Goal: Register for event/course

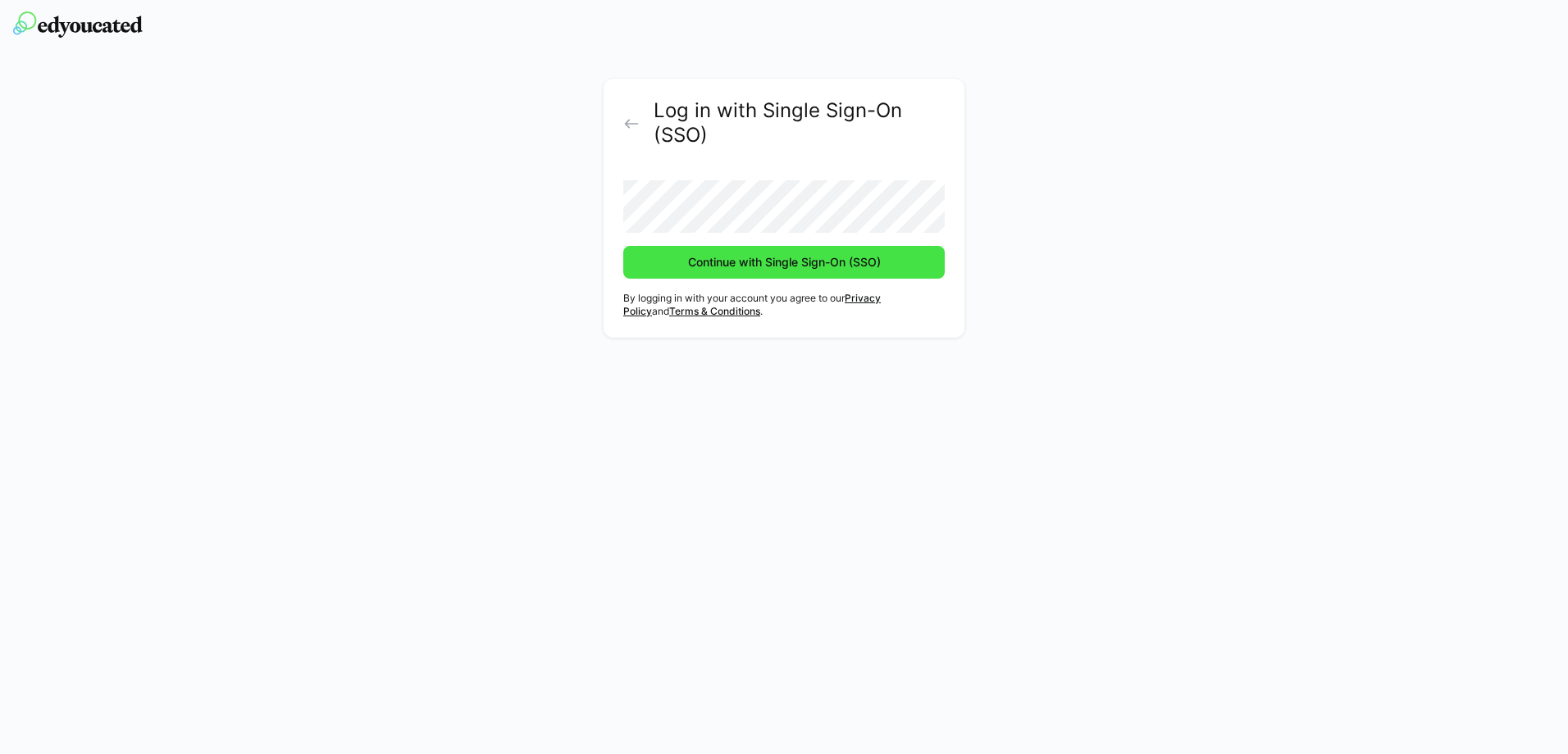
click at [741, 266] on span "Continue with Single Sign-On (SSO)" at bounding box center [784, 262] width 197 height 17
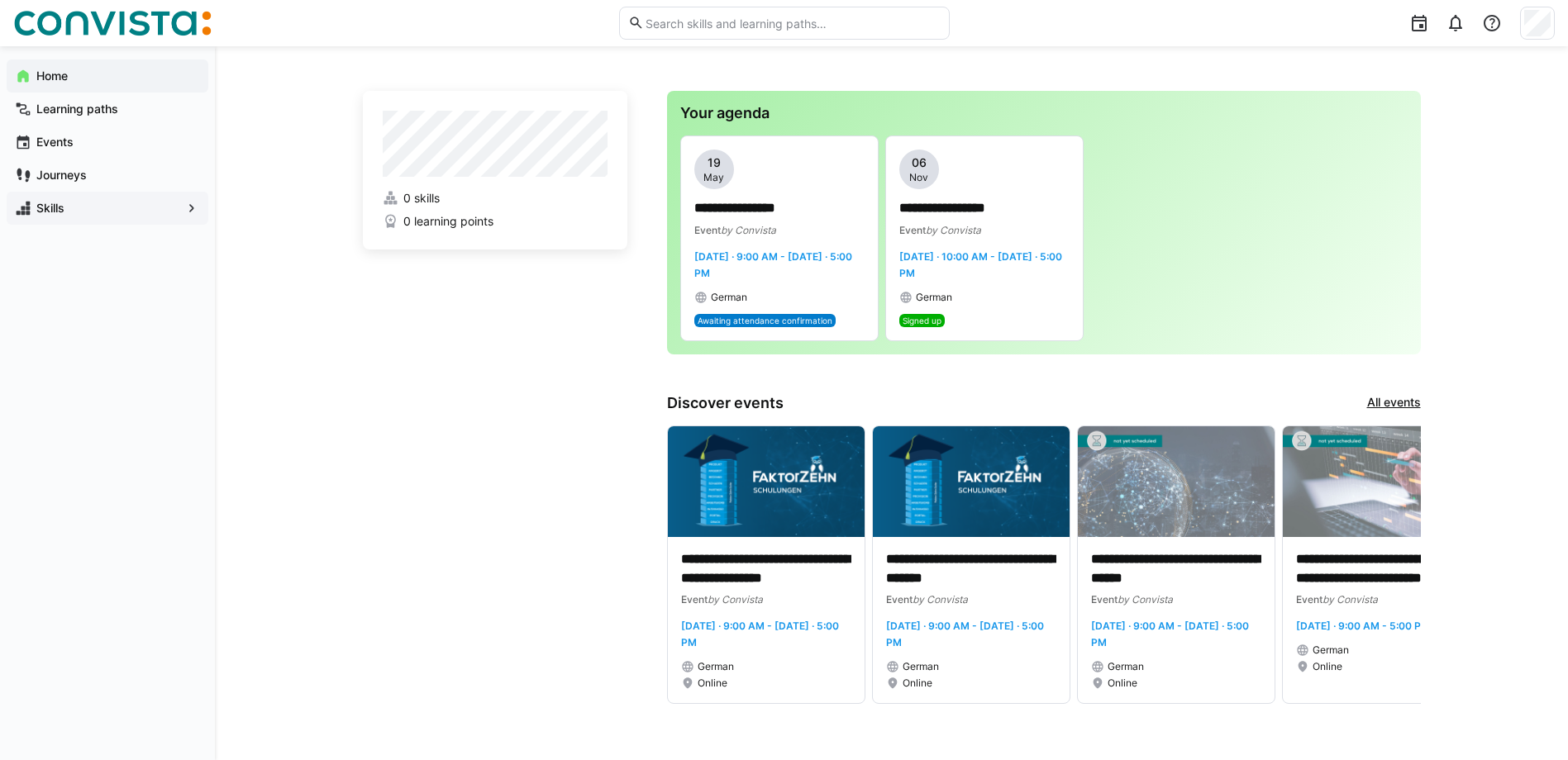
click at [34, 204] on span "Skills" at bounding box center [107, 208] width 147 height 17
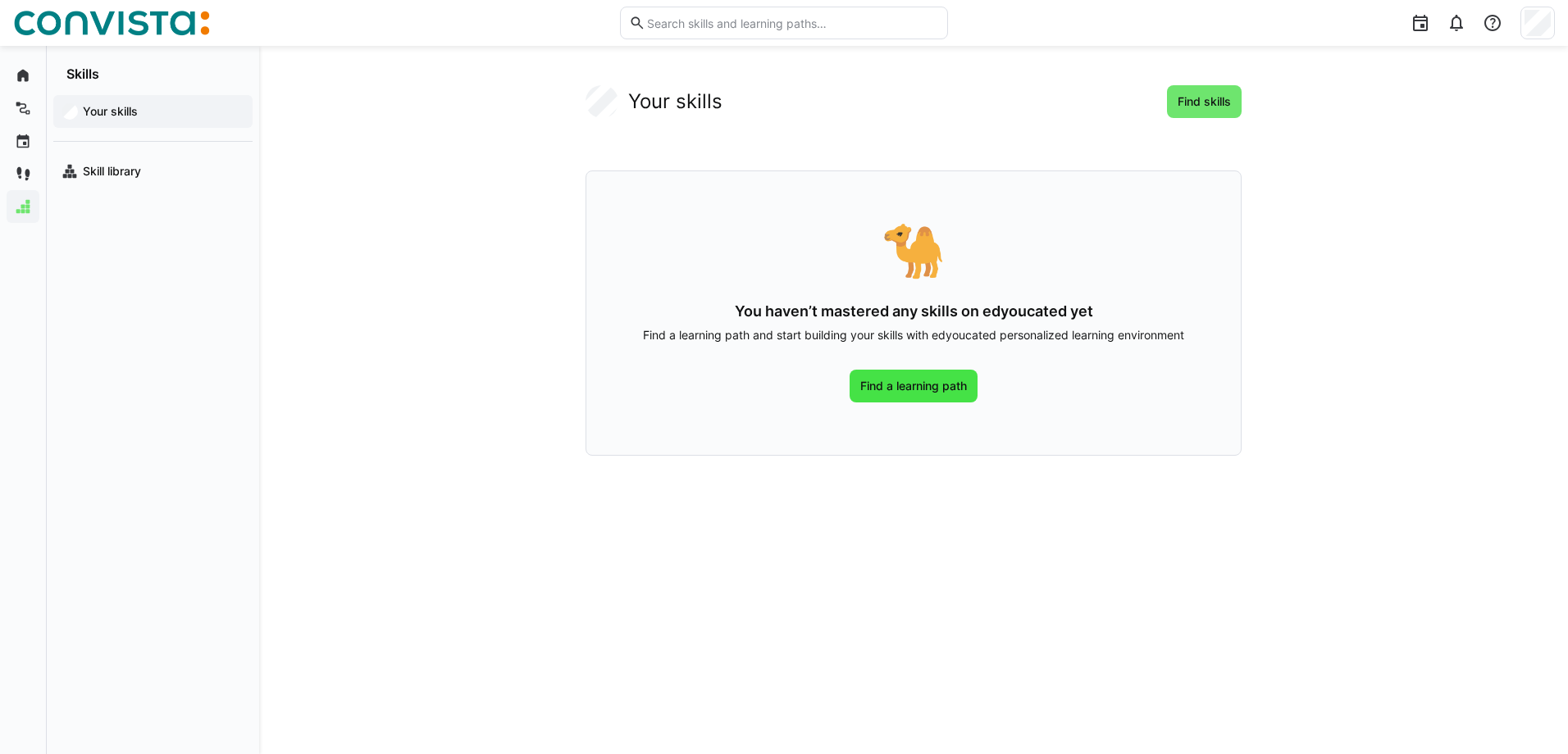
click at [900, 386] on span "Find a learning path" at bounding box center [914, 386] width 112 height 17
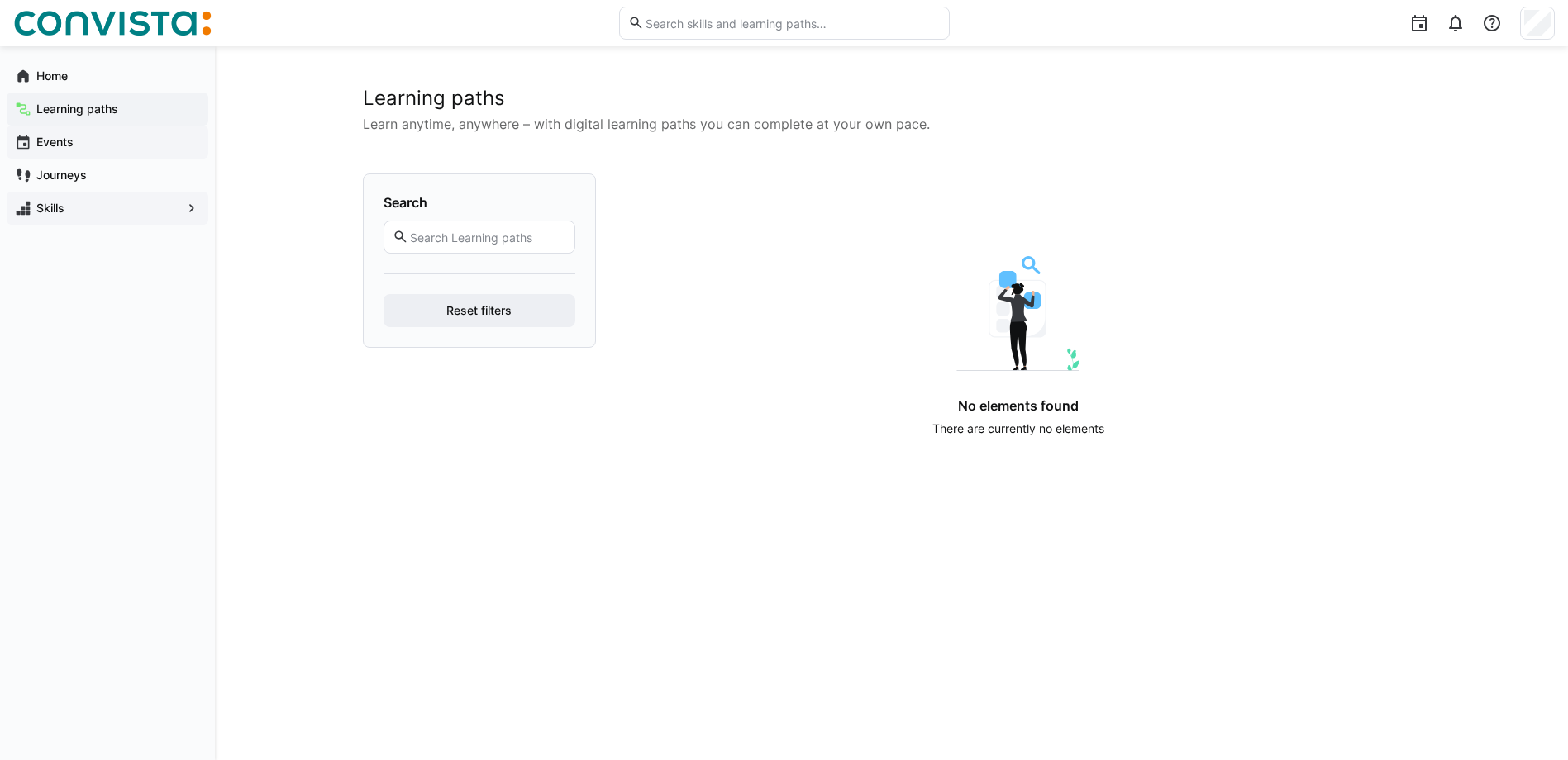
click at [56, 153] on div "Events" at bounding box center [108, 142] width 202 height 33
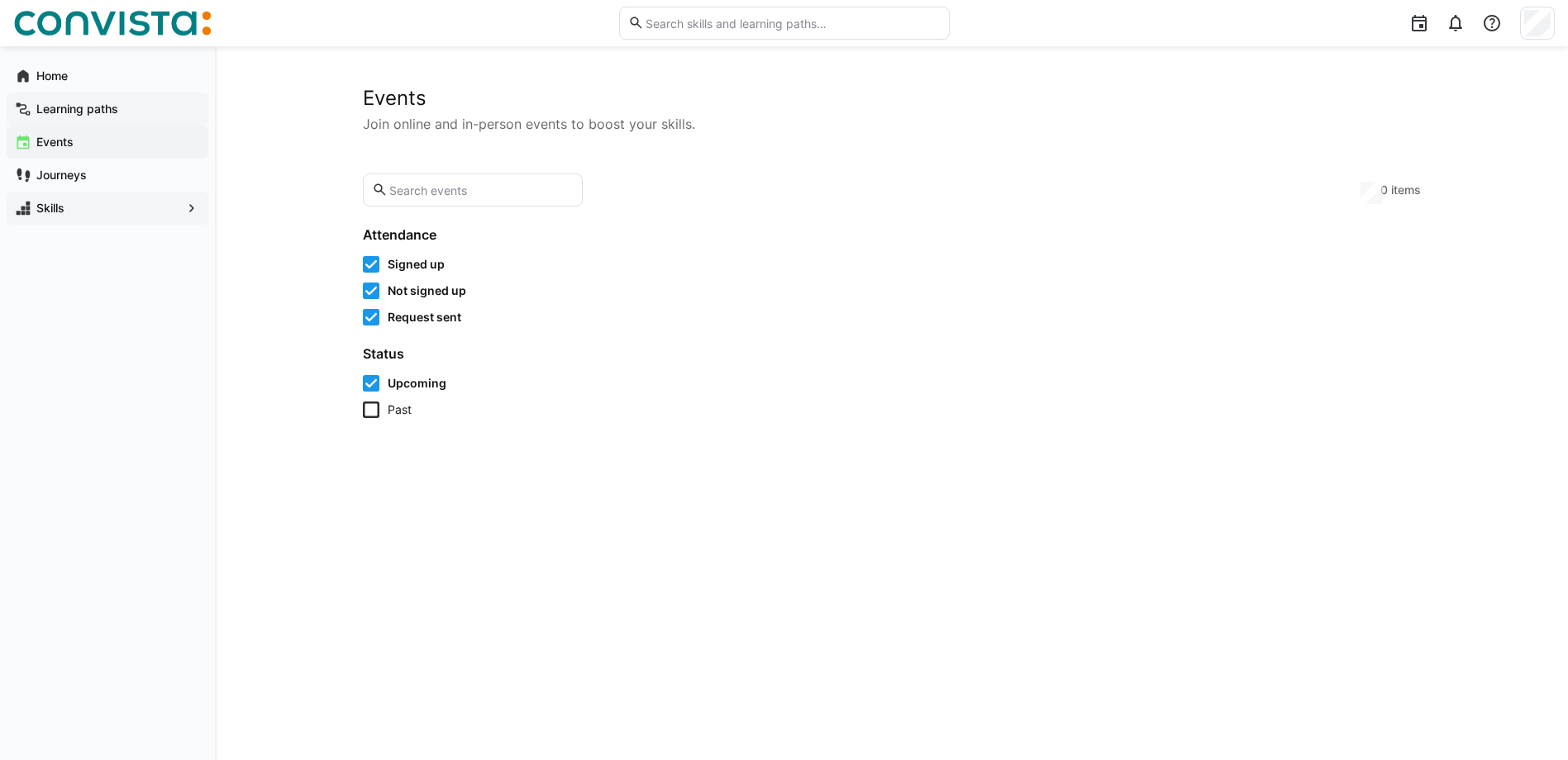
click at [0, 0] on app-navigation-label "Learning paths" at bounding box center [0, 0] width 0 height 0
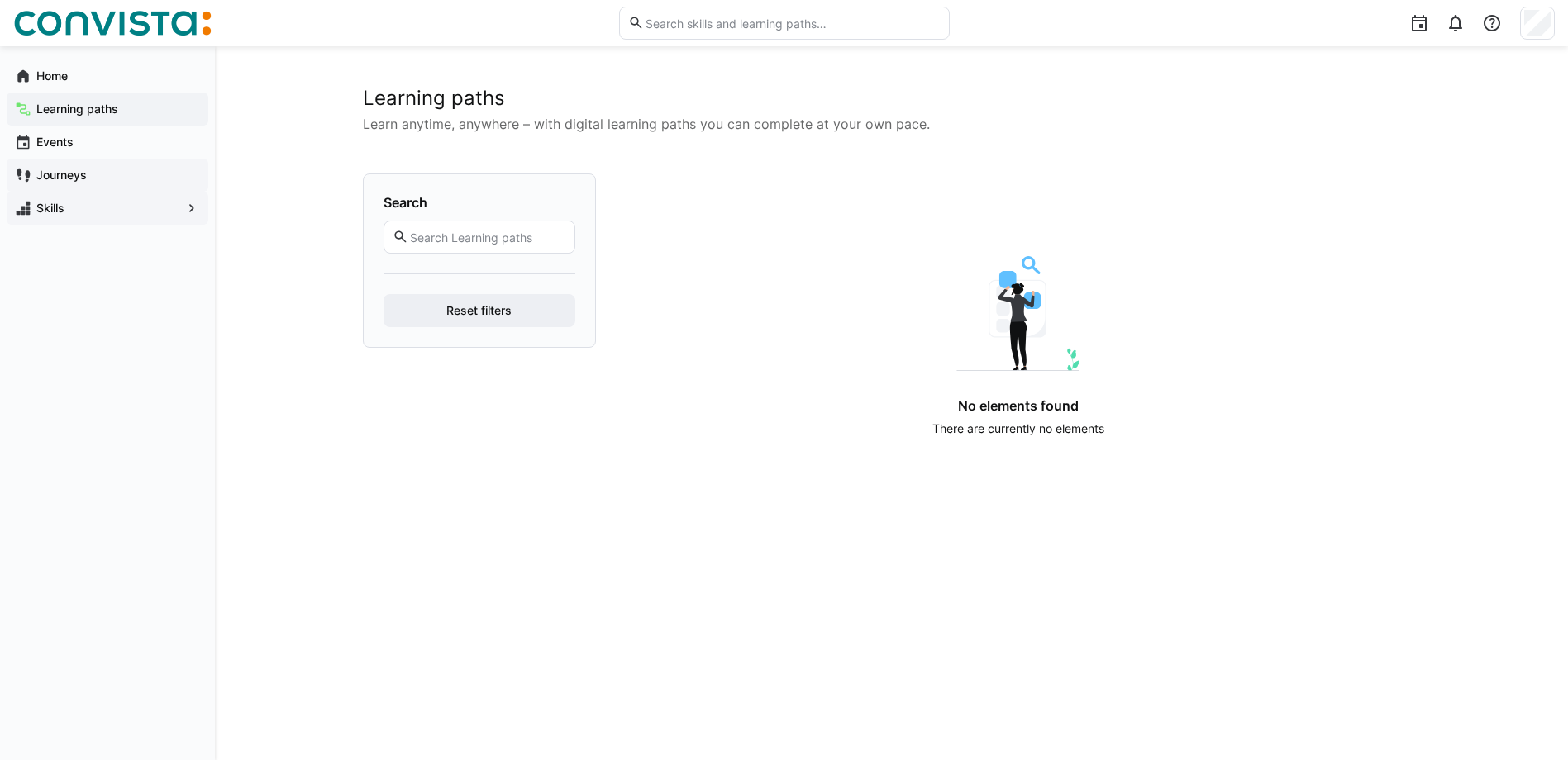
click at [0, 0] on app-navigation-label "Journeys" at bounding box center [0, 0] width 0 height 0
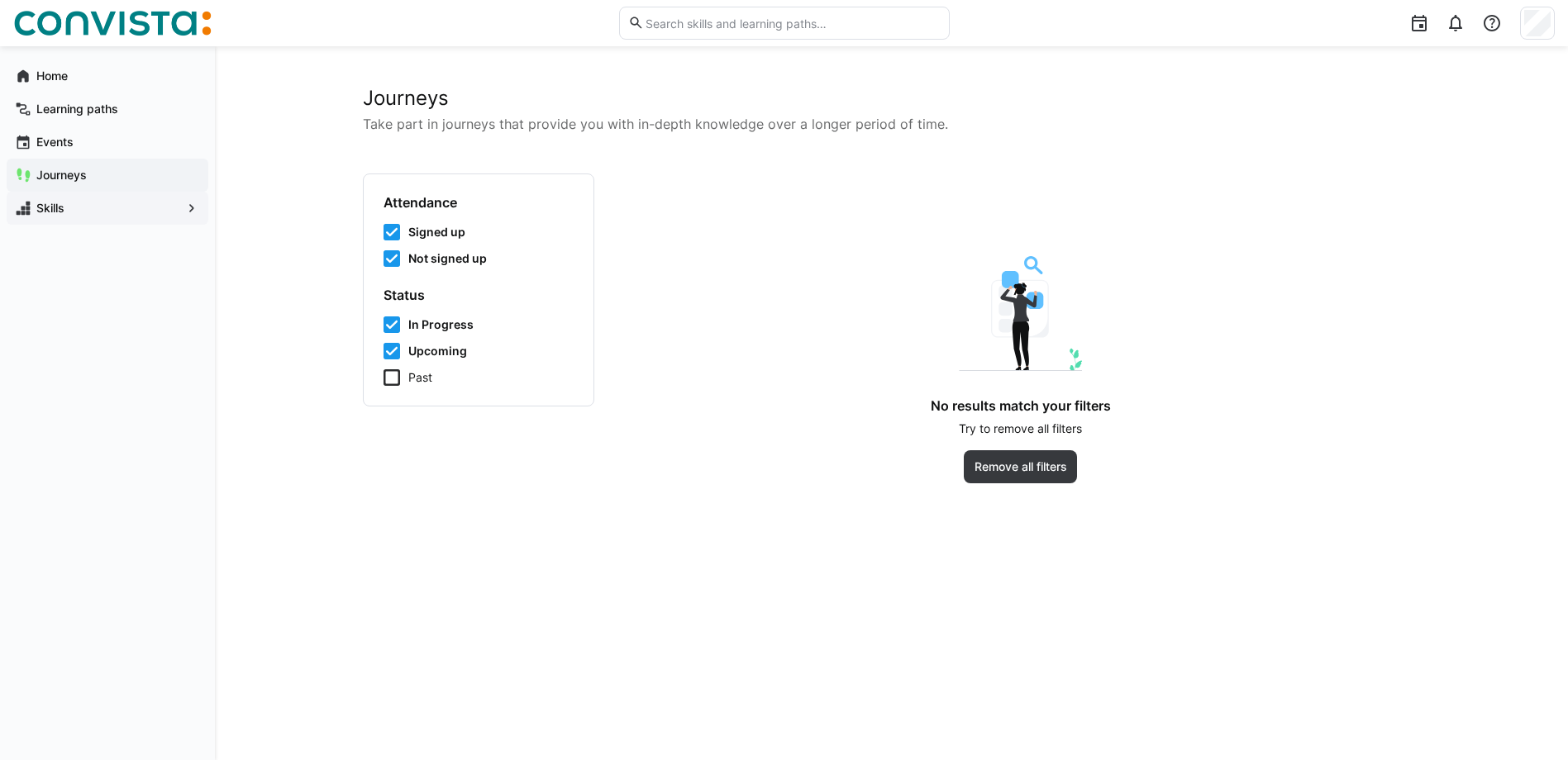
click at [33, 200] on div "Skills" at bounding box center [108, 208] width 202 height 33
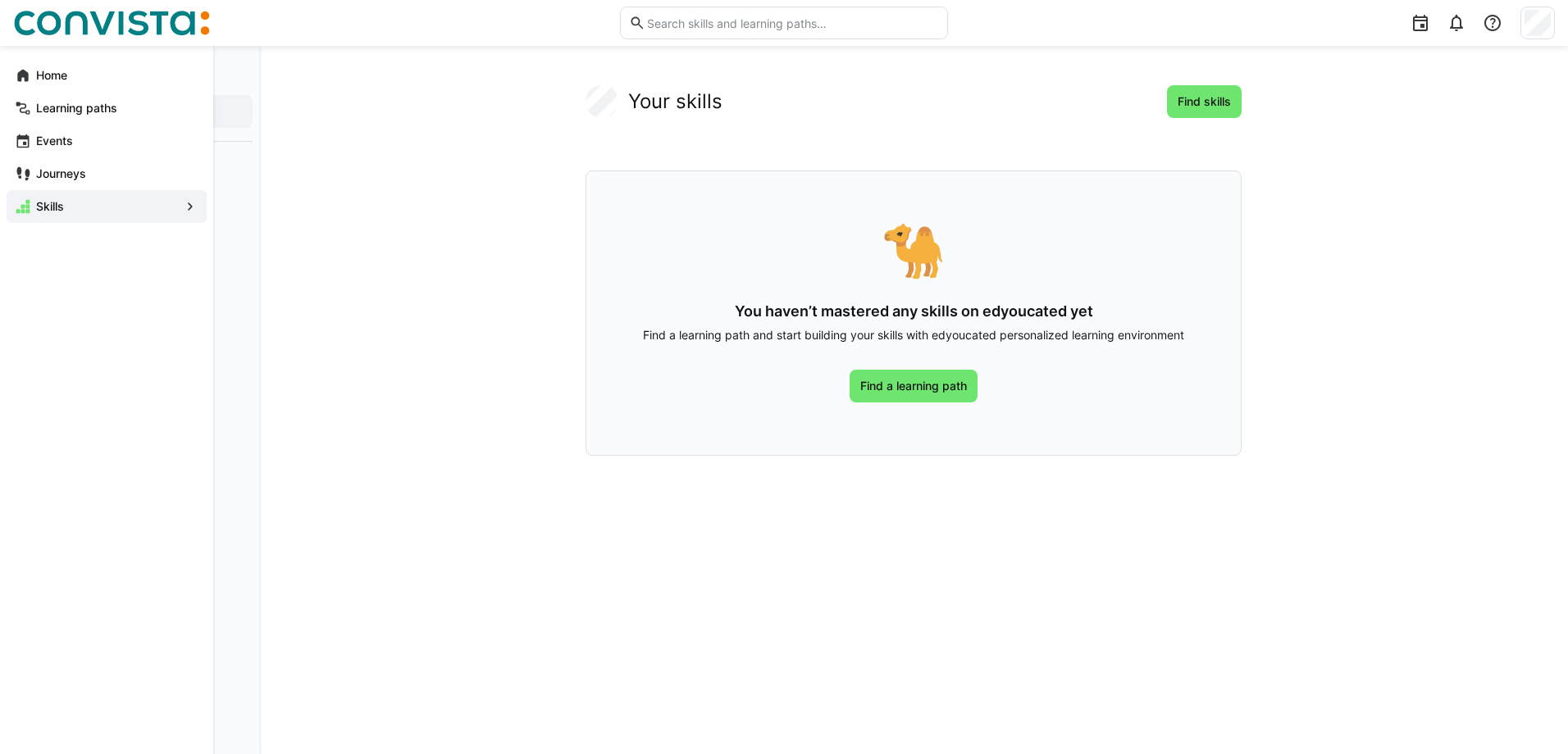
click at [0, 0] on app-navigation-label "Home" at bounding box center [0, 0] width 0 height 0
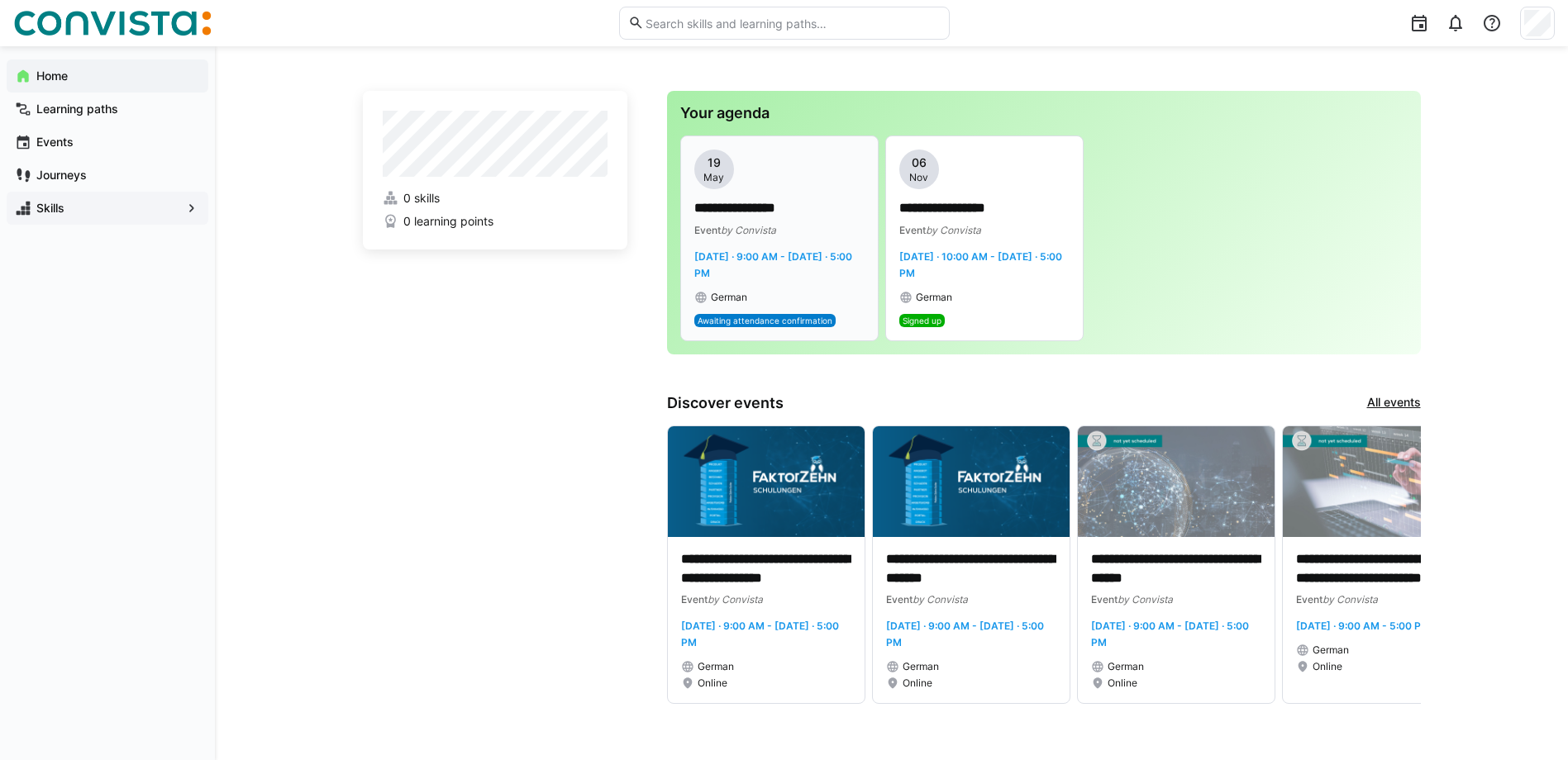
click at [705, 262] on span "[DATE] · 9:00 AM - [DATE] · 5:00 PM" at bounding box center [774, 264] width 158 height 29
click at [0, 0] on app-navigation-label "Skills" at bounding box center [0, 0] width 0 height 0
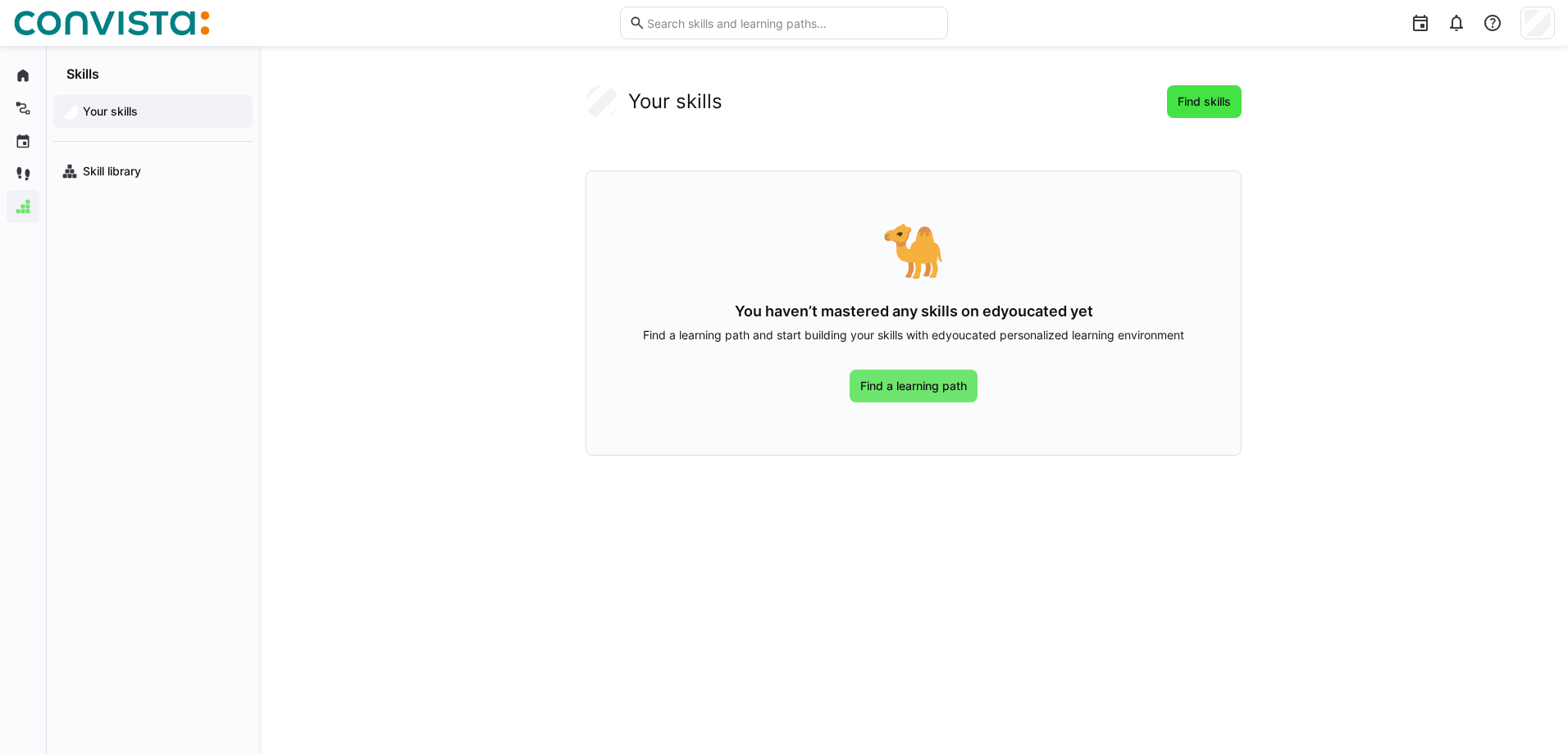
click at [1202, 100] on span "Find skills" at bounding box center [1204, 101] width 58 height 17
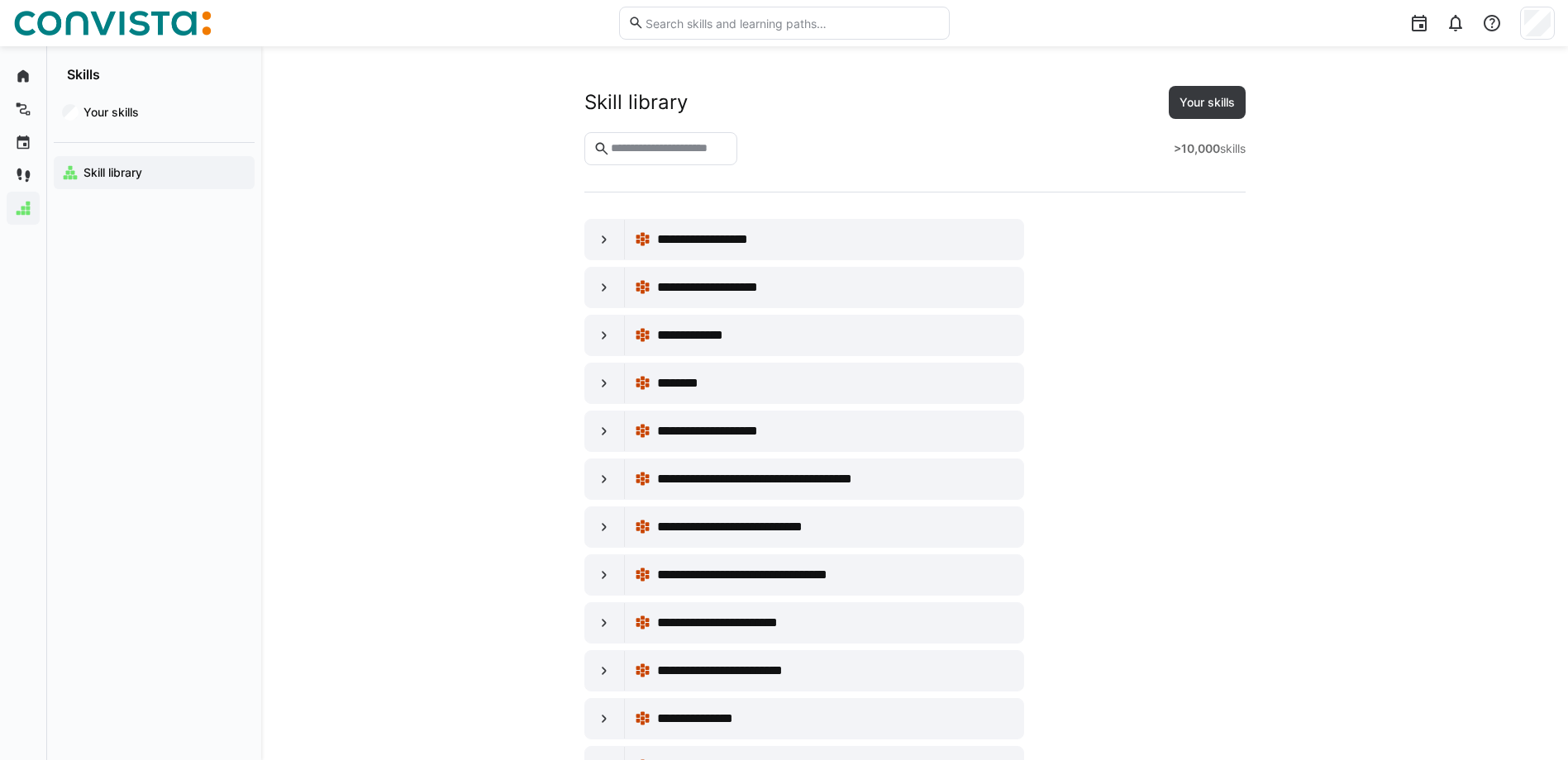
click at [674, 142] on eds-input at bounding box center [660, 148] width 153 height 33
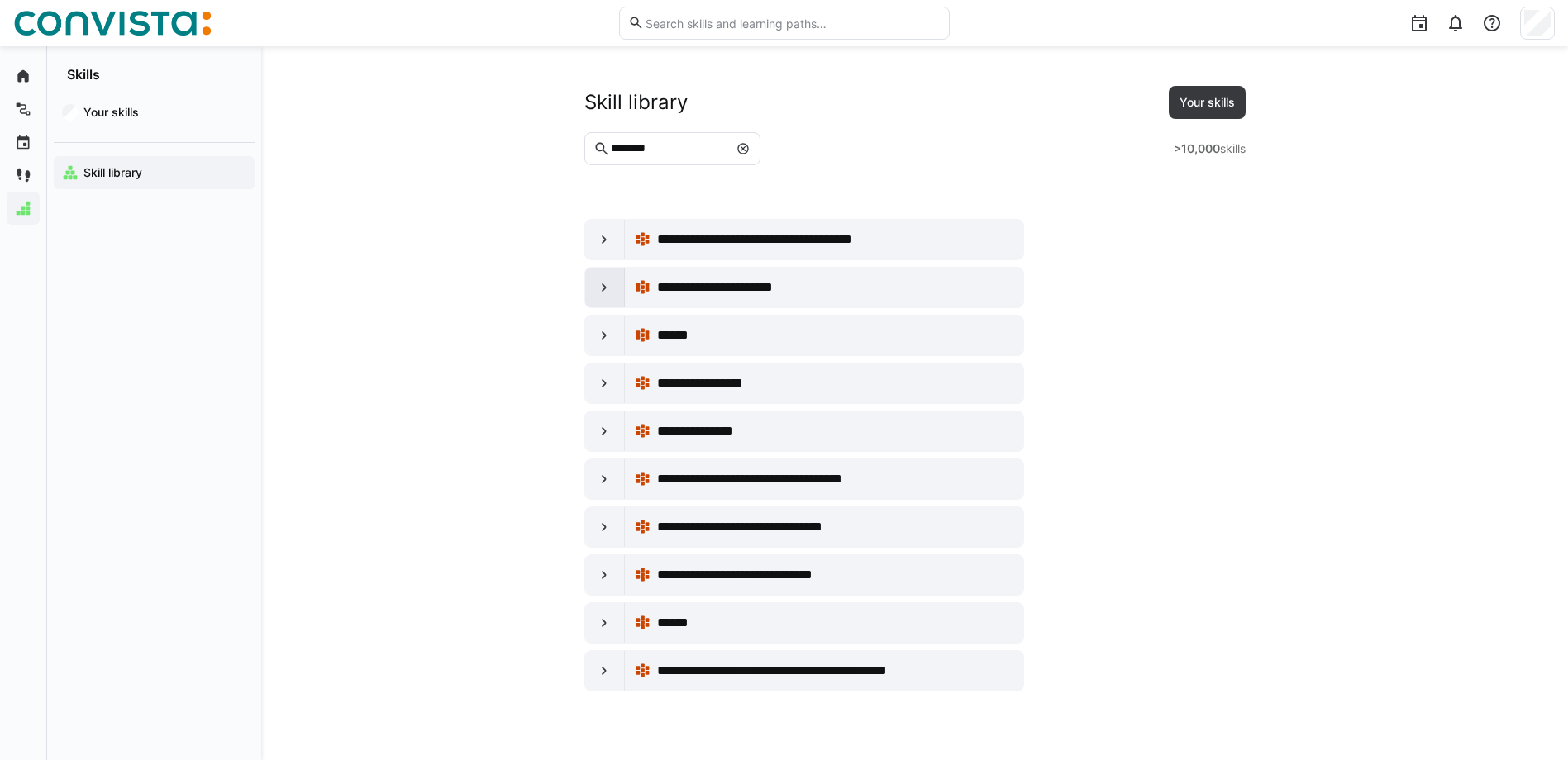
click at [608, 288] on eds-icon at bounding box center [604, 287] width 17 height 17
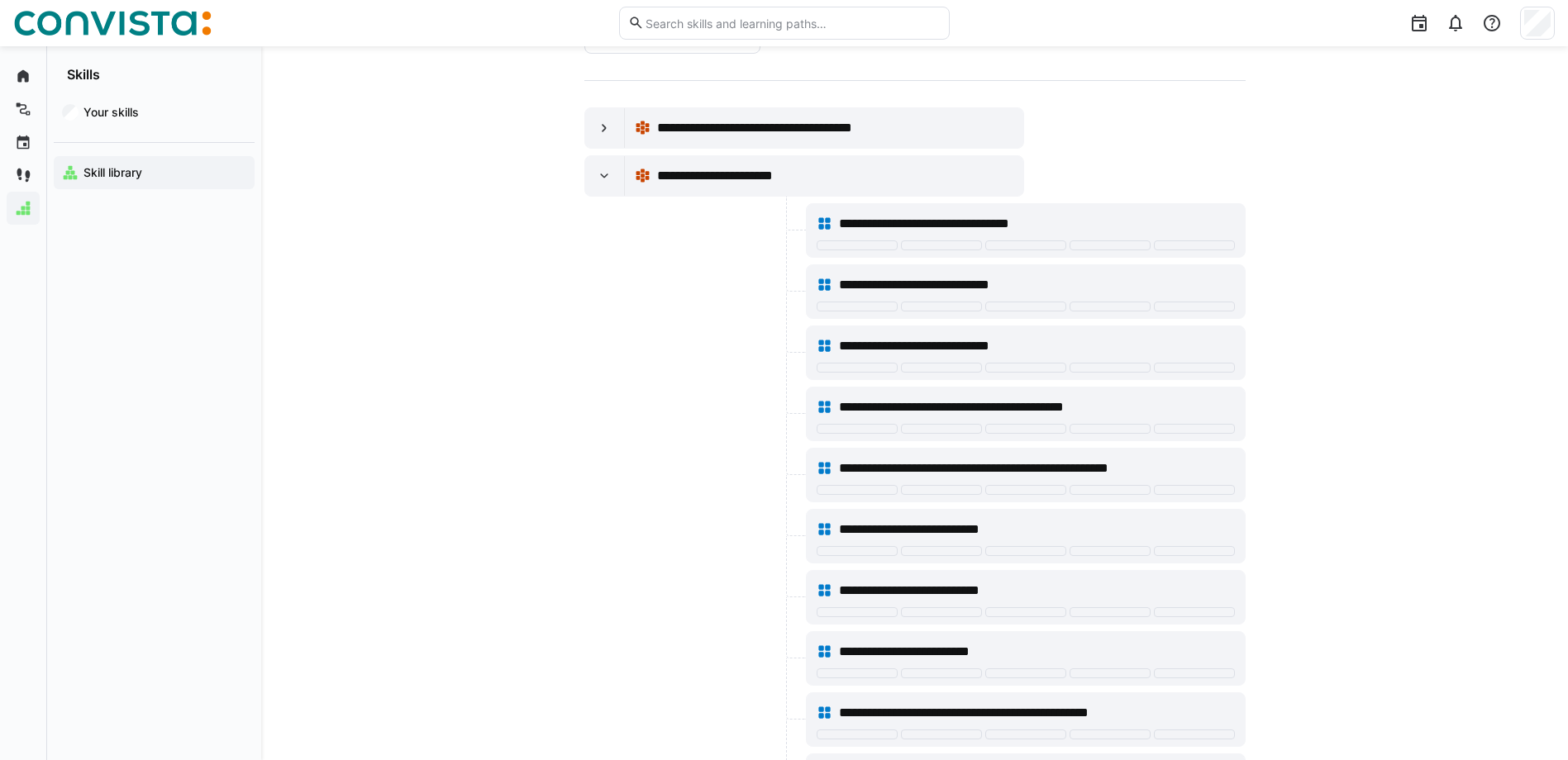
scroll to position [83, 0]
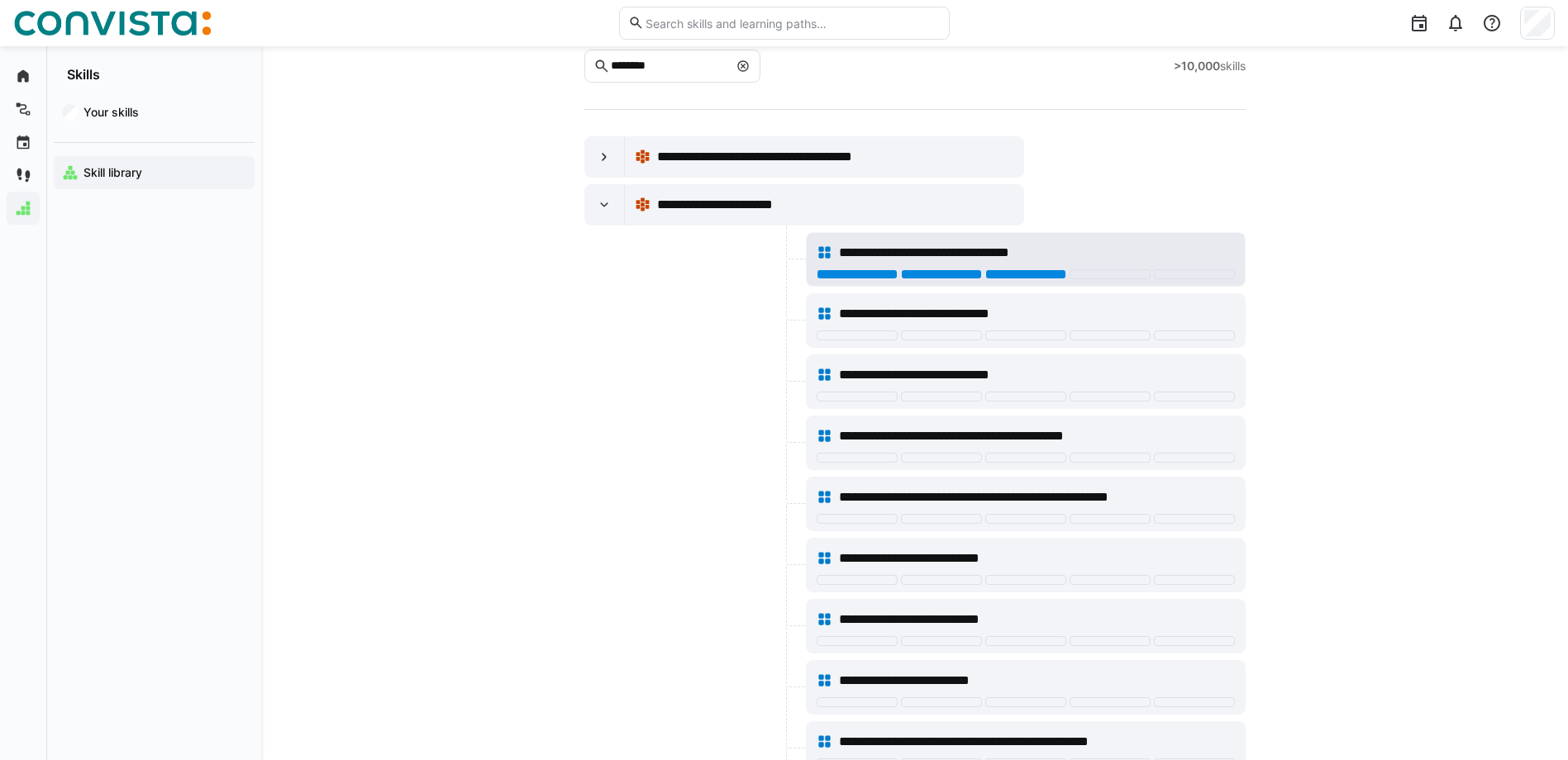
click at [1039, 278] on div at bounding box center [1027, 274] width 81 height 10
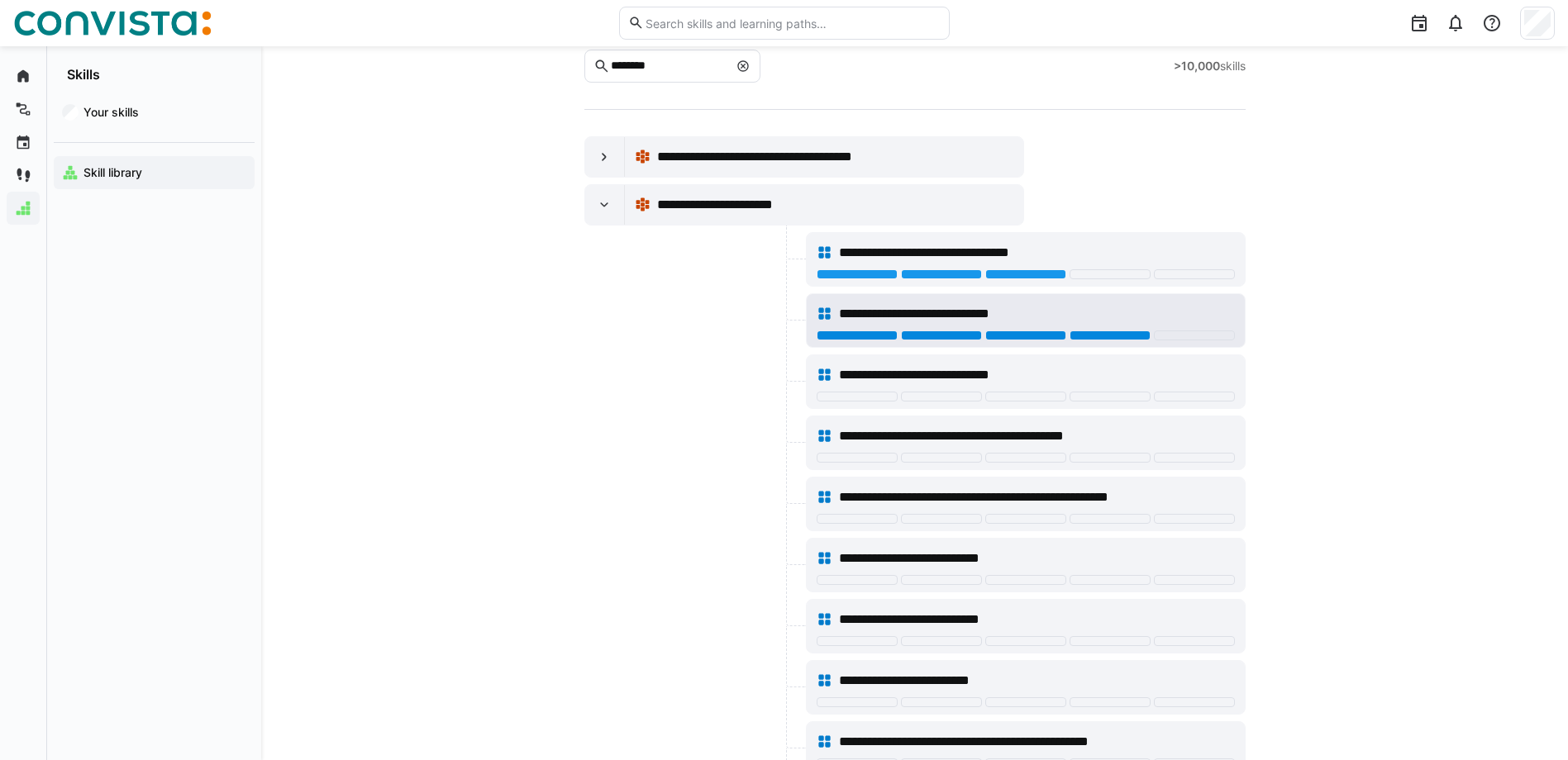
click at [1106, 332] on div at bounding box center [1111, 335] width 81 height 10
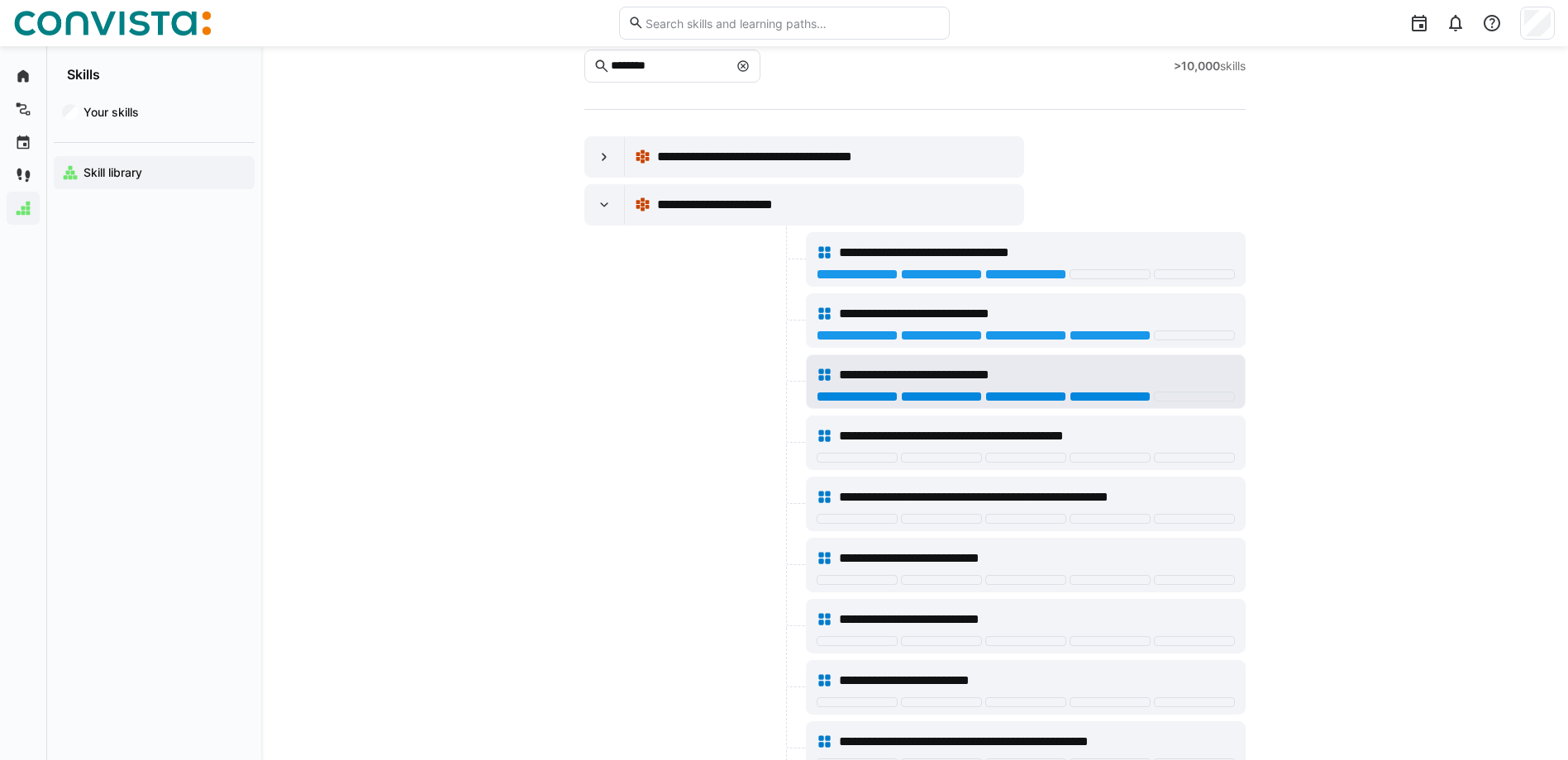
click at [1125, 399] on div at bounding box center [1111, 397] width 81 height 10
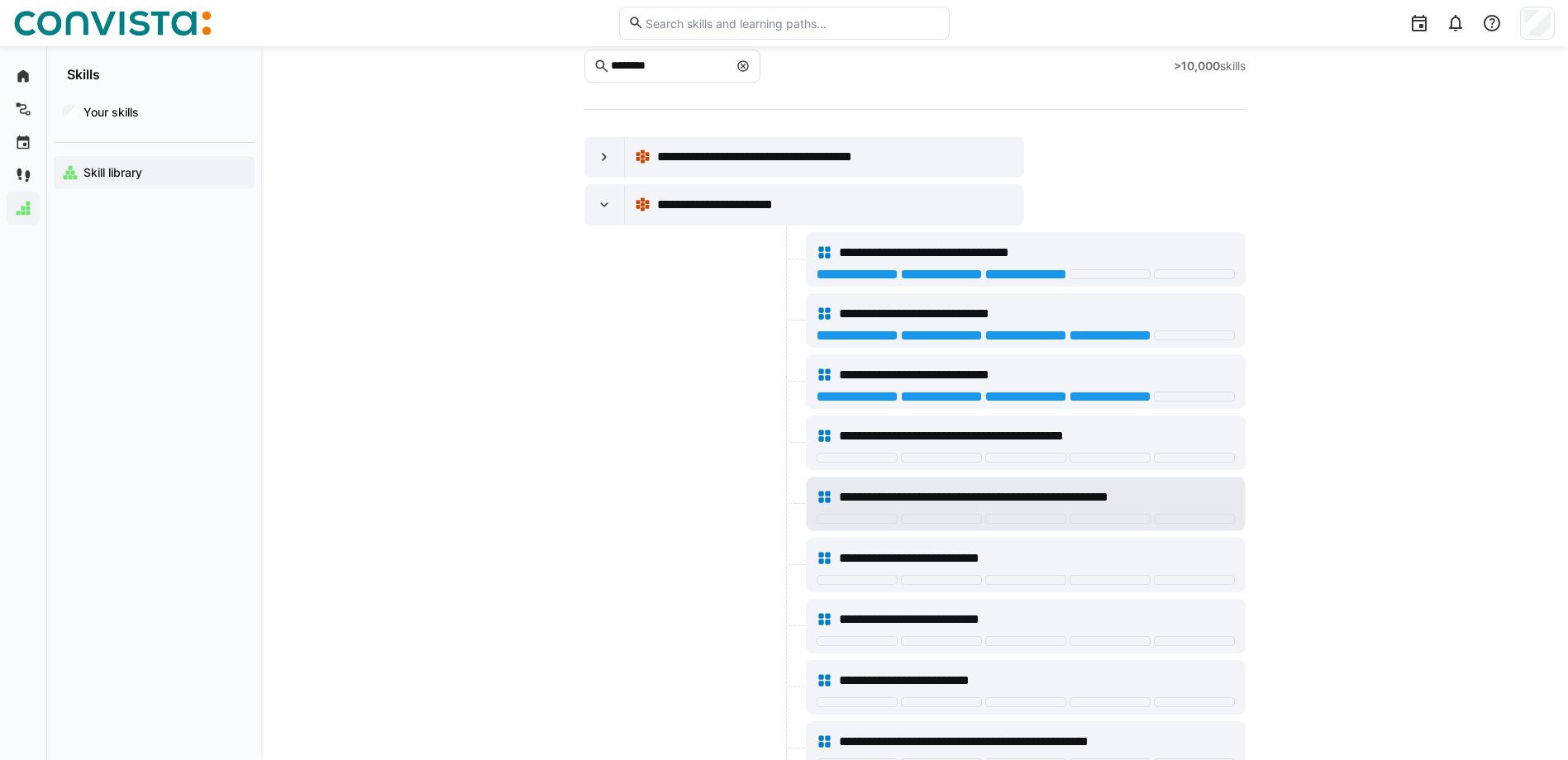
scroll to position [165, 0]
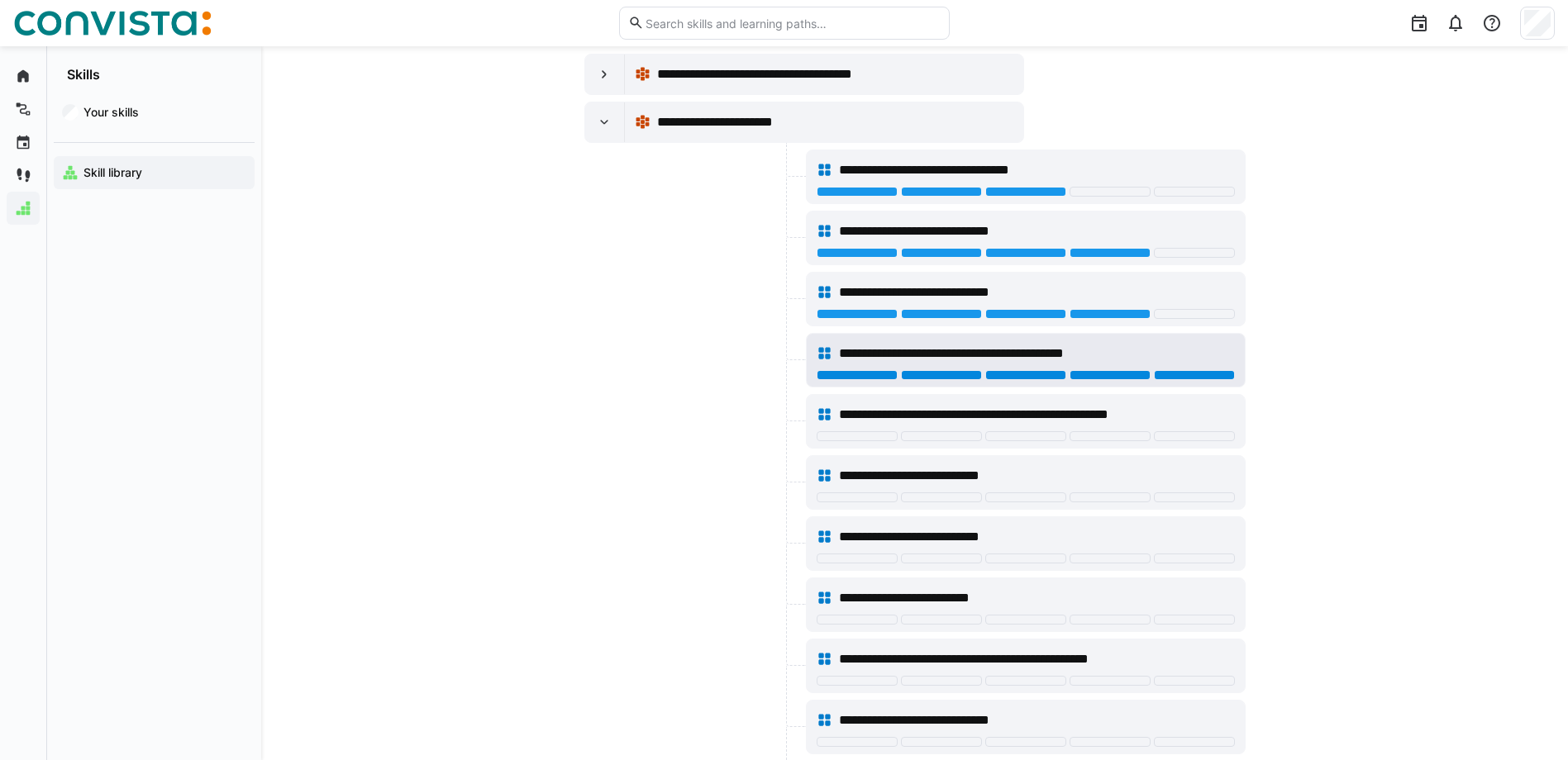
click at [1182, 373] on div at bounding box center [1195, 375] width 81 height 10
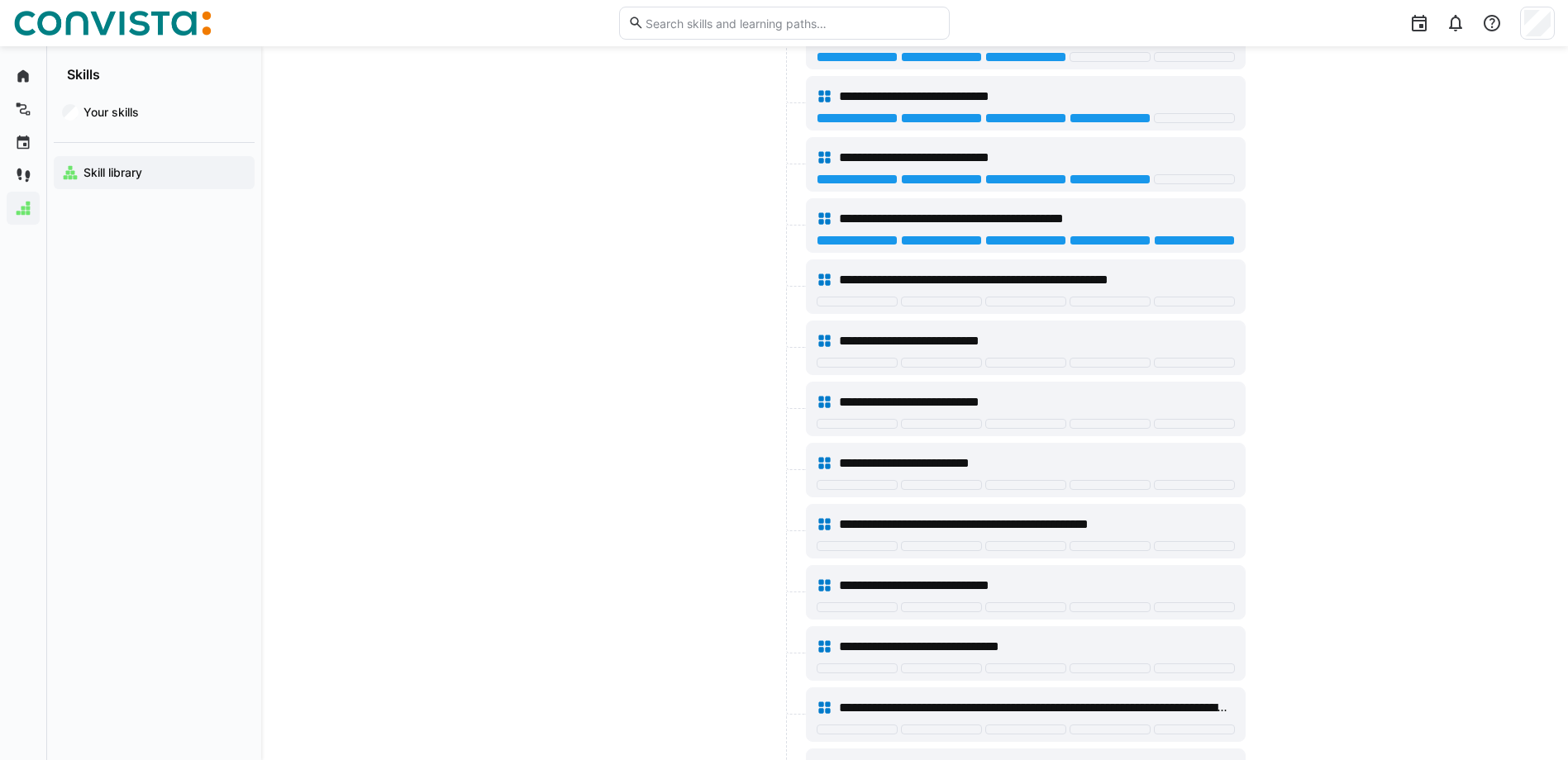
scroll to position [331, 0]
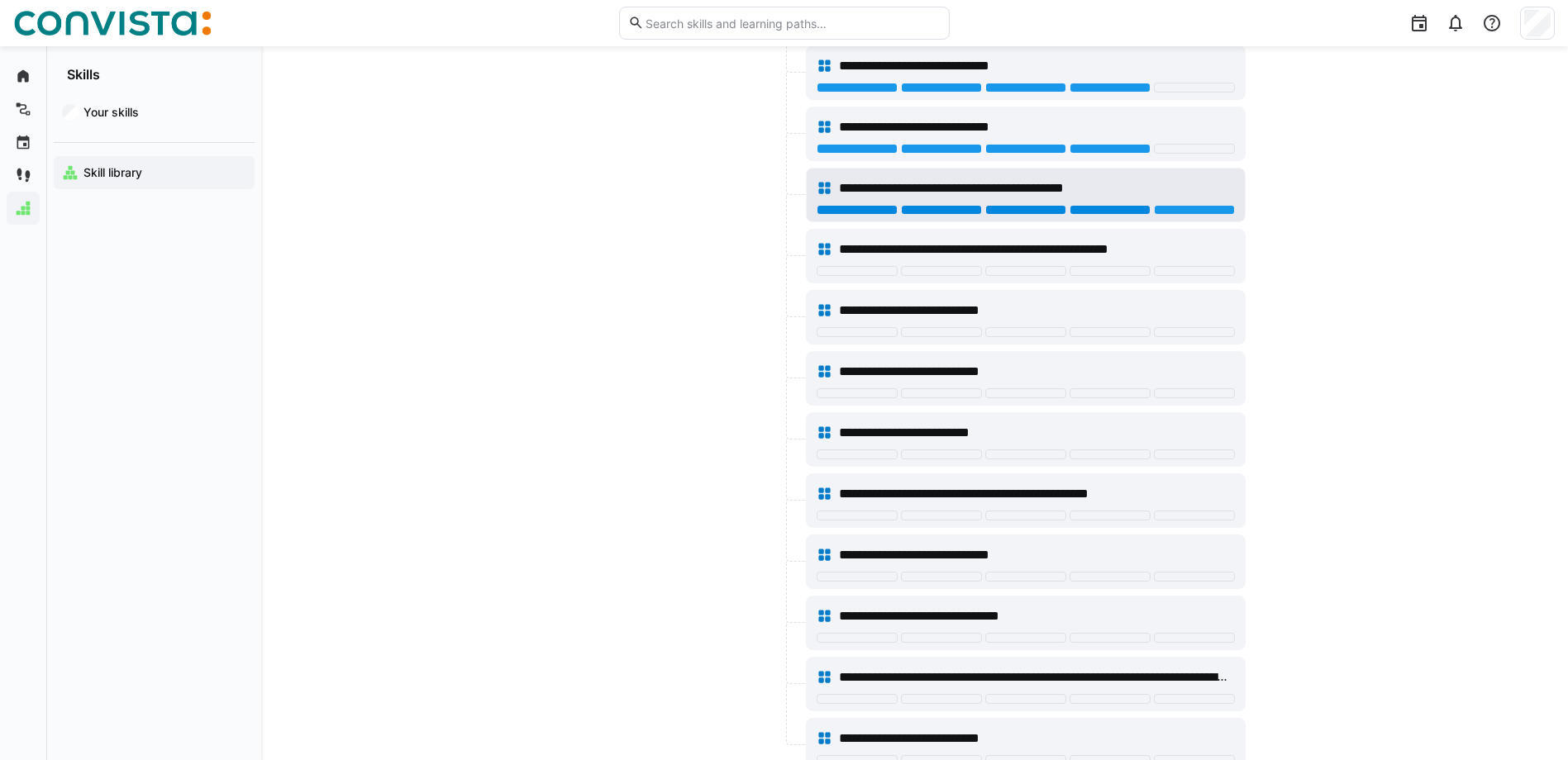
click at [1107, 210] on div at bounding box center [1111, 210] width 81 height 10
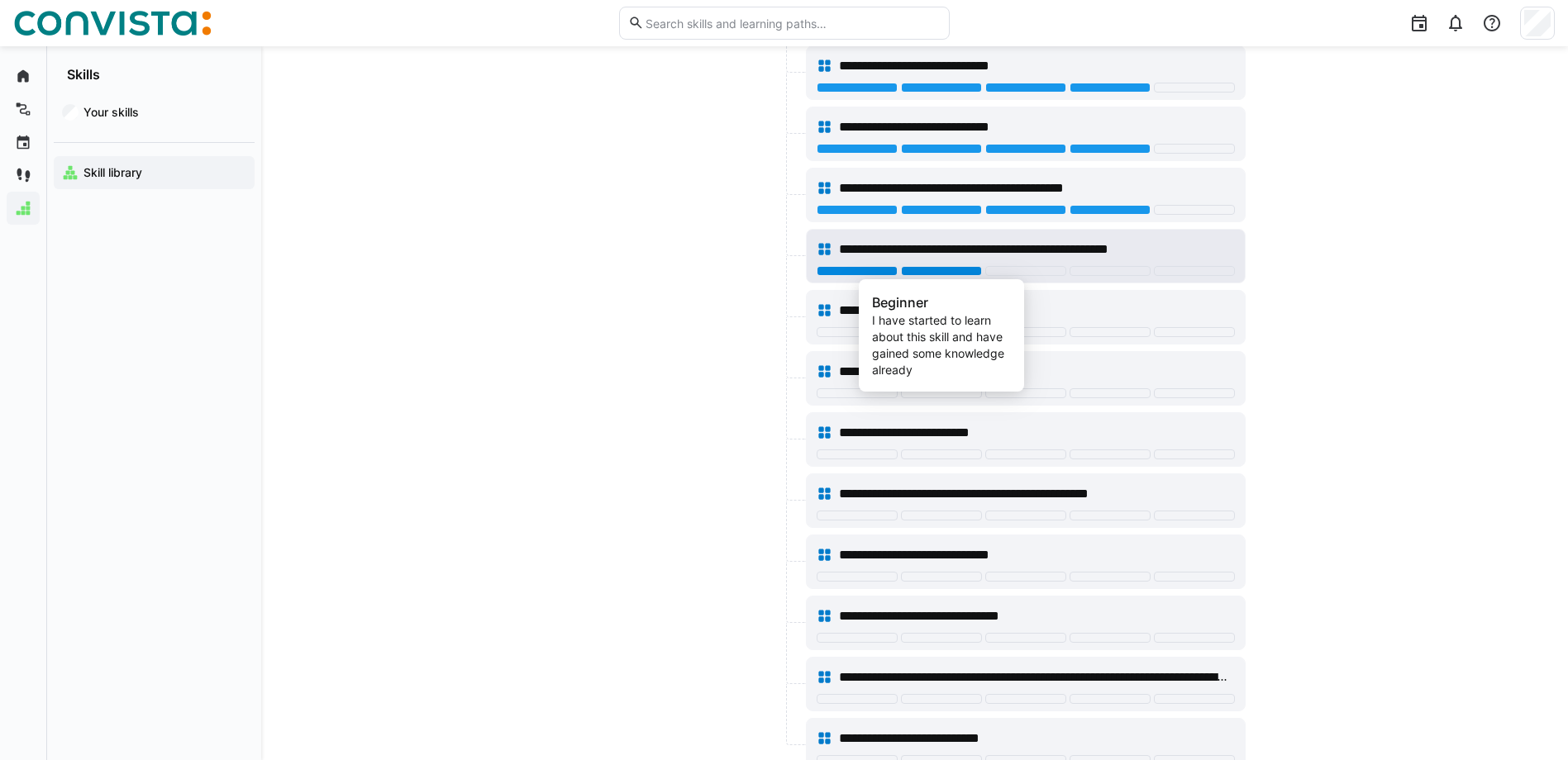
click at [949, 268] on div at bounding box center [941, 271] width 81 height 10
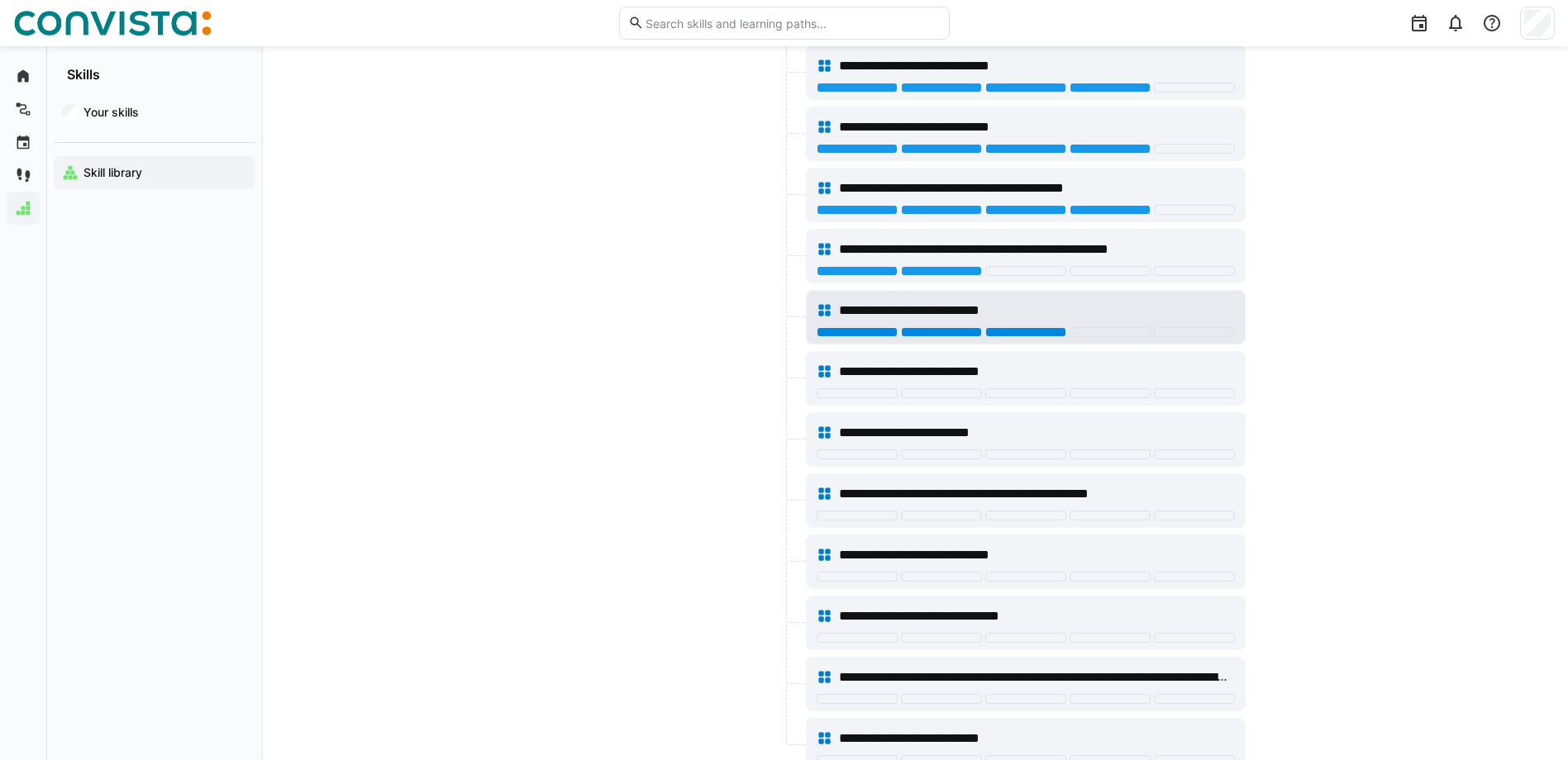
click at [1045, 332] on div at bounding box center [1027, 332] width 81 height 10
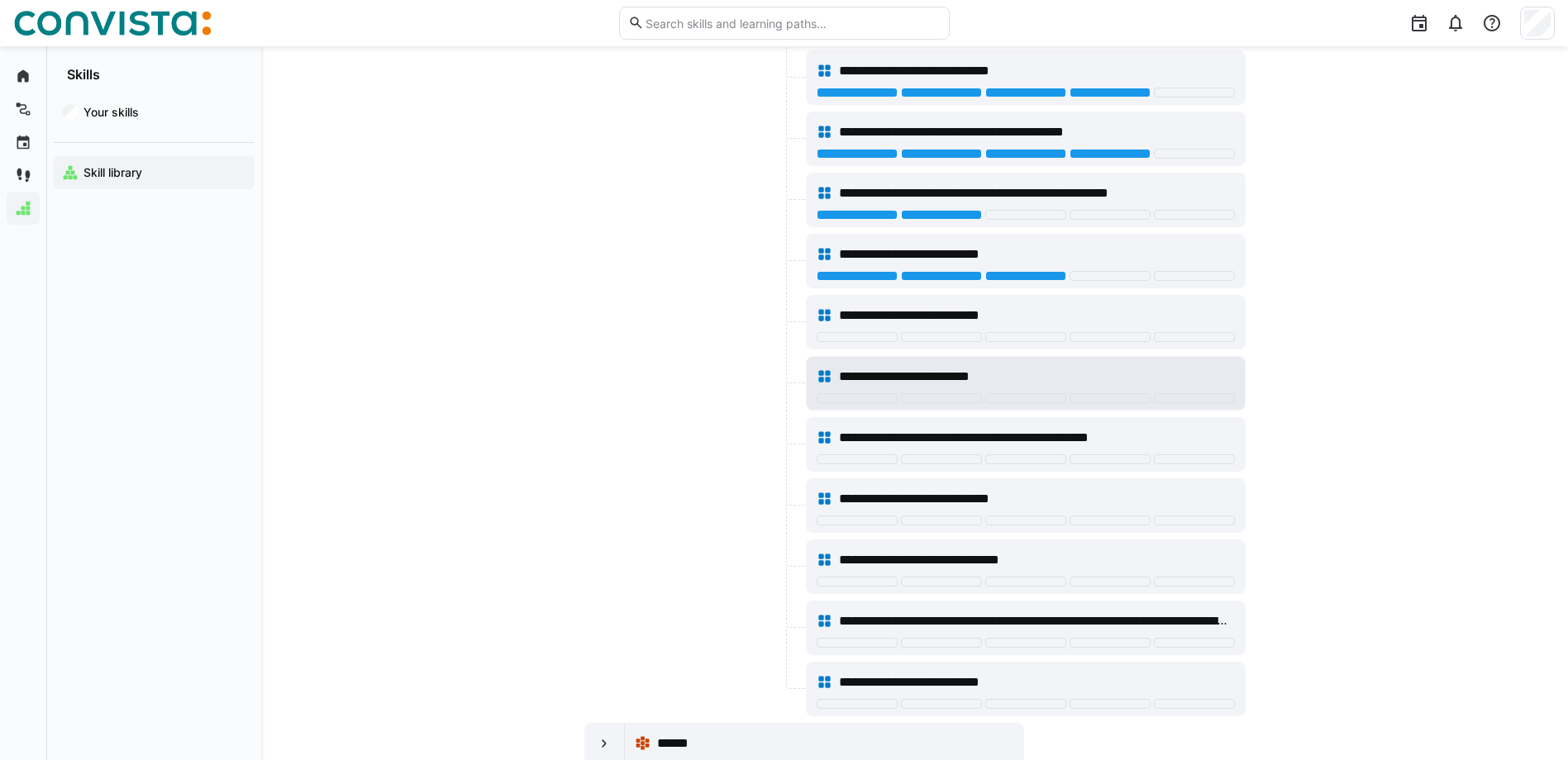
scroll to position [414, 0]
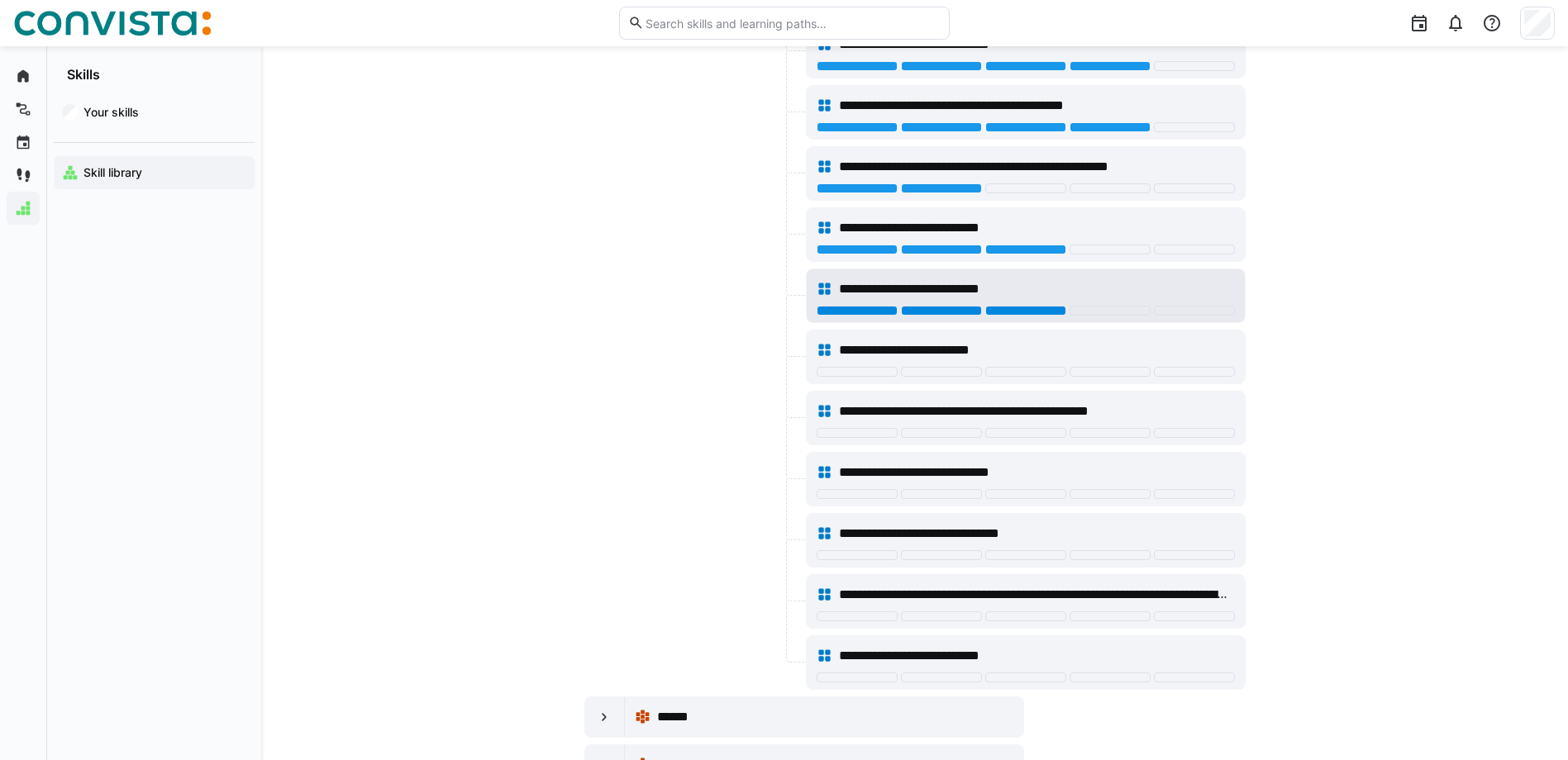
click at [1015, 310] on div at bounding box center [1027, 311] width 81 height 10
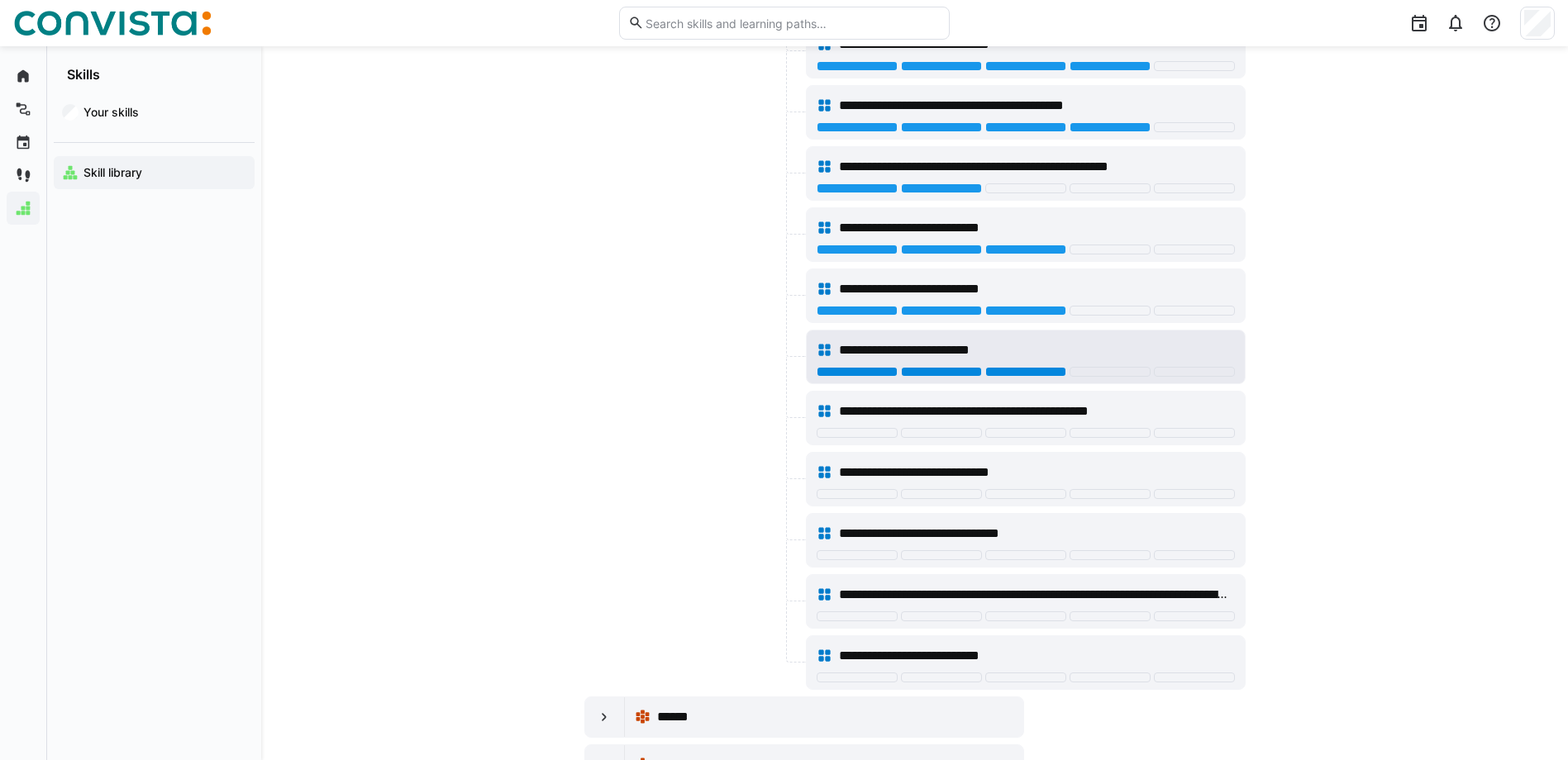
click at [1025, 375] on div at bounding box center [1027, 372] width 81 height 10
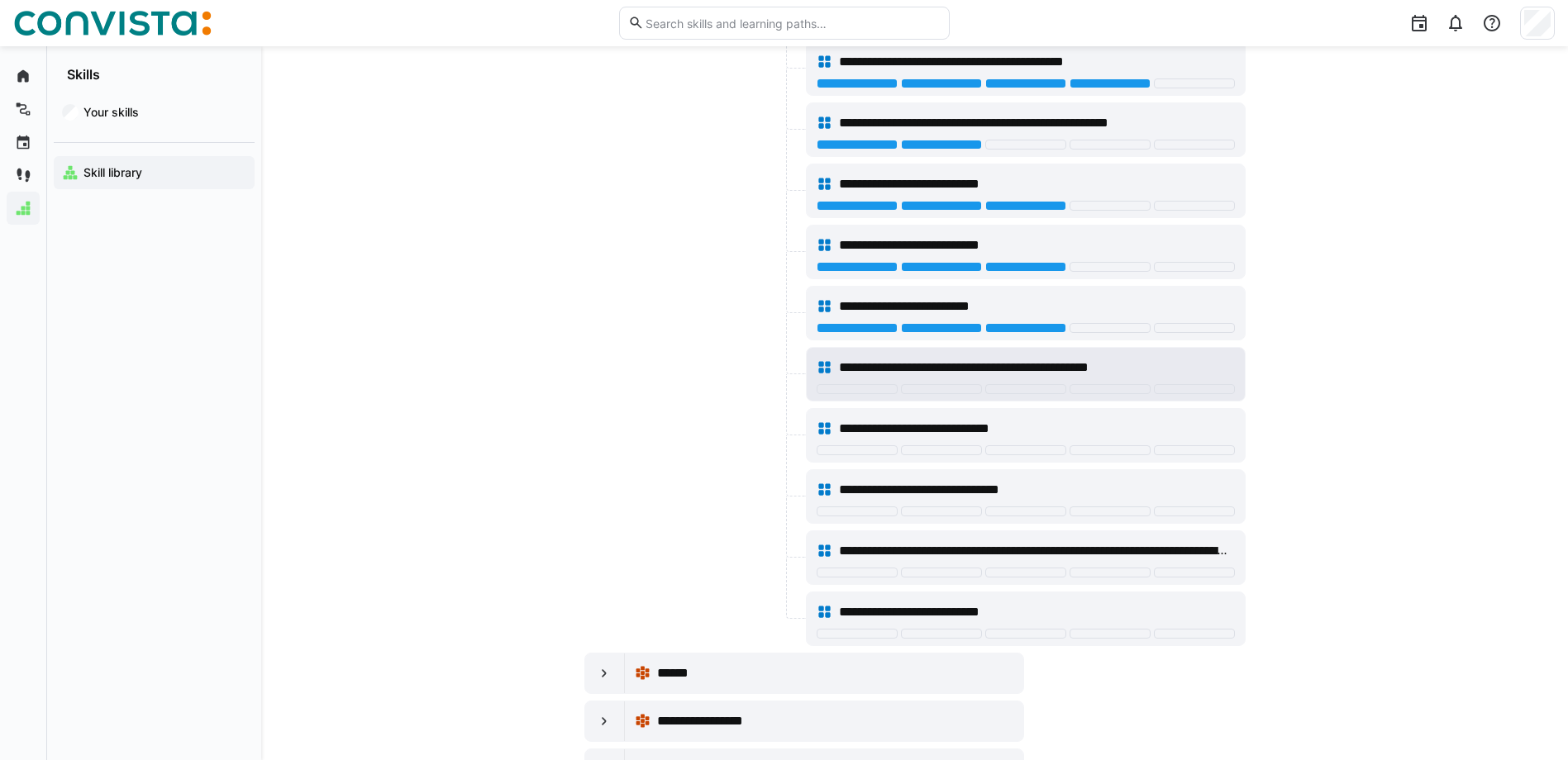
scroll to position [496, 0]
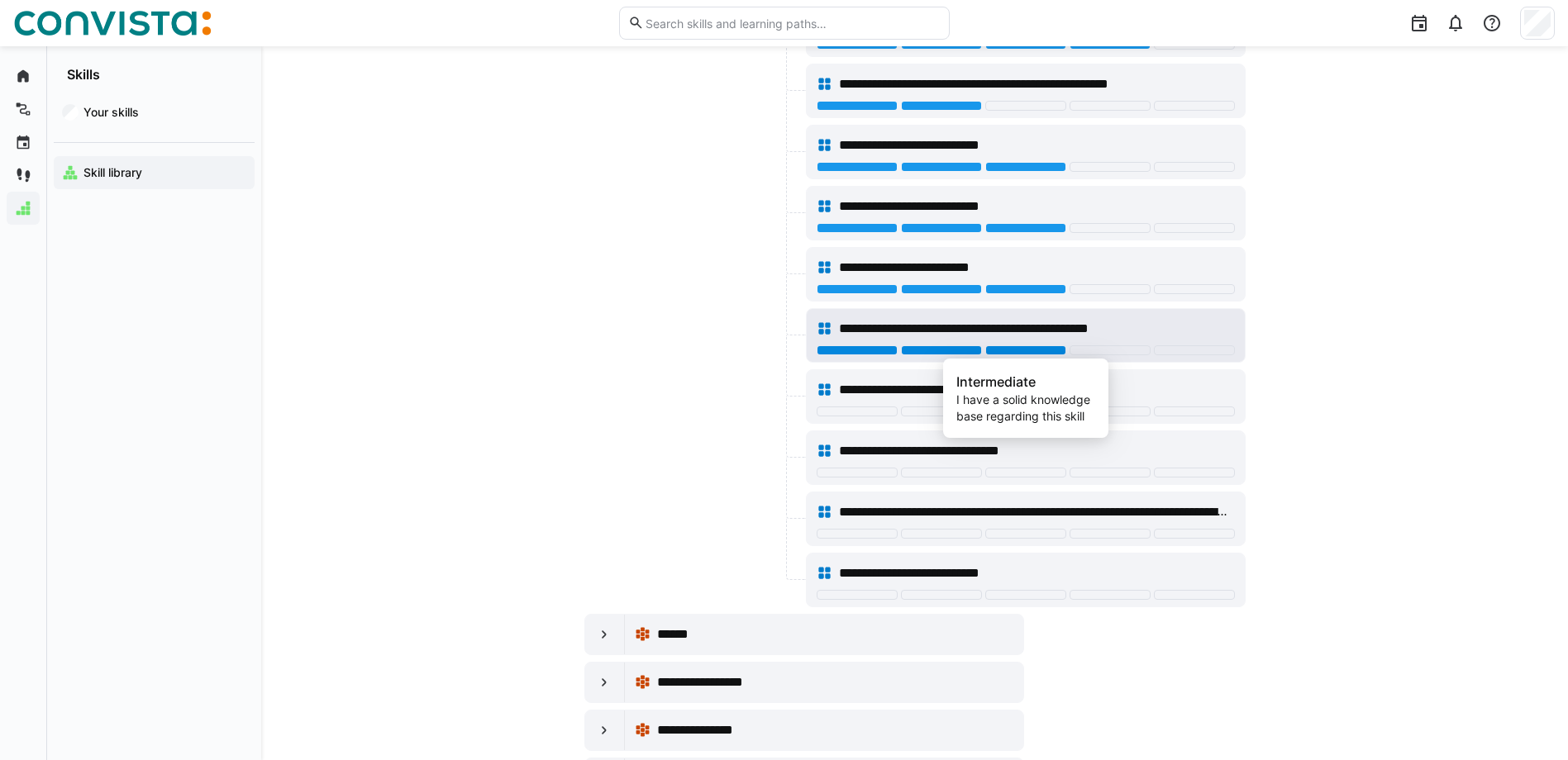
click at [1006, 347] on div at bounding box center [1027, 350] width 81 height 10
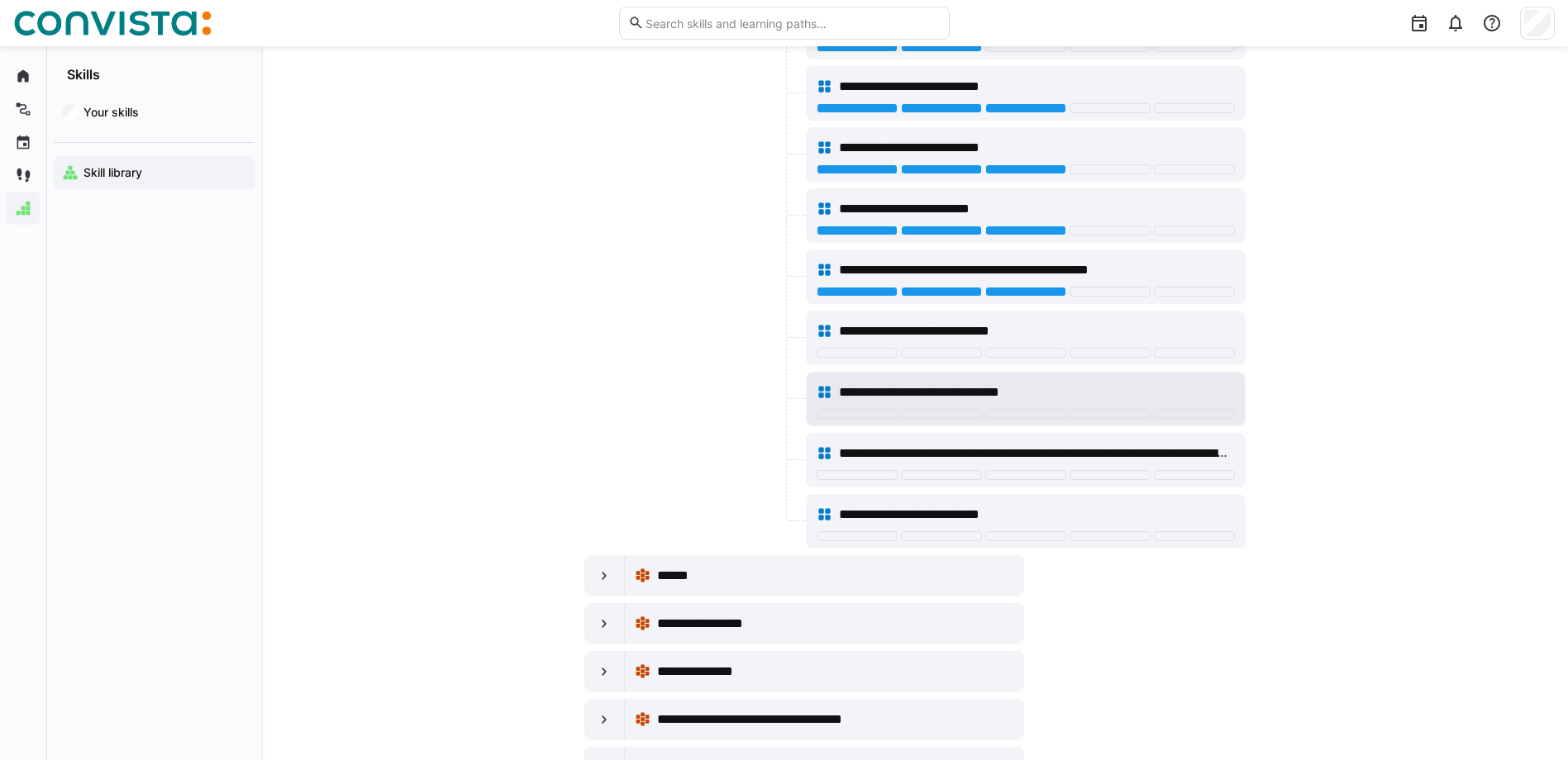
scroll to position [661, 0]
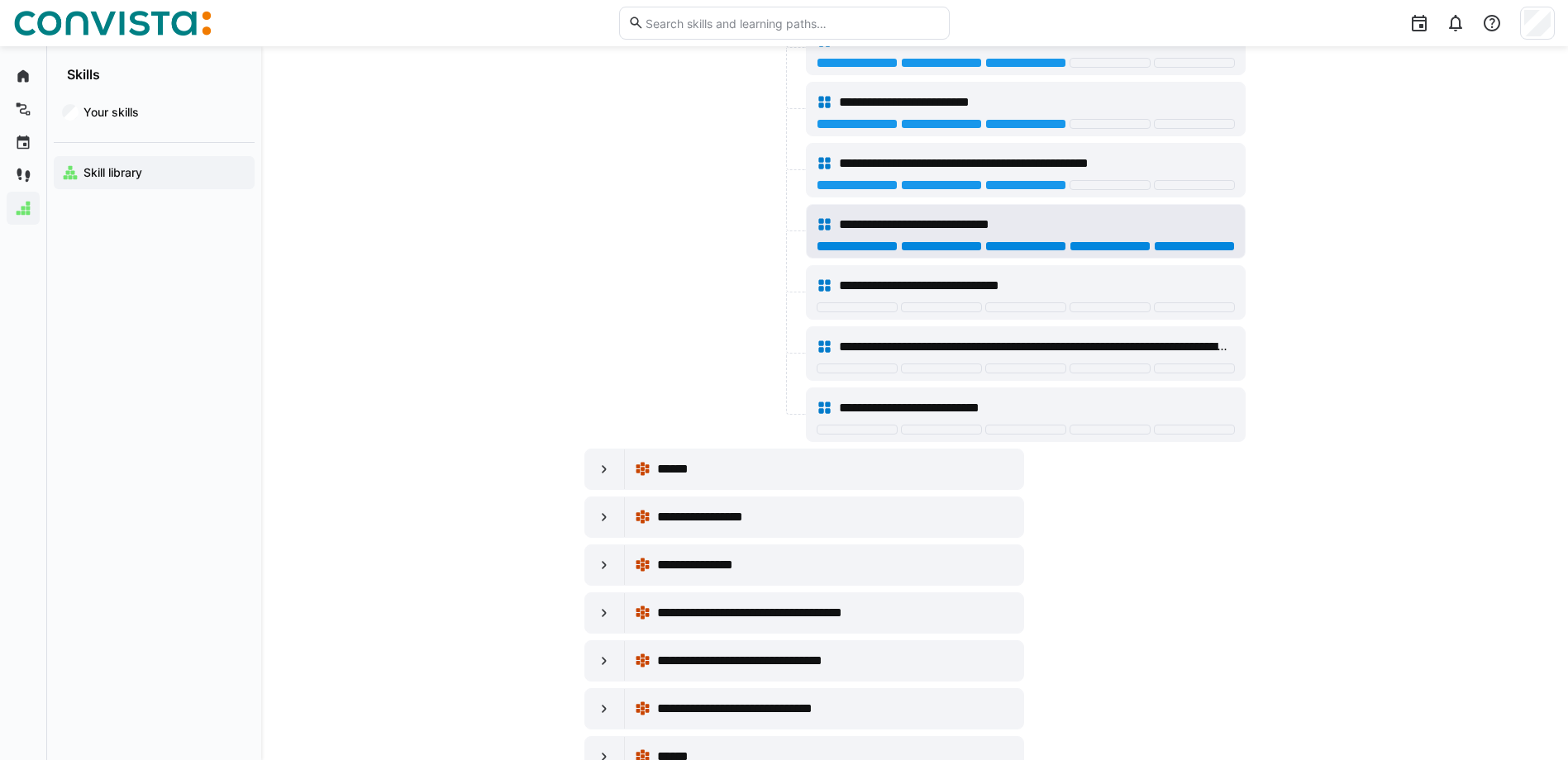
click at [1203, 242] on div at bounding box center [1195, 246] width 81 height 10
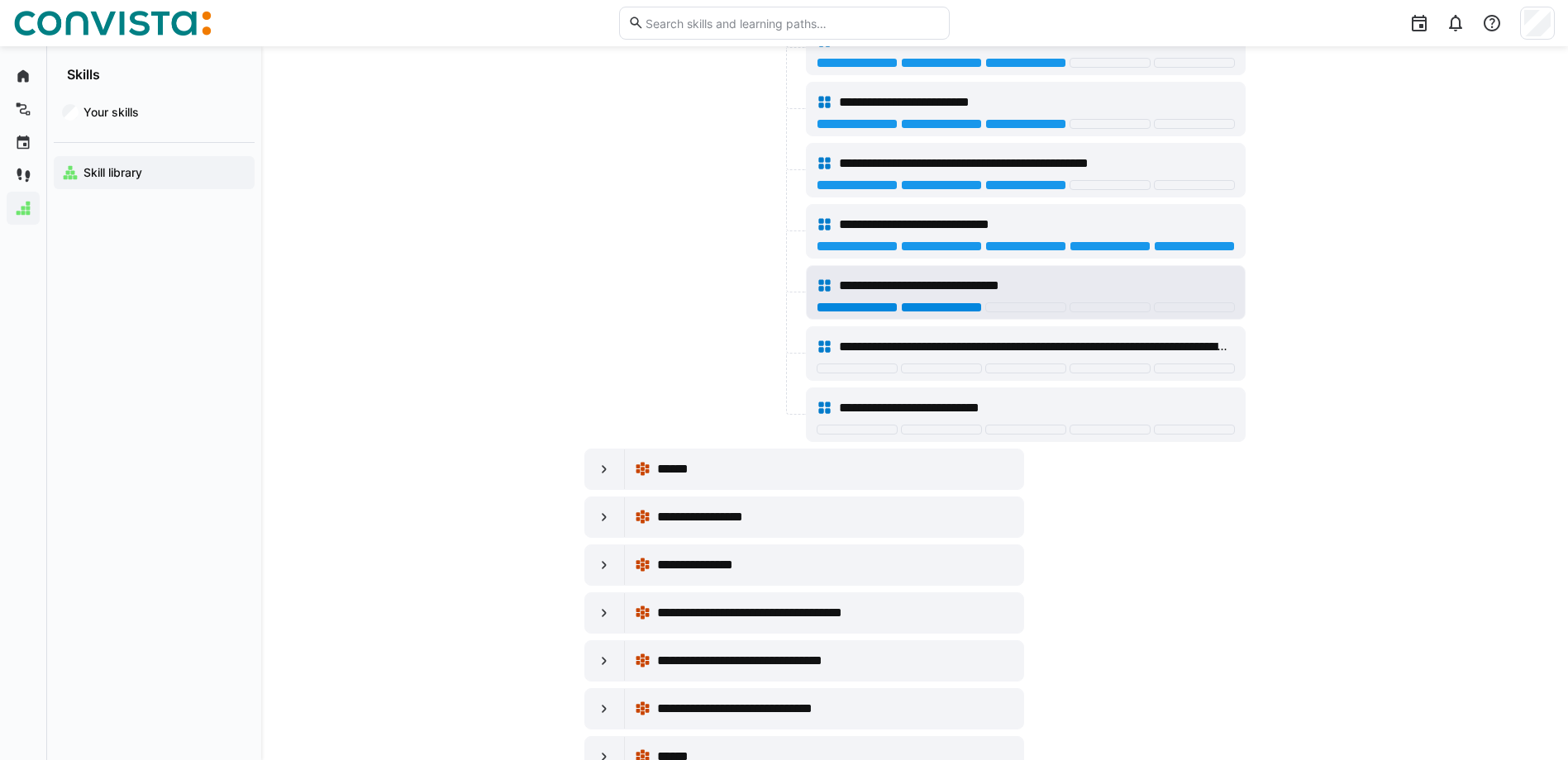
click at [970, 304] on div at bounding box center [941, 308] width 81 height 10
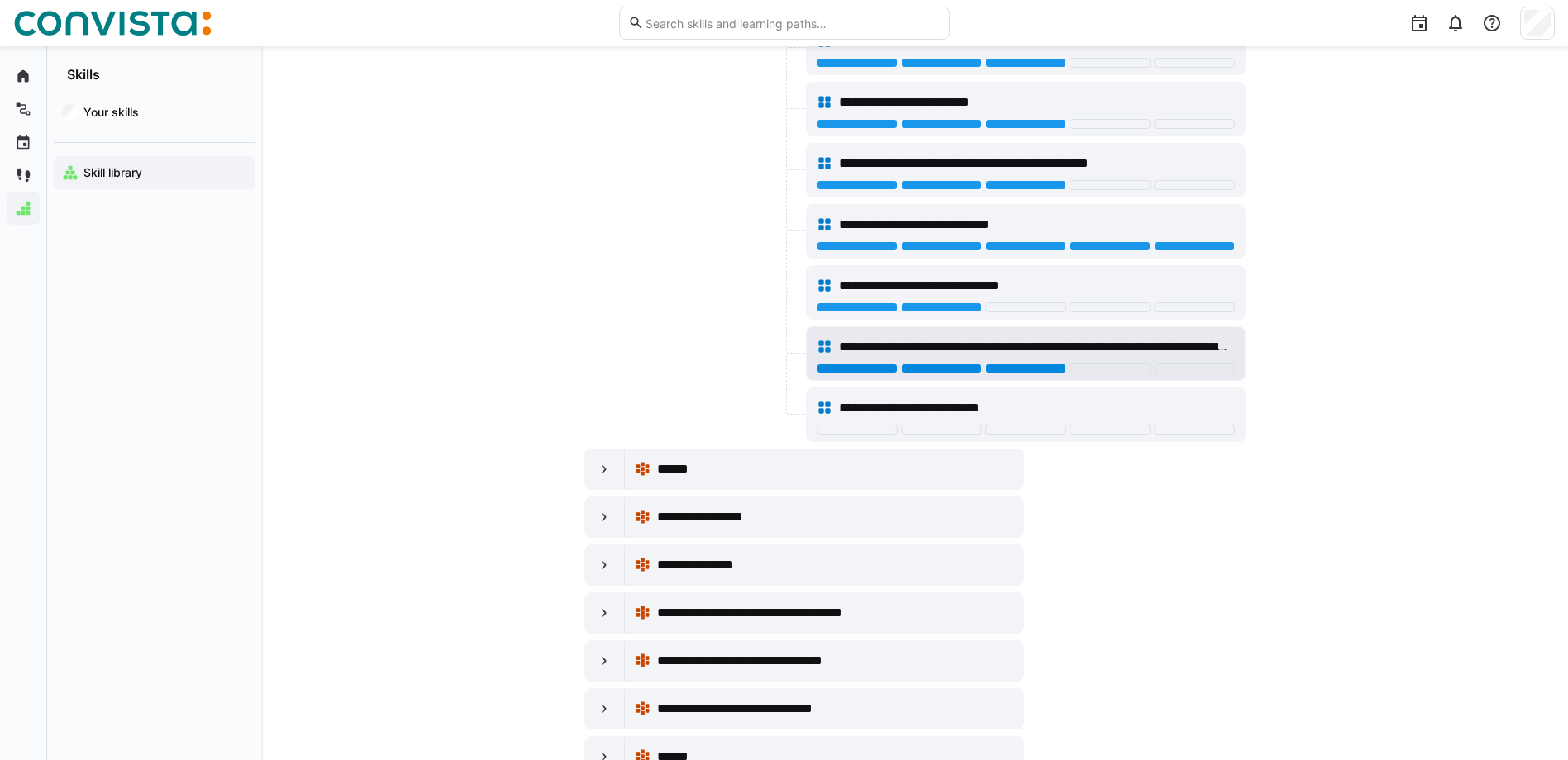
click at [1030, 373] on div at bounding box center [1027, 368] width 81 height 10
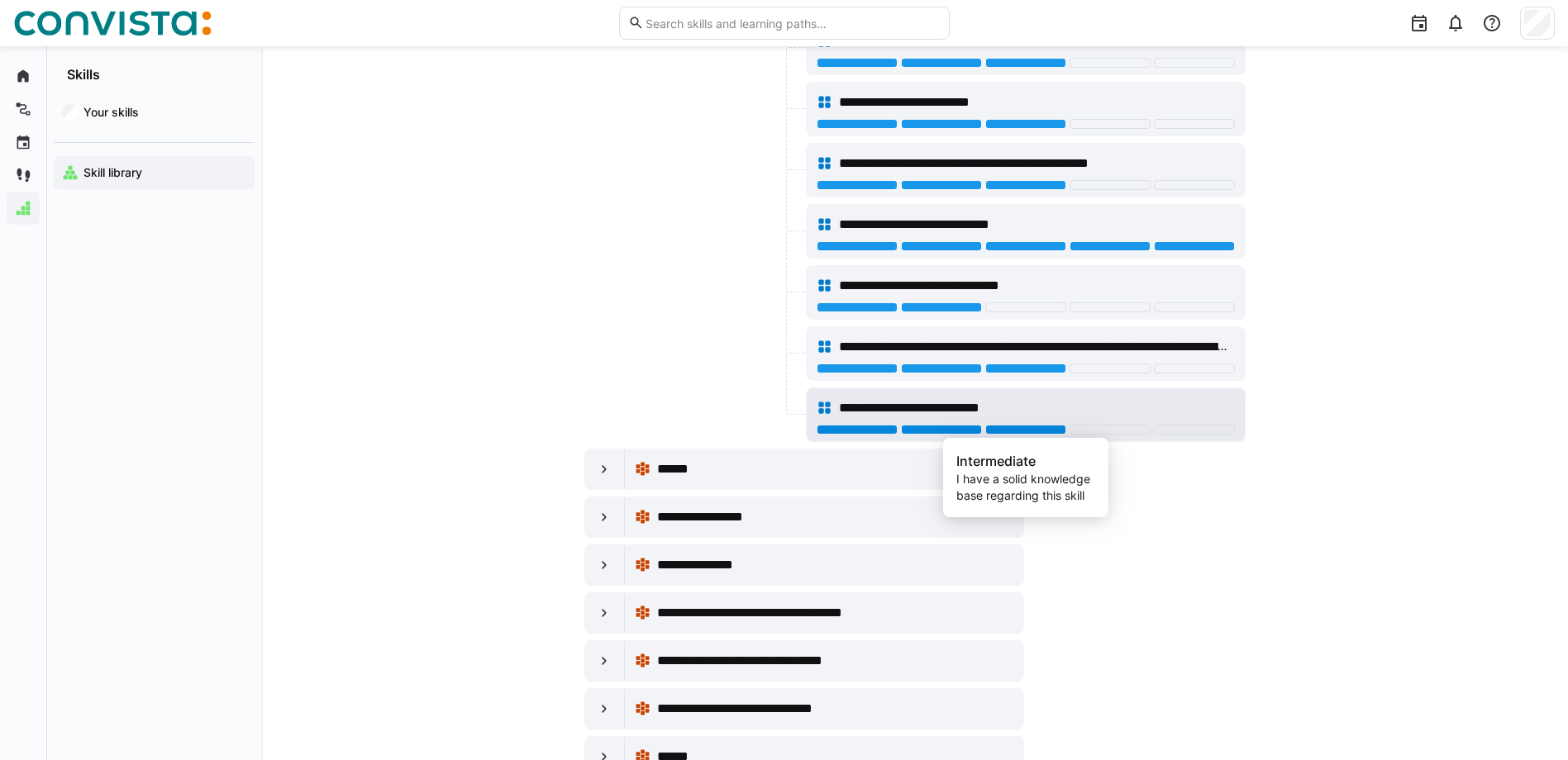
click at [1019, 427] on div at bounding box center [1027, 429] width 81 height 10
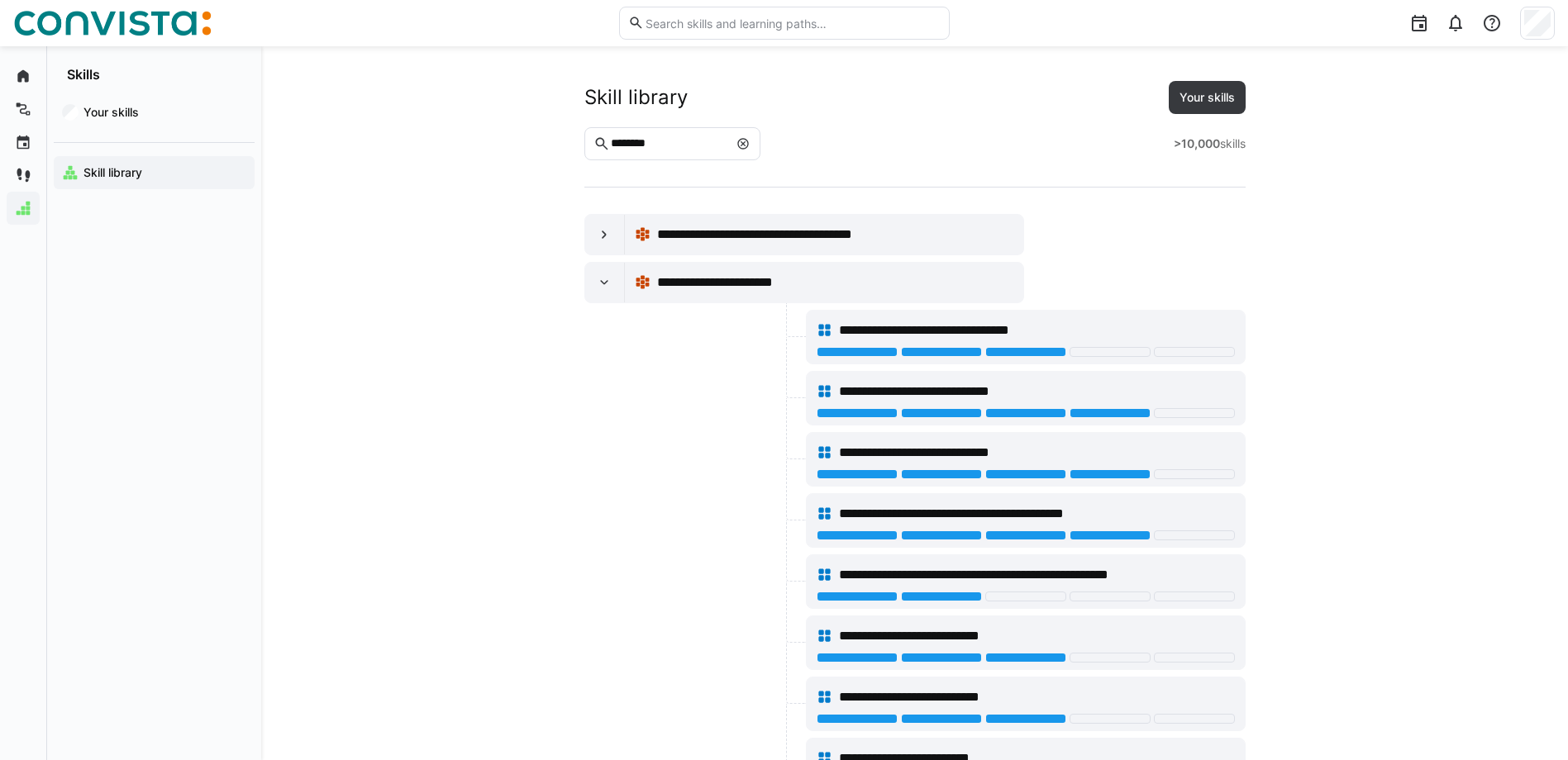
scroll to position [0, 0]
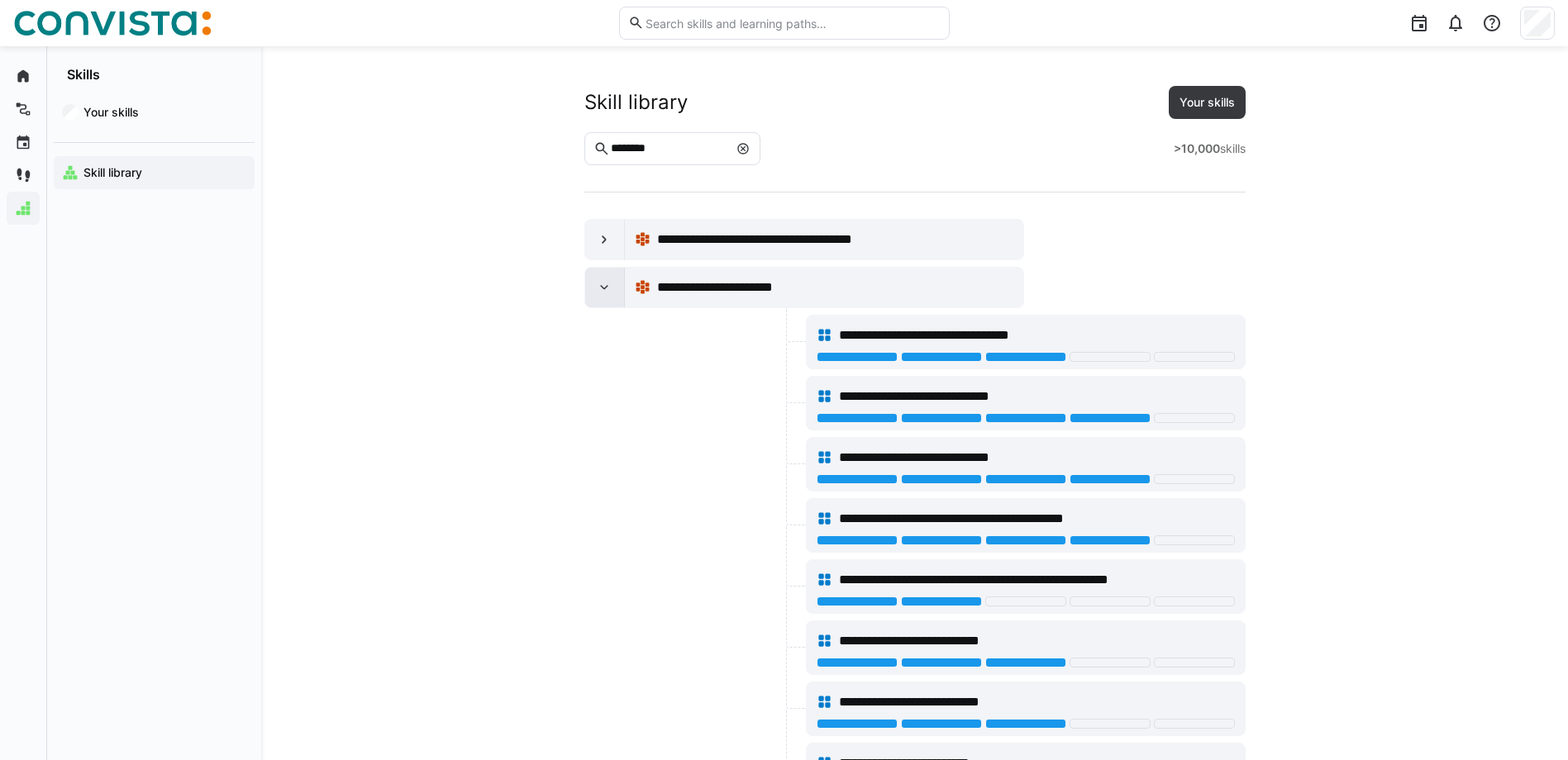
click at [599, 286] on eds-icon at bounding box center [604, 287] width 17 height 17
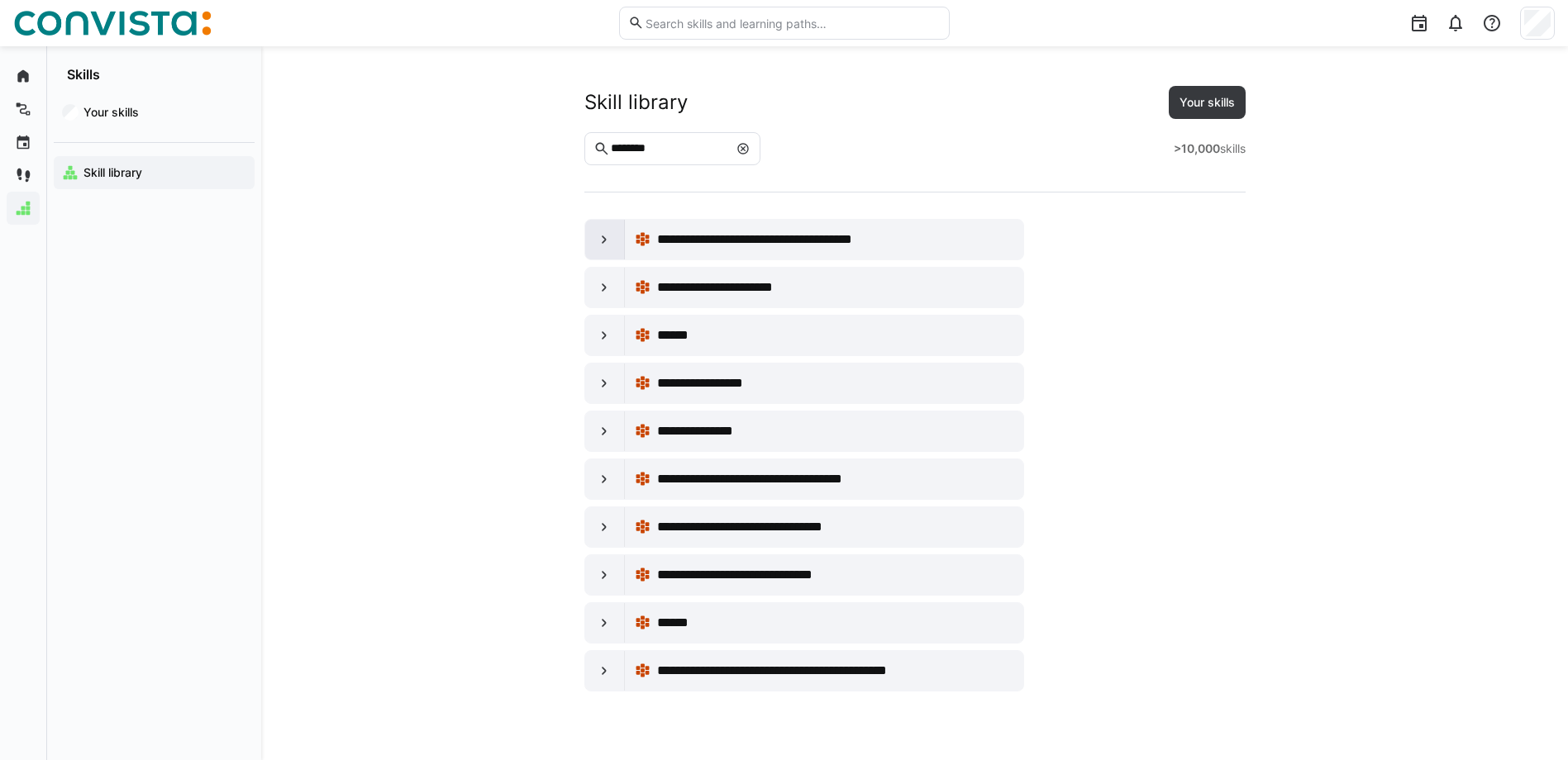
click at [607, 234] on eds-icon at bounding box center [604, 239] width 17 height 17
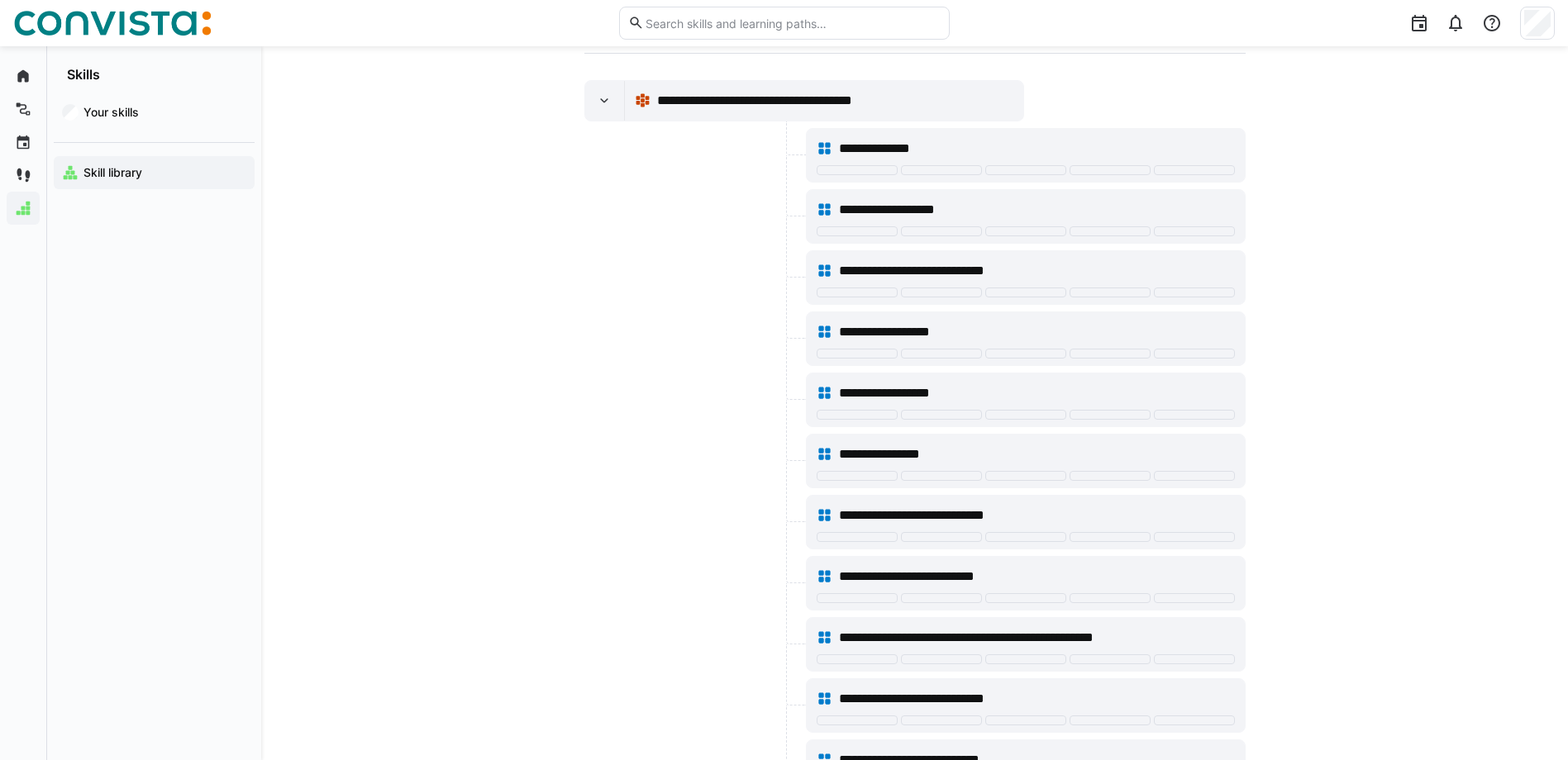
scroll to position [165, 0]
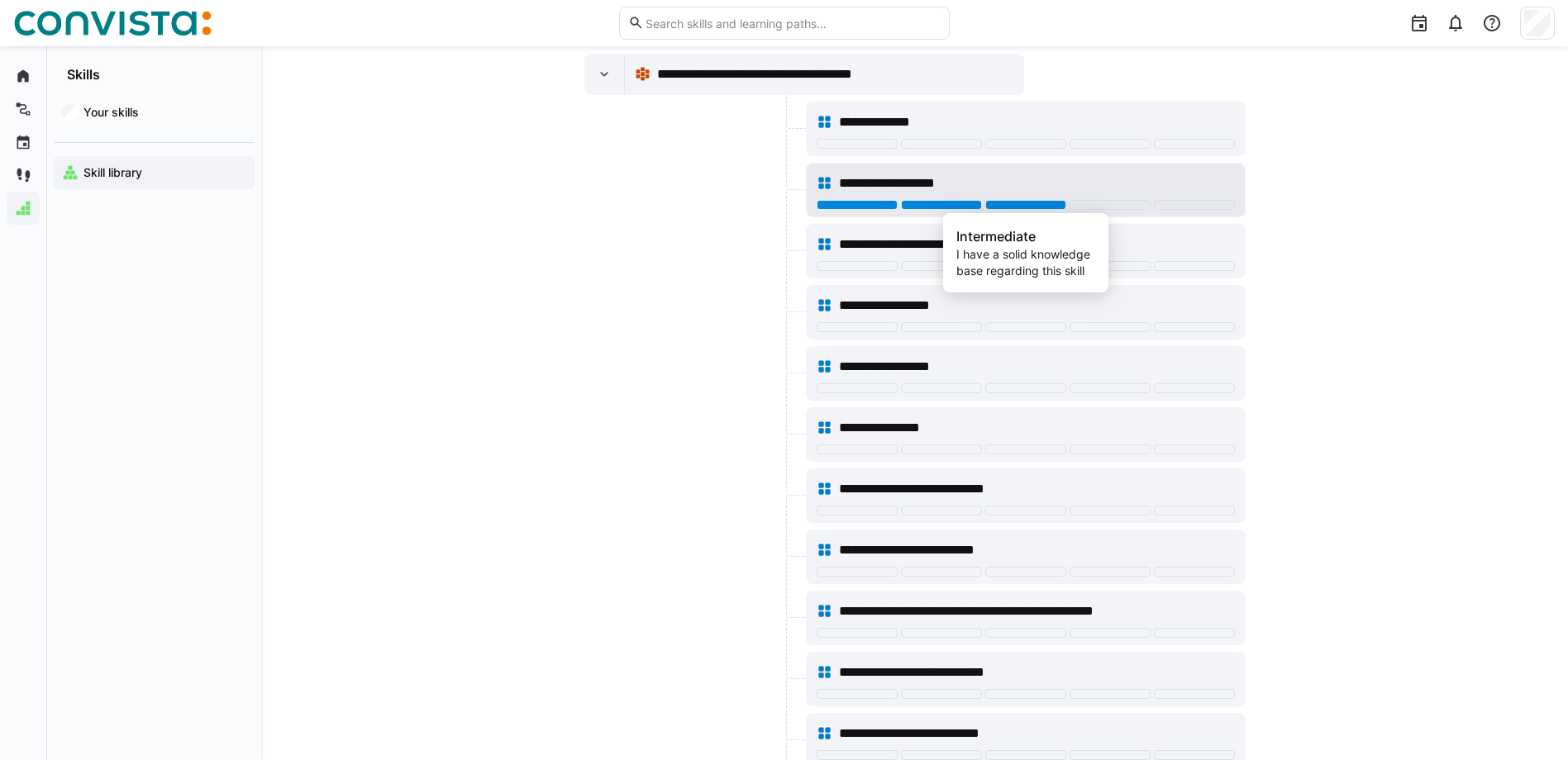
click at [1035, 204] on div at bounding box center [1027, 205] width 81 height 10
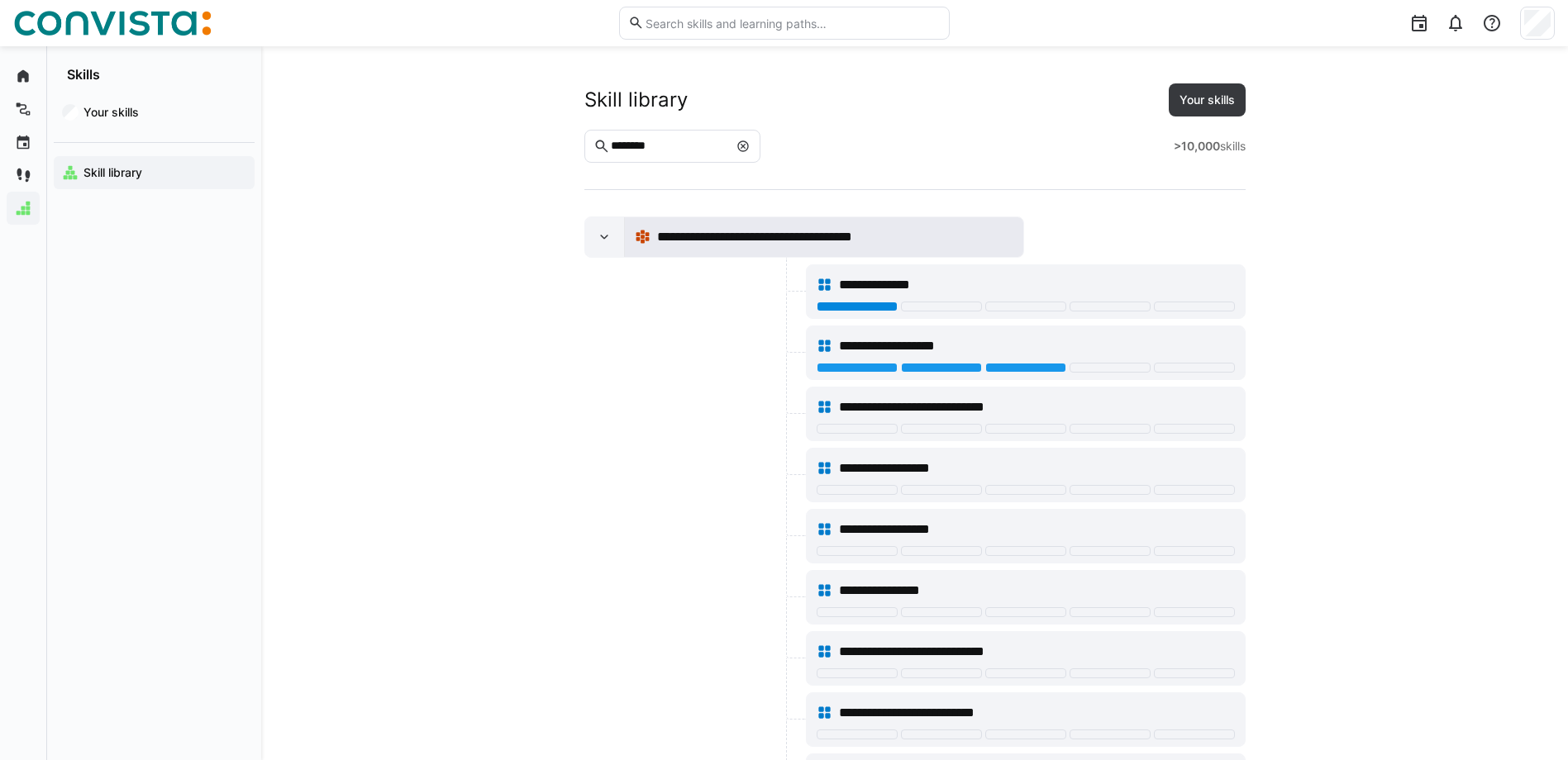
scroll to position [0, 0]
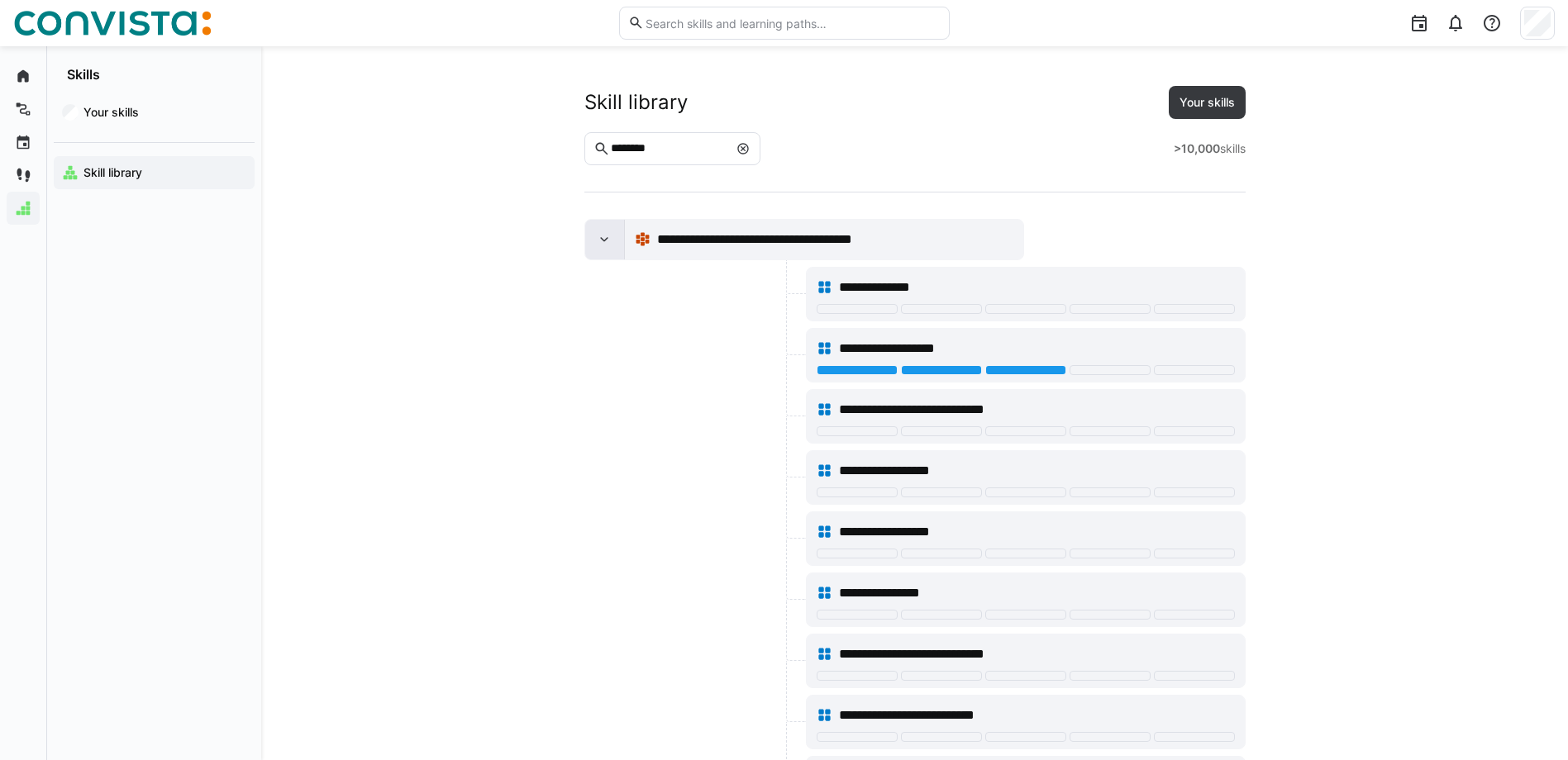
click at [598, 238] on eds-icon at bounding box center [604, 239] width 17 height 17
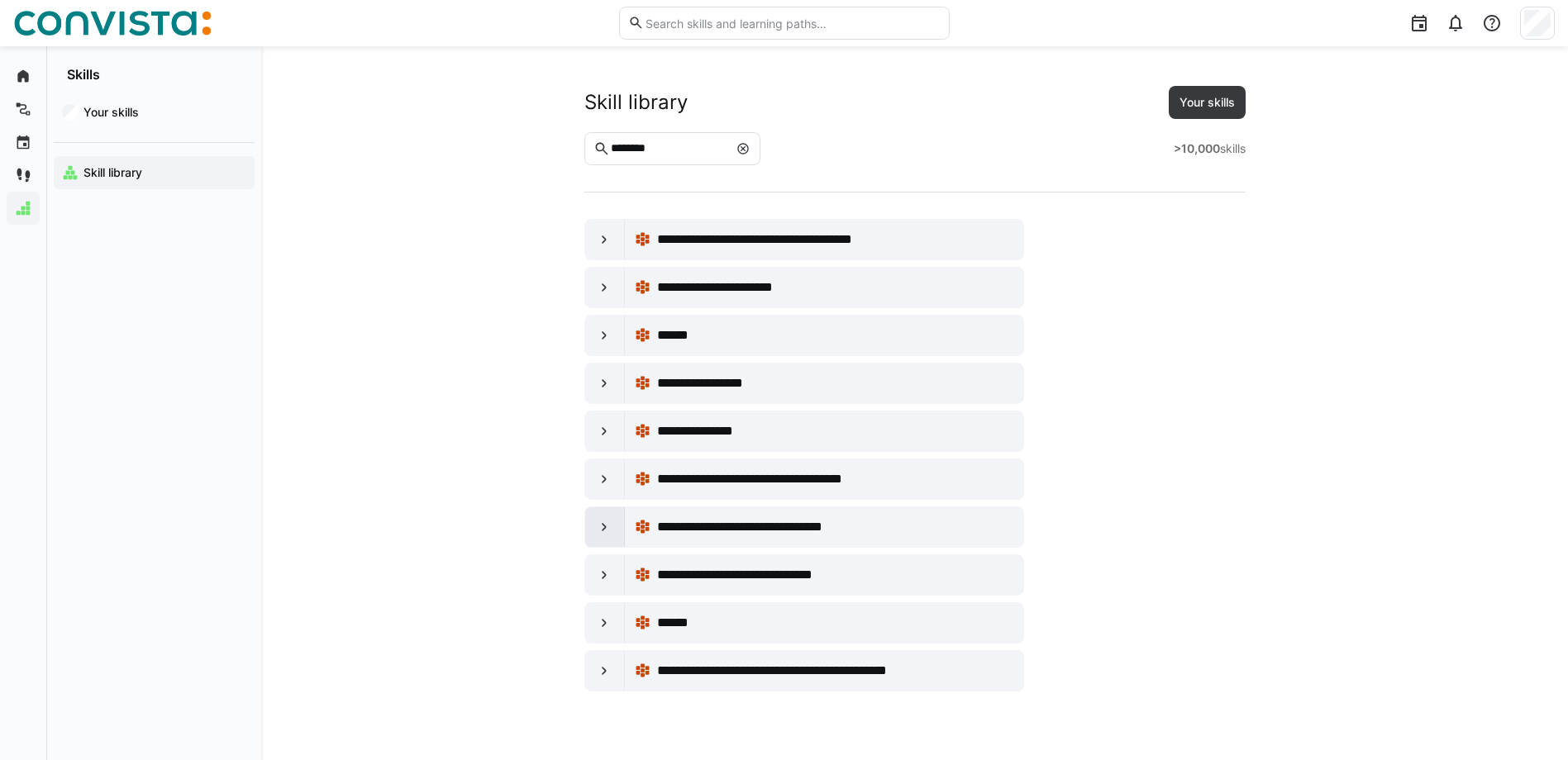
click at [594, 529] on div at bounding box center [605, 527] width 40 height 40
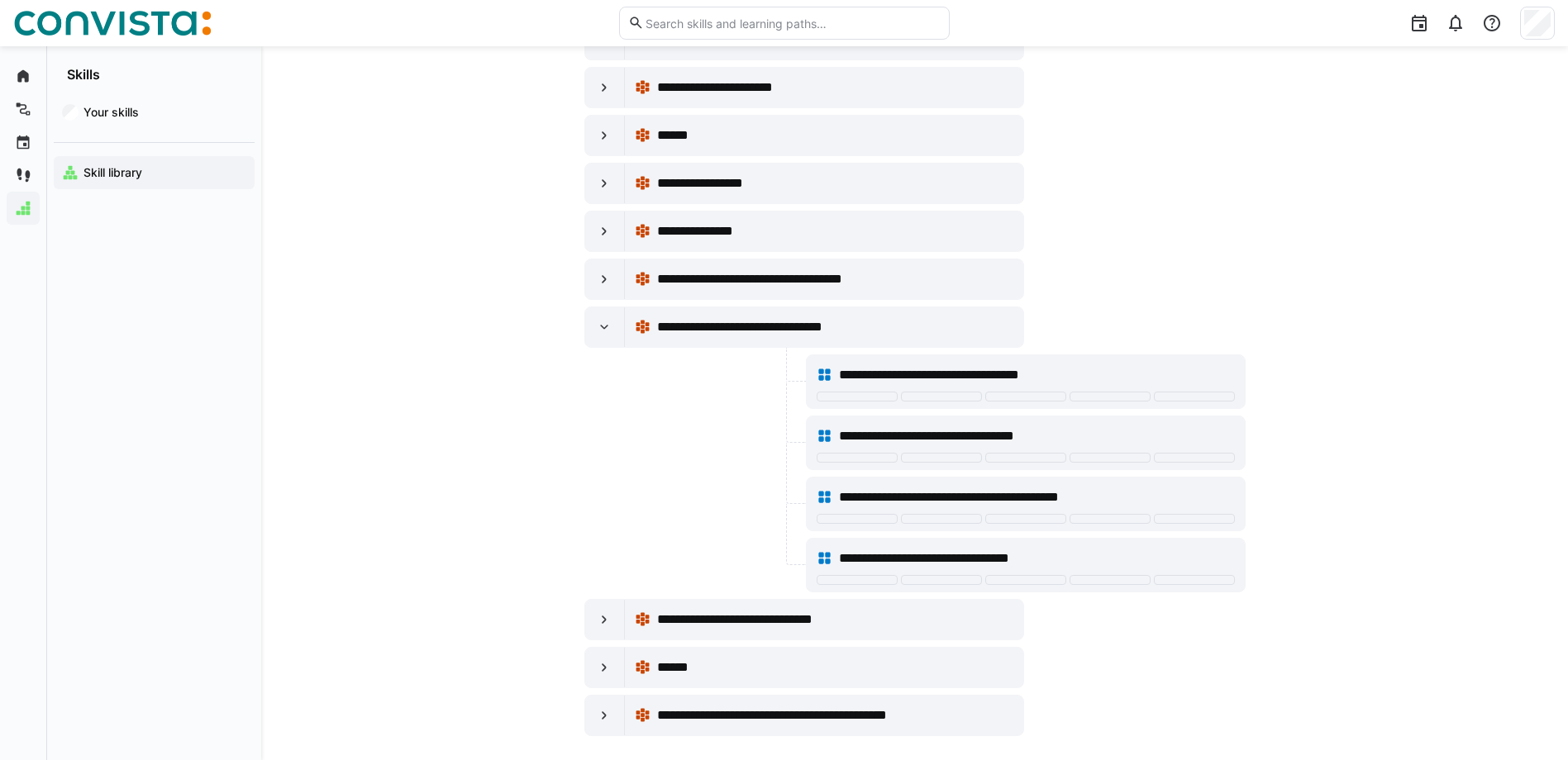
scroll to position [216, 0]
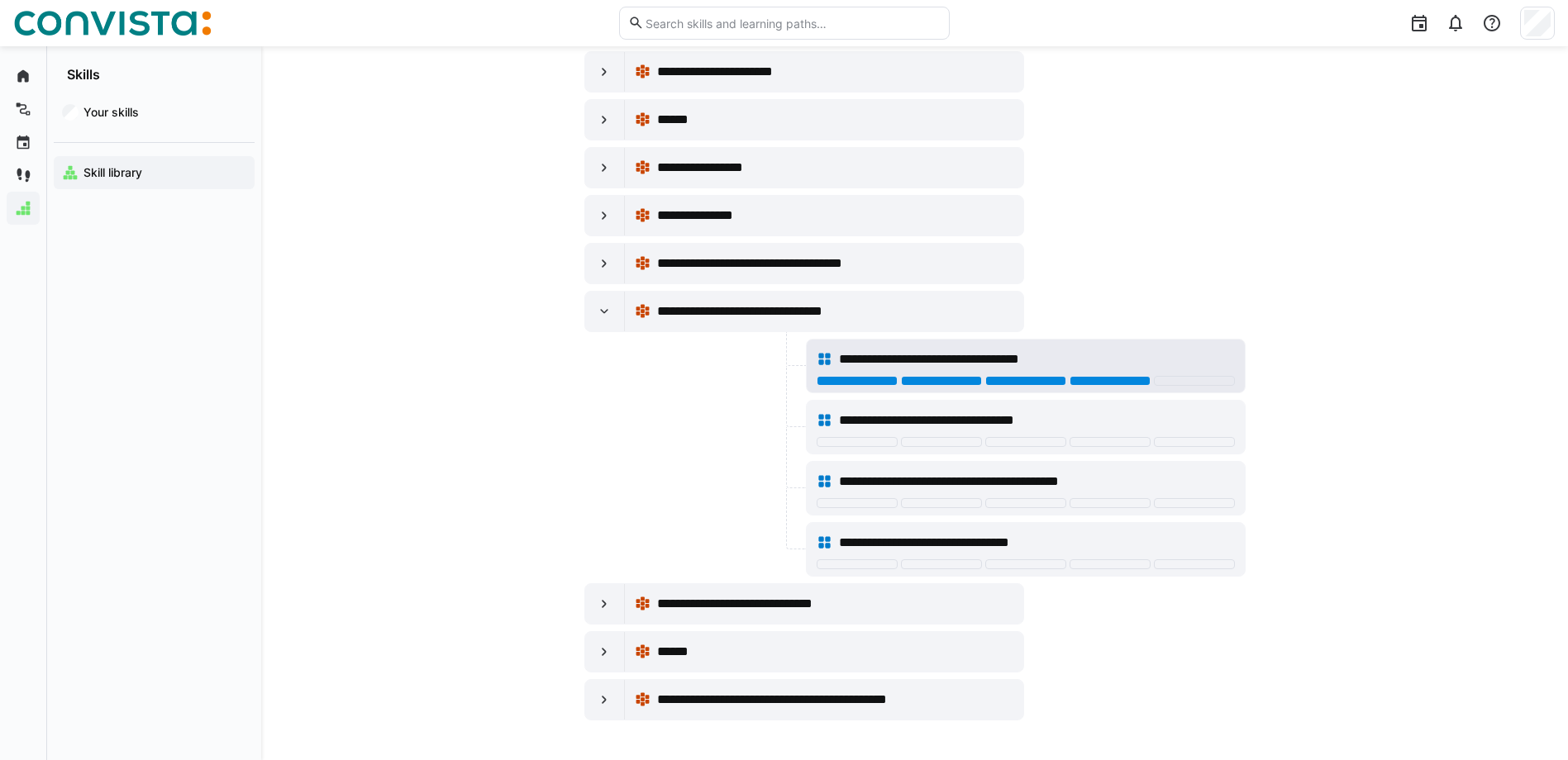
click at [1120, 379] on div at bounding box center [1111, 381] width 81 height 10
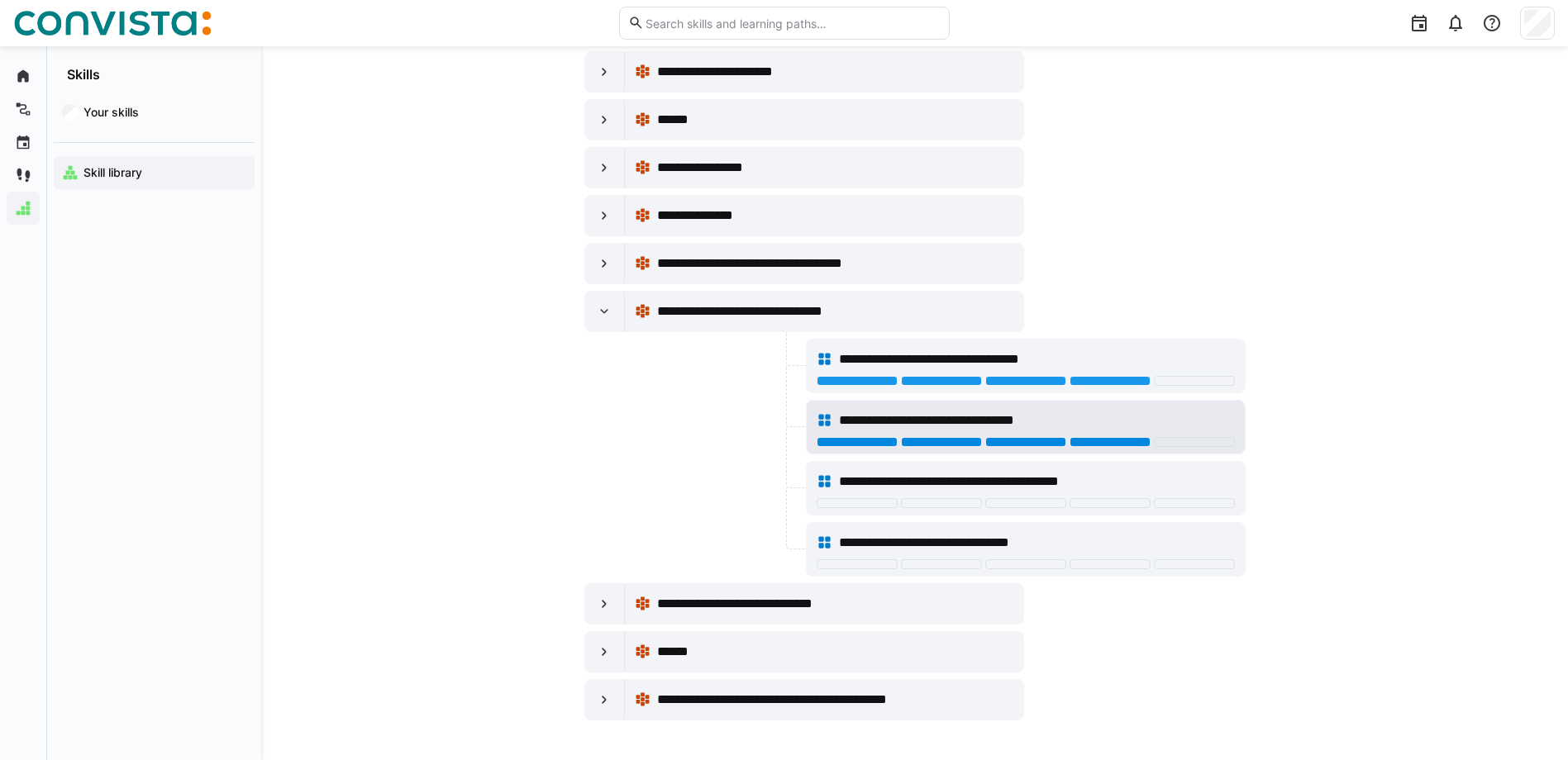
click at [1106, 443] on div at bounding box center [1111, 442] width 81 height 10
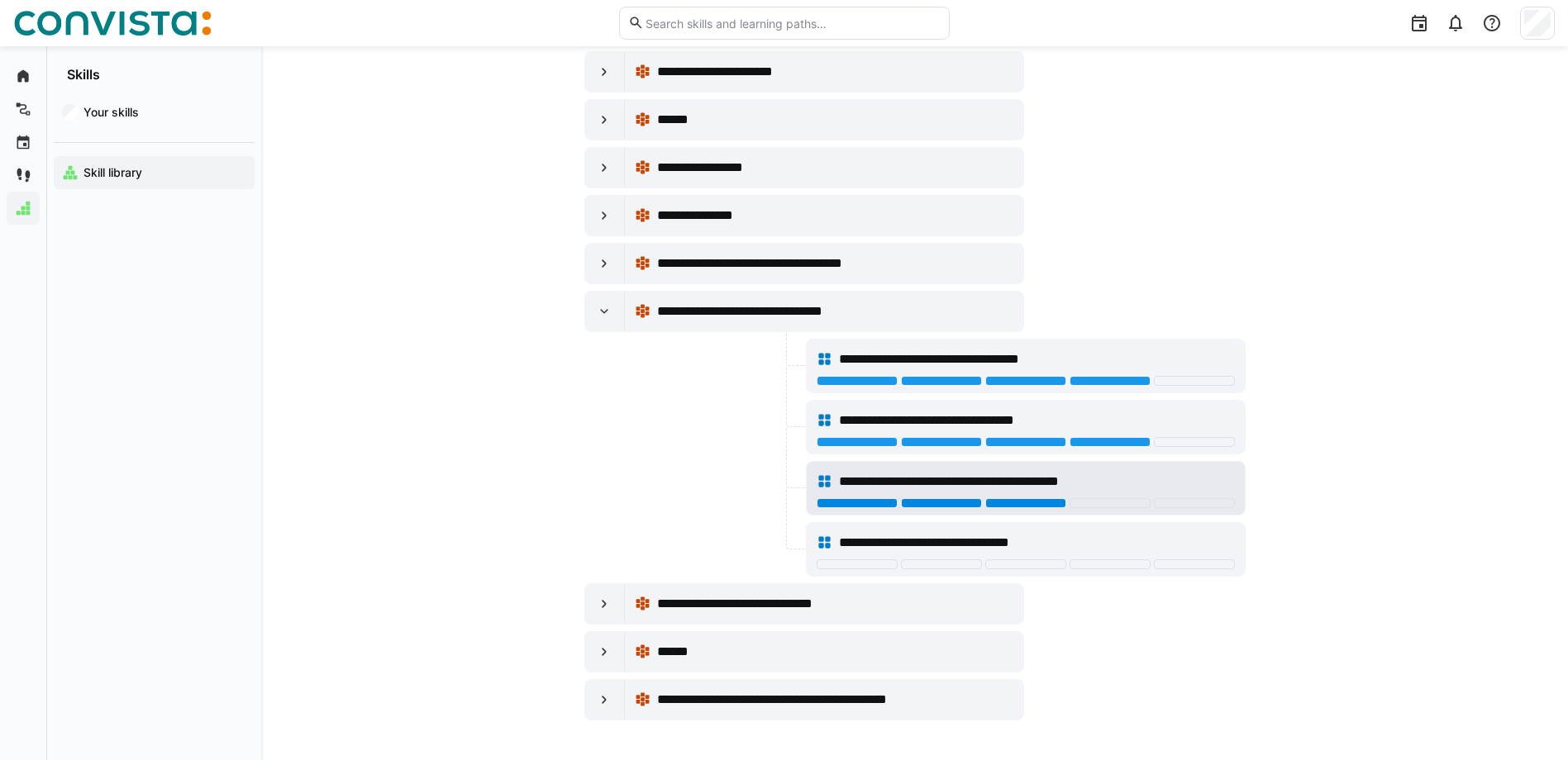
click at [1053, 504] on div at bounding box center [1027, 504] width 81 height 10
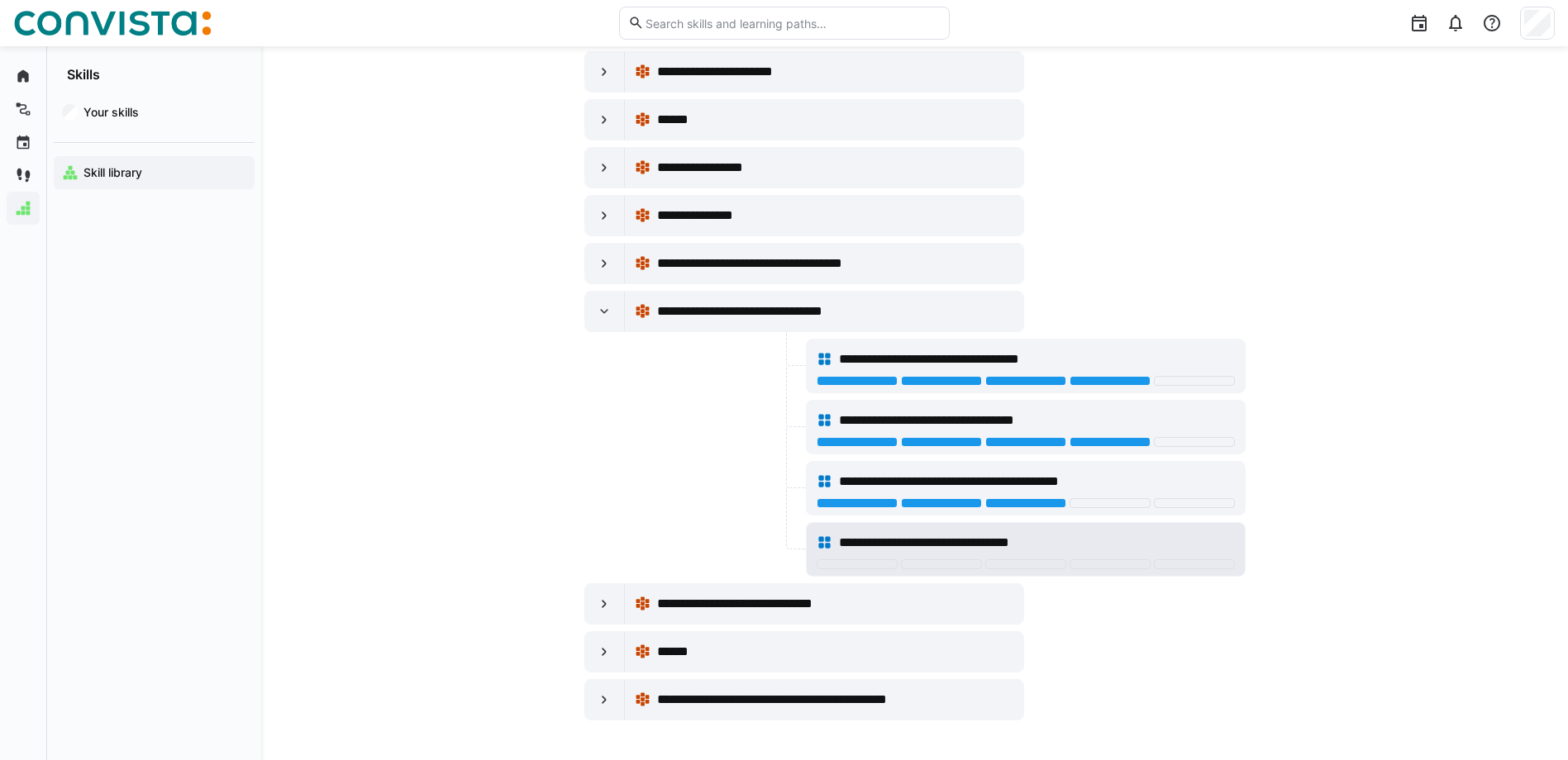
click at [1084, 573] on div "**********" at bounding box center [1026, 549] width 439 height 52
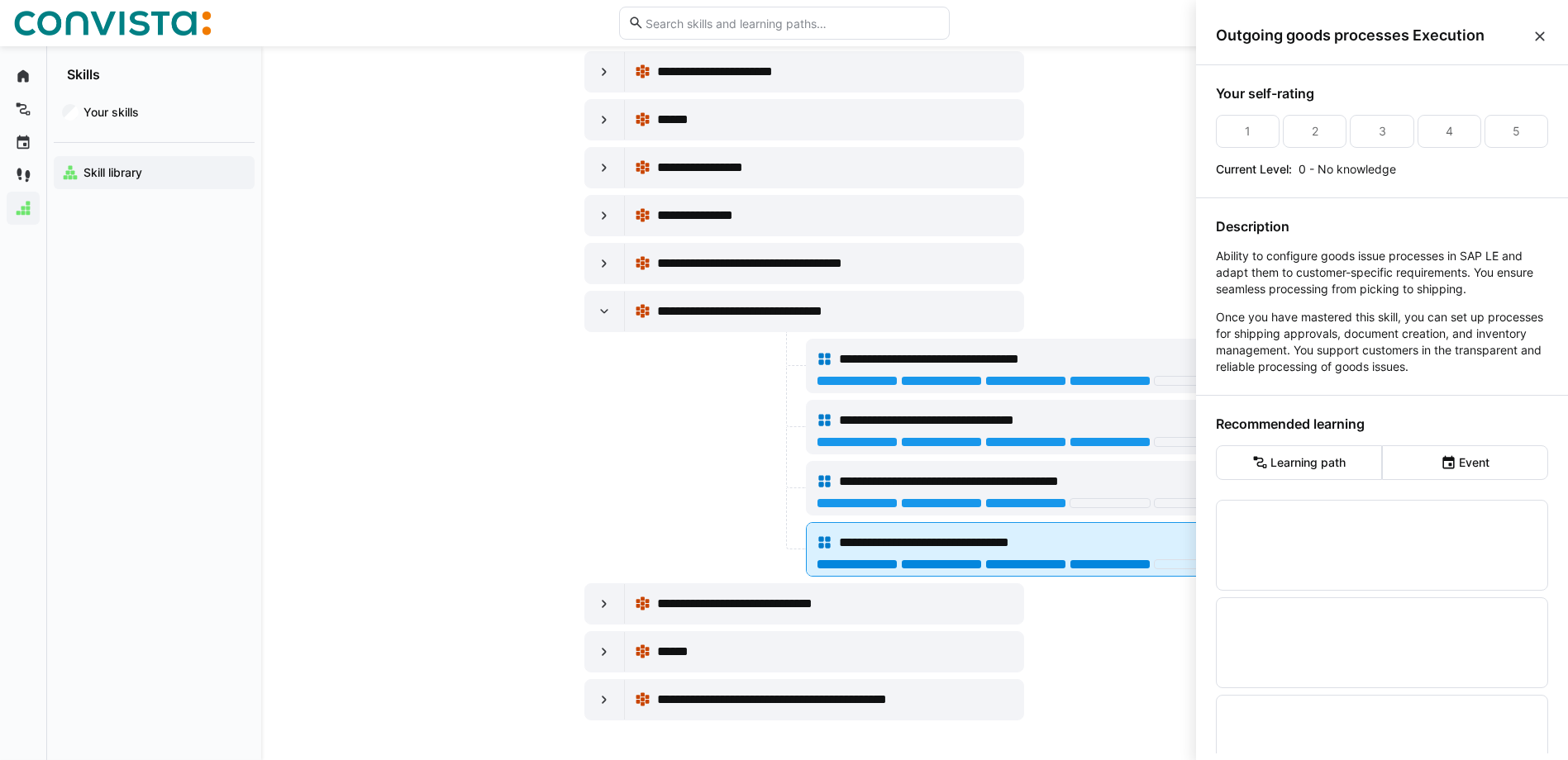
scroll to position [0, 0]
click at [1088, 566] on div at bounding box center [1111, 564] width 81 height 10
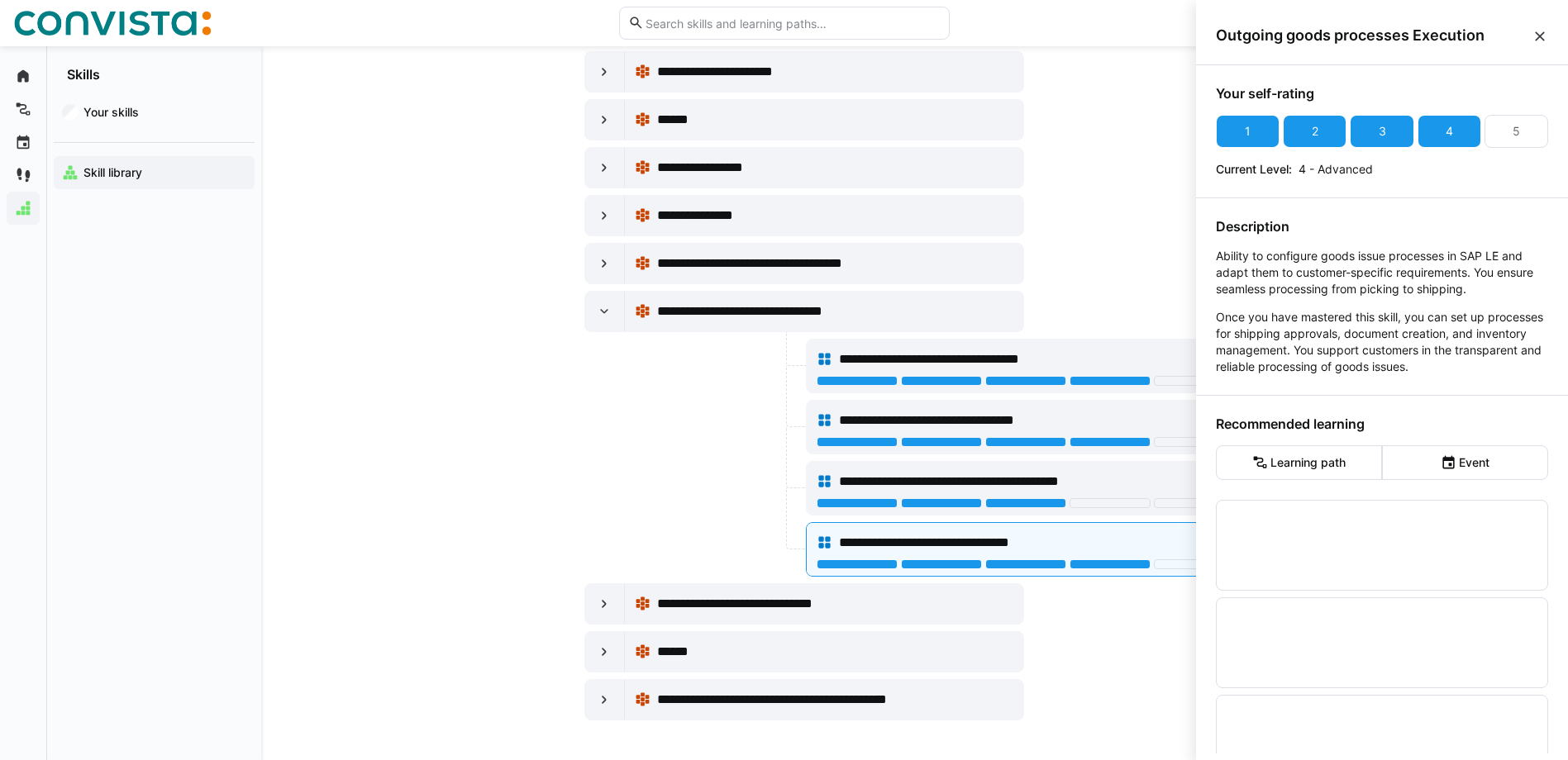
click at [478, 466] on app-skills-library "**********" at bounding box center [915, 295] width 1058 height 850
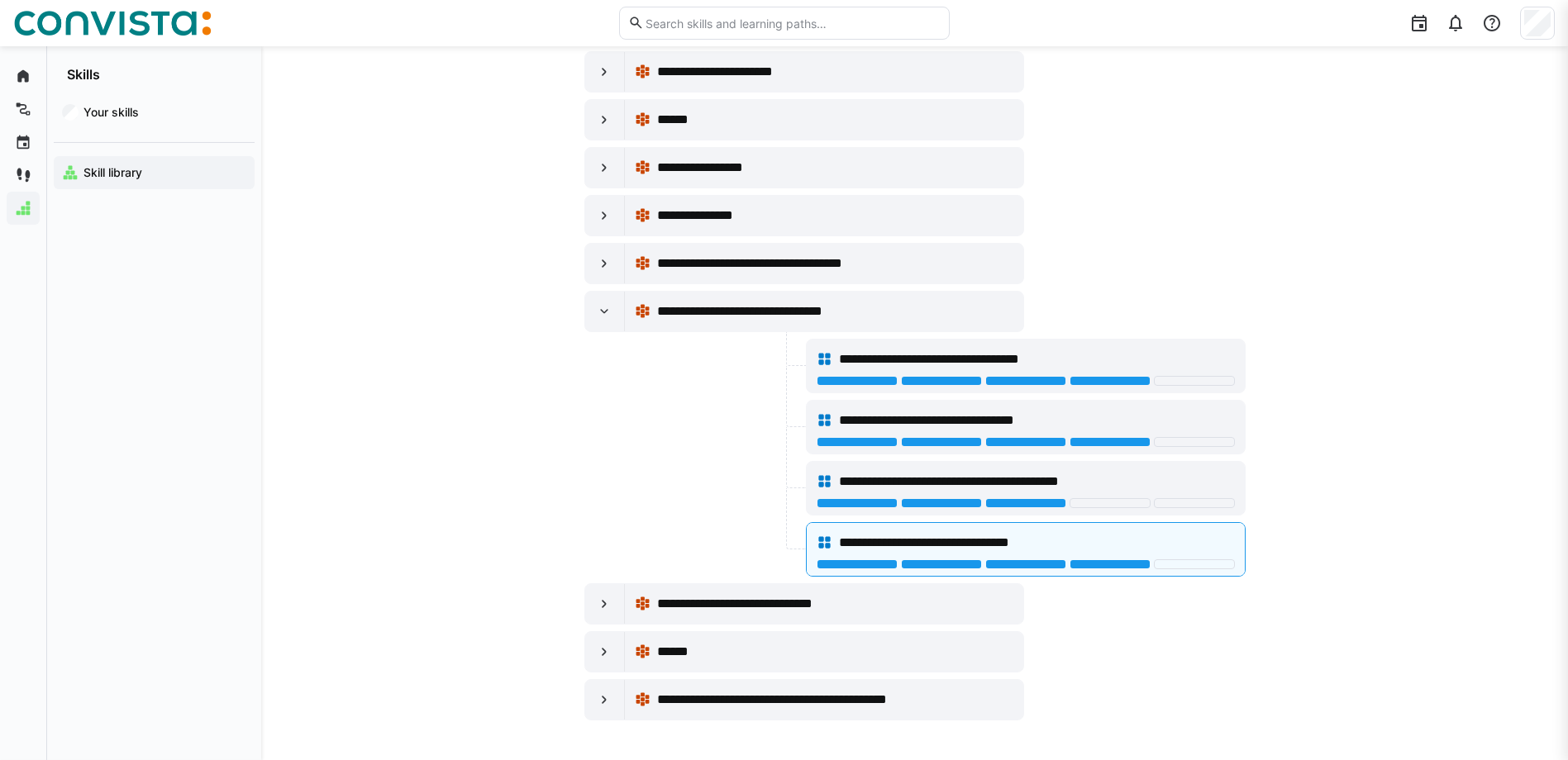
scroll to position [216, 0]
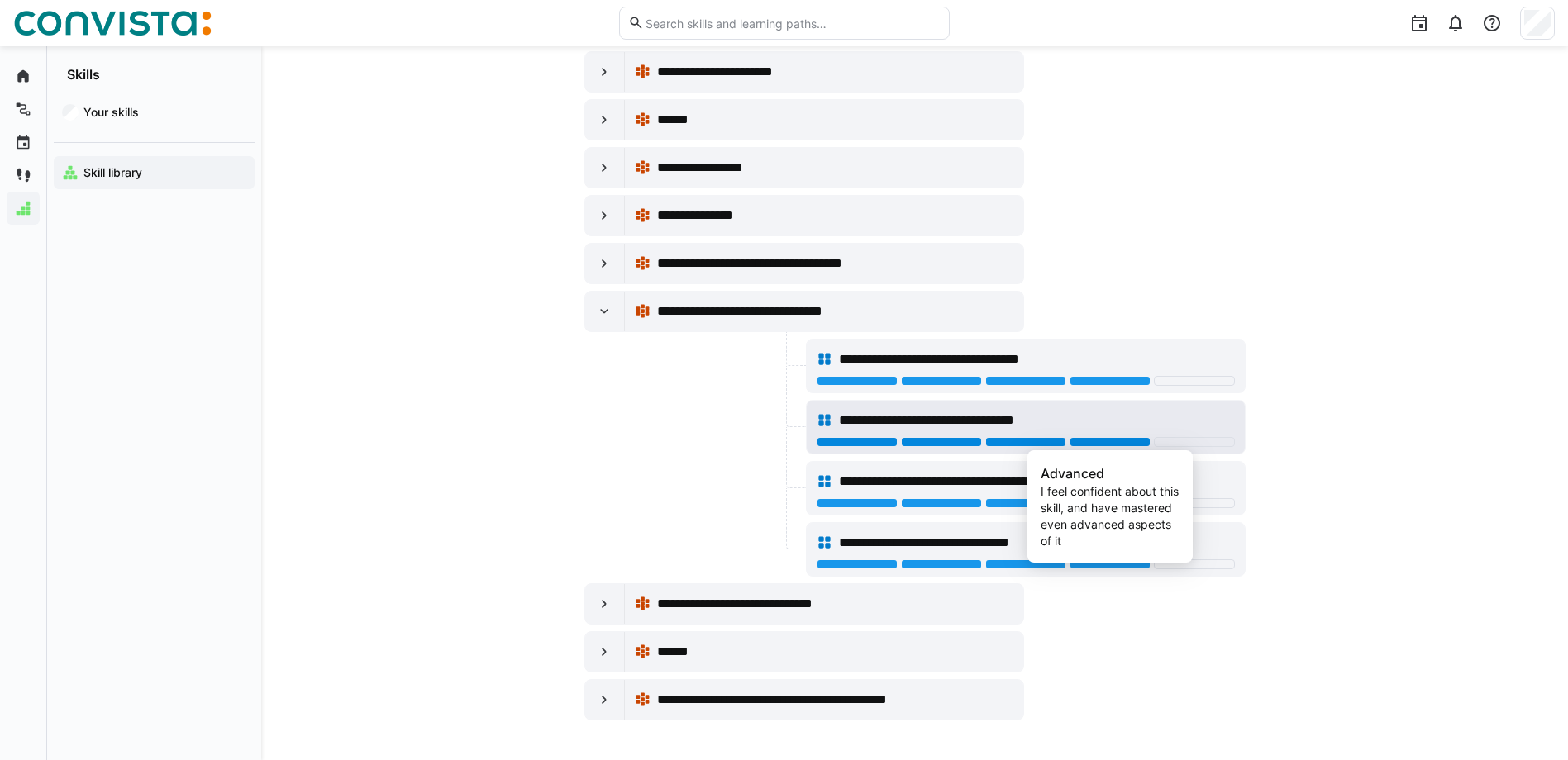
click at [1091, 438] on div at bounding box center [1111, 442] width 81 height 10
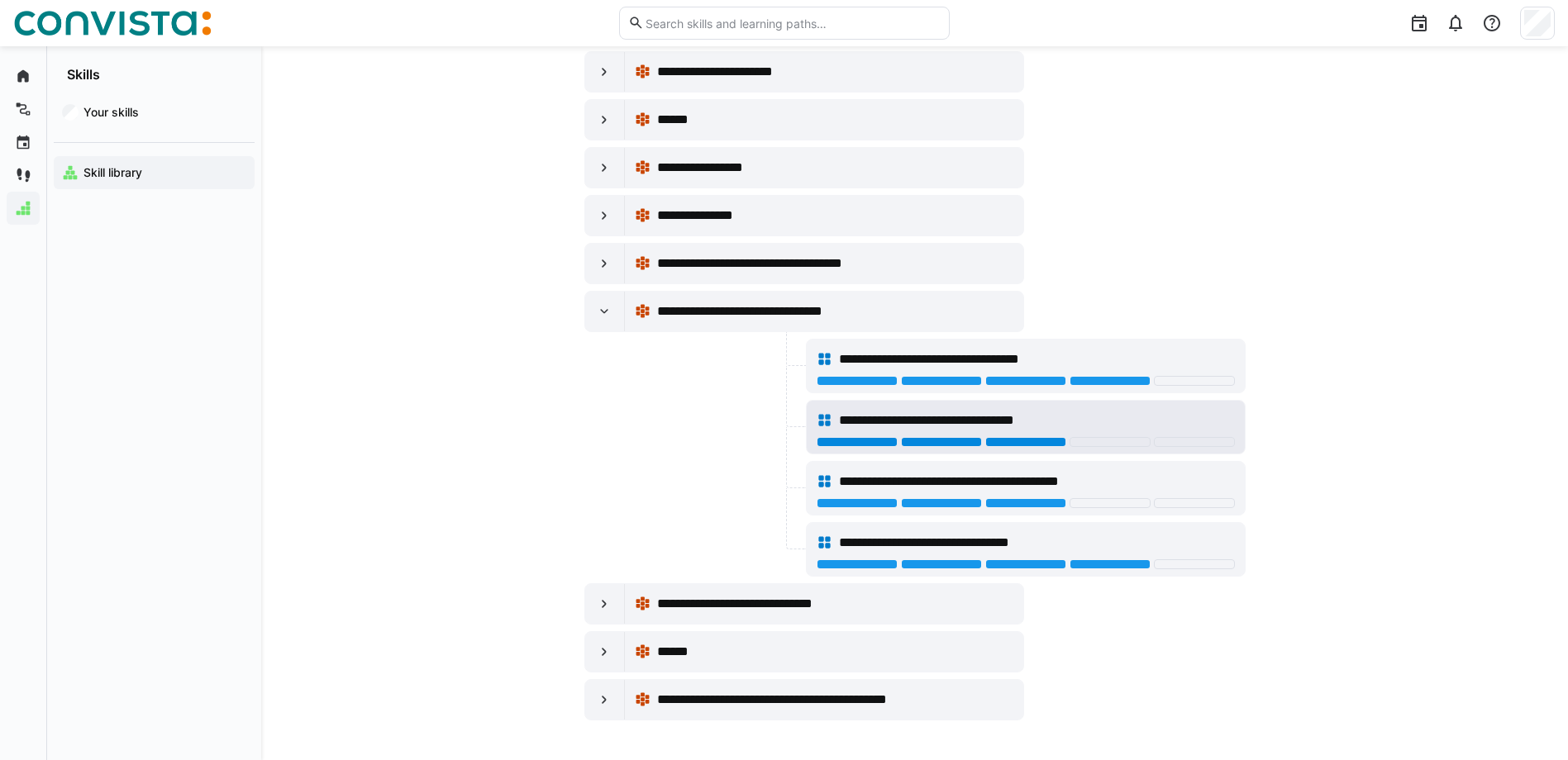
click at [1034, 443] on div at bounding box center [1027, 442] width 81 height 10
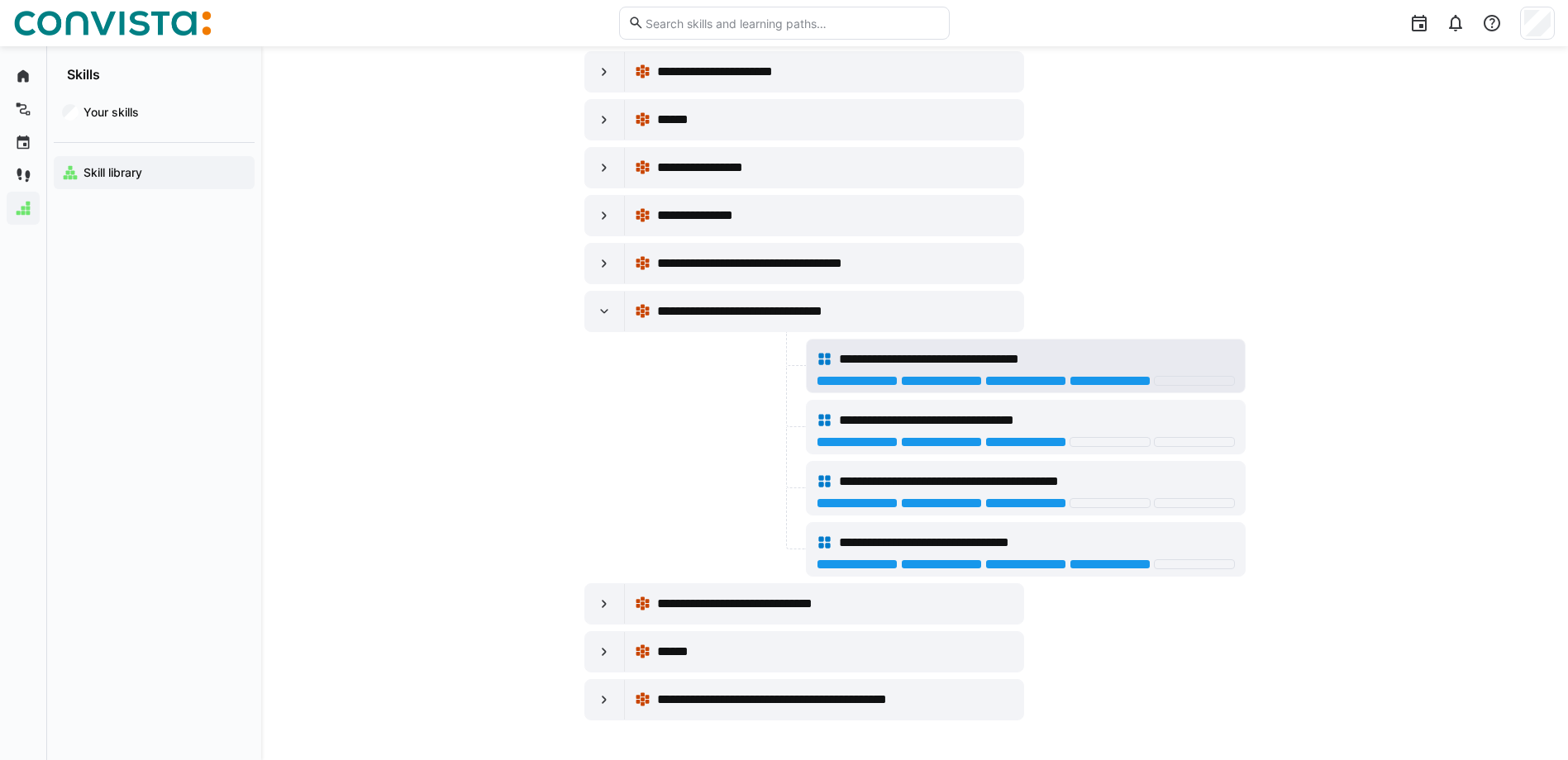
click at [1040, 376] on div "**********" at bounding box center [1026, 365] width 439 height 52
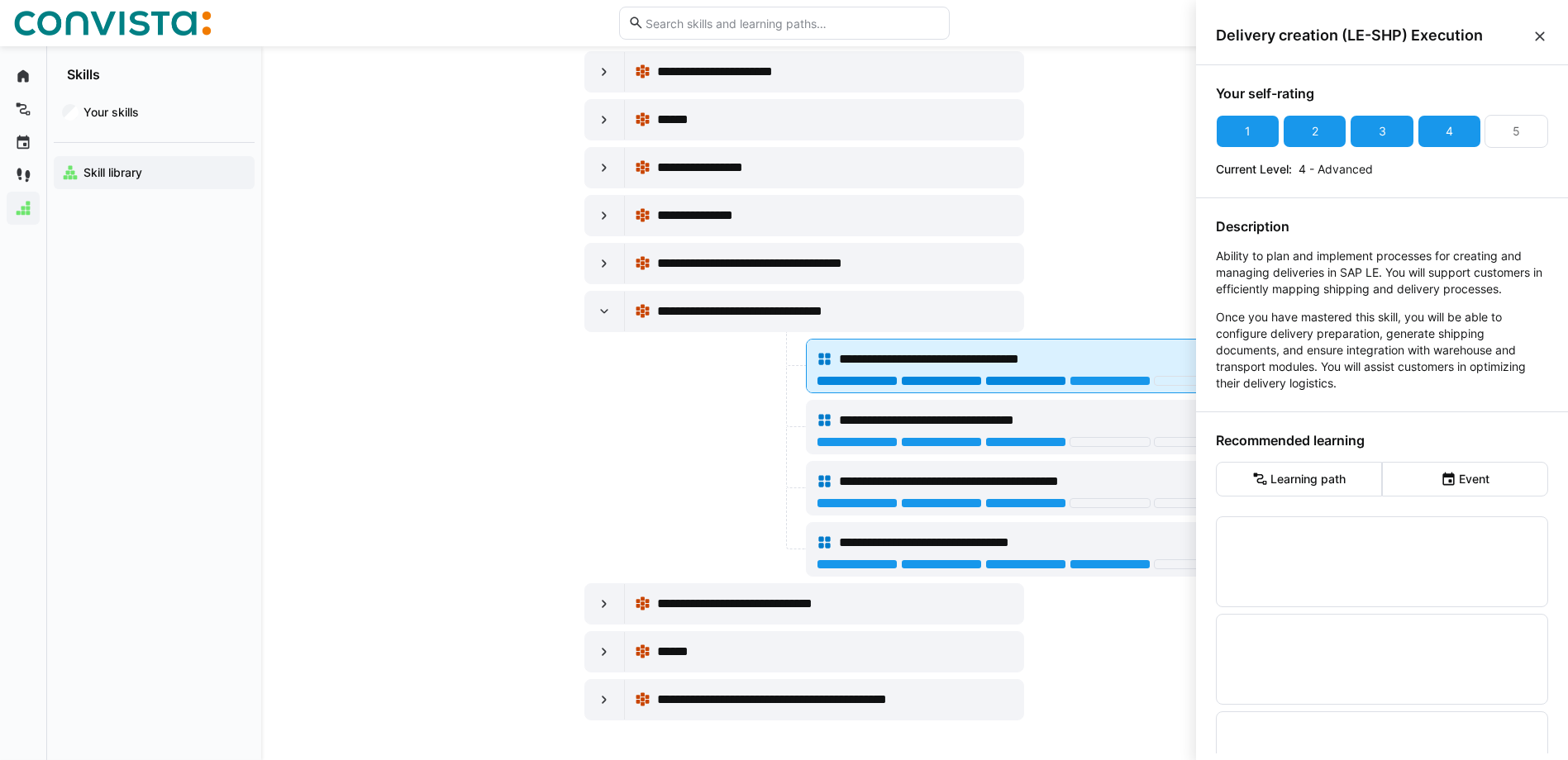
scroll to position [0, 0]
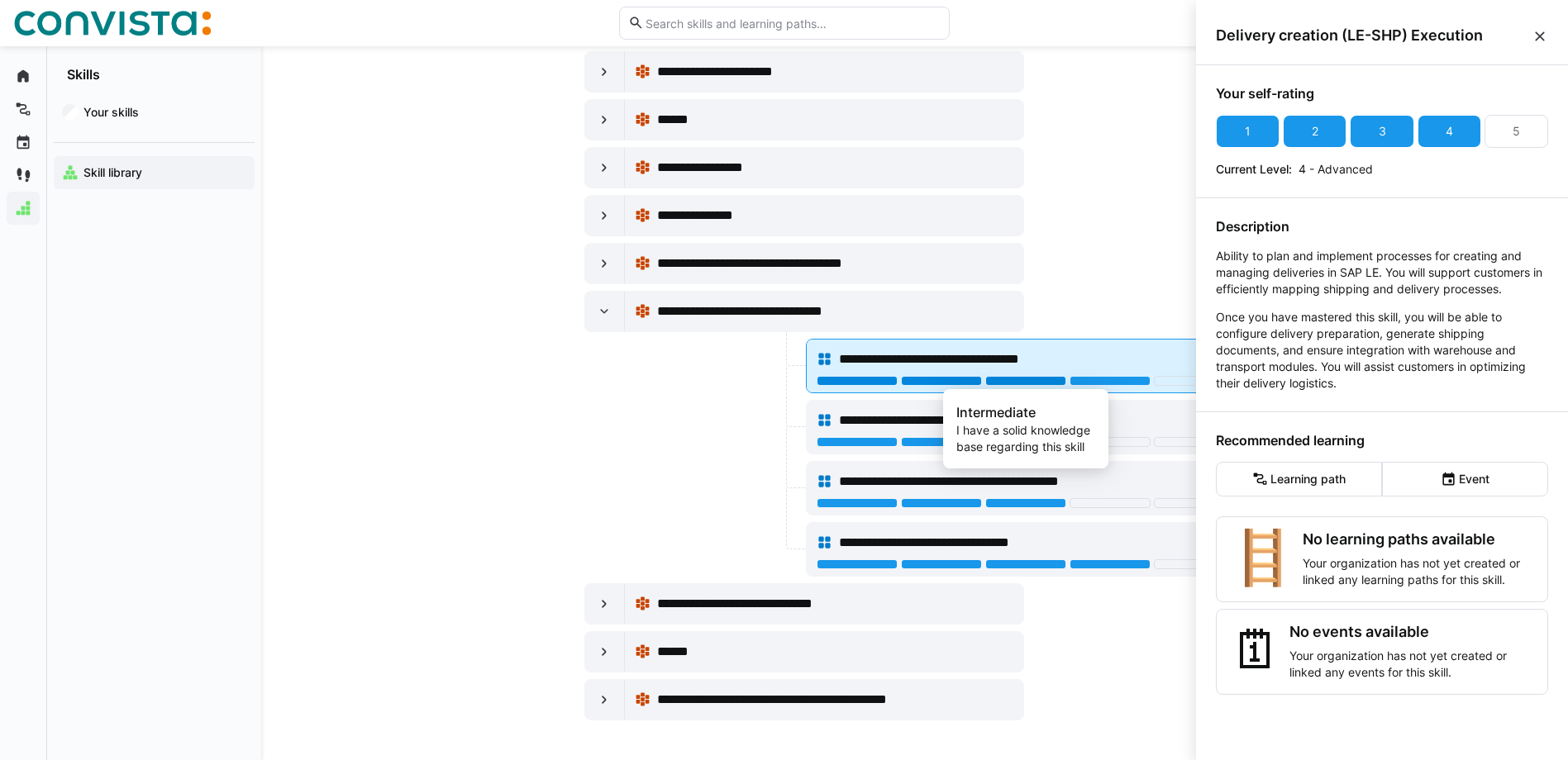
click at [1038, 385] on div at bounding box center [1027, 381] width 81 height 10
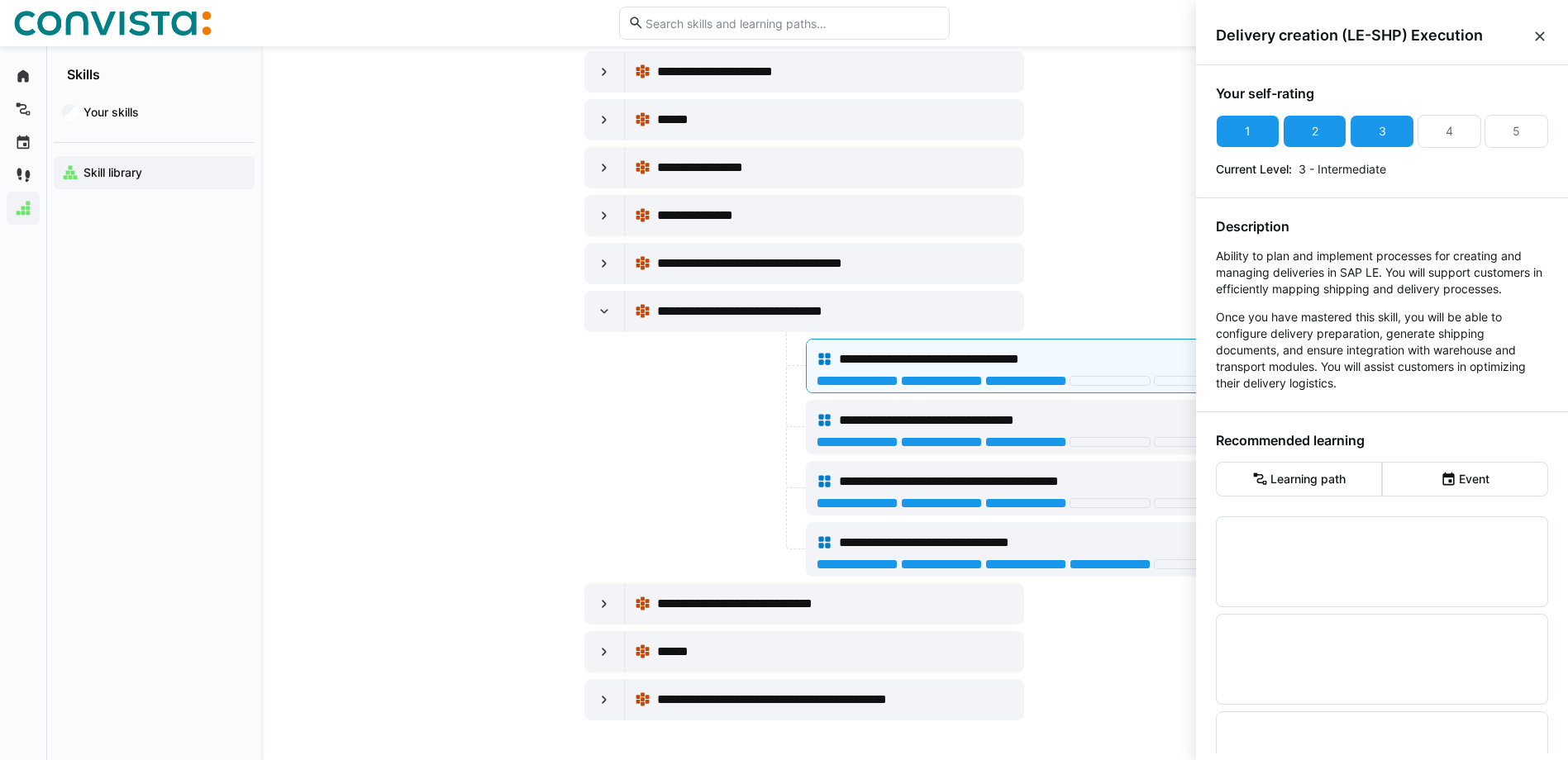
click at [515, 421] on app-skills-library "**********" at bounding box center [915, 295] width 1058 height 850
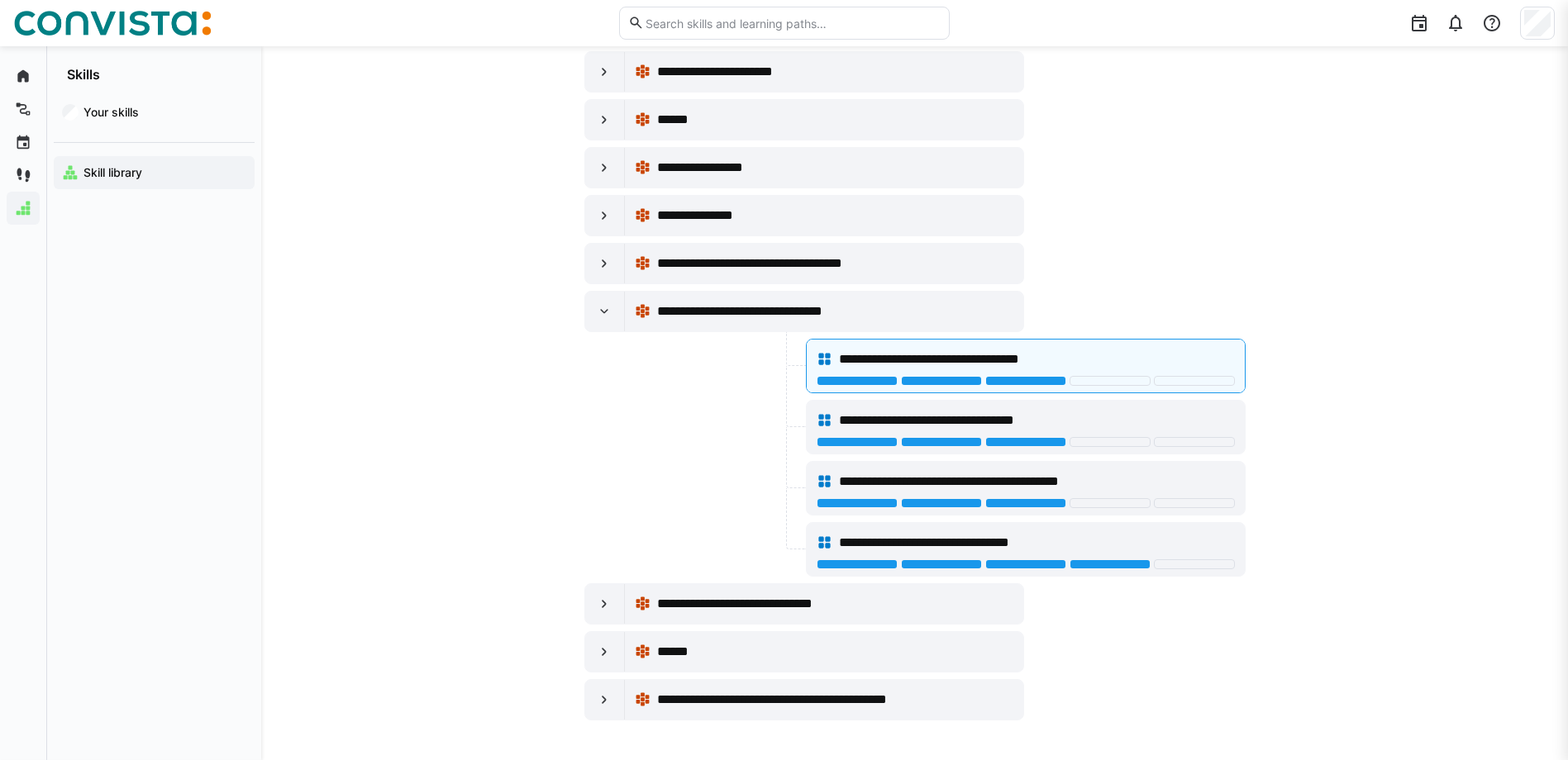
scroll to position [216, 0]
click at [595, 597] on div at bounding box center [605, 604] width 40 height 40
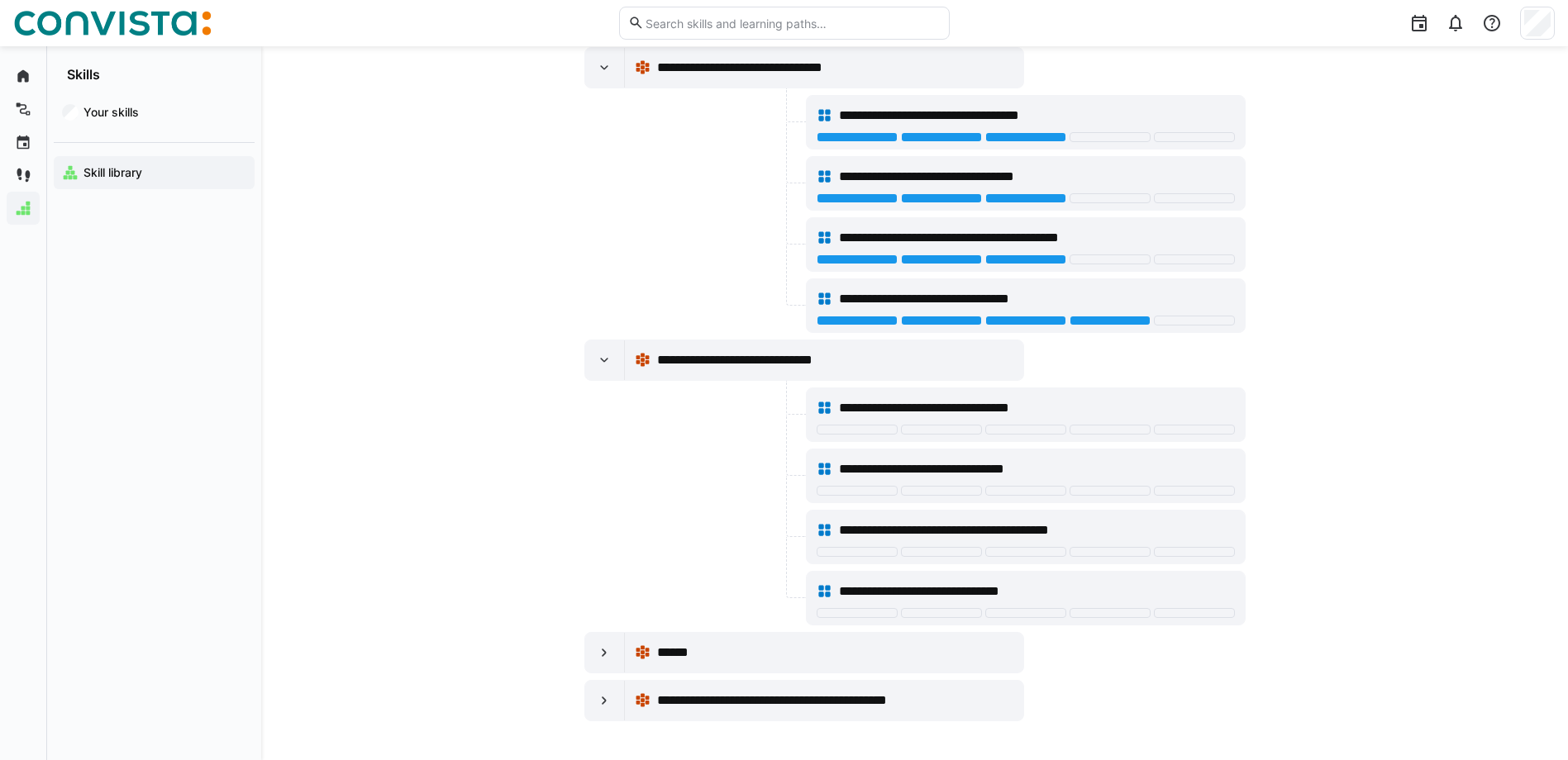
scroll to position [460, 0]
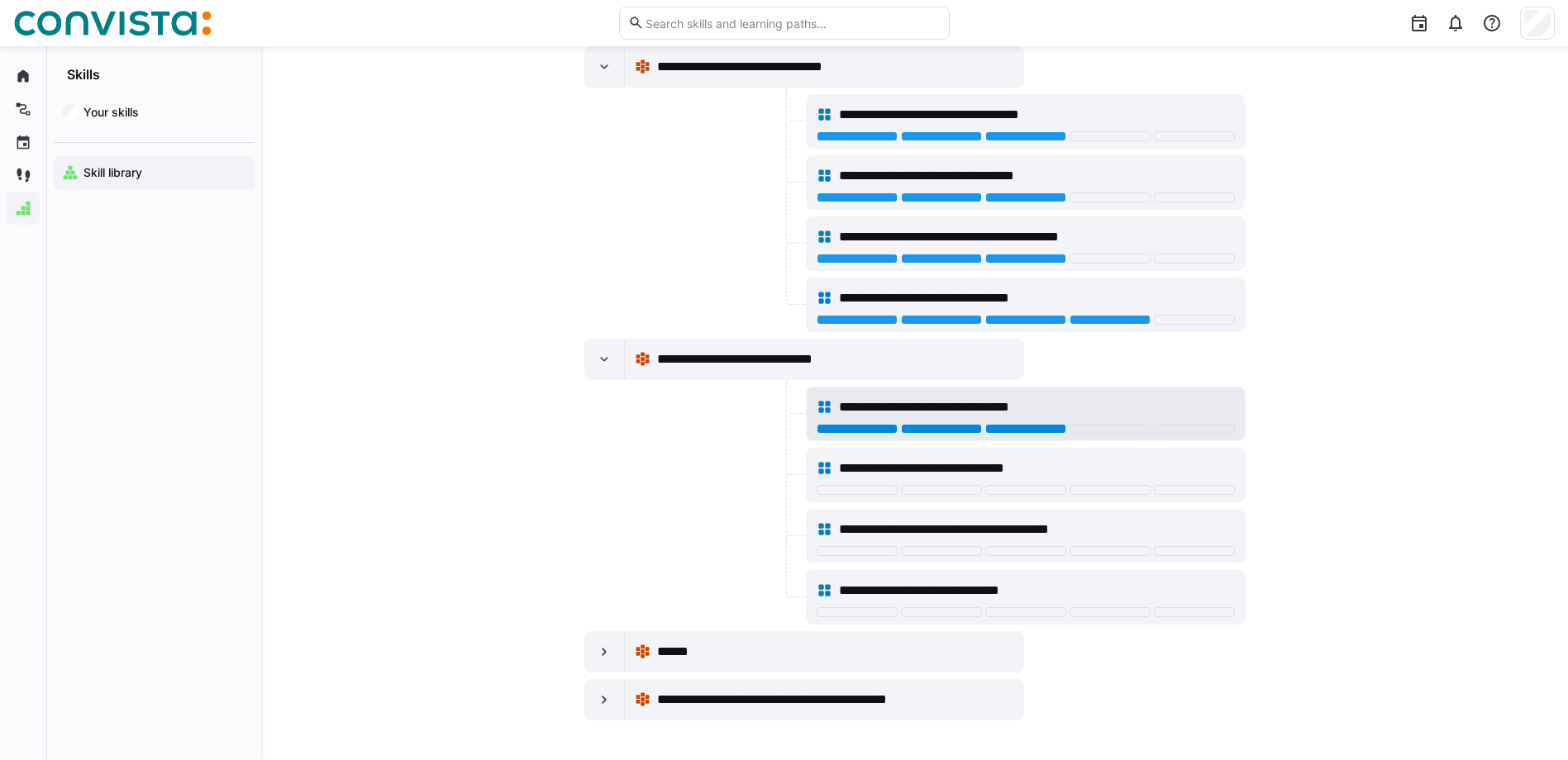
click at [1043, 433] on div at bounding box center [1027, 428] width 81 height 10
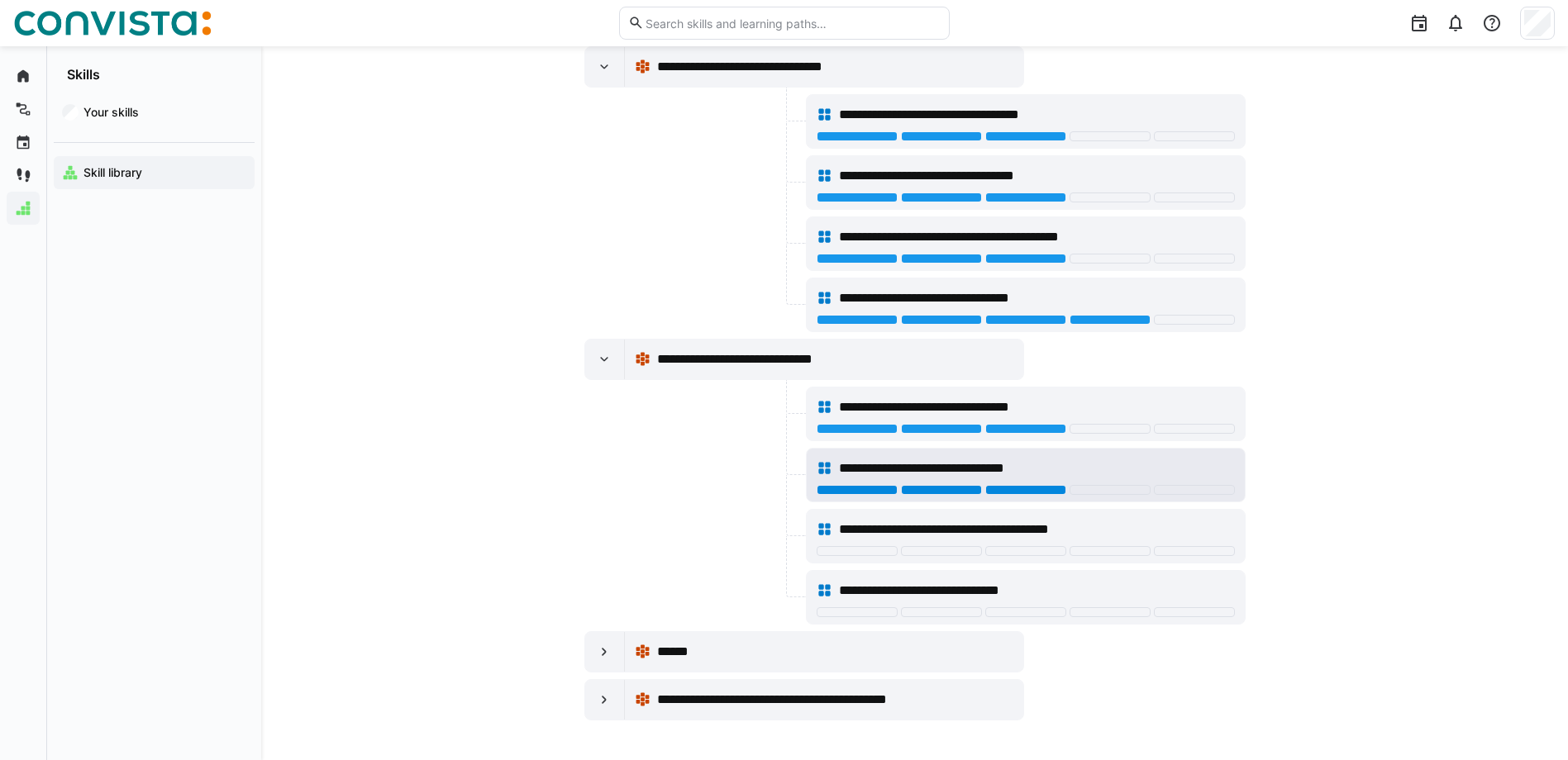
click at [1036, 489] on div at bounding box center [1027, 490] width 81 height 10
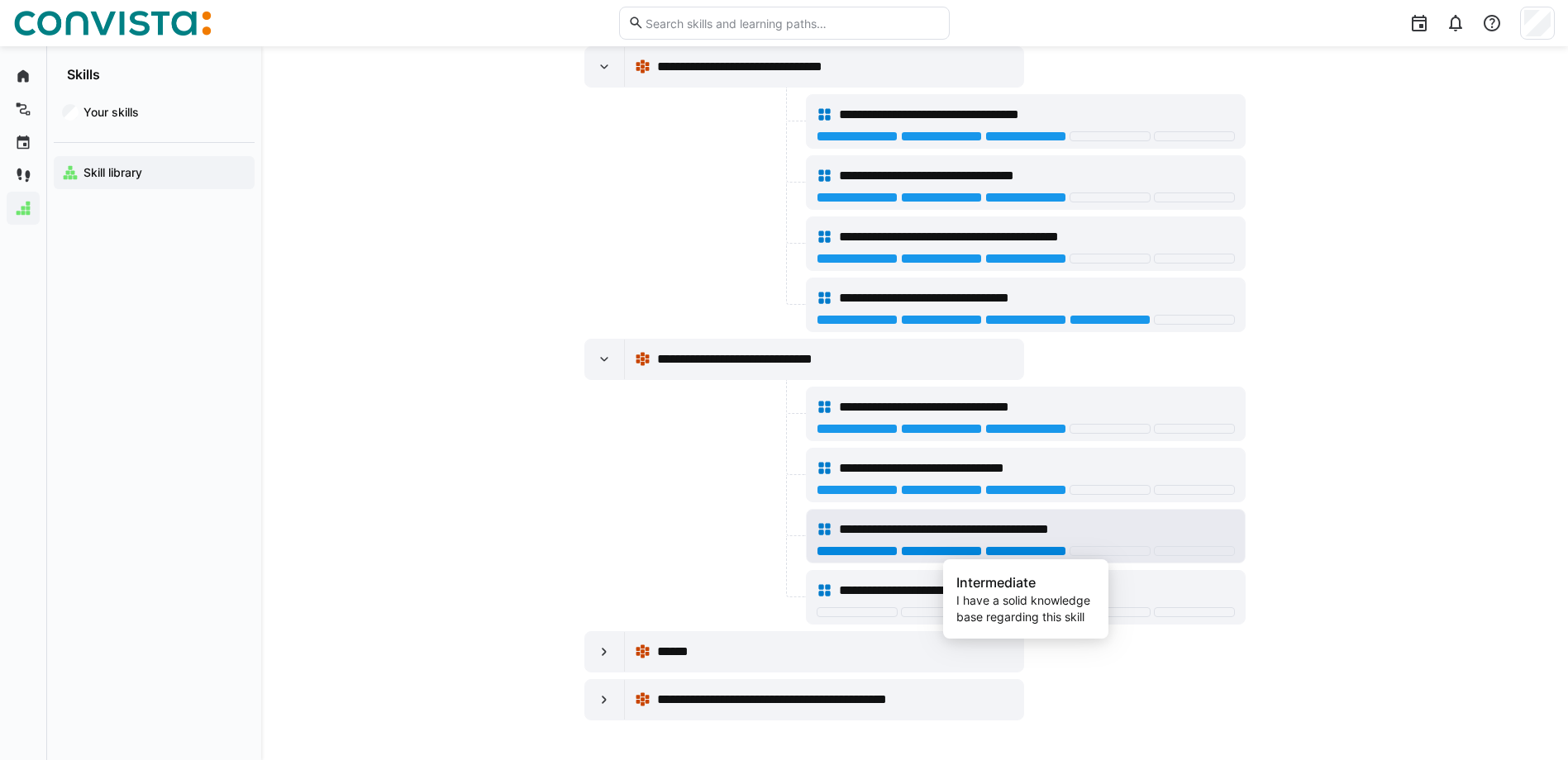
click at [1042, 554] on div at bounding box center [1027, 551] width 81 height 10
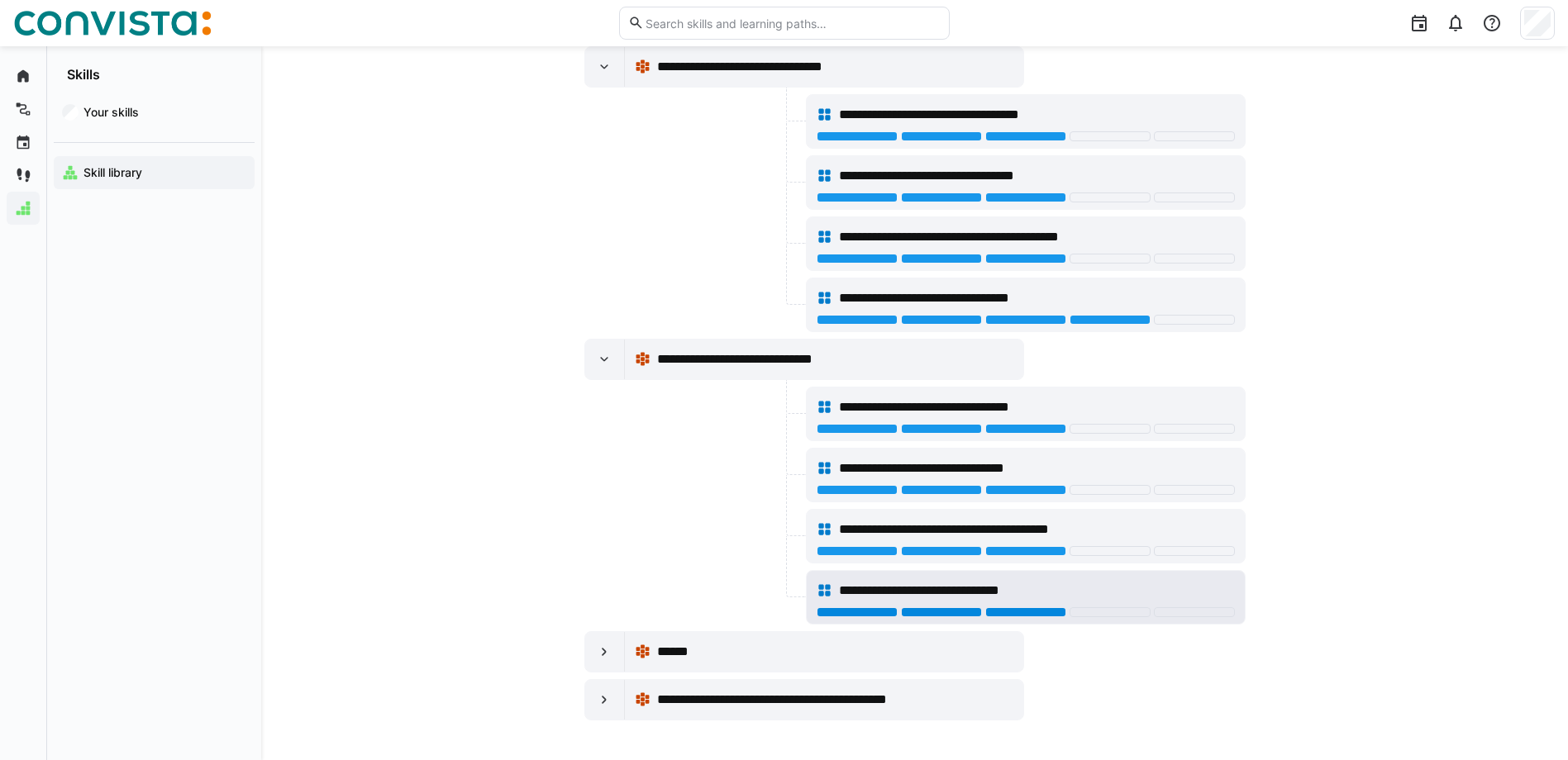
click at [1021, 615] on div at bounding box center [1027, 613] width 81 height 10
click at [597, 653] on eds-icon at bounding box center [604, 652] width 17 height 17
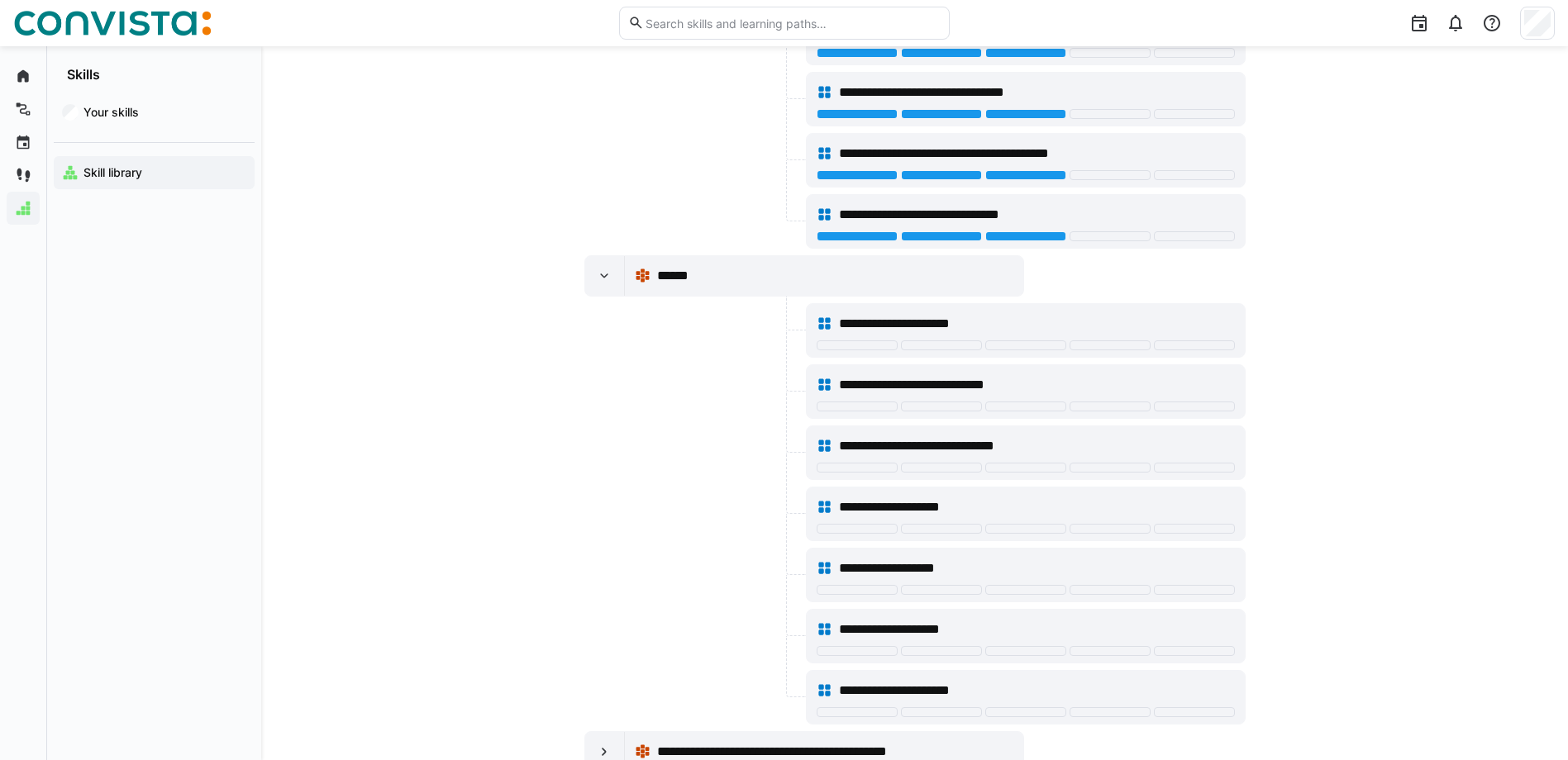
scroll to position [874, 0]
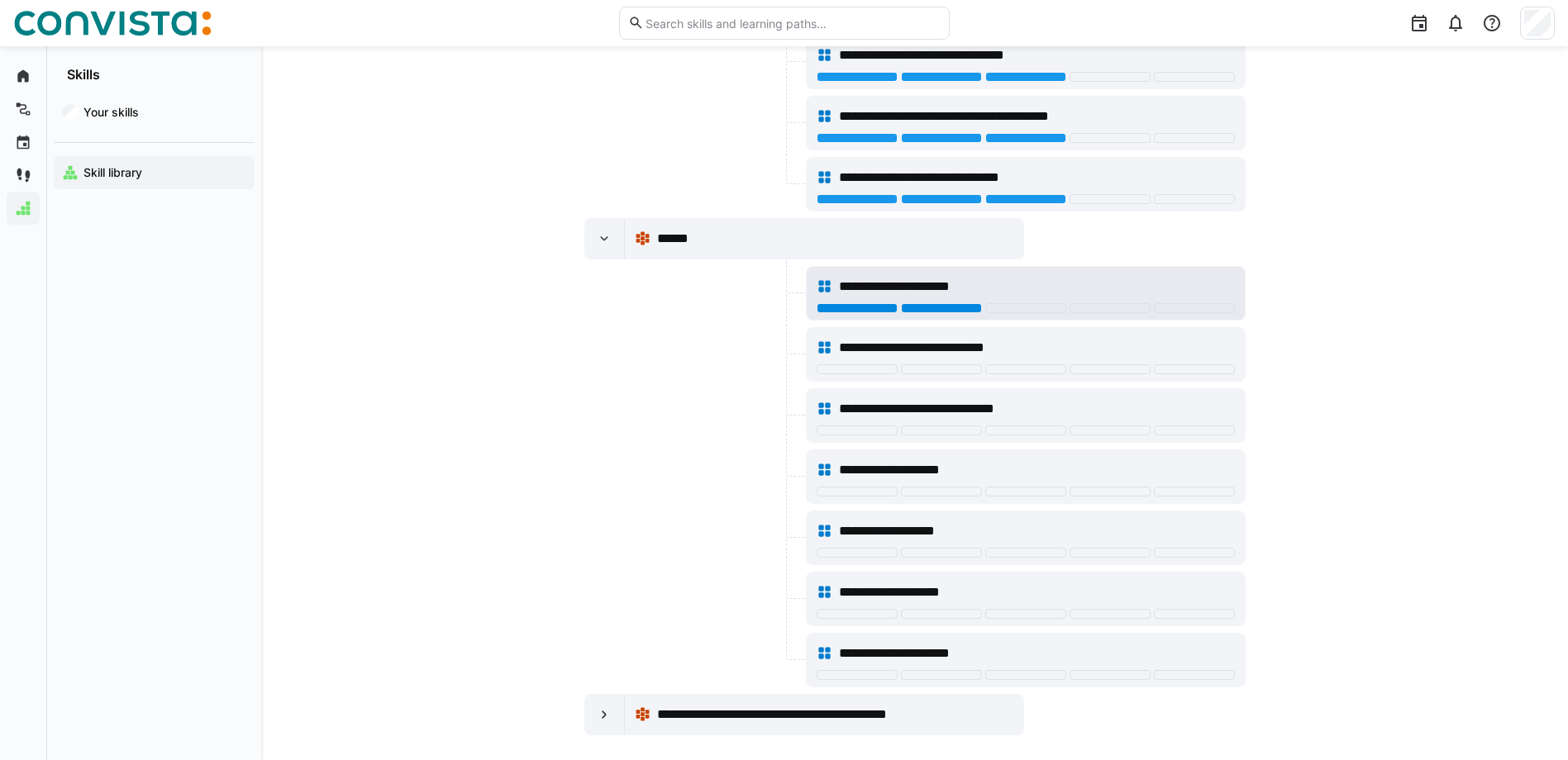
click at [938, 310] on div at bounding box center [941, 309] width 81 height 10
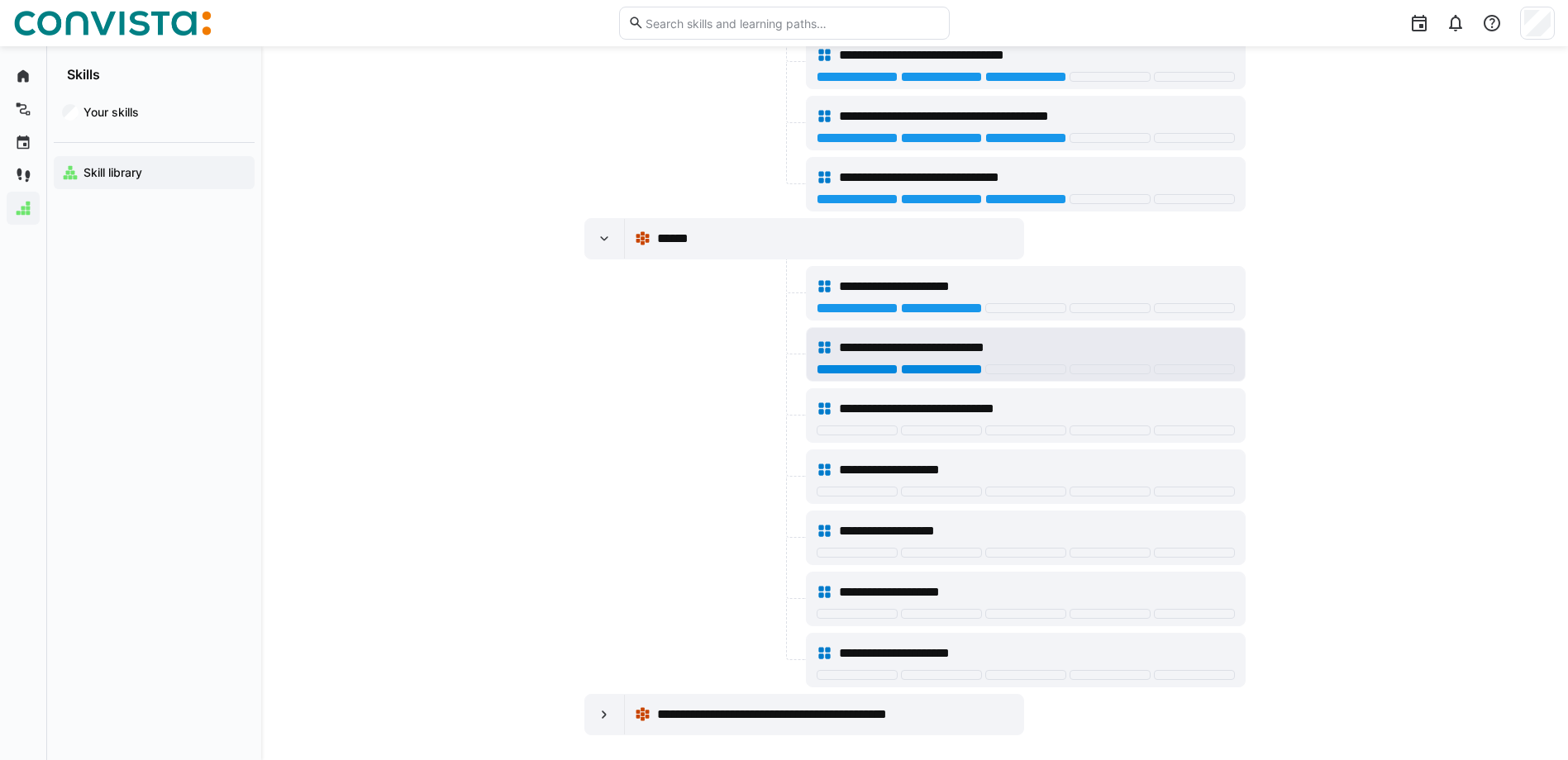
click at [926, 373] on div at bounding box center [941, 369] width 81 height 10
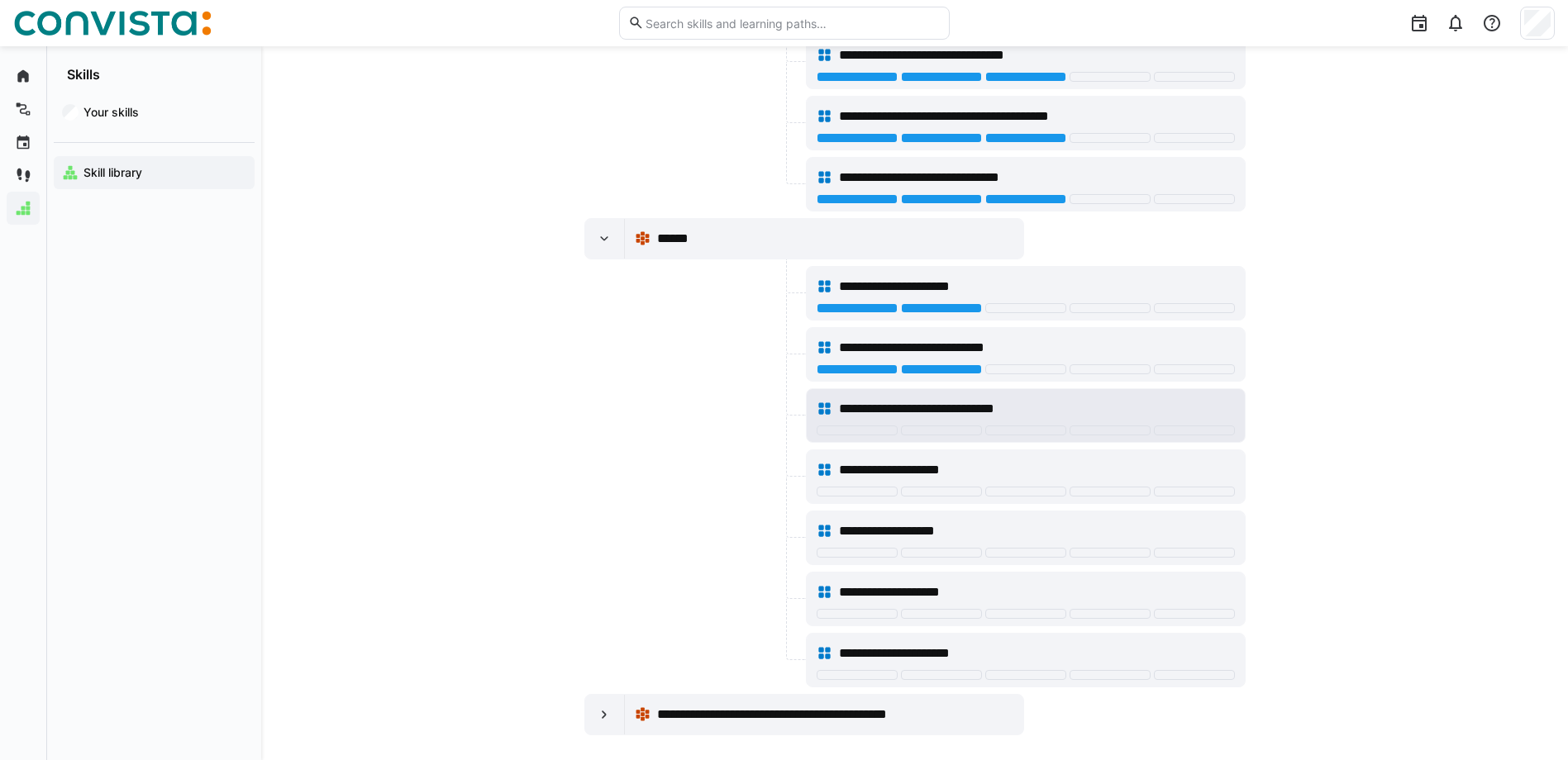
click at [923, 435] on div at bounding box center [1026, 431] width 419 height 13
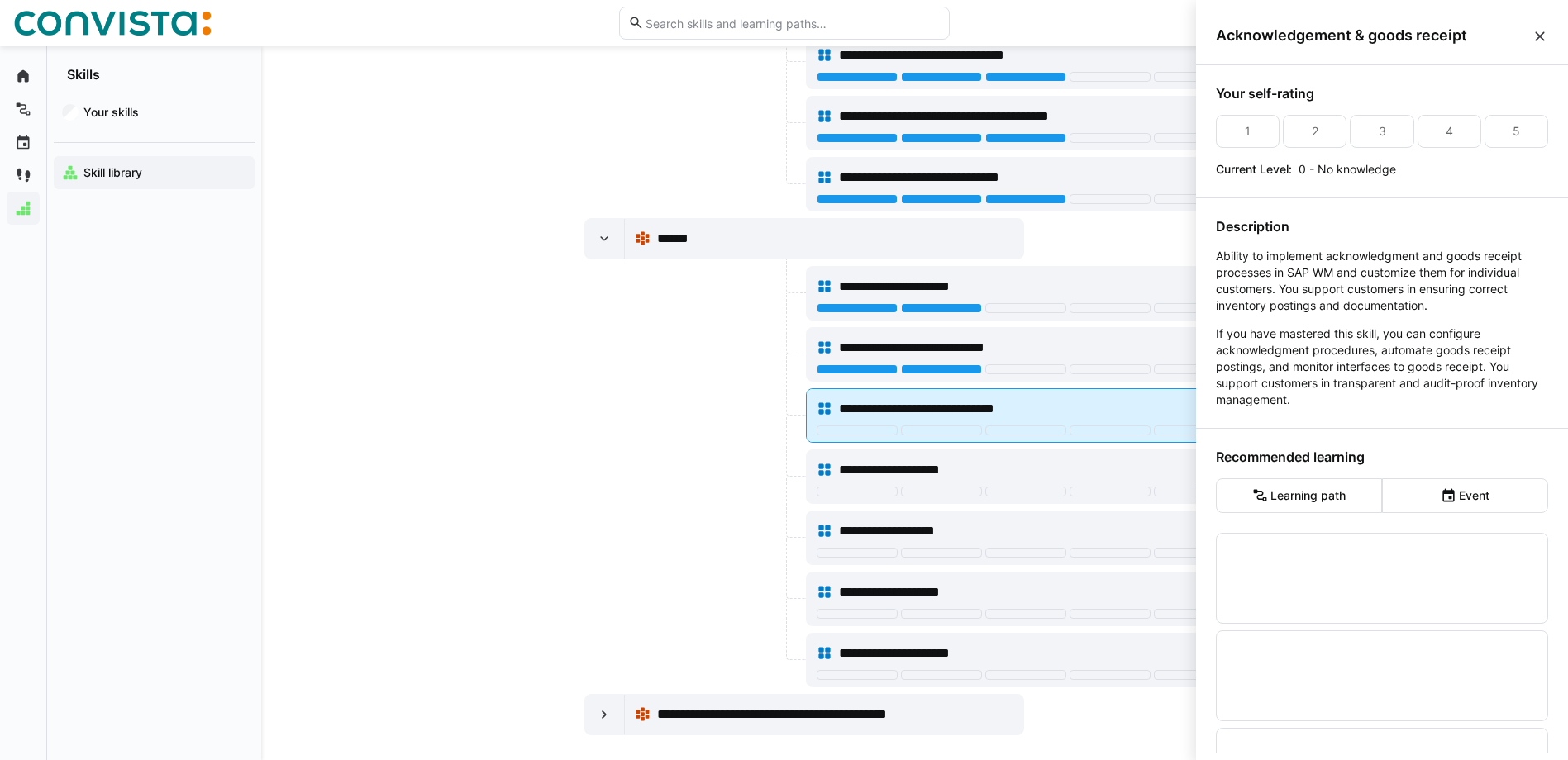
scroll to position [0, 0]
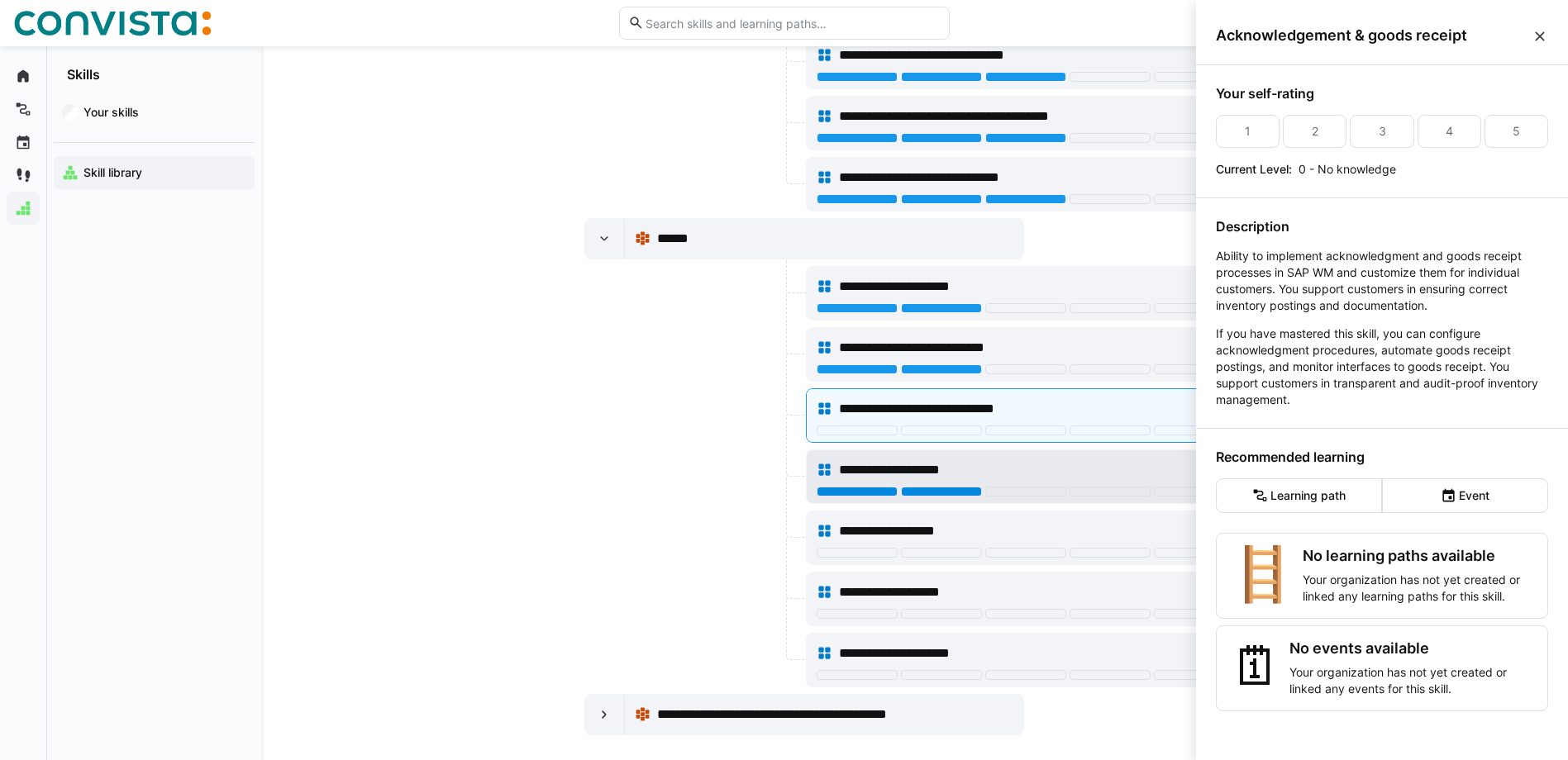
click at [931, 492] on div at bounding box center [941, 492] width 81 height 10
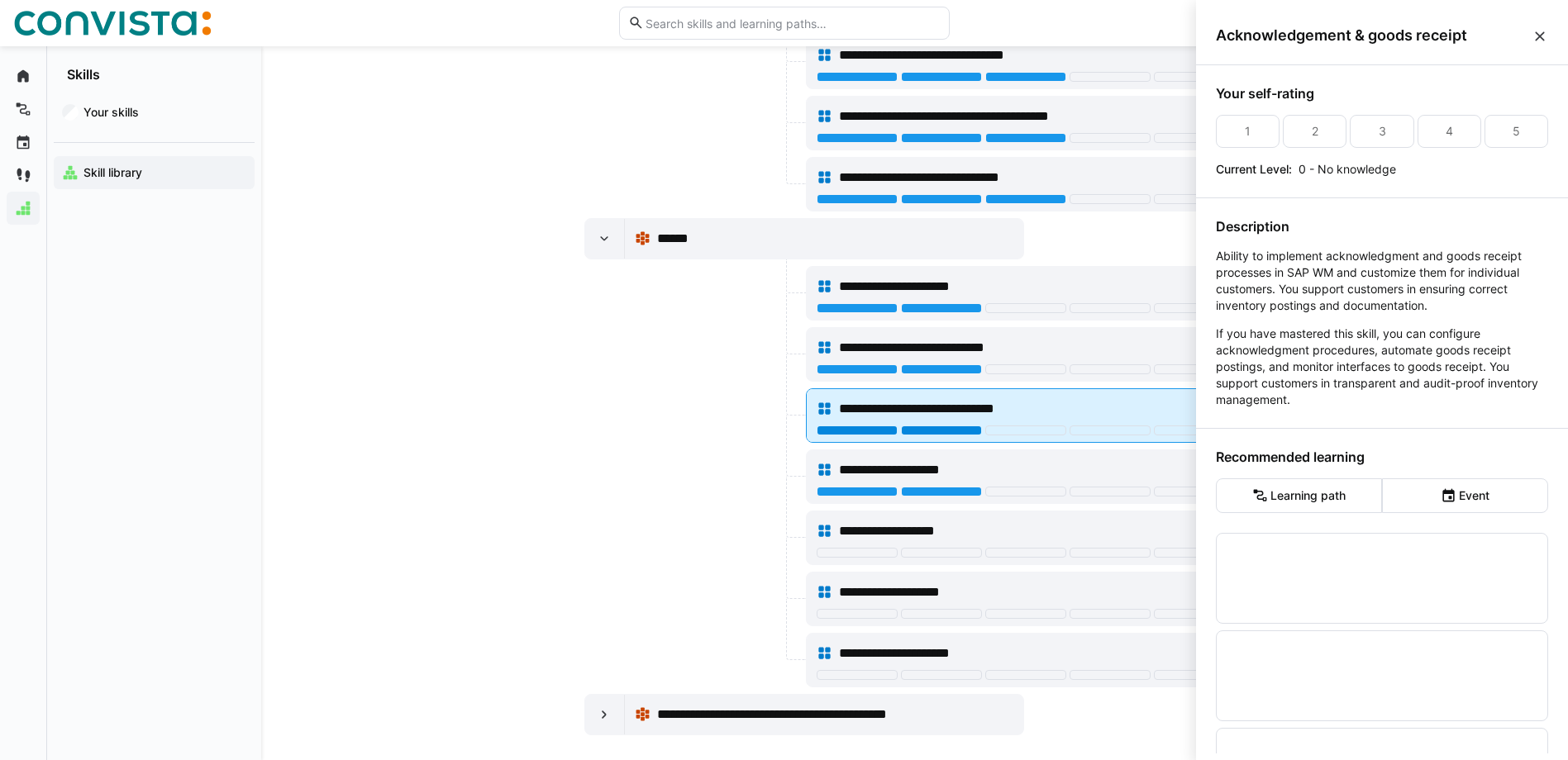
click at [940, 429] on div at bounding box center [941, 430] width 81 height 10
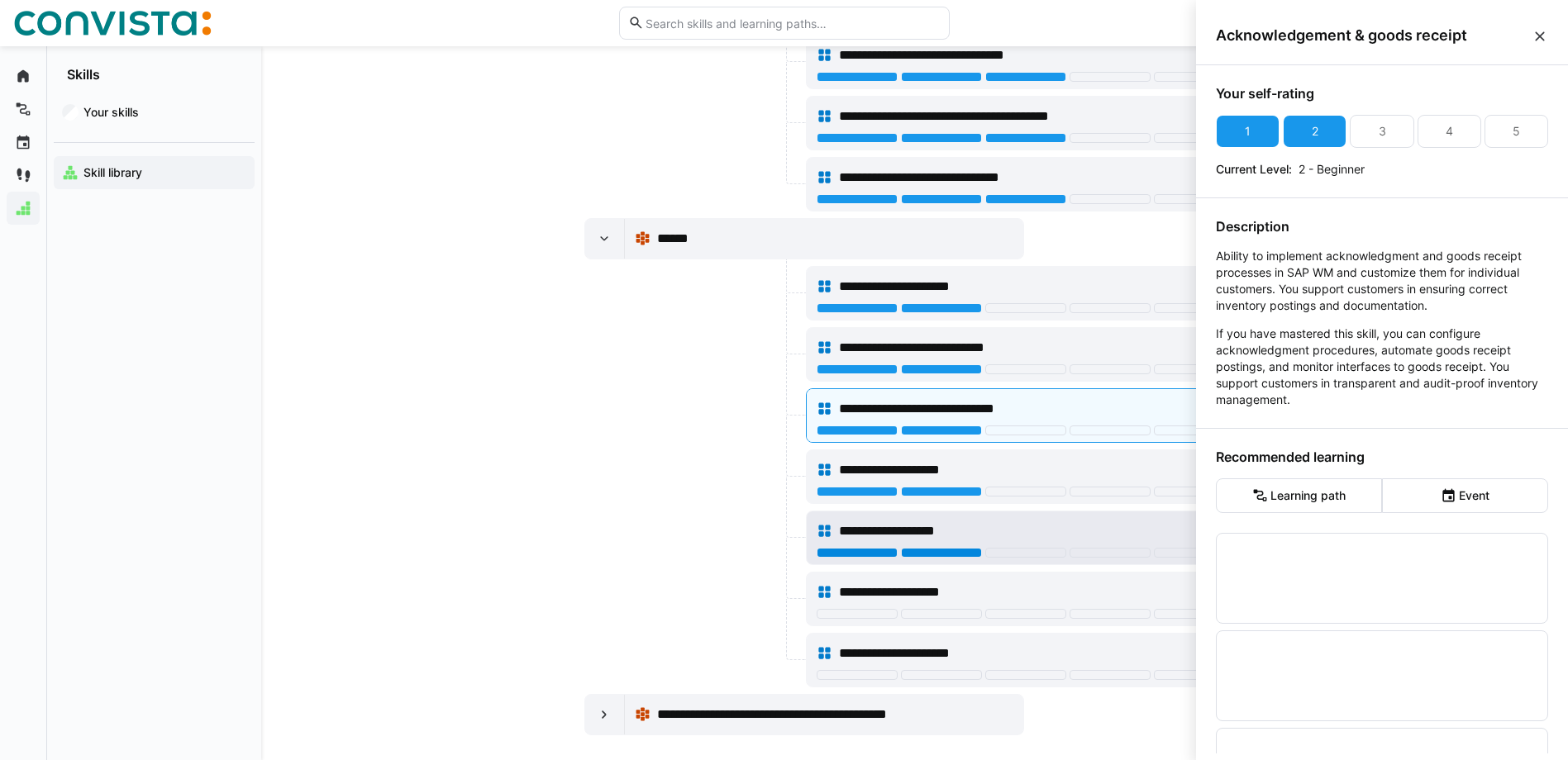
click at [926, 551] on div at bounding box center [941, 553] width 81 height 10
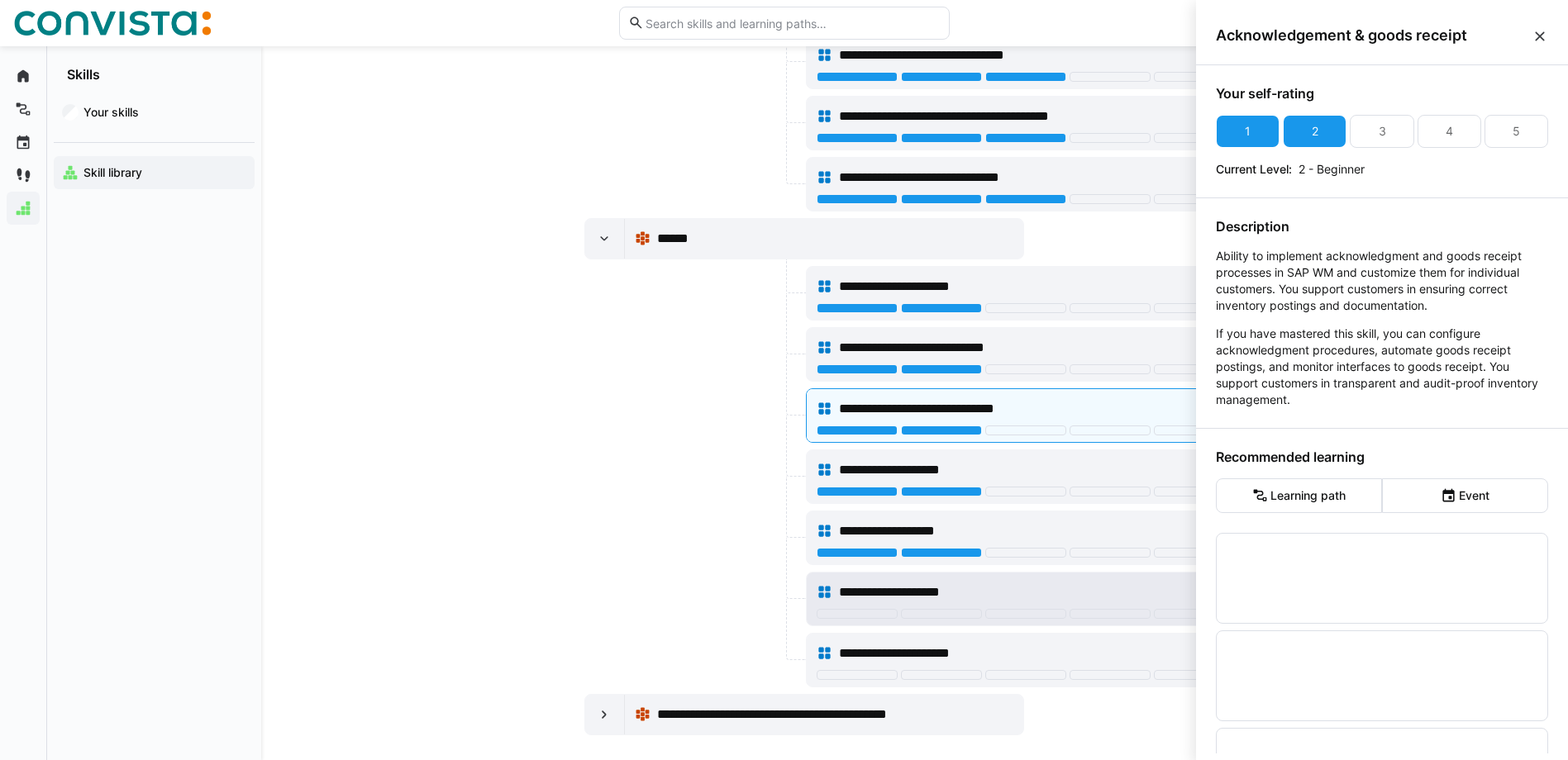
click at [933, 604] on div "**********" at bounding box center [1026, 592] width 419 height 33
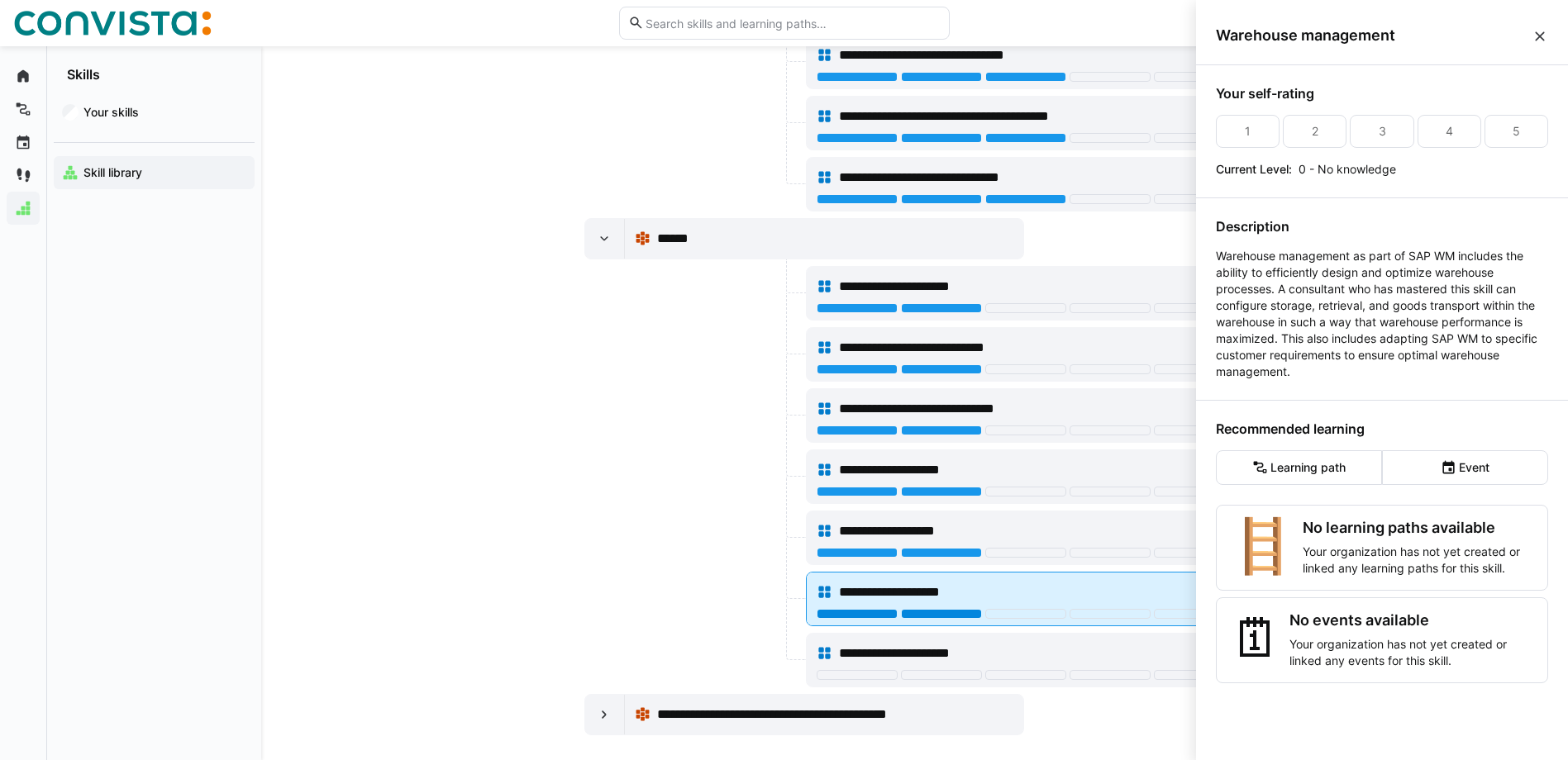
click at [940, 613] on div at bounding box center [941, 615] width 81 height 10
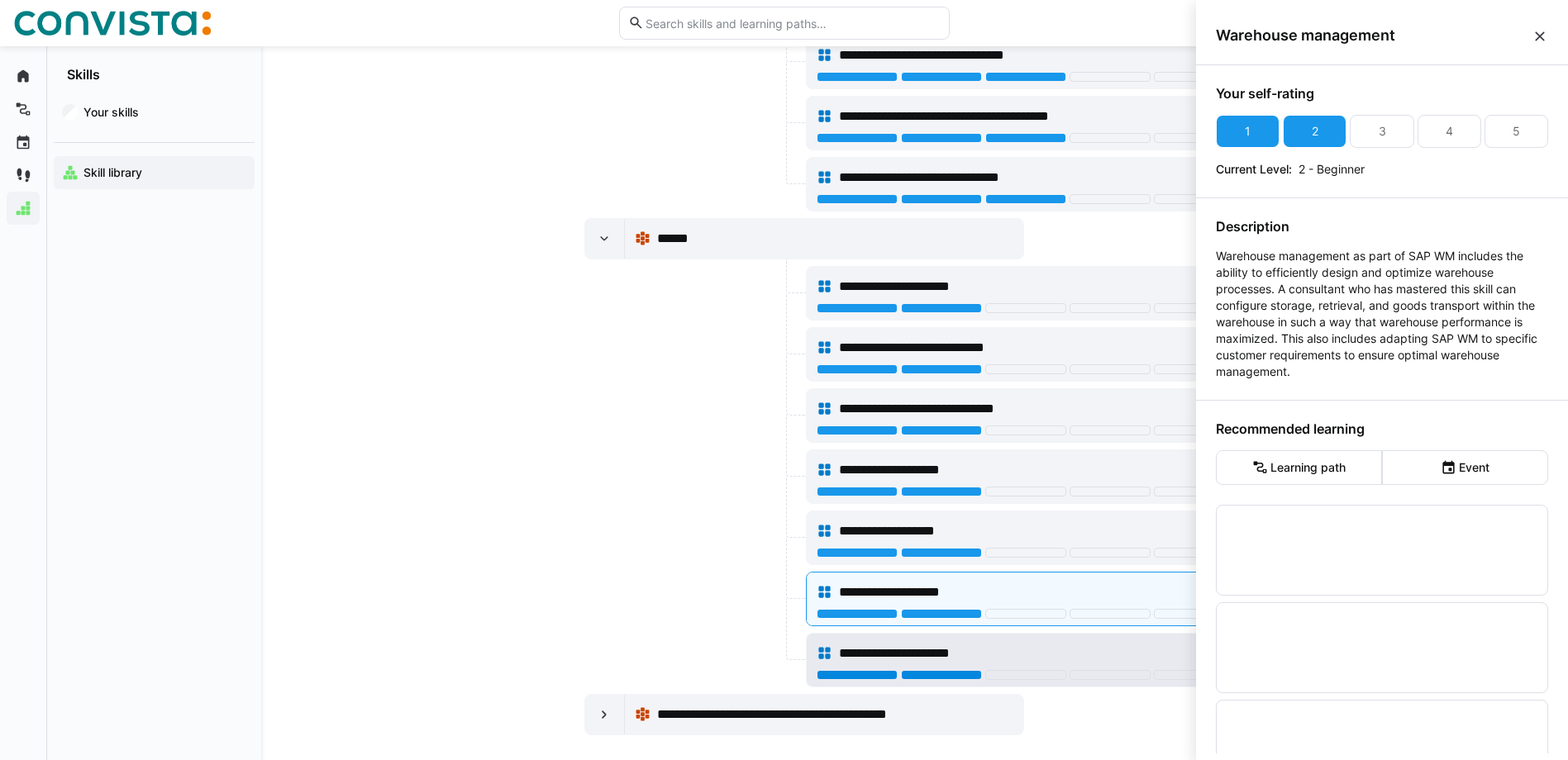
click at [924, 680] on div at bounding box center [941, 675] width 81 height 10
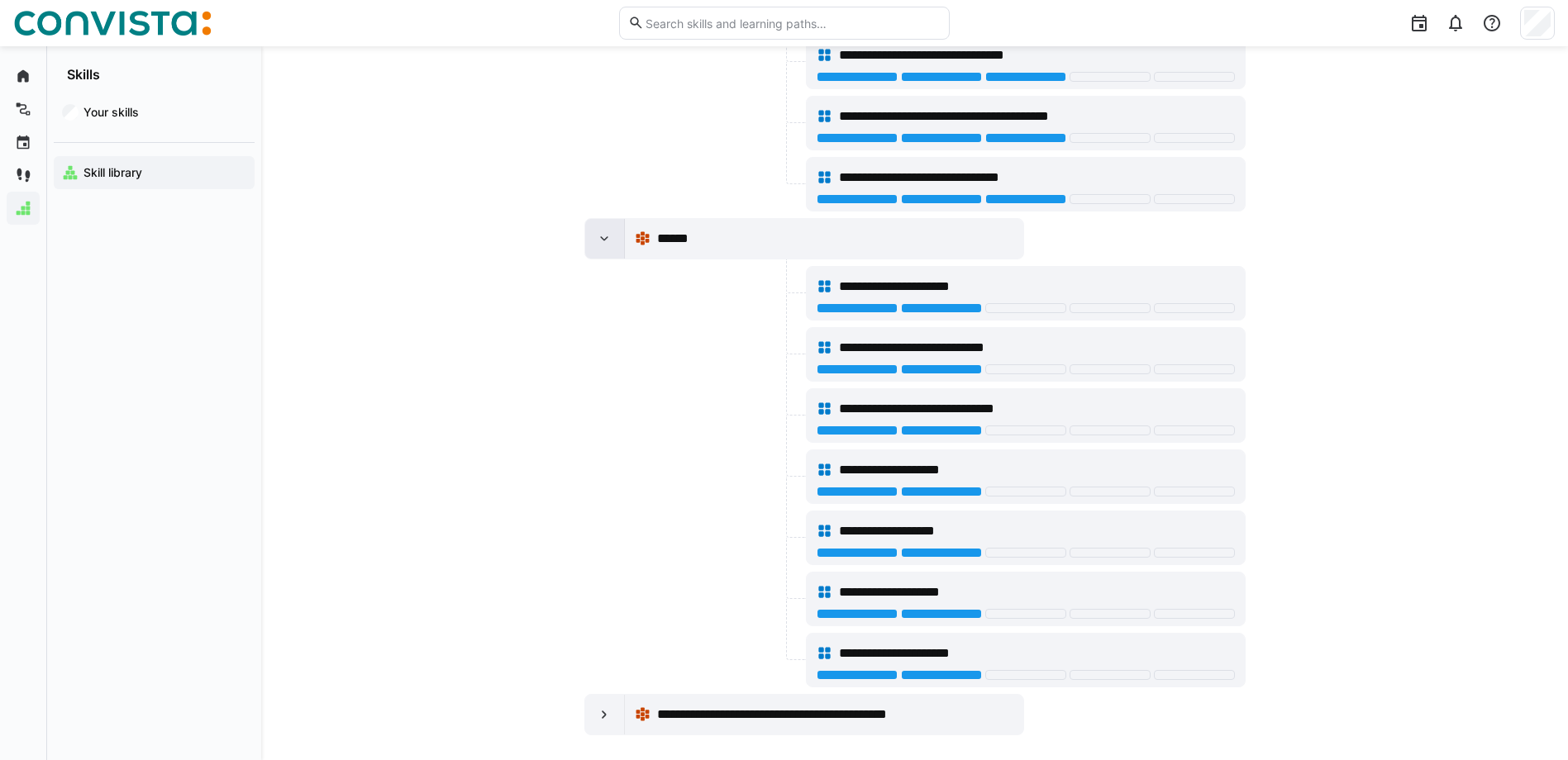
click at [605, 246] on eds-icon at bounding box center [604, 238] width 17 height 17
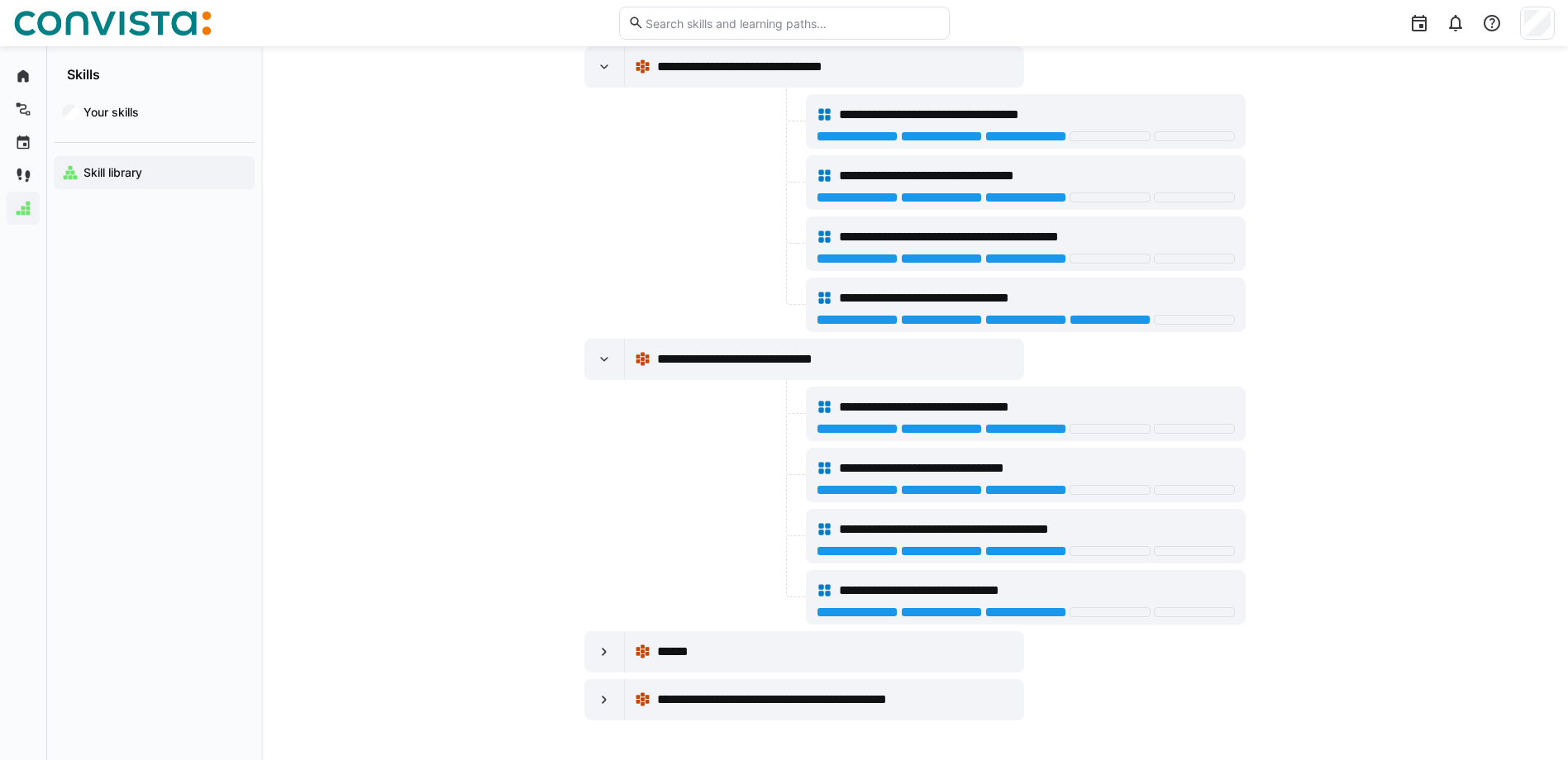
scroll to position [460, 0]
click at [614, 373] on div at bounding box center [605, 359] width 40 height 40
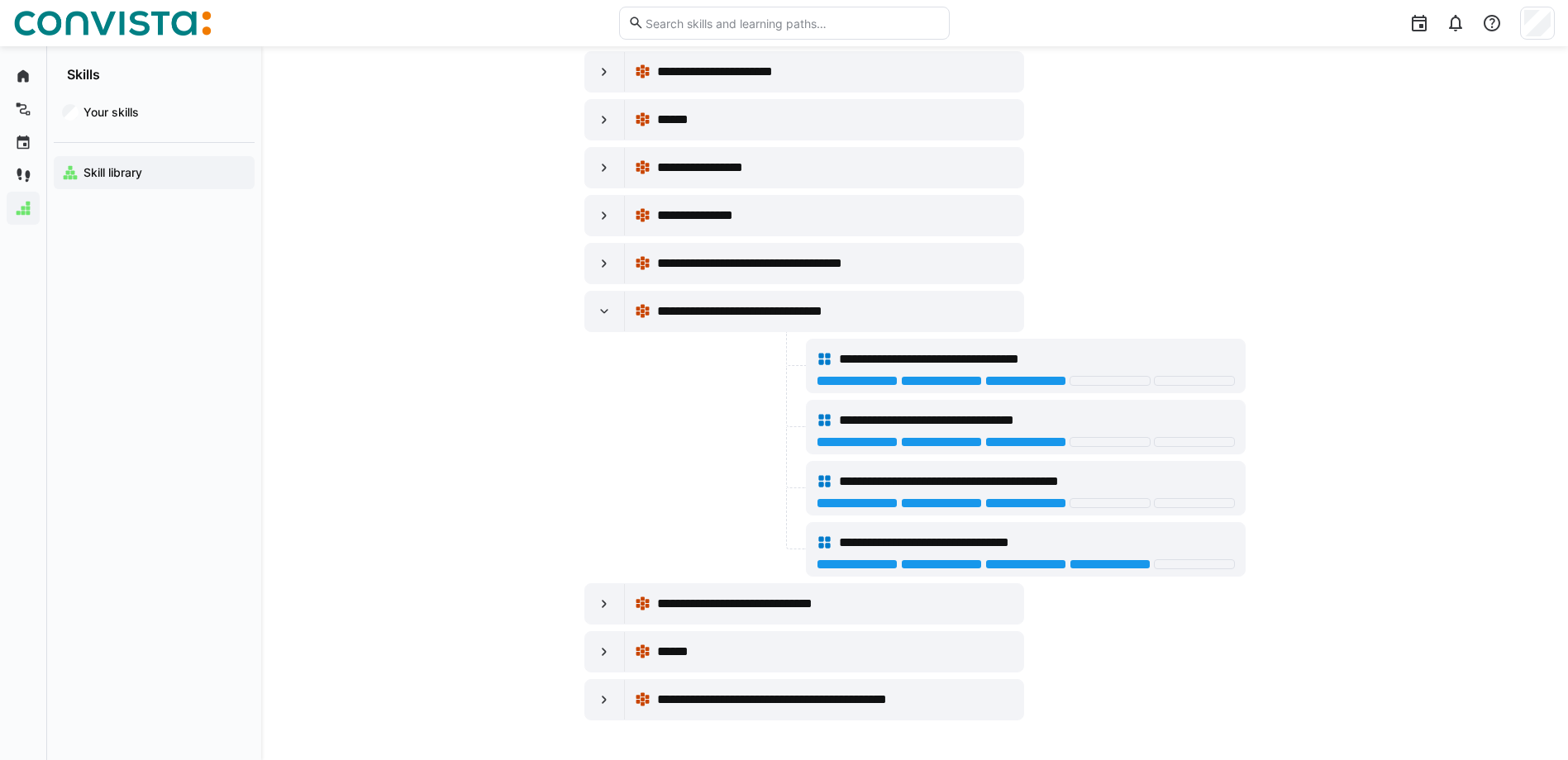
scroll to position [216, 0]
click at [606, 314] on eds-icon at bounding box center [604, 312] width 17 height 17
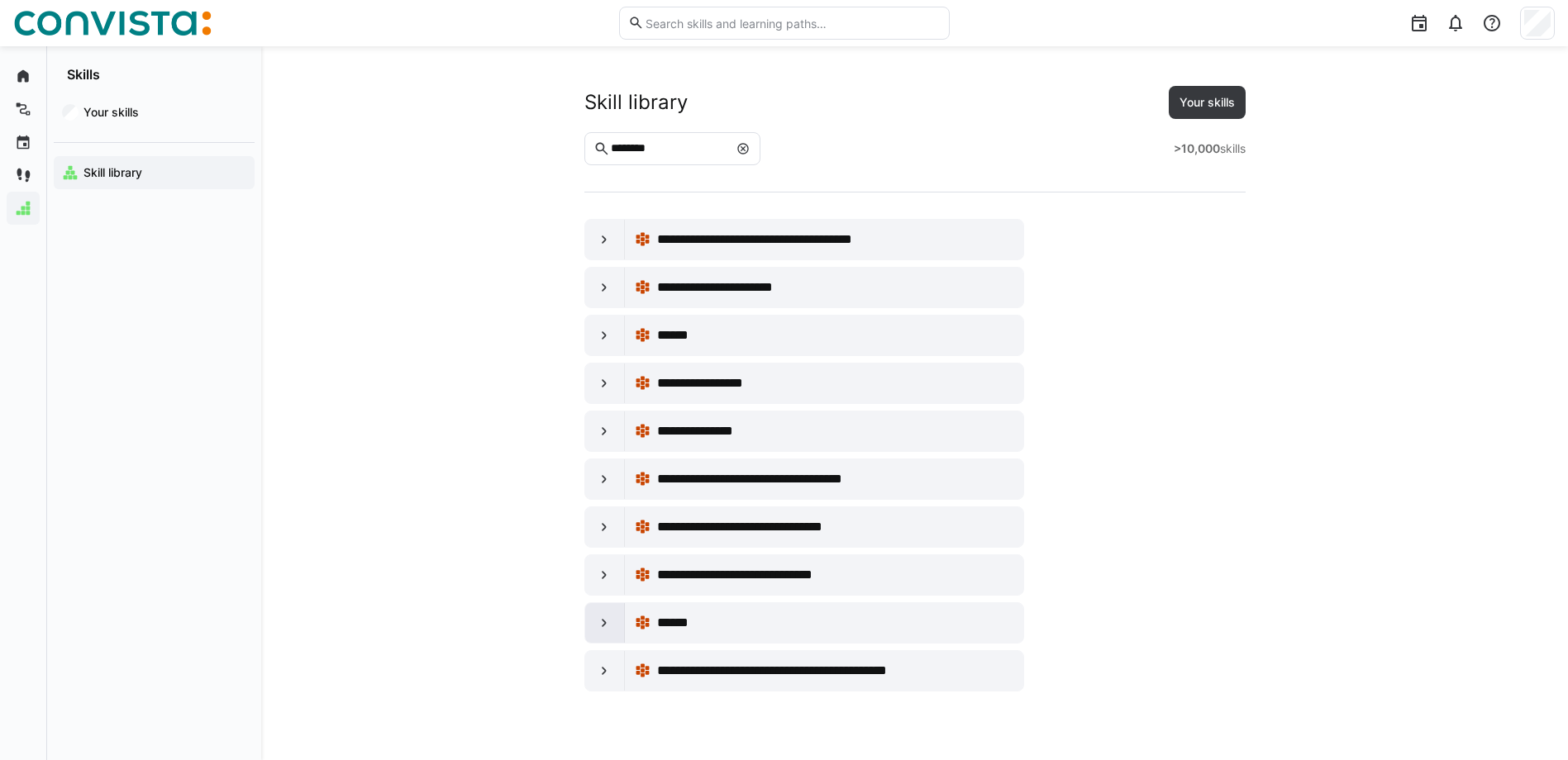
click at [608, 623] on eds-icon at bounding box center [604, 622] width 17 height 17
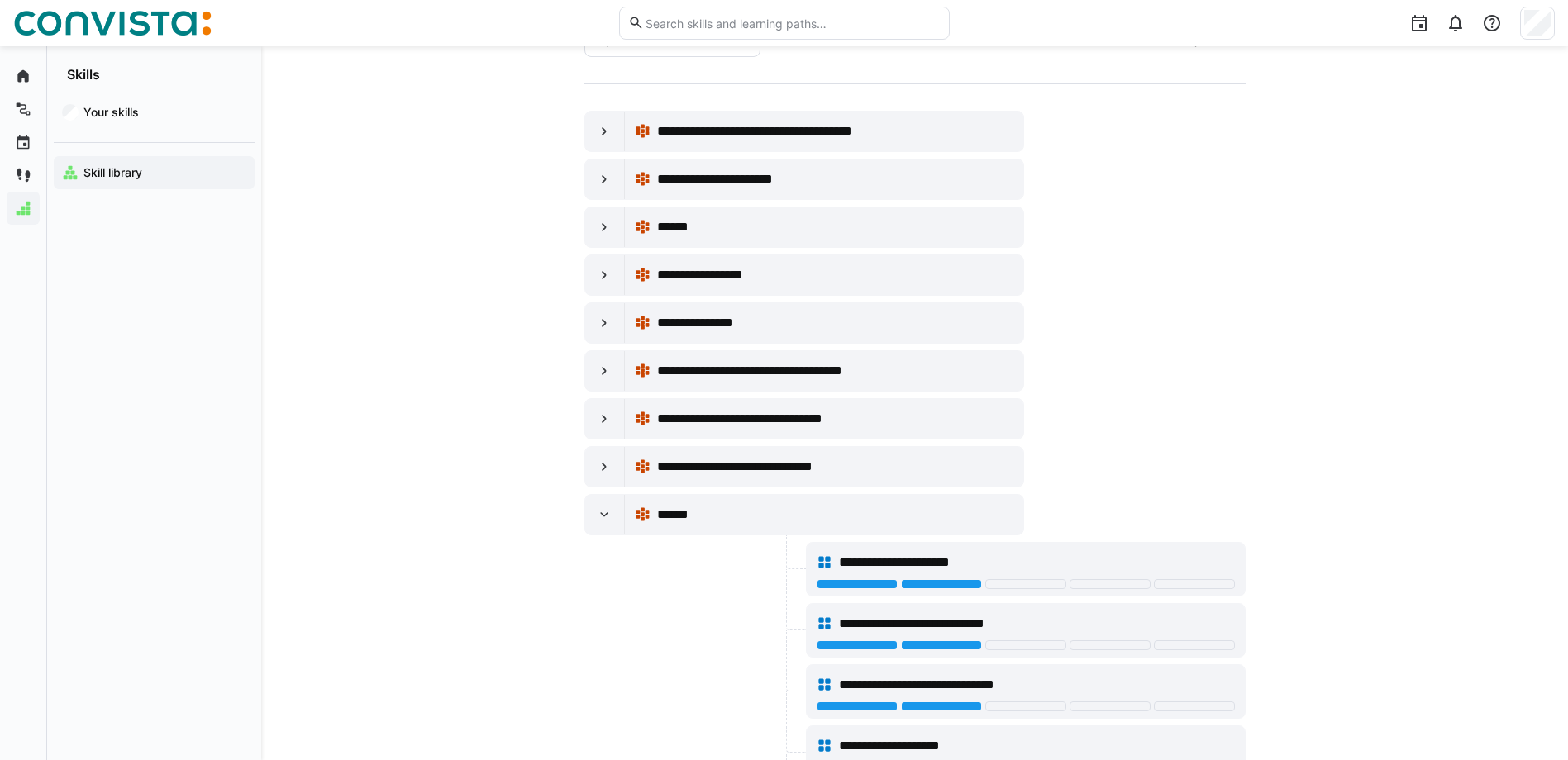
scroll to position [83, 0]
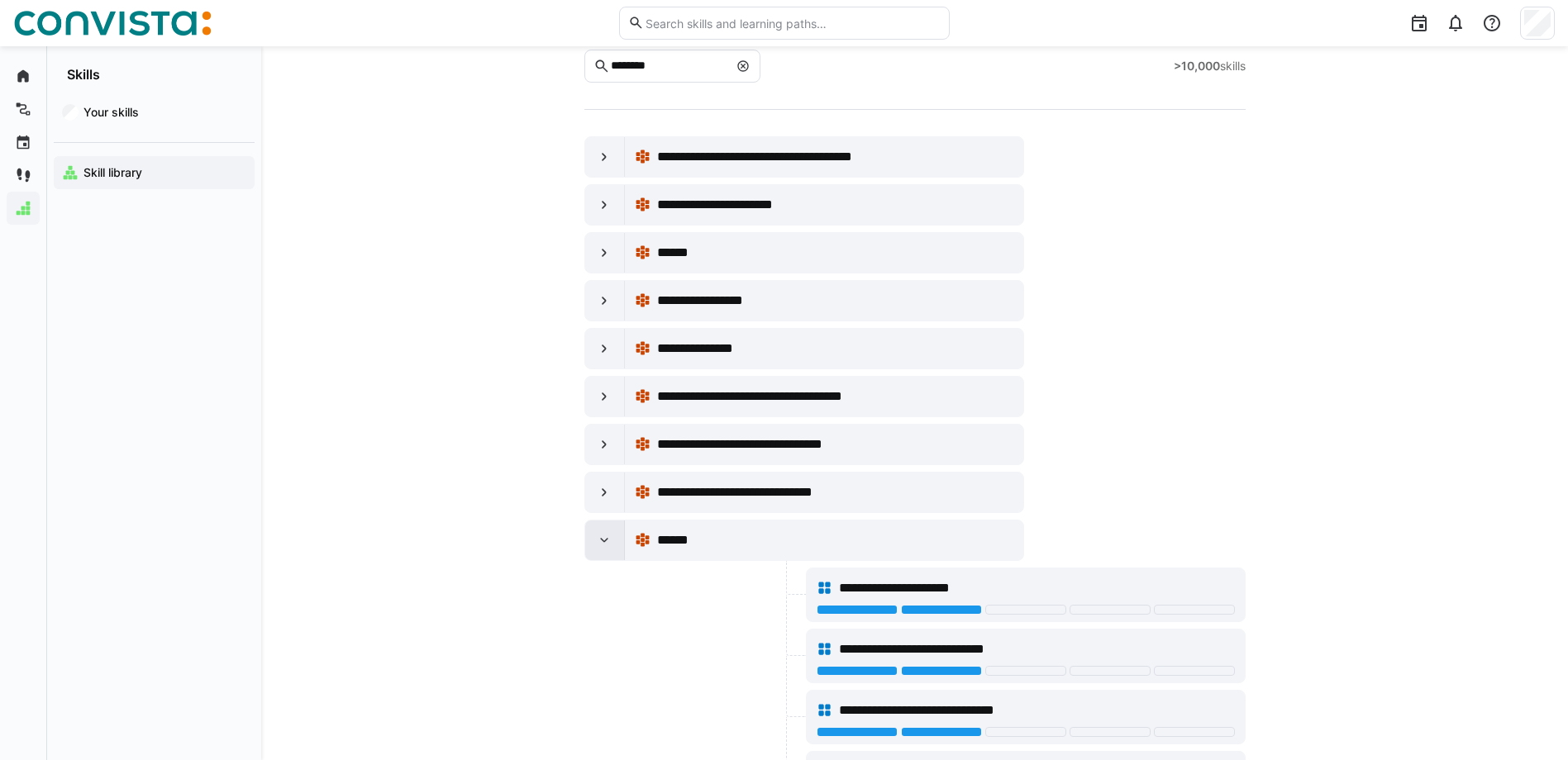
click at [600, 531] on div at bounding box center [605, 540] width 40 height 40
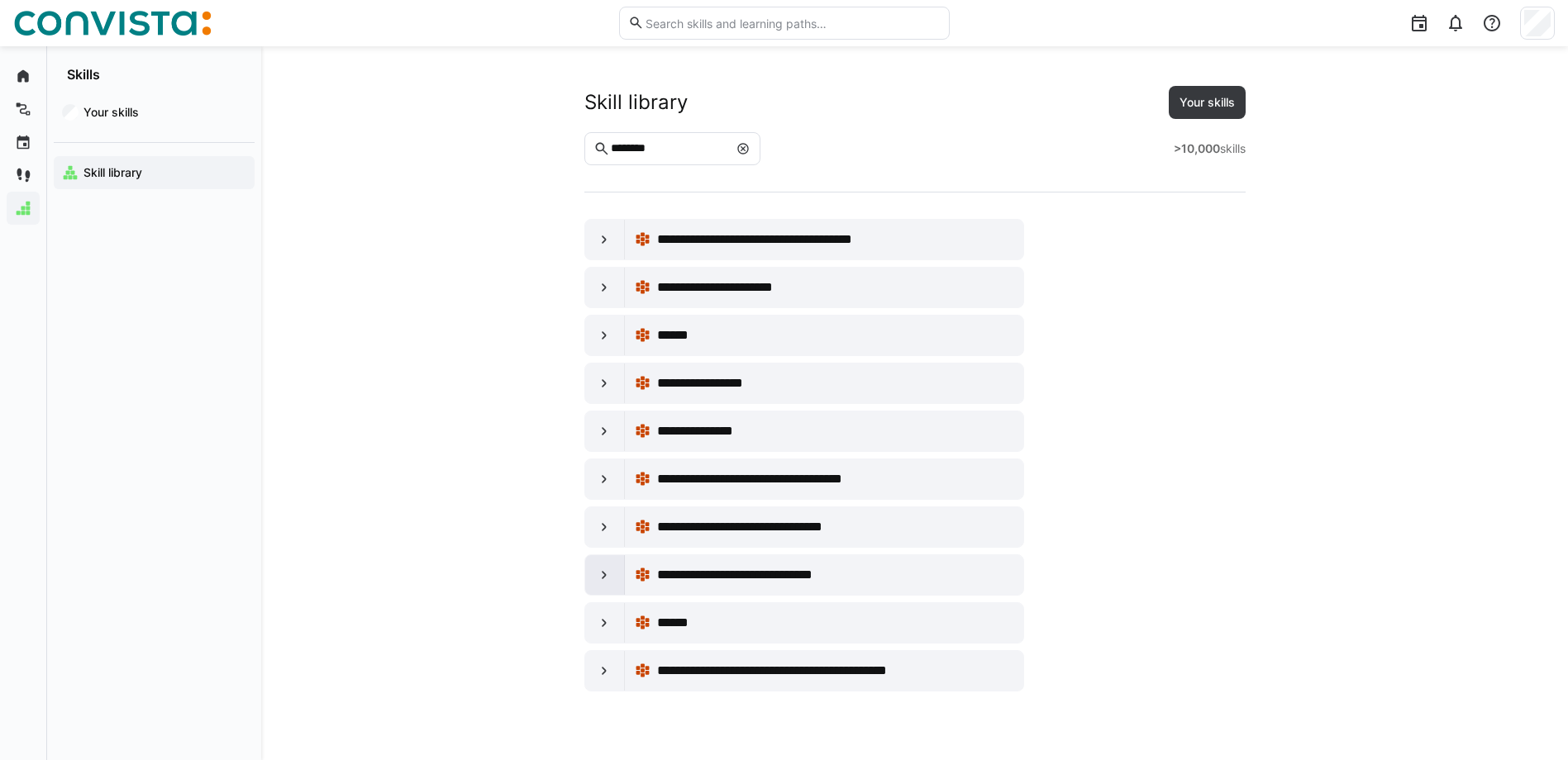
click at [609, 579] on eds-icon at bounding box center [604, 575] width 17 height 17
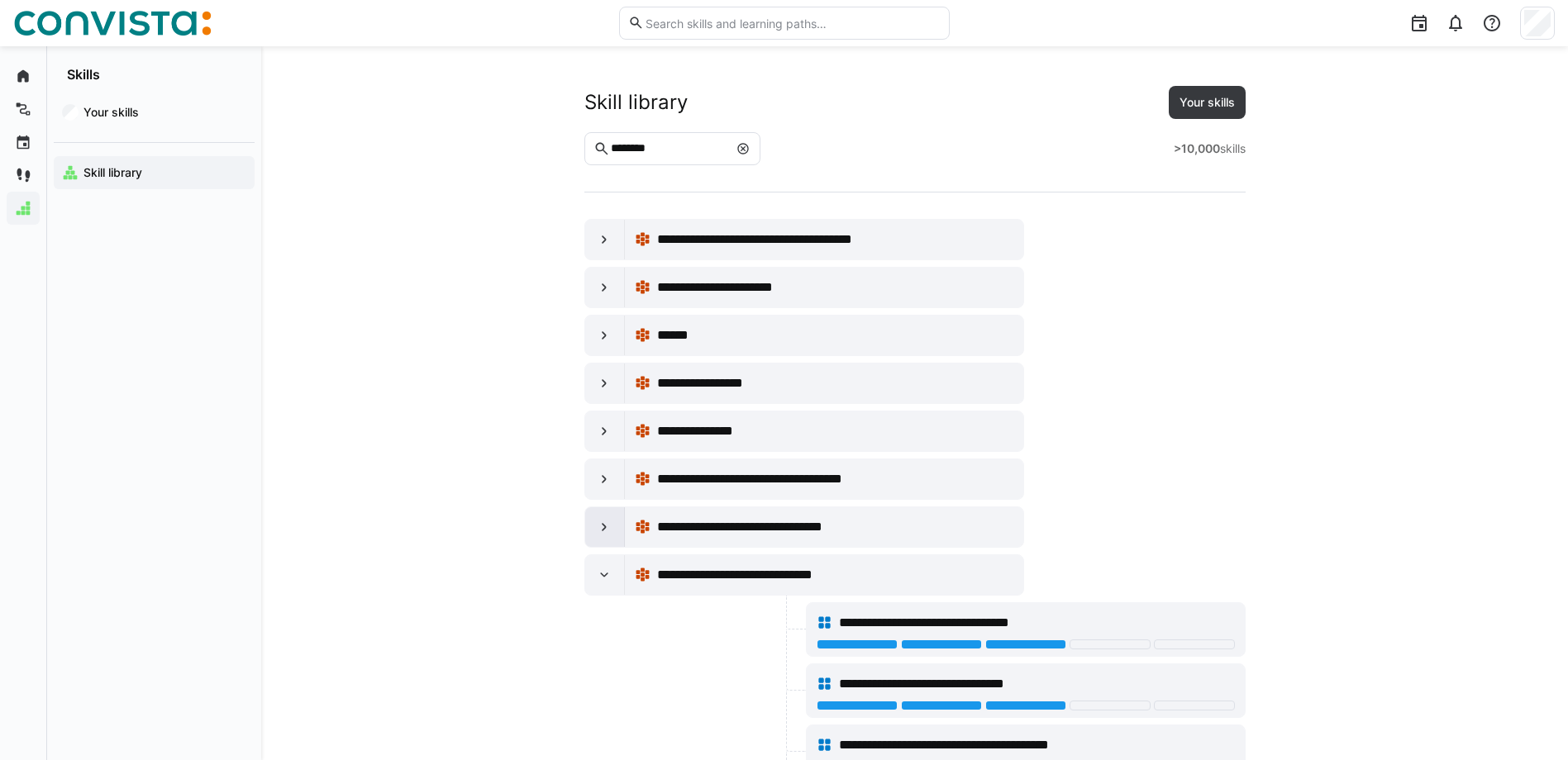
click at [609, 533] on eds-icon at bounding box center [604, 526] width 17 height 17
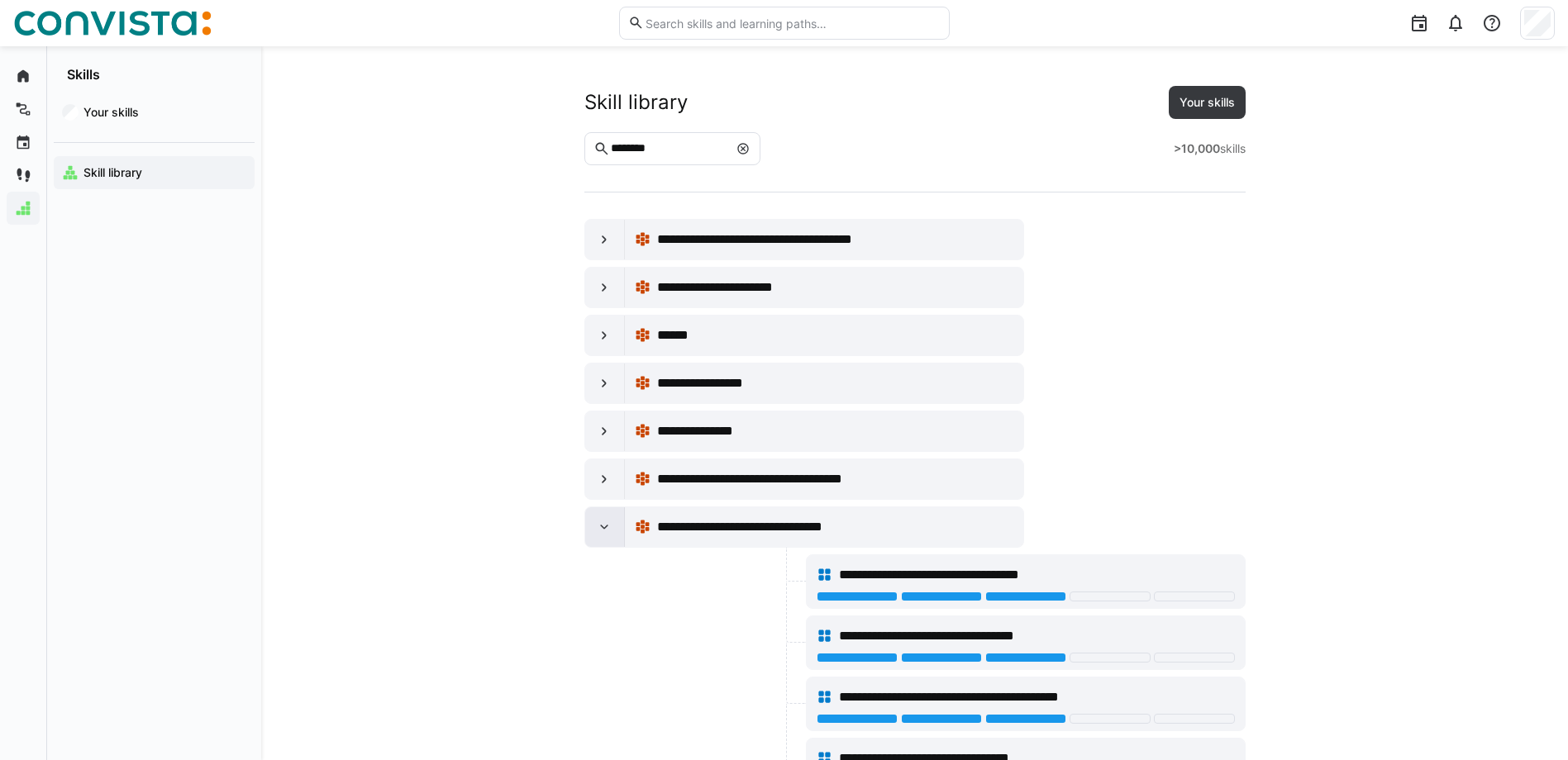
click at [606, 536] on div at bounding box center [605, 527] width 40 height 40
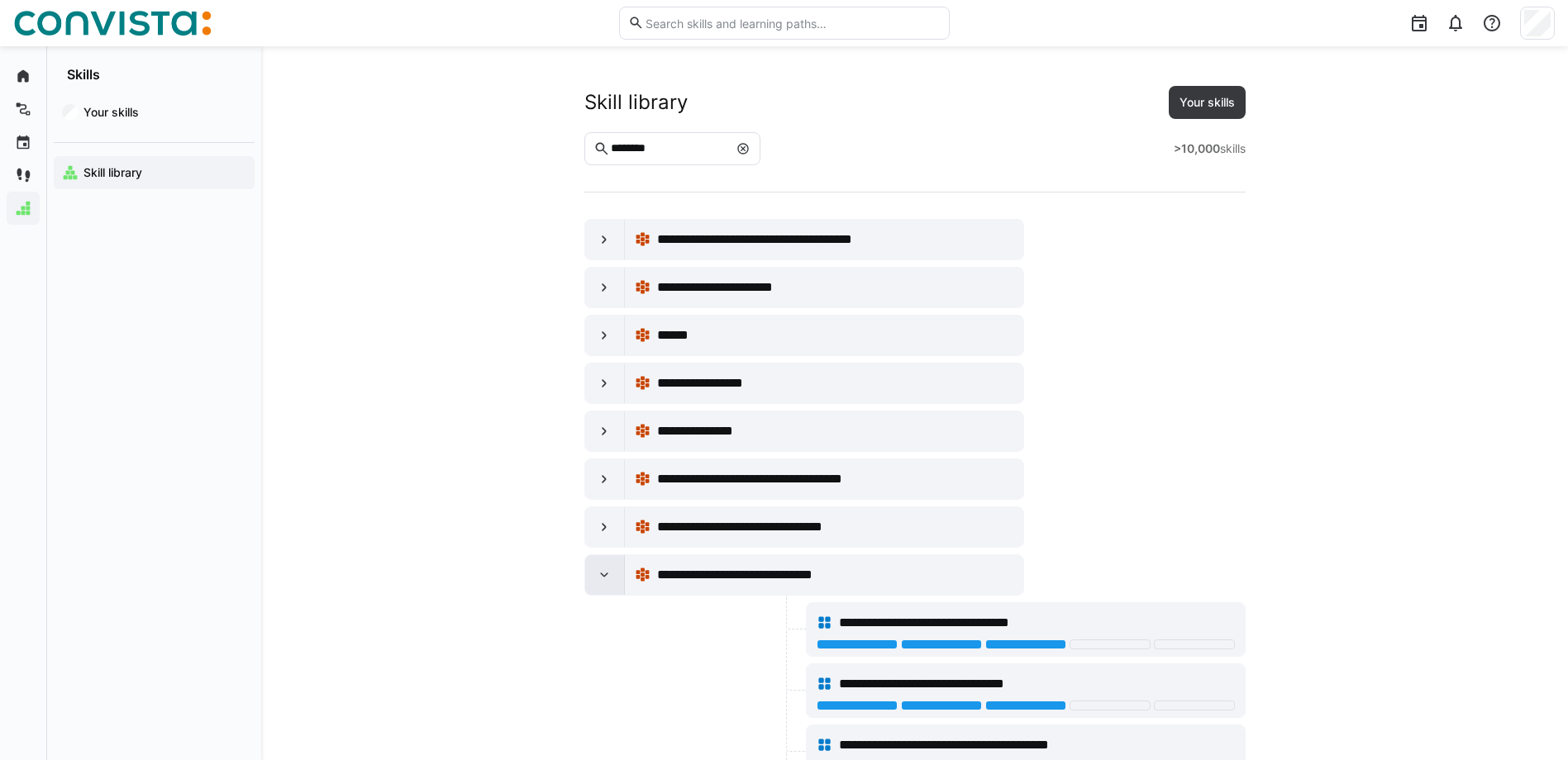
click at [605, 579] on eds-icon at bounding box center [604, 575] width 17 height 17
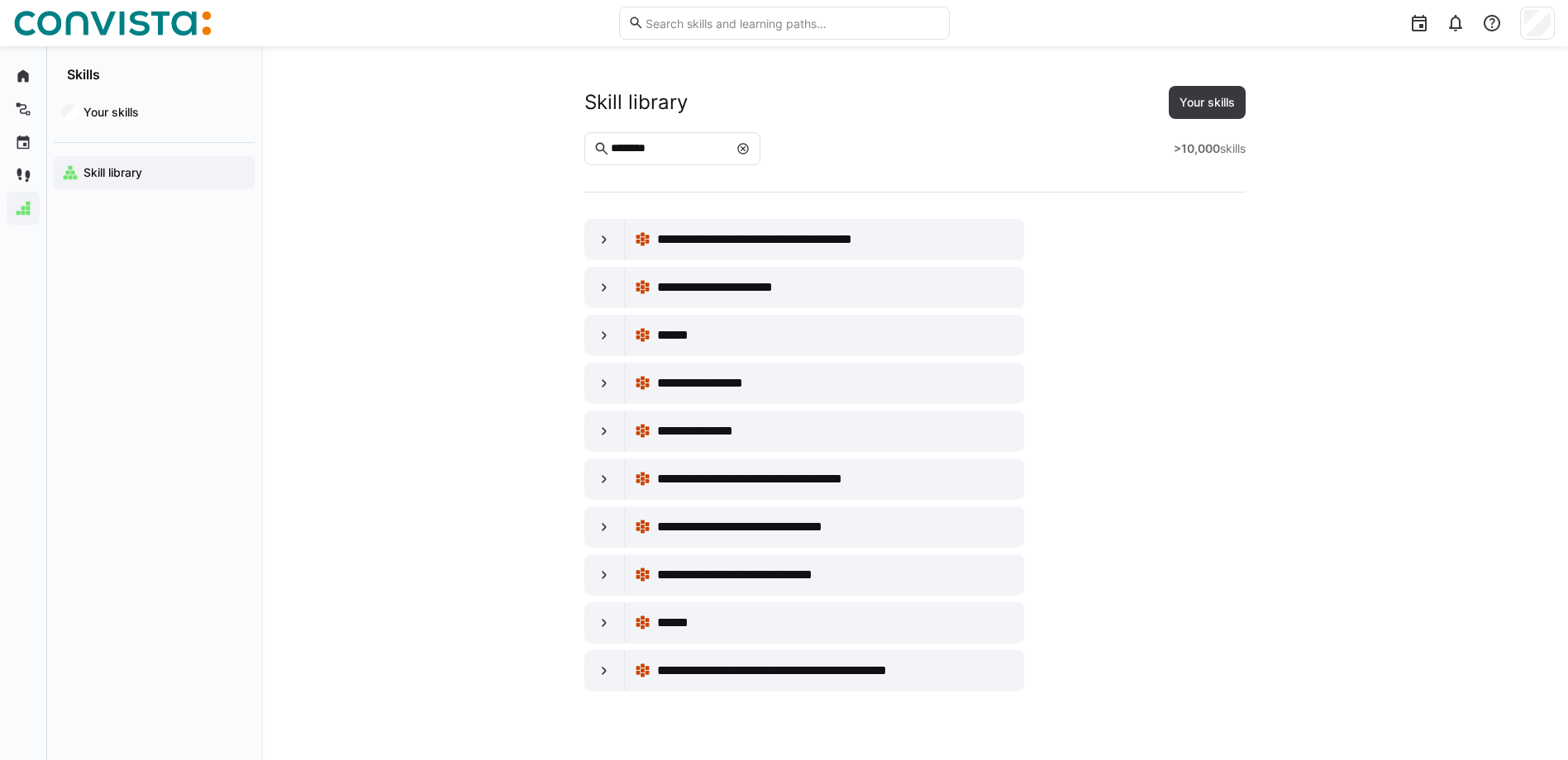
drag, startPoint x: 630, startPoint y: 138, endPoint x: 612, endPoint y: 135, distance: 18.2
click at [612, 135] on eds-input "********" at bounding box center [672, 148] width 177 height 33
drag, startPoint x: 700, startPoint y: 150, endPoint x: 443, endPoint y: 109, distance: 260.2
click at [407, 111] on app-skills-library "**********" at bounding box center [915, 389] width 1058 height 606
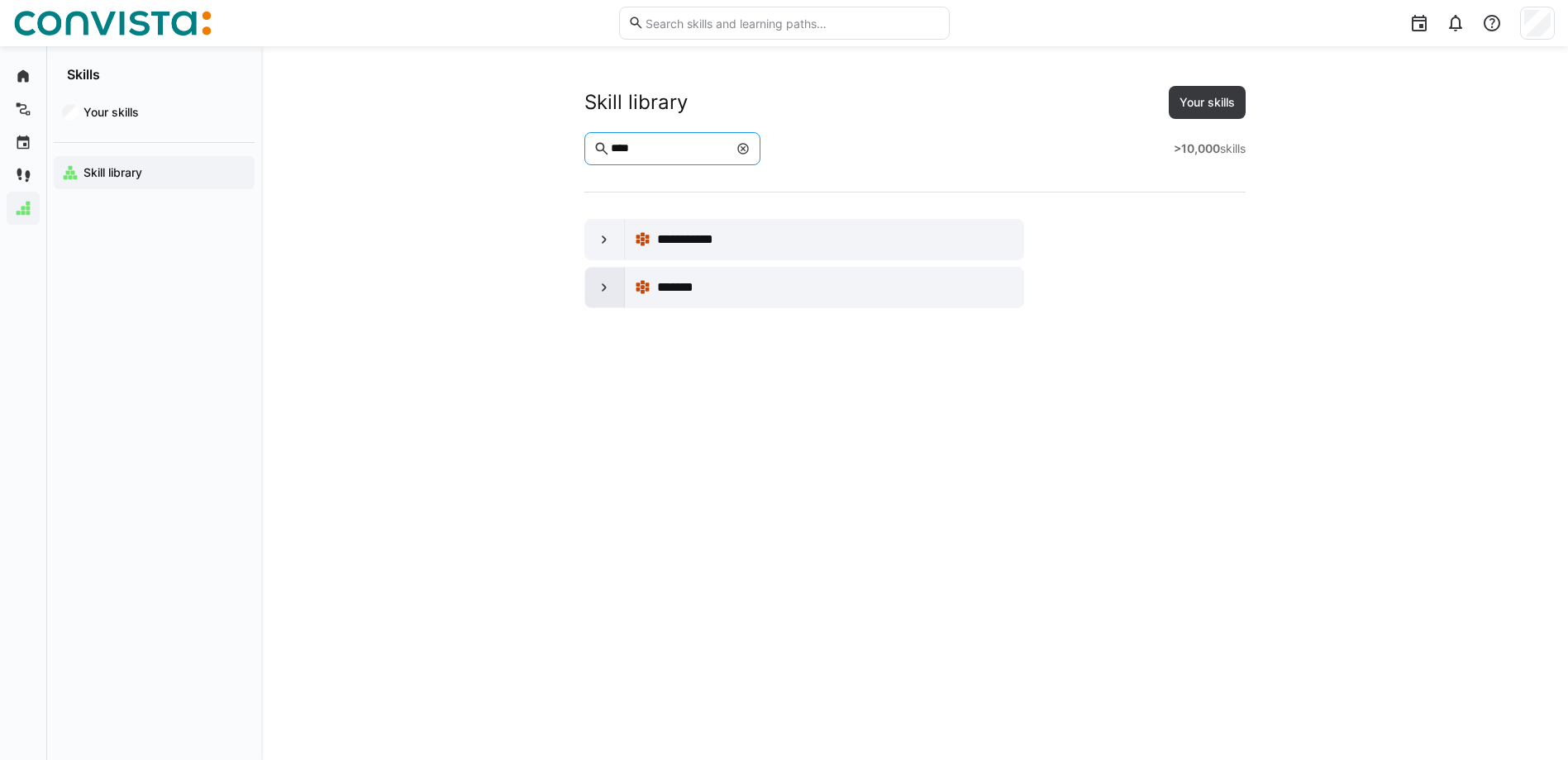
type input "***"
click at [600, 292] on eds-icon at bounding box center [604, 287] width 17 height 17
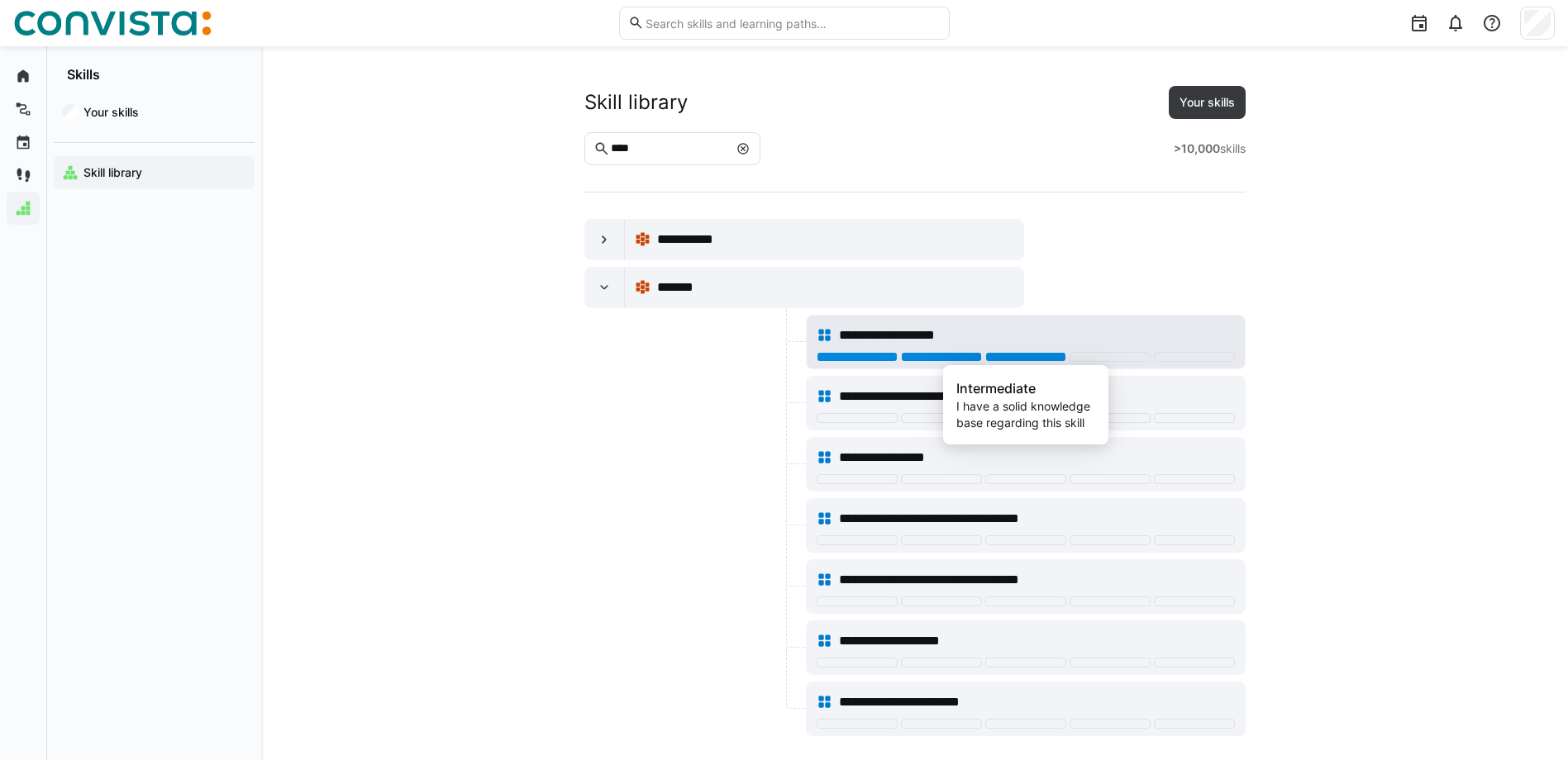
click at [1050, 359] on div at bounding box center [1027, 357] width 81 height 10
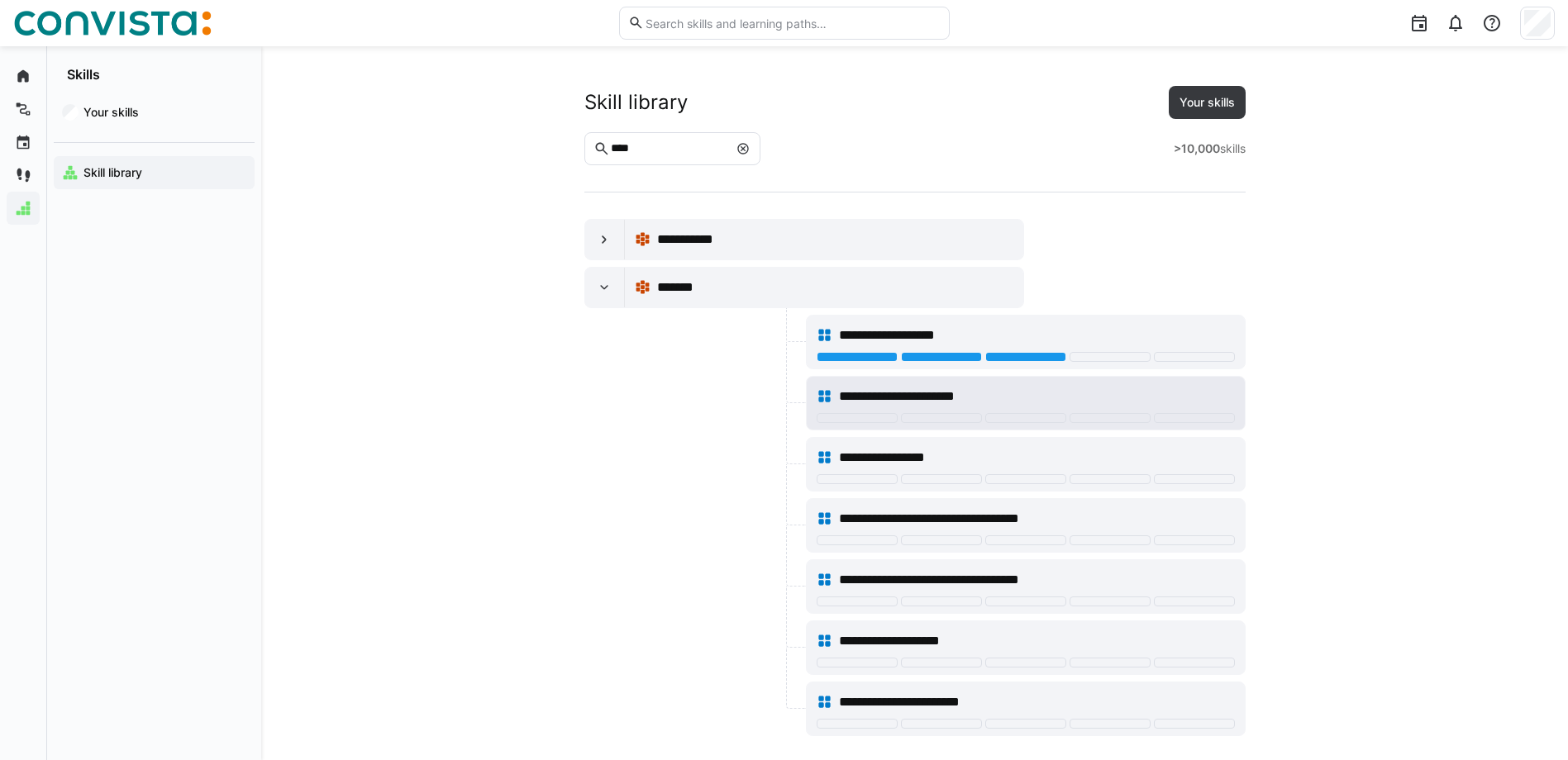
click at [1050, 424] on div at bounding box center [1026, 420] width 419 height 13
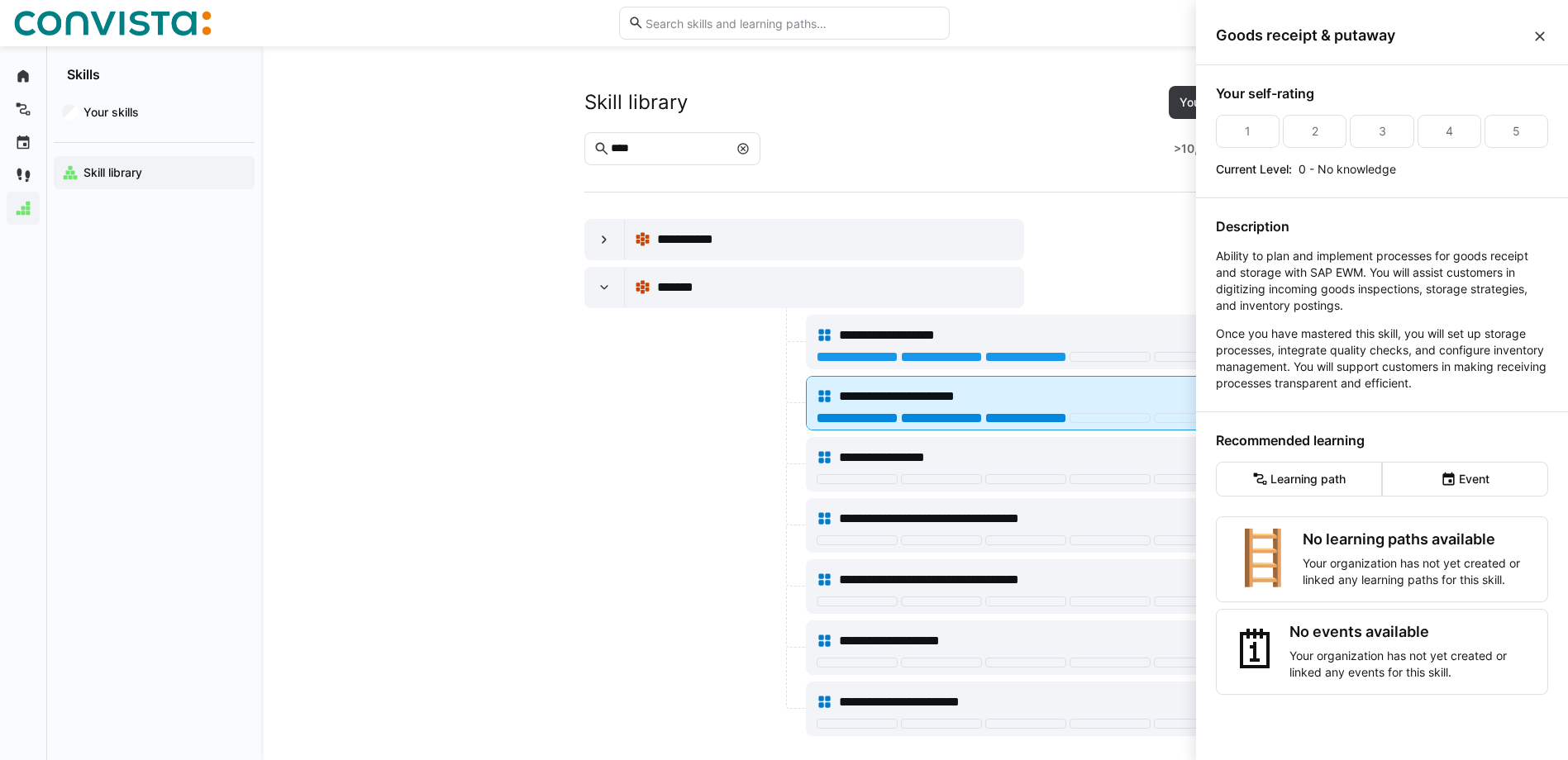
click at [1050, 418] on div at bounding box center [1027, 419] width 81 height 10
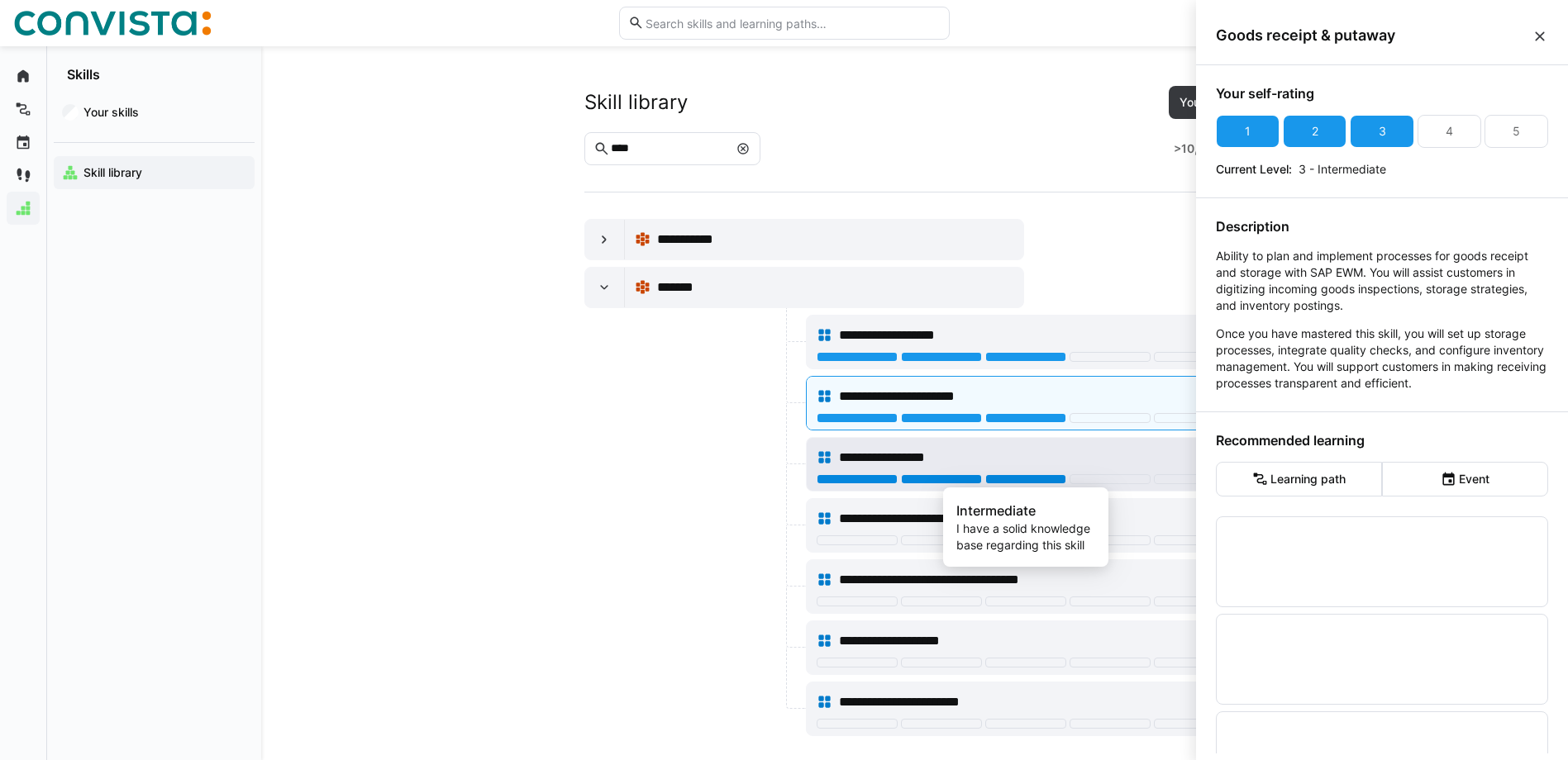
click at [1042, 480] on div at bounding box center [1027, 479] width 81 height 10
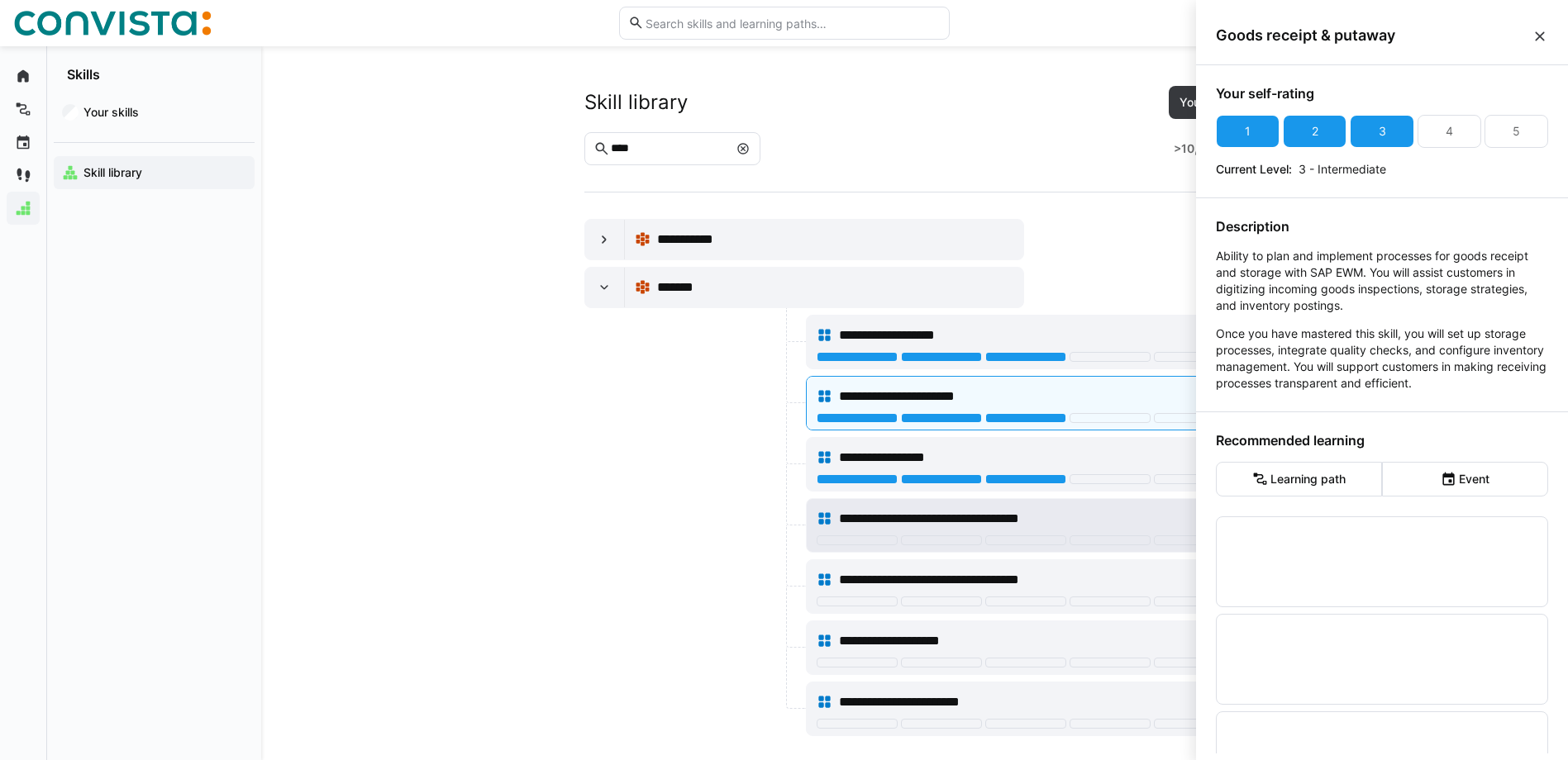
click at [1052, 535] on div "**********" at bounding box center [1026, 524] width 439 height 52
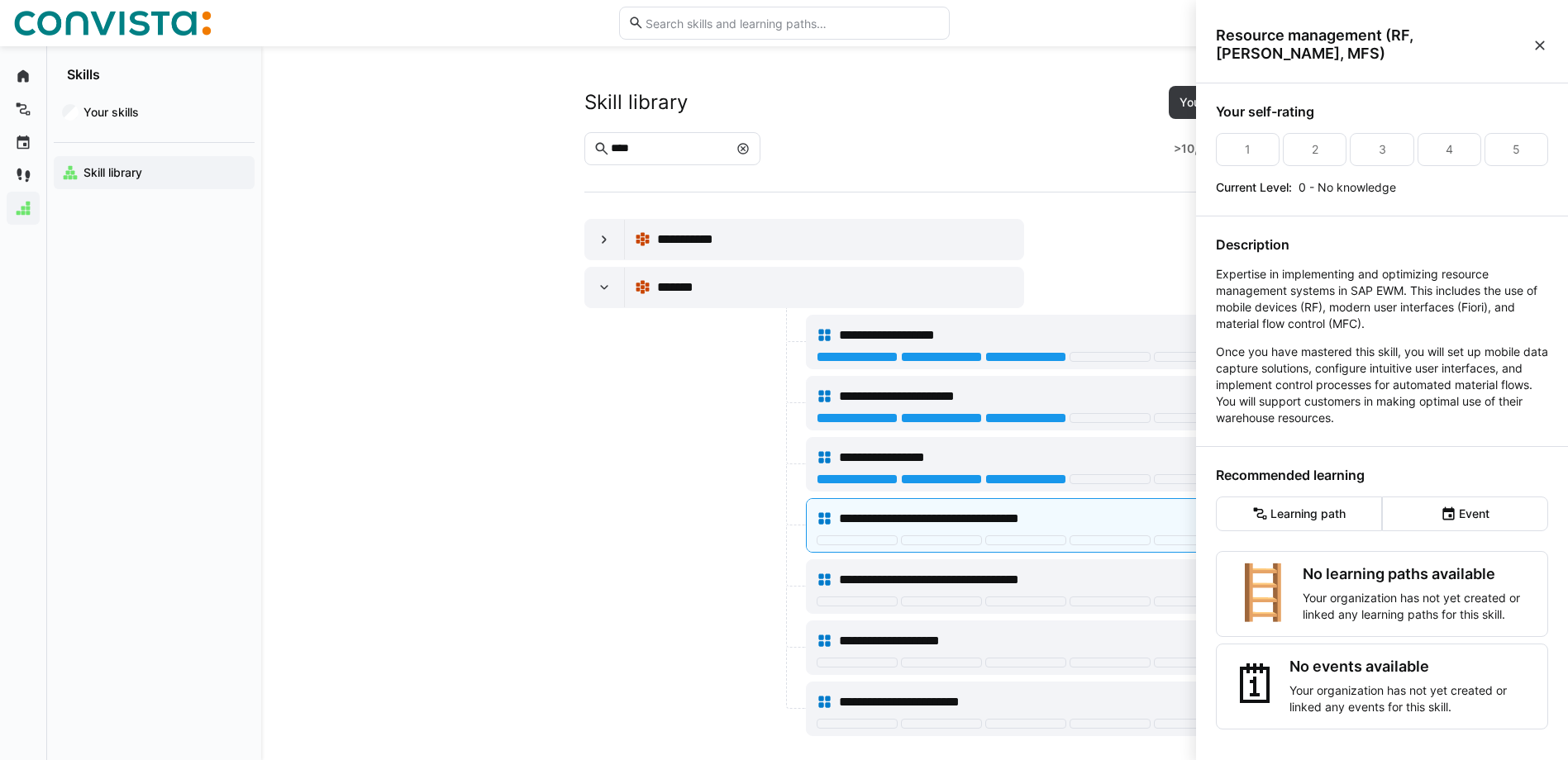
click at [1536, 38] on eds-icon at bounding box center [1540, 46] width 17 height 17
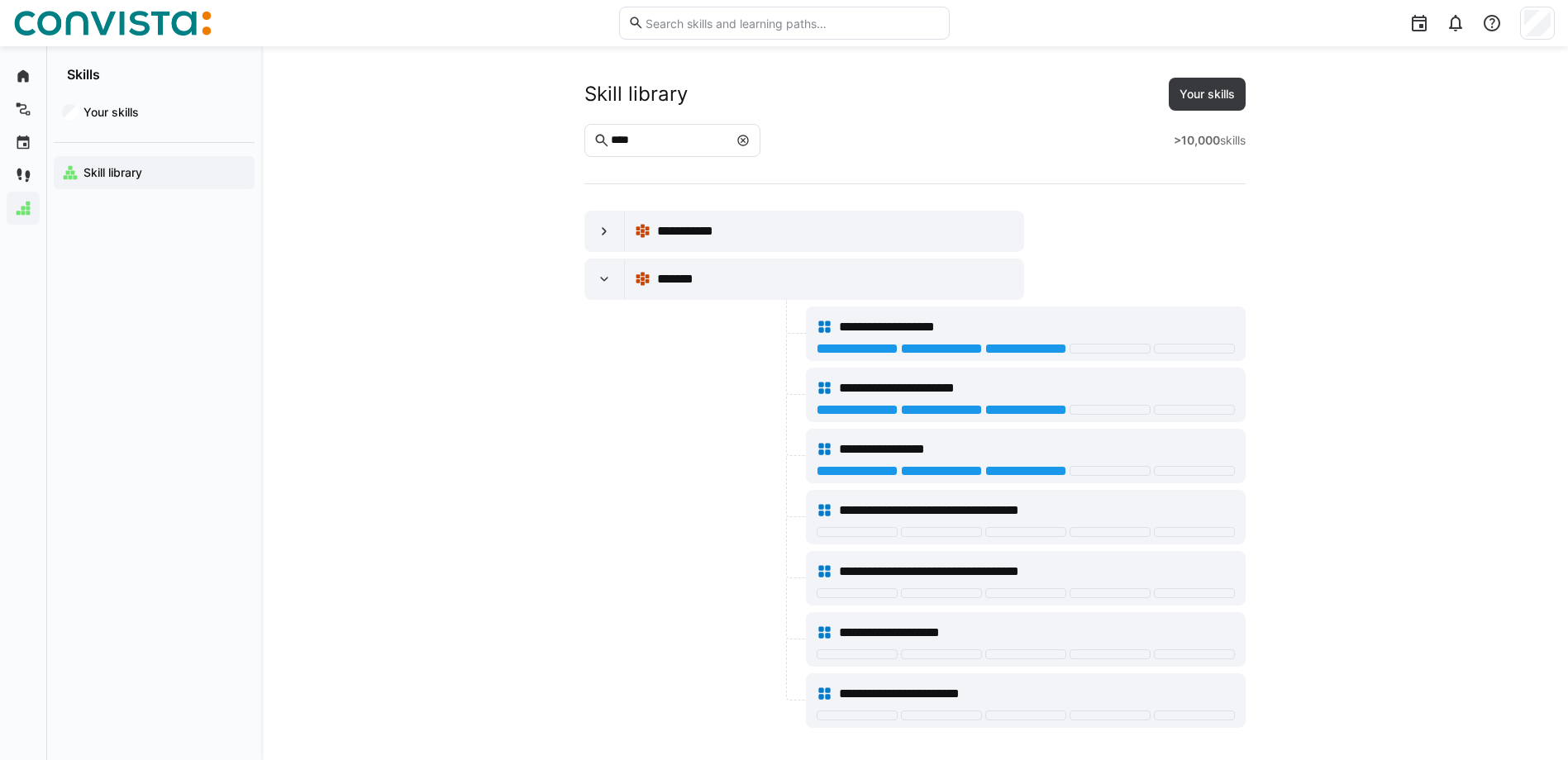
scroll to position [16, 0]
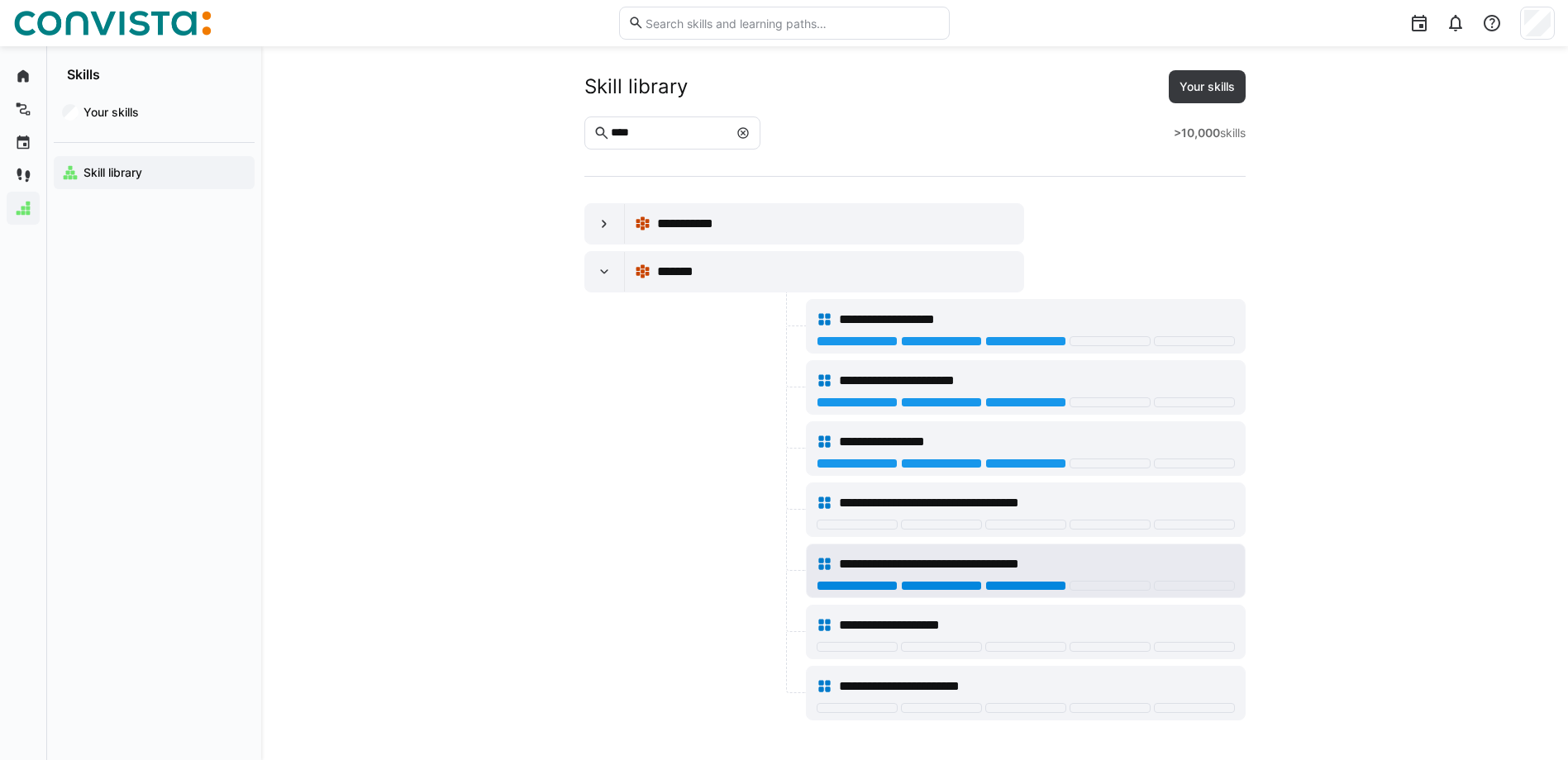
click at [1043, 589] on div at bounding box center [1027, 586] width 81 height 10
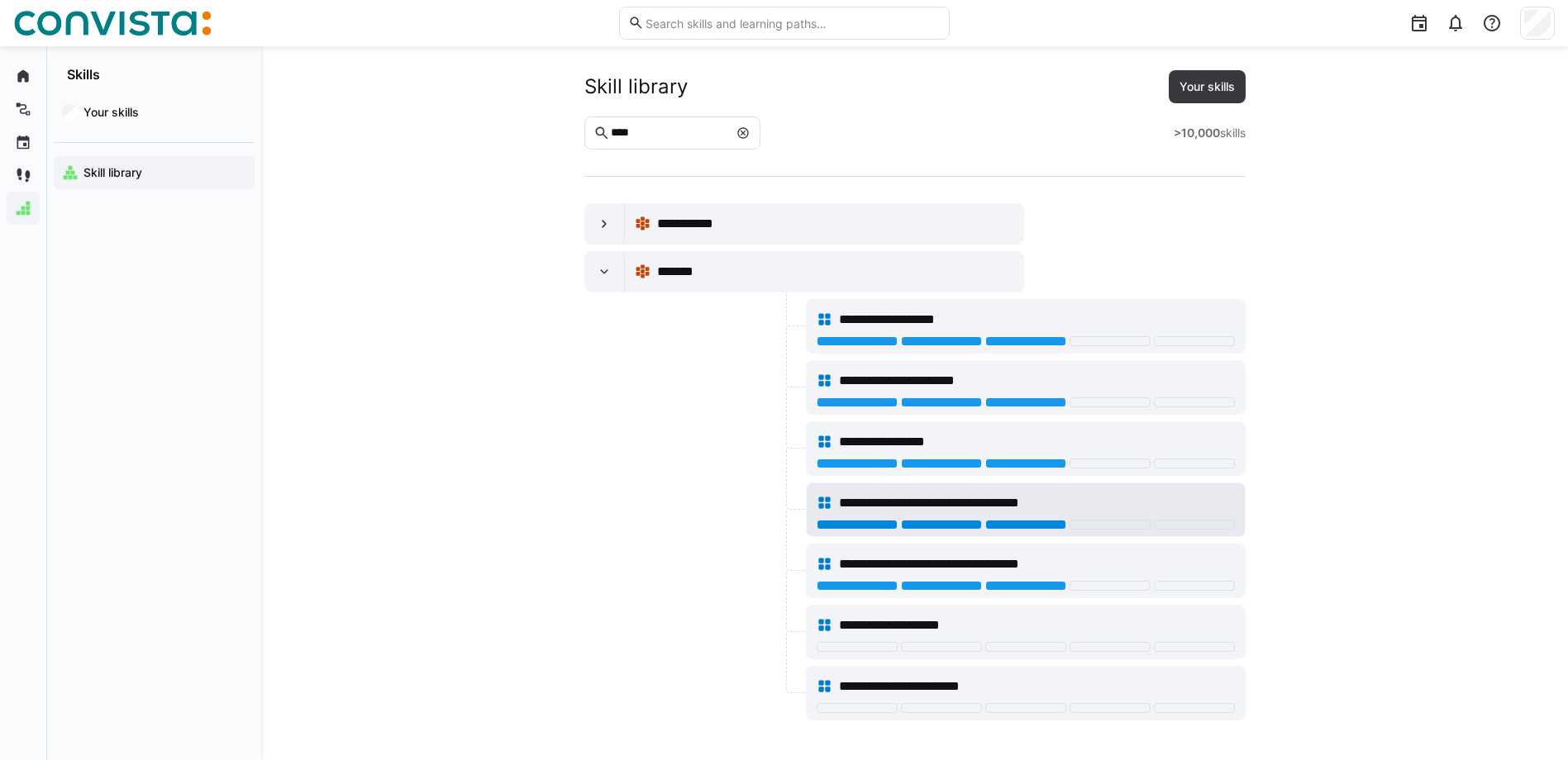
click at [1050, 523] on div at bounding box center [1027, 524] width 81 height 10
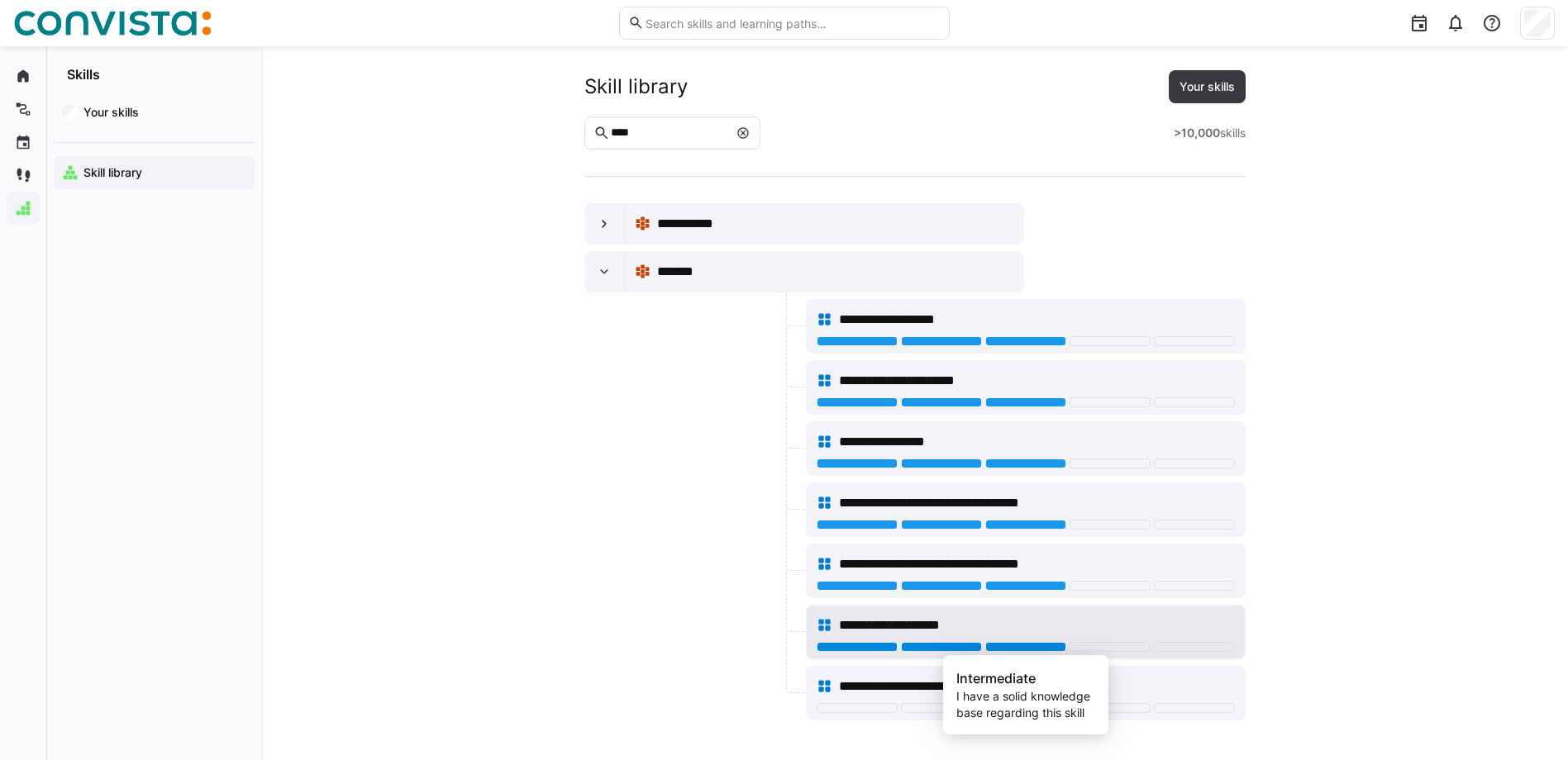
click at [1026, 648] on div at bounding box center [1027, 647] width 81 height 10
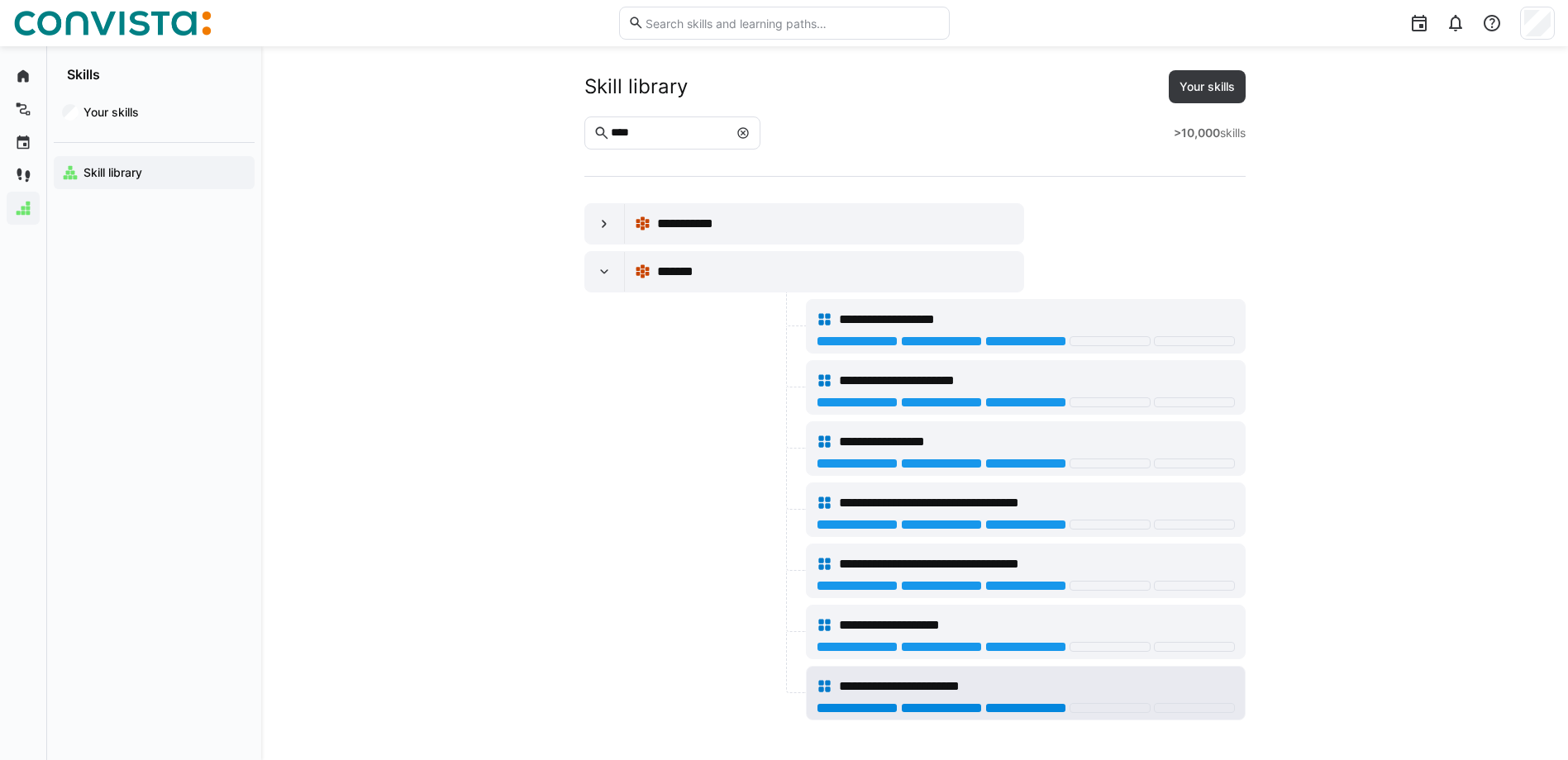
click at [1021, 710] on div at bounding box center [1027, 709] width 81 height 10
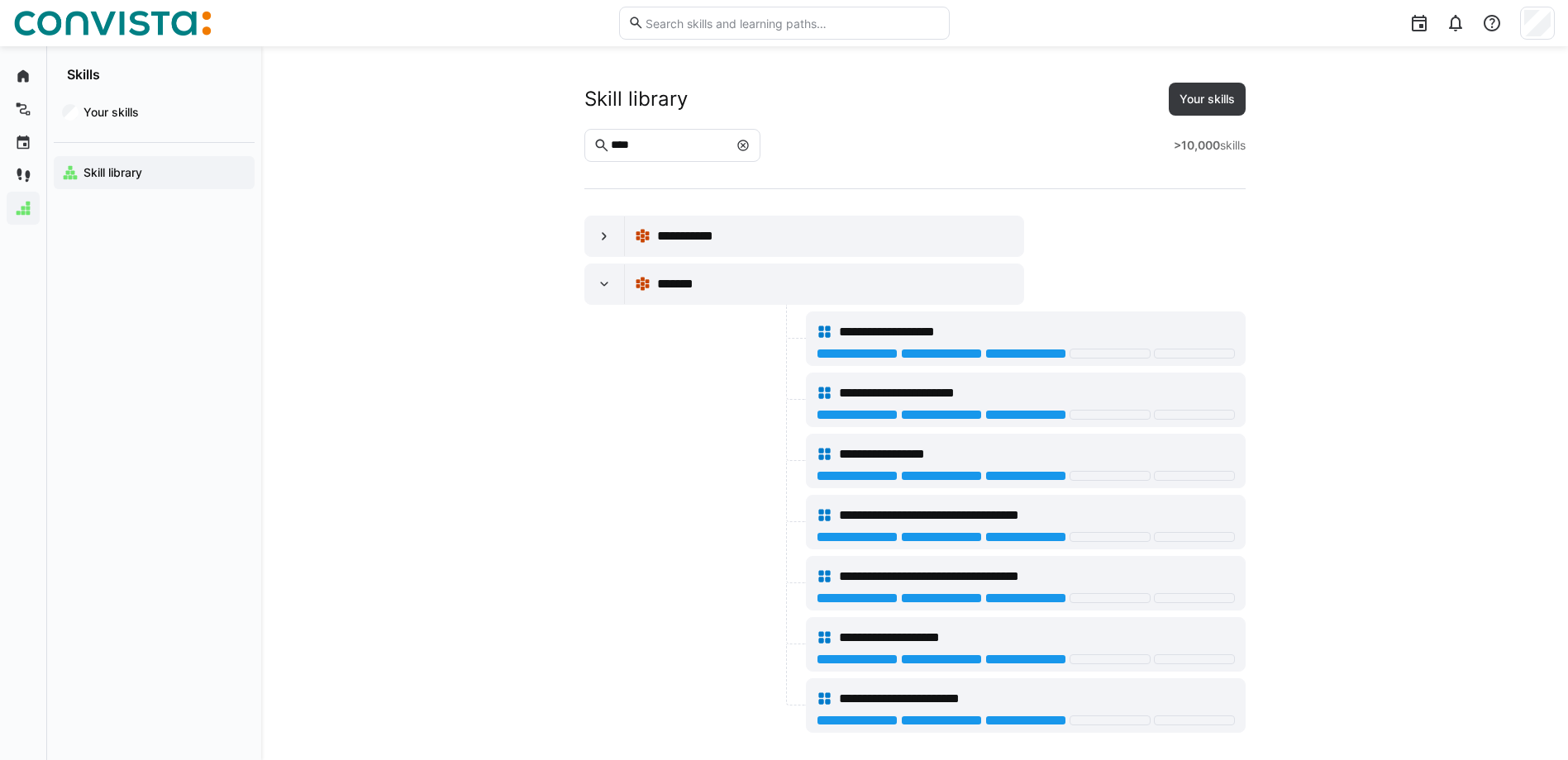
scroll to position [0, 0]
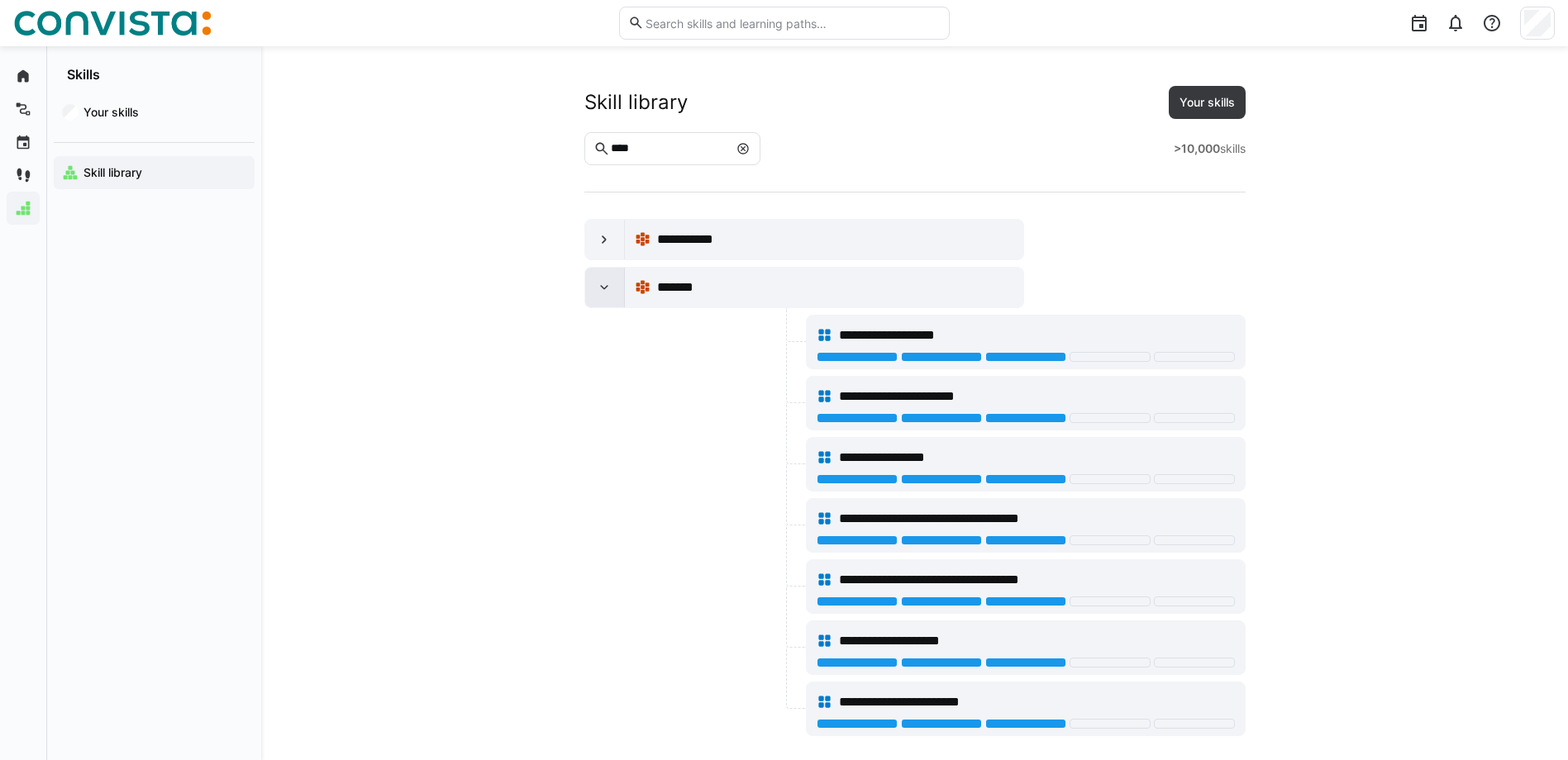
click at [604, 289] on eds-icon at bounding box center [604, 287] width 17 height 17
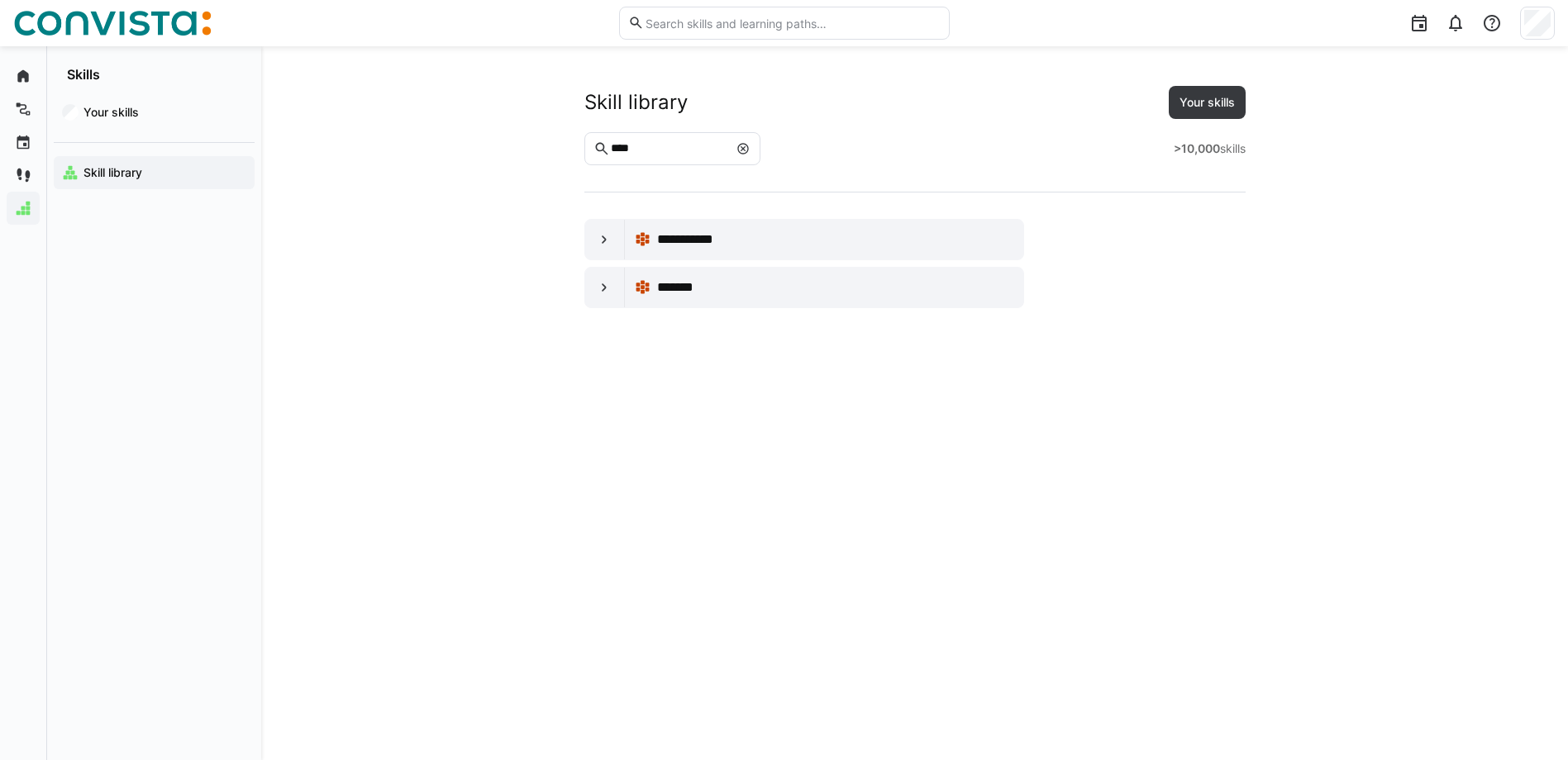
click at [749, 144] on eds-icon at bounding box center [742, 148] width 13 height 13
click at [710, 141] on eds-input "***" at bounding box center [660, 148] width 153 height 33
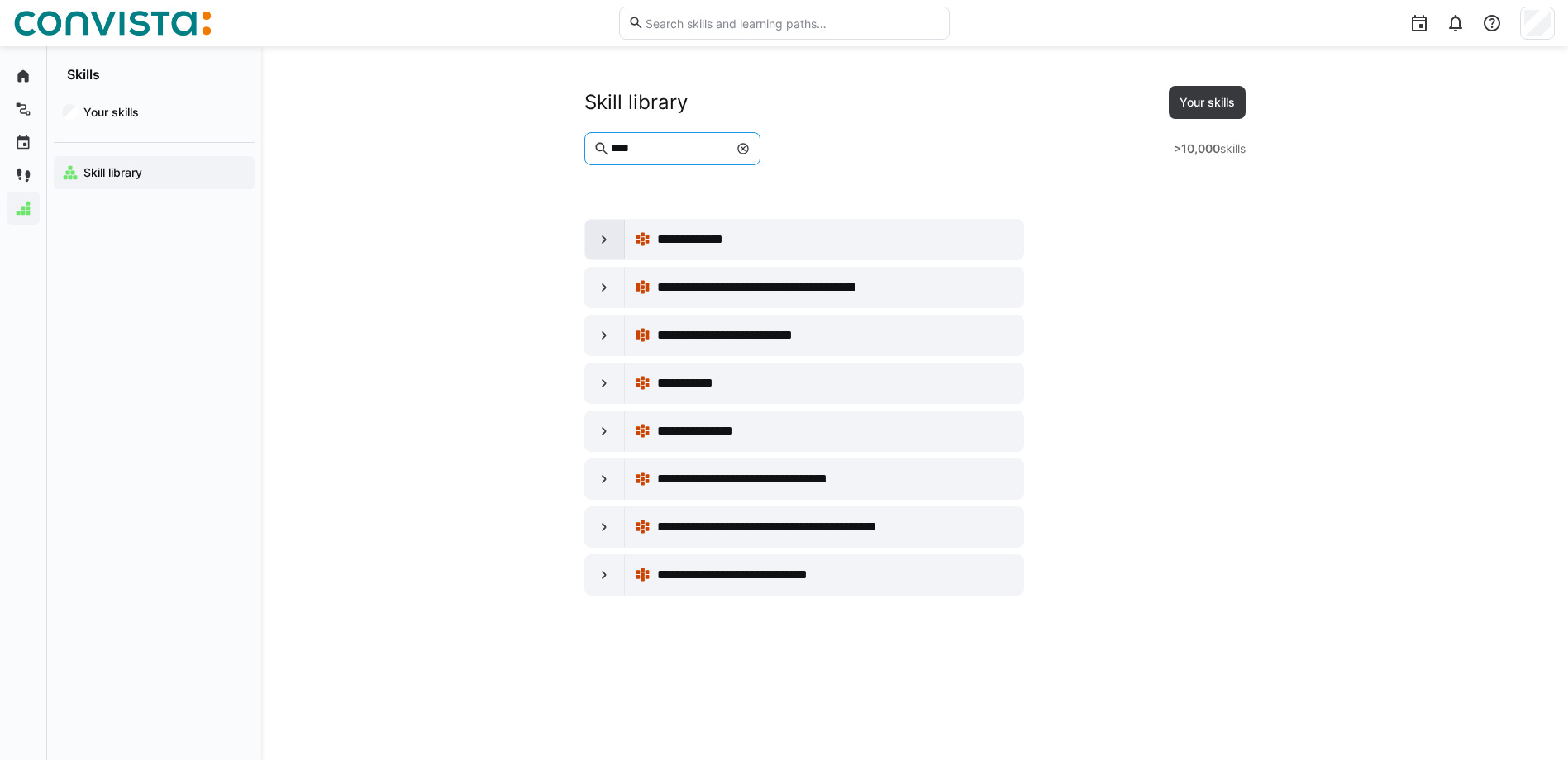
click at [616, 244] on div at bounding box center [605, 239] width 40 height 40
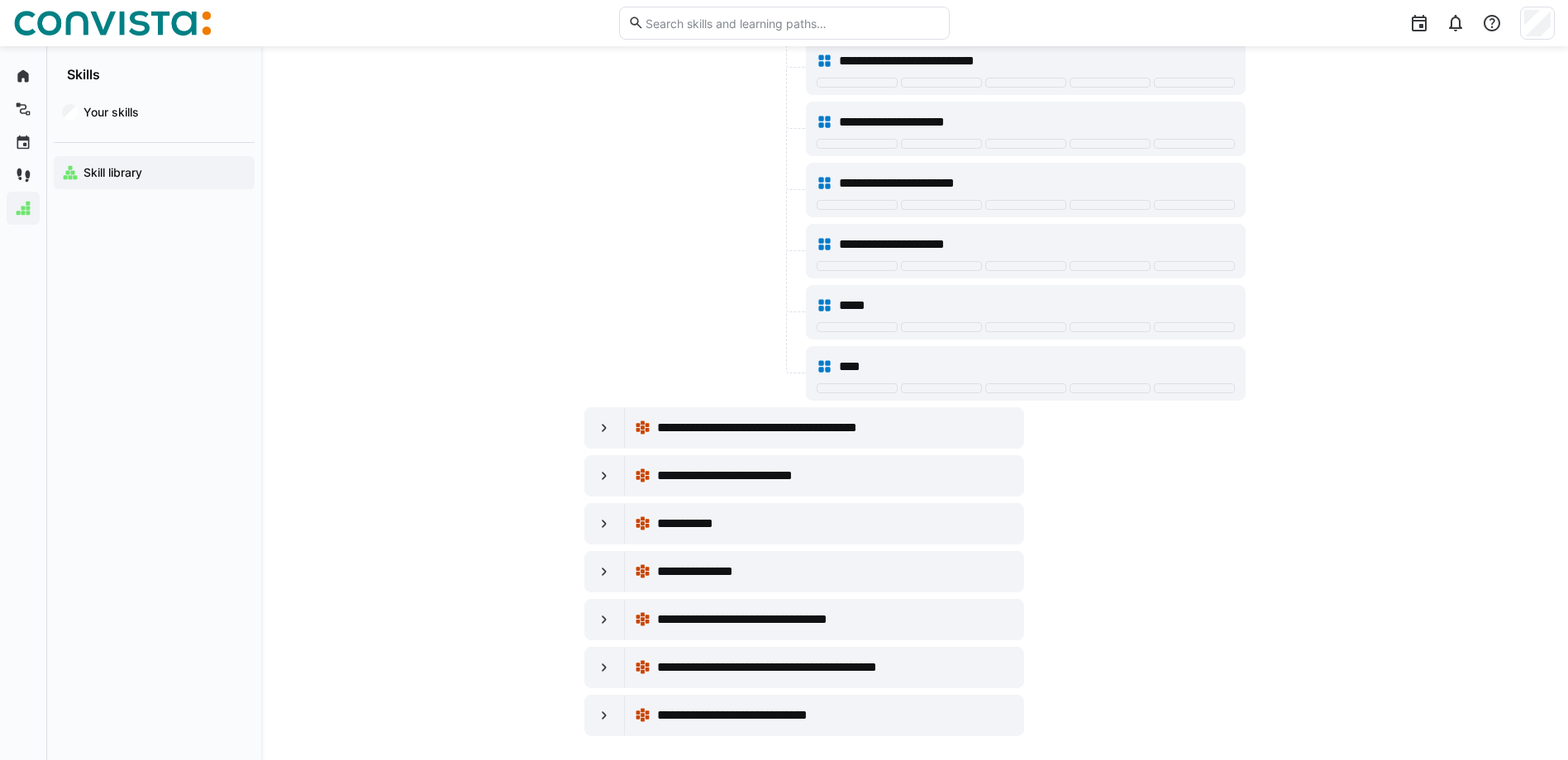
scroll to position [364, 0]
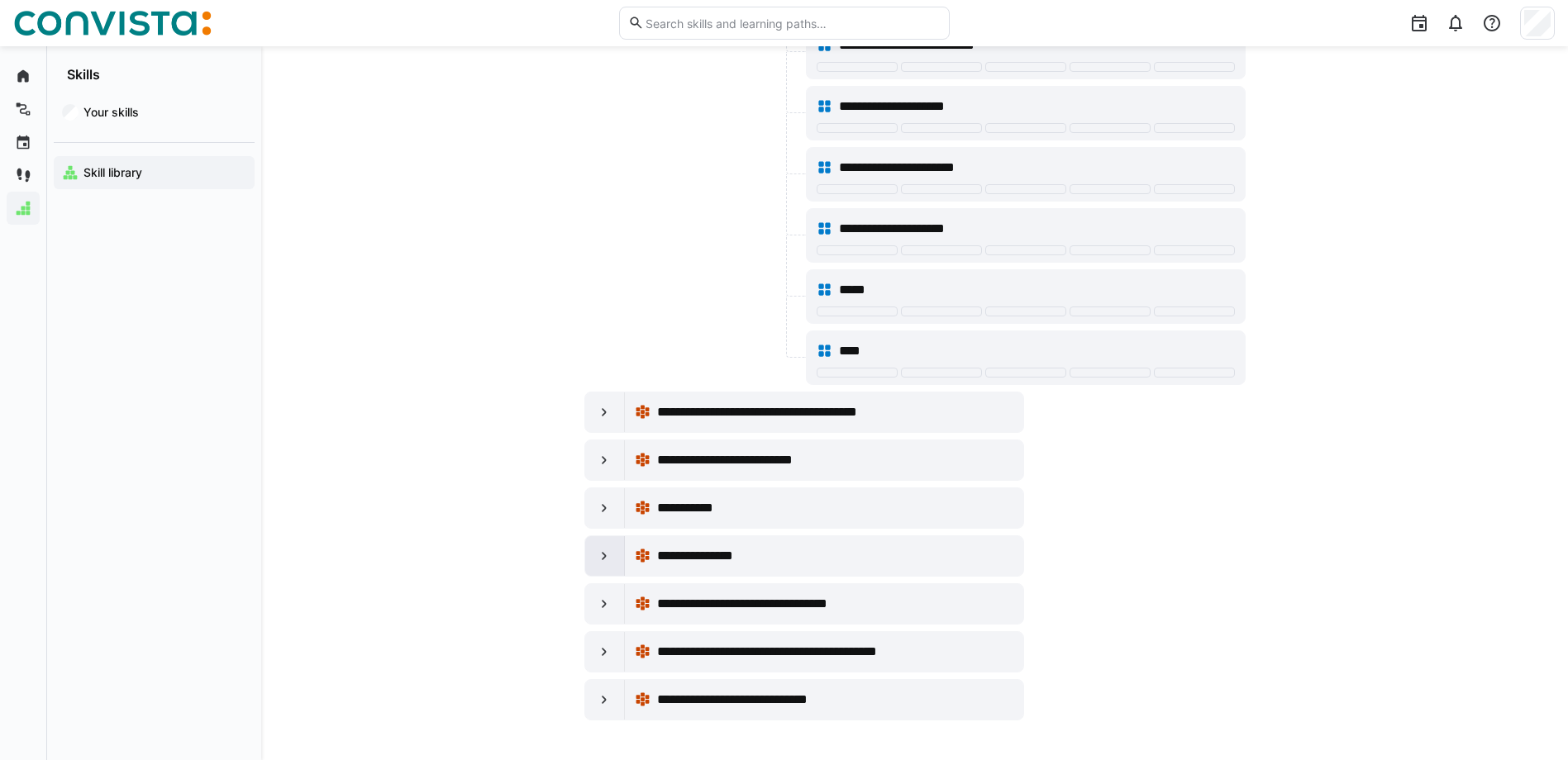
click at [609, 563] on eds-icon at bounding box center [604, 556] width 17 height 17
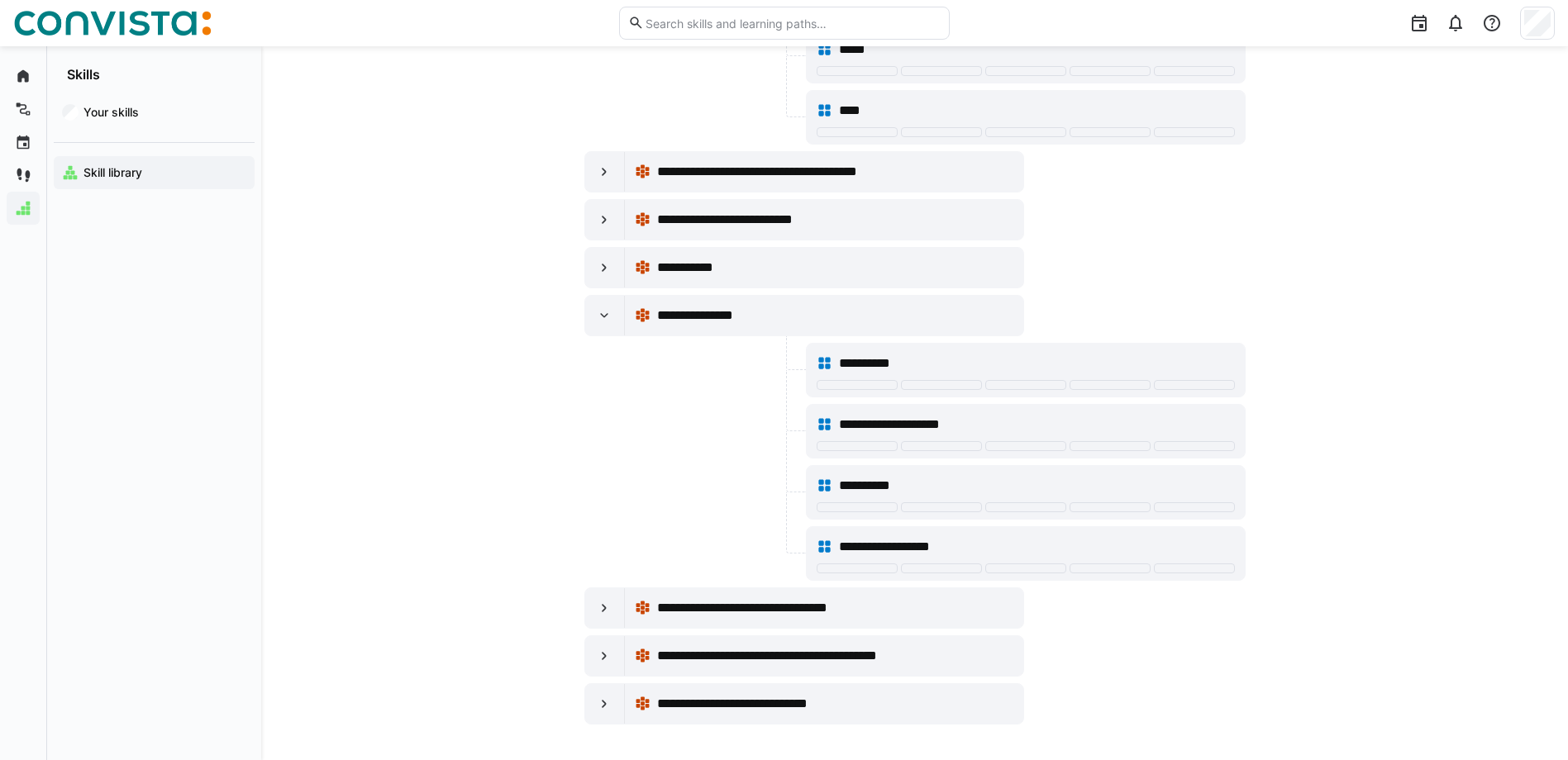
scroll to position [610, 0]
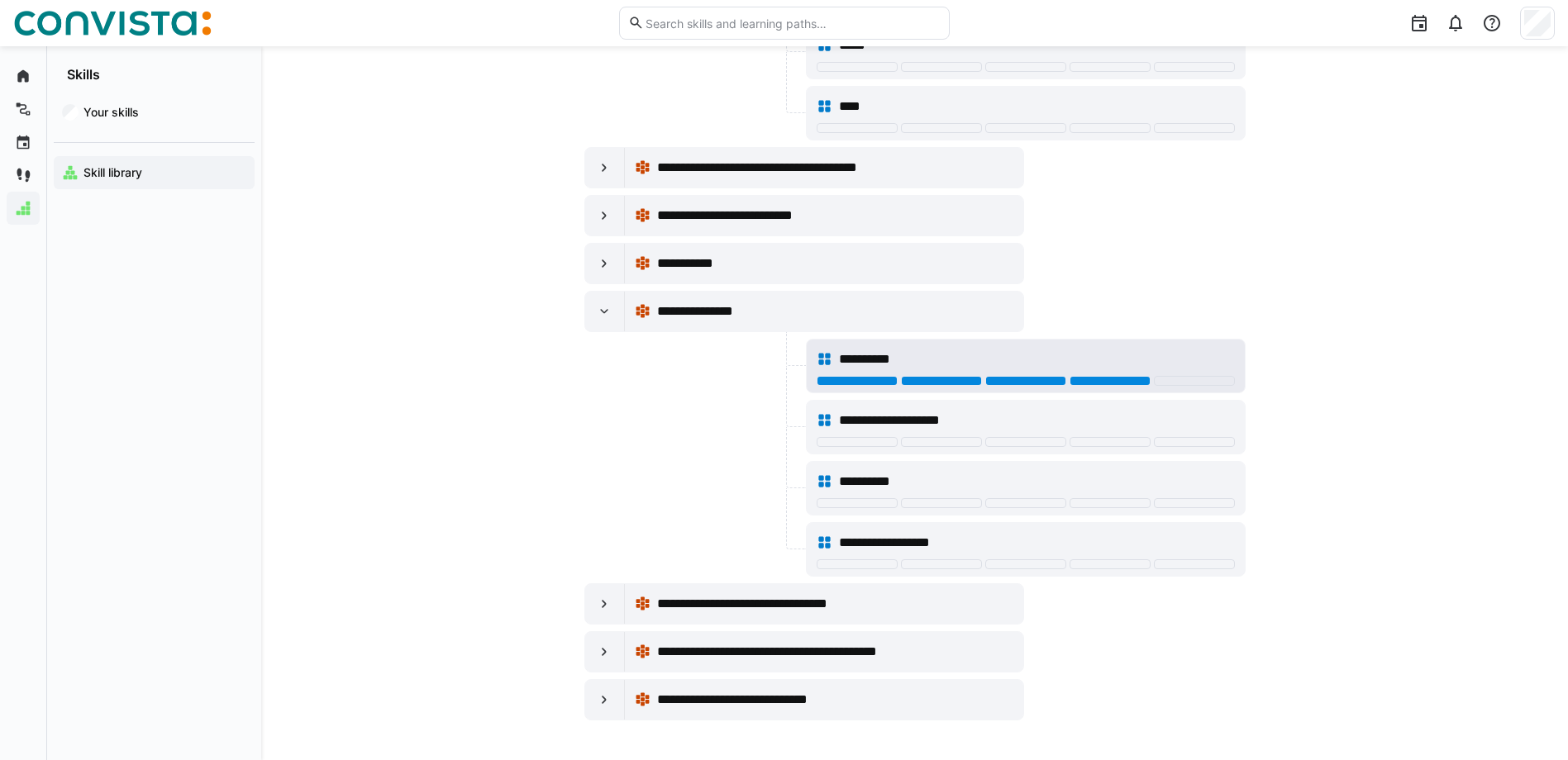
click at [1087, 379] on div at bounding box center [1111, 381] width 81 height 10
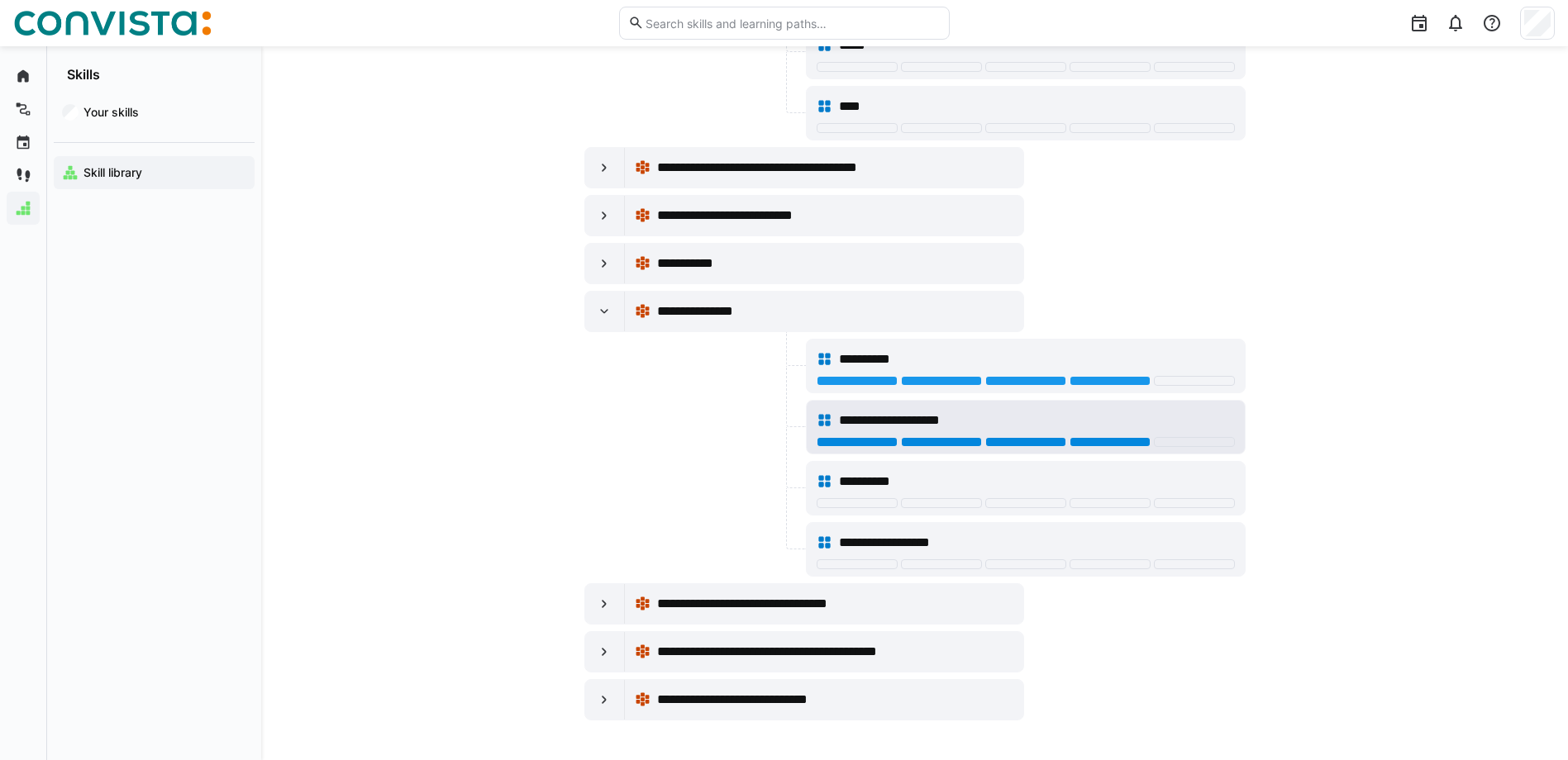
click at [1088, 443] on div at bounding box center [1111, 442] width 81 height 10
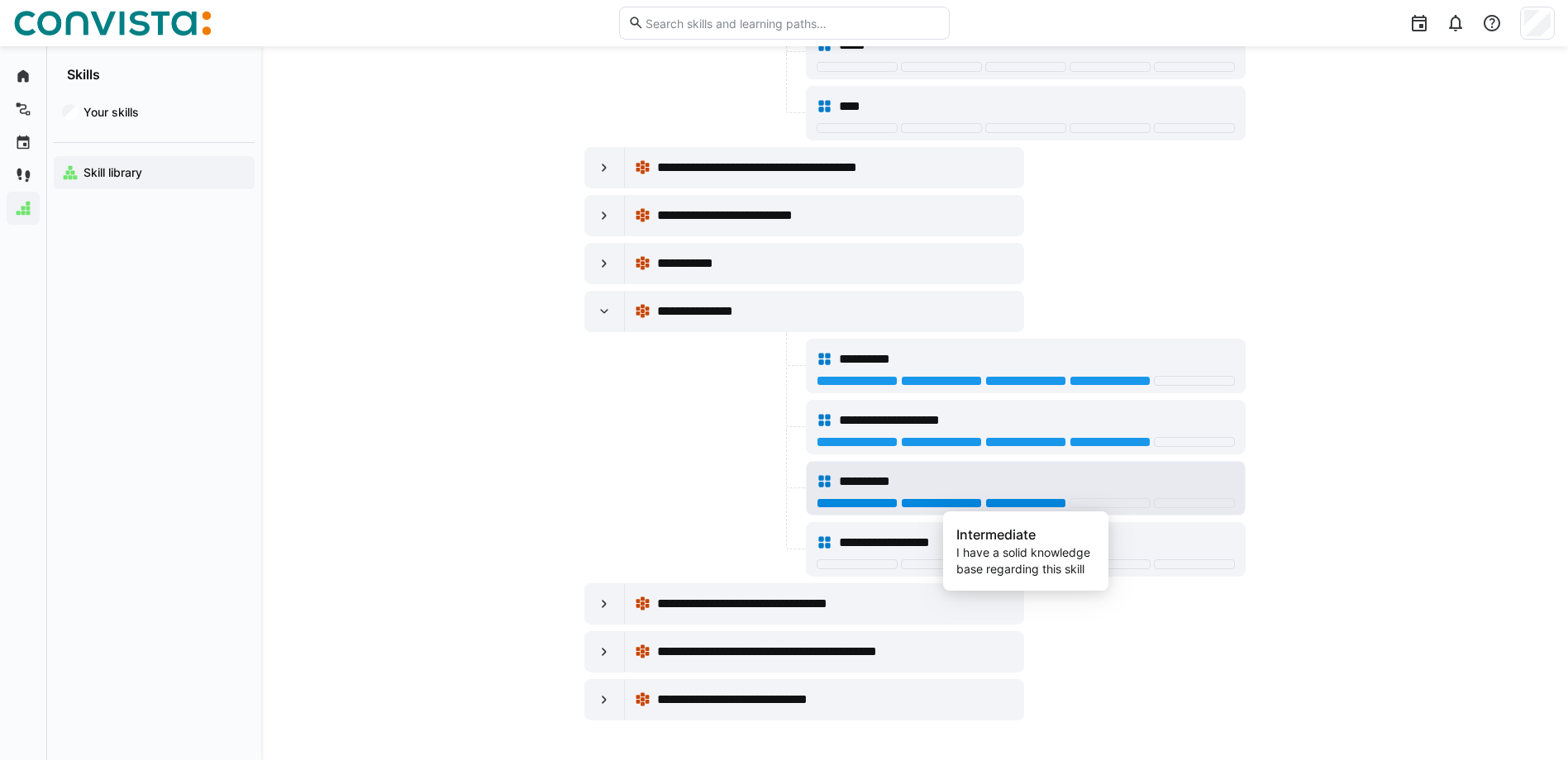
click at [1019, 500] on div at bounding box center [1027, 504] width 81 height 10
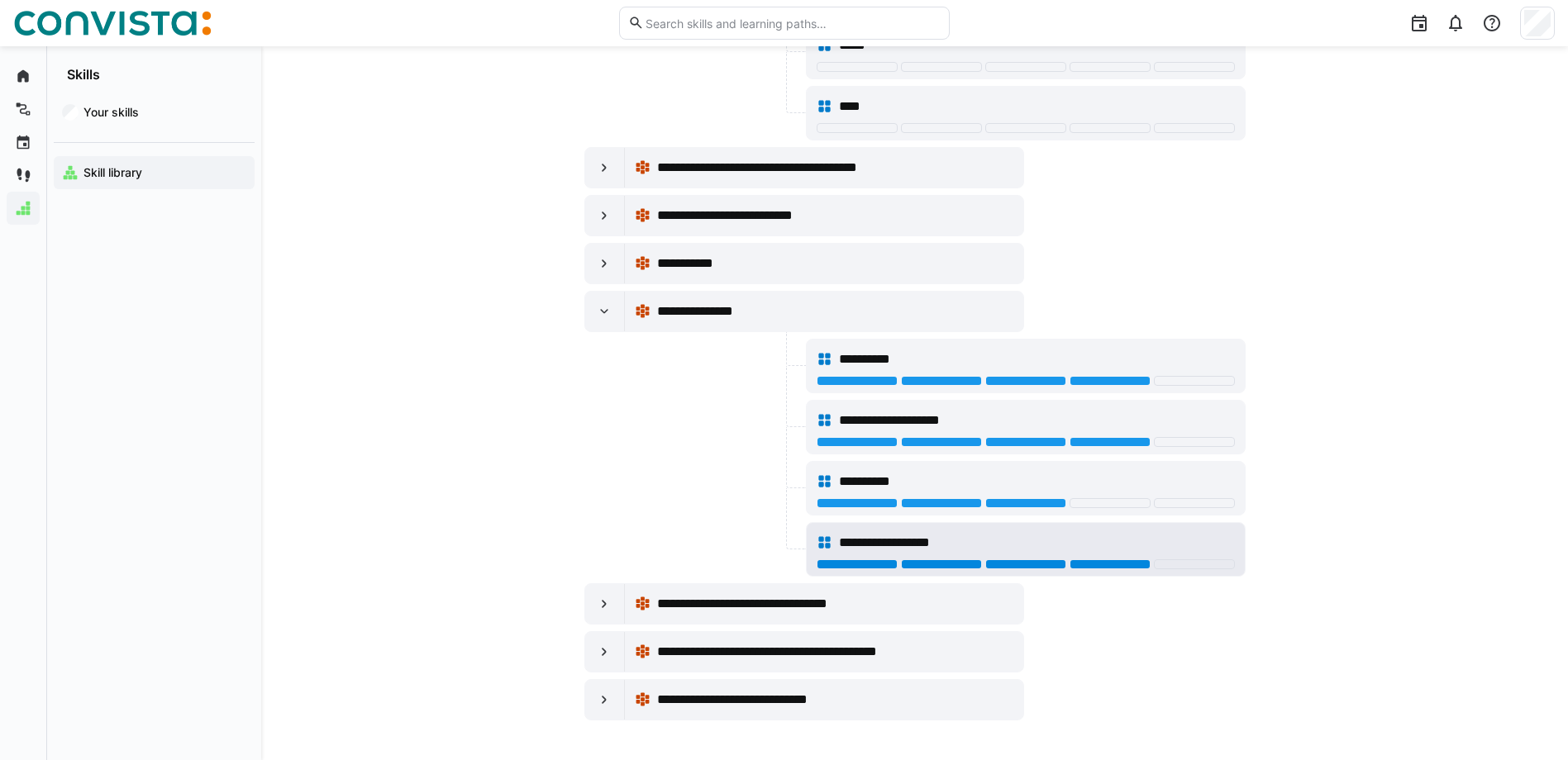
click at [1103, 562] on div at bounding box center [1111, 564] width 81 height 10
click at [597, 607] on eds-icon at bounding box center [604, 604] width 17 height 17
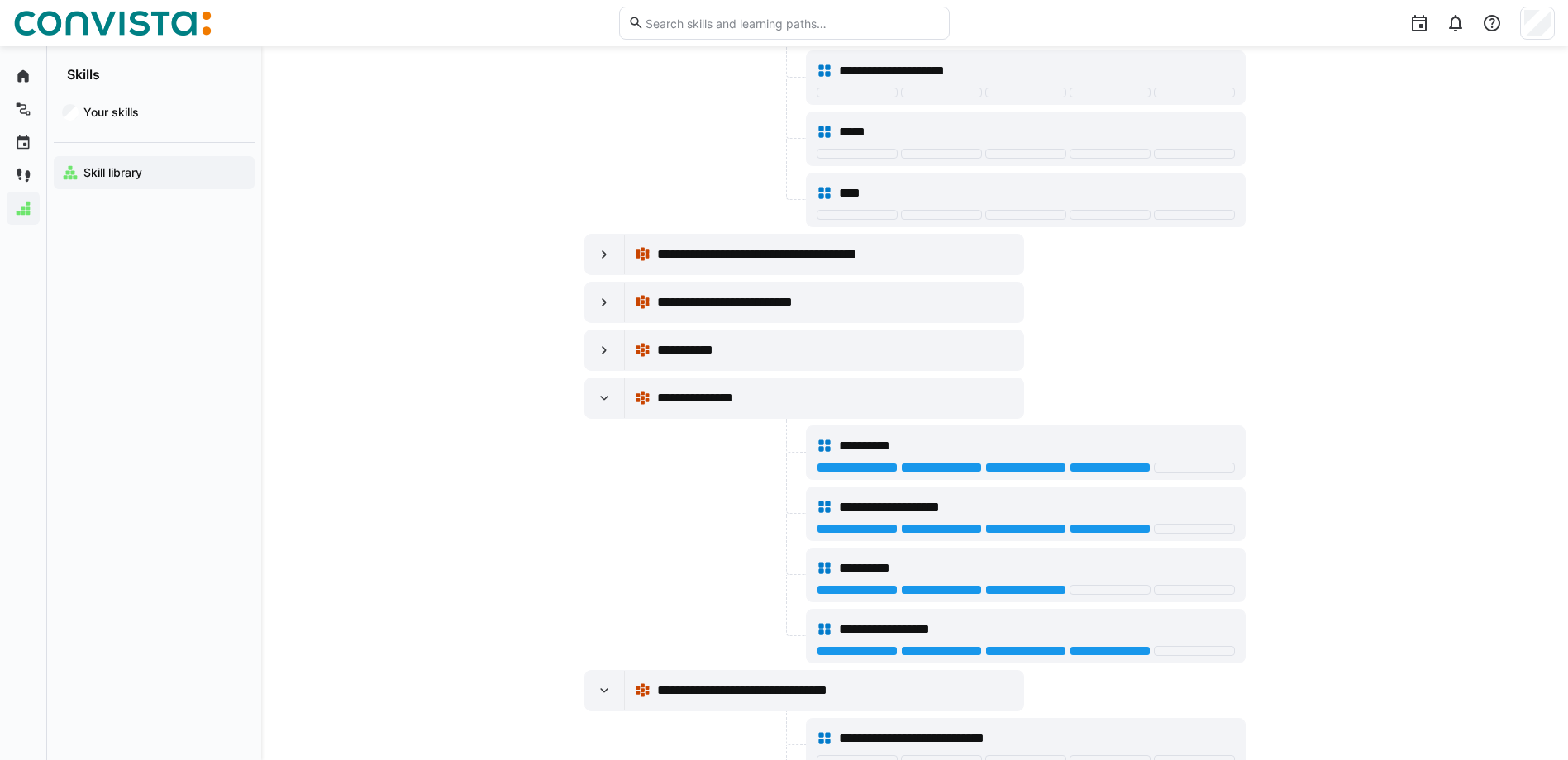
scroll to position [419, 0]
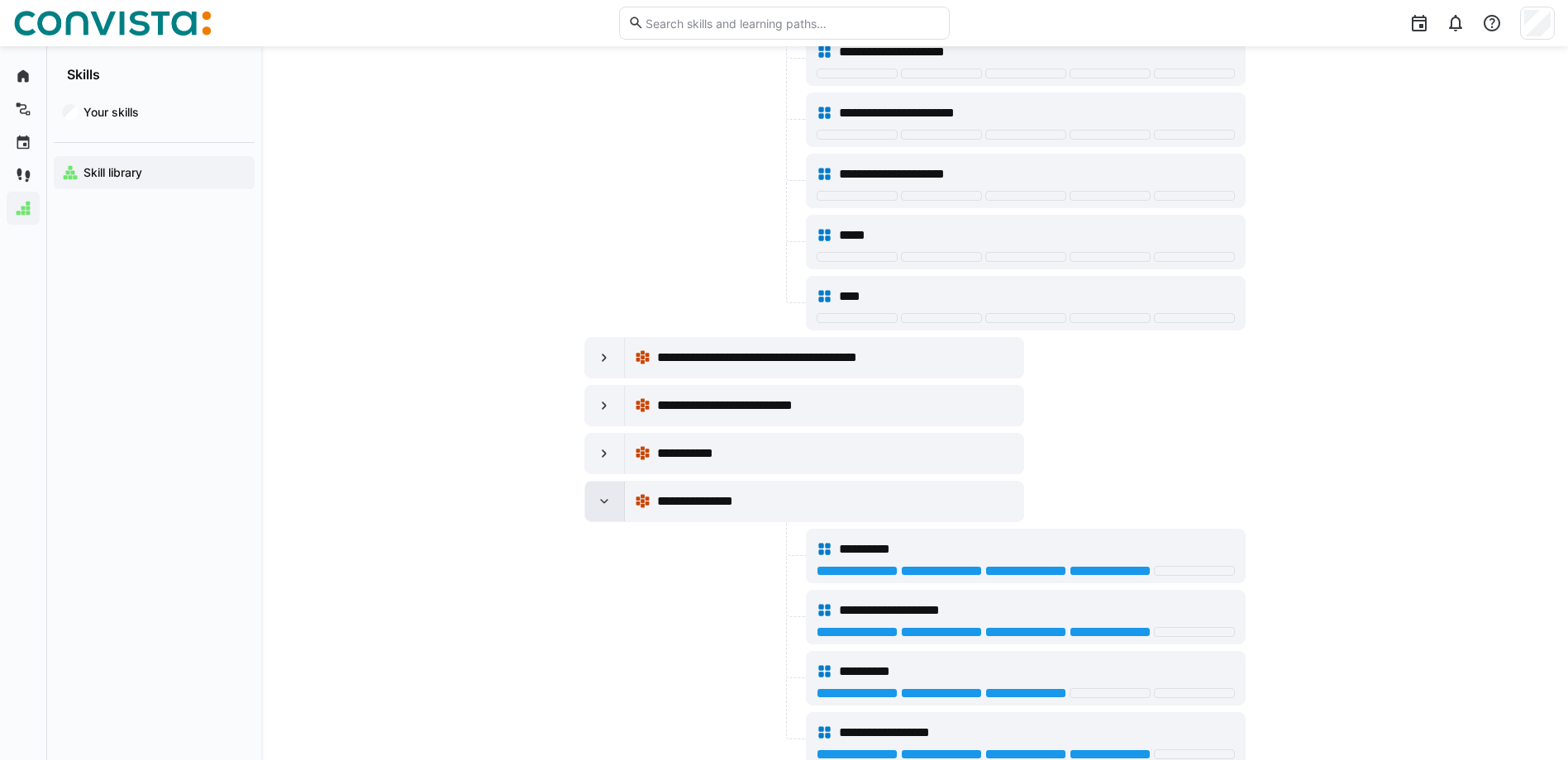
click at [591, 511] on div at bounding box center [605, 502] width 40 height 40
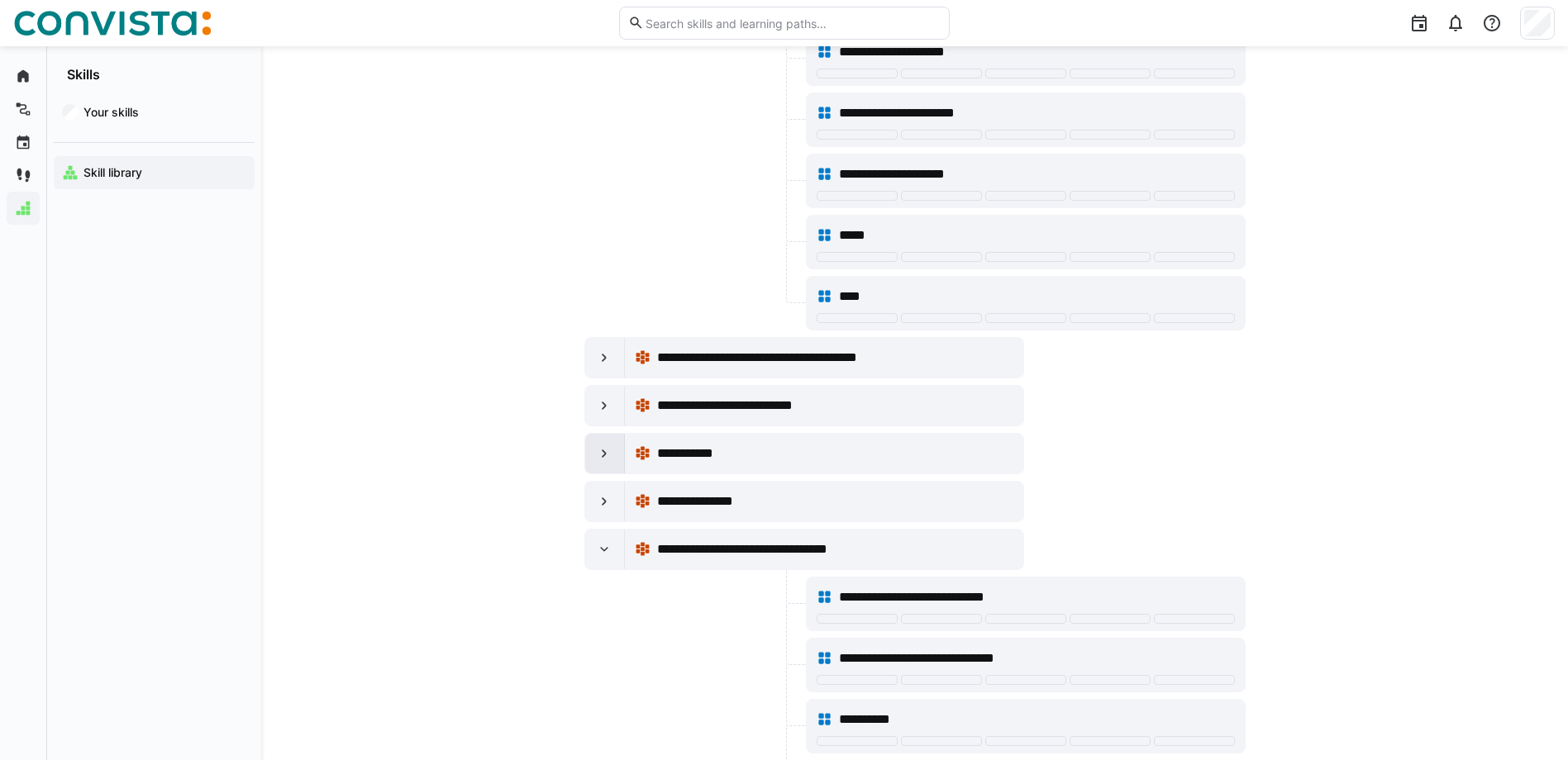
click at [600, 455] on eds-icon at bounding box center [604, 453] width 17 height 17
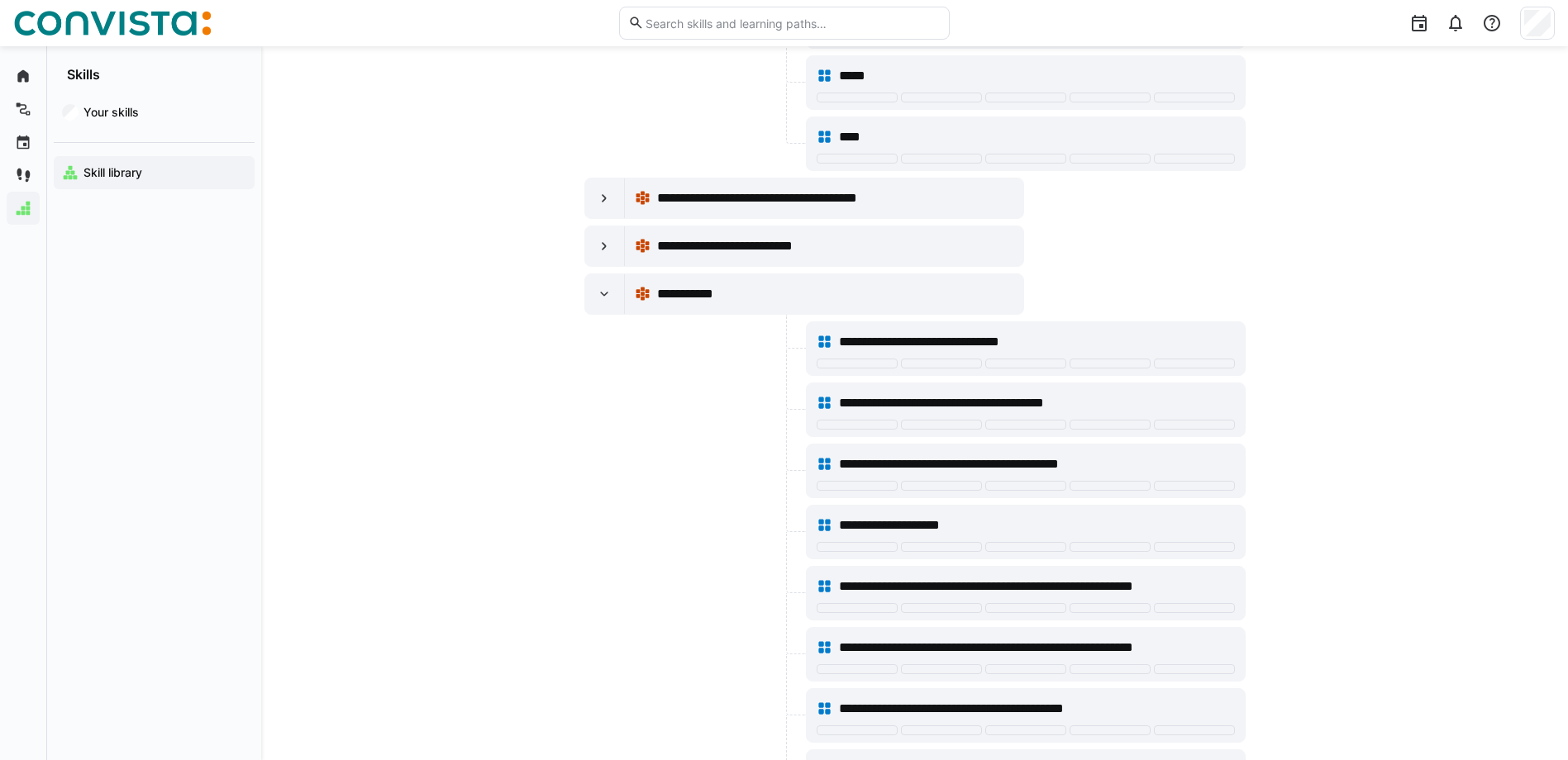
scroll to position [584, 0]
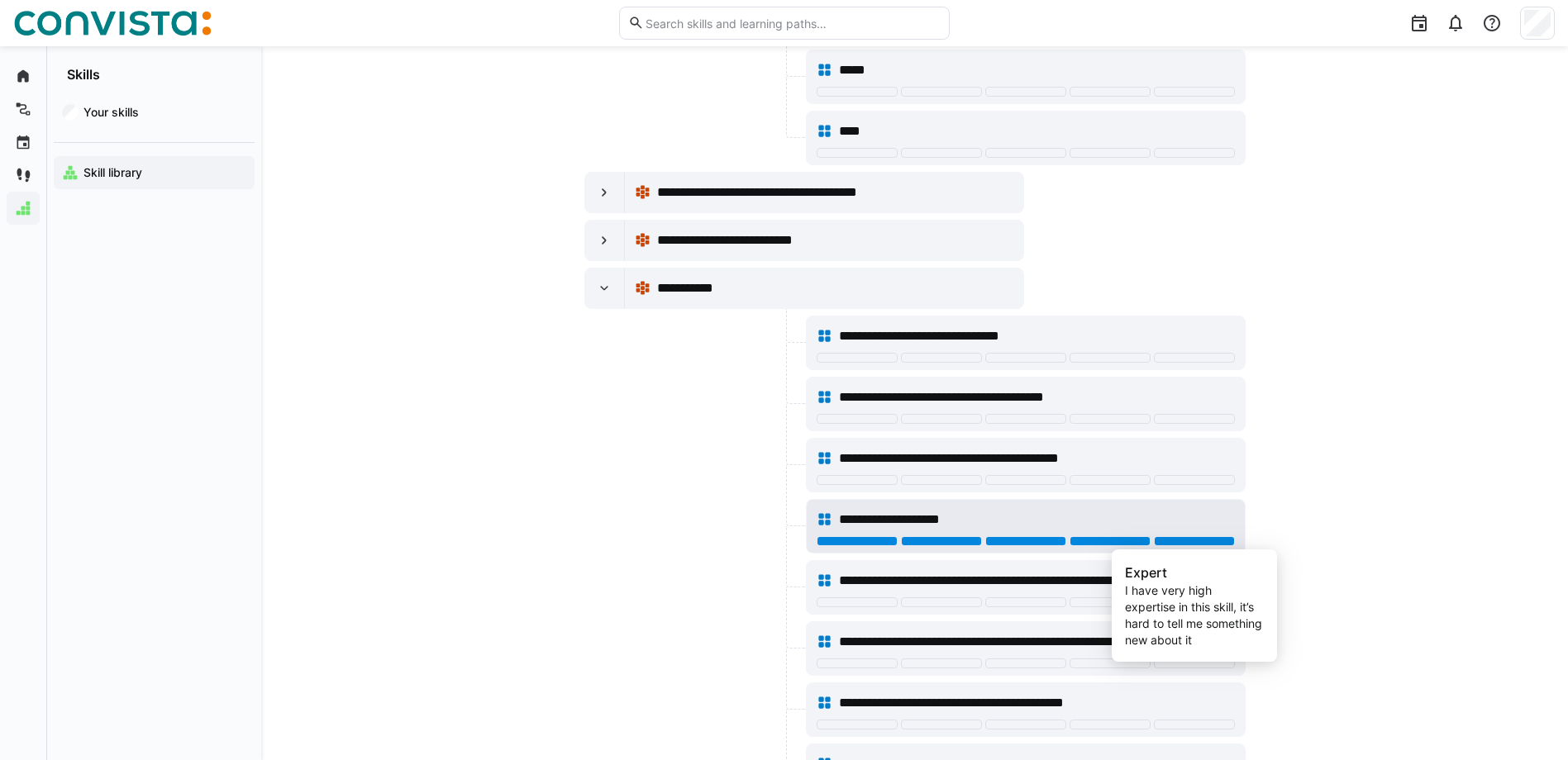
click at [1184, 541] on div at bounding box center [1195, 541] width 81 height 10
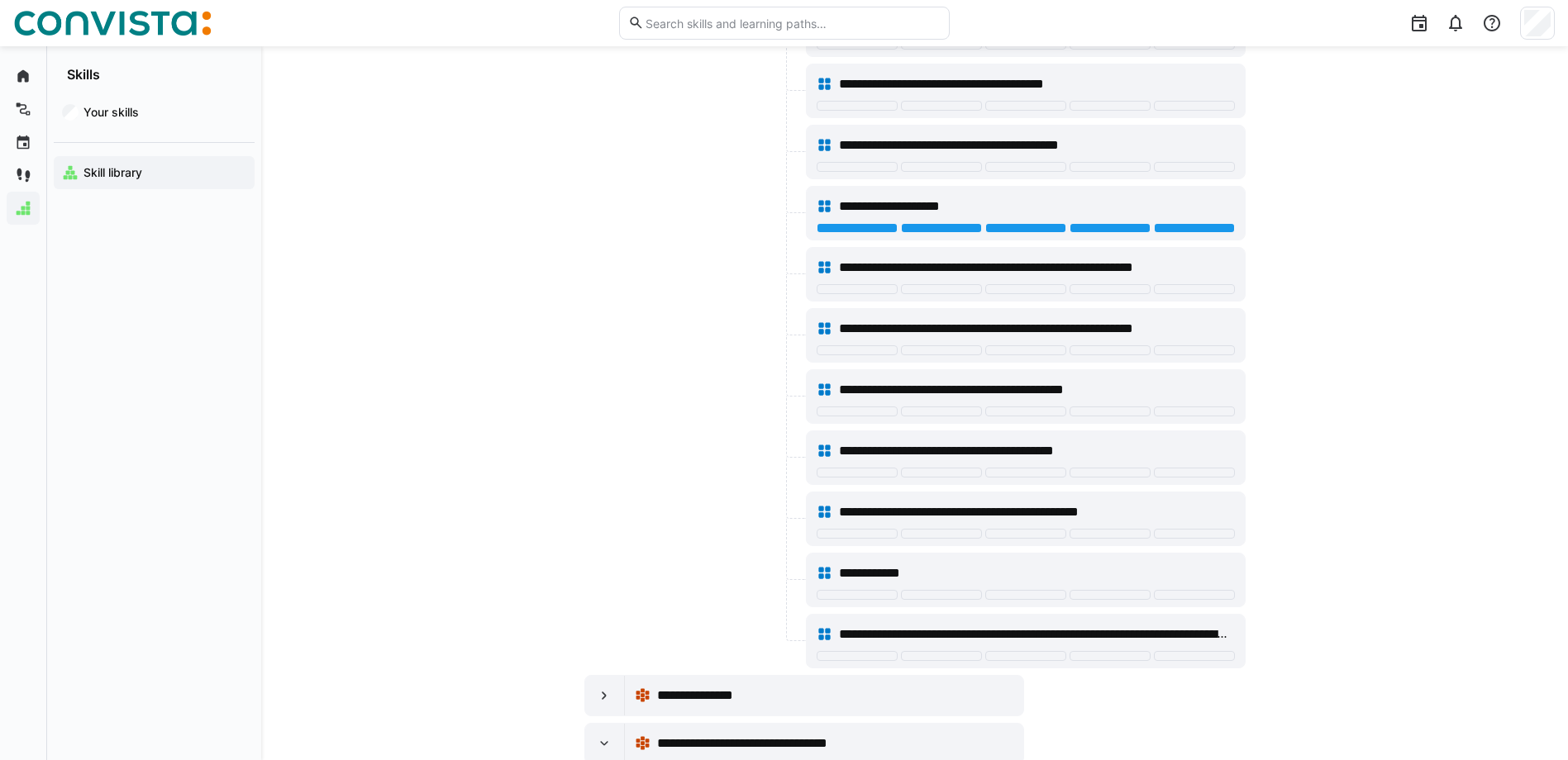
scroll to position [832, 0]
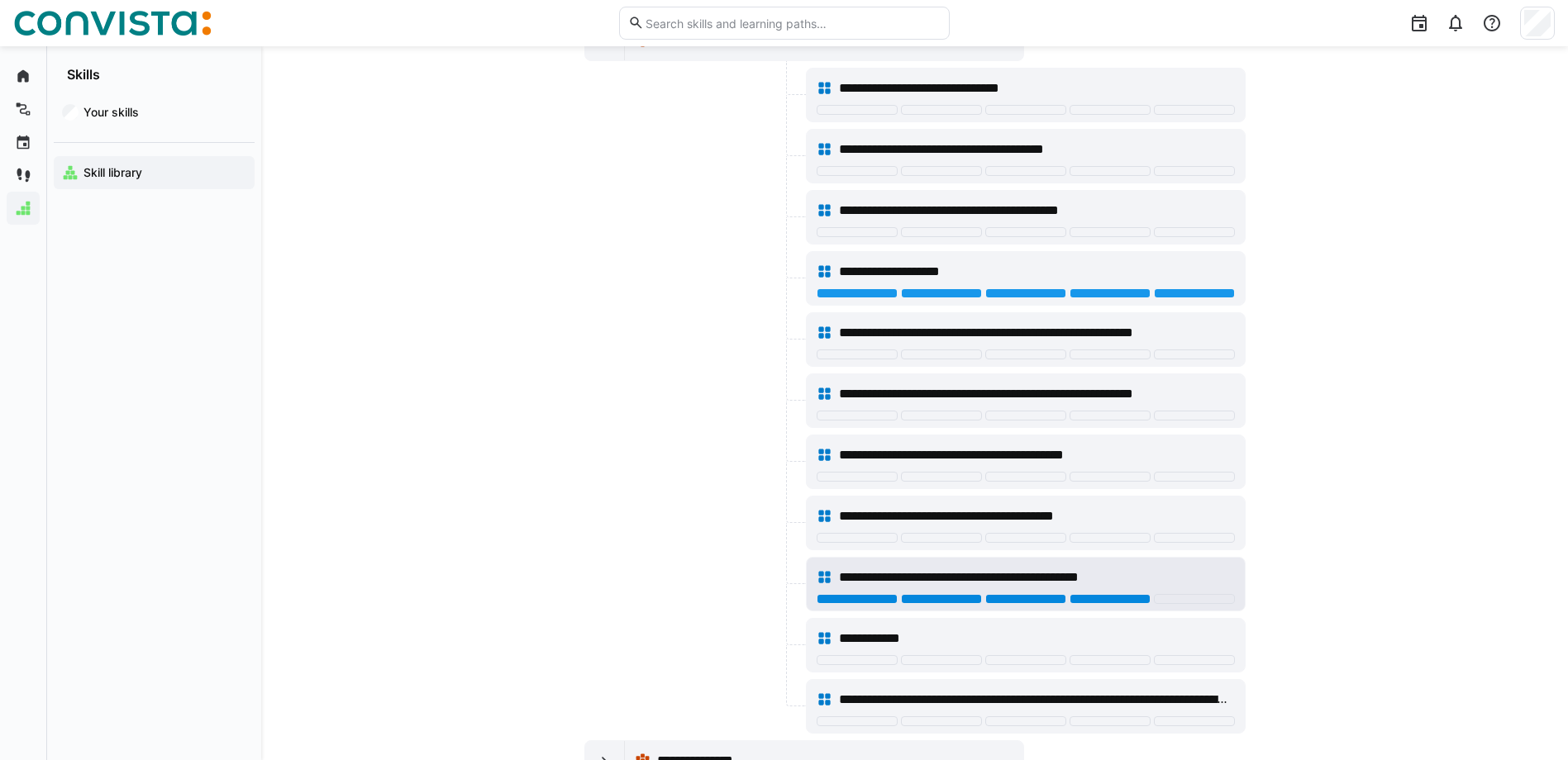
click at [1120, 601] on div at bounding box center [1111, 599] width 81 height 10
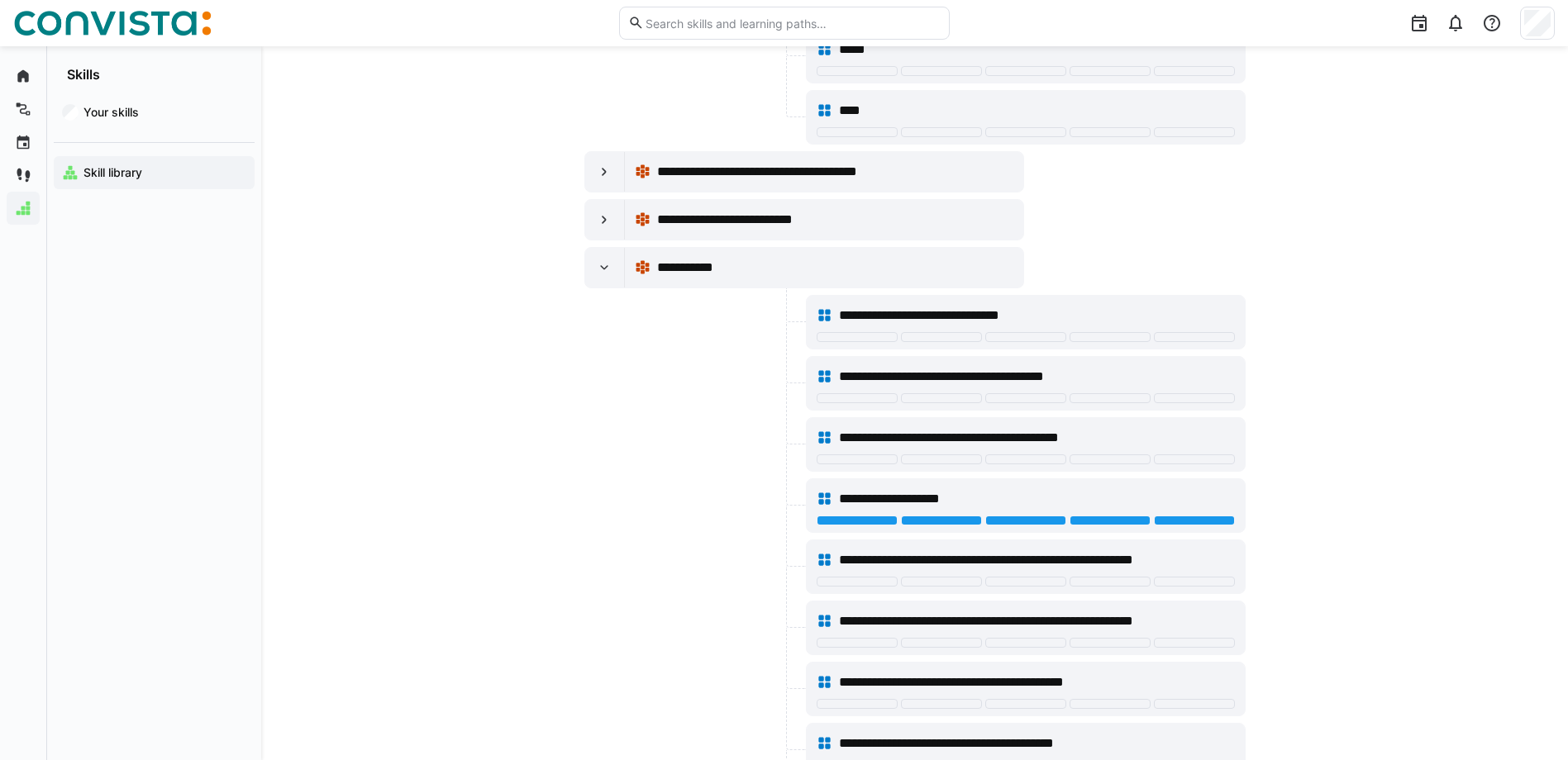
scroll to position [419, 0]
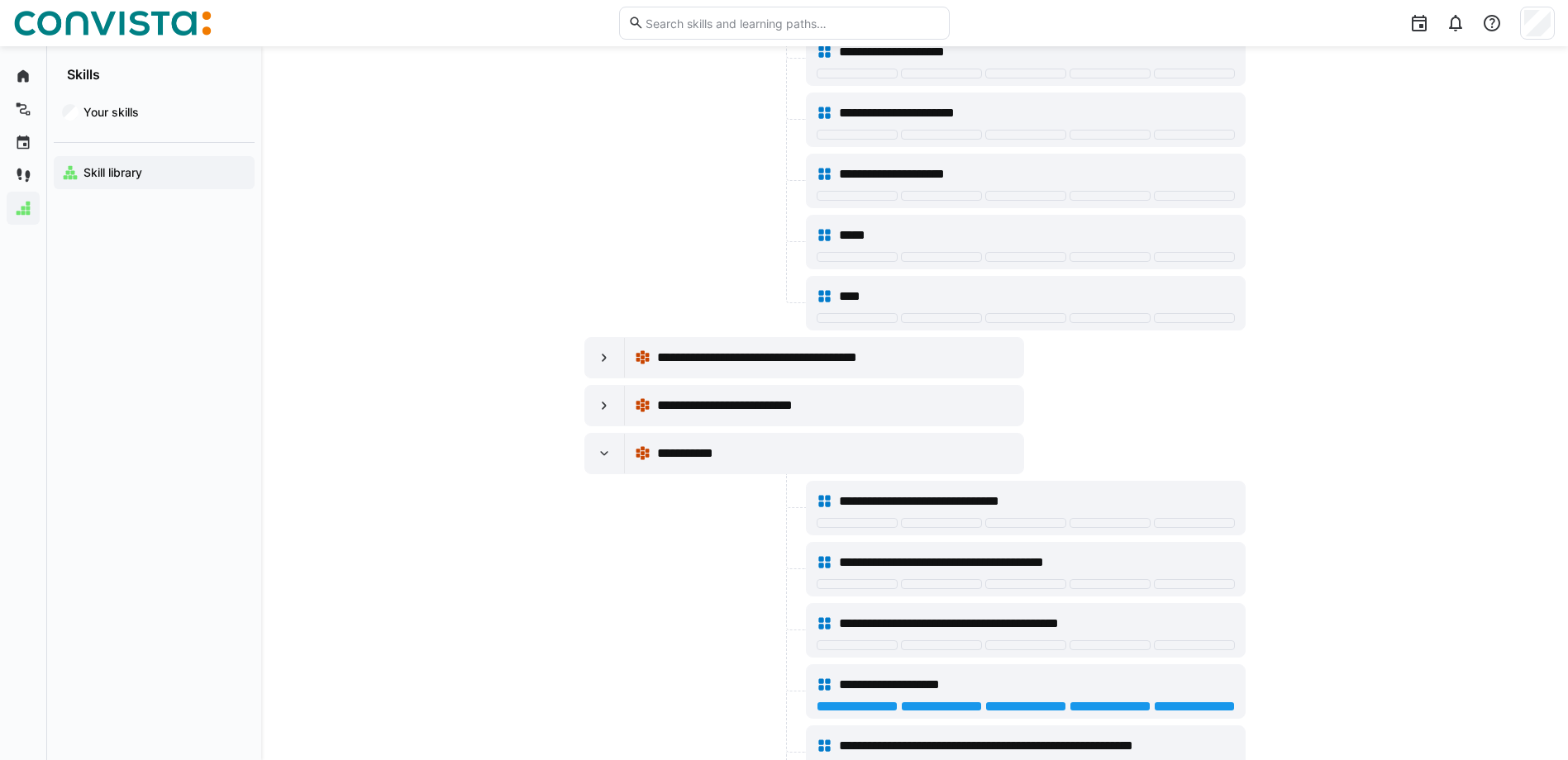
click at [578, 444] on app-skills-library "**********" at bounding box center [915, 655] width 1058 height 1978
click at [594, 451] on div at bounding box center [605, 453] width 40 height 40
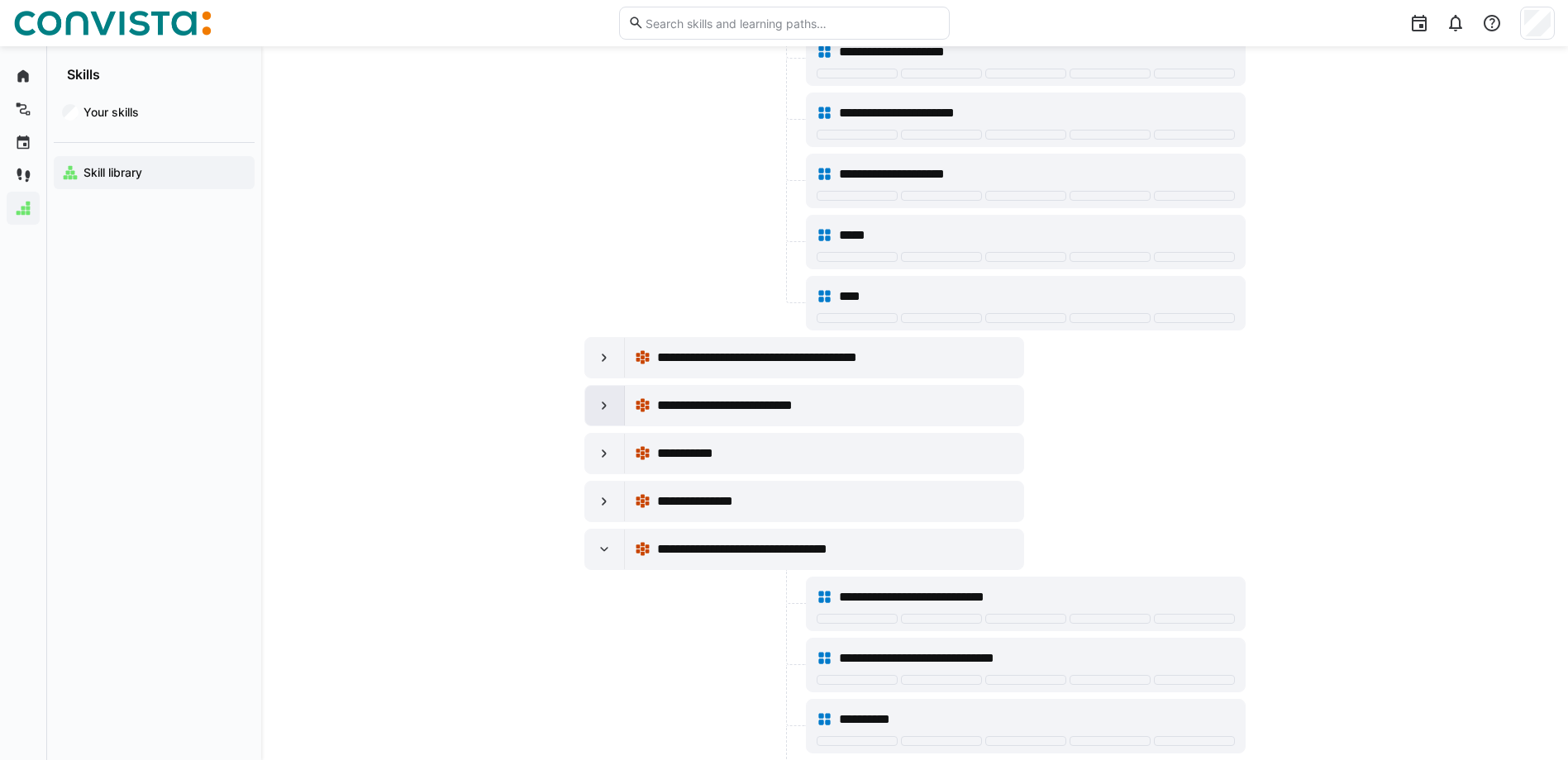
click at [596, 405] on eds-icon at bounding box center [604, 406] width 17 height 17
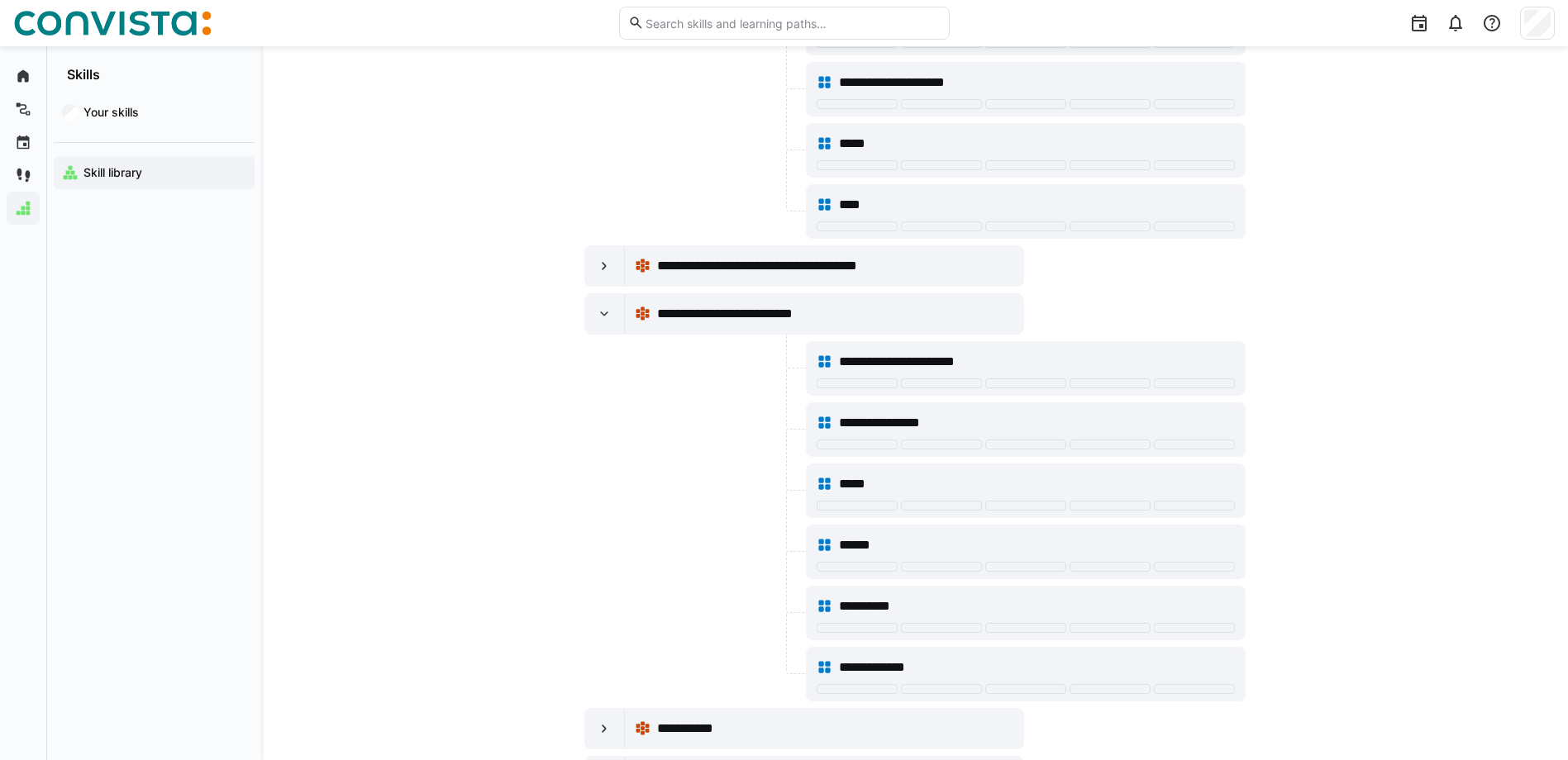
scroll to position [502, 0]
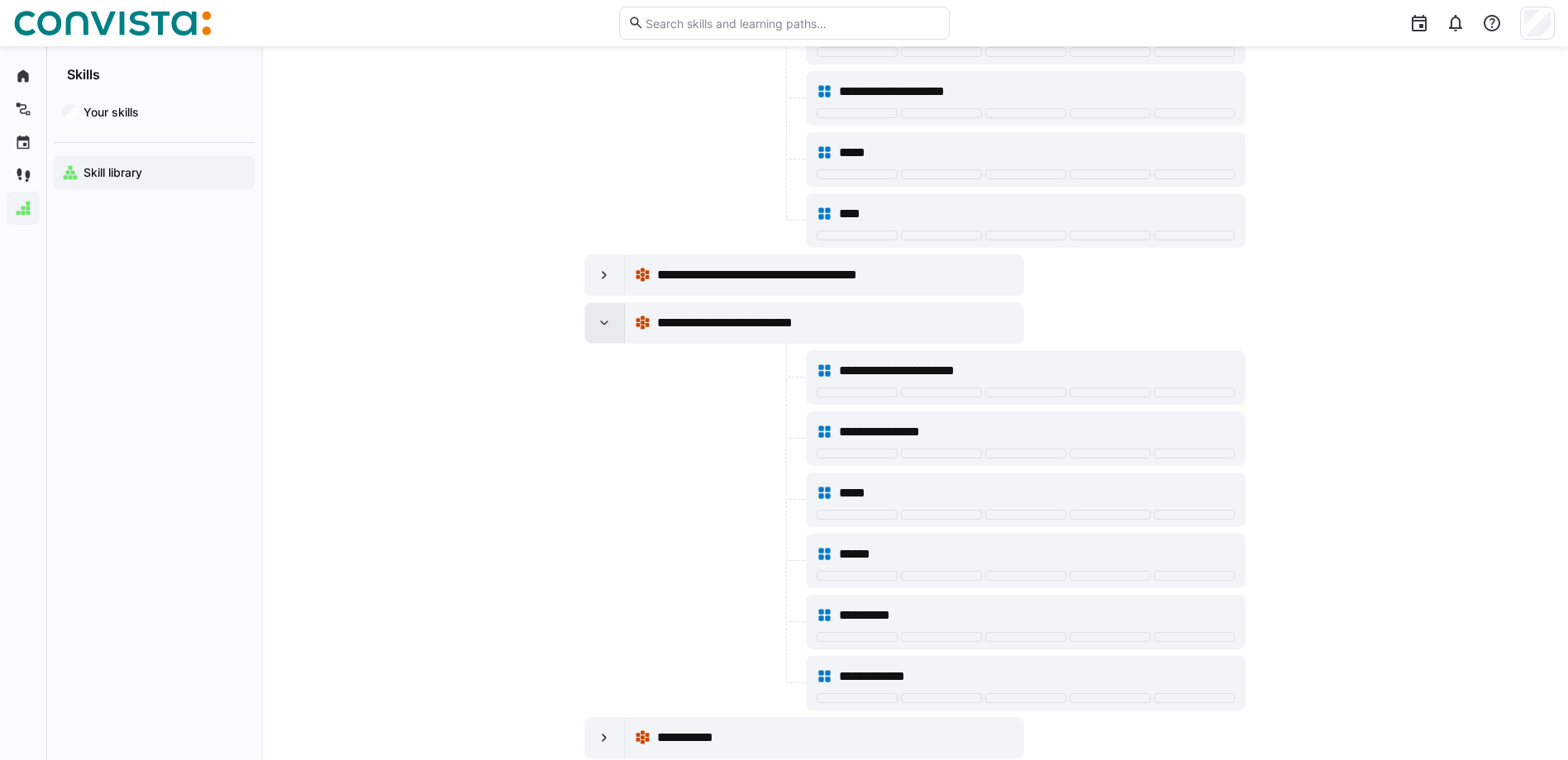
drag, startPoint x: 595, startPoint y: 334, endPoint x: 600, endPoint y: 305, distance: 29.4
click at [595, 333] on div at bounding box center [605, 324] width 40 height 40
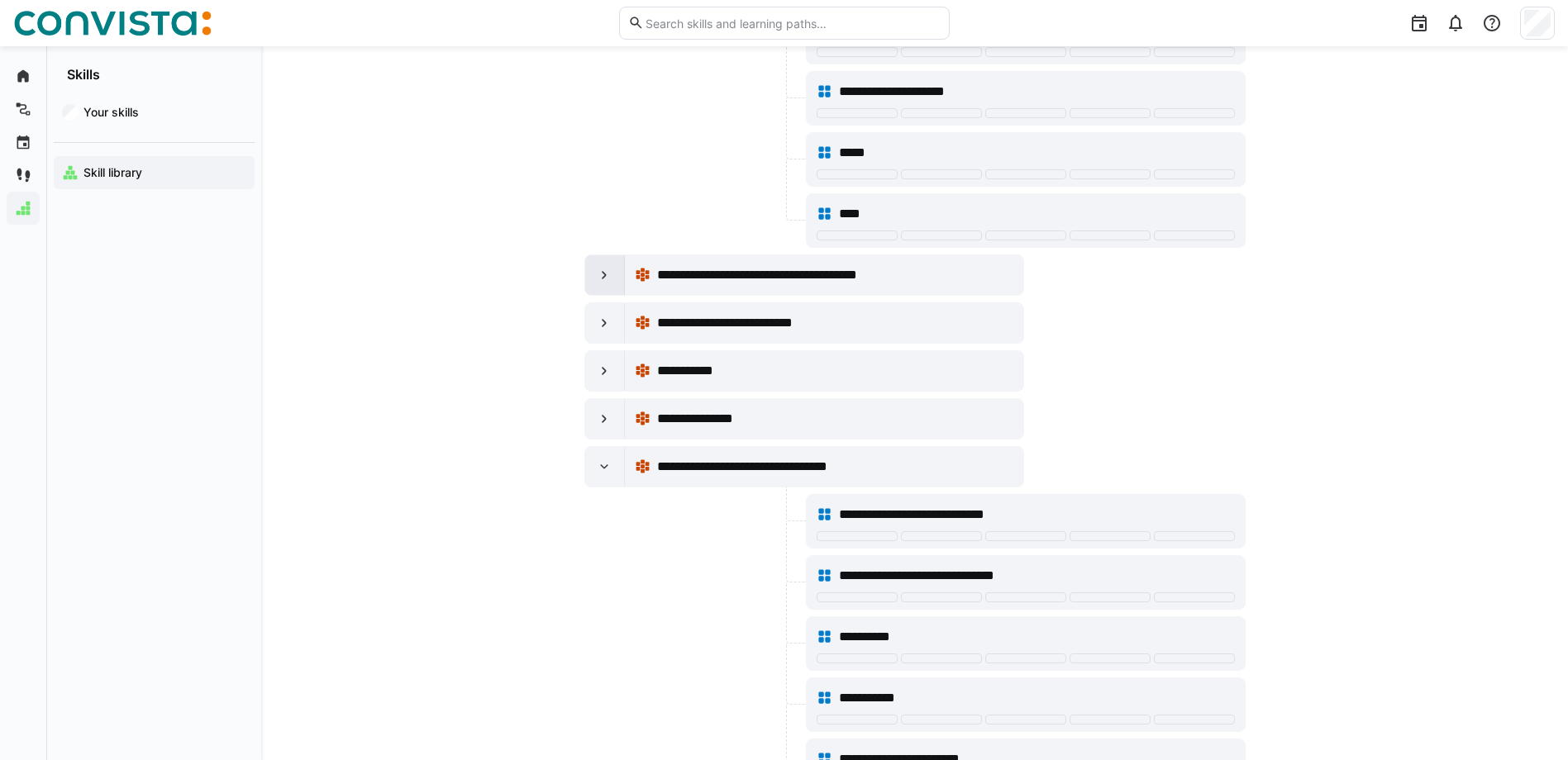
click at [604, 290] on div at bounding box center [605, 275] width 40 height 40
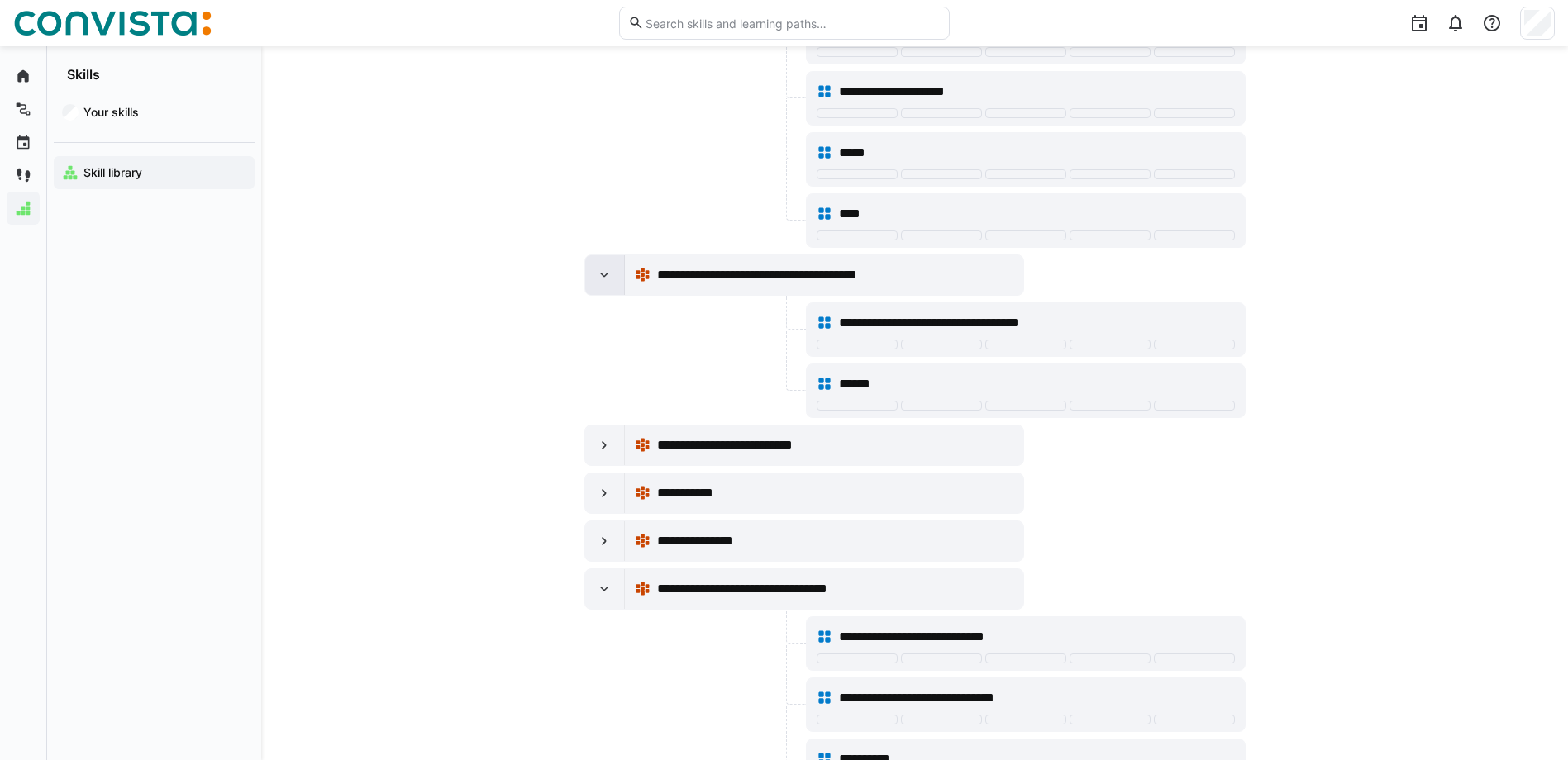
click at [593, 275] on div at bounding box center [605, 275] width 40 height 40
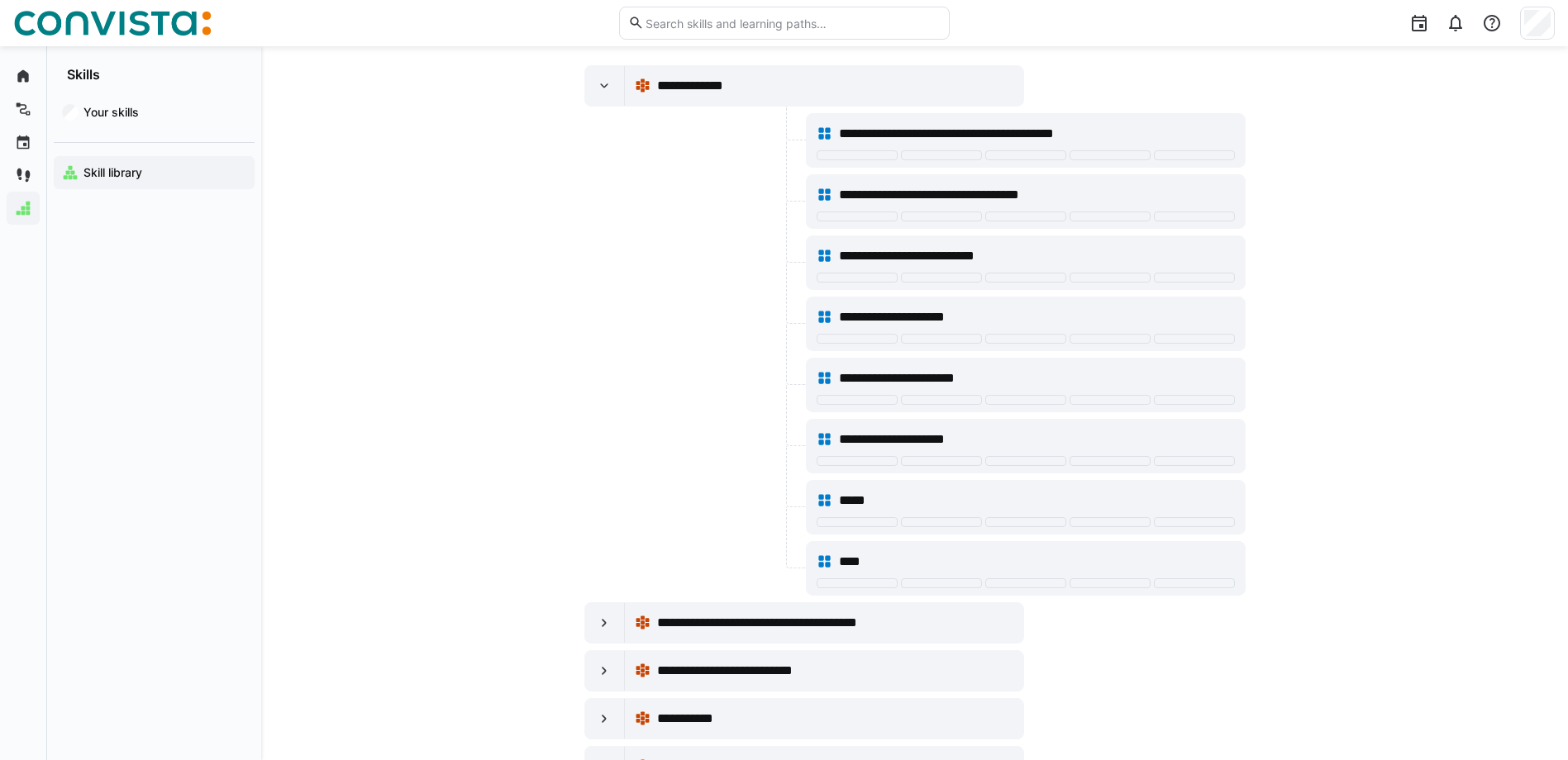
scroll to position [6, 0]
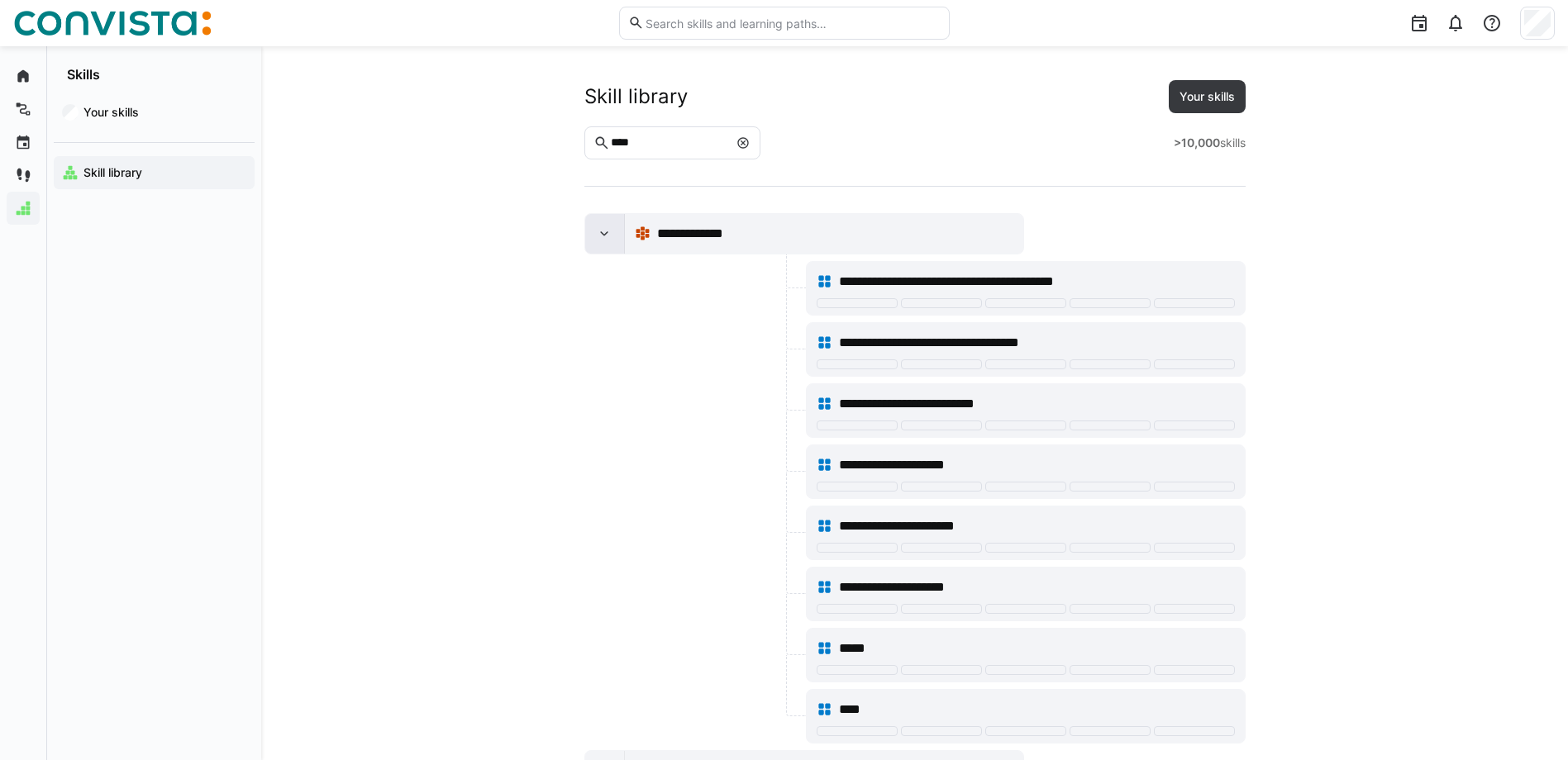
click at [602, 238] on eds-icon at bounding box center [604, 234] width 17 height 17
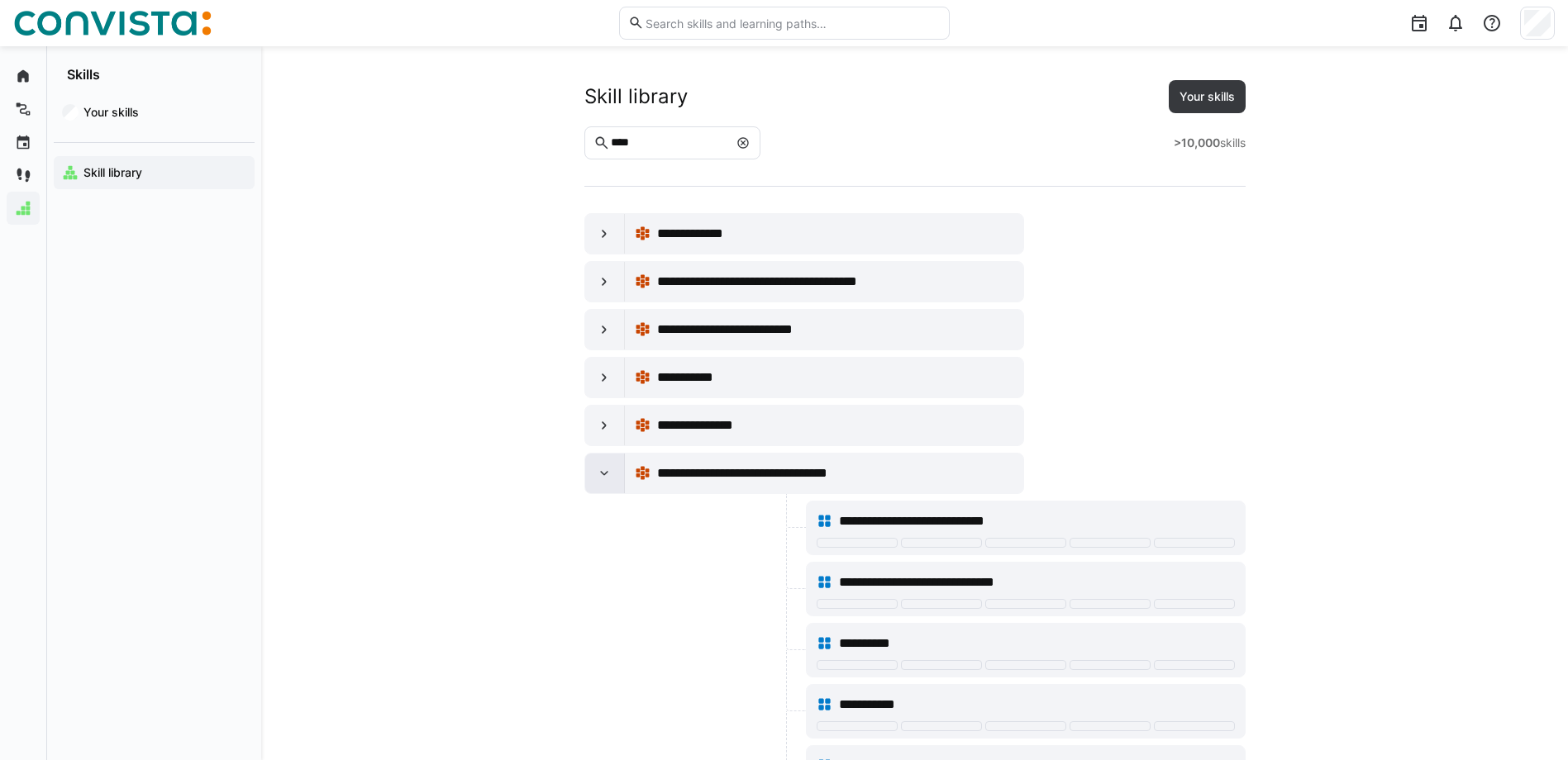
click at [598, 466] on eds-icon at bounding box center [604, 473] width 17 height 17
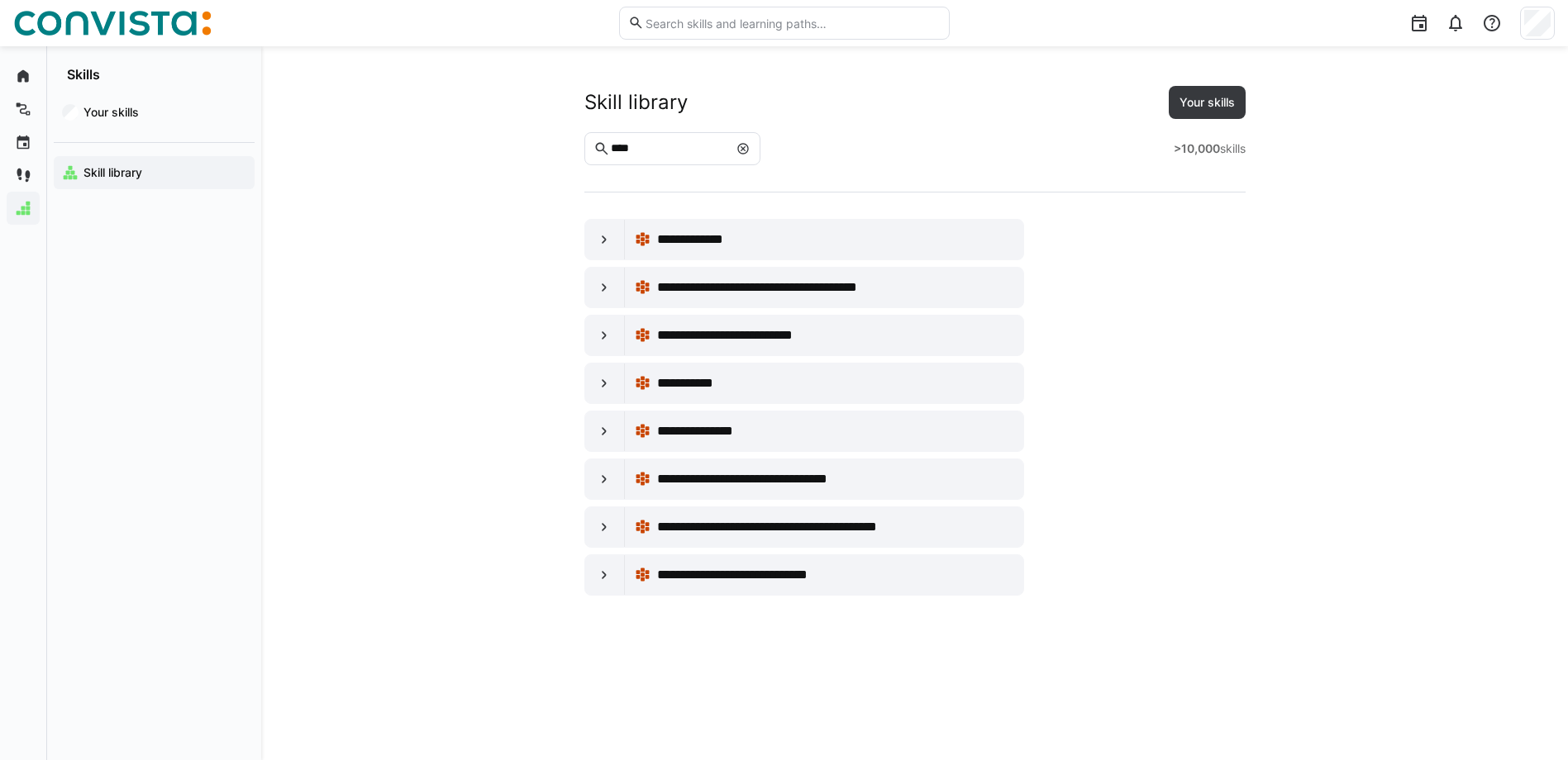
click at [669, 145] on input "****" at bounding box center [669, 148] width 119 height 15
type input "*"
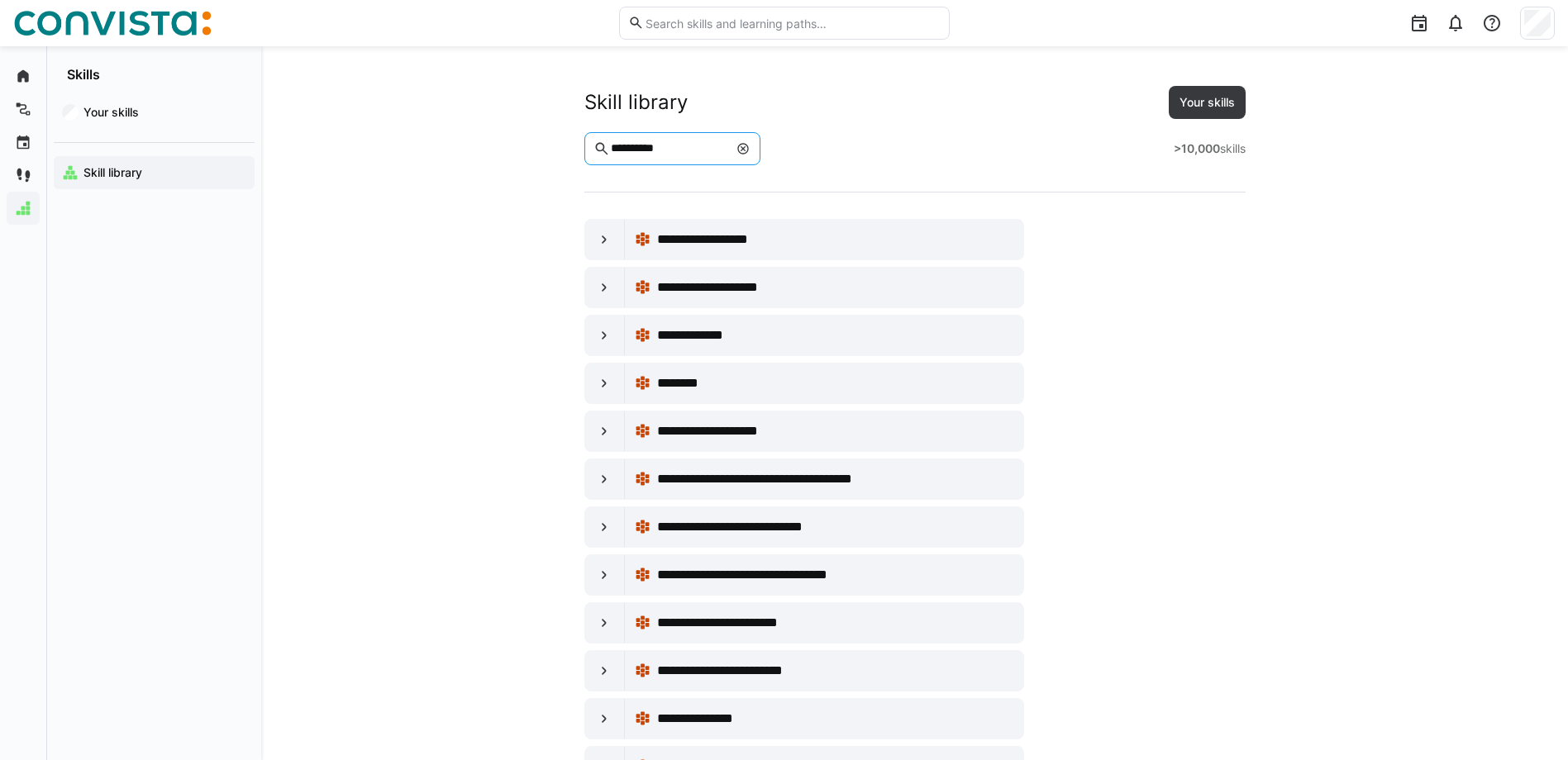
type input "**********"
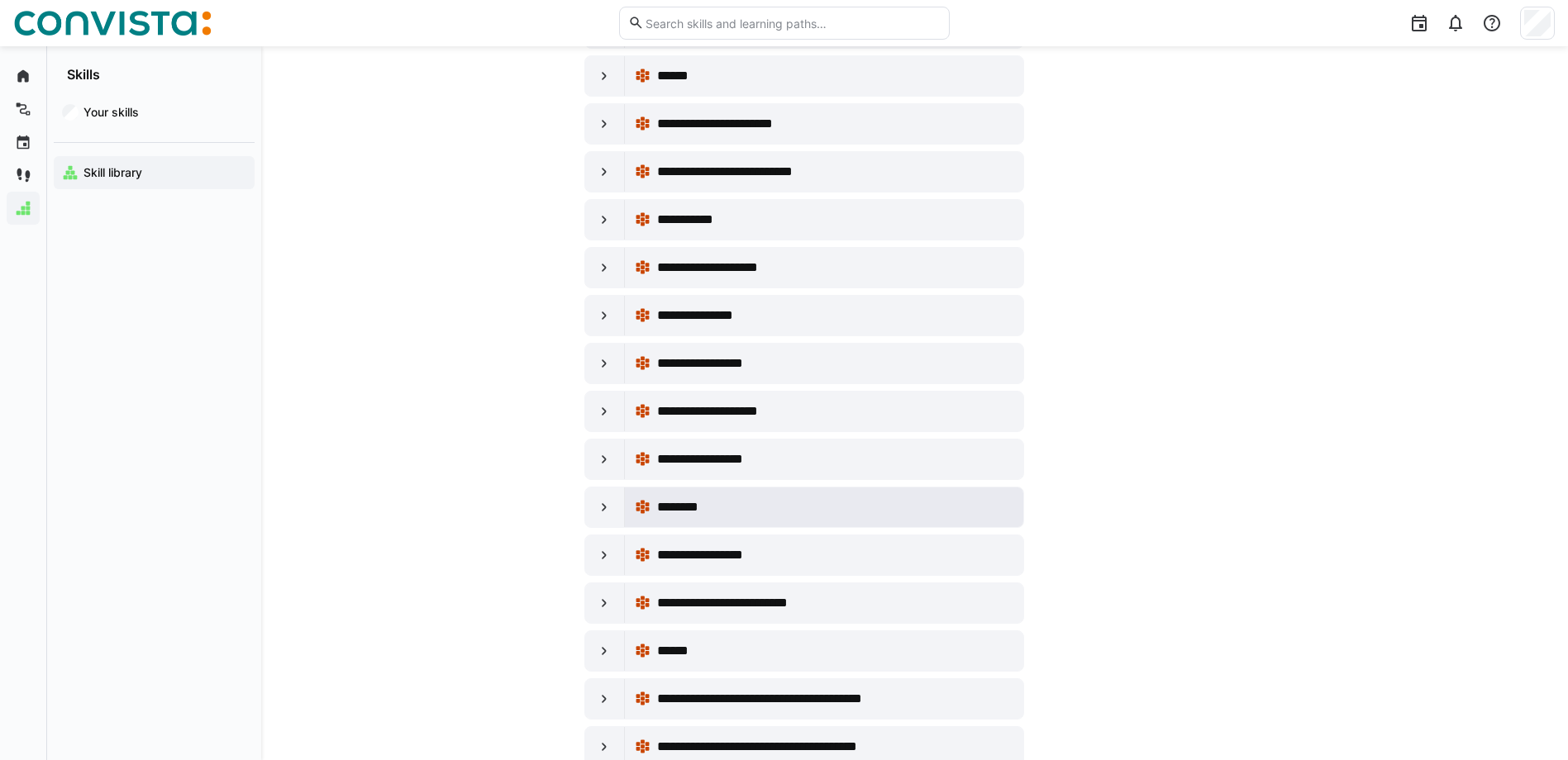
scroll to position [2562, 0]
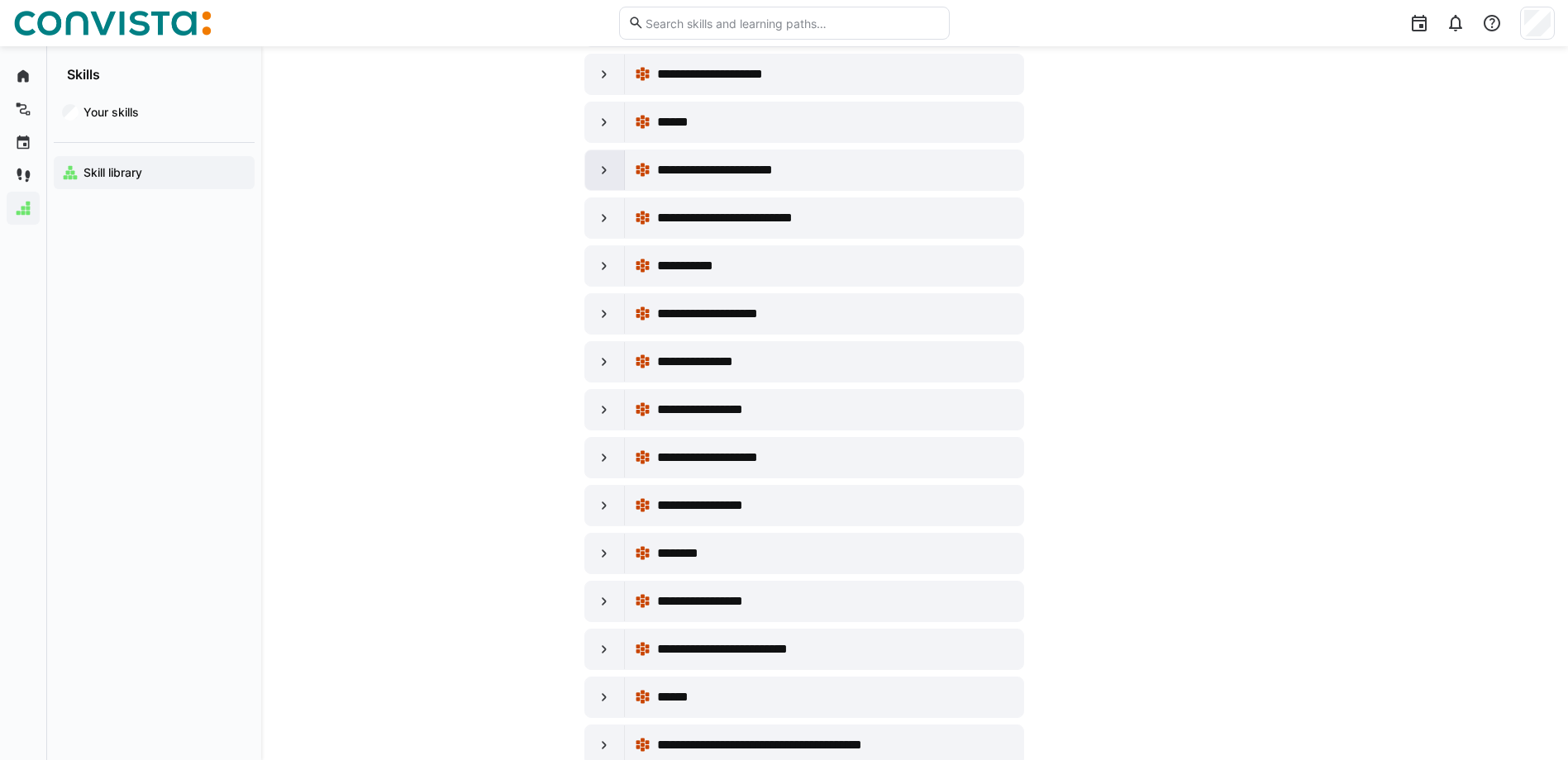
click at [606, 166] on eds-icon at bounding box center [604, 170] width 17 height 17
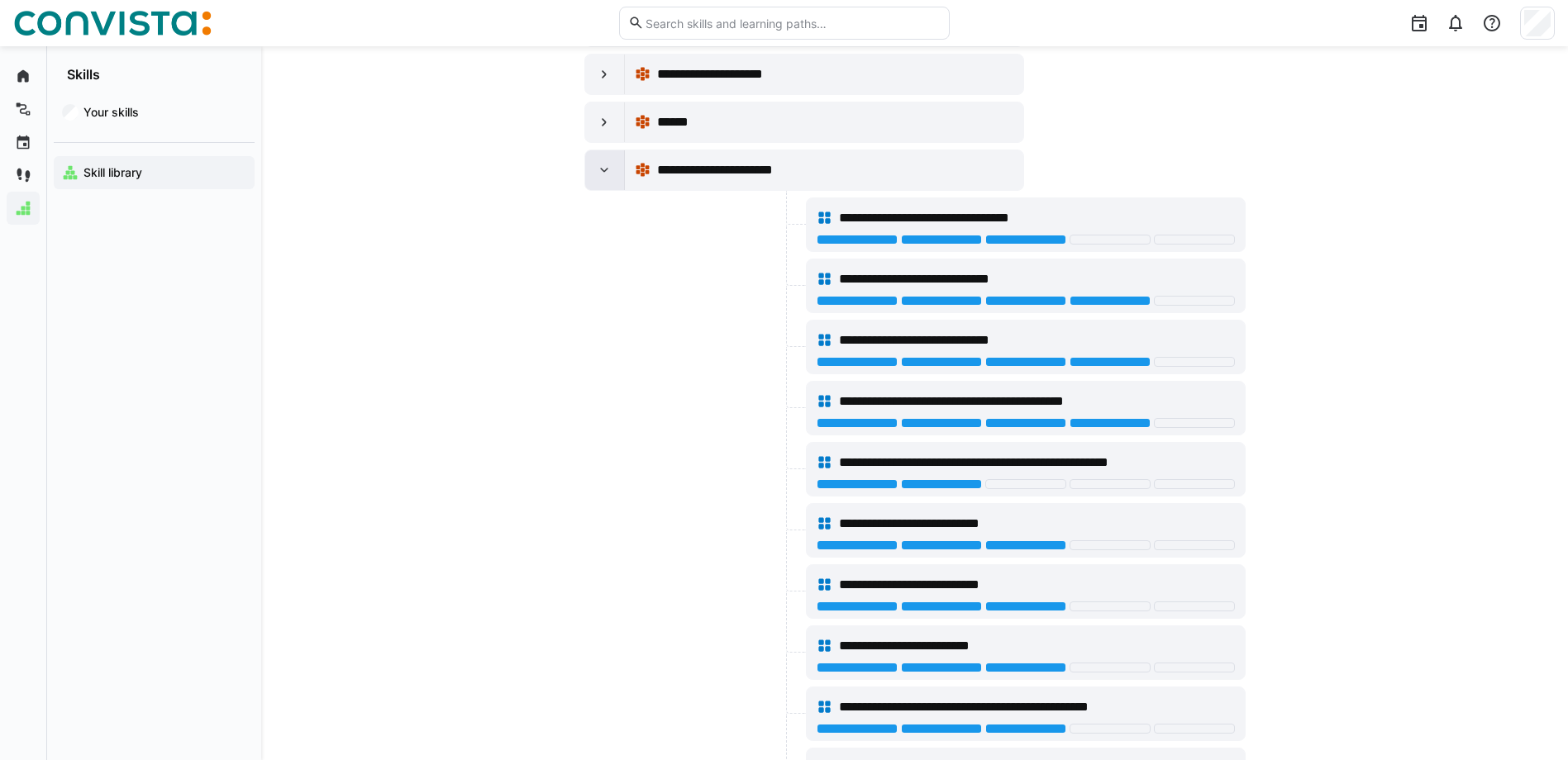
click at [605, 165] on eds-icon at bounding box center [604, 170] width 17 height 17
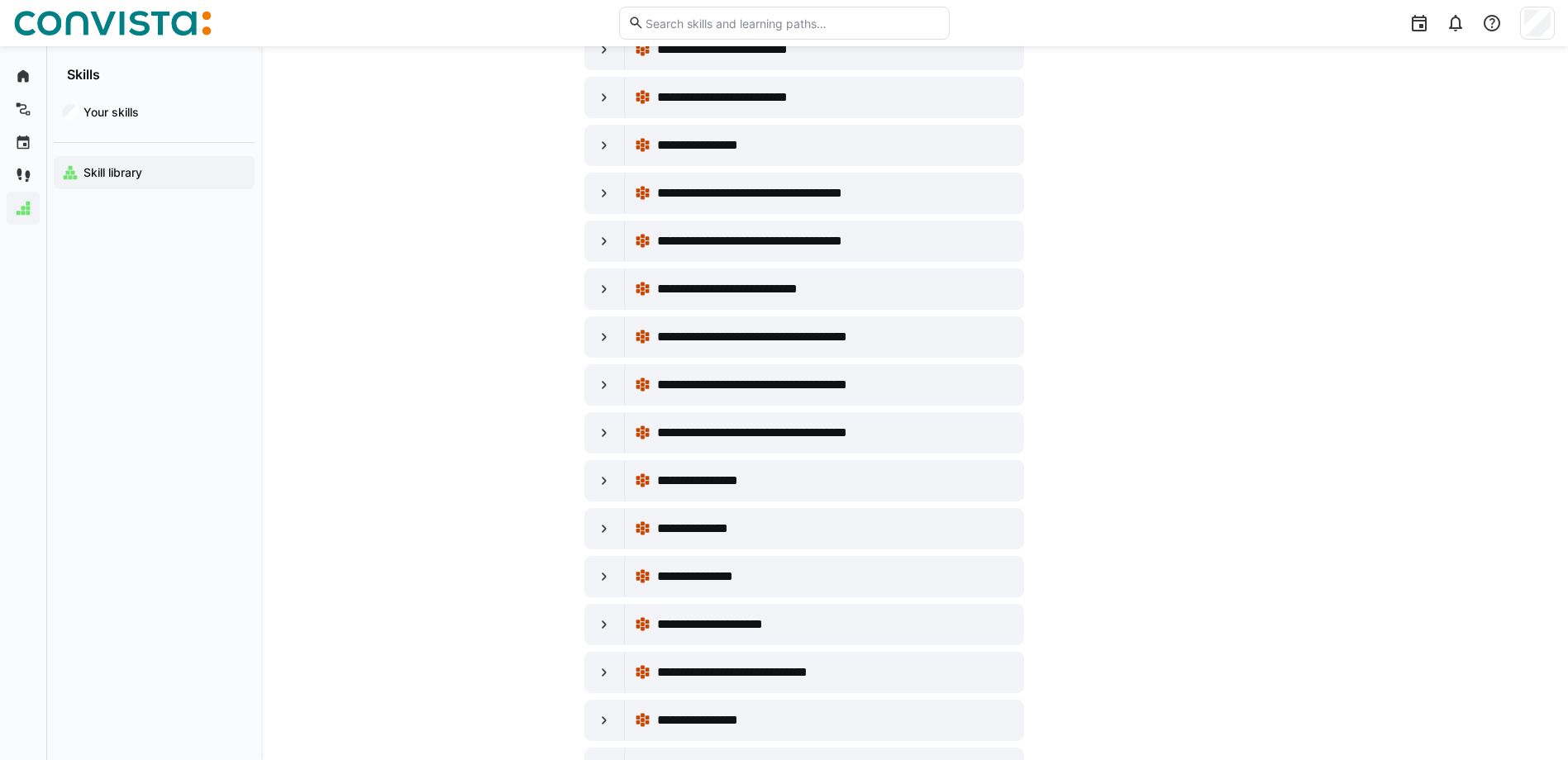
scroll to position [5207, 0]
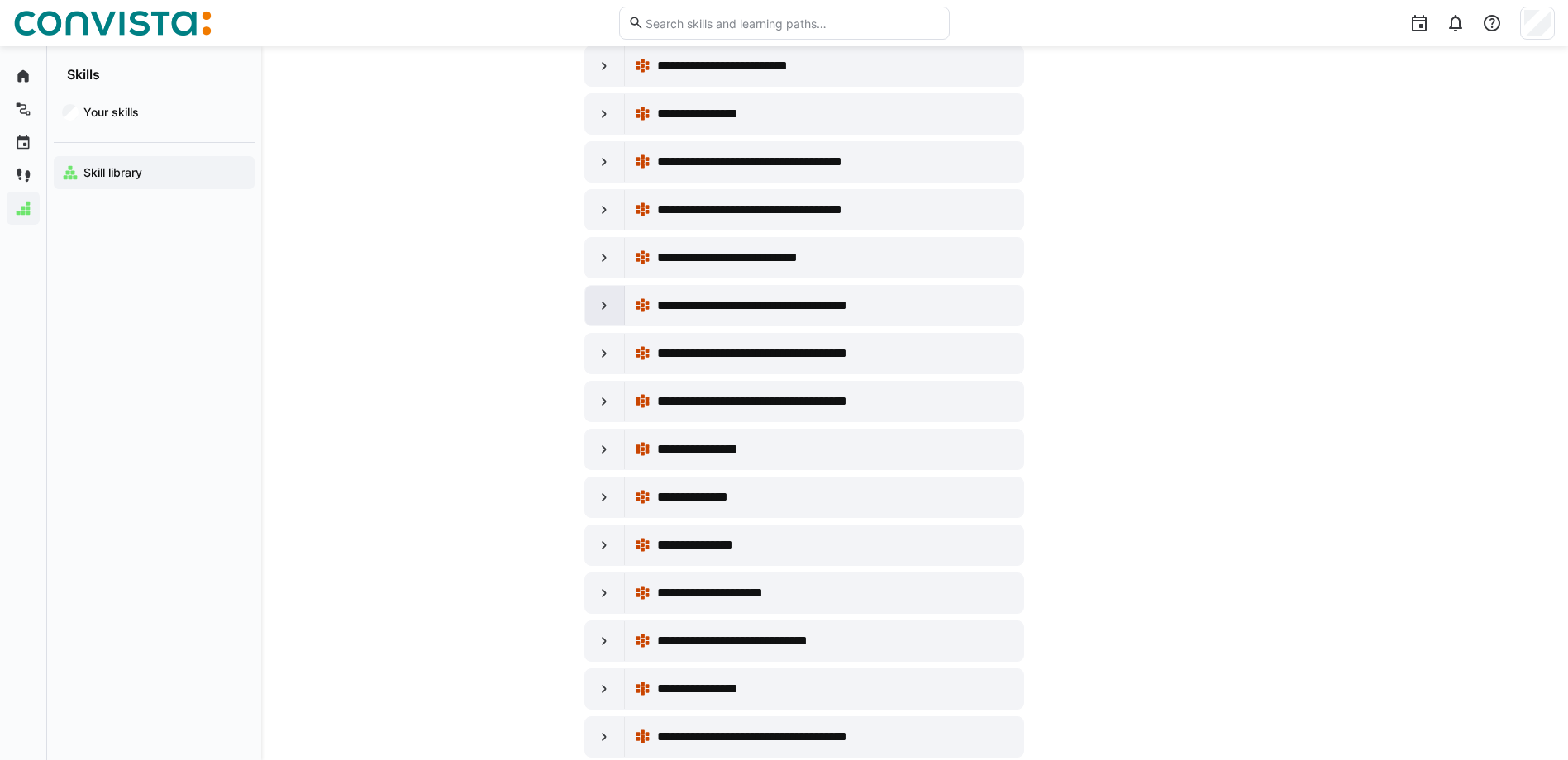
click at [608, 297] on div at bounding box center [605, 306] width 40 height 40
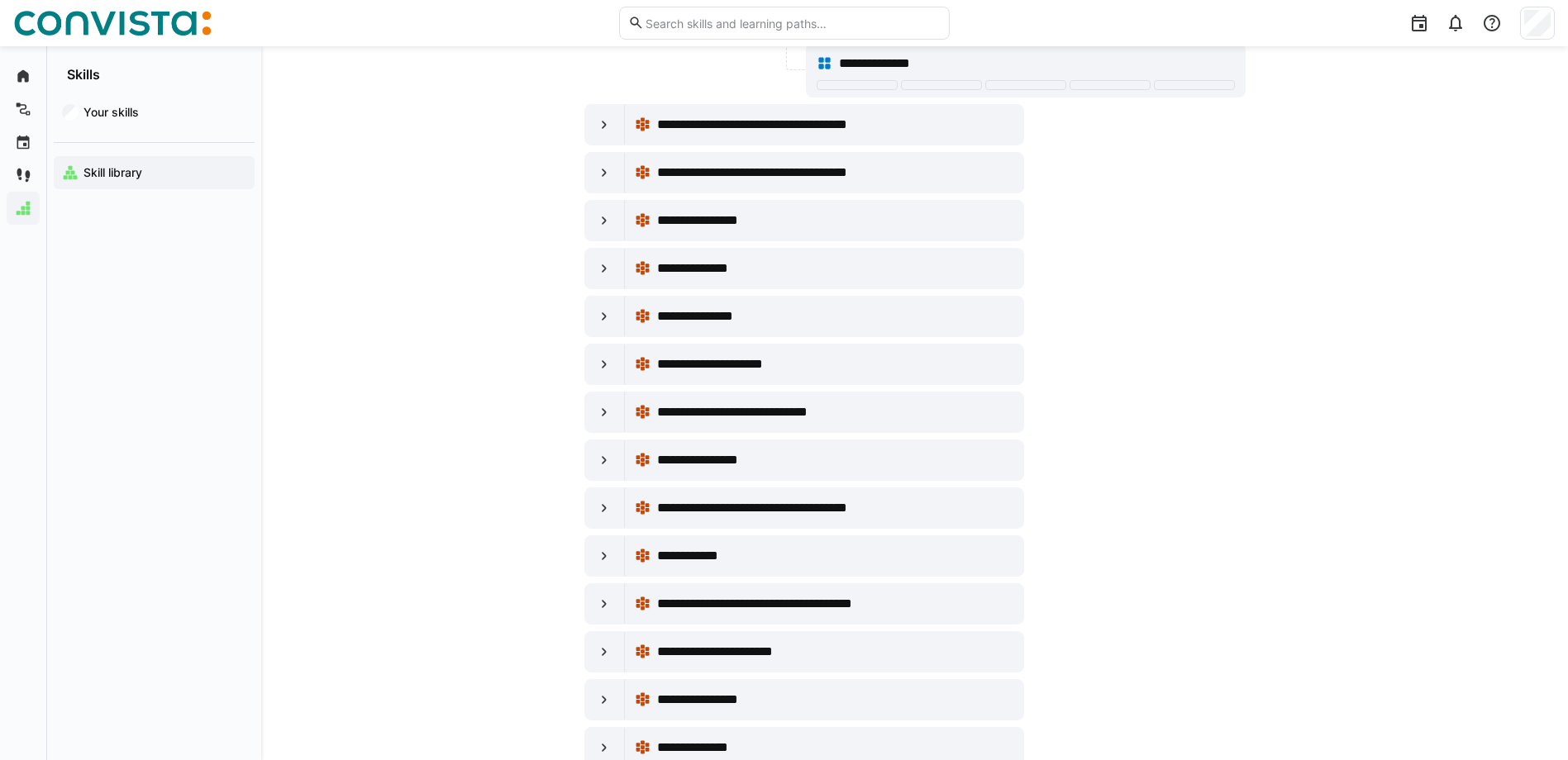
scroll to position [6199, 0]
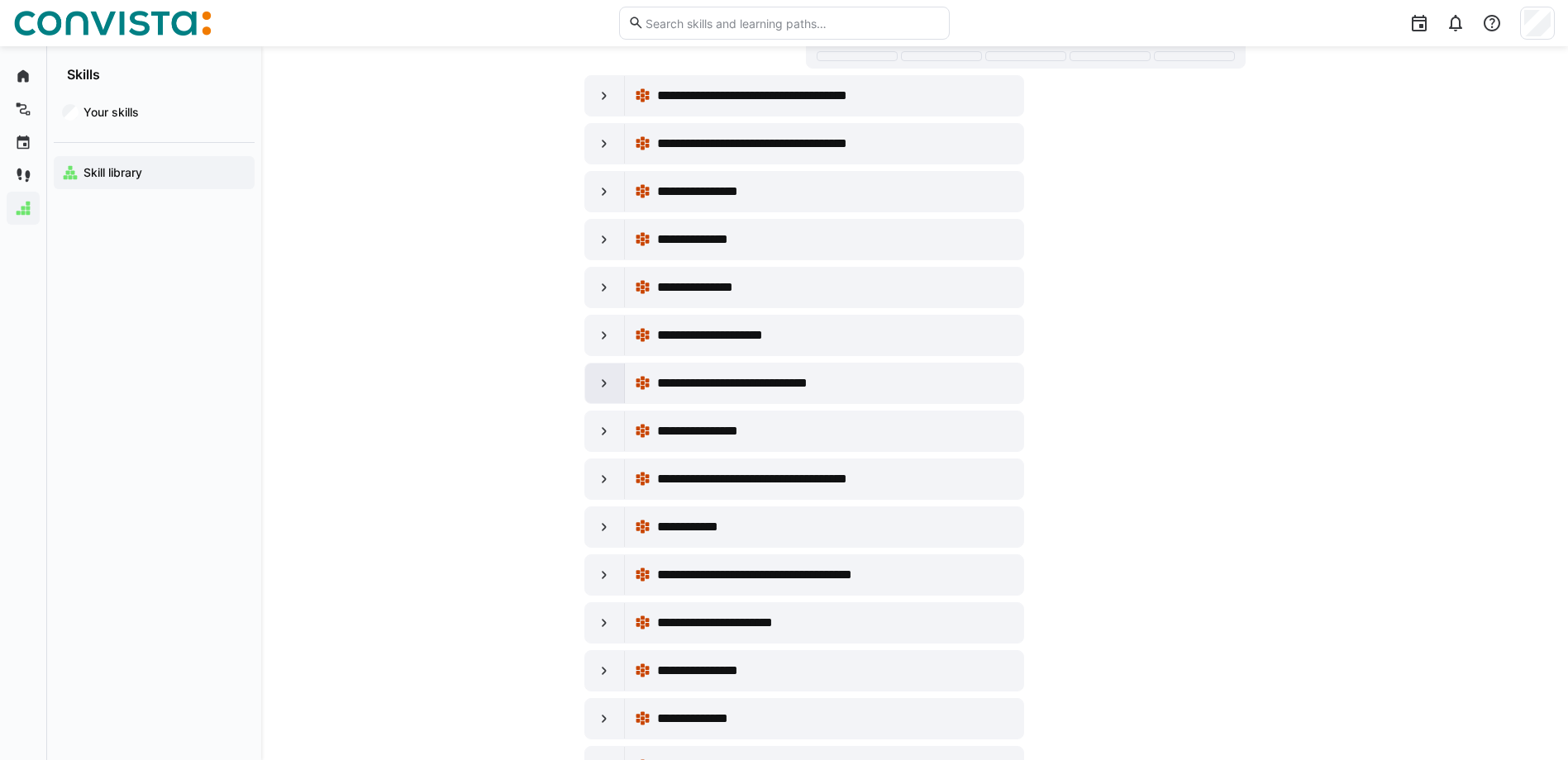
click at [600, 379] on eds-icon at bounding box center [604, 383] width 17 height 17
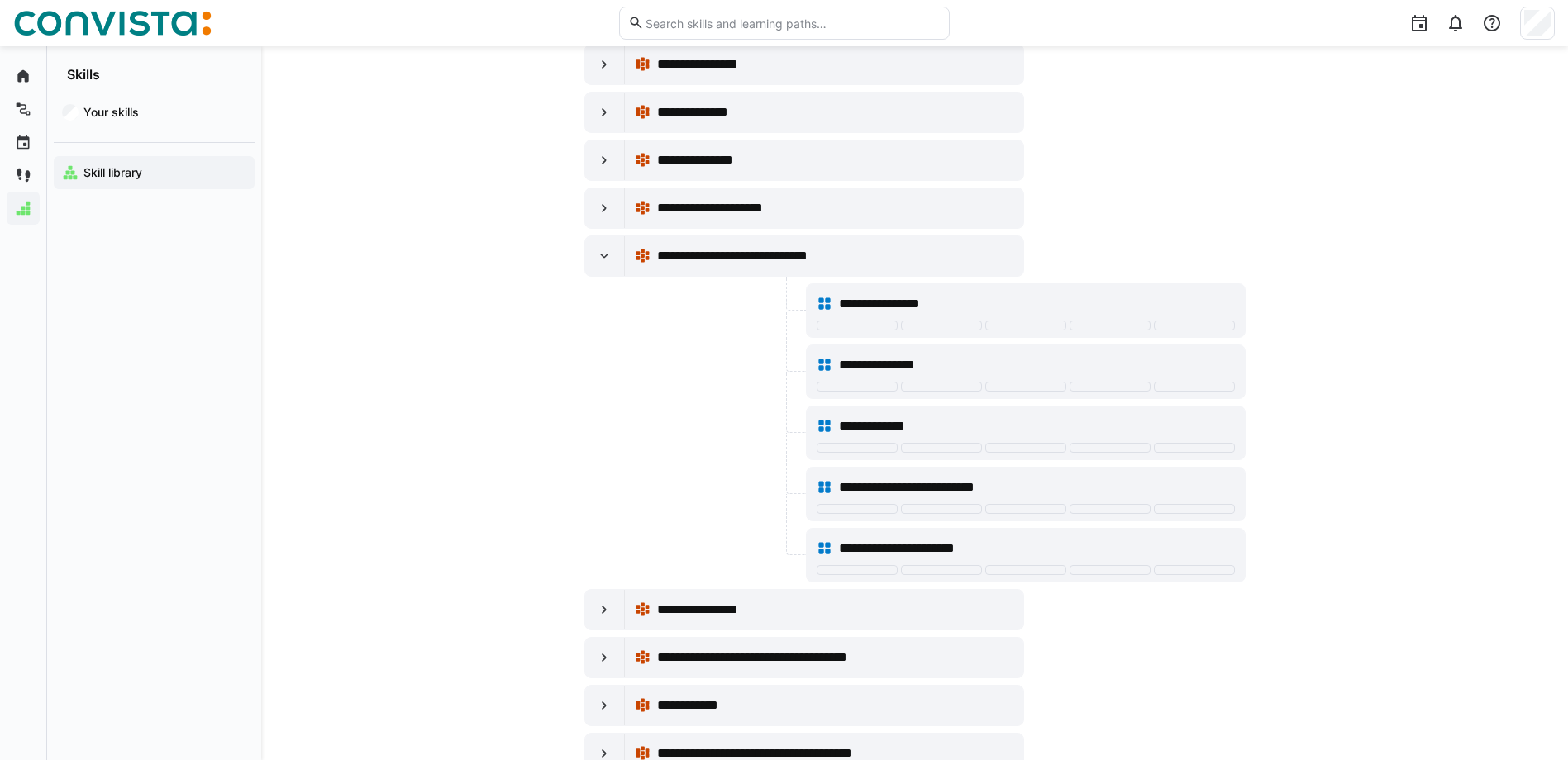
scroll to position [6364, 0]
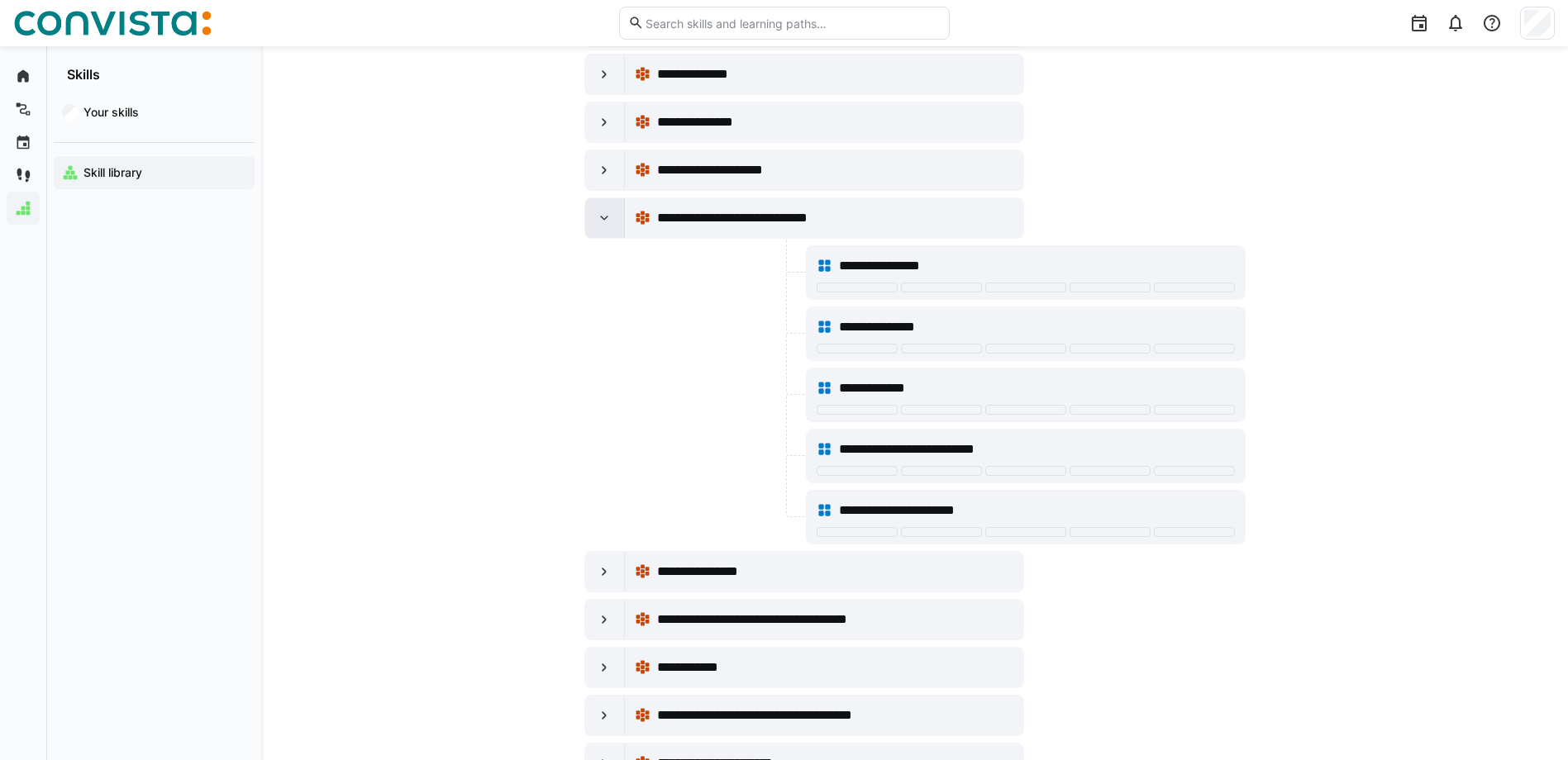
click at [607, 220] on eds-icon at bounding box center [604, 218] width 17 height 17
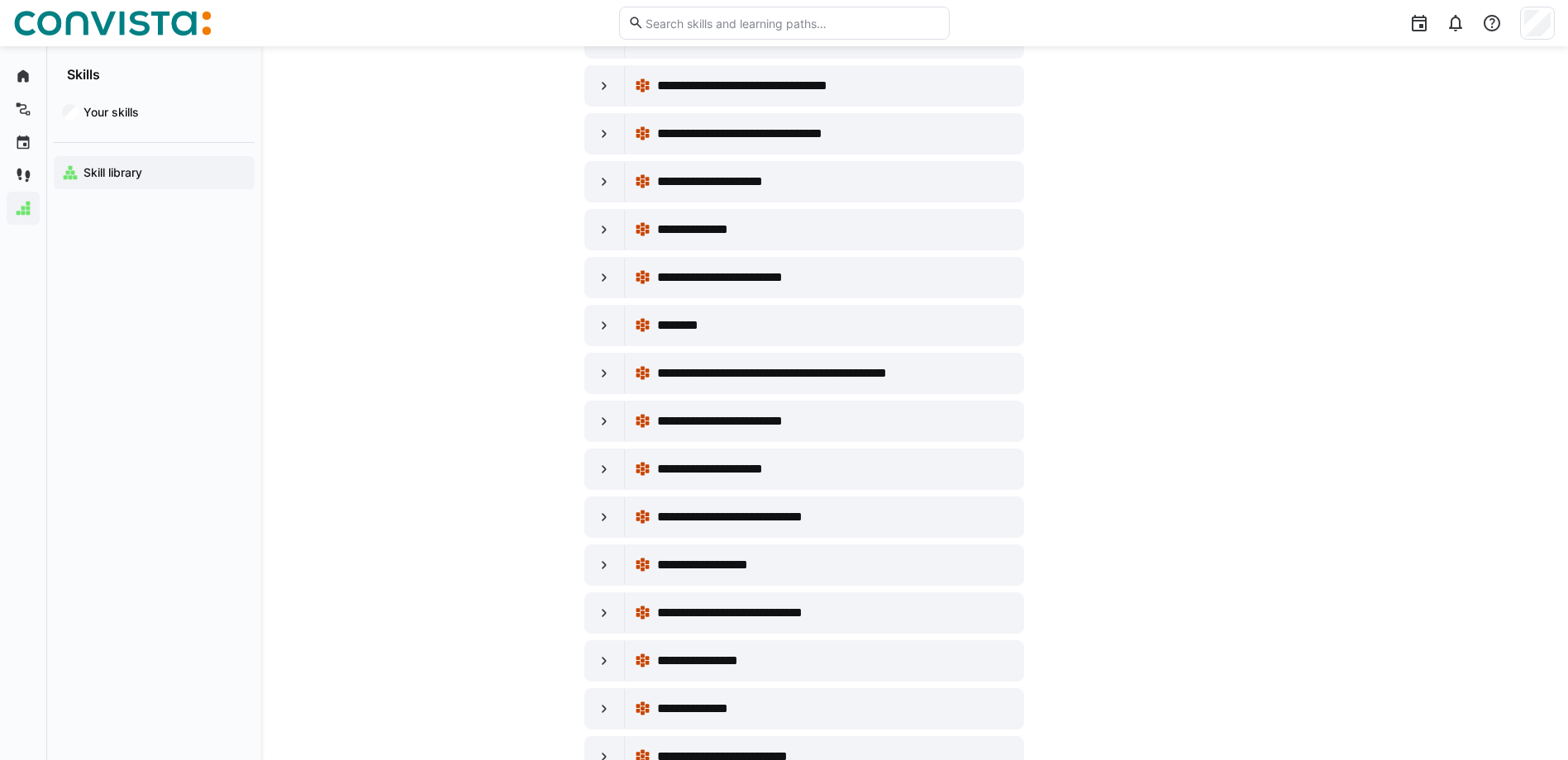
scroll to position [7272, 0]
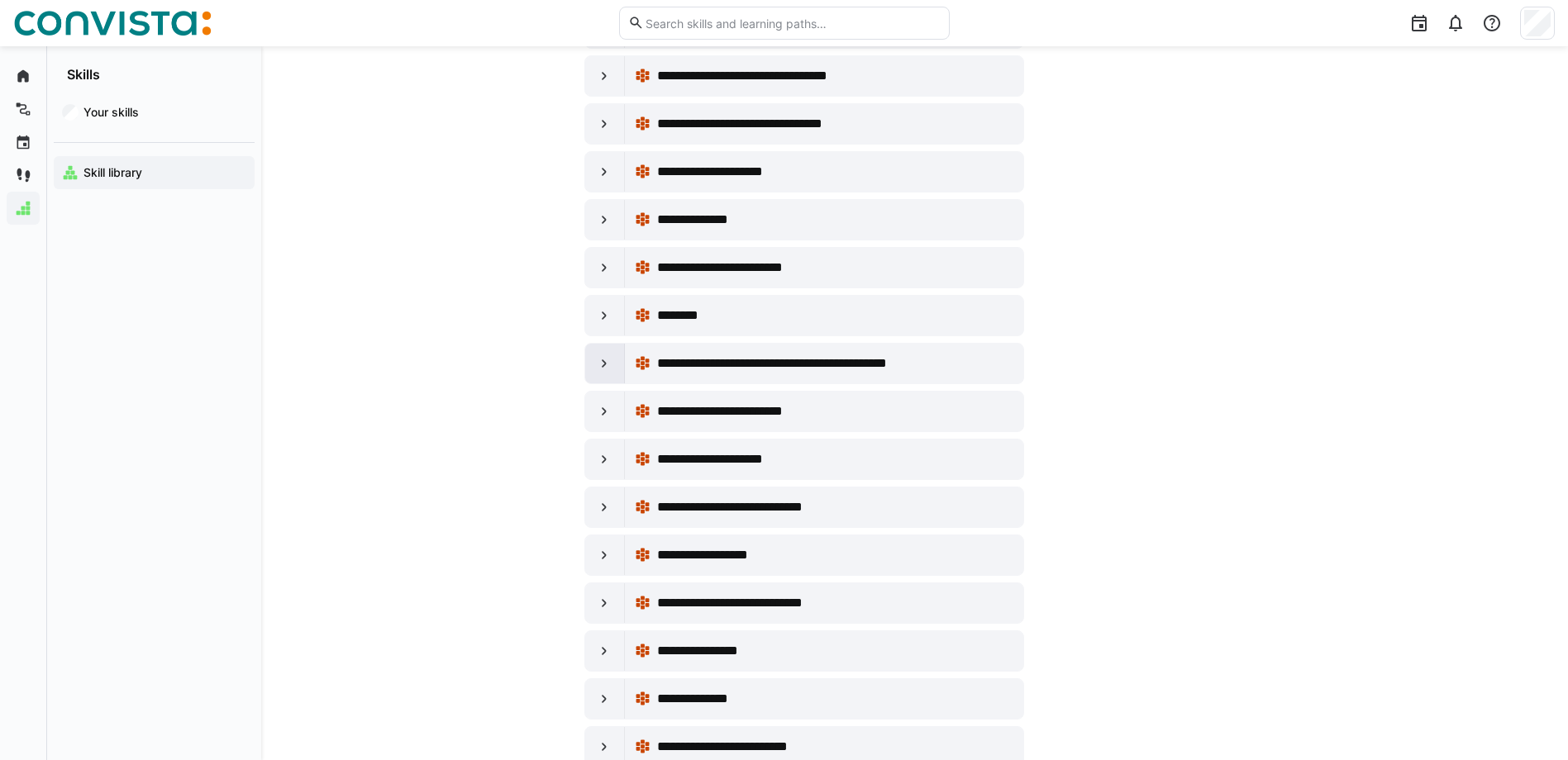
click at [591, 360] on div at bounding box center [605, 363] width 40 height 40
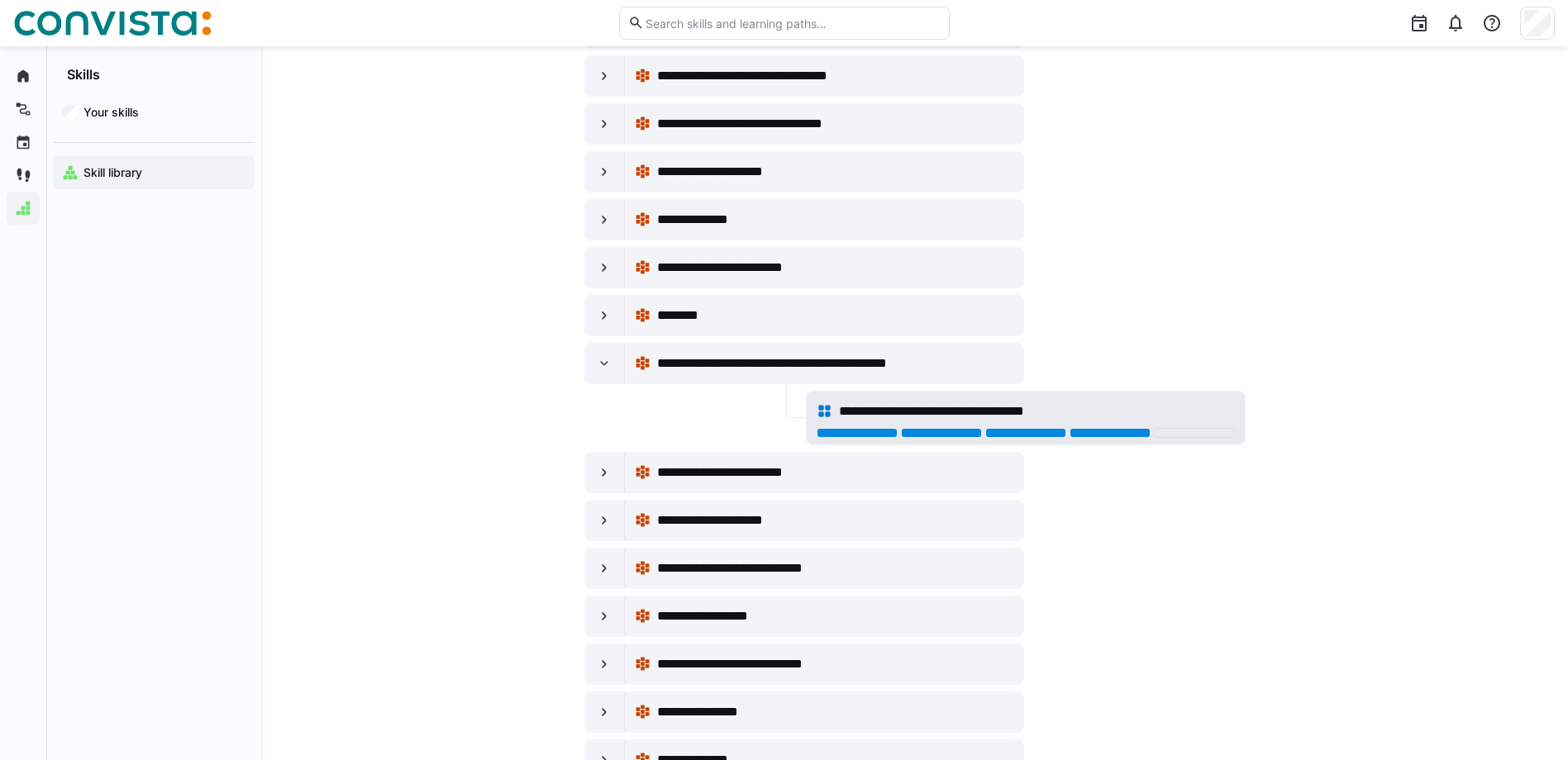
click at [1081, 432] on div at bounding box center [1111, 433] width 81 height 10
click at [593, 362] on div at bounding box center [605, 363] width 40 height 40
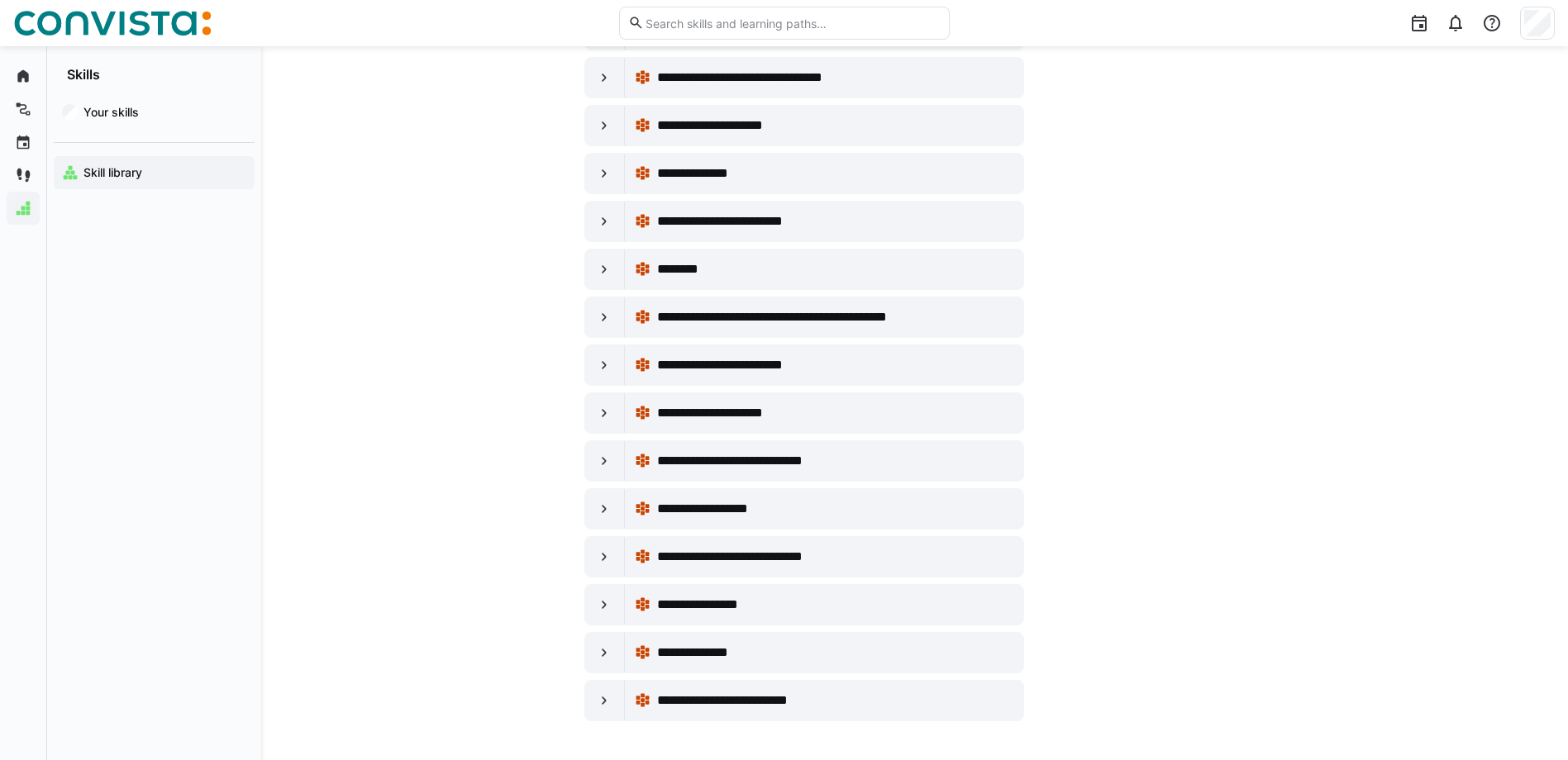
scroll to position [7320, 0]
click at [597, 603] on div at bounding box center [605, 604] width 40 height 40
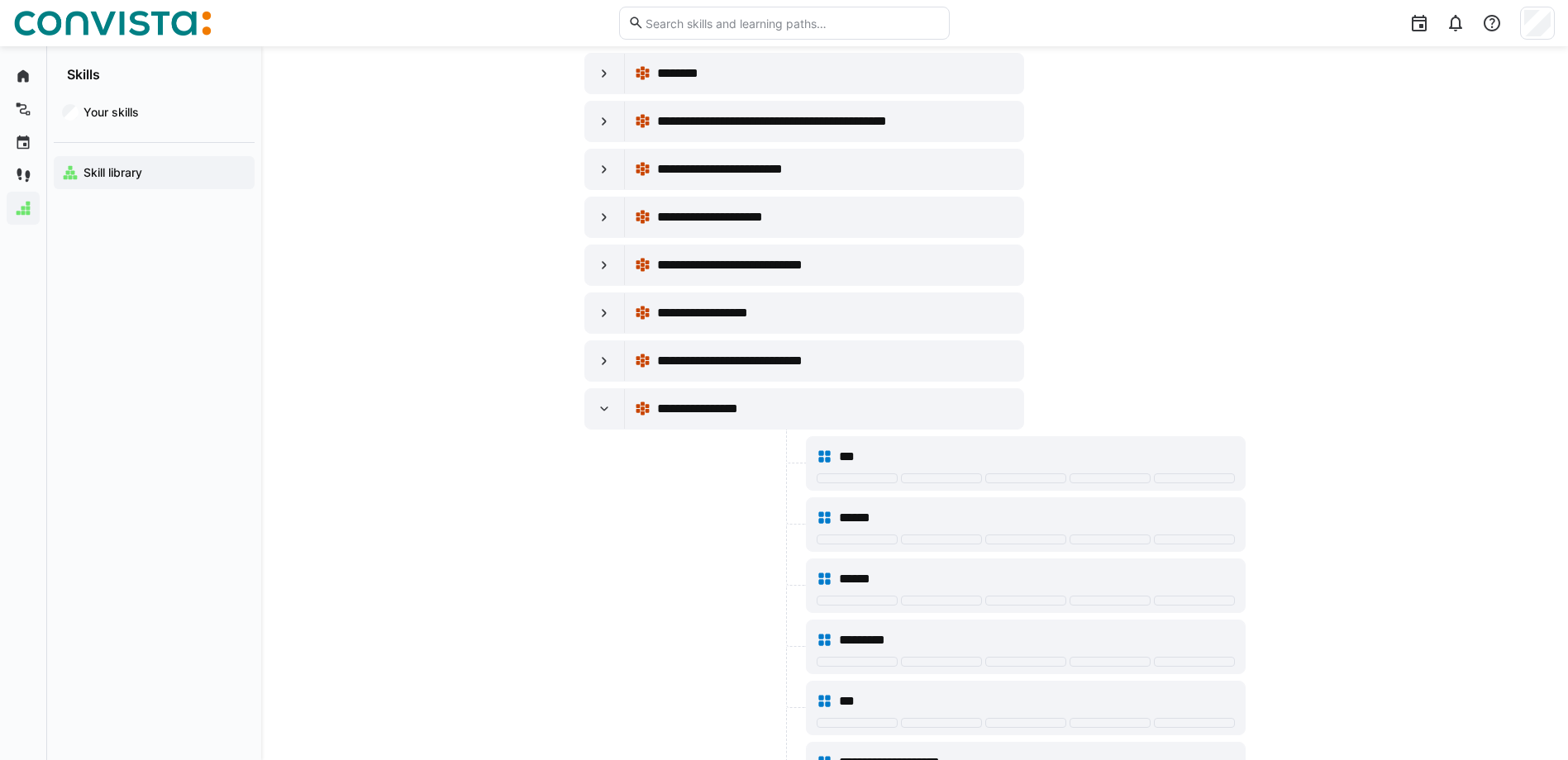
scroll to position [7650, 0]
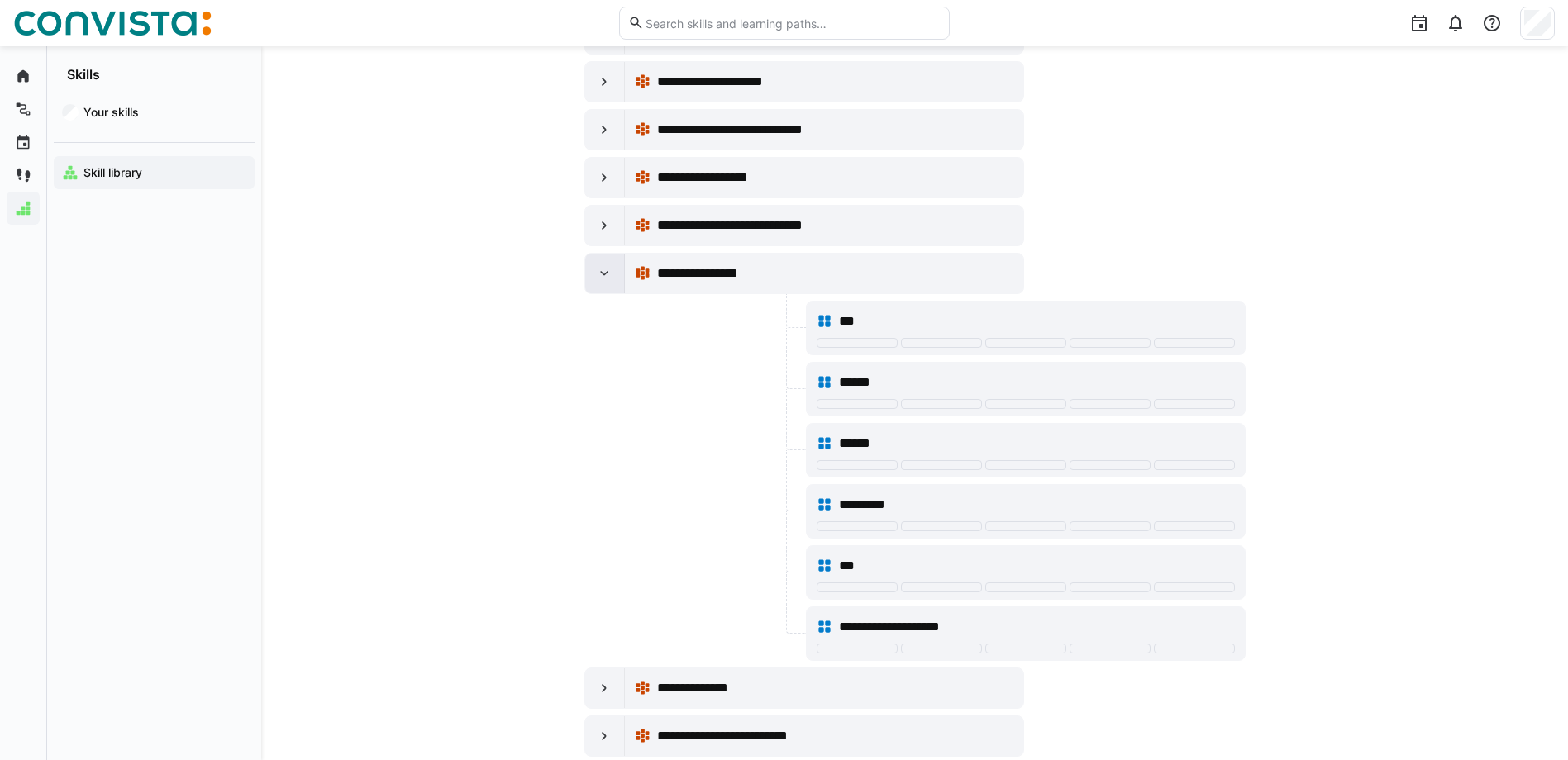
click at [615, 293] on div at bounding box center [605, 273] width 40 height 40
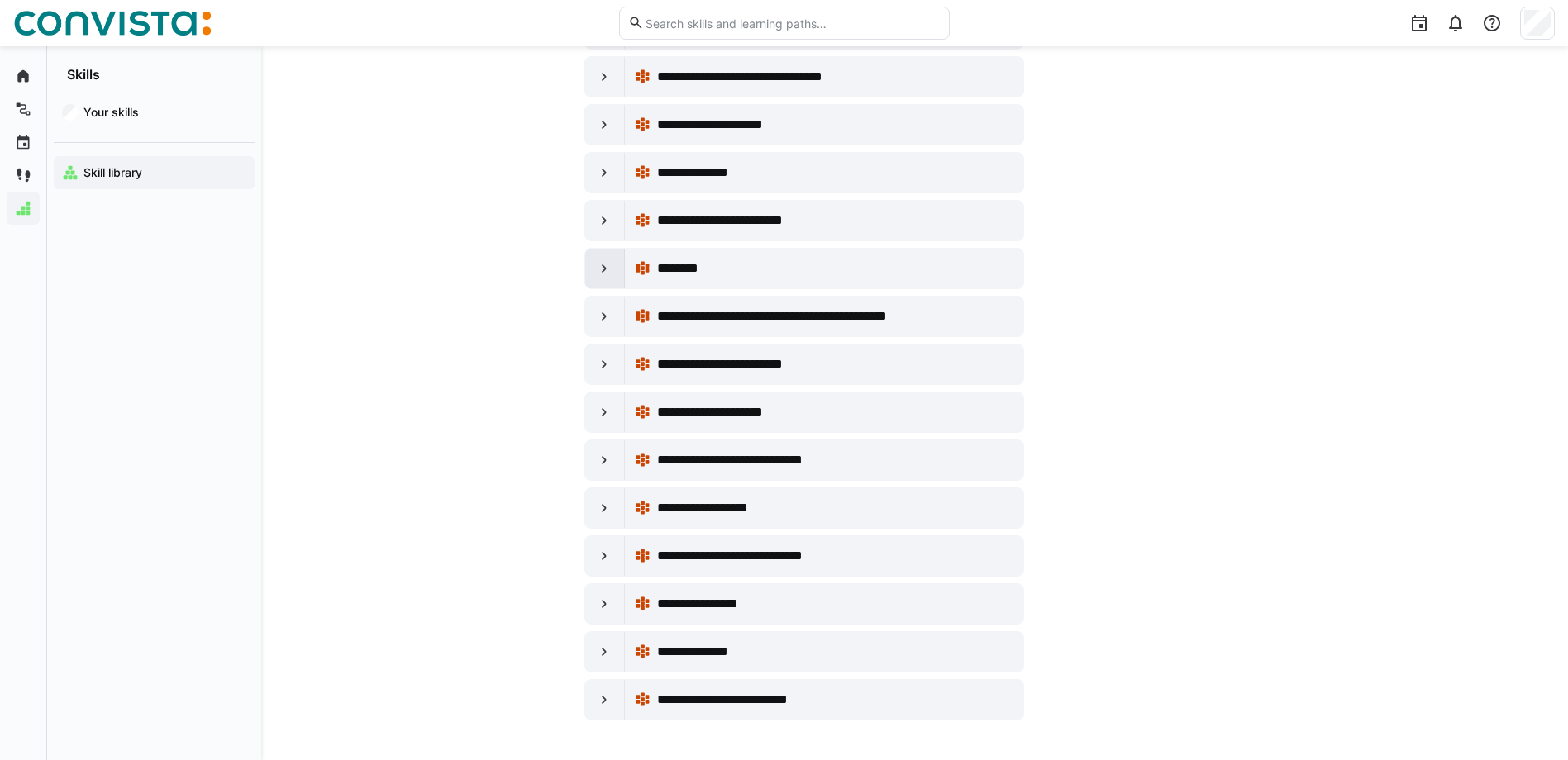
scroll to position [7320, 0]
click at [605, 697] on eds-icon at bounding box center [604, 700] width 17 height 17
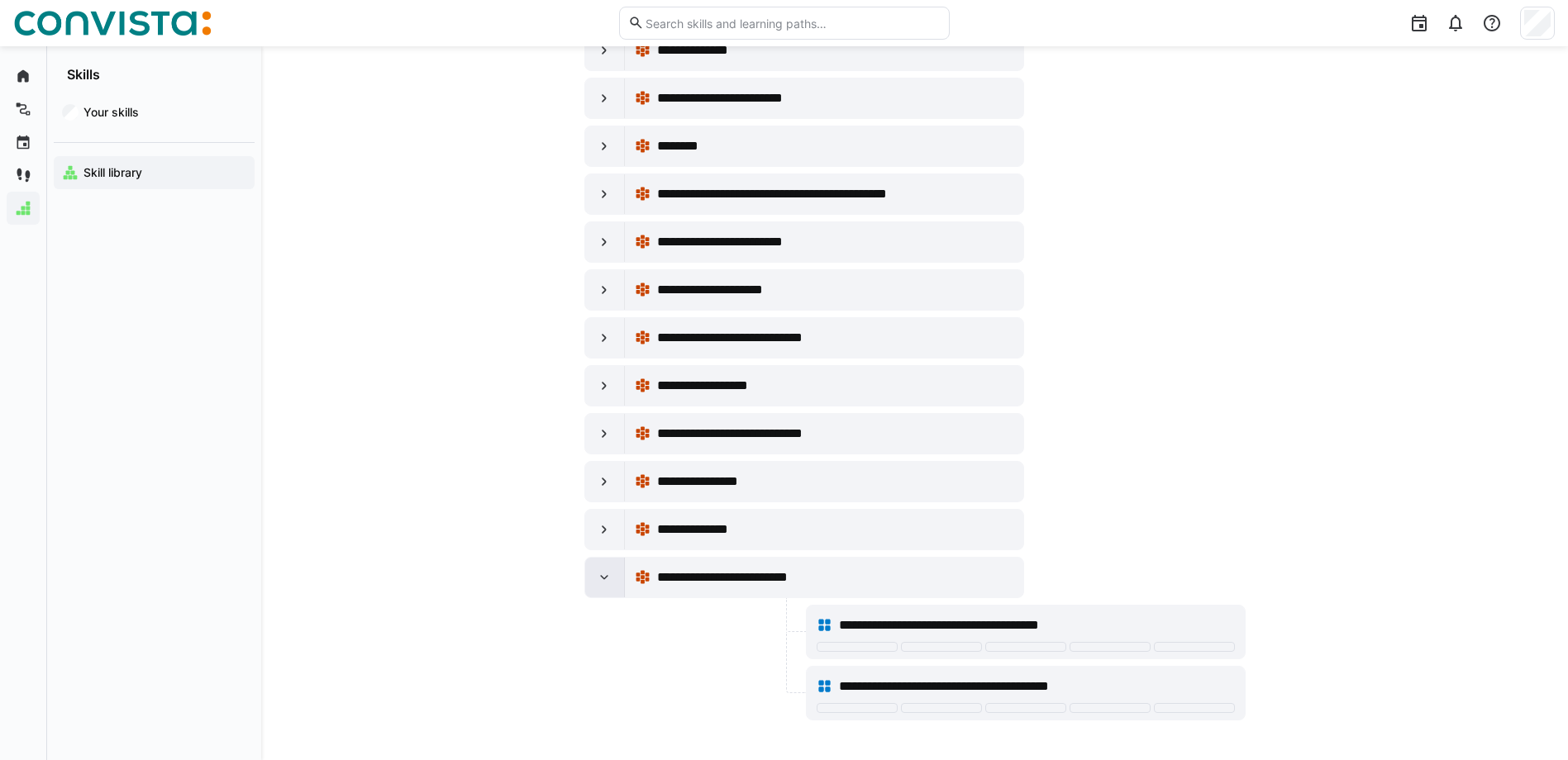
click at [613, 574] on div at bounding box center [605, 578] width 40 height 40
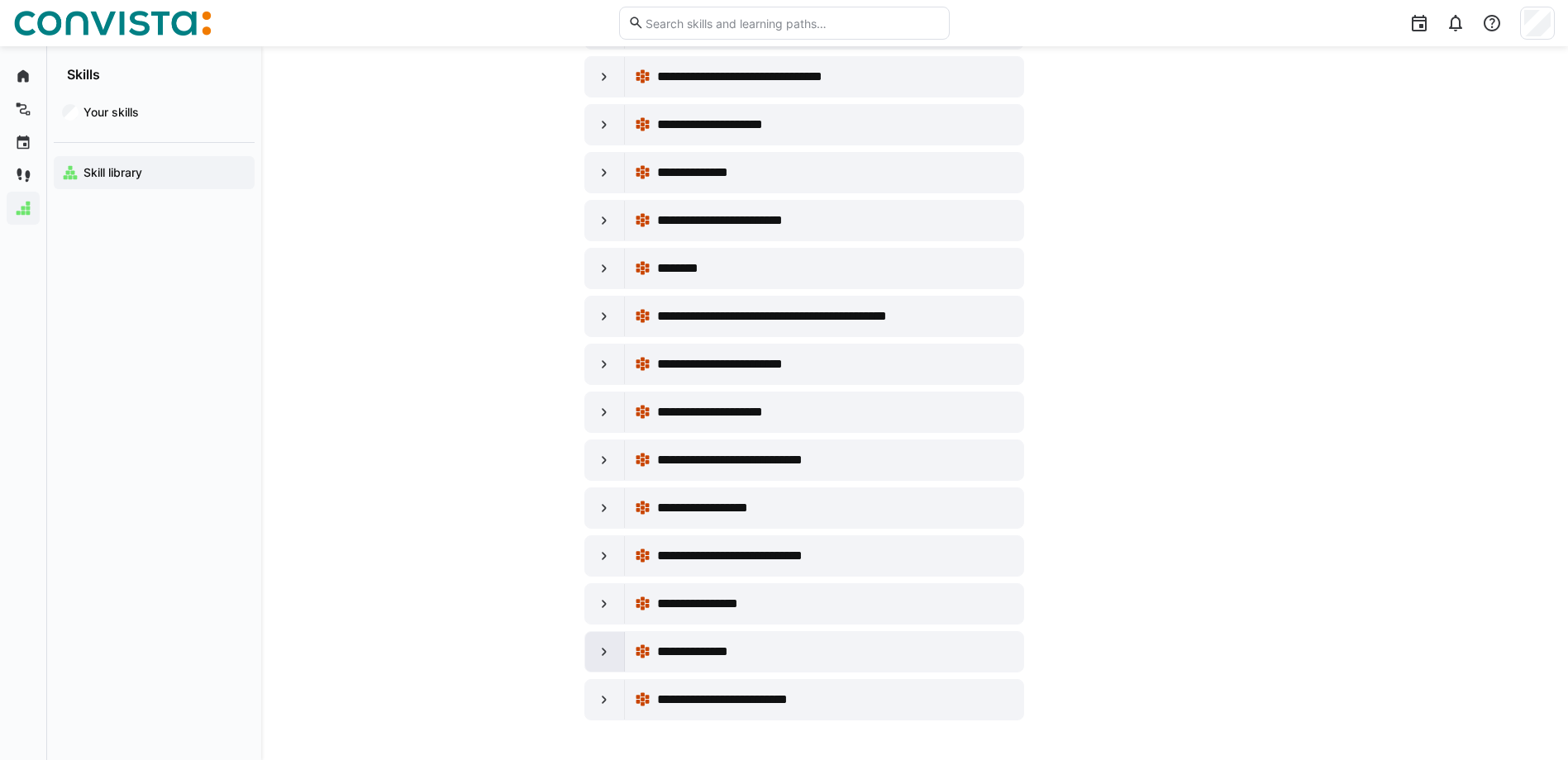
click at [596, 649] on eds-icon at bounding box center [604, 652] width 17 height 17
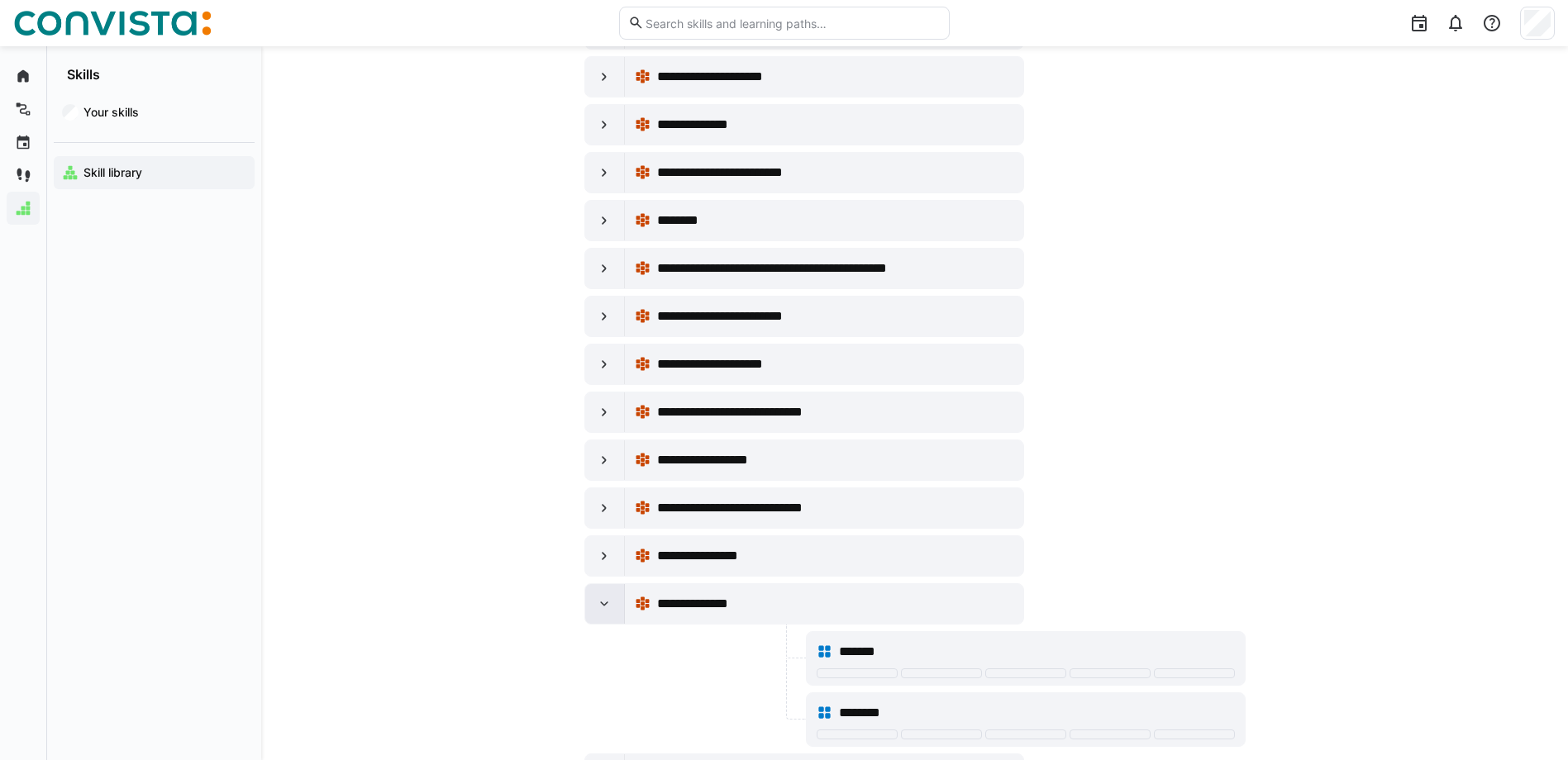
scroll to position [7443, 0]
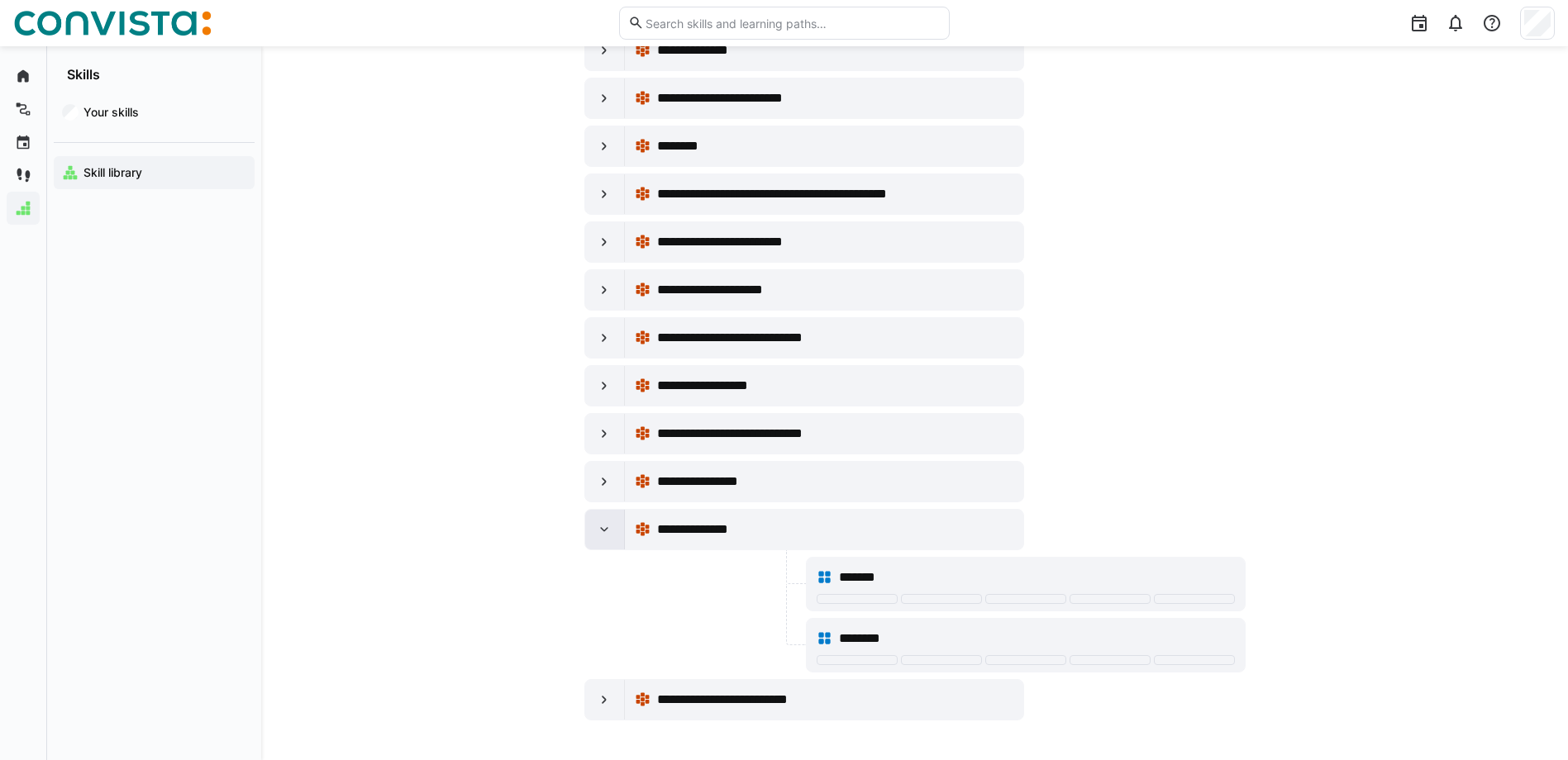
click at [605, 525] on eds-icon at bounding box center [604, 529] width 17 height 17
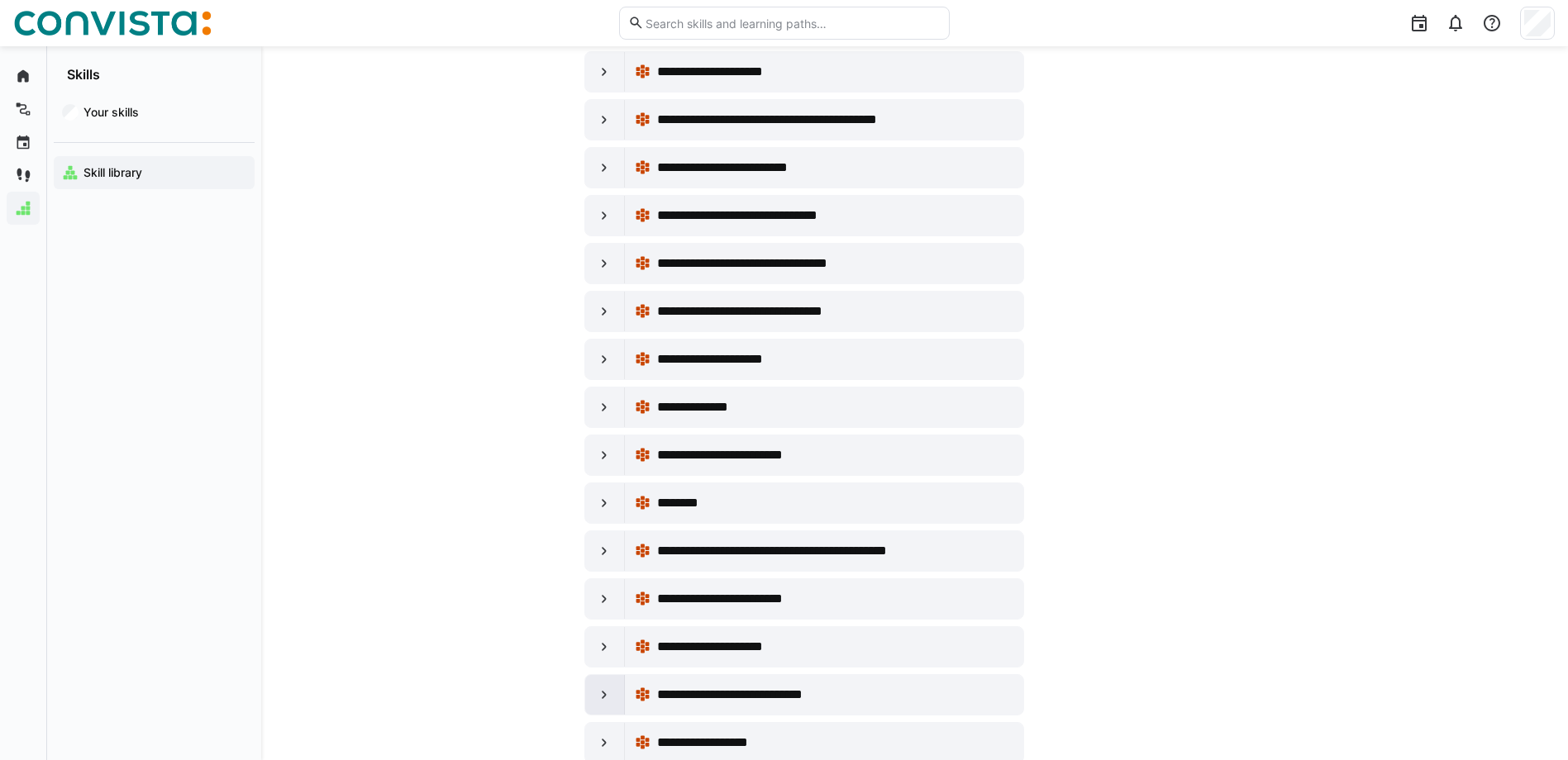
scroll to position [7072, 0]
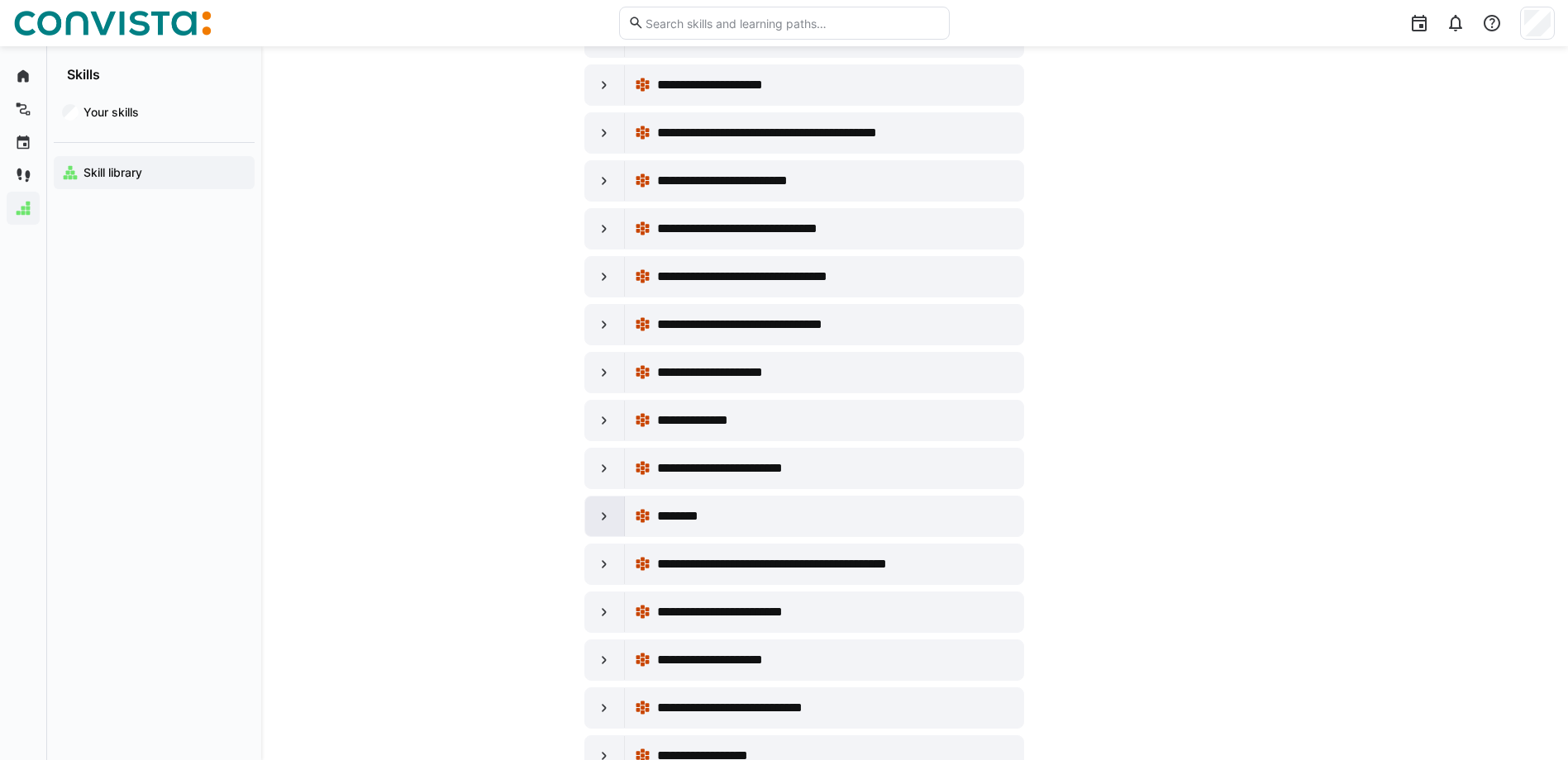
click at [586, 519] on div at bounding box center [605, 517] width 40 height 40
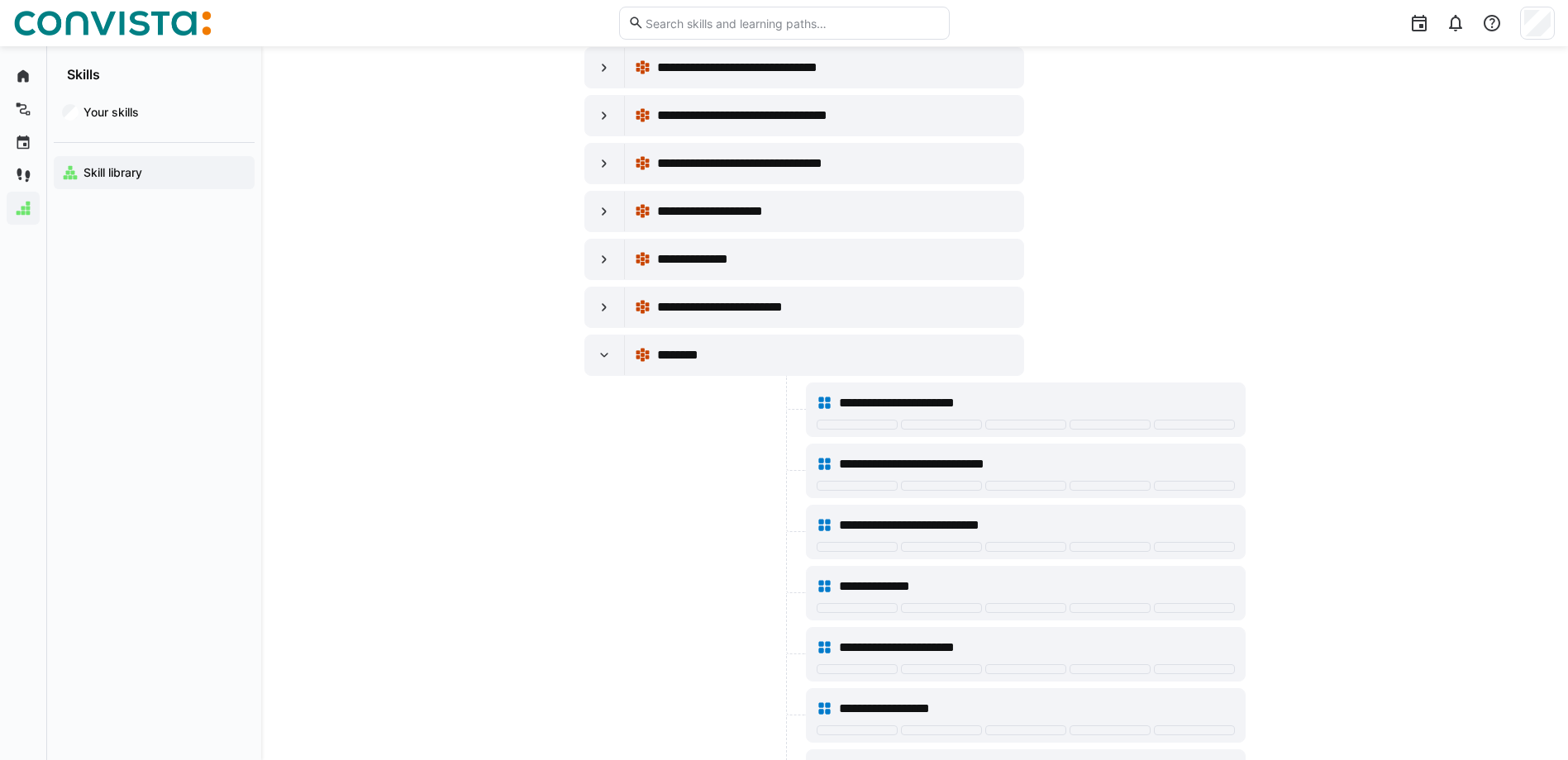
scroll to position [7238, 0]
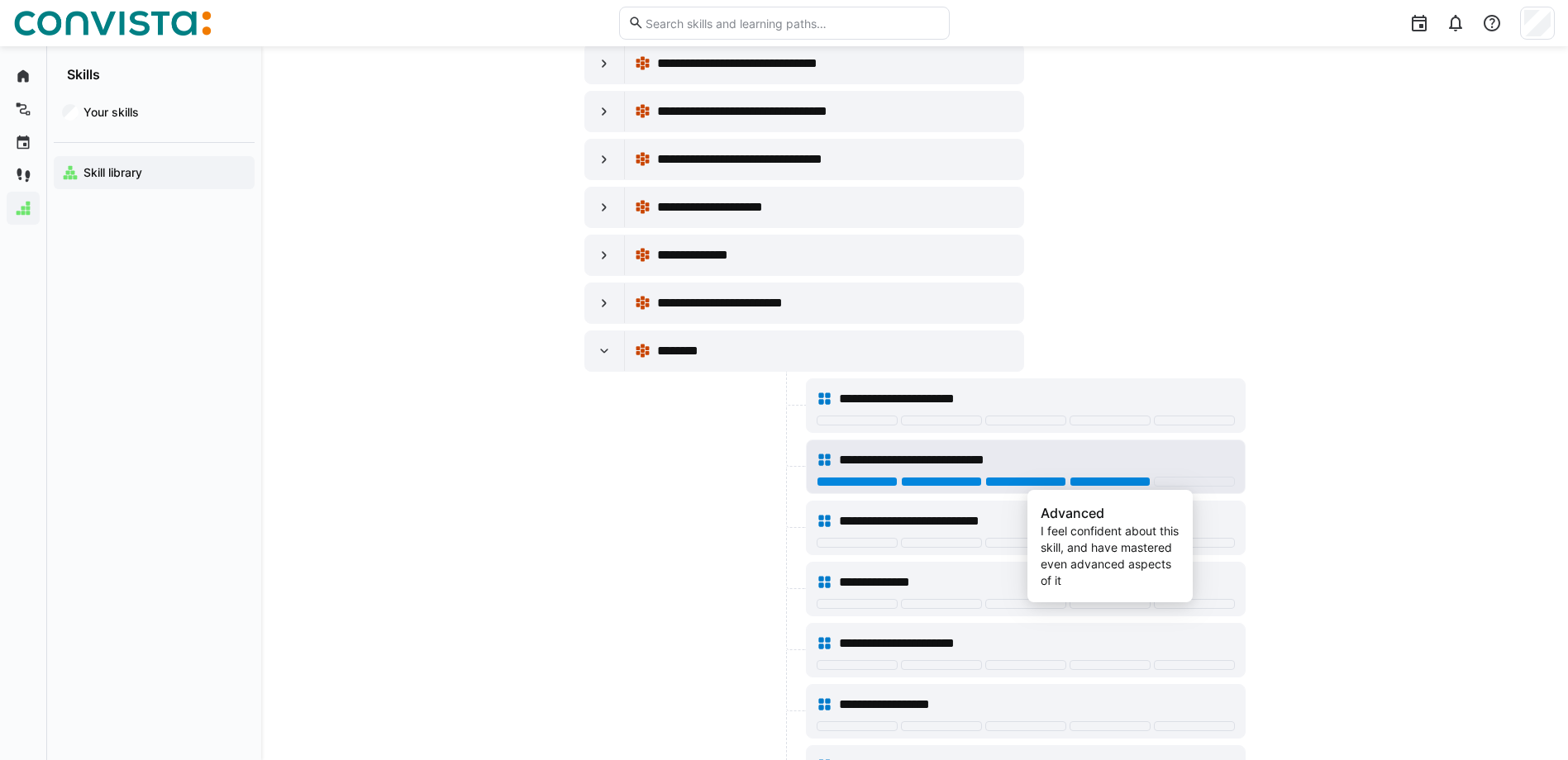
click at [1142, 484] on div at bounding box center [1111, 482] width 81 height 10
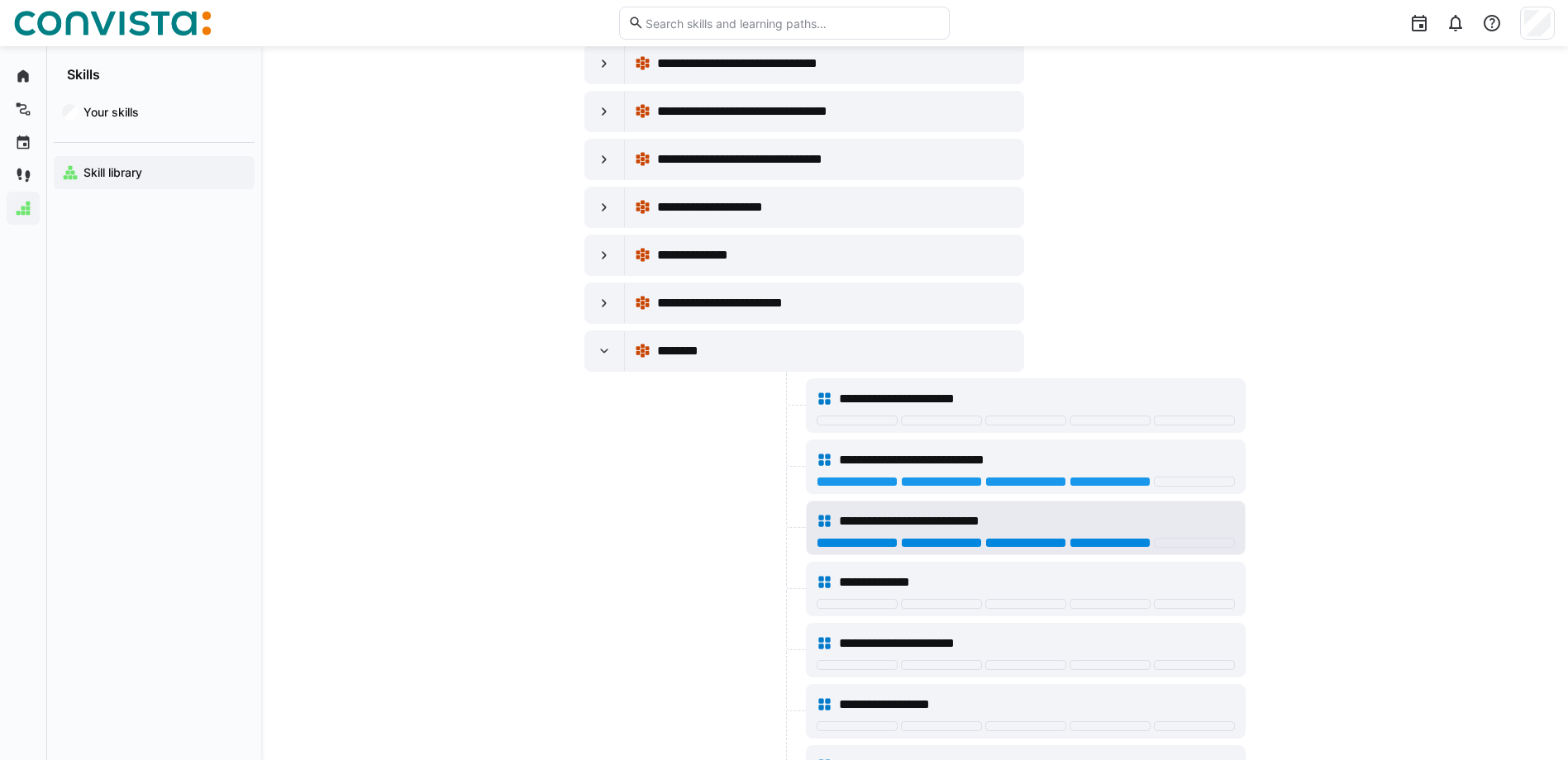
click at [1117, 545] on div at bounding box center [1111, 543] width 81 height 10
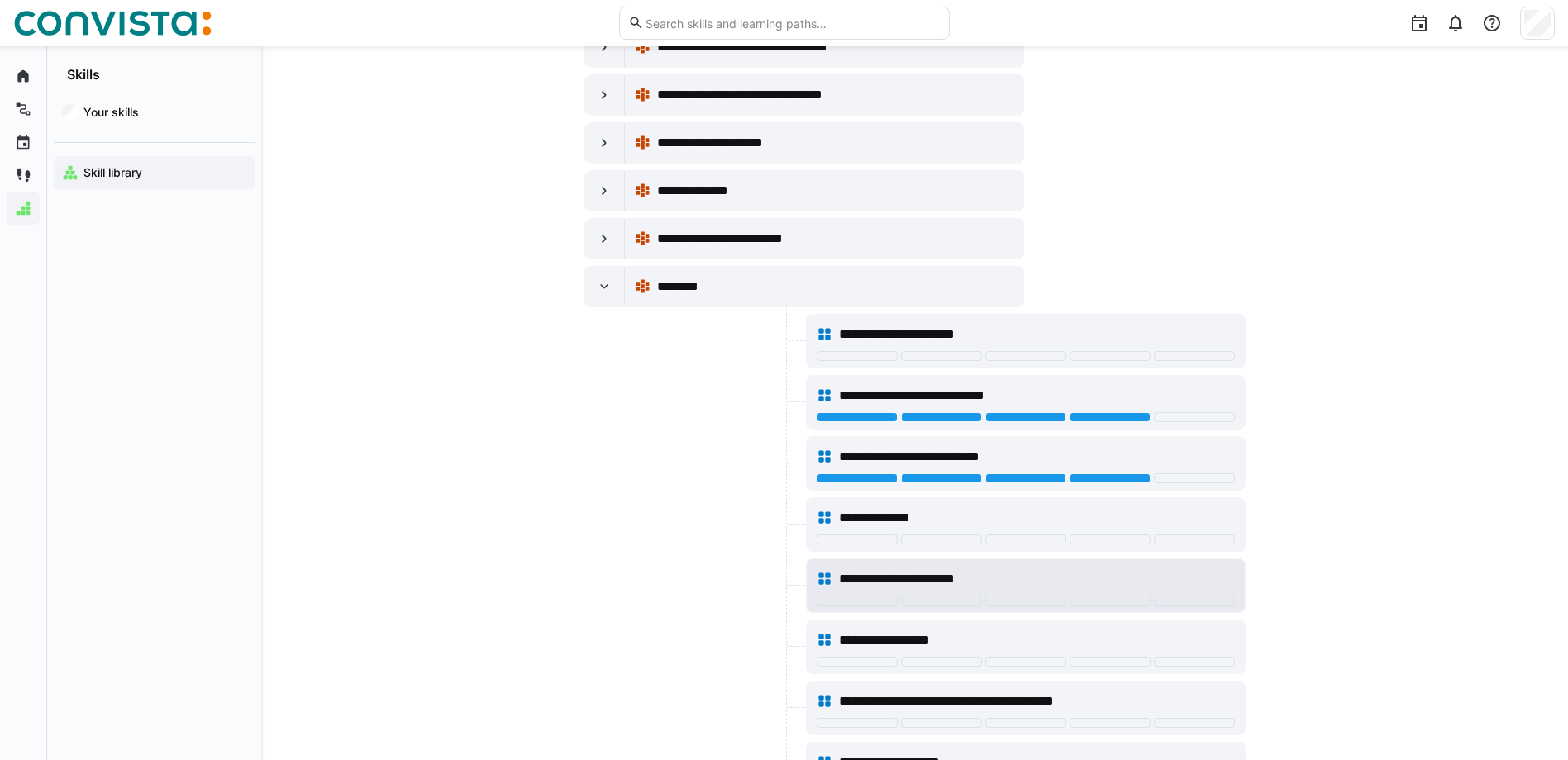
scroll to position [7320, 0]
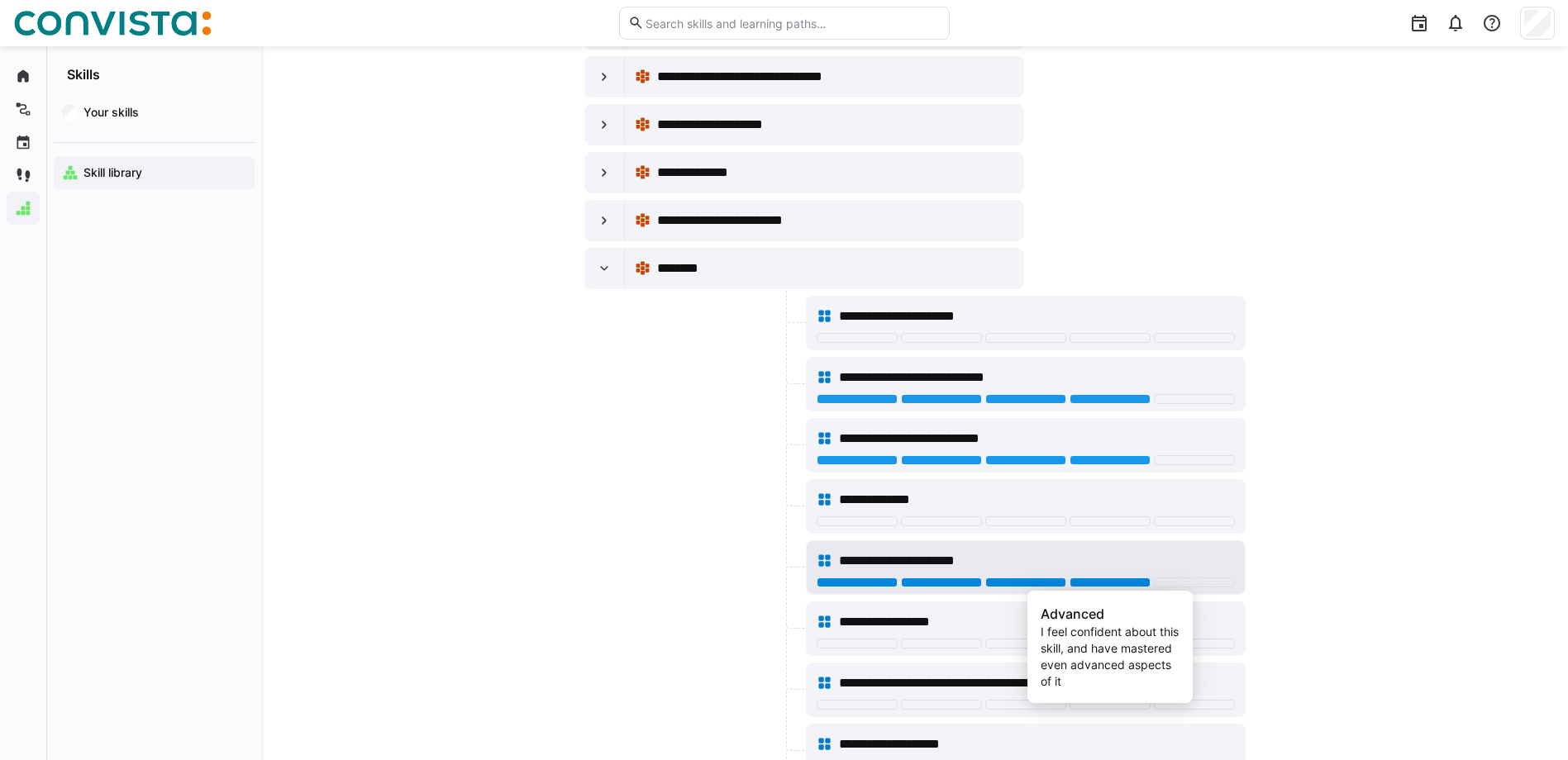
click at [1121, 586] on div at bounding box center [1111, 583] width 81 height 10
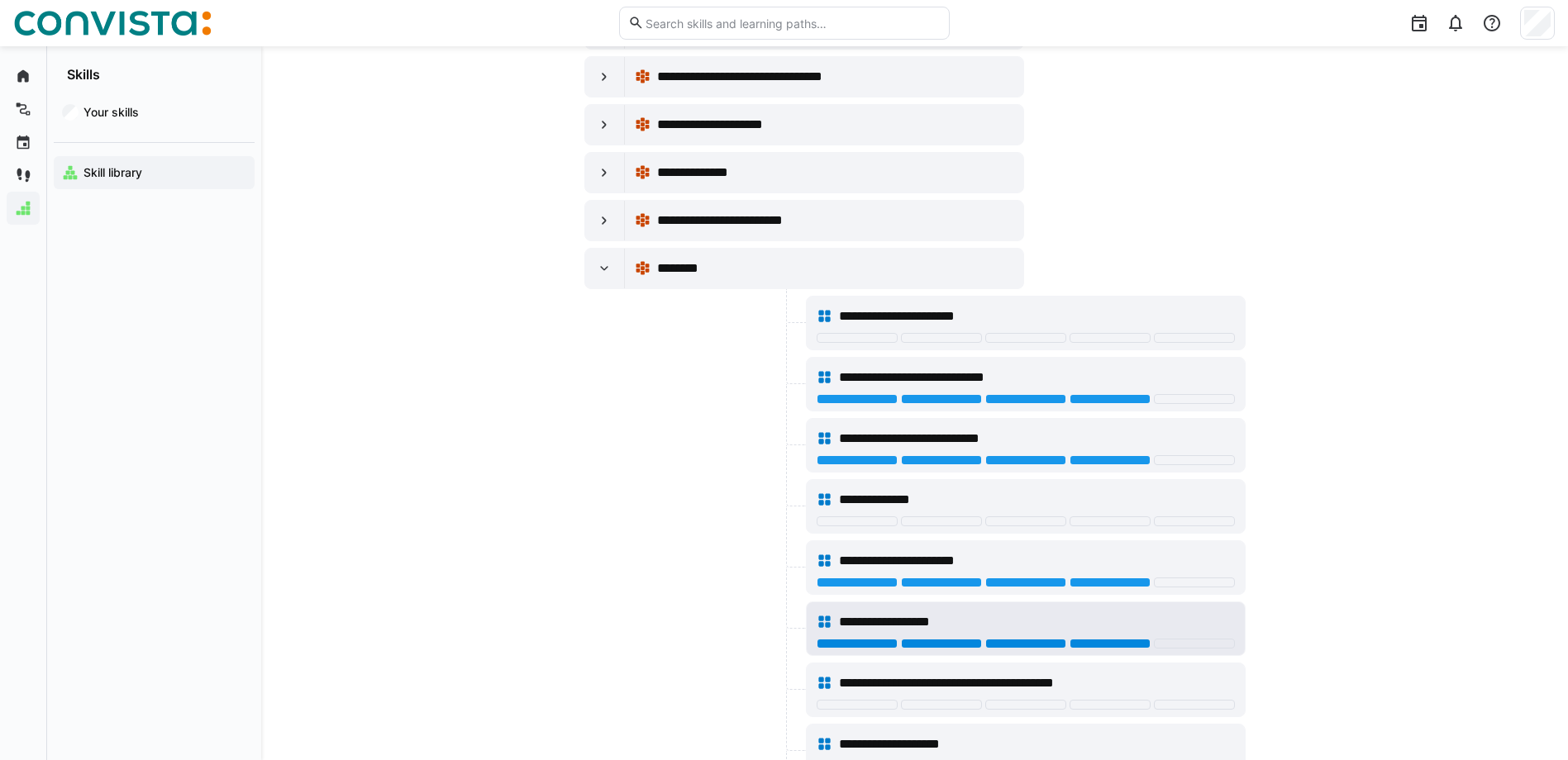
click at [1108, 643] on div at bounding box center [1111, 644] width 81 height 10
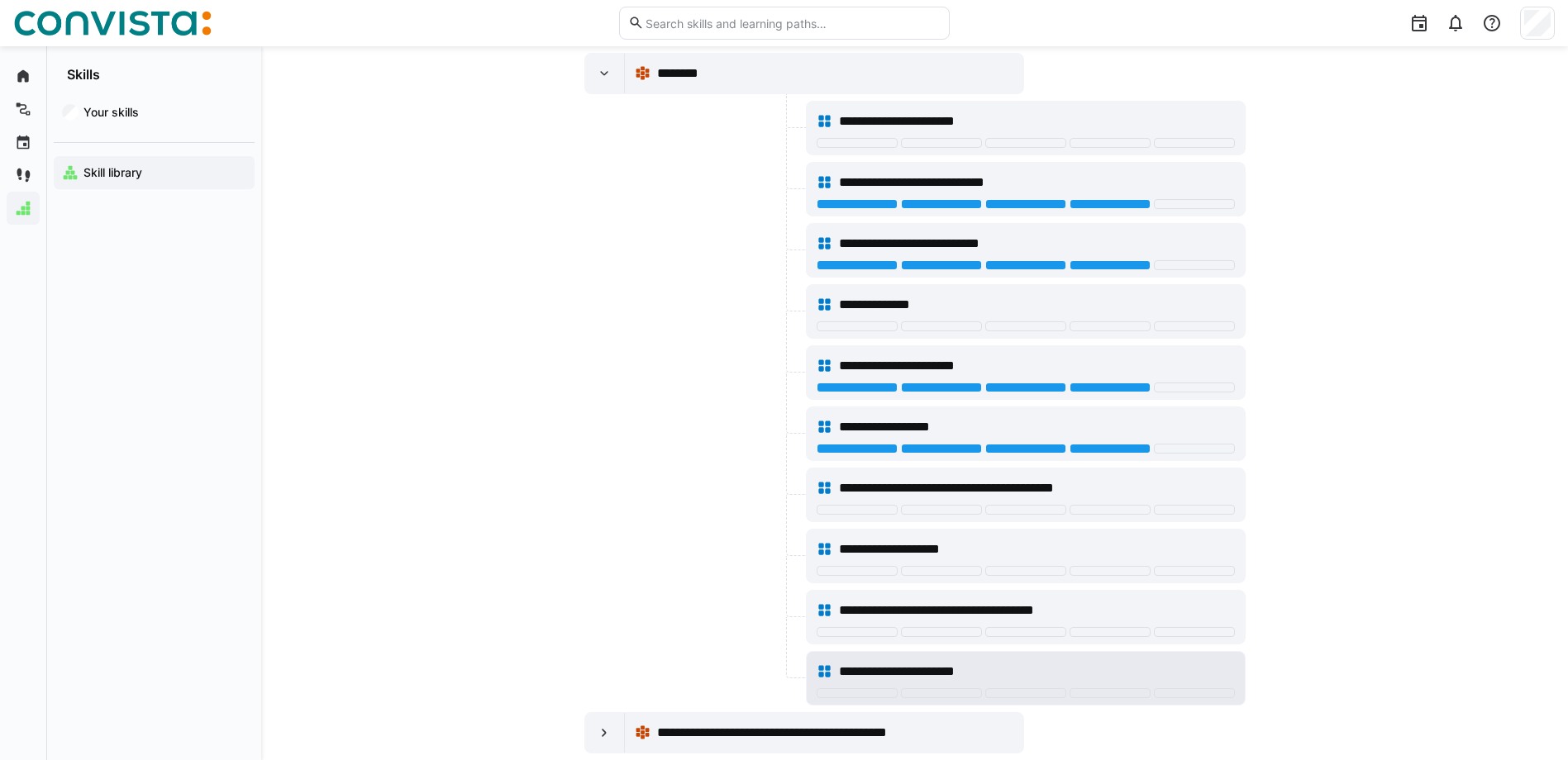
scroll to position [7650, 0]
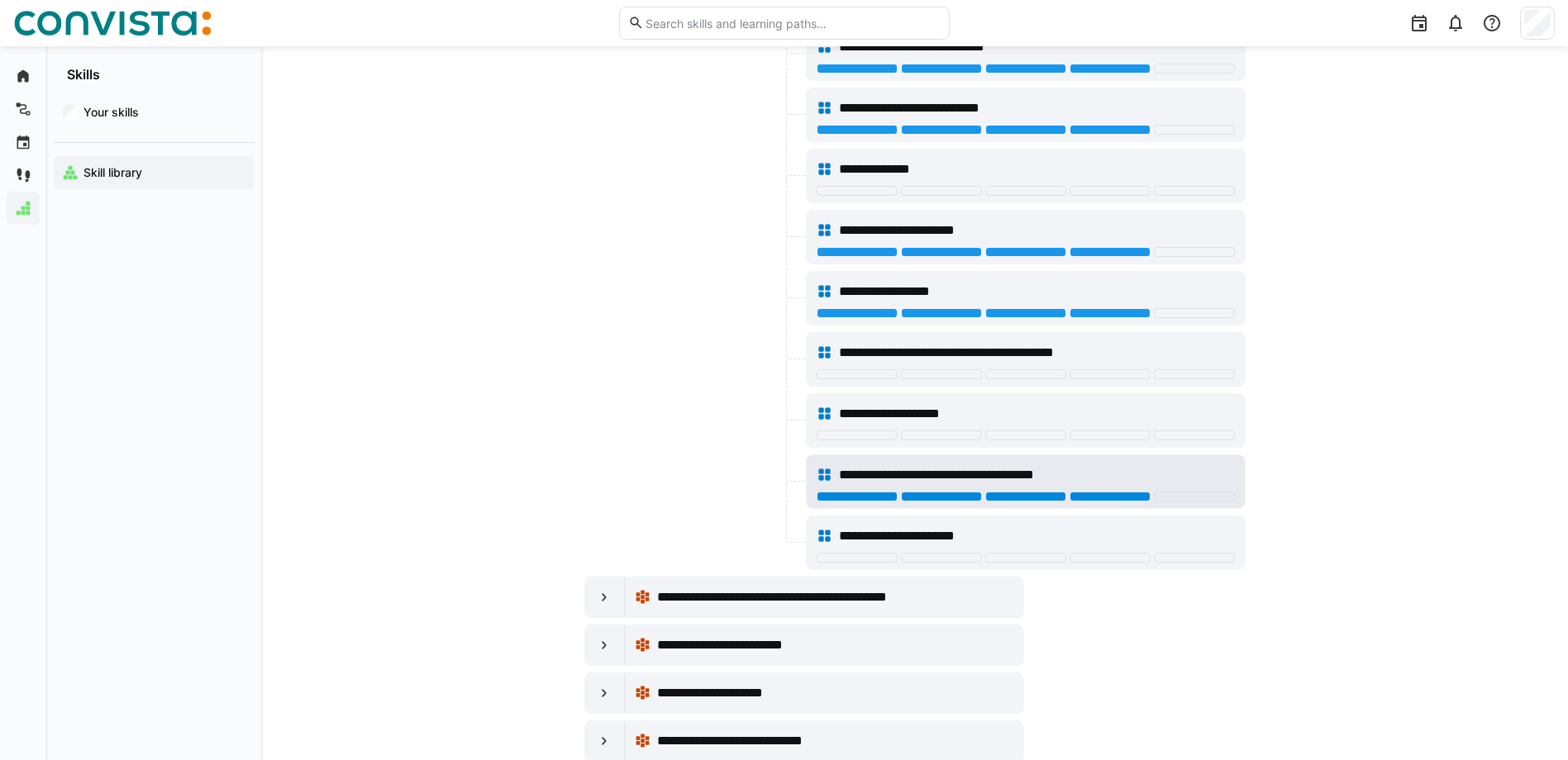
click at [1134, 496] on div at bounding box center [1111, 497] width 81 height 10
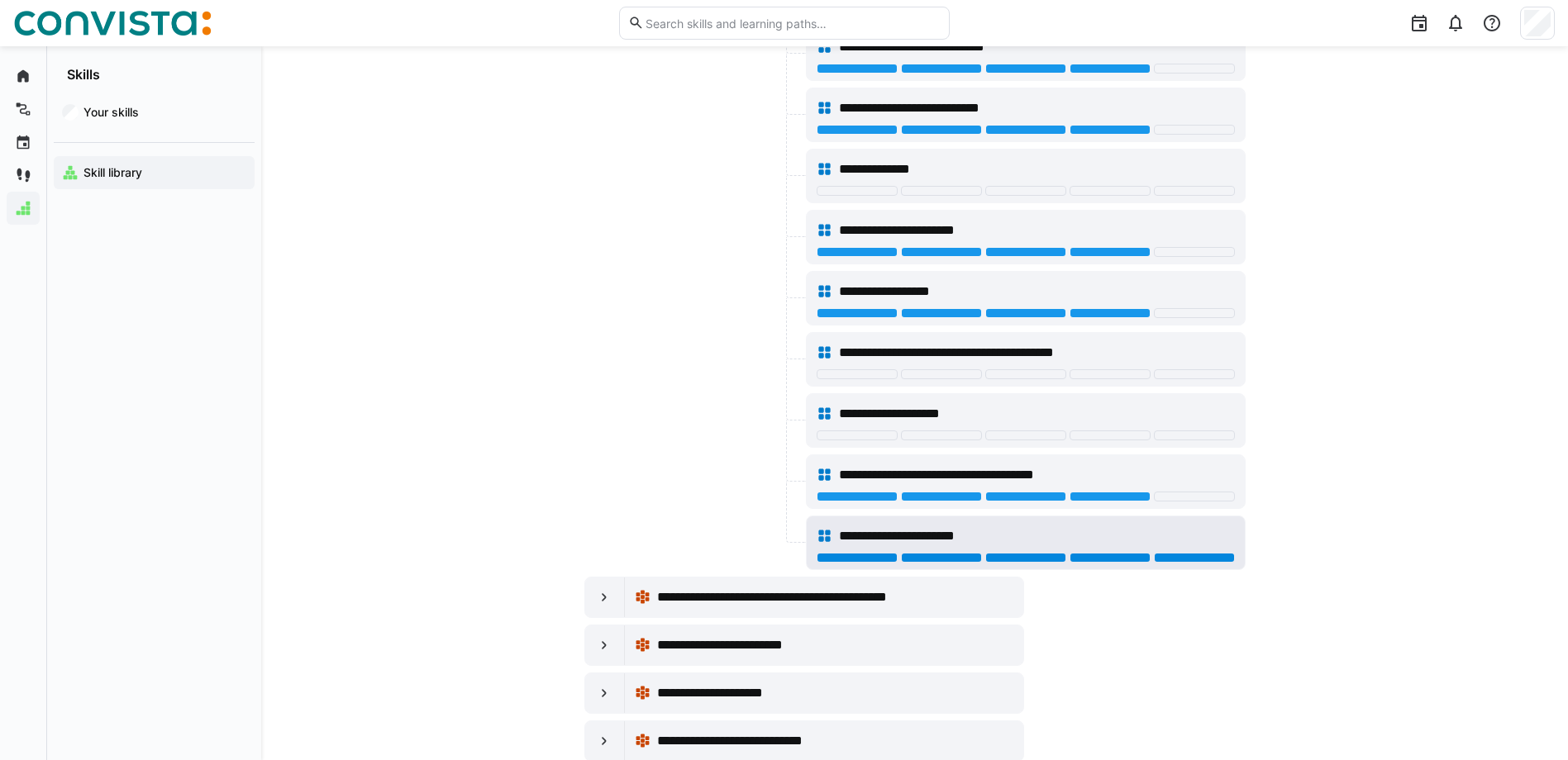
click at [1176, 561] on div at bounding box center [1195, 558] width 81 height 10
click at [1121, 554] on div at bounding box center [1111, 558] width 81 height 10
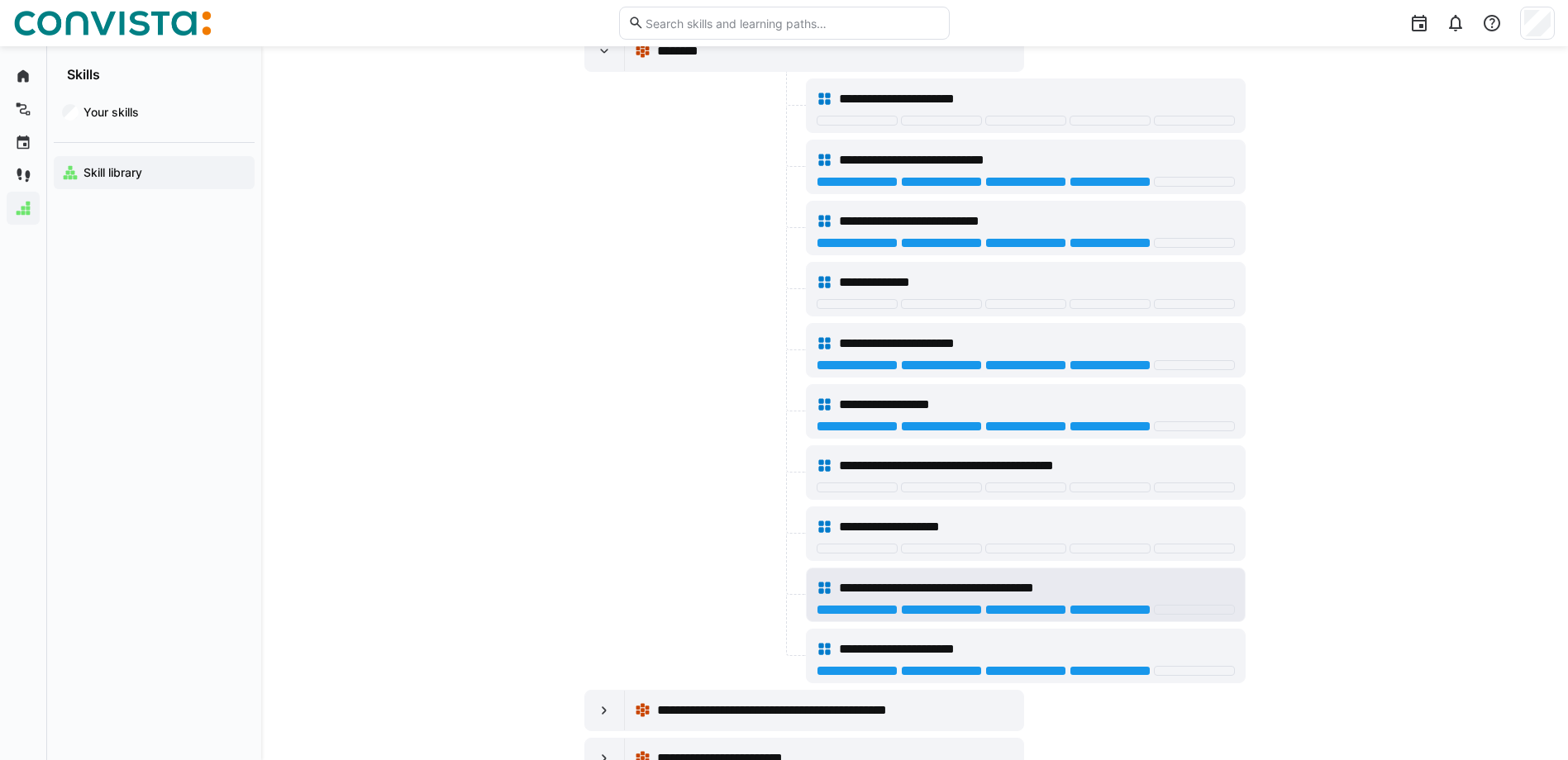
scroll to position [7485, 0]
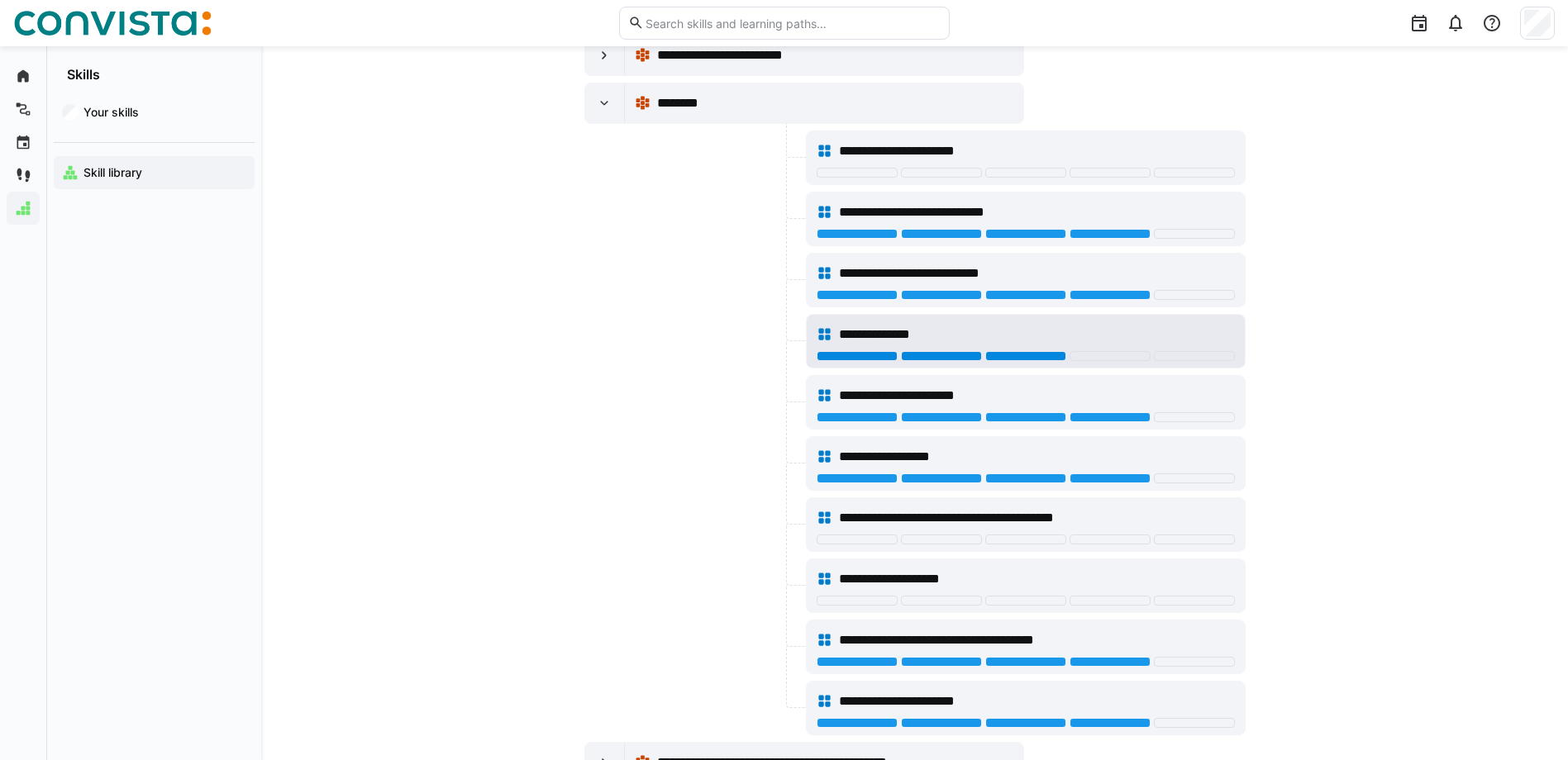
click at [1055, 358] on div at bounding box center [1027, 356] width 81 height 10
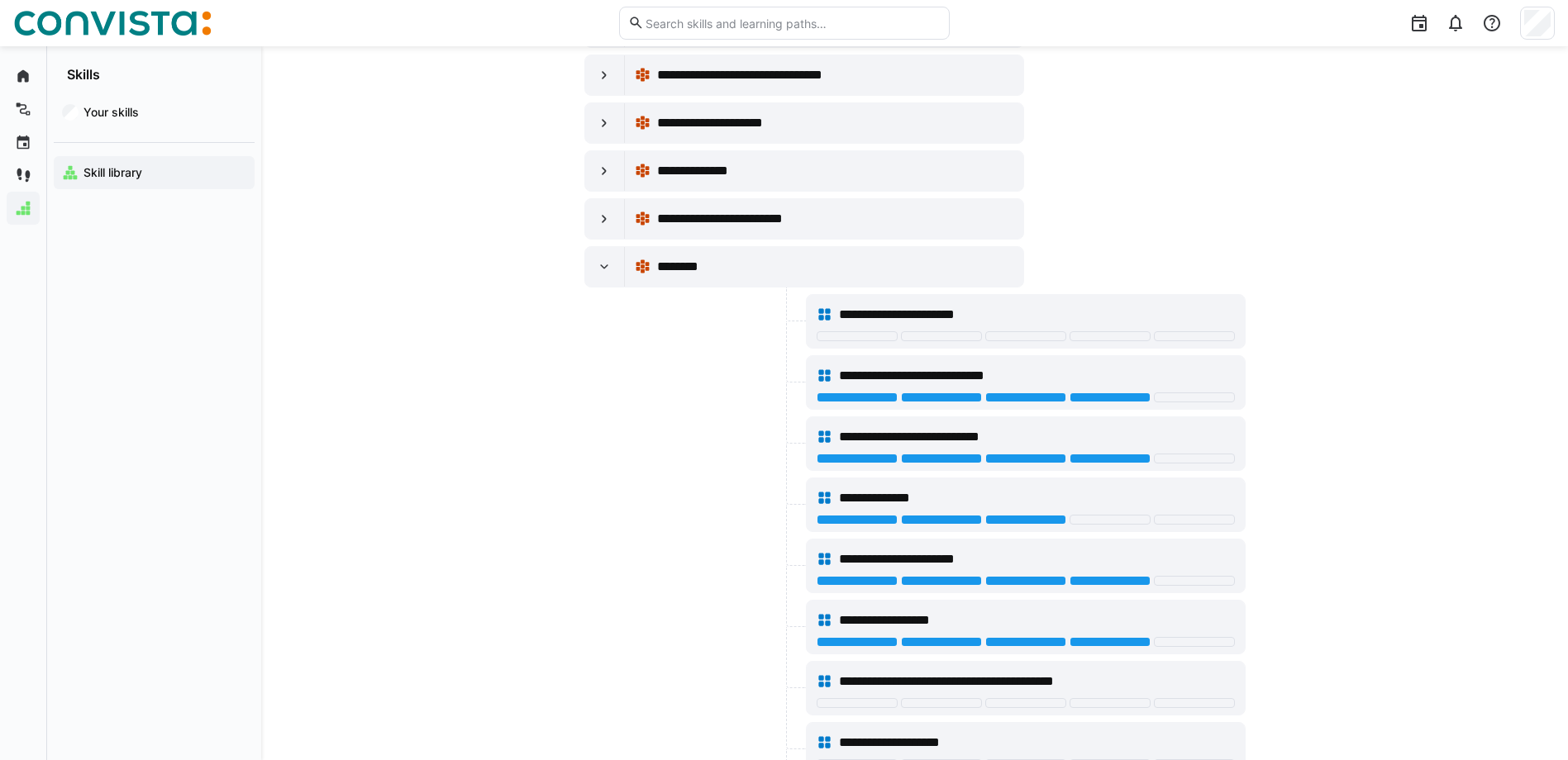
scroll to position [7320, 0]
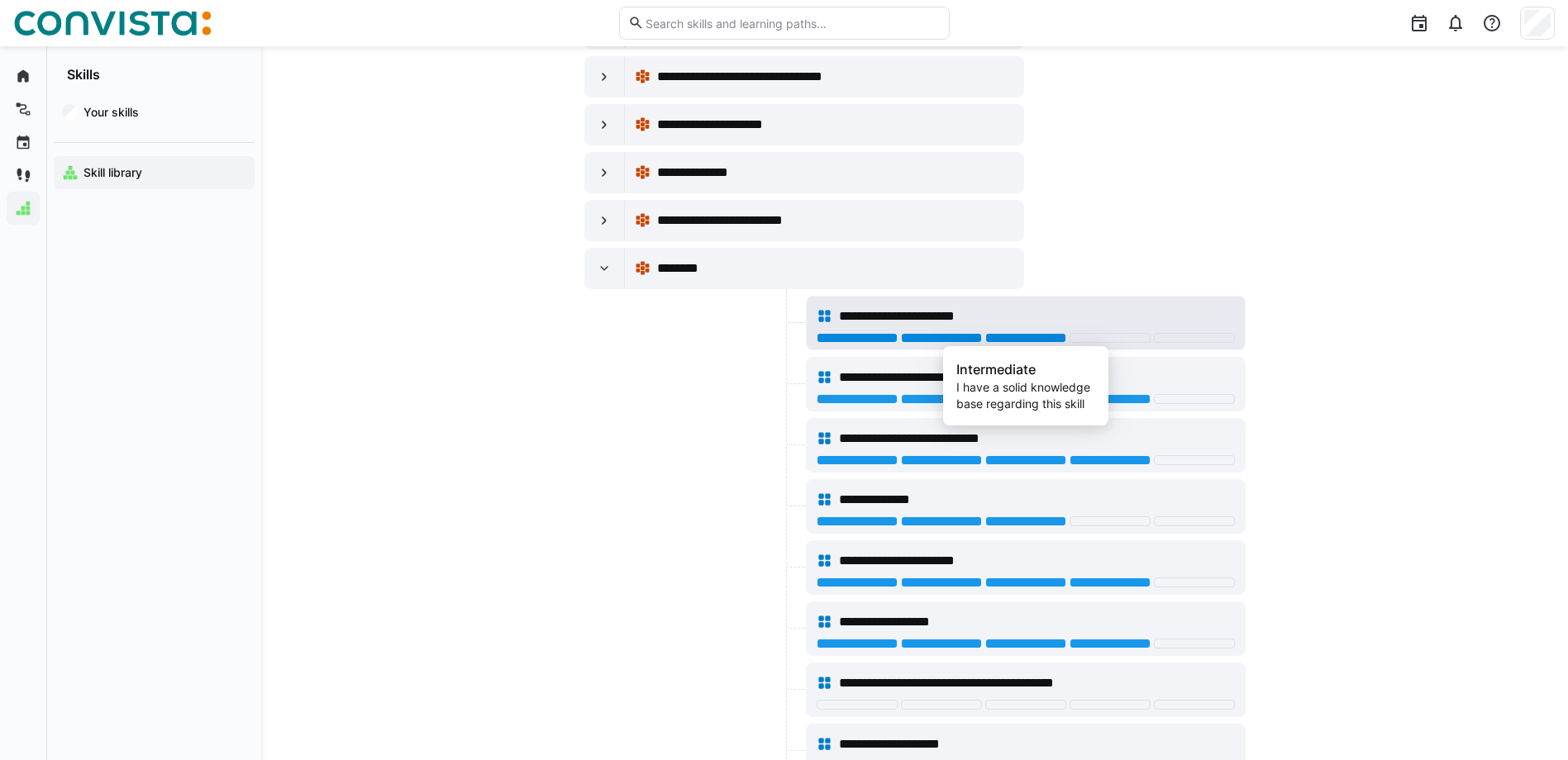
click at [1011, 341] on div at bounding box center [1027, 338] width 81 height 10
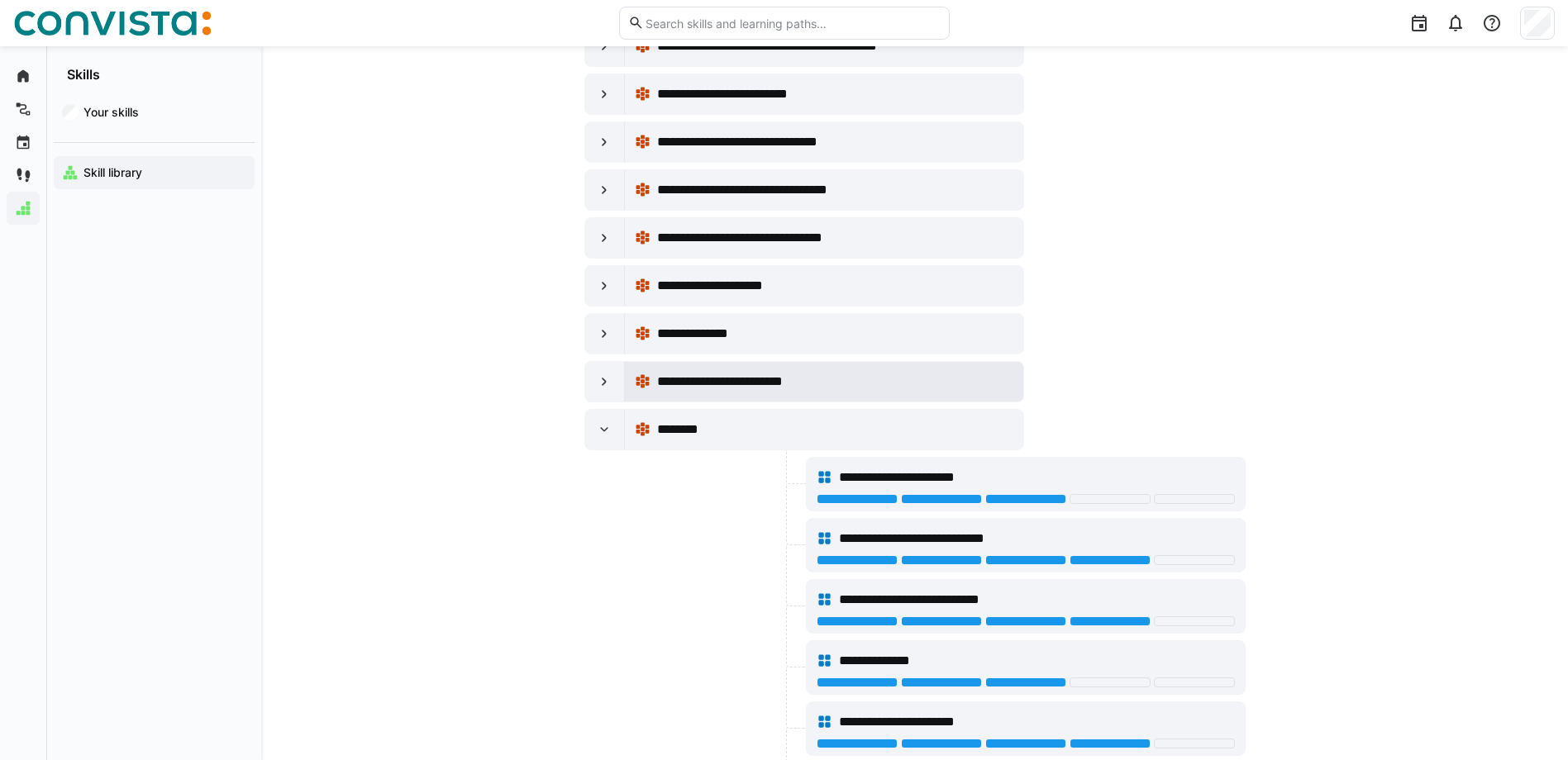
scroll to position [7155, 0]
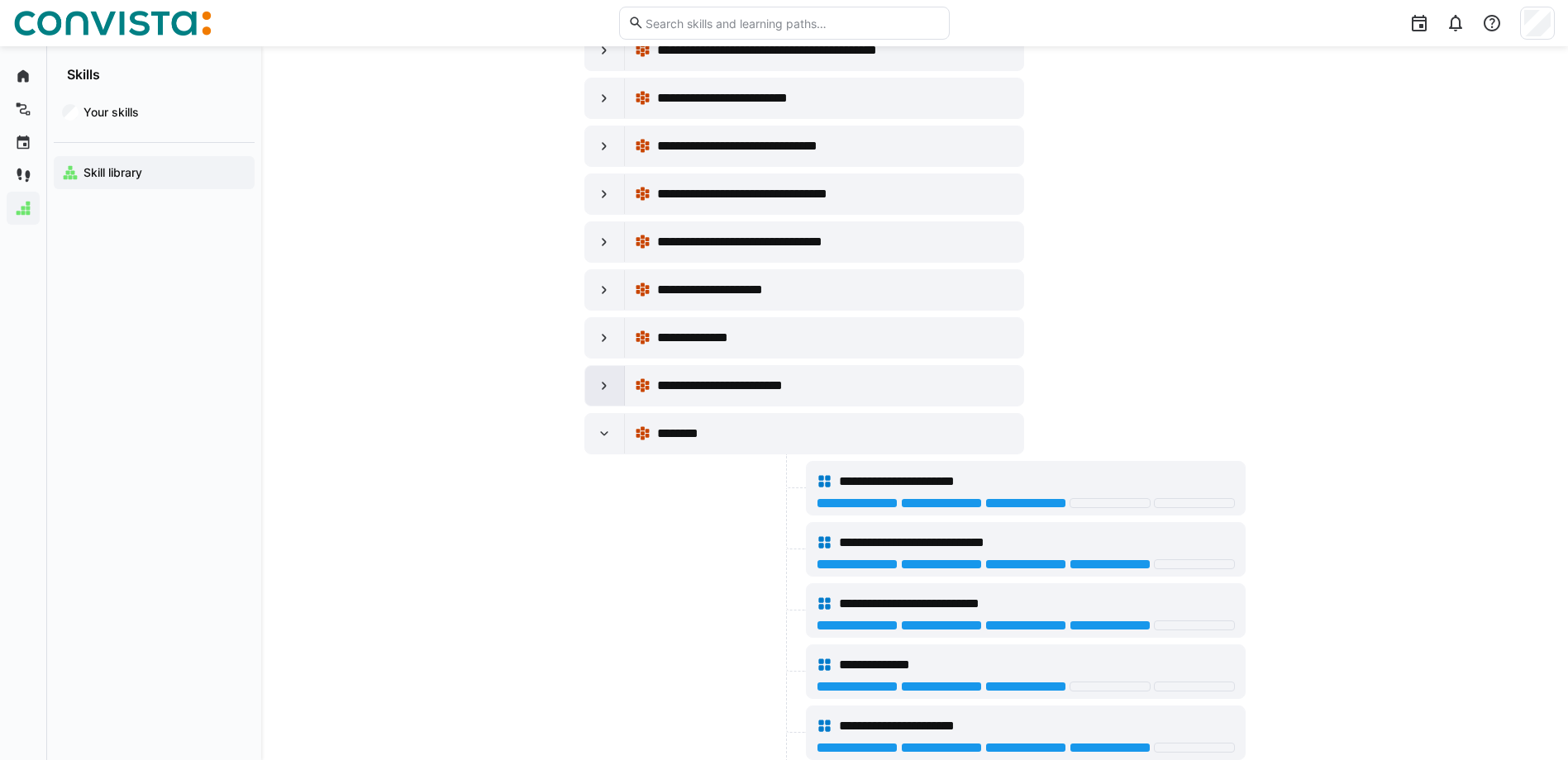
click at [618, 391] on div at bounding box center [605, 386] width 40 height 40
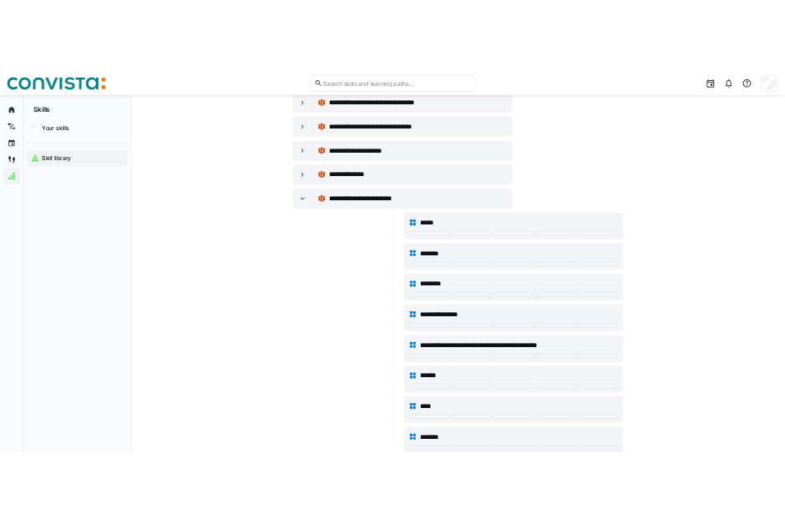
scroll to position [7314, 0]
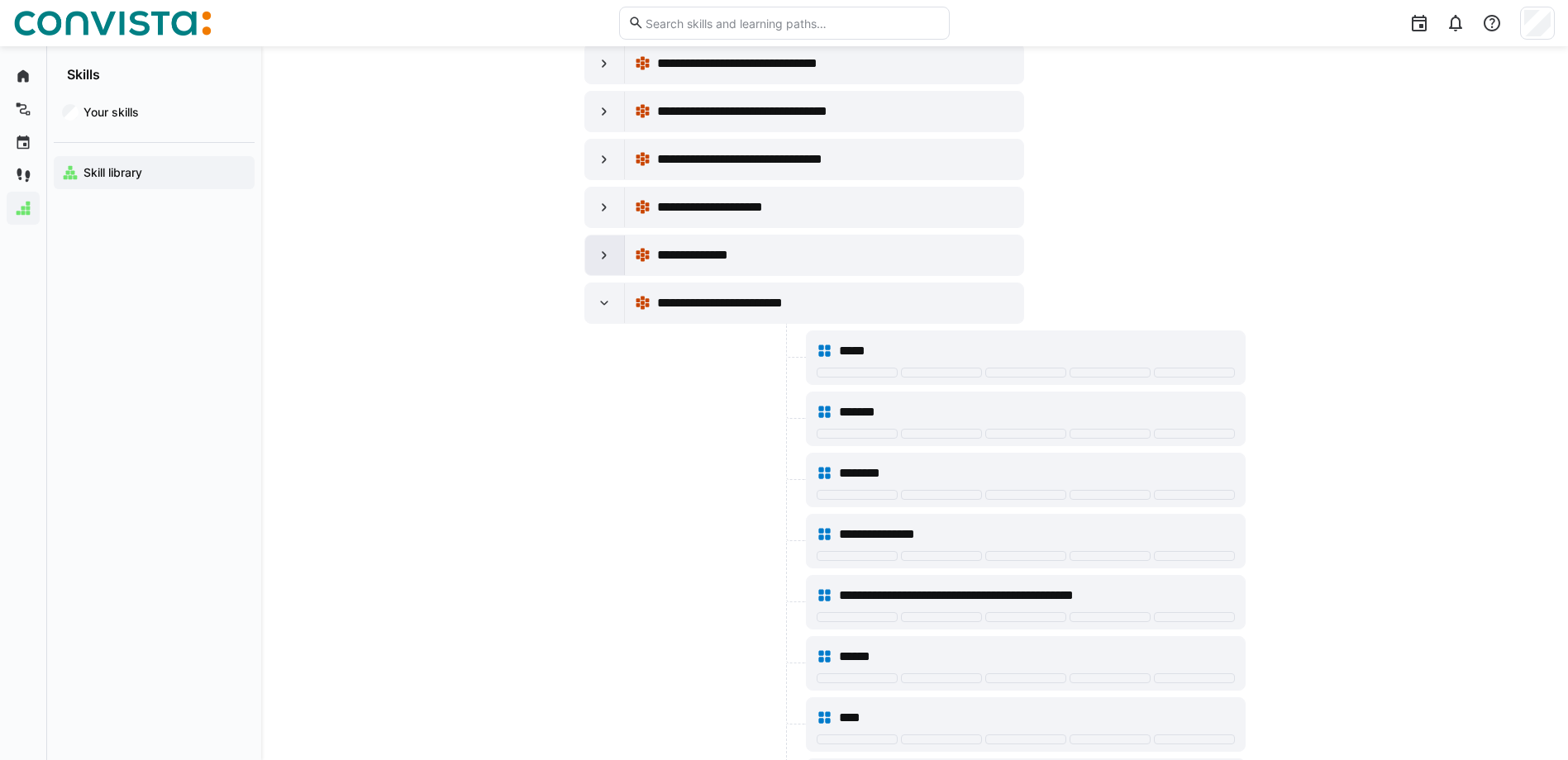
click at [594, 256] on div at bounding box center [605, 255] width 40 height 40
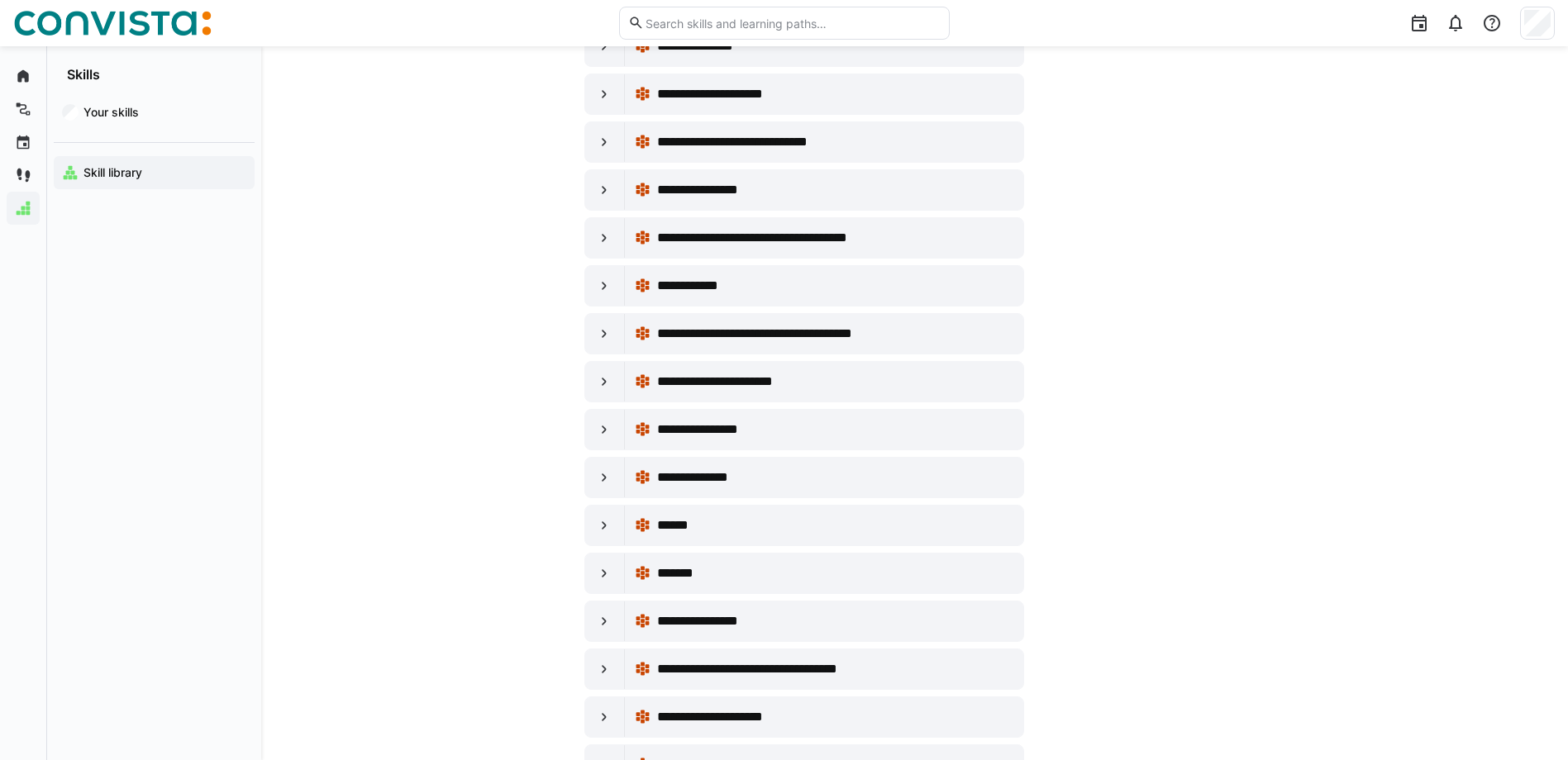
scroll to position [6411, 0]
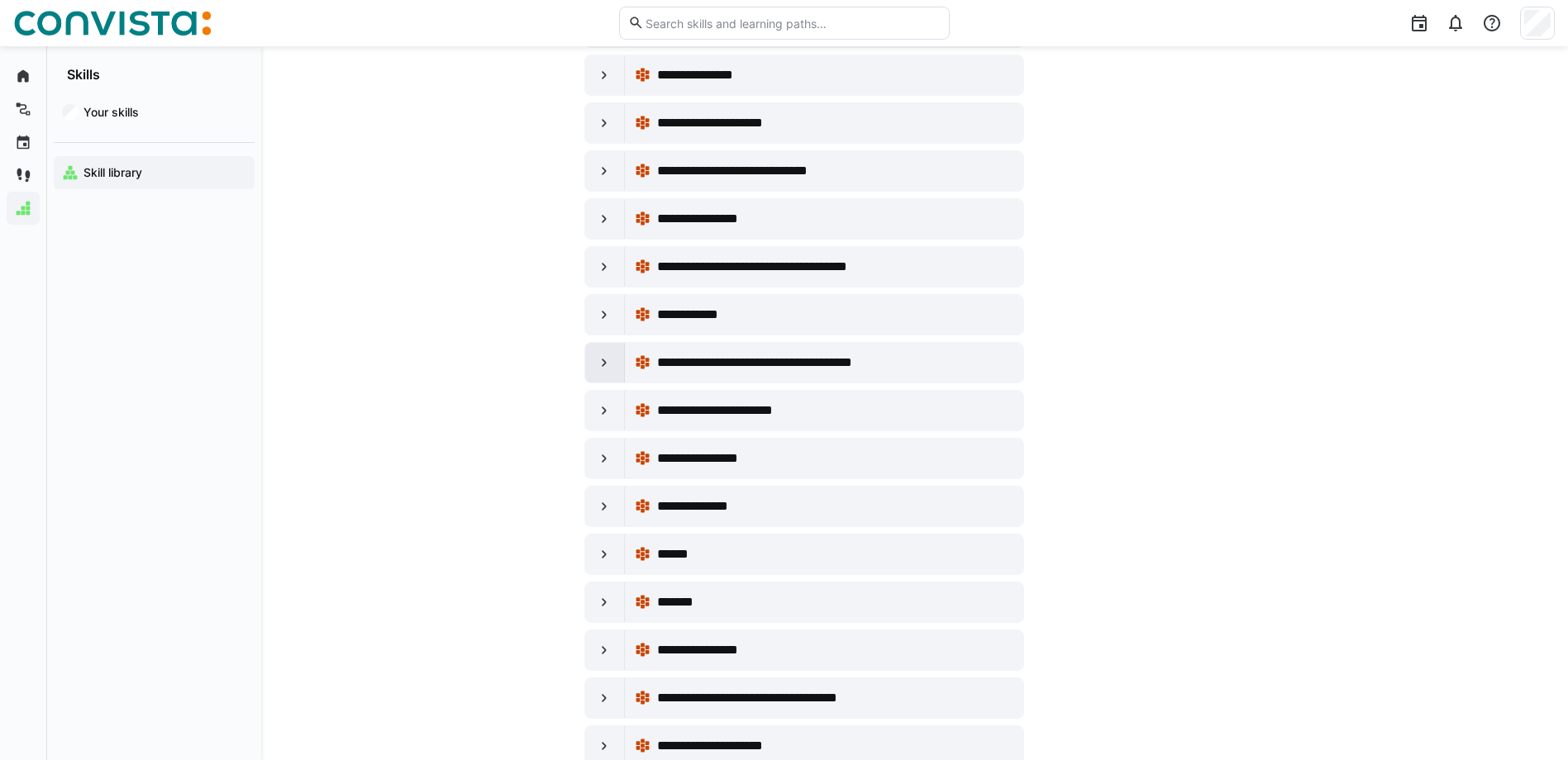
click at [589, 359] on div at bounding box center [605, 363] width 40 height 40
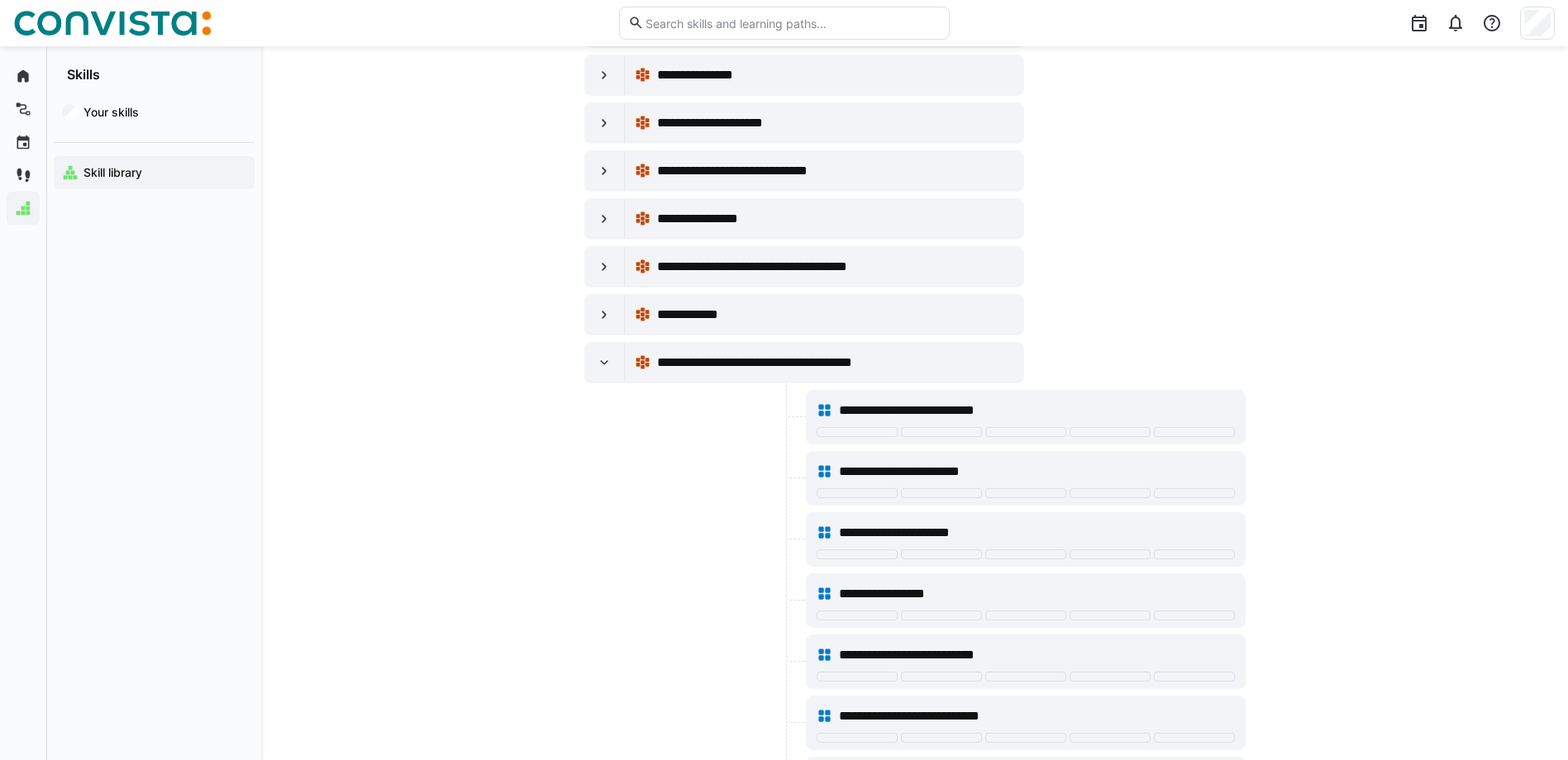
click at [597, 362] on eds-icon at bounding box center [604, 362] width 17 height 17
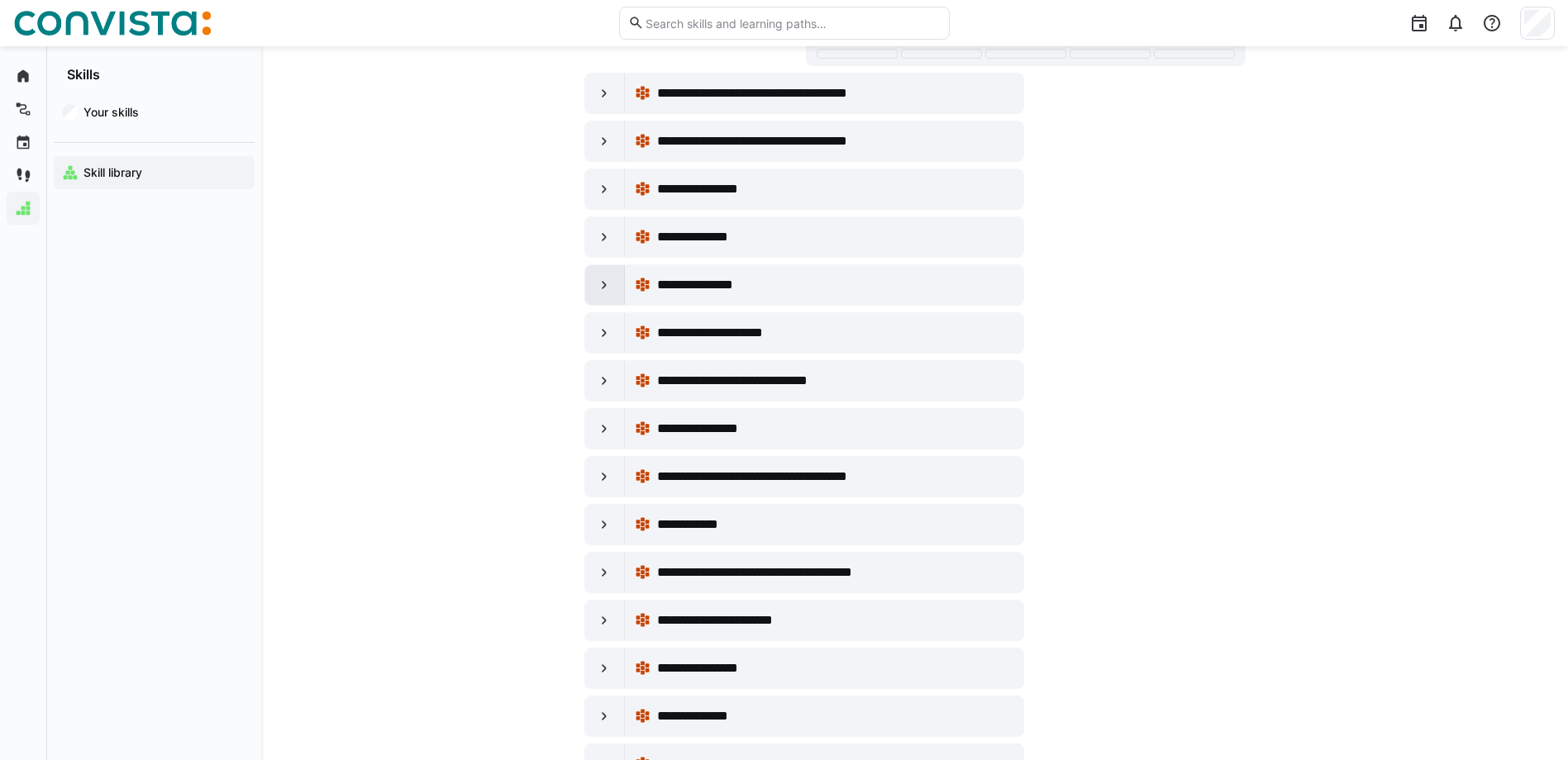
scroll to position [6163, 0]
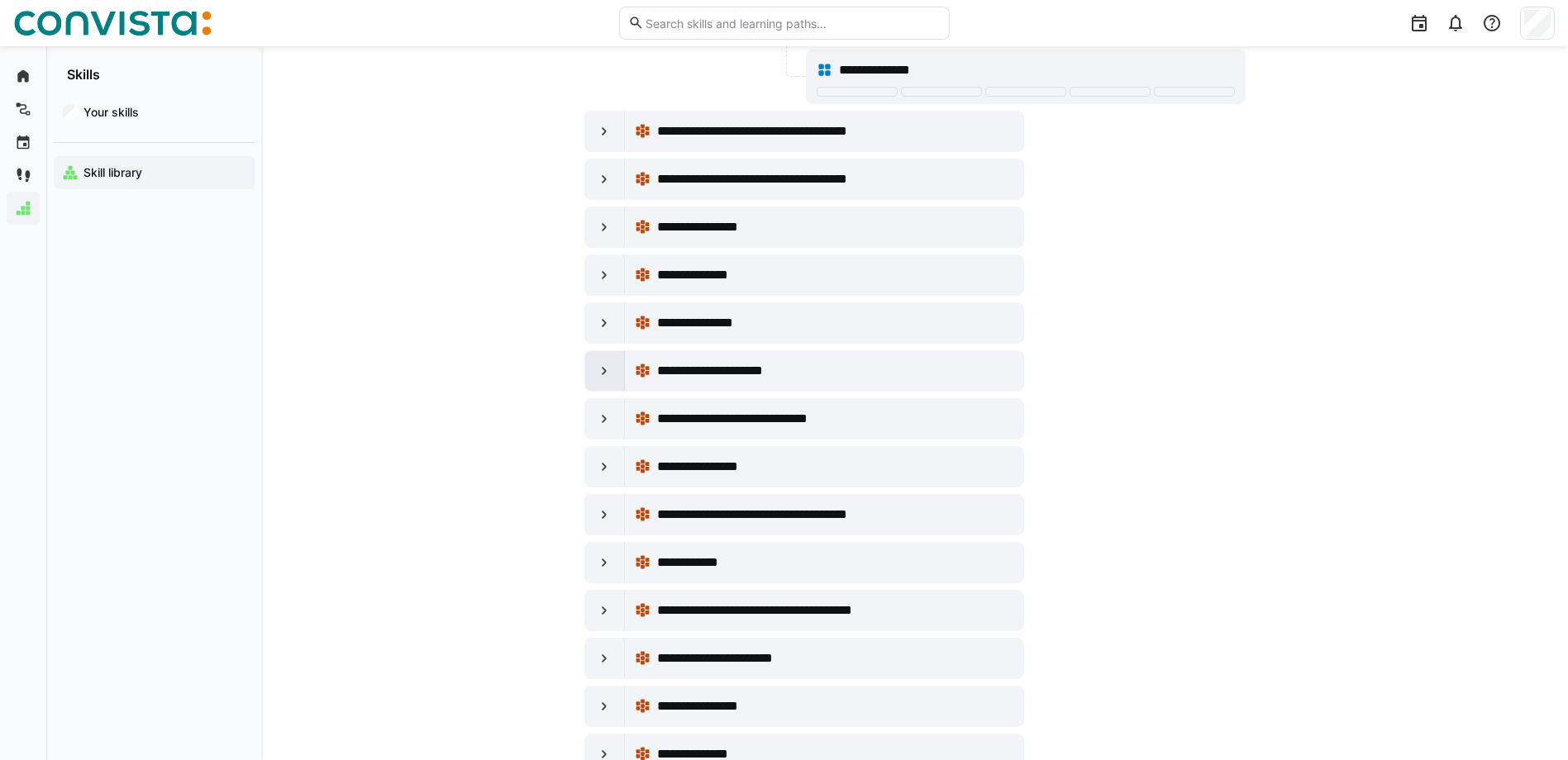
click at [595, 363] on div at bounding box center [605, 371] width 40 height 40
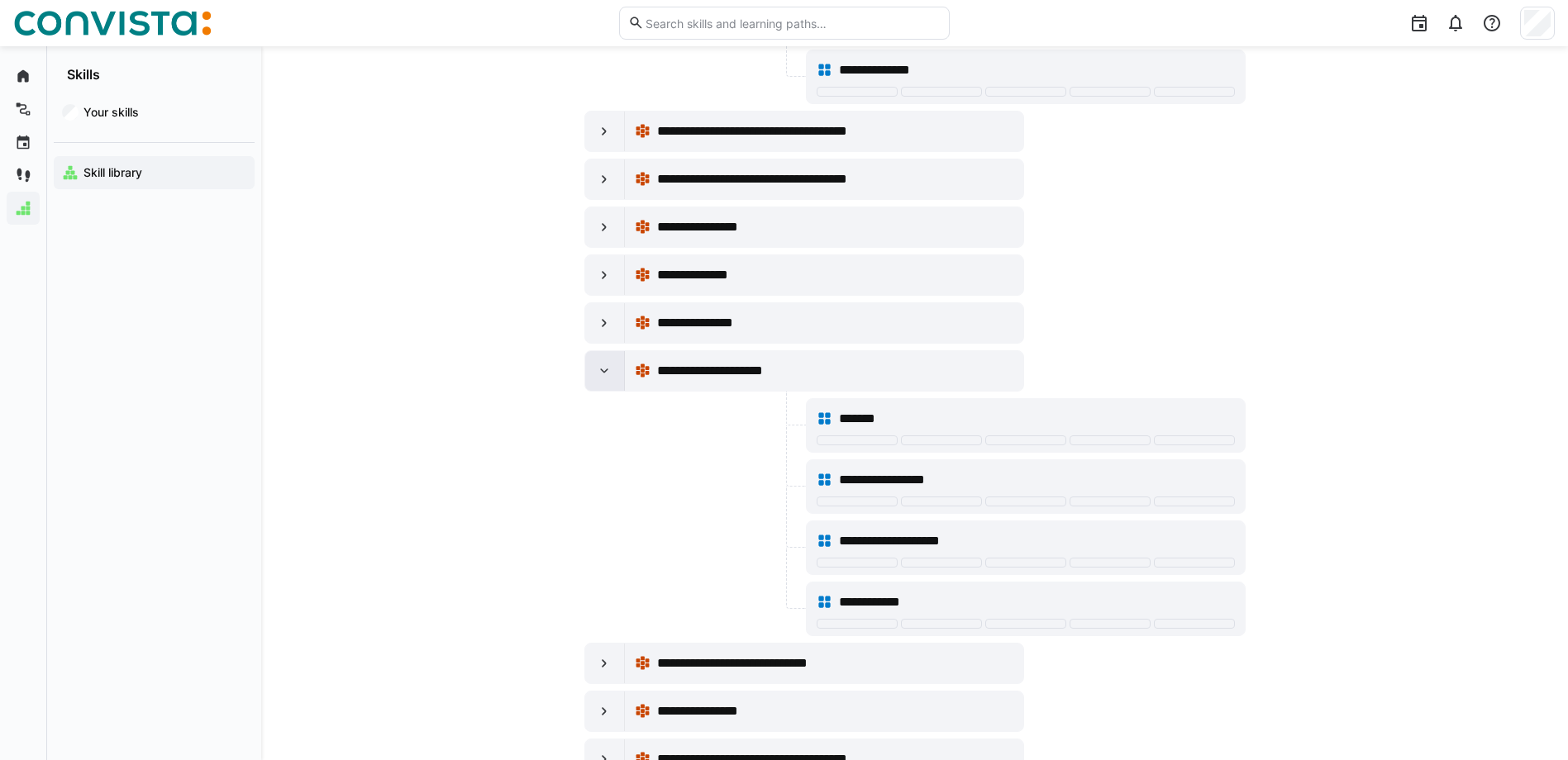
click at [595, 362] on div at bounding box center [605, 371] width 40 height 40
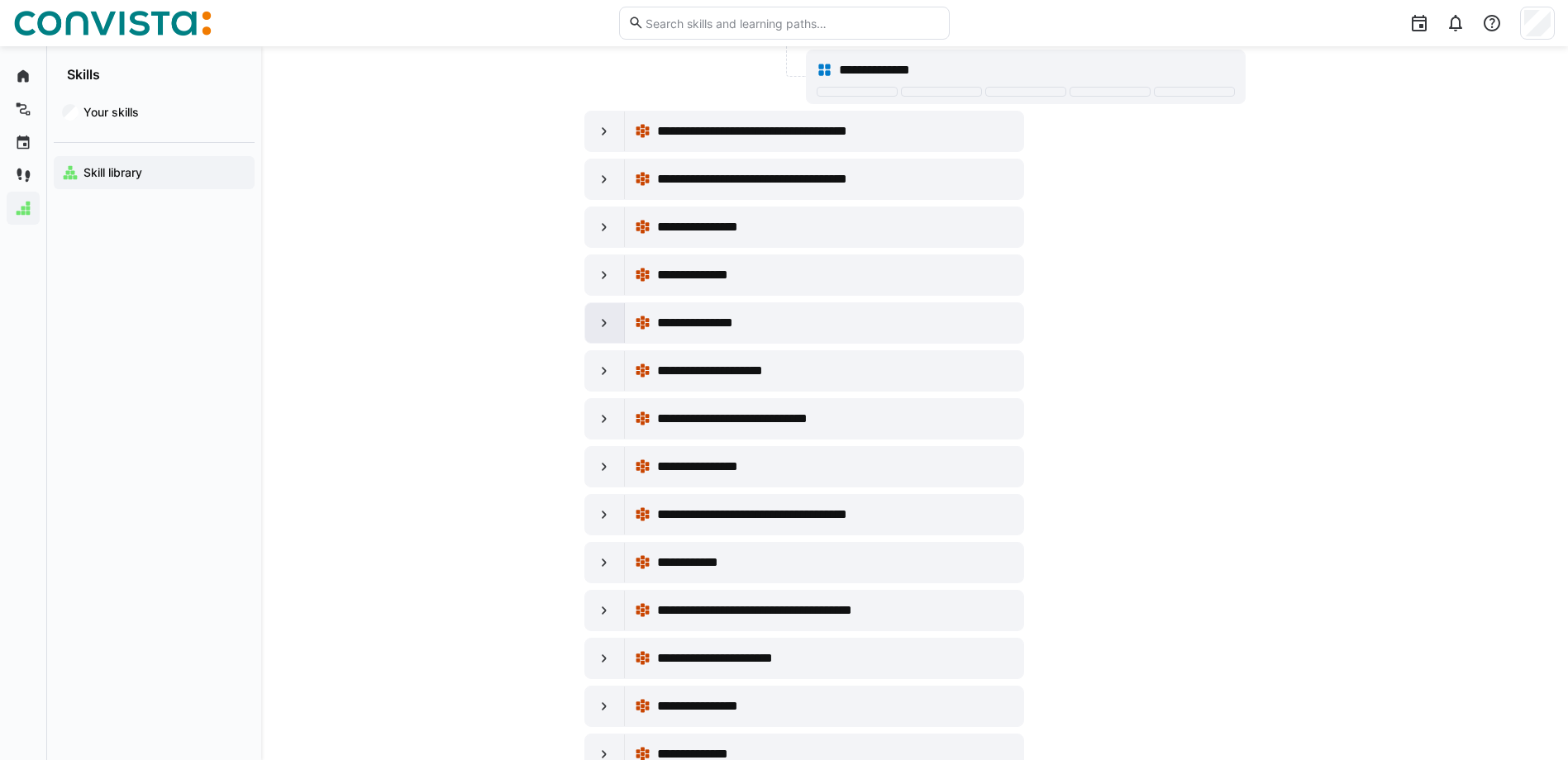
click at [594, 326] on div at bounding box center [605, 324] width 40 height 40
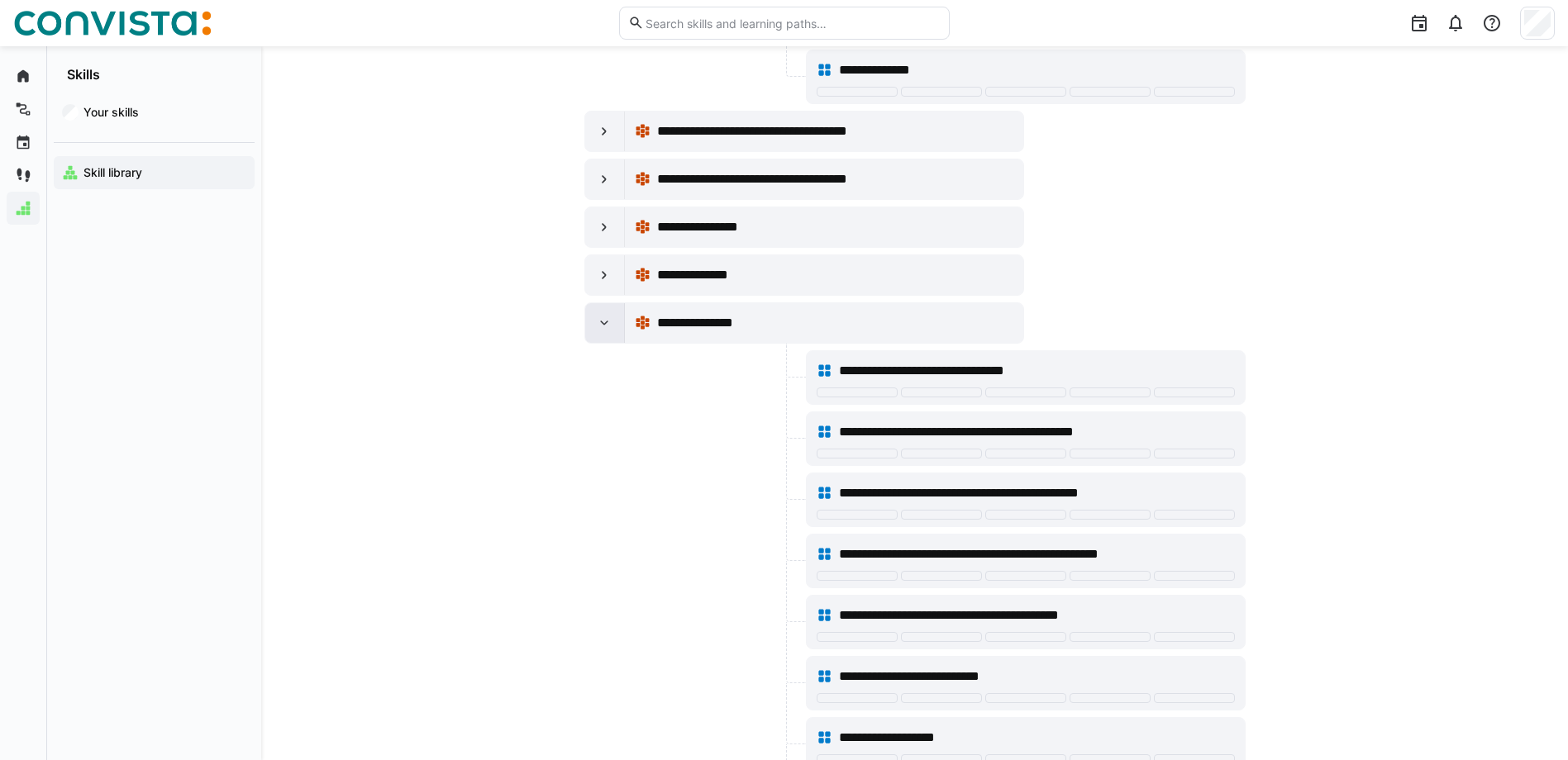
click at [590, 324] on div at bounding box center [605, 324] width 40 height 40
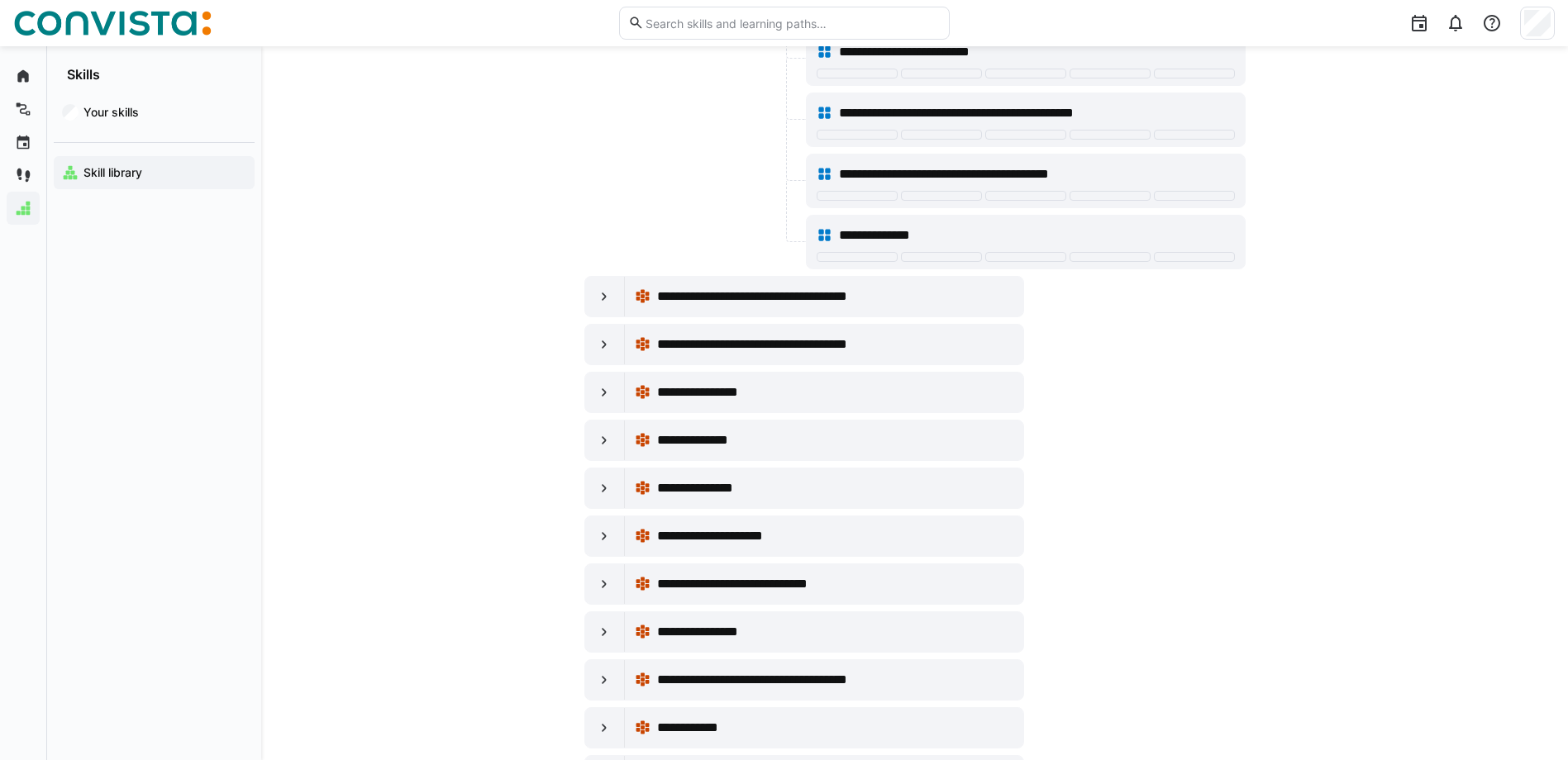
scroll to position [5915, 0]
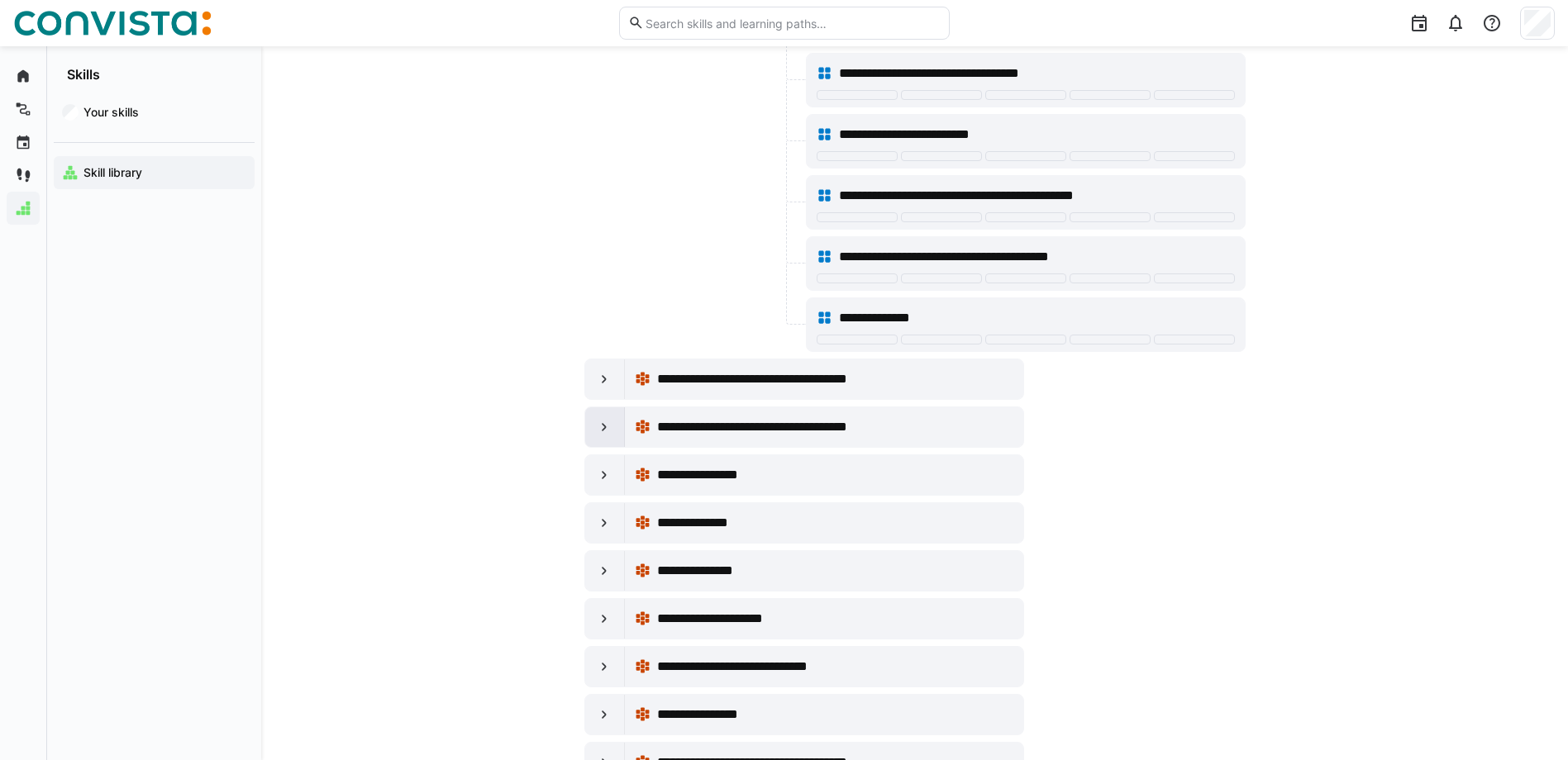
click at [608, 428] on eds-icon at bounding box center [604, 427] width 17 height 17
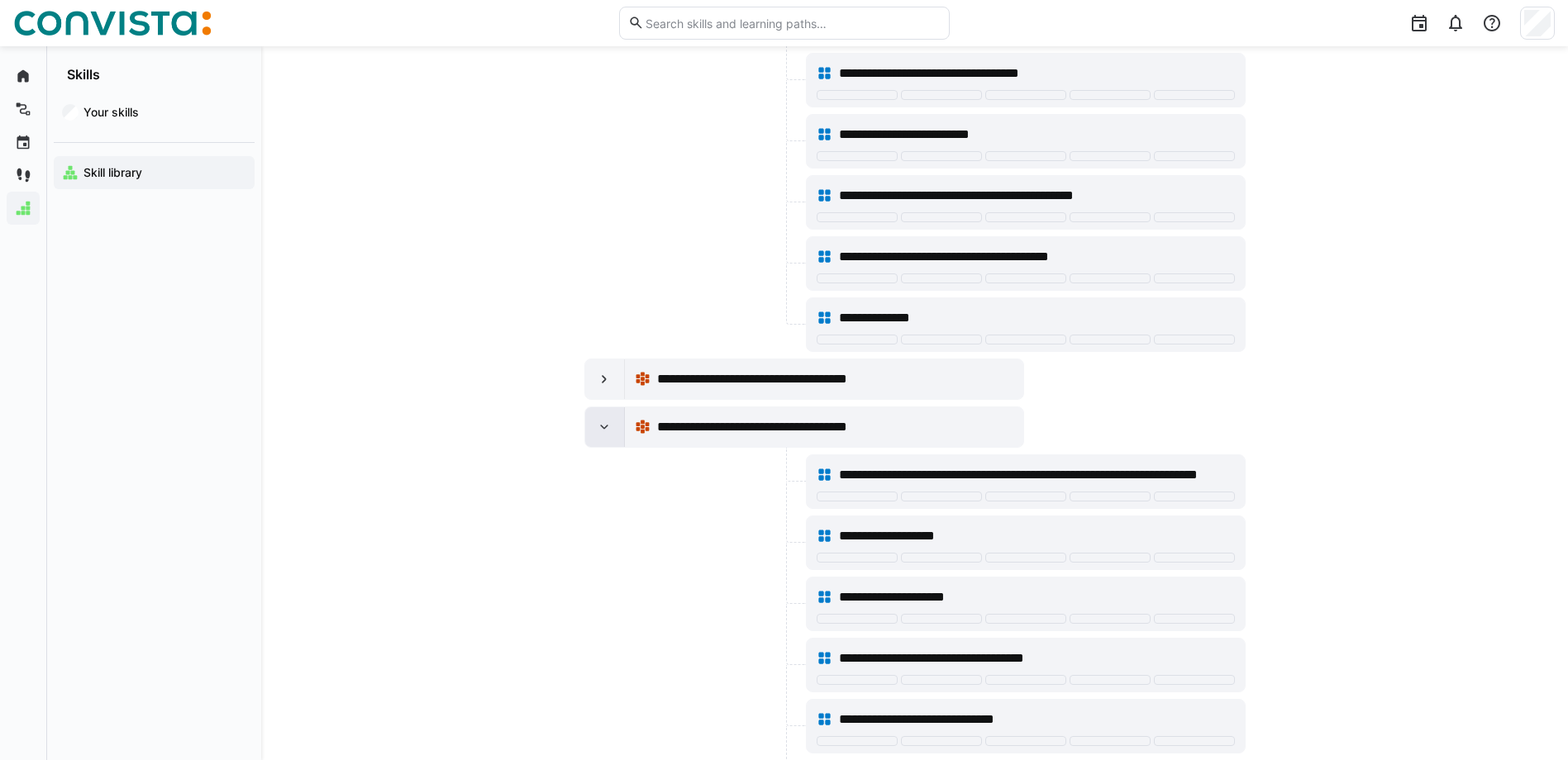
click at [594, 429] on div at bounding box center [605, 428] width 40 height 40
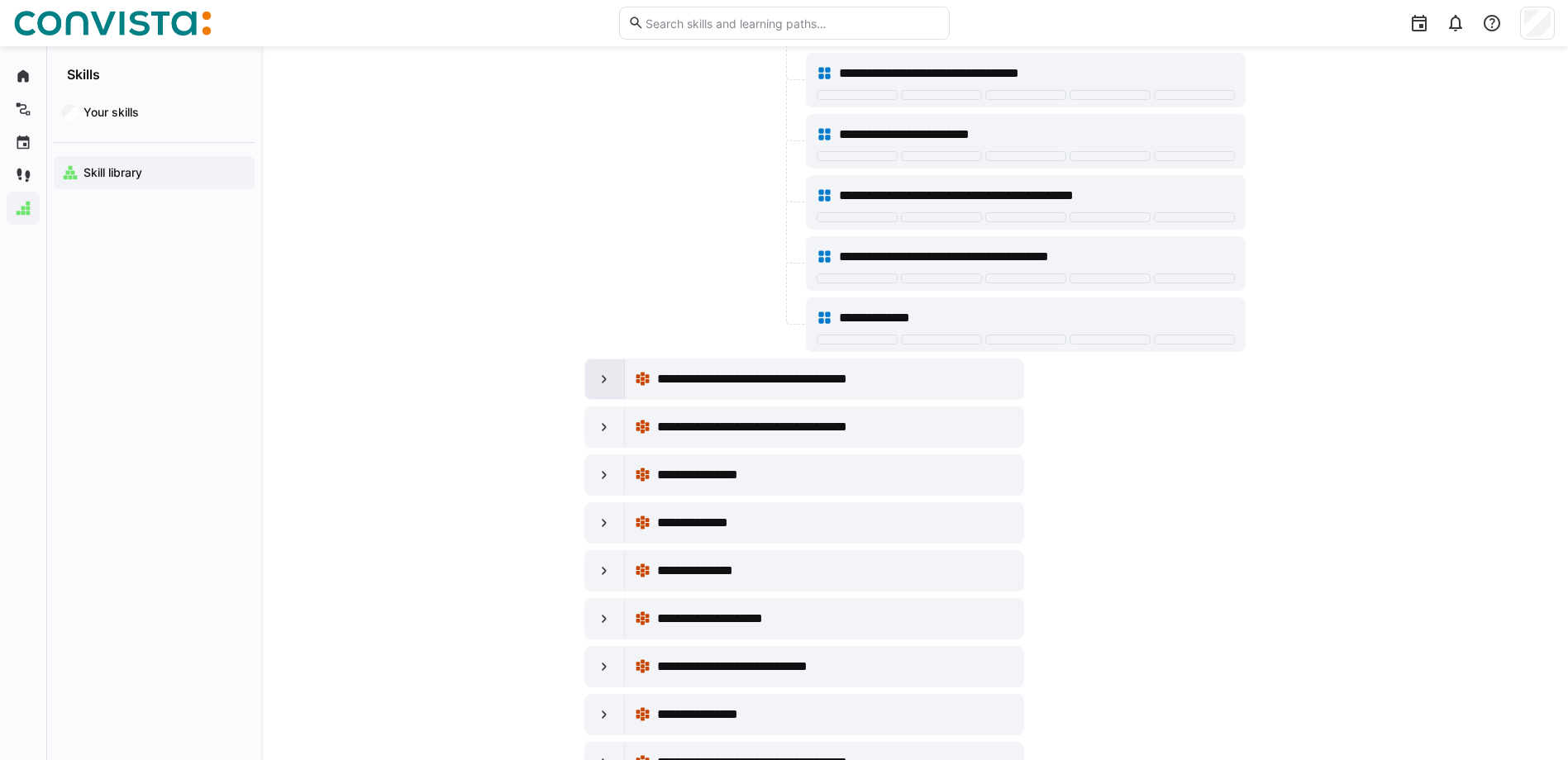
click at [604, 389] on div at bounding box center [605, 379] width 40 height 40
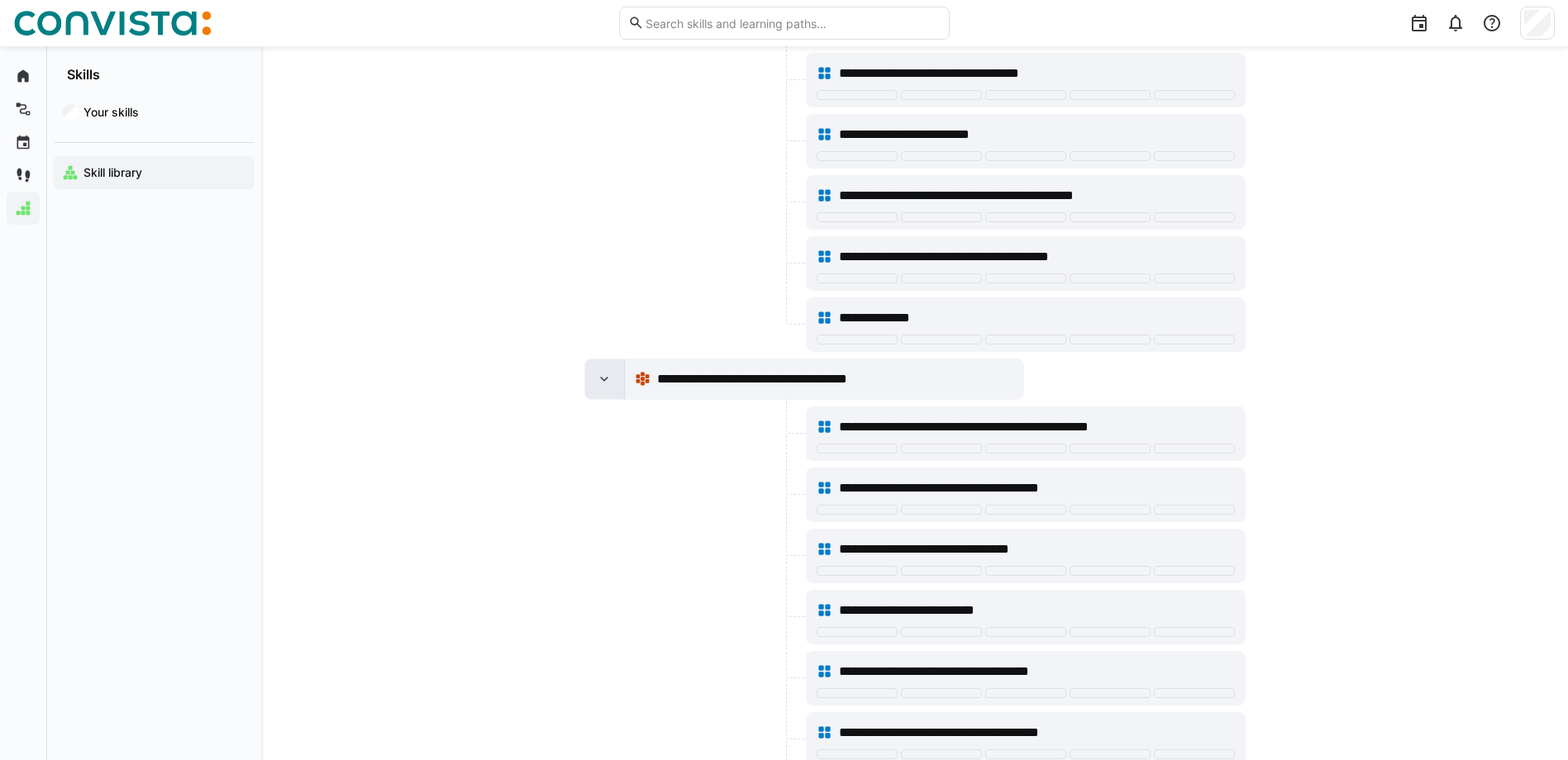
click at [589, 376] on div at bounding box center [605, 379] width 40 height 40
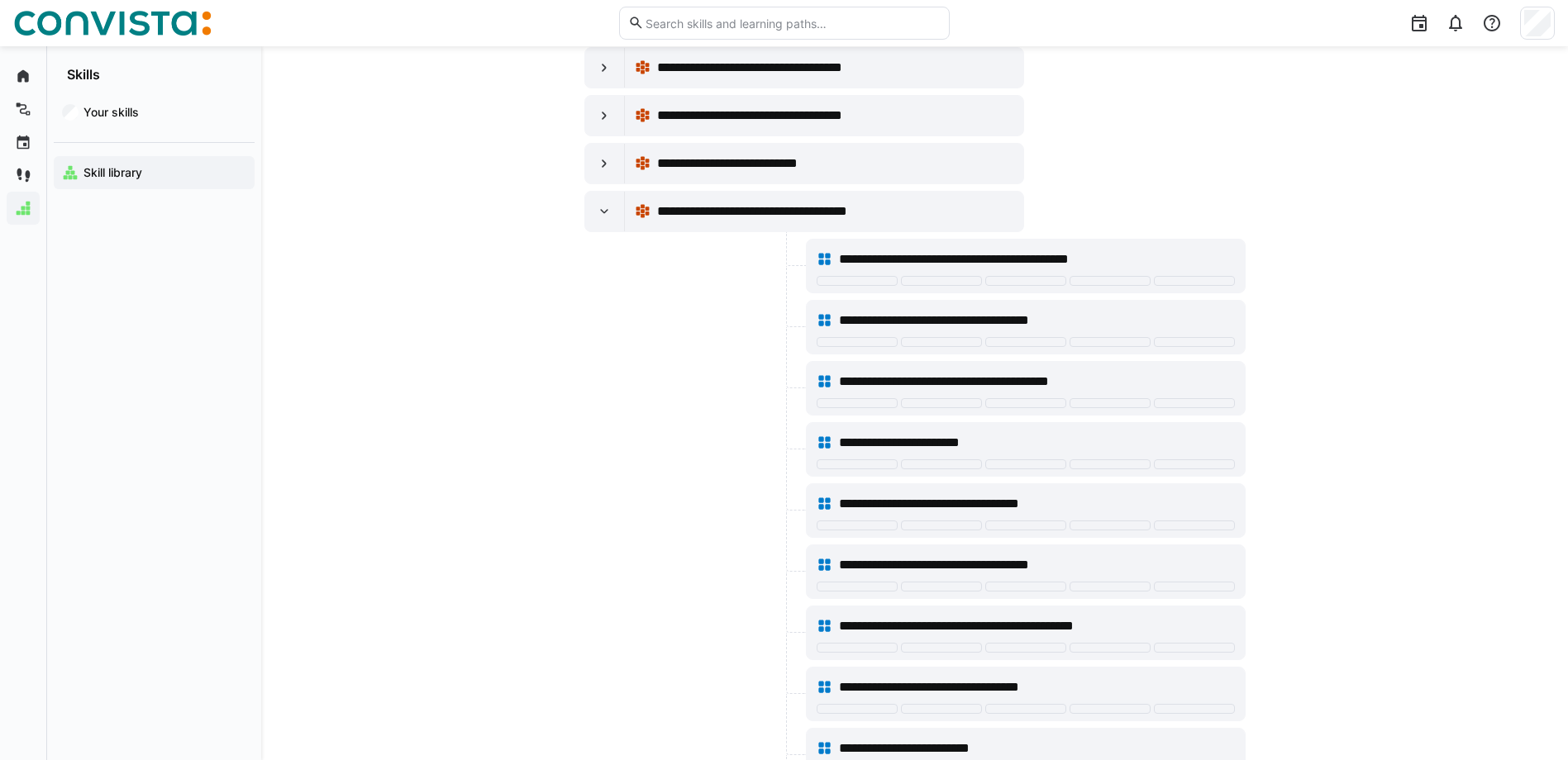
scroll to position [5172, 0]
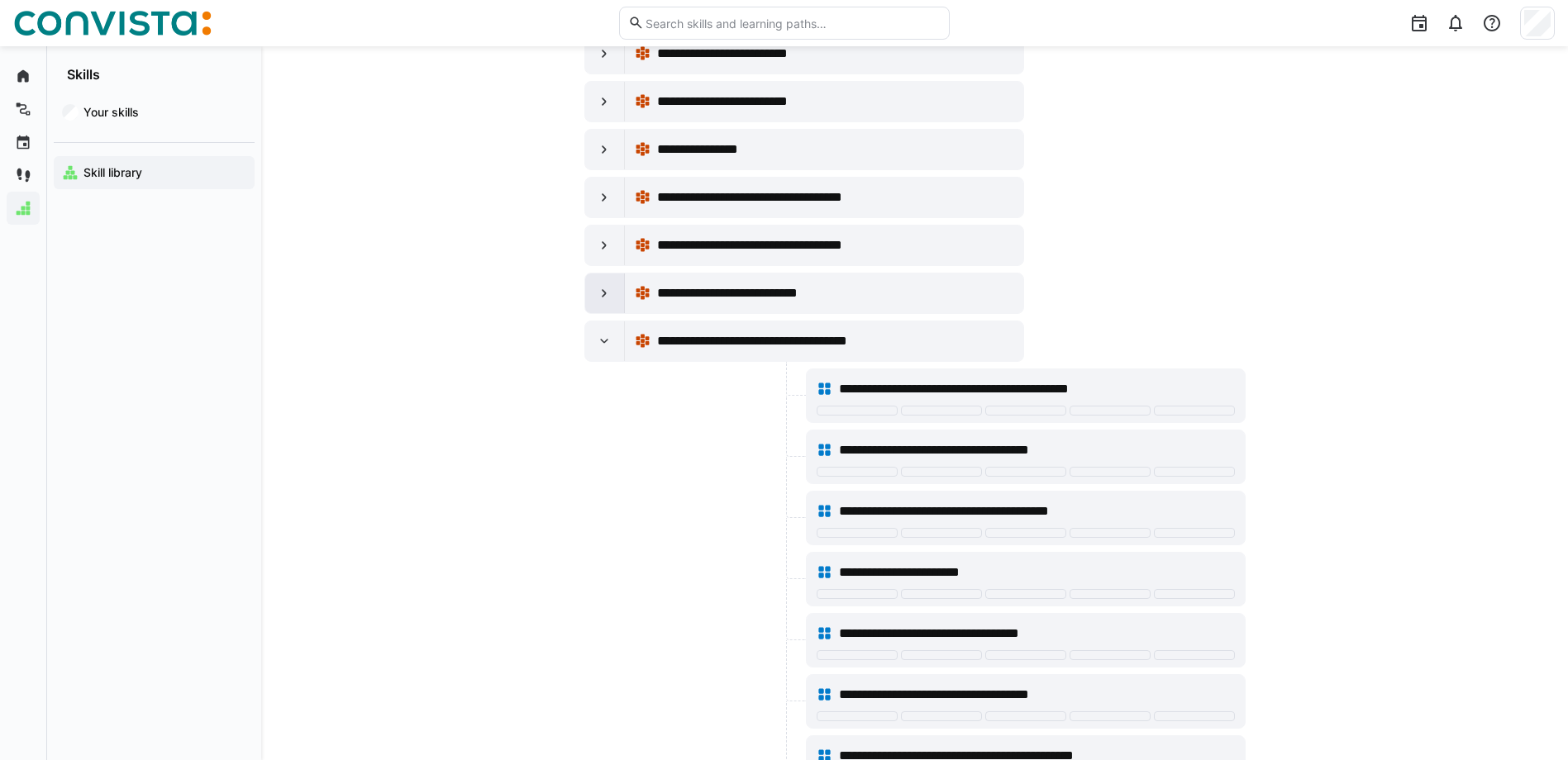
click at [605, 296] on eds-icon at bounding box center [604, 293] width 17 height 17
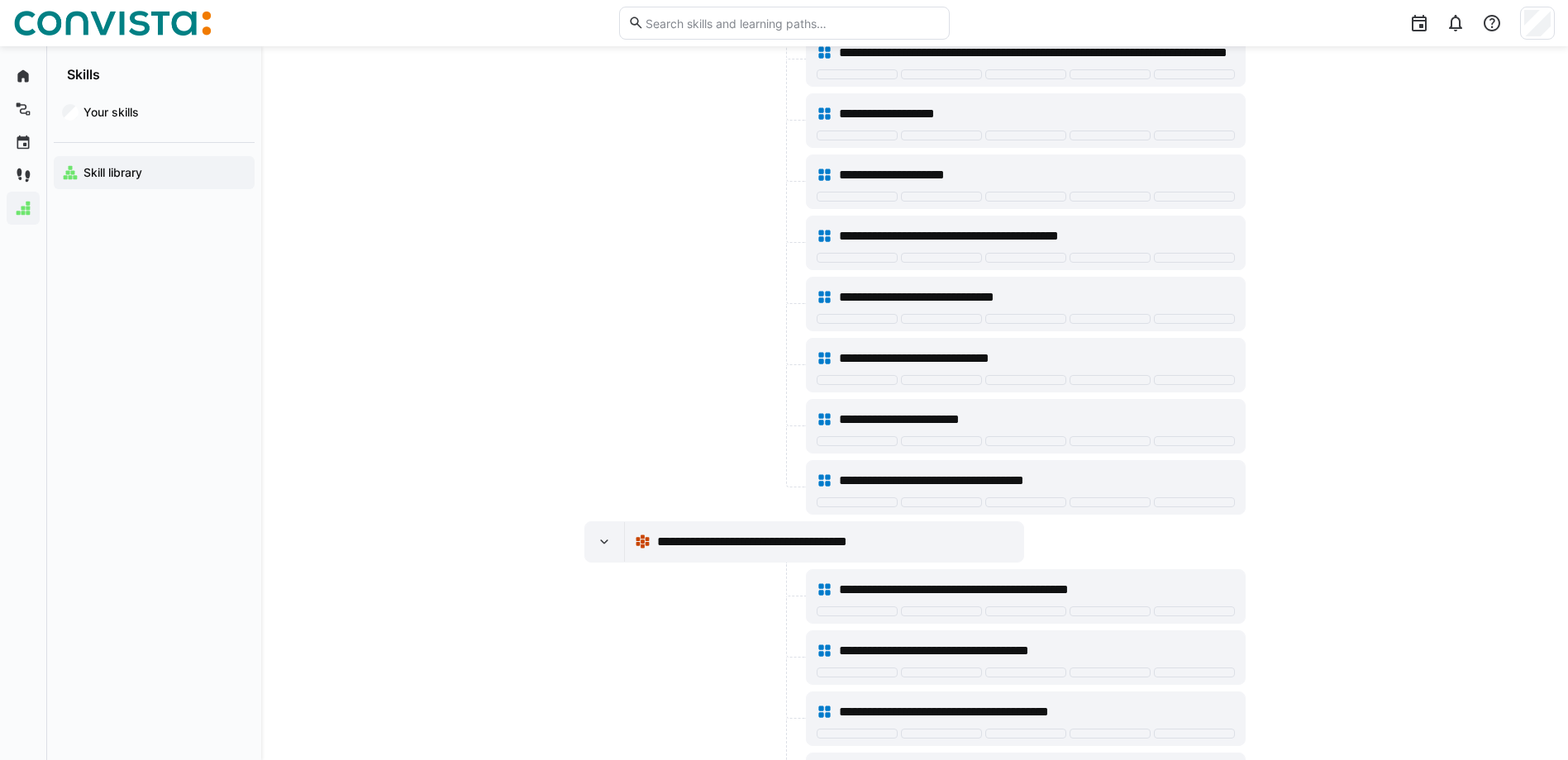
scroll to position [5502, 0]
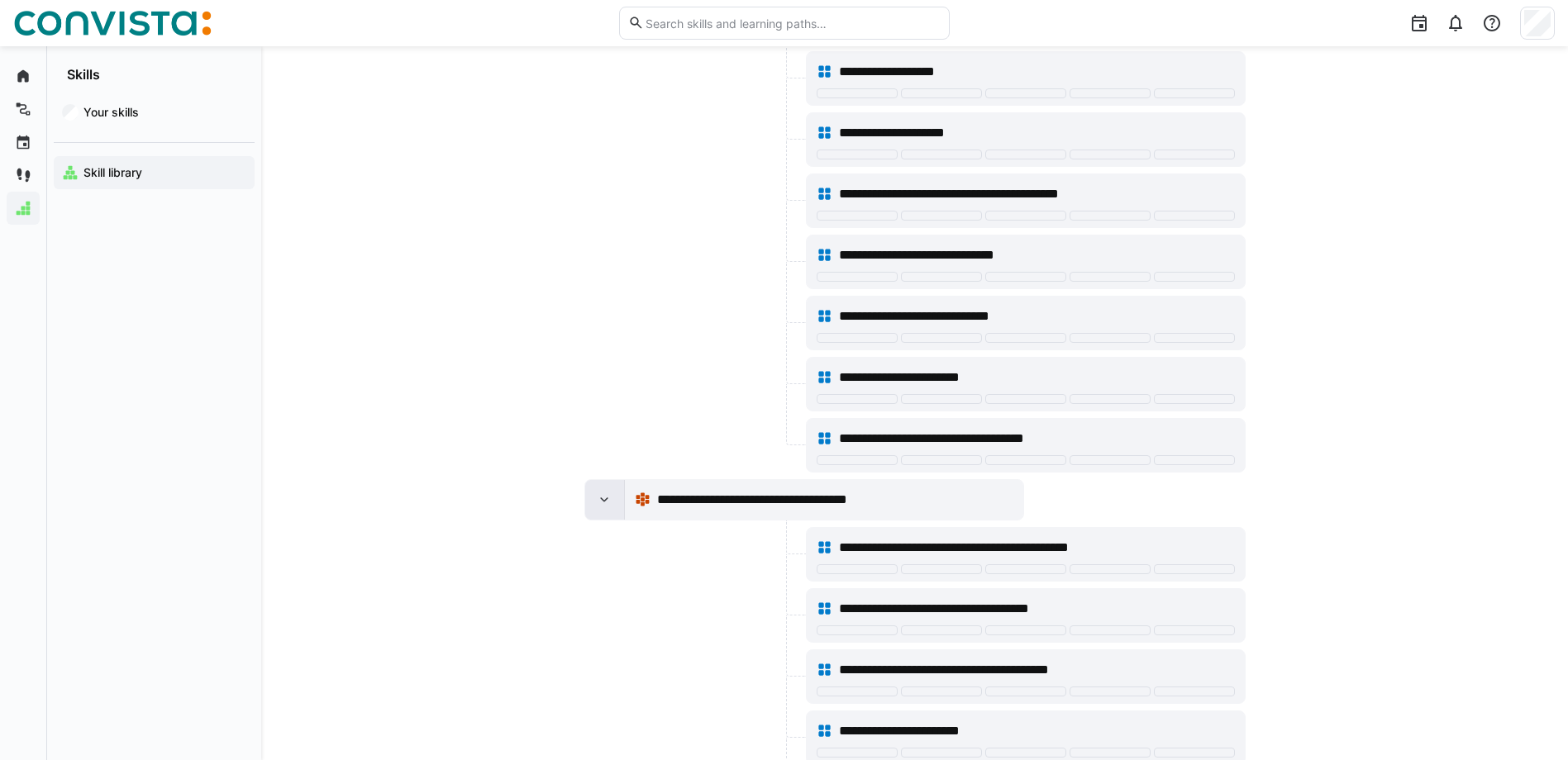
drag, startPoint x: 599, startPoint y: 505, endPoint x: 599, endPoint y: 492, distance: 13.0
click at [600, 505] on eds-icon at bounding box center [604, 500] width 17 height 17
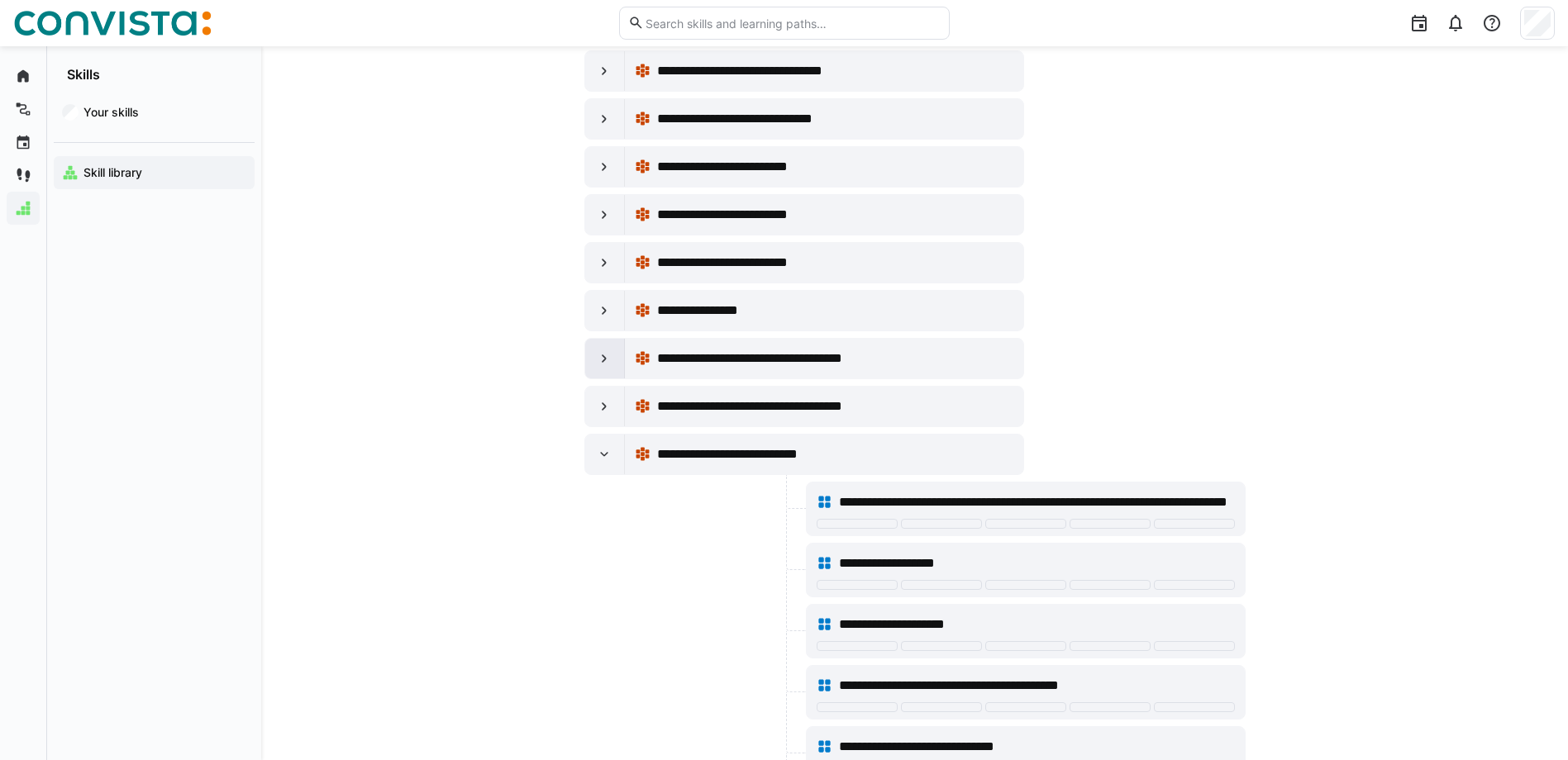
scroll to position [5006, 0]
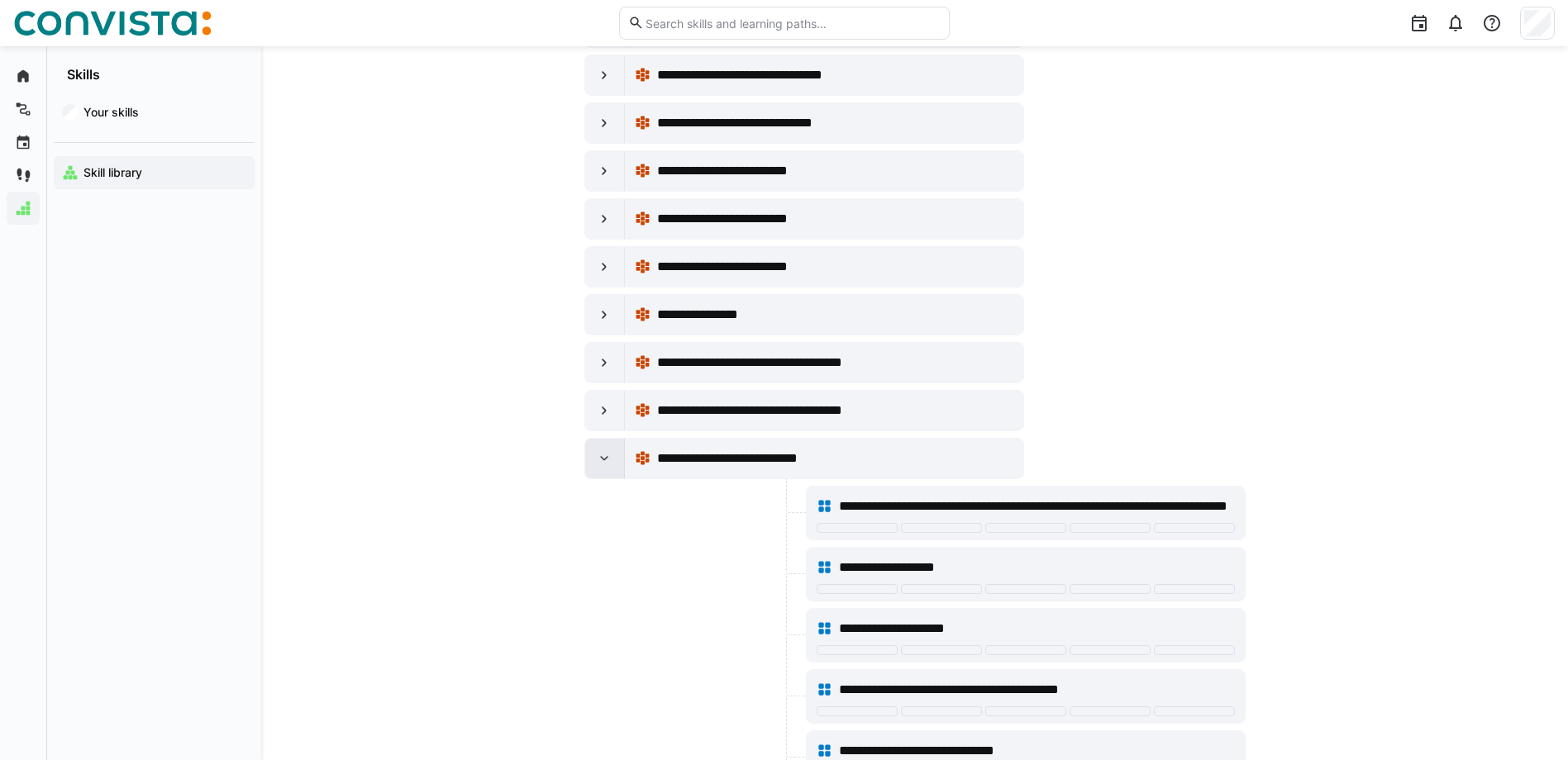
click at [593, 448] on div at bounding box center [605, 458] width 40 height 40
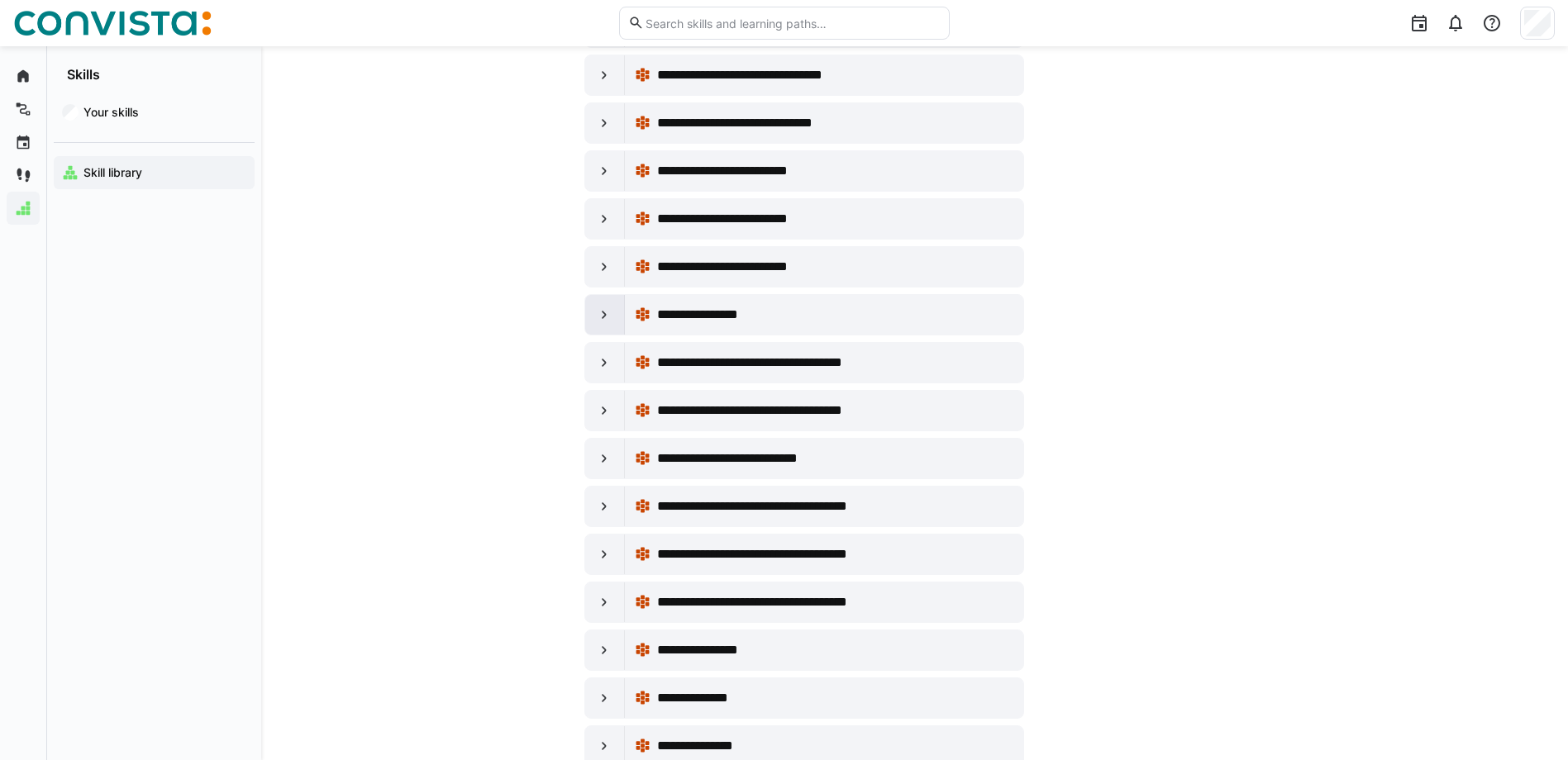
click at [612, 317] on eds-icon at bounding box center [604, 315] width 17 height 17
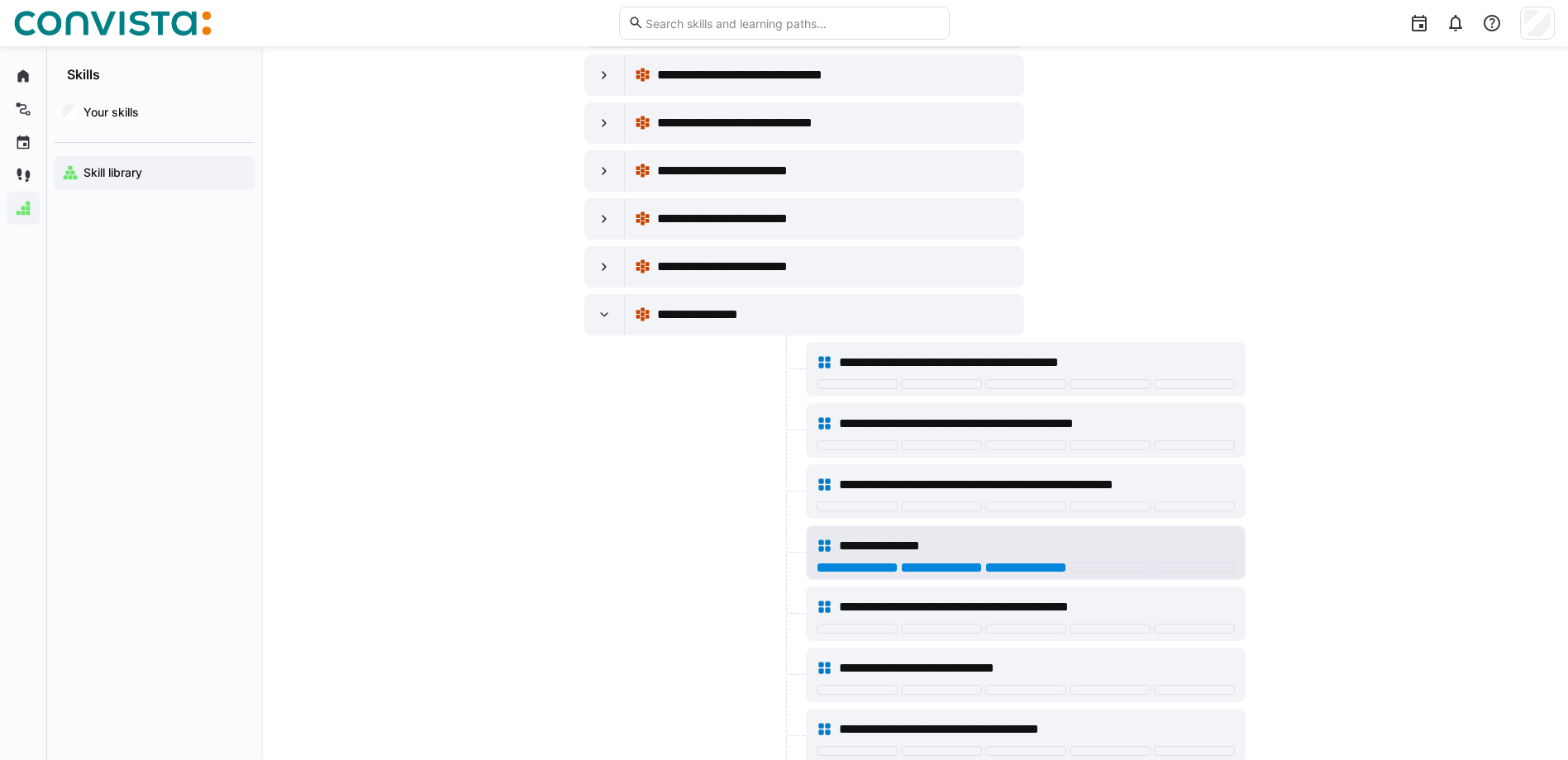
click at [1045, 564] on div at bounding box center [1027, 568] width 81 height 10
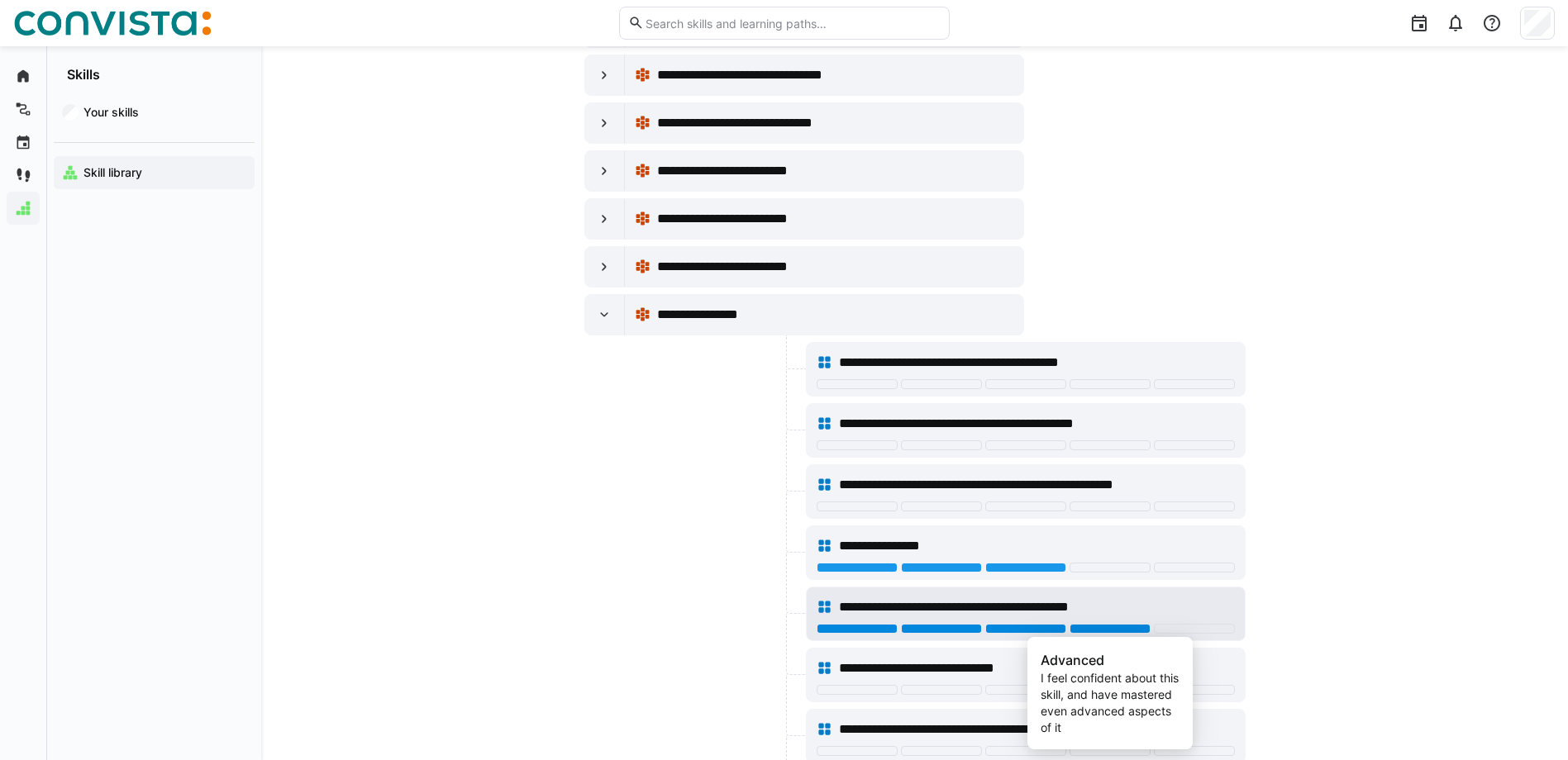
click at [1146, 629] on div at bounding box center [1111, 629] width 81 height 10
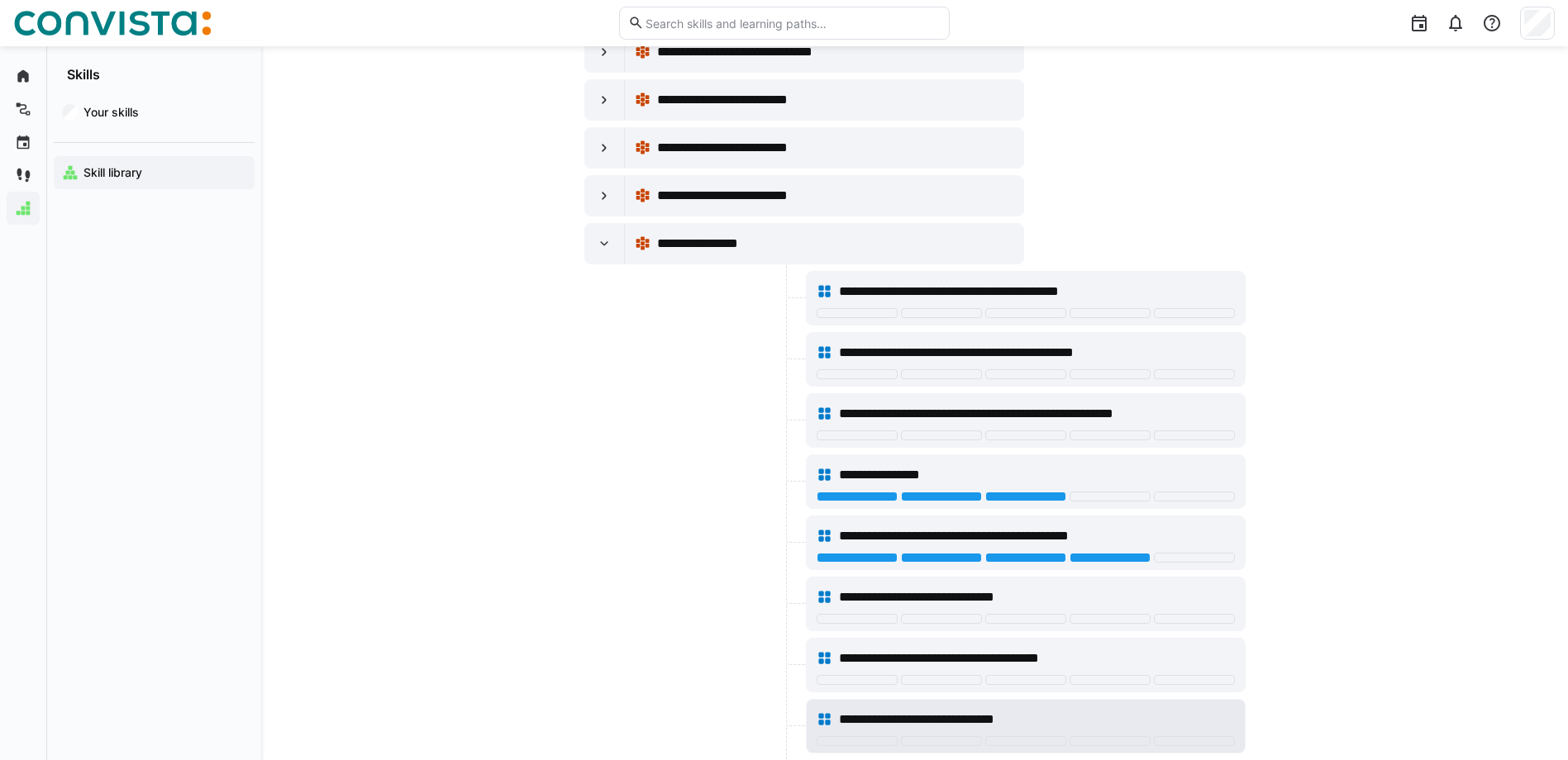
scroll to position [5172, 0]
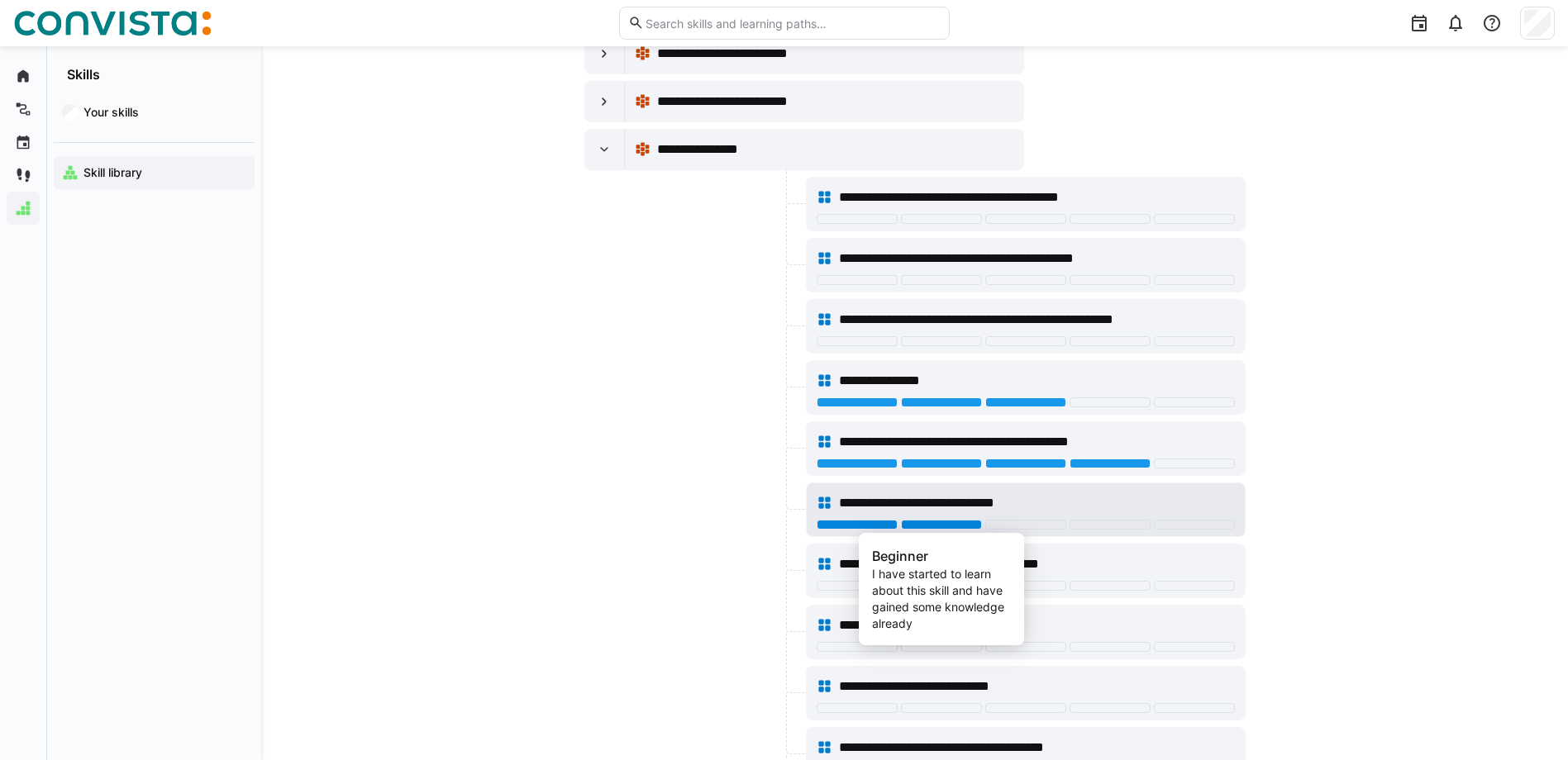
click at [950, 529] on div at bounding box center [941, 524] width 81 height 10
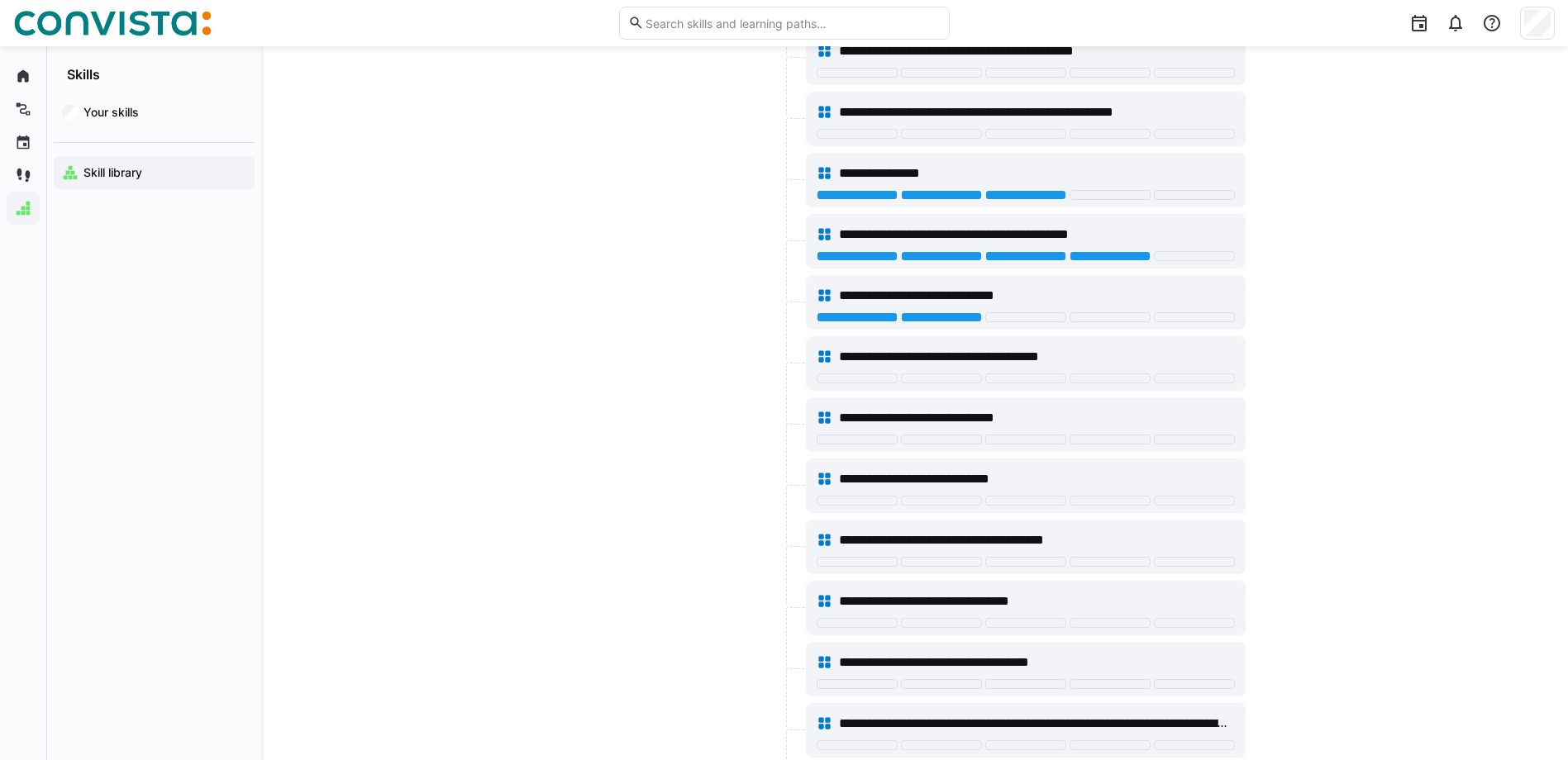
scroll to position [5419, 0]
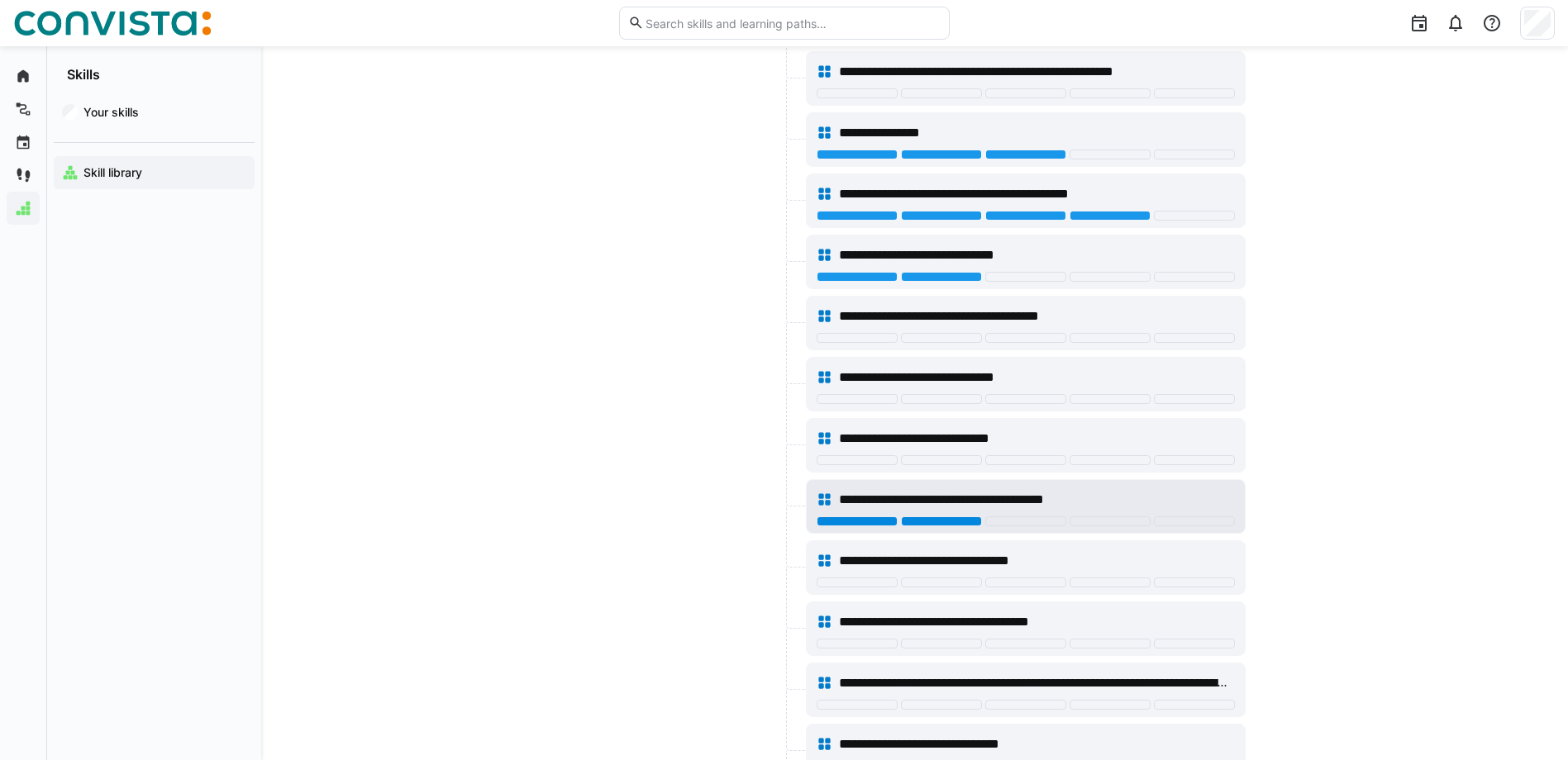
click at [918, 517] on div at bounding box center [941, 522] width 81 height 10
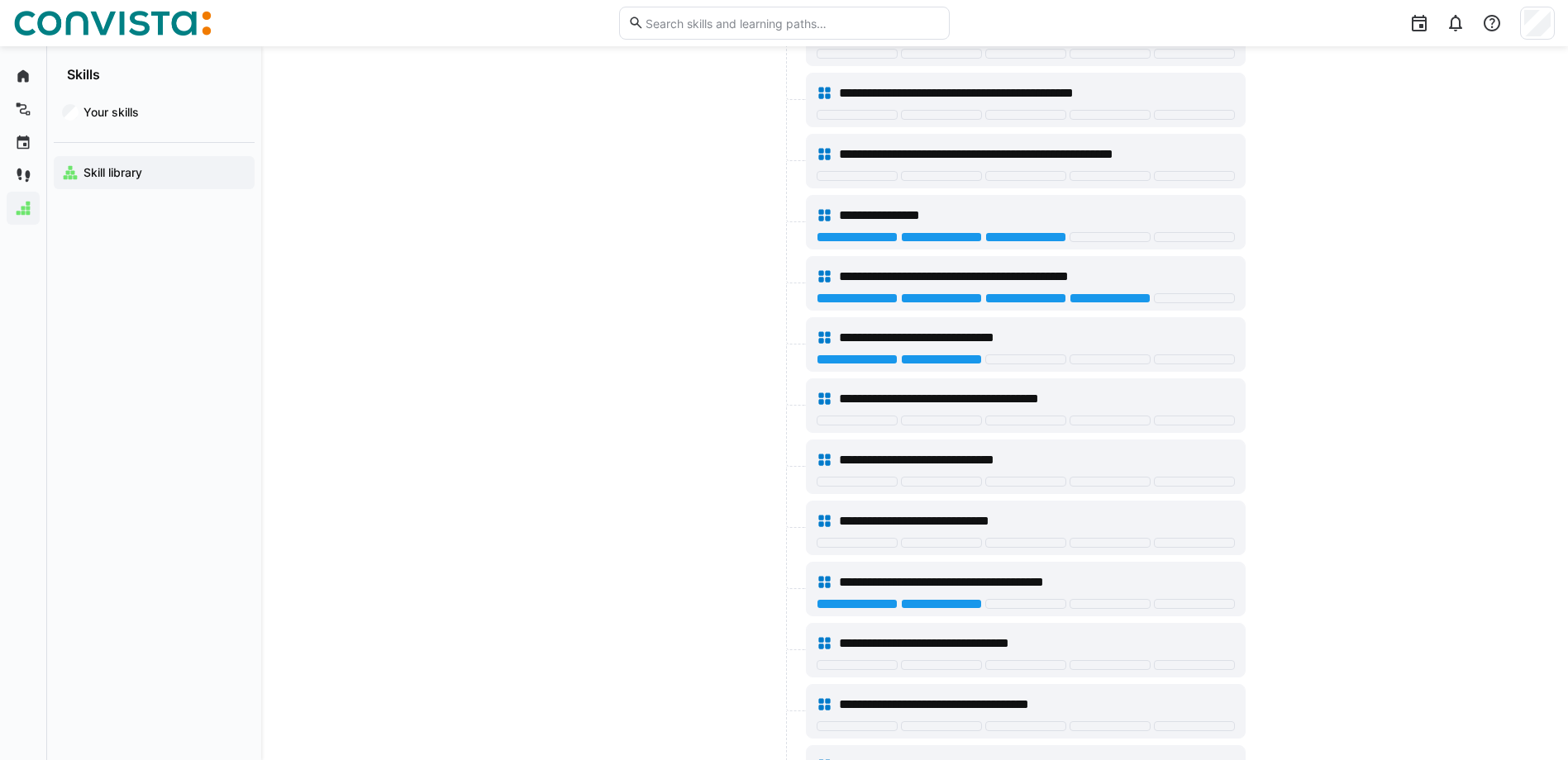
scroll to position [4923, 0]
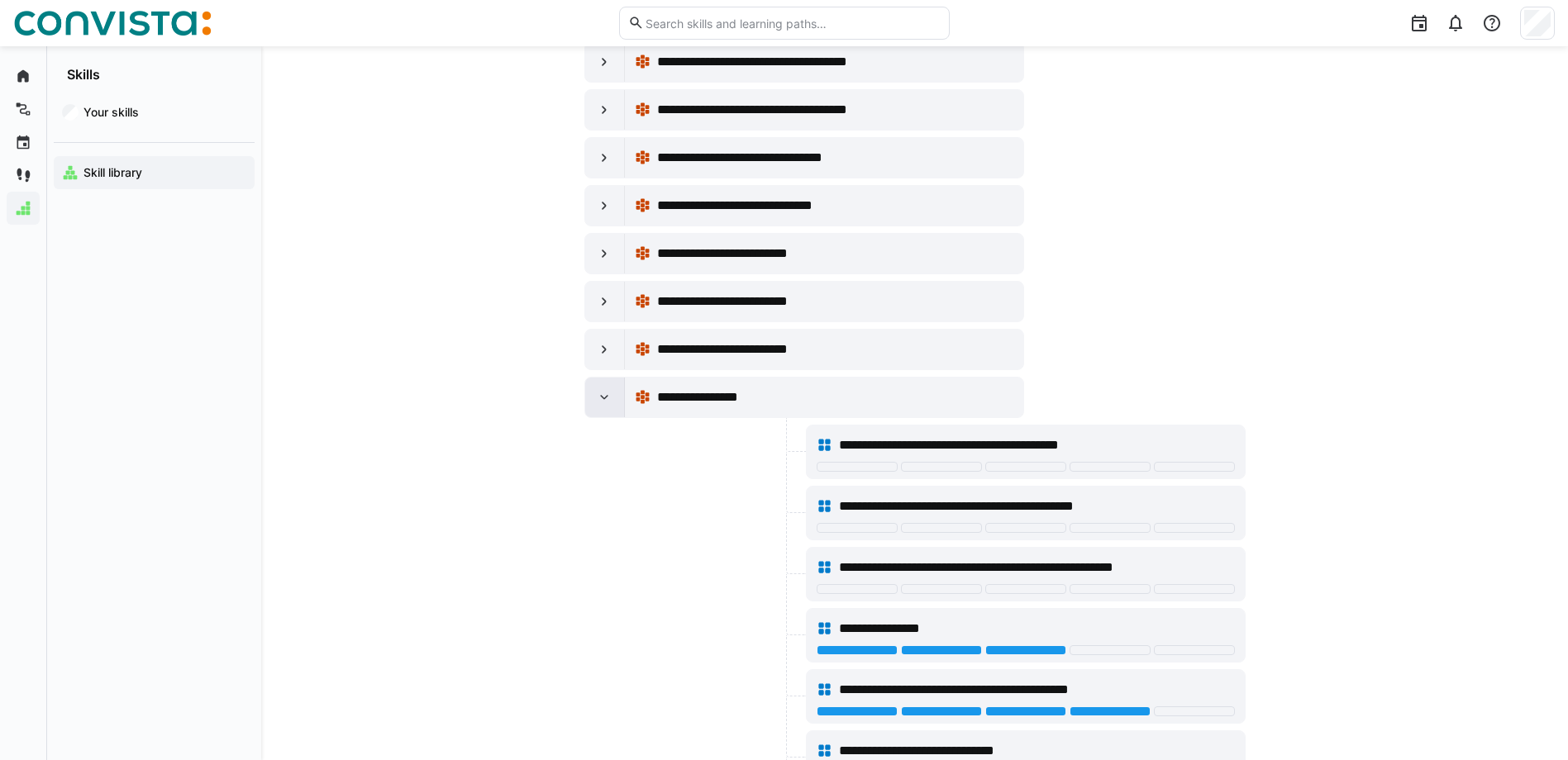
click at [607, 392] on eds-icon at bounding box center [604, 397] width 17 height 17
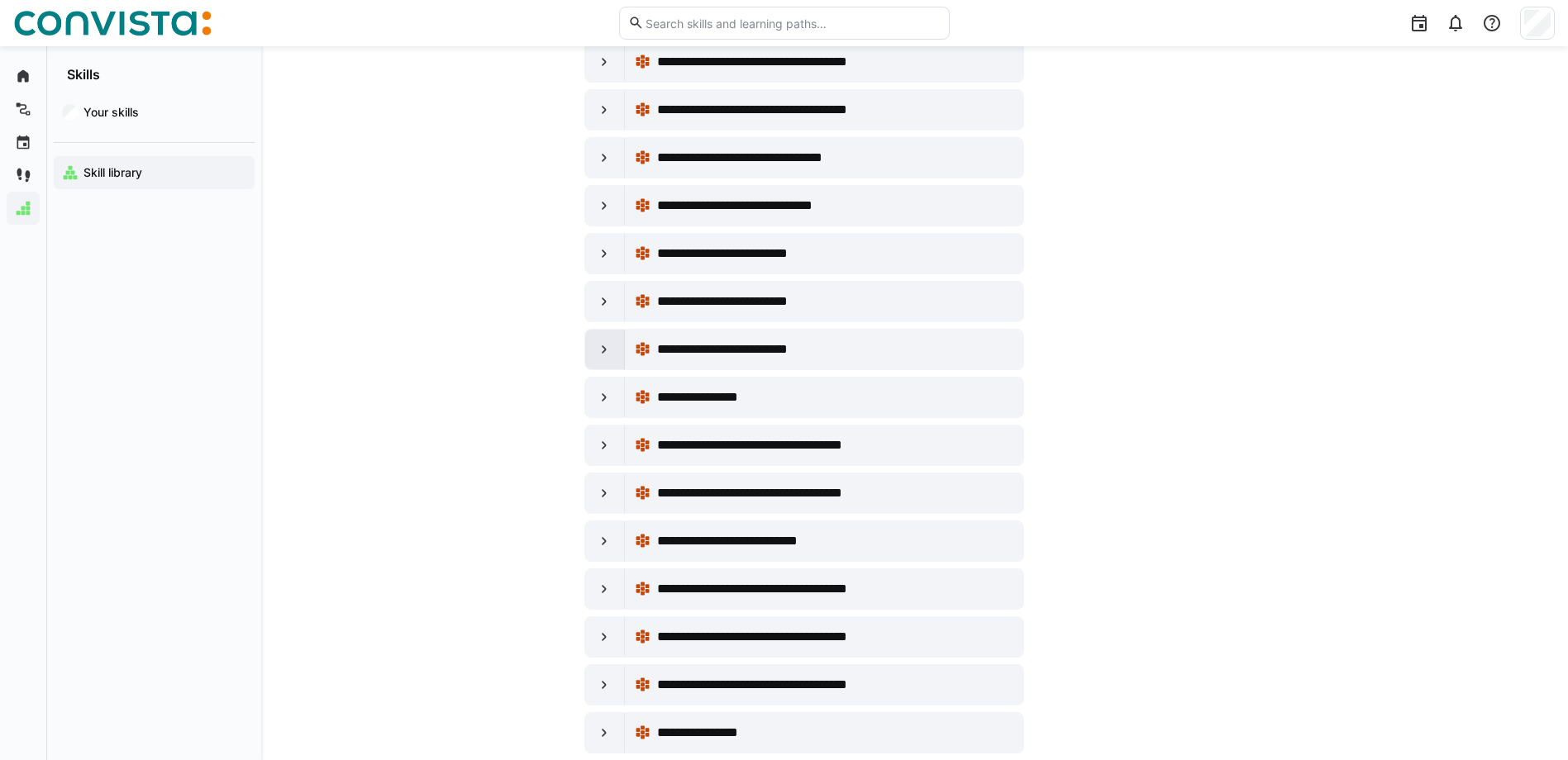
click at [602, 354] on eds-icon at bounding box center [604, 349] width 17 height 17
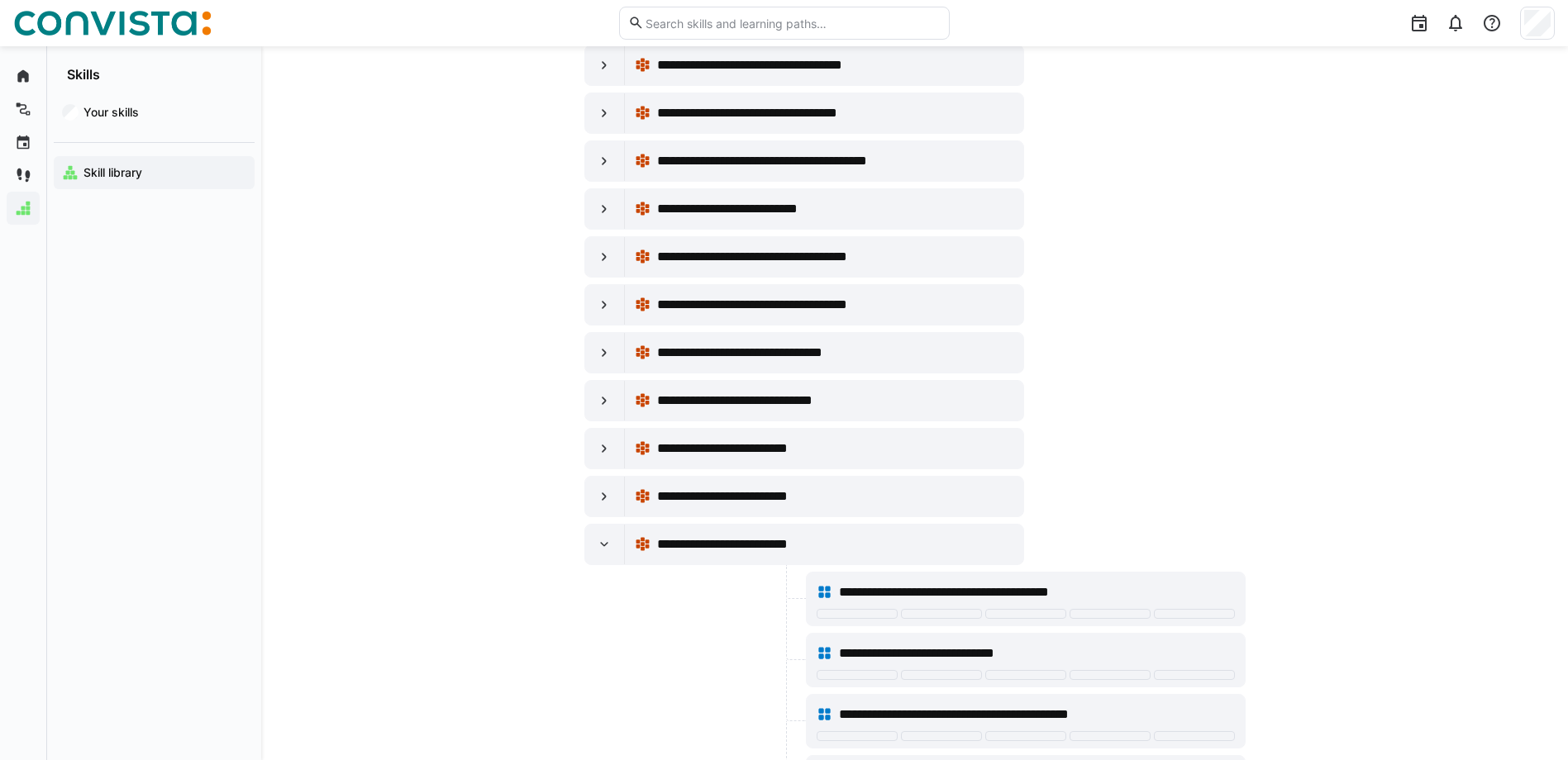
scroll to position [4758, 0]
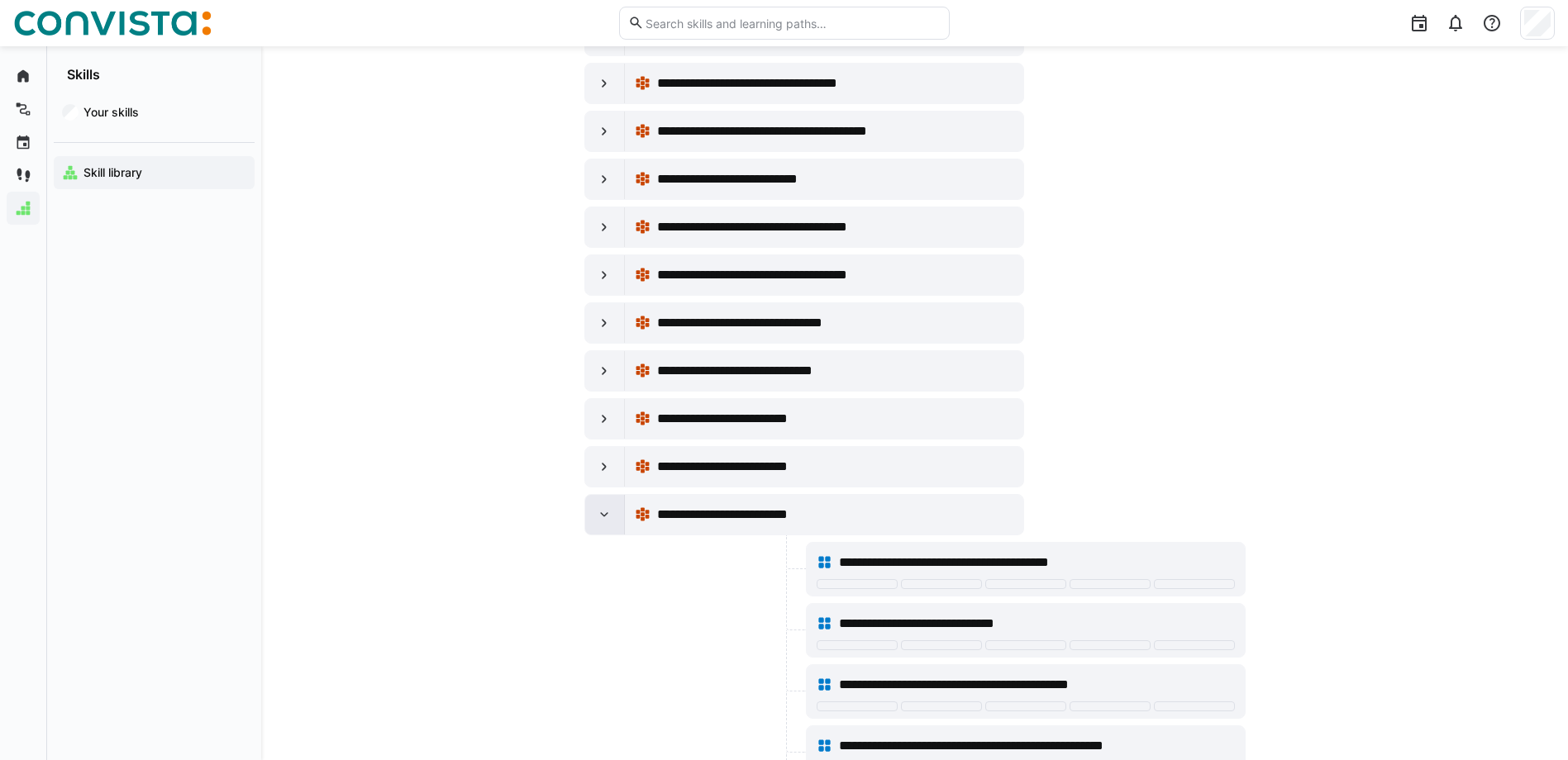
click at [611, 524] on div at bounding box center [605, 515] width 40 height 40
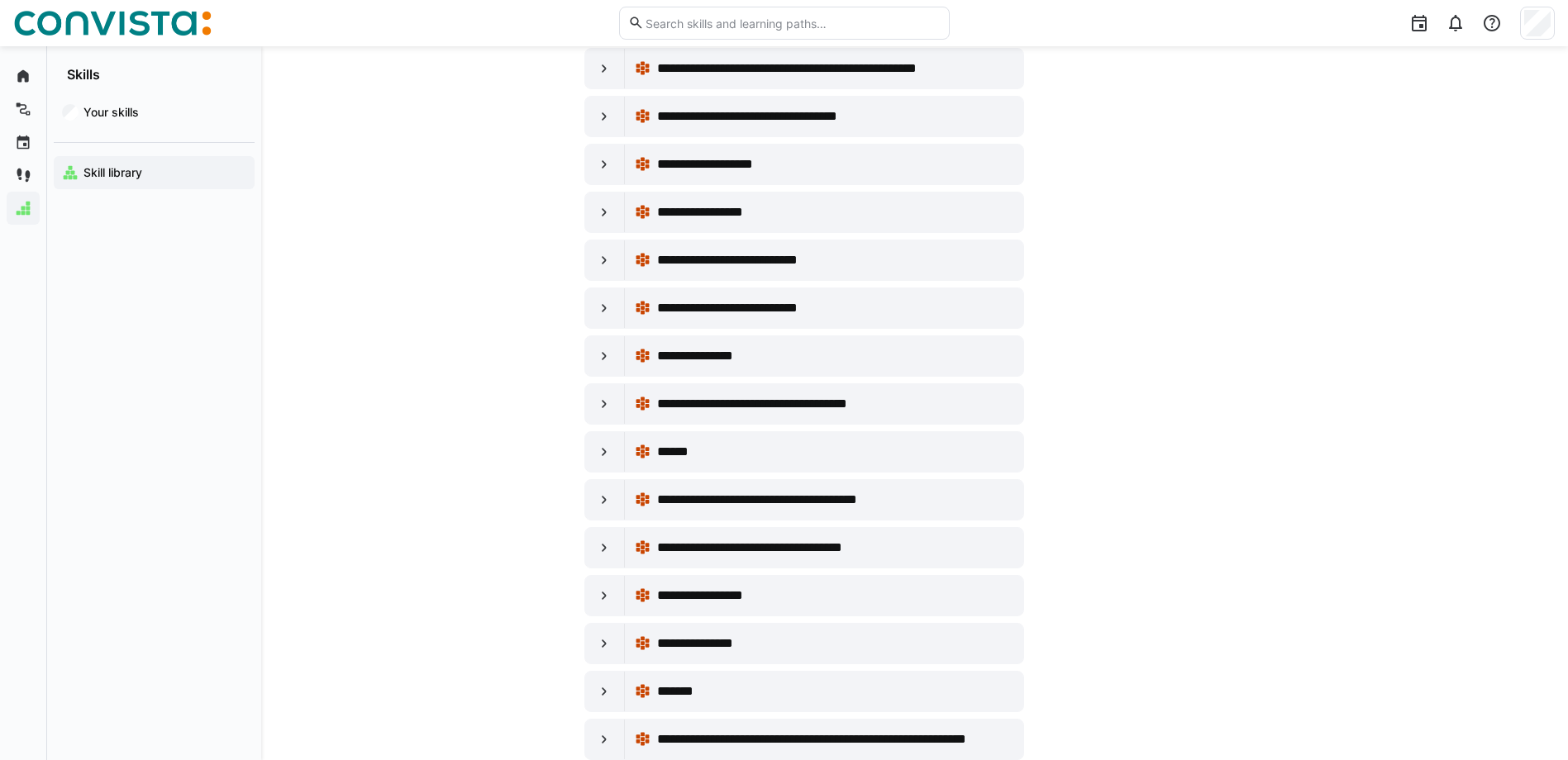
scroll to position [3683, 0]
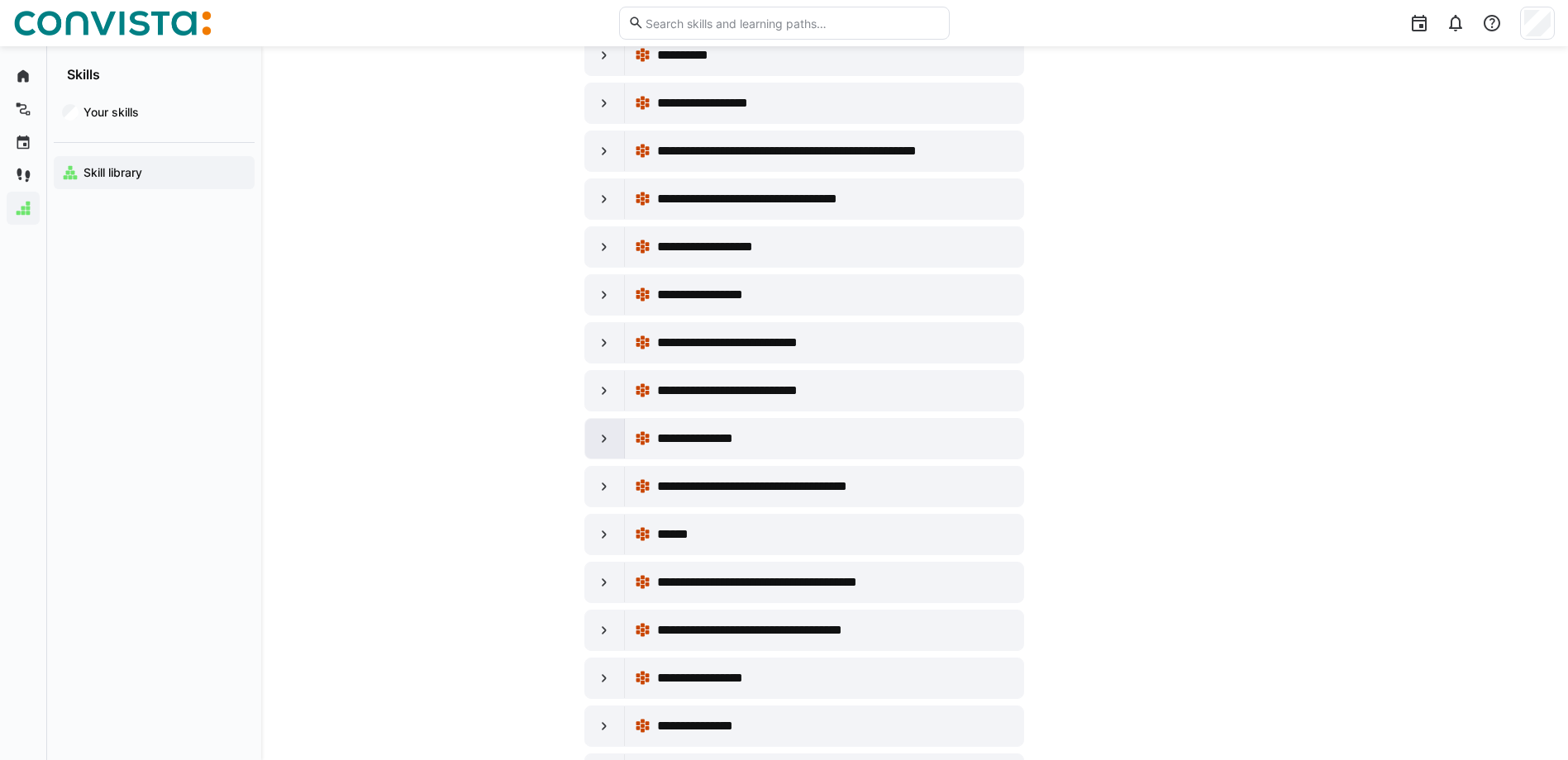
click at [614, 435] on div at bounding box center [605, 438] width 40 height 40
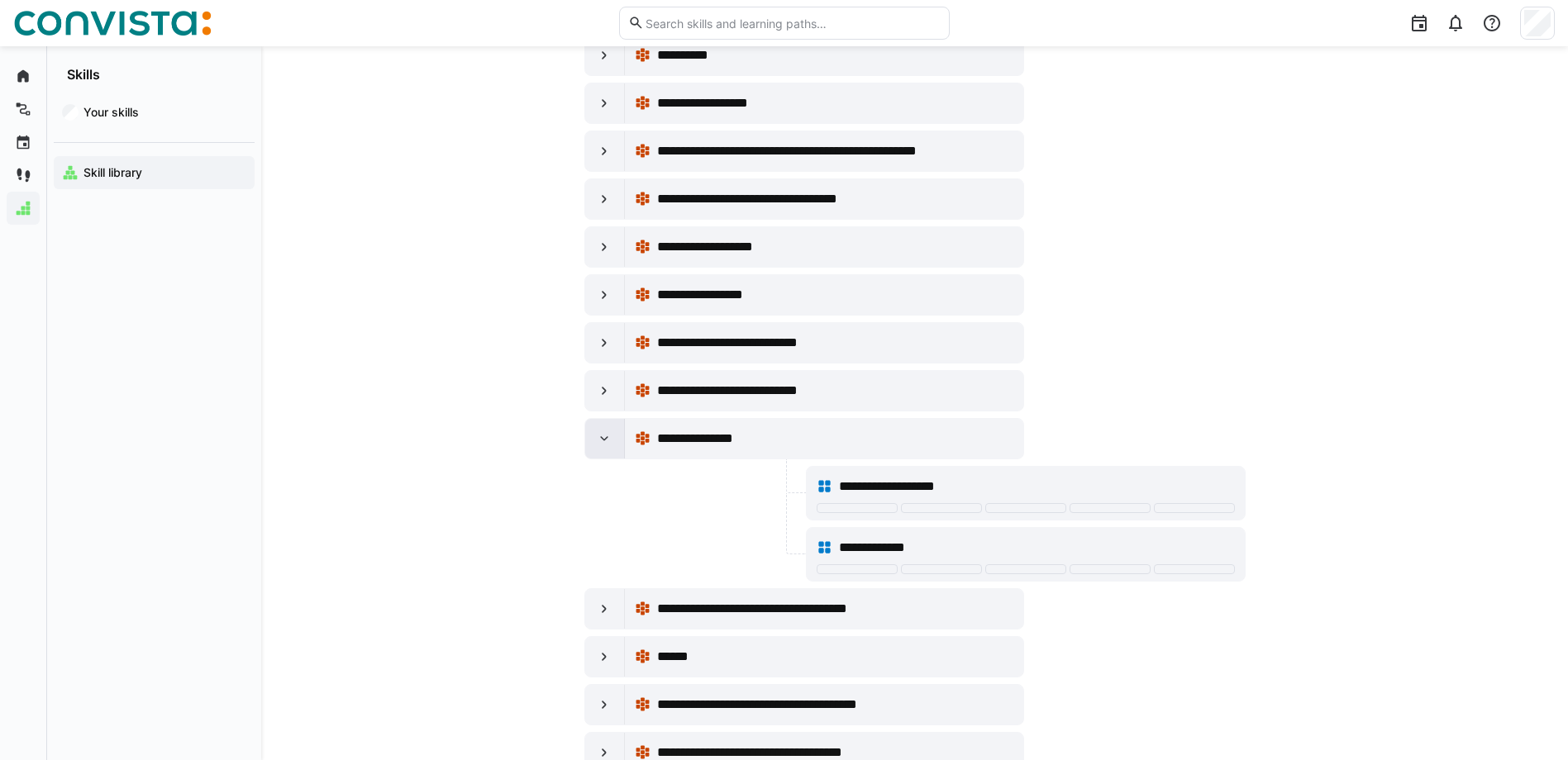
click at [614, 435] on div at bounding box center [605, 438] width 40 height 40
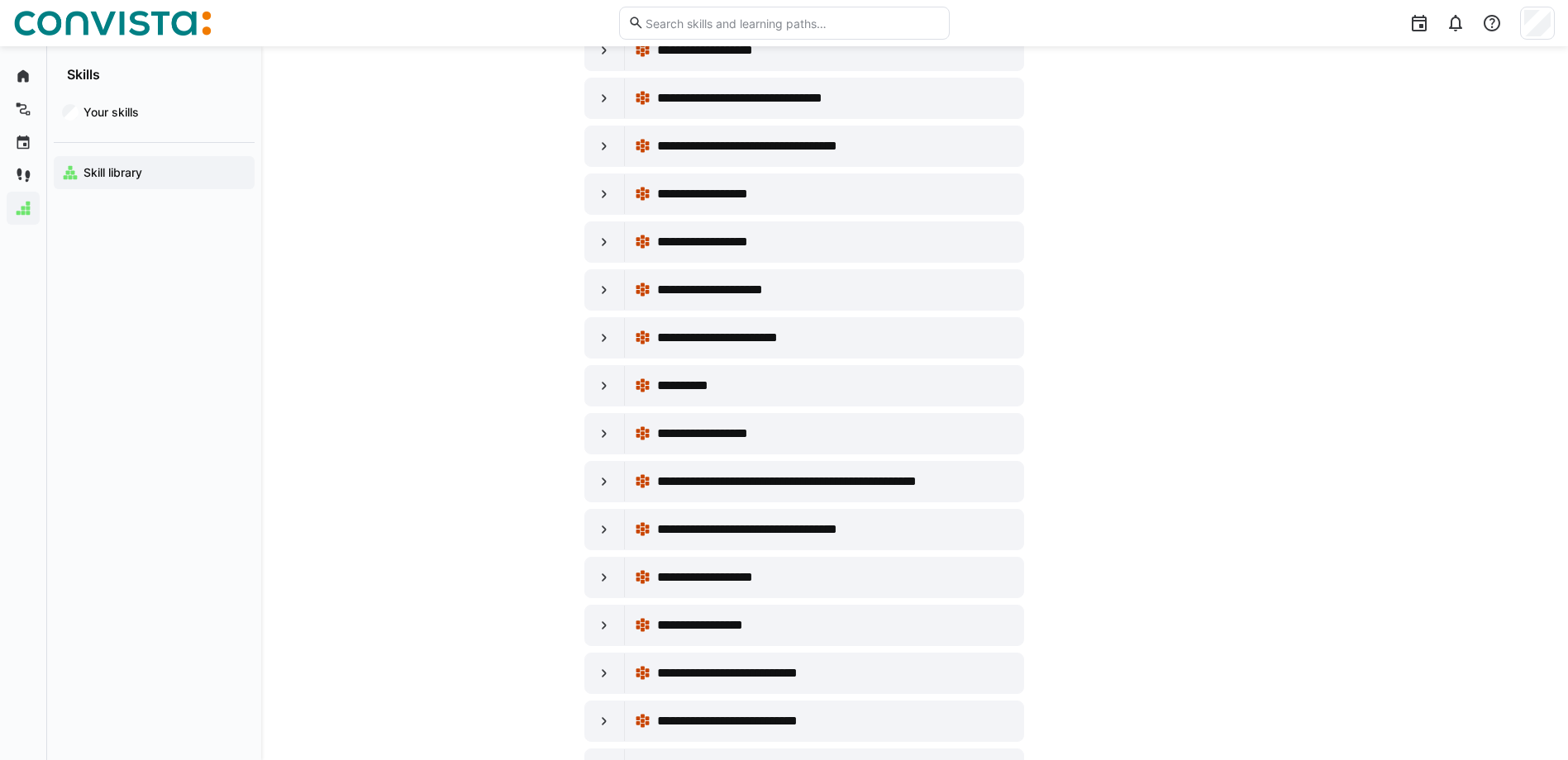
scroll to position [3271, 0]
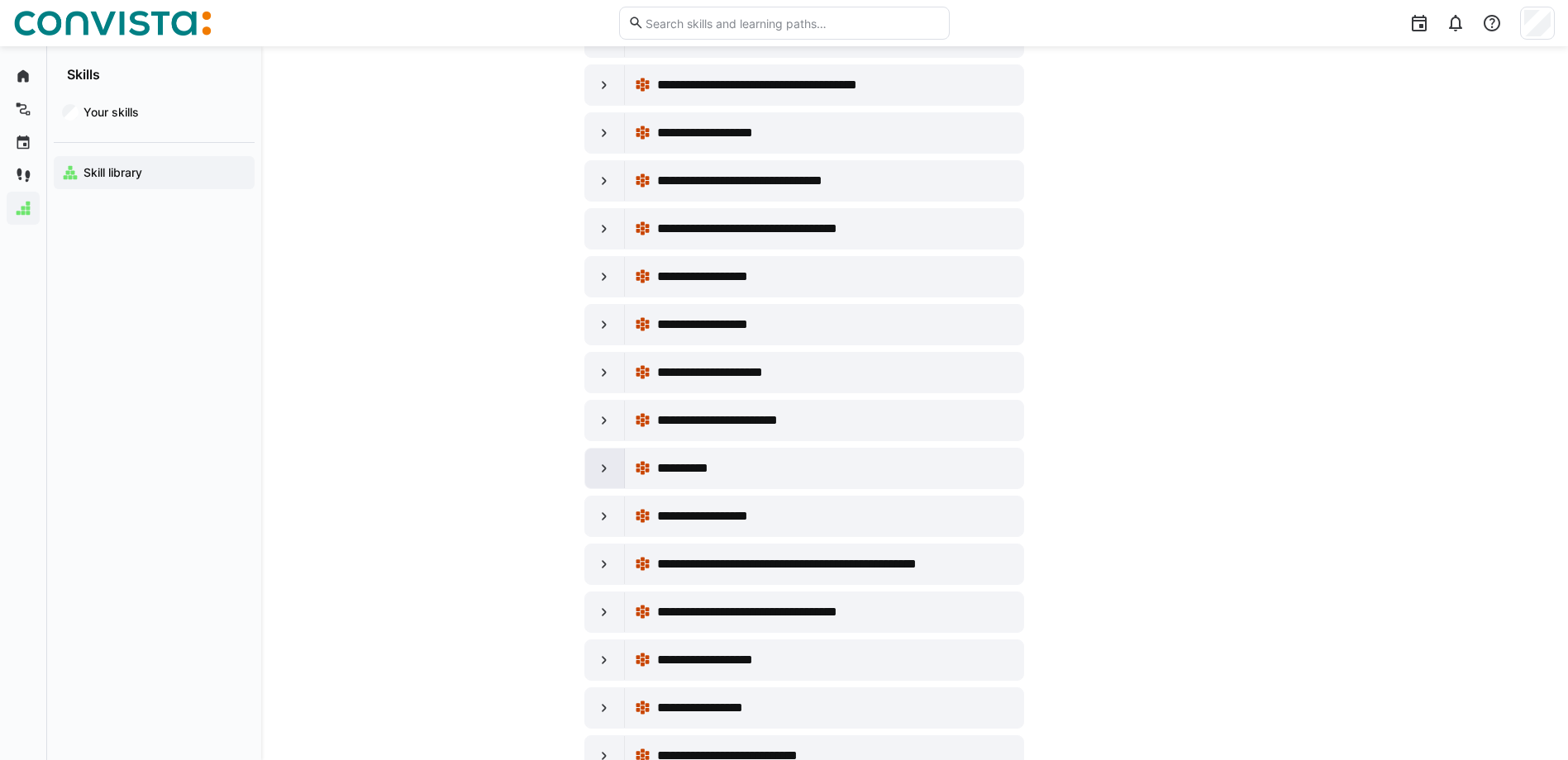
click at [604, 471] on eds-icon at bounding box center [604, 468] width 17 height 17
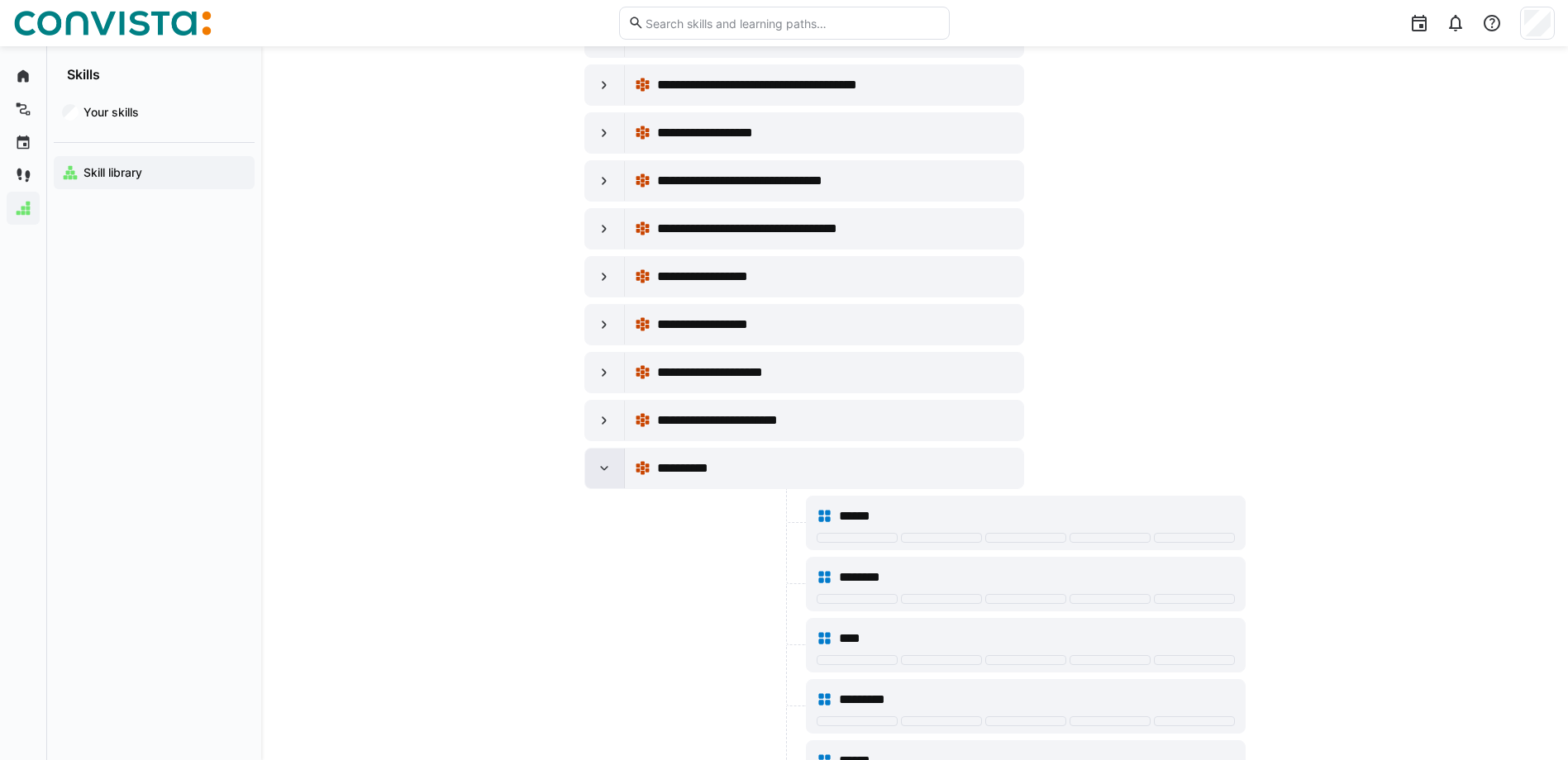
click at [604, 467] on eds-icon at bounding box center [604, 468] width 17 height 17
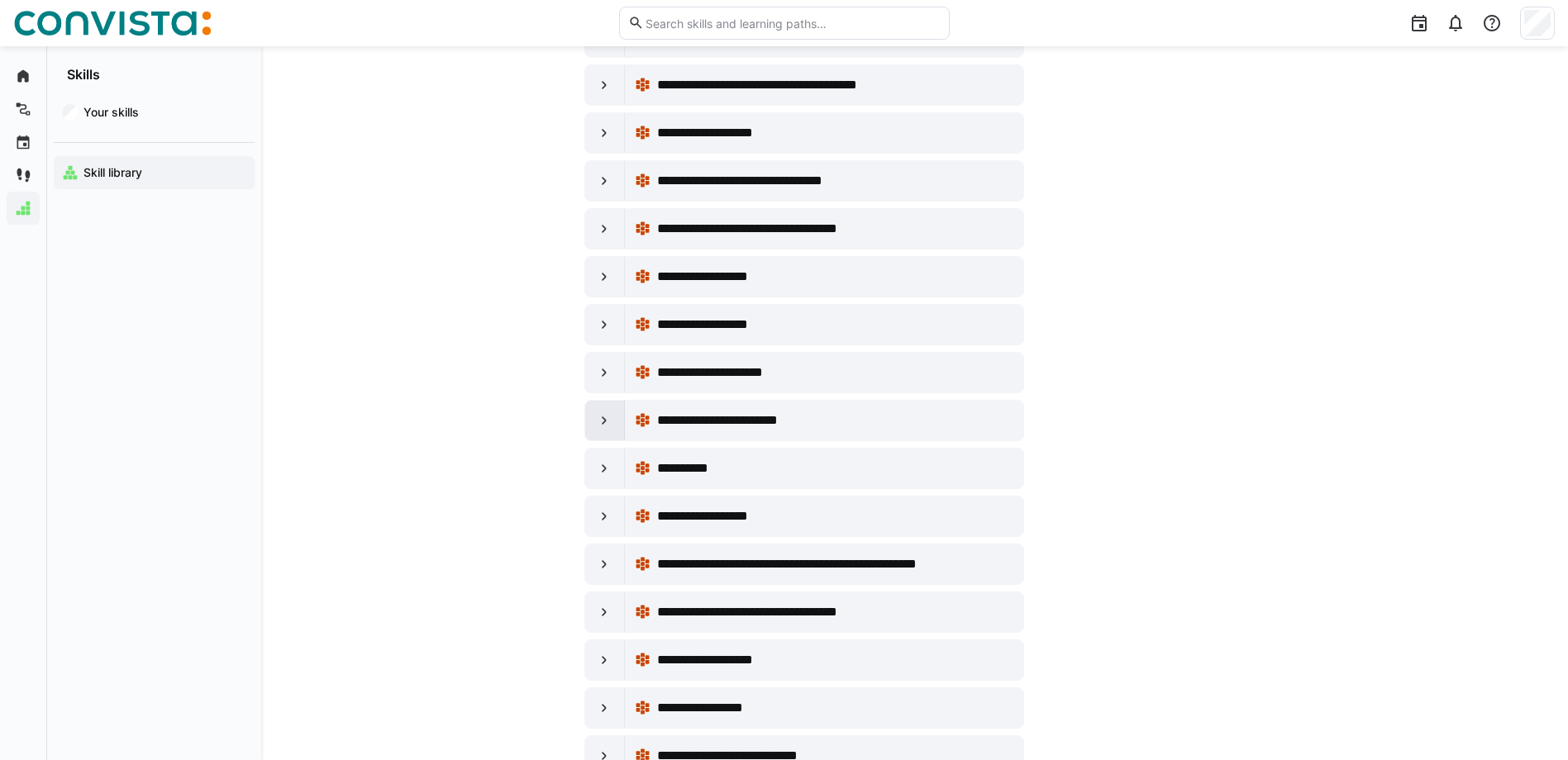
click at [599, 425] on eds-icon at bounding box center [604, 421] width 17 height 17
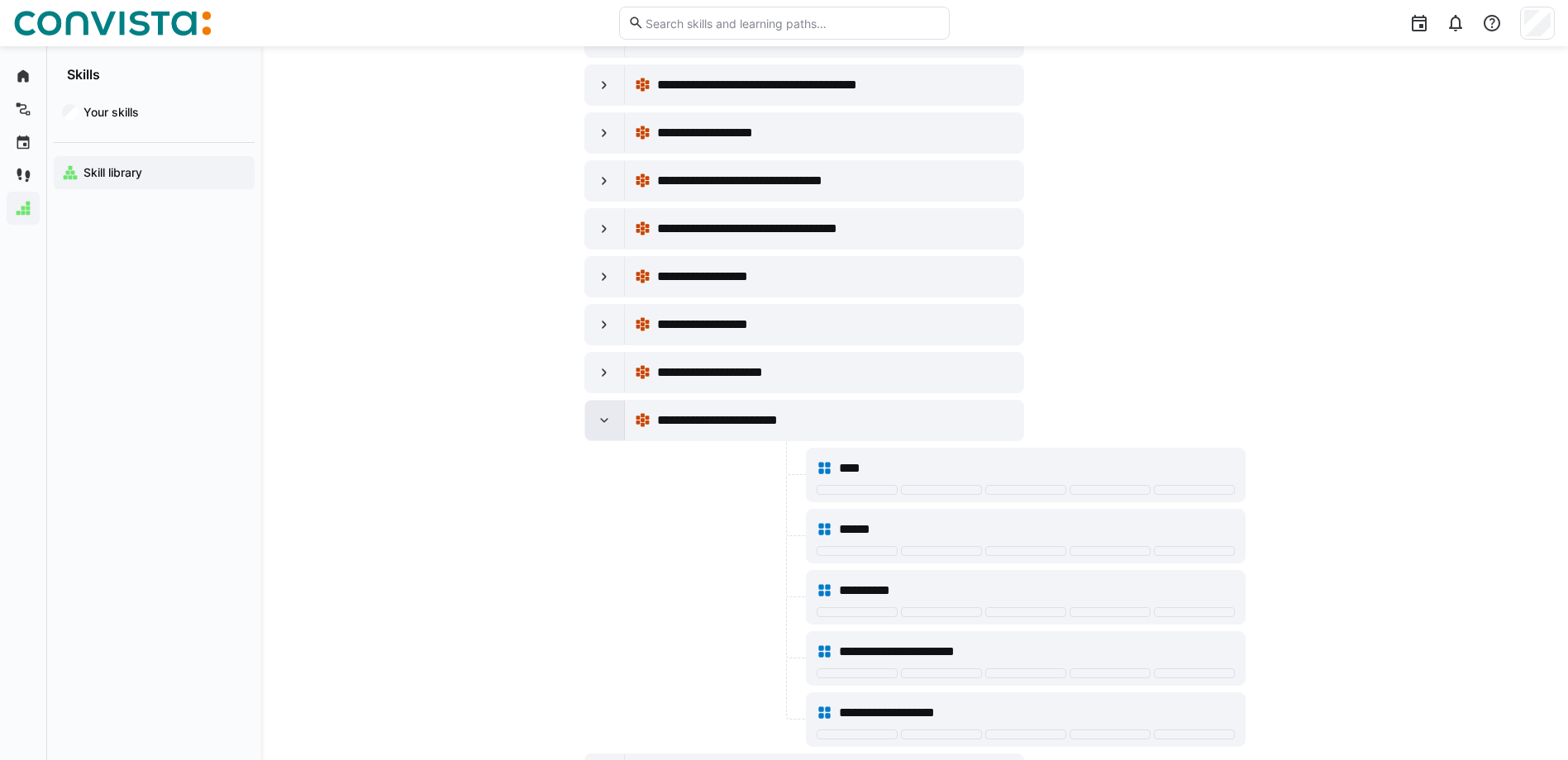
click at [590, 416] on div at bounding box center [605, 421] width 40 height 40
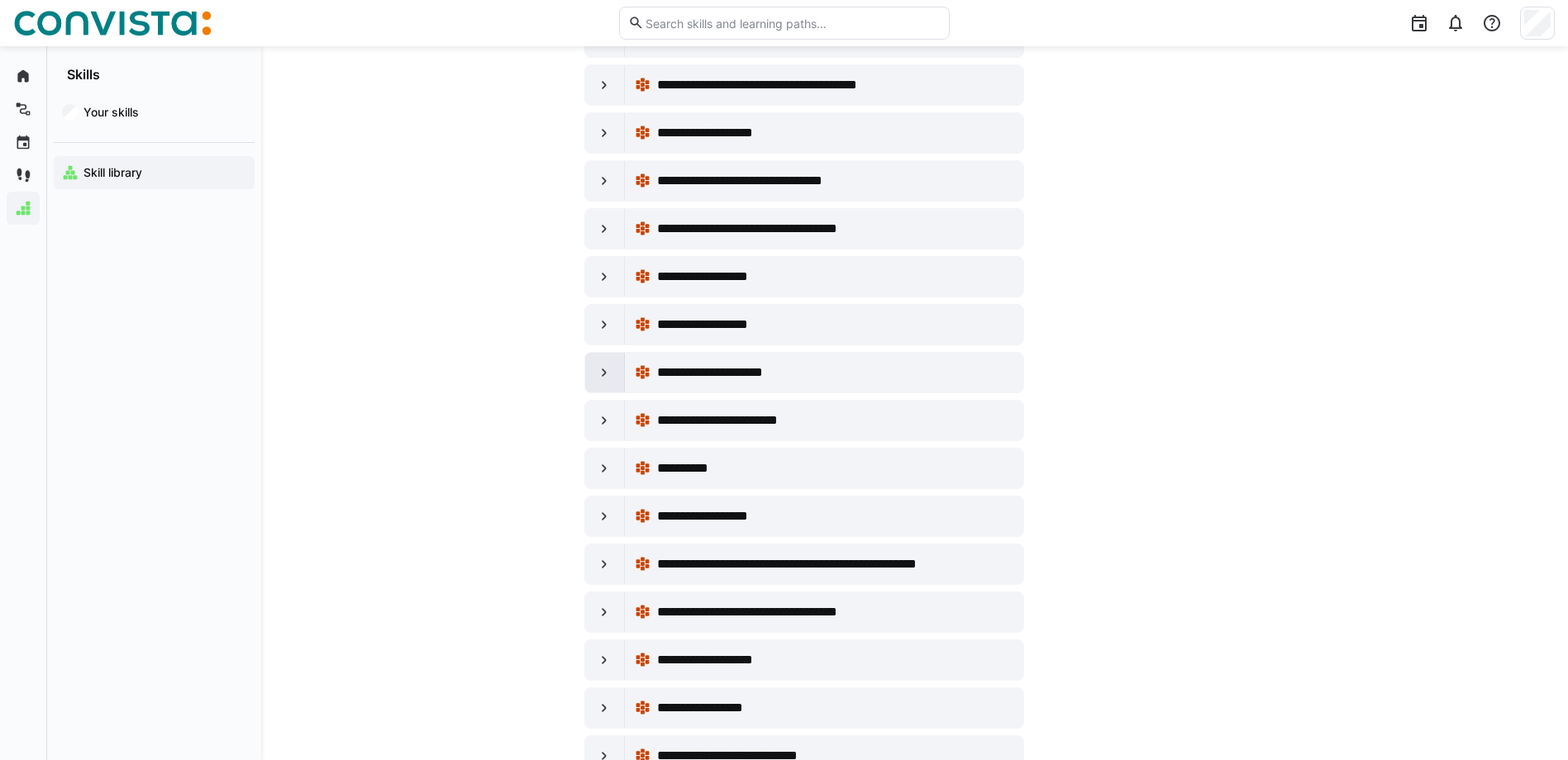
click at [596, 384] on div at bounding box center [605, 373] width 40 height 40
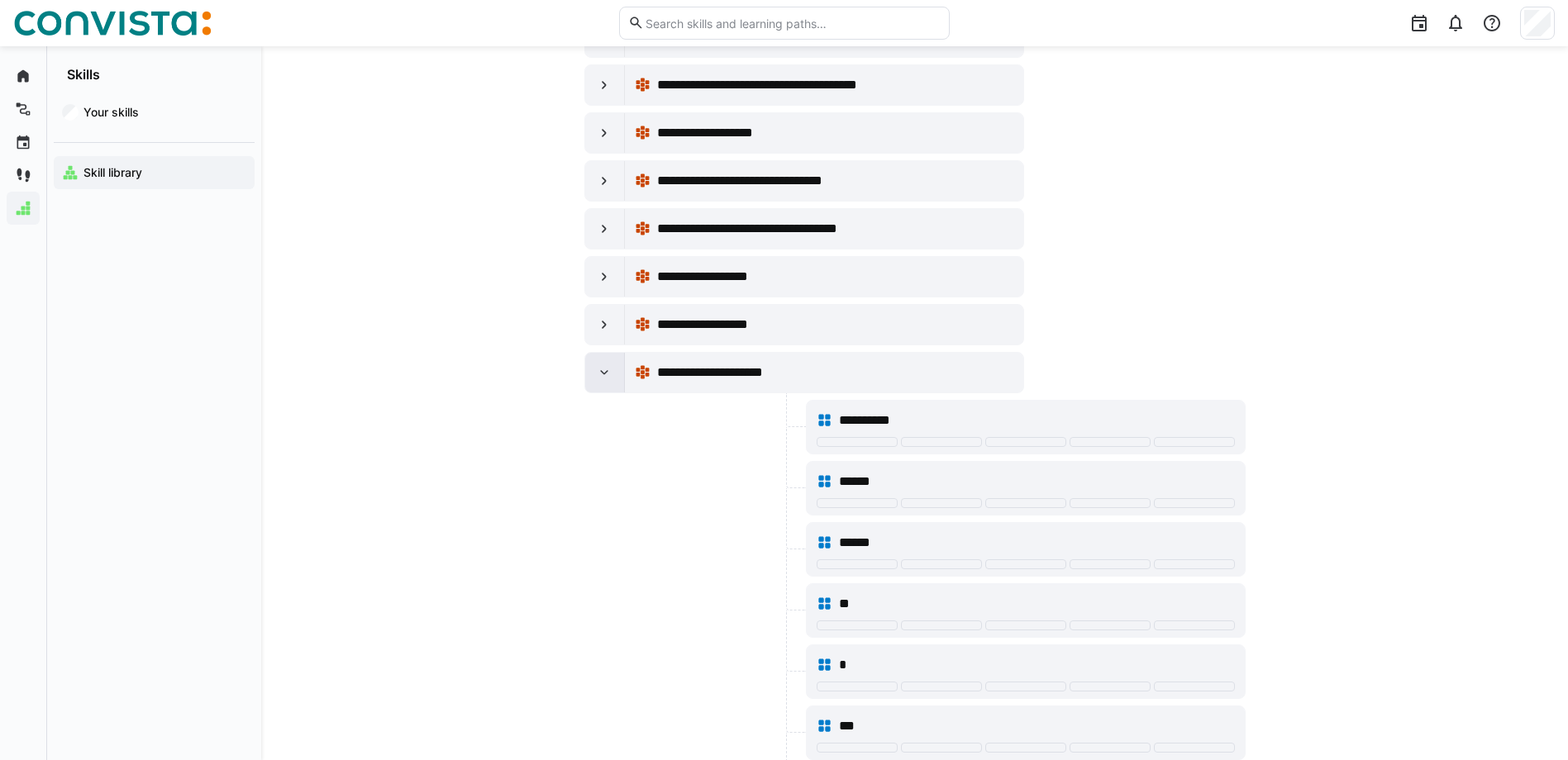
click at [594, 363] on div at bounding box center [605, 373] width 40 height 40
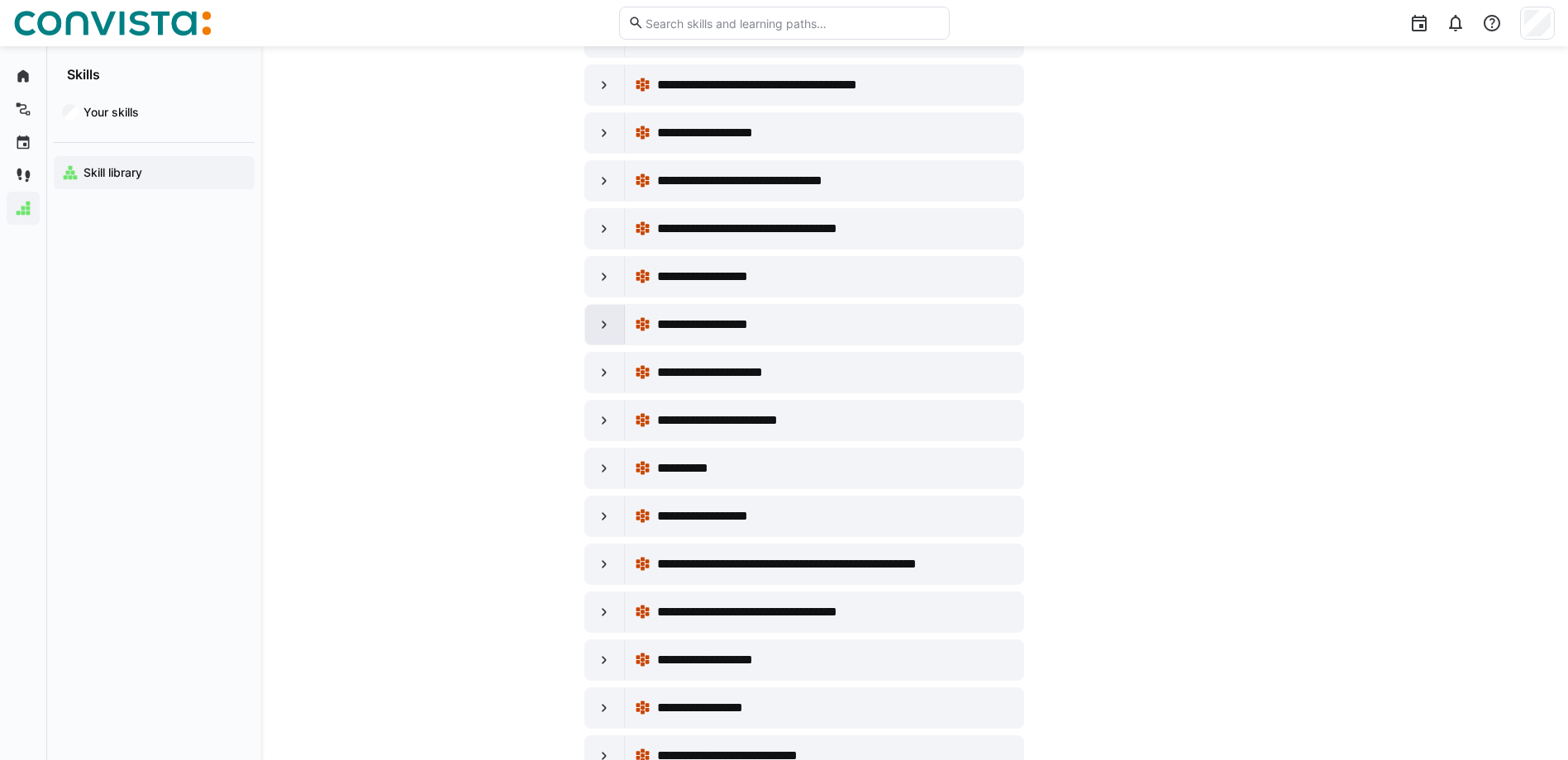
click at [602, 332] on eds-icon at bounding box center [604, 325] width 17 height 17
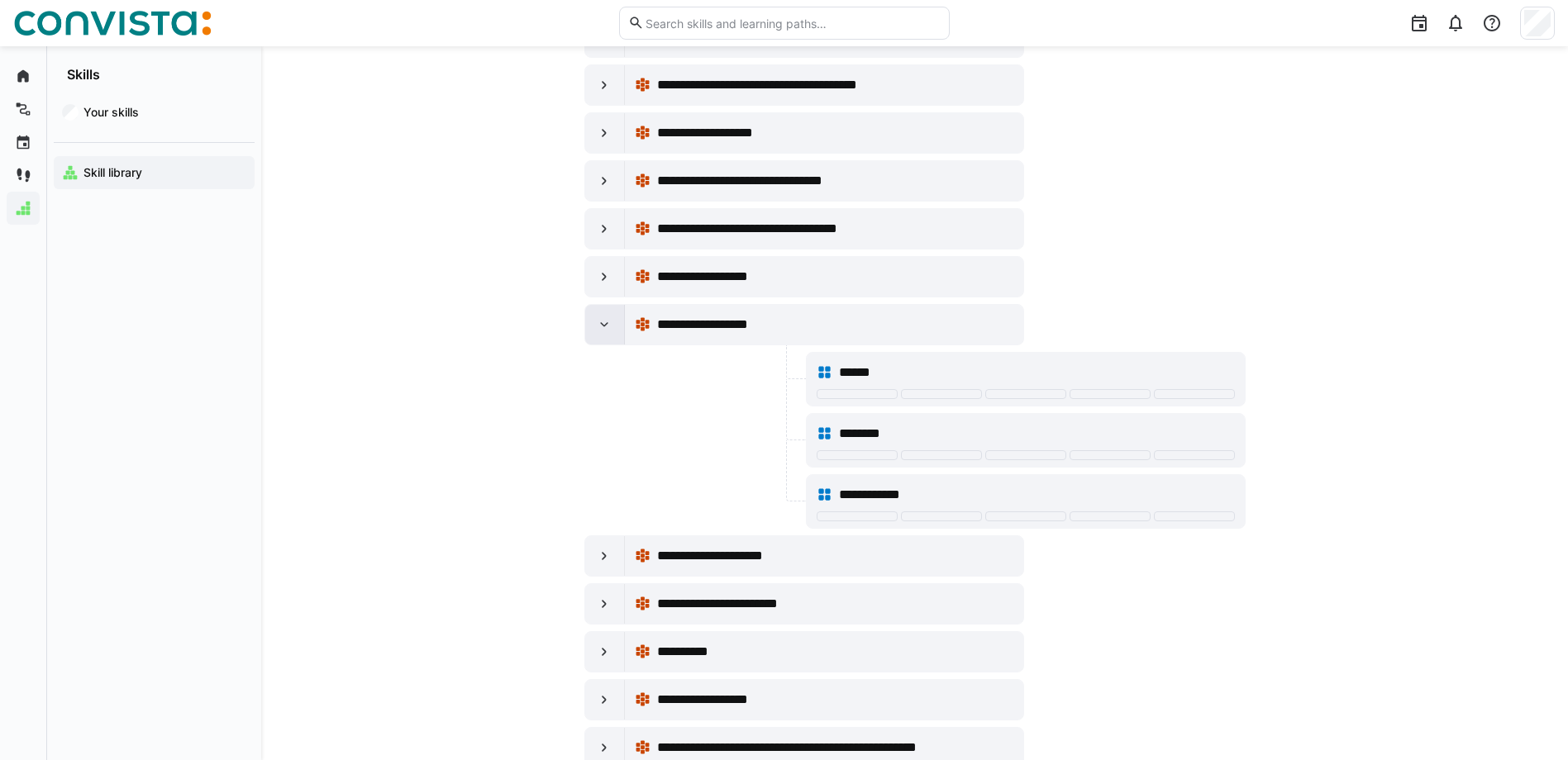
click at [597, 341] on div at bounding box center [605, 325] width 40 height 40
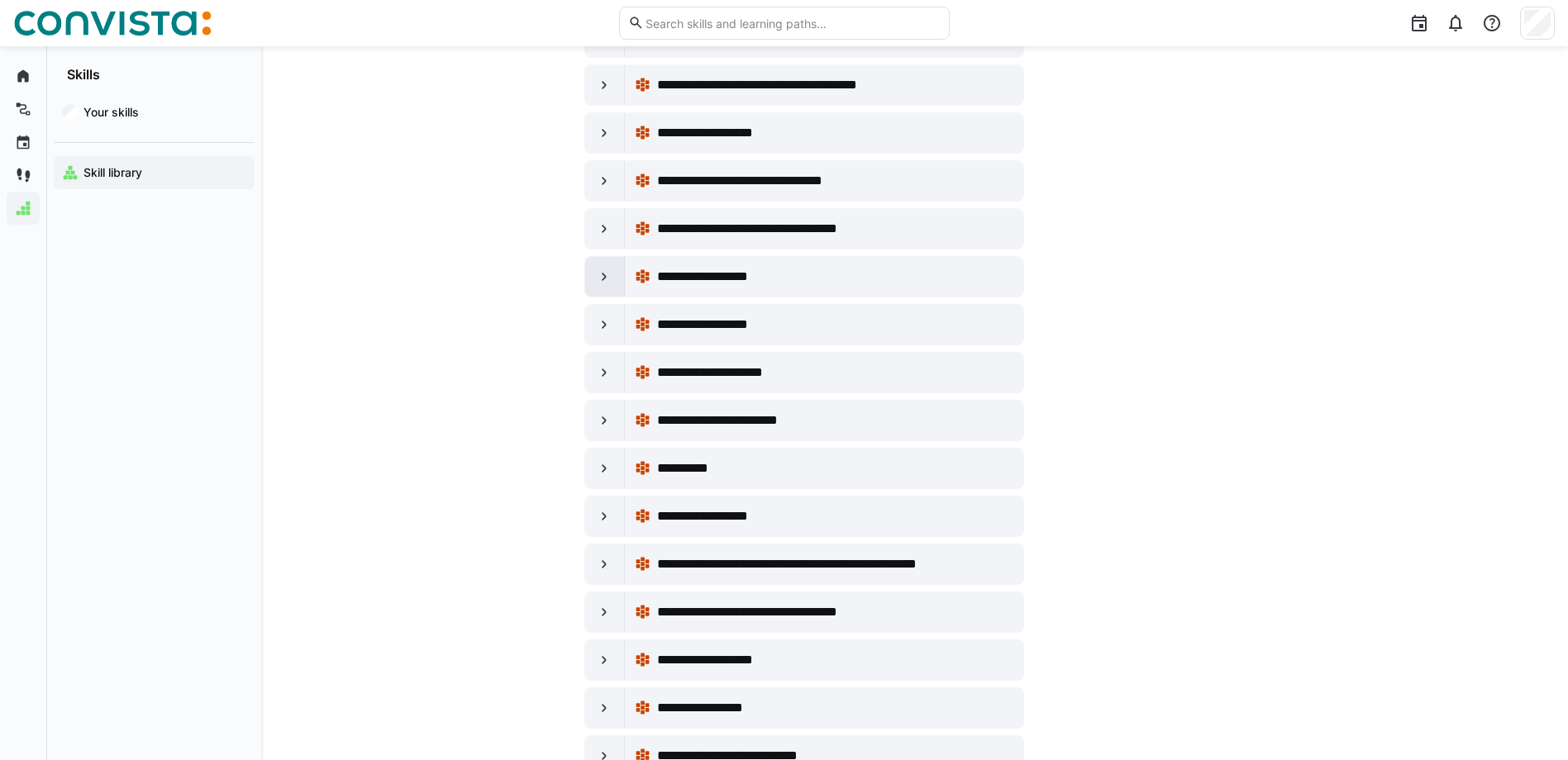
click at [601, 285] on div at bounding box center [605, 277] width 40 height 40
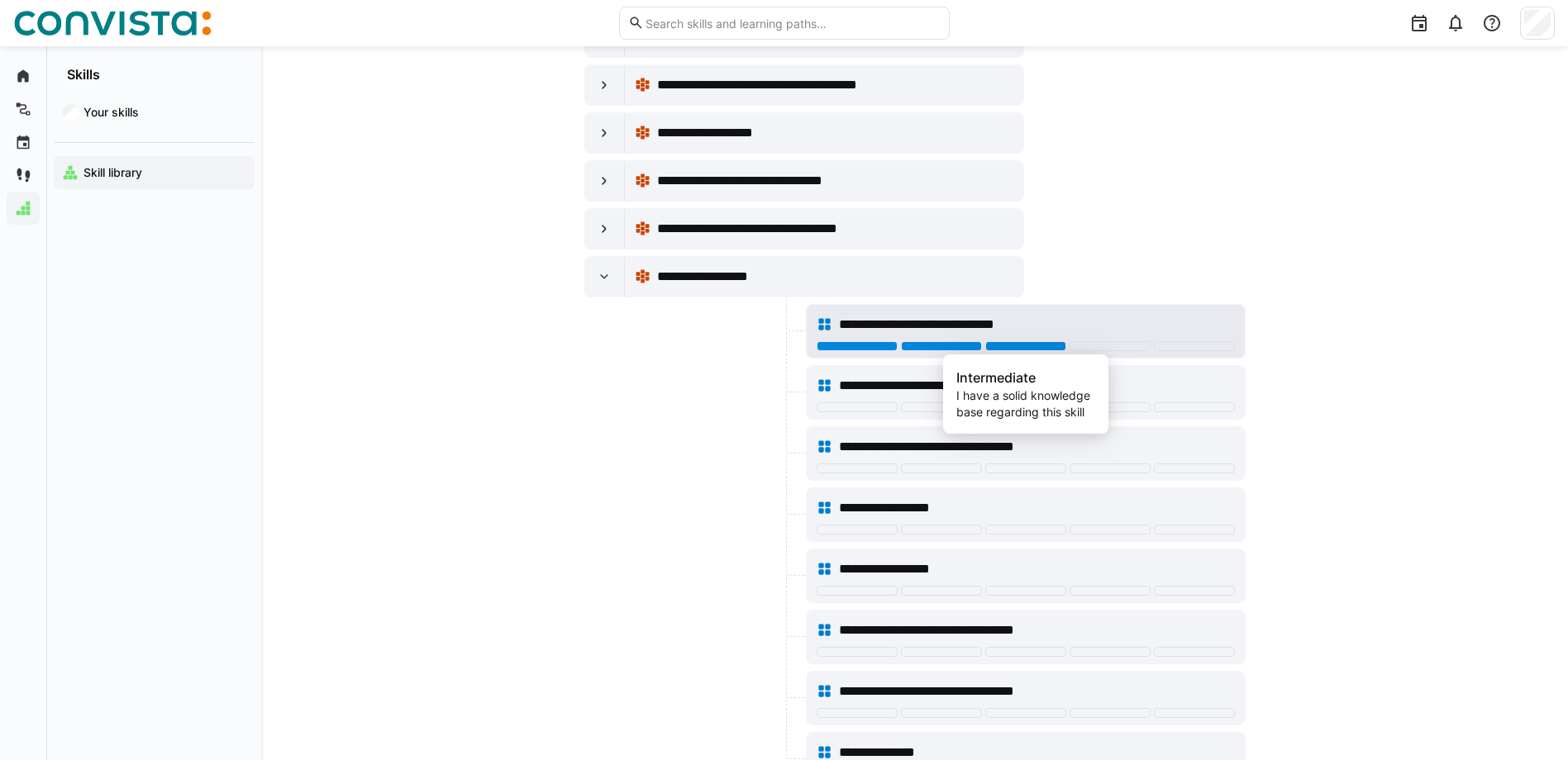
click at [1011, 341] on div at bounding box center [1027, 346] width 81 height 10
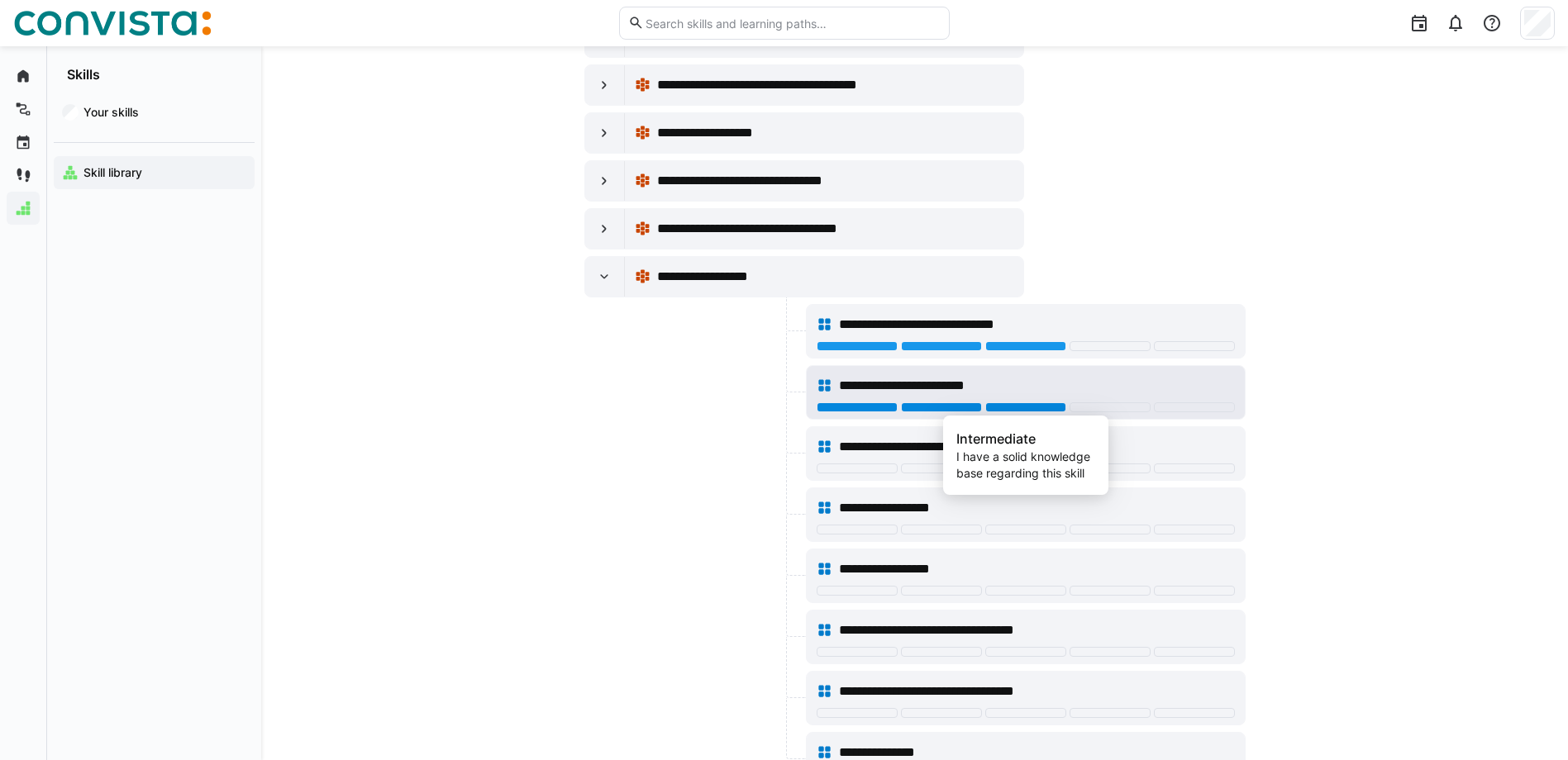
click at [1001, 409] on div at bounding box center [1027, 408] width 81 height 10
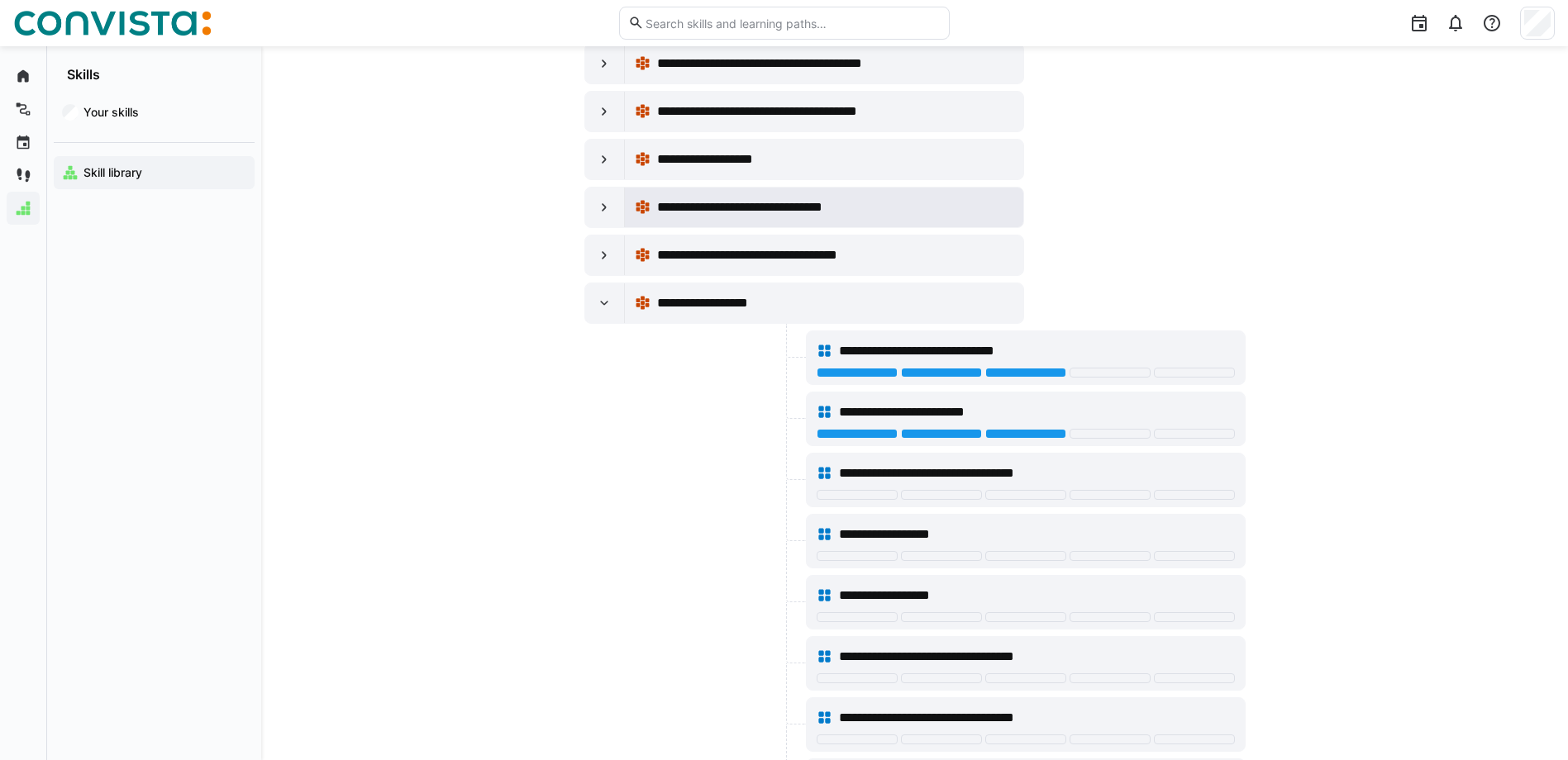
scroll to position [3022, 0]
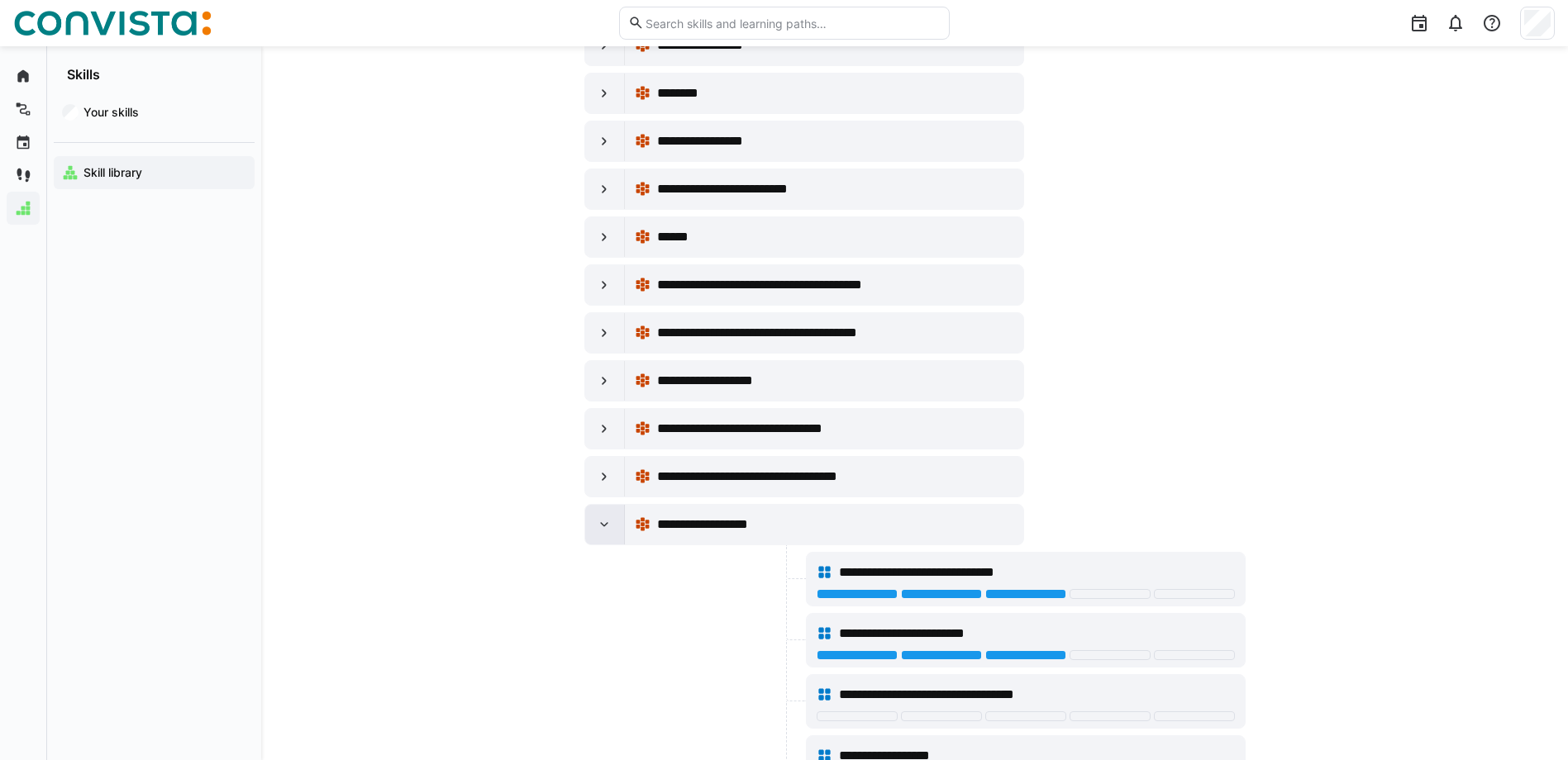
click at [604, 527] on eds-icon at bounding box center [604, 524] width 17 height 17
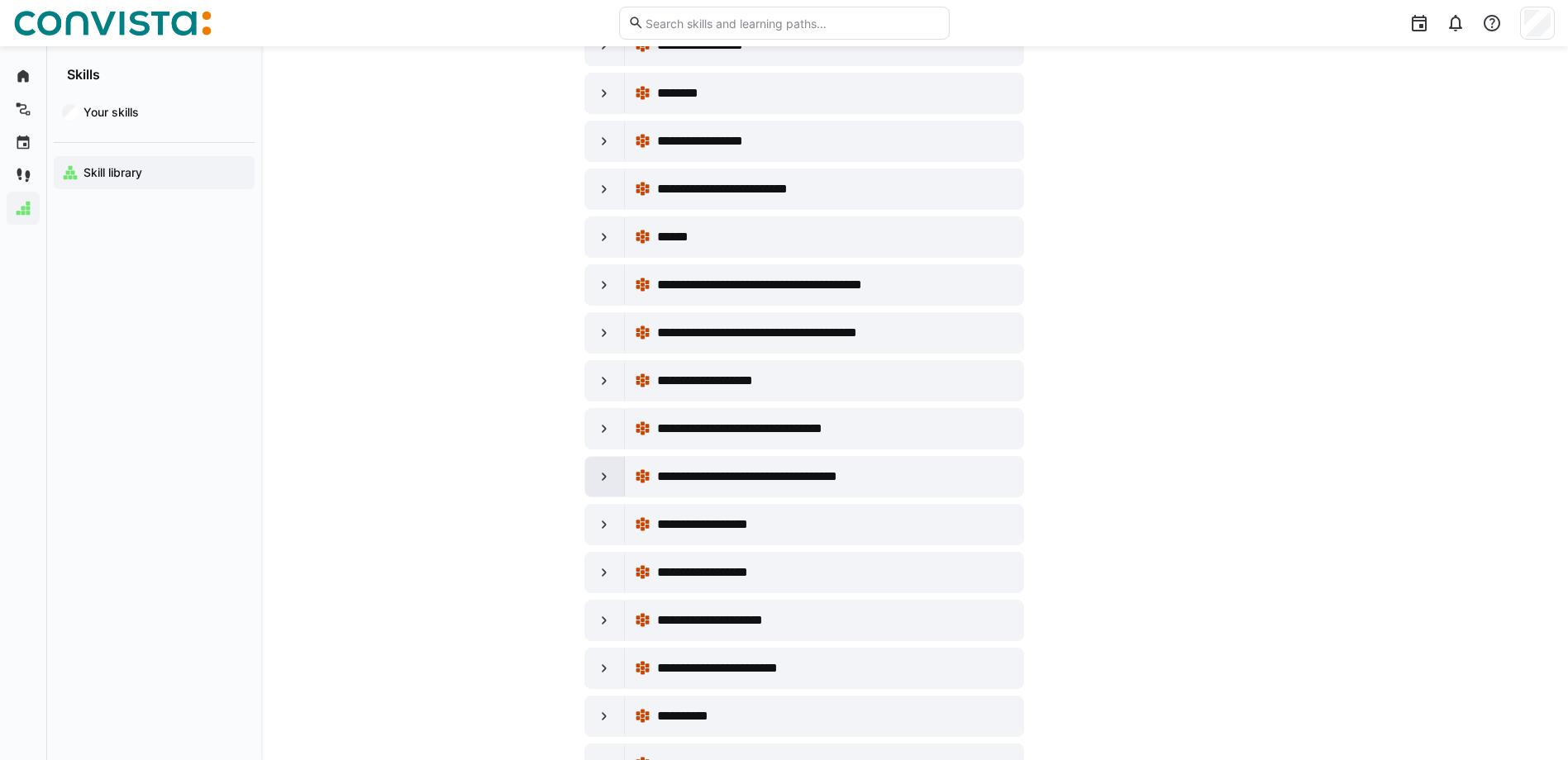
click at [609, 469] on eds-icon at bounding box center [604, 477] width 17 height 17
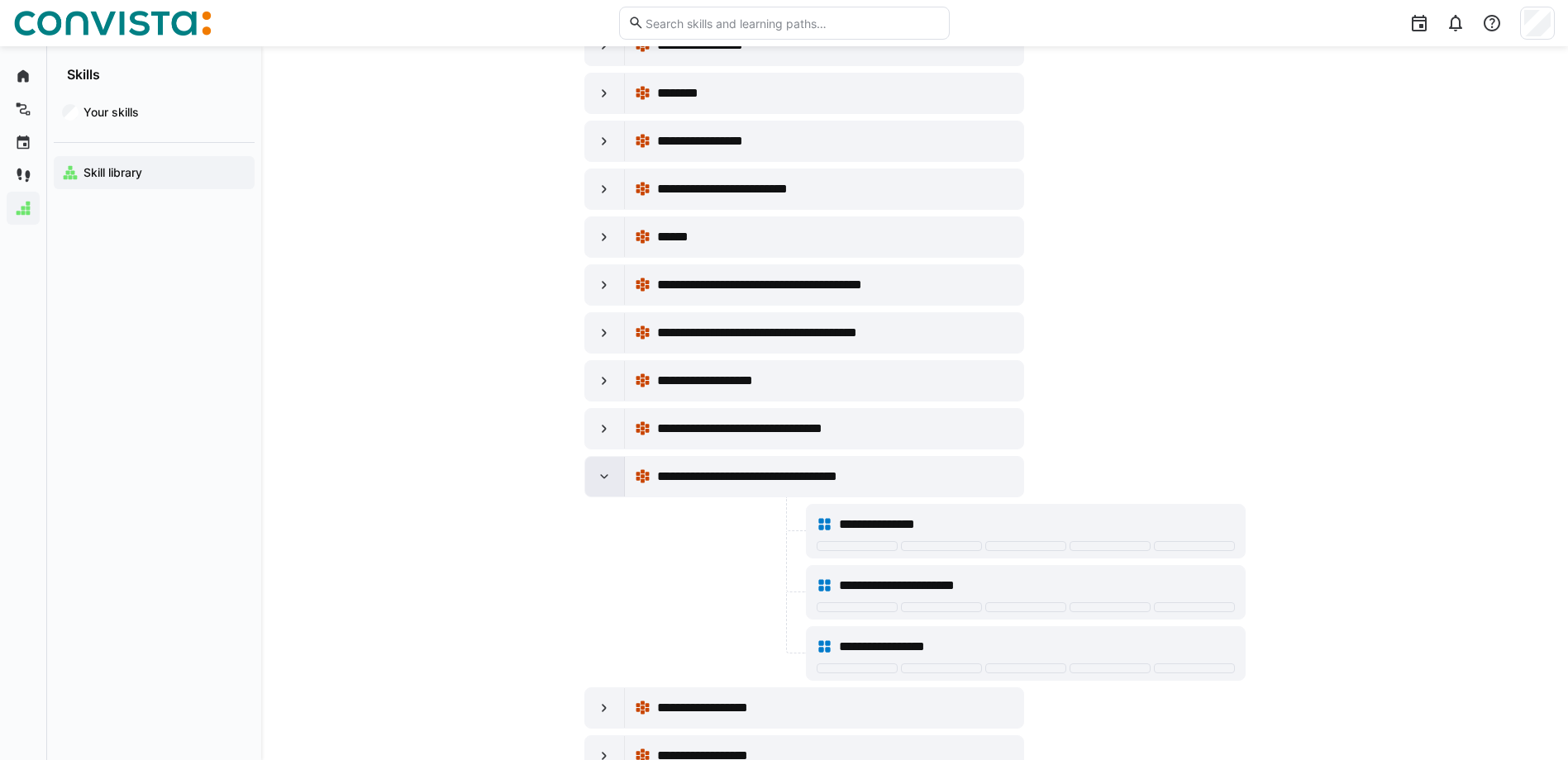
click at [594, 474] on div at bounding box center [605, 477] width 40 height 40
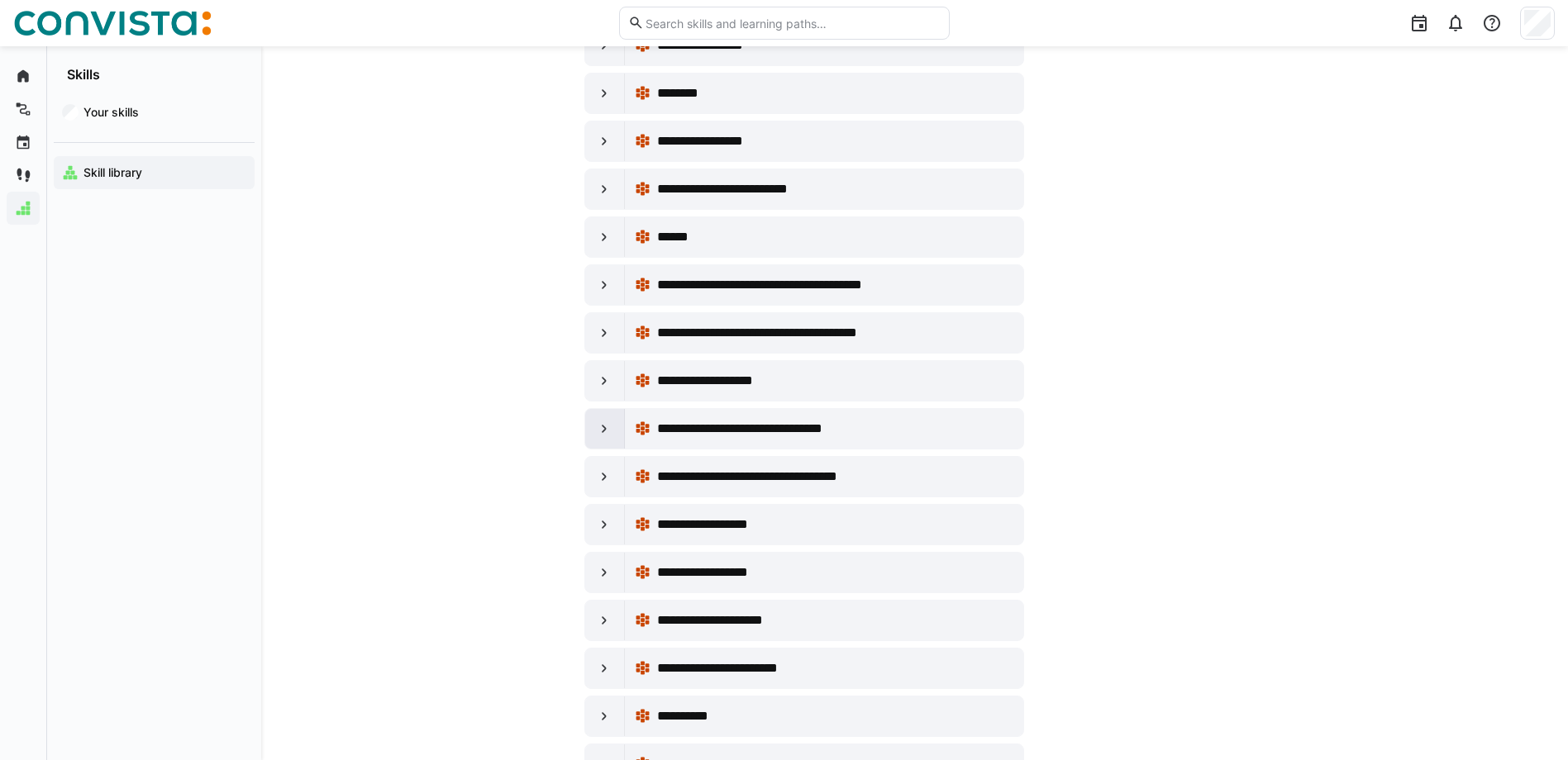
click at [587, 424] on div at bounding box center [605, 428] width 40 height 40
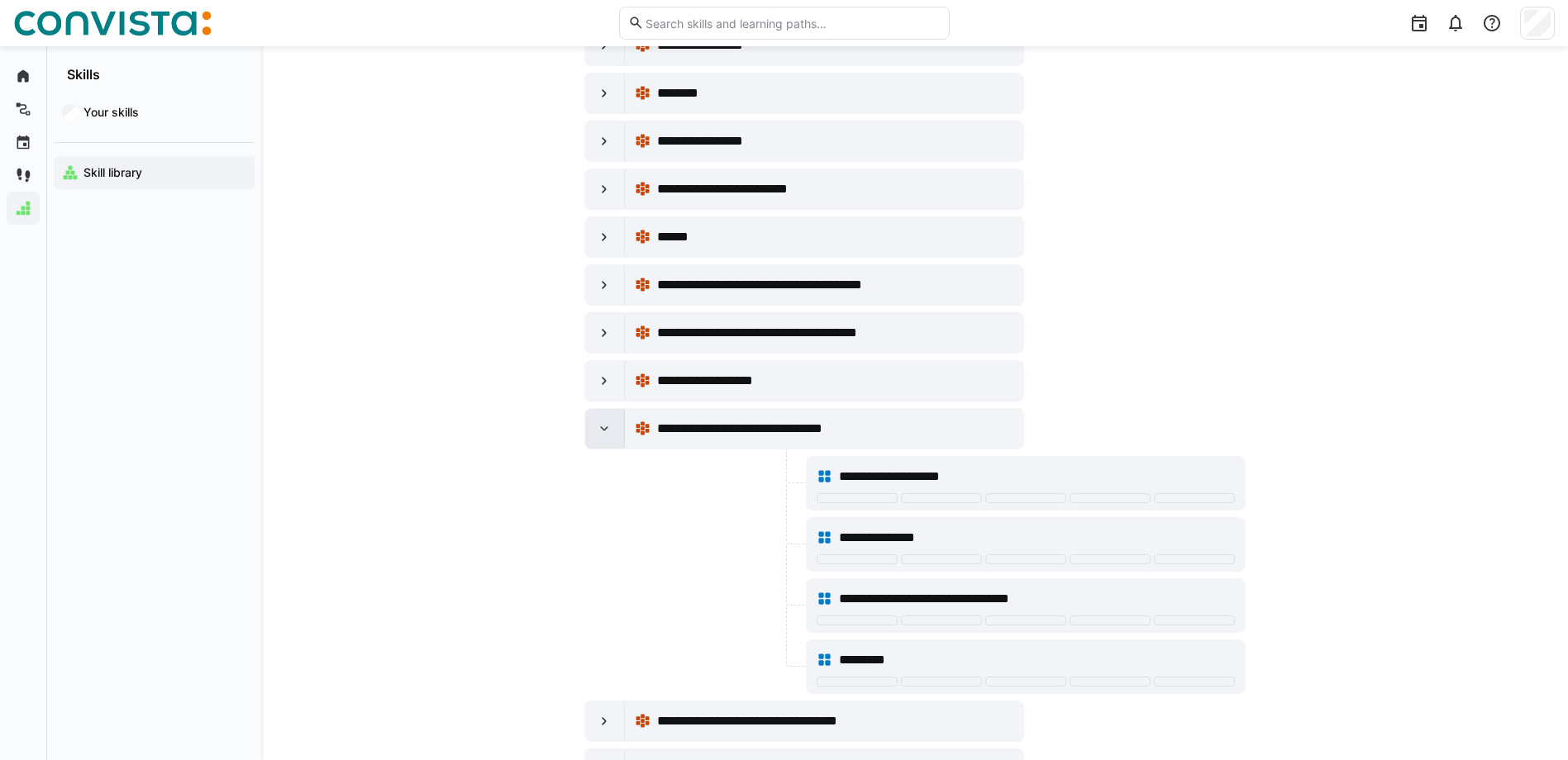
click at [598, 425] on eds-icon at bounding box center [604, 428] width 17 height 17
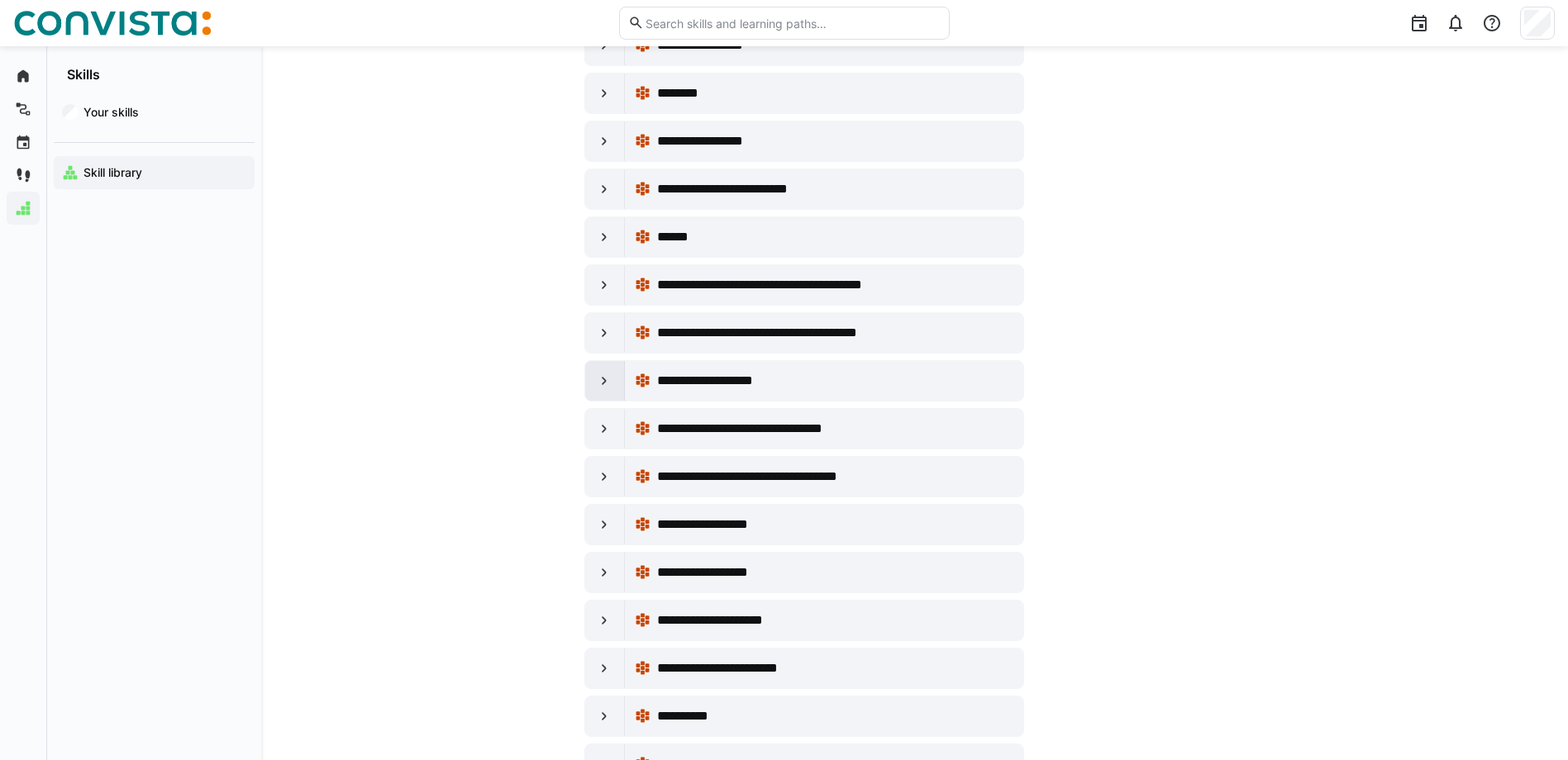
click at [599, 381] on eds-icon at bounding box center [604, 381] width 17 height 17
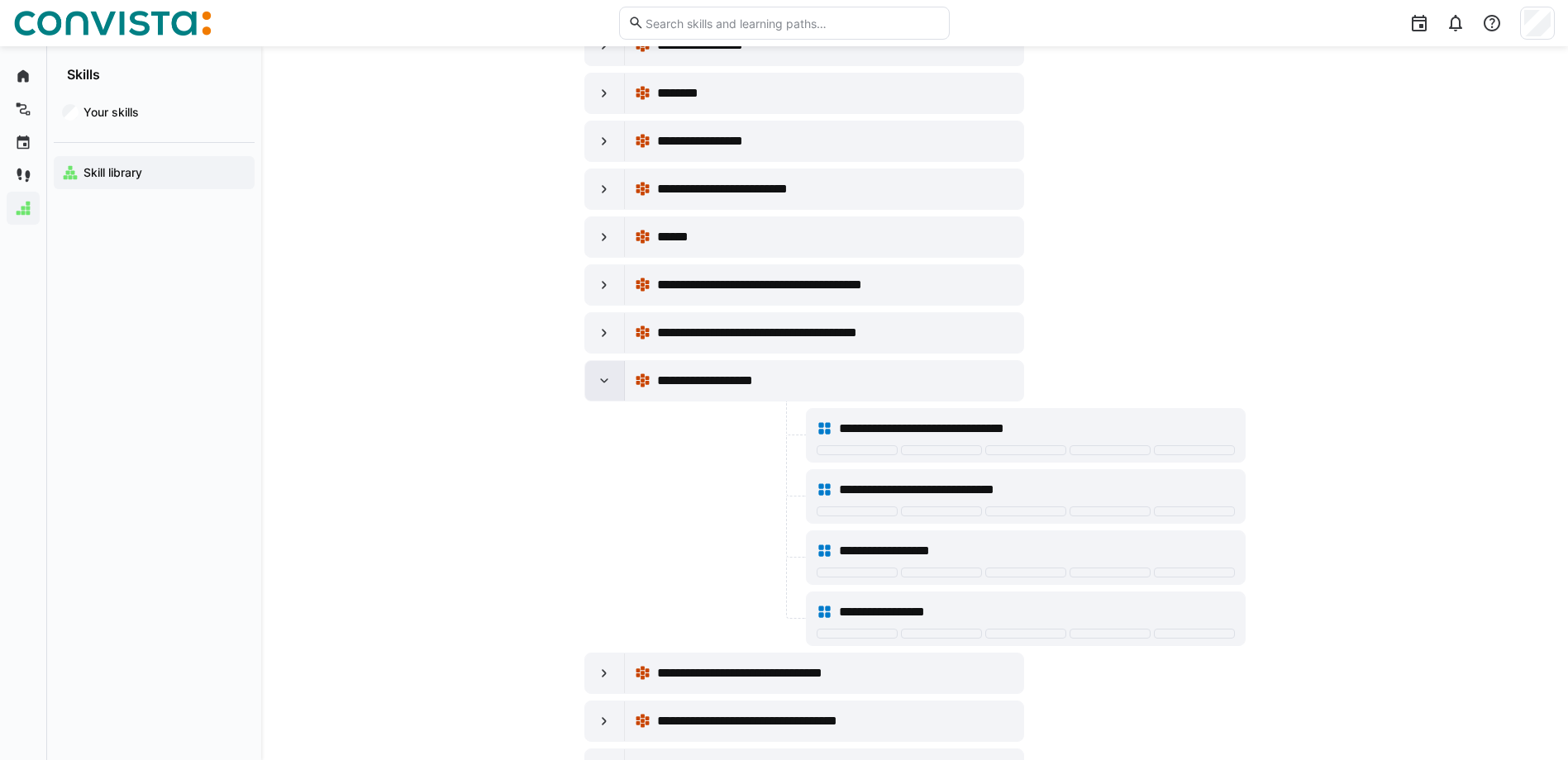
click at [599, 383] on eds-icon at bounding box center [604, 381] width 17 height 17
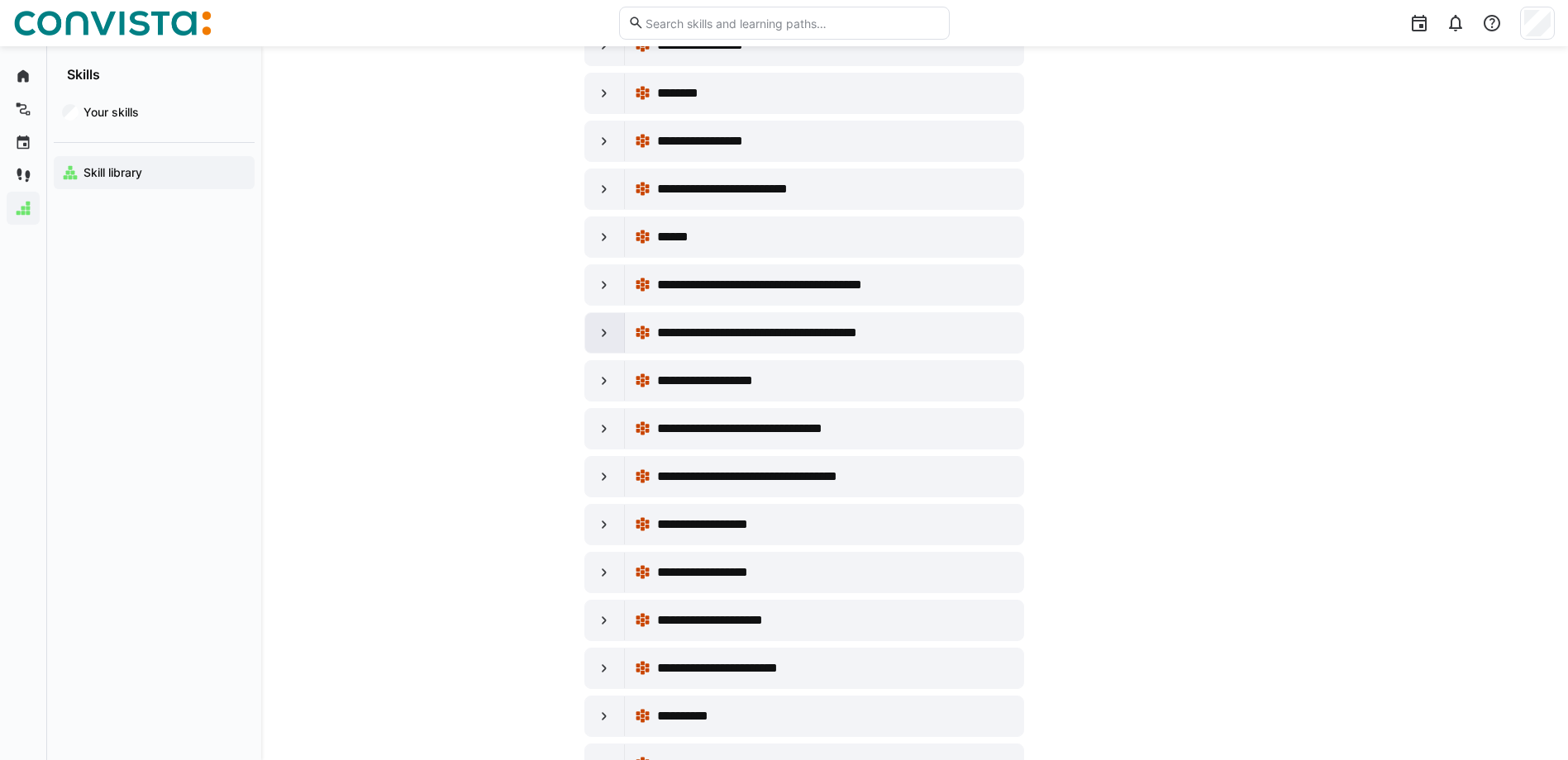
click at [602, 327] on eds-icon at bounding box center [604, 332] width 17 height 17
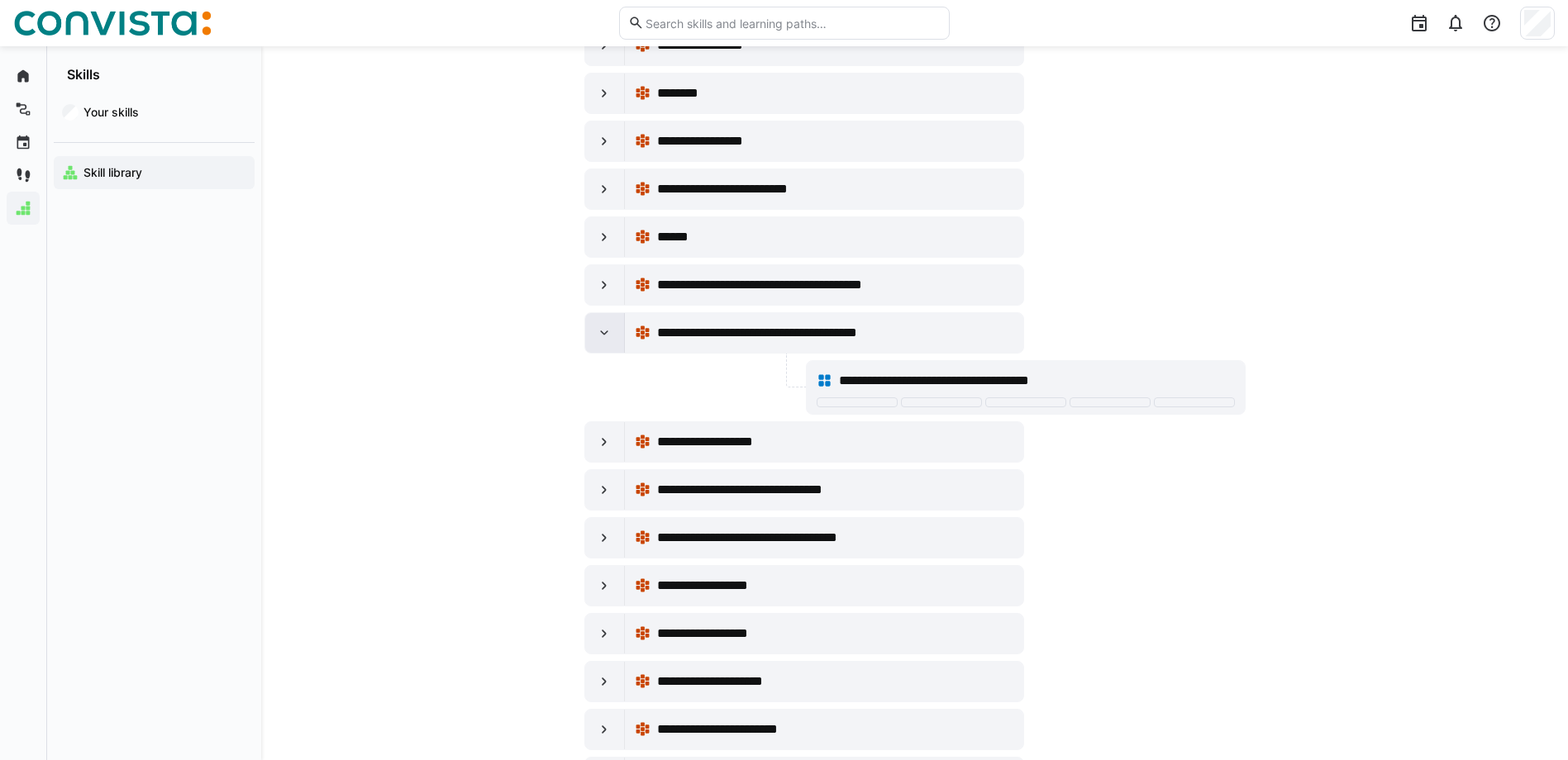
click at [589, 317] on div at bounding box center [605, 333] width 40 height 40
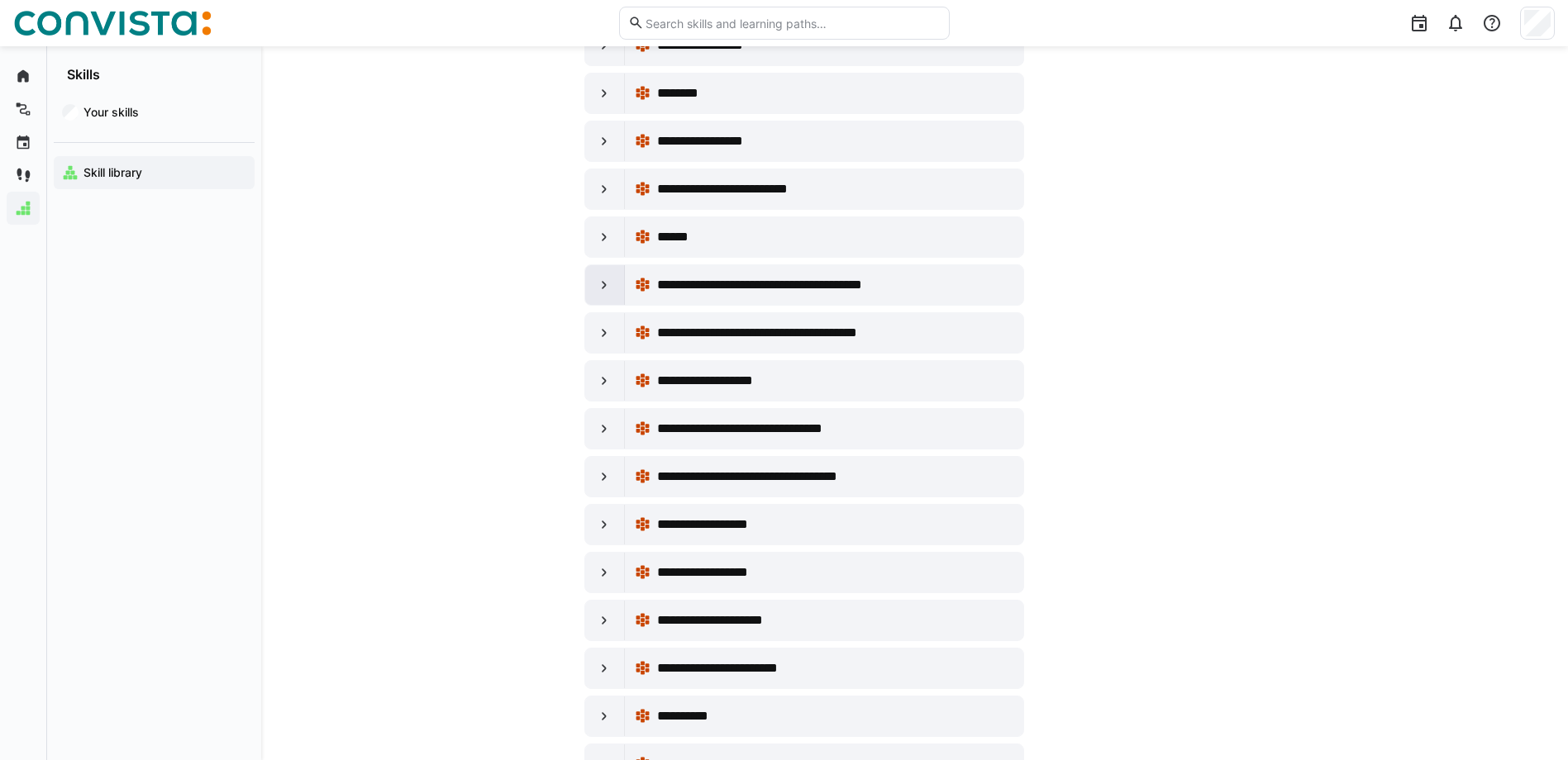
click at [589, 287] on div at bounding box center [605, 285] width 40 height 40
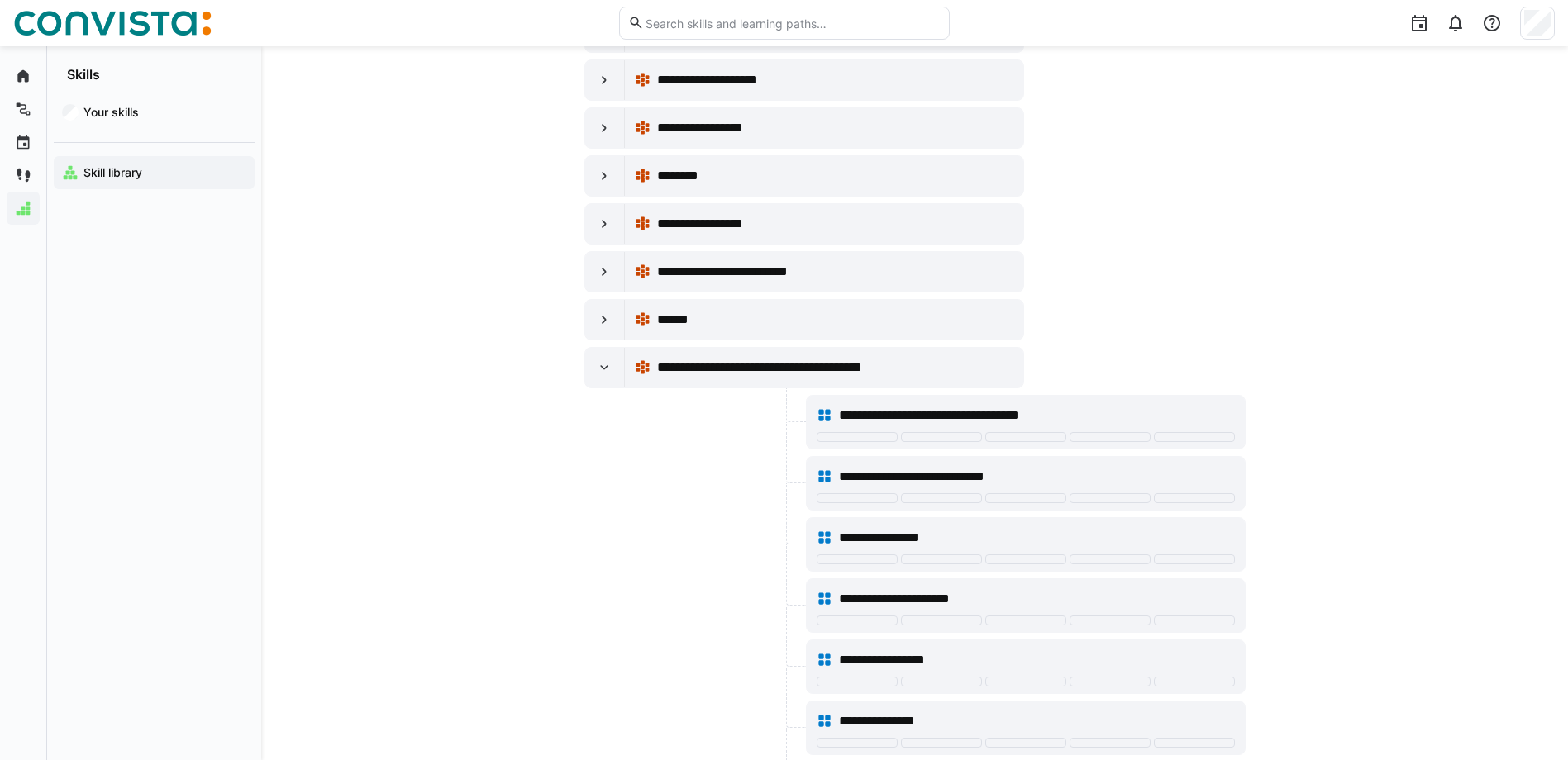
scroll to position [2857, 0]
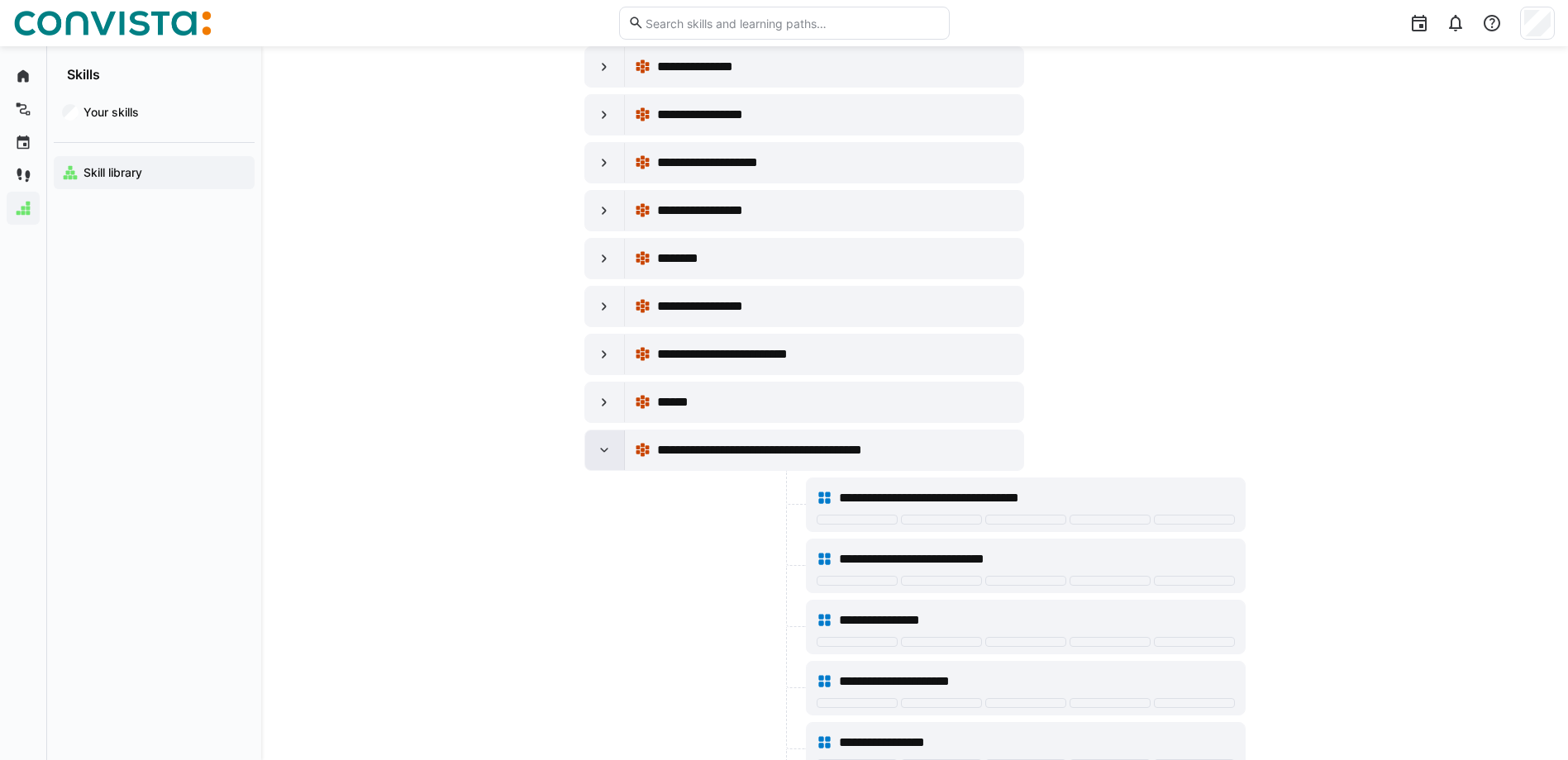
click at [614, 444] on div at bounding box center [605, 450] width 40 height 40
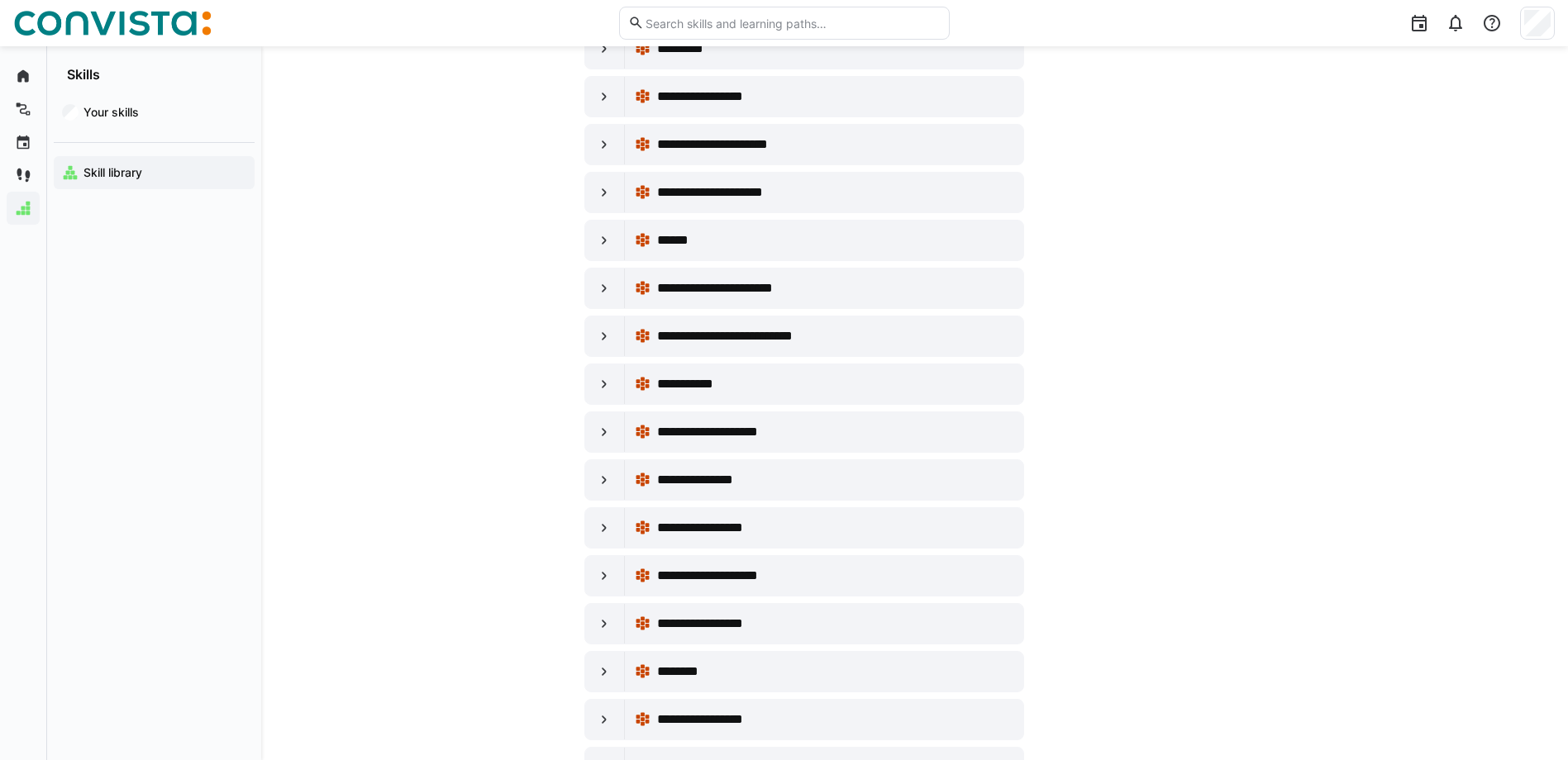
scroll to position [2361, 0]
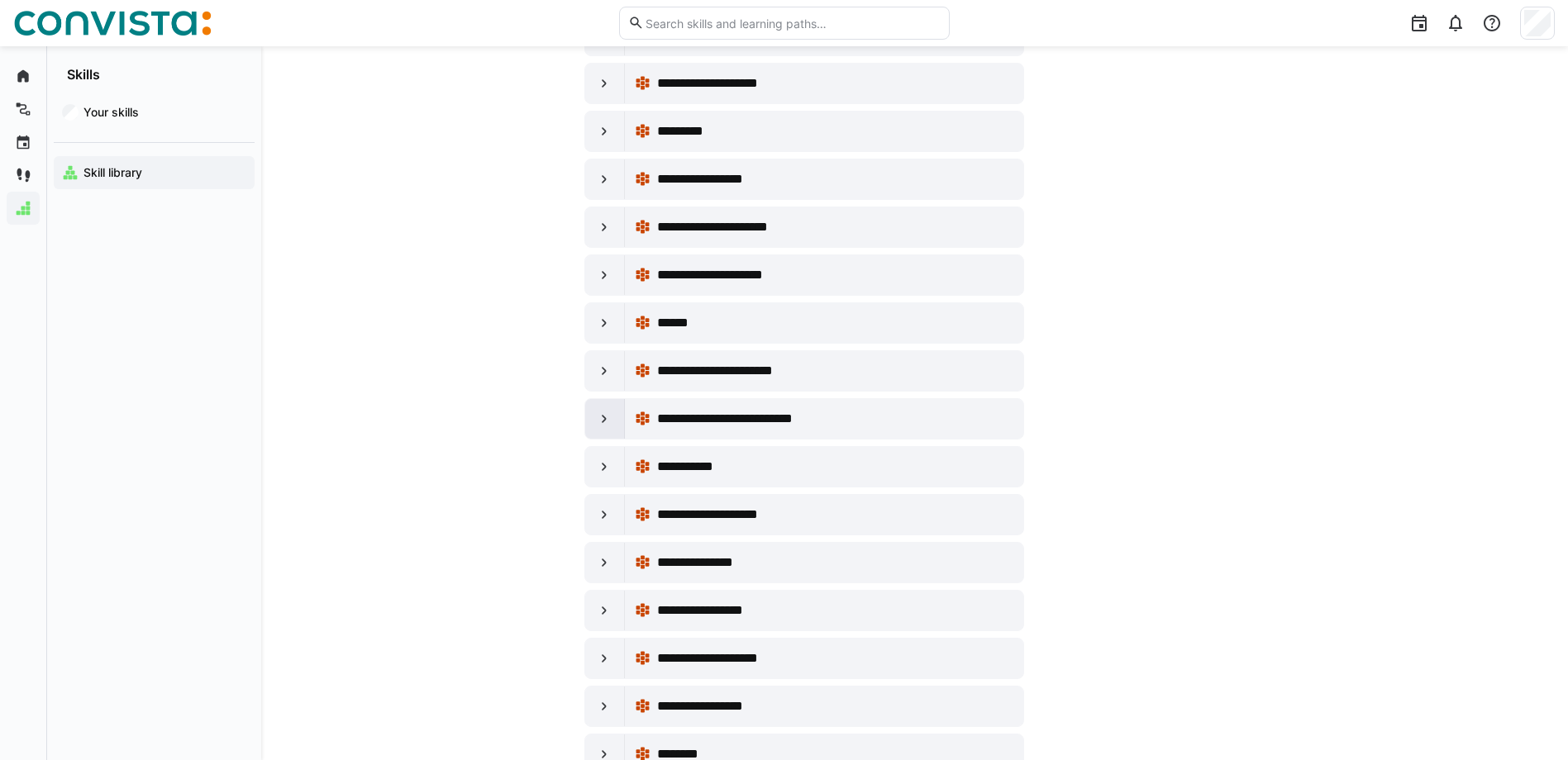
click at [609, 417] on eds-icon at bounding box center [604, 419] width 17 height 17
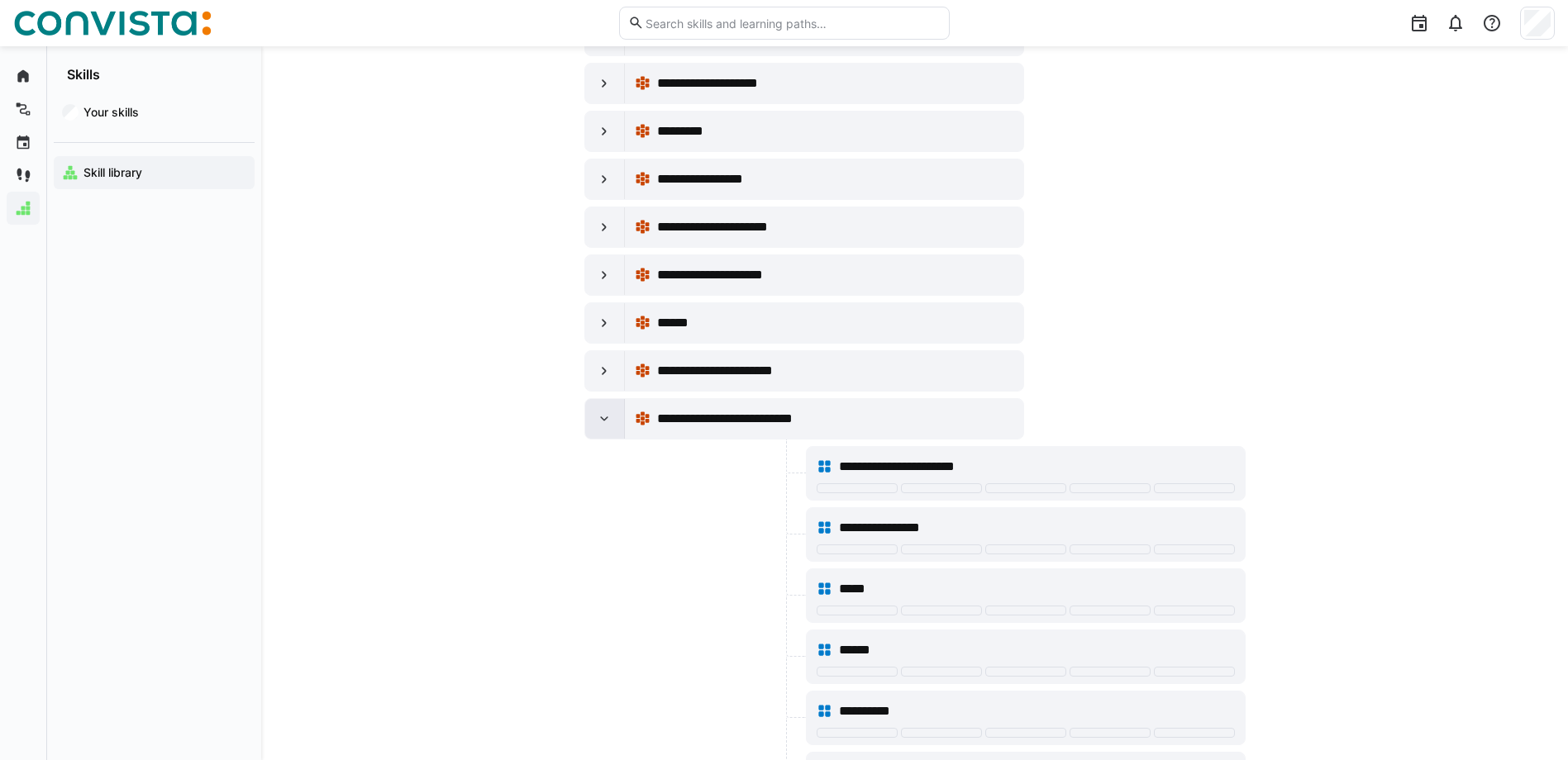
click at [609, 417] on eds-icon at bounding box center [604, 419] width 17 height 17
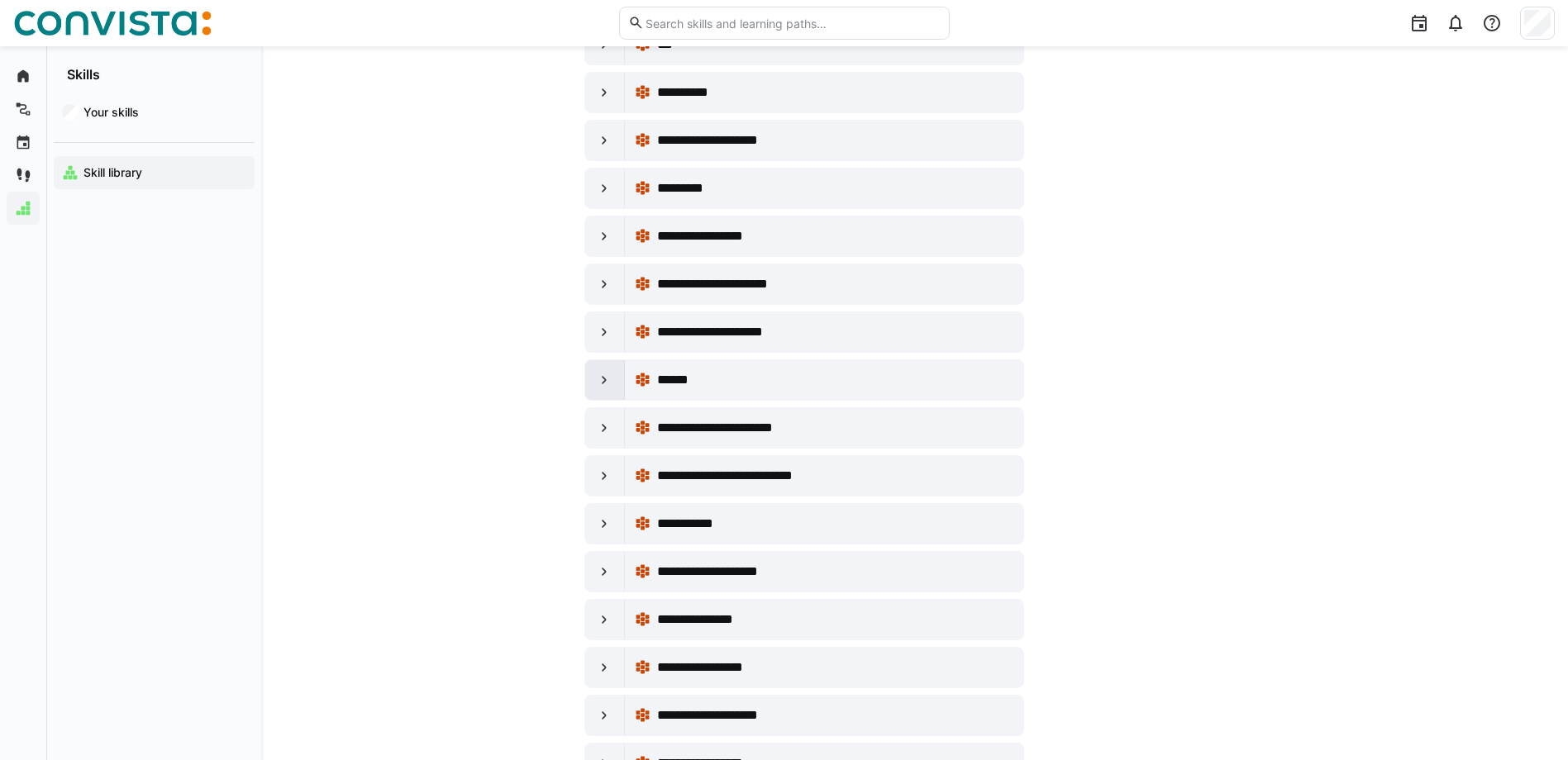
scroll to position [2279, 0]
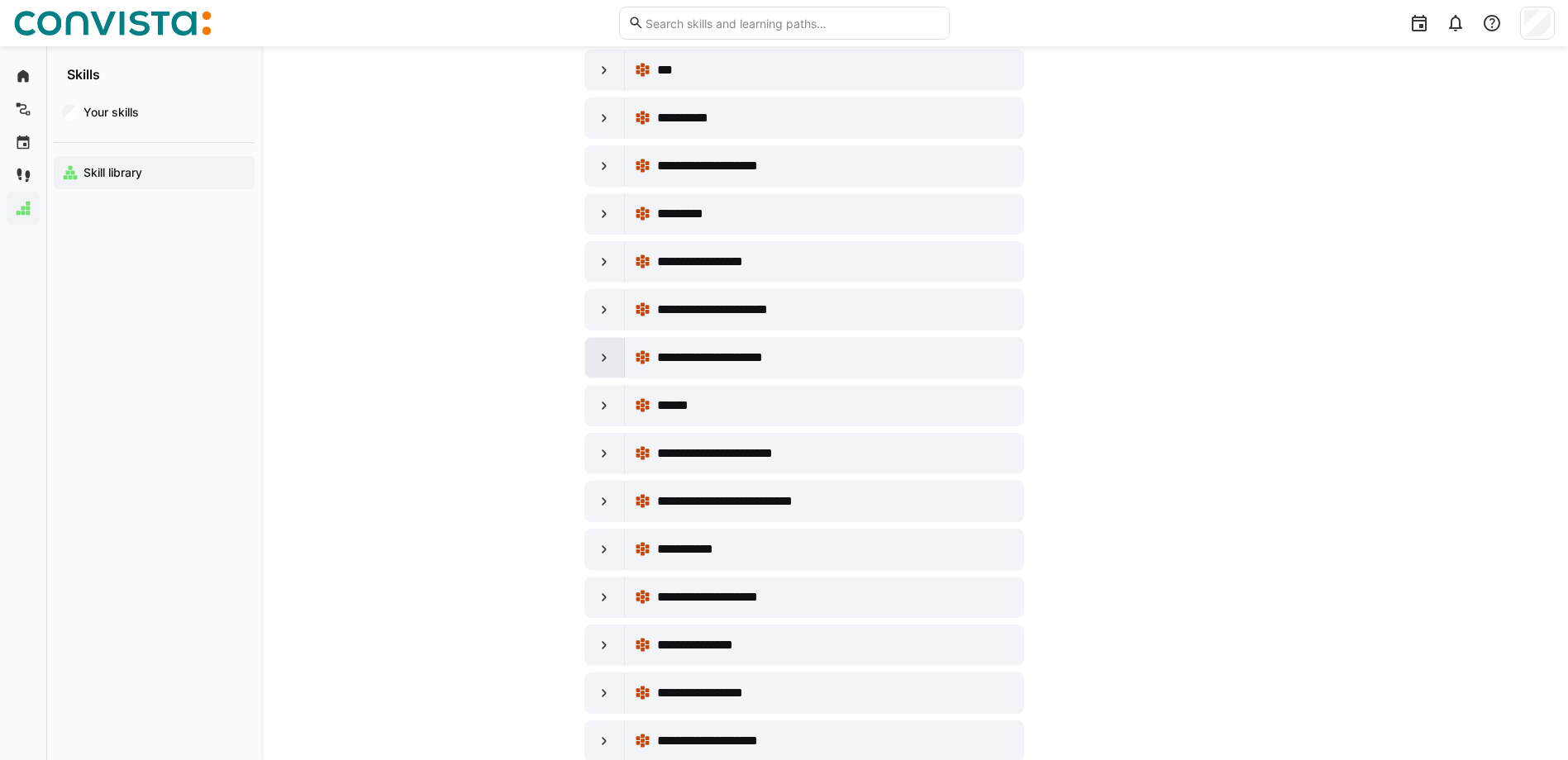
click at [602, 366] on div at bounding box center [605, 358] width 40 height 40
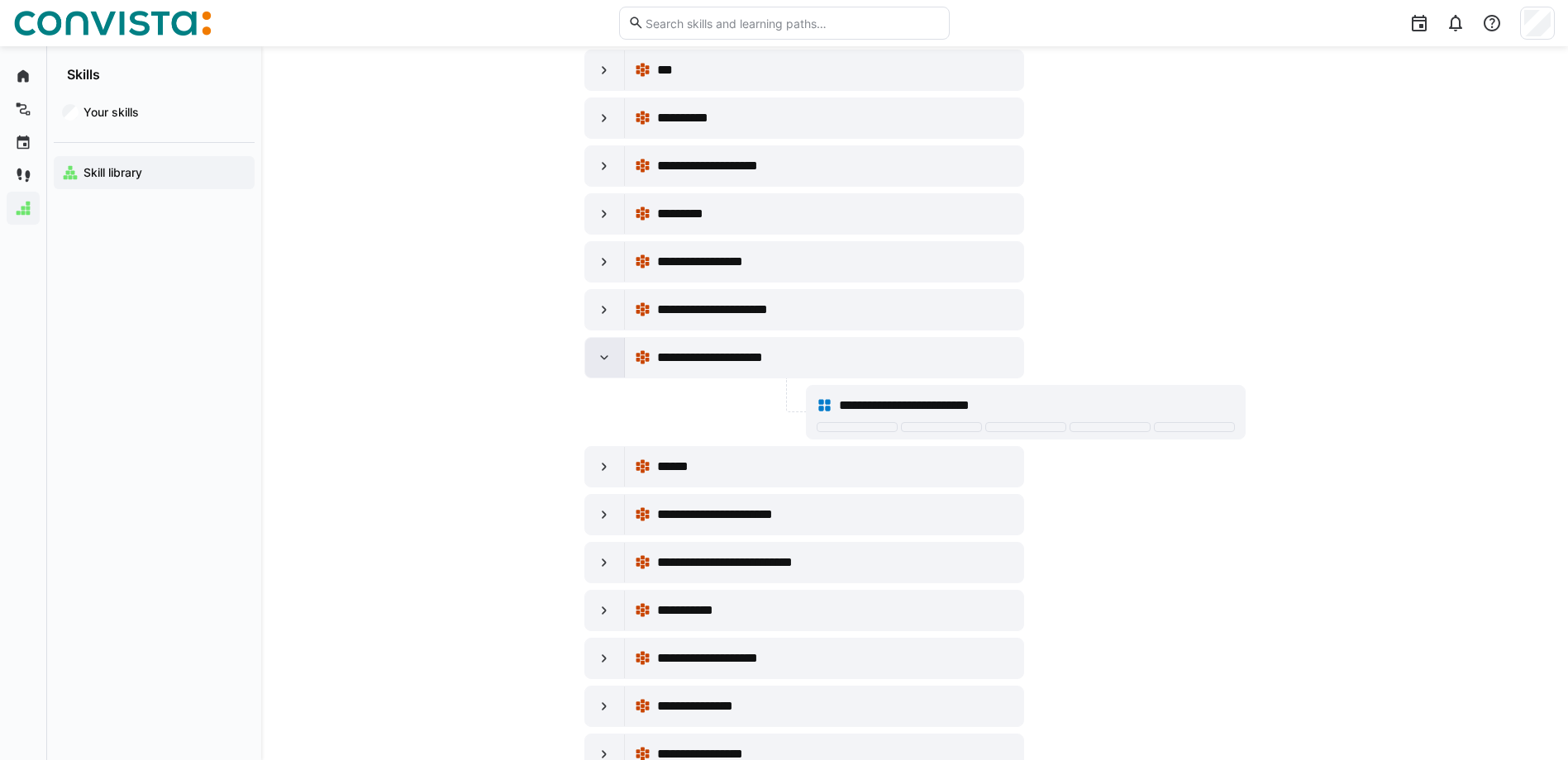
click at [602, 368] on div at bounding box center [605, 358] width 40 height 40
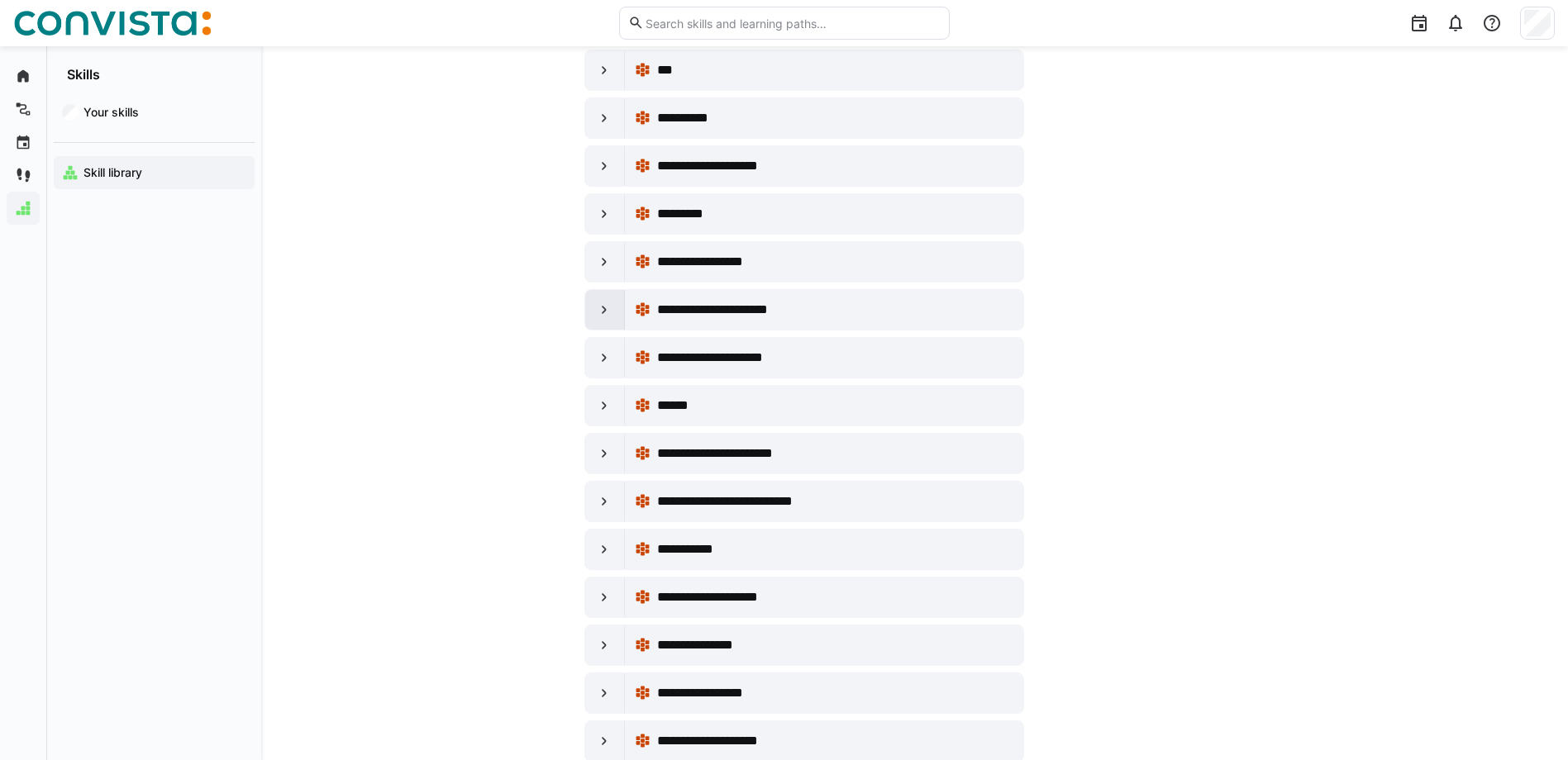
click at [599, 307] on eds-icon at bounding box center [604, 310] width 17 height 17
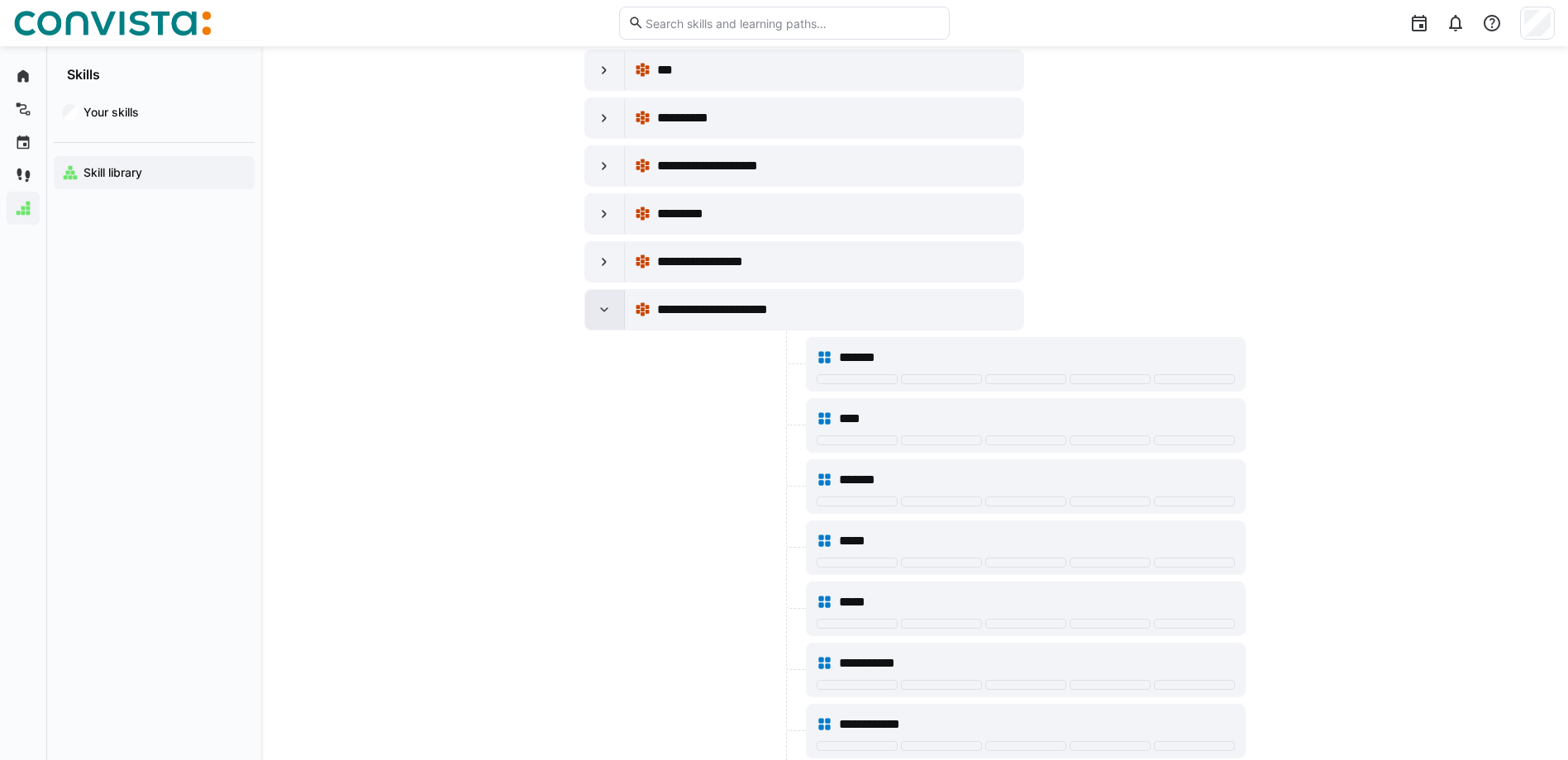
click at [599, 307] on eds-icon at bounding box center [604, 310] width 17 height 17
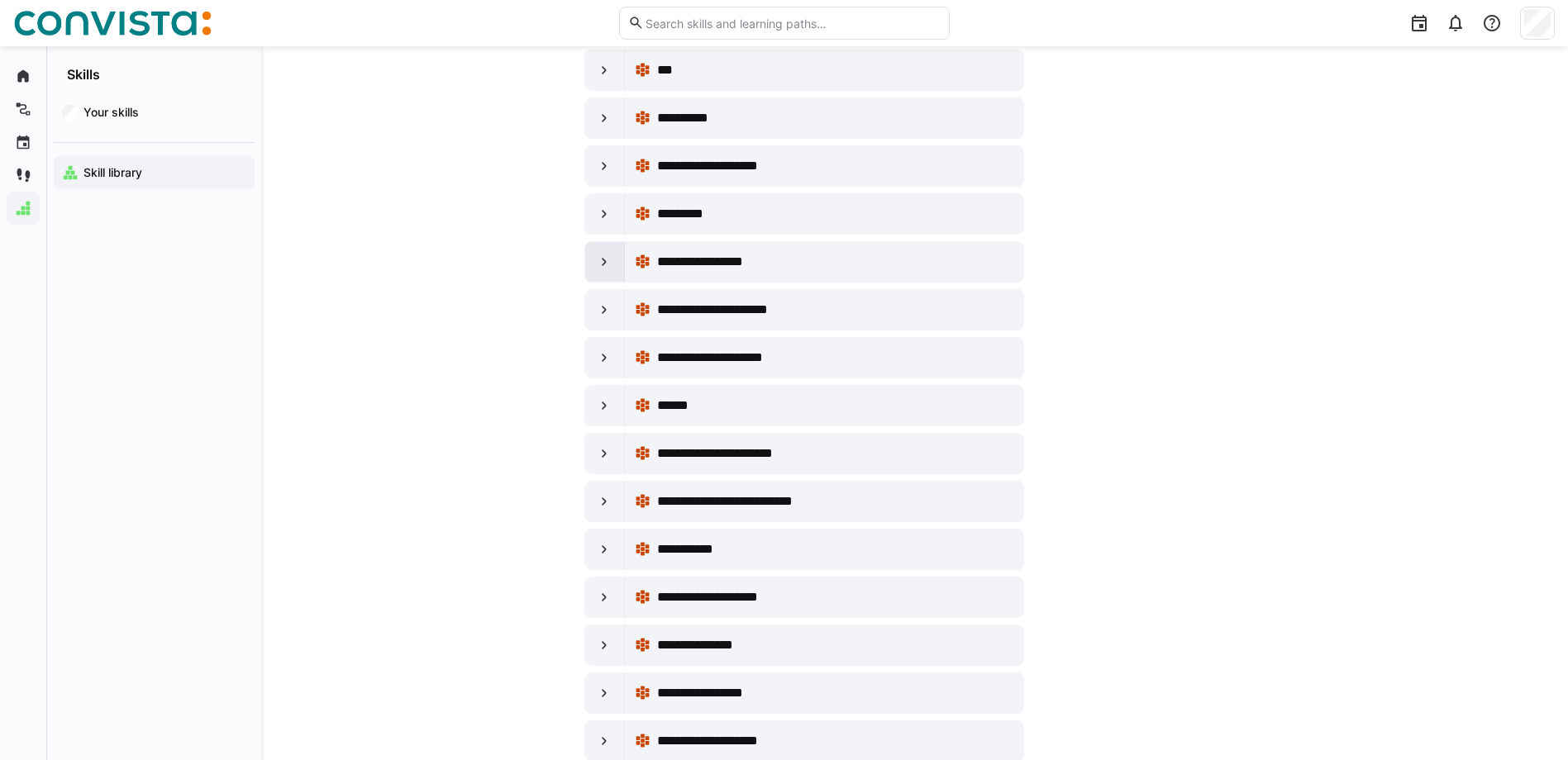
click at [607, 276] on div at bounding box center [605, 262] width 40 height 40
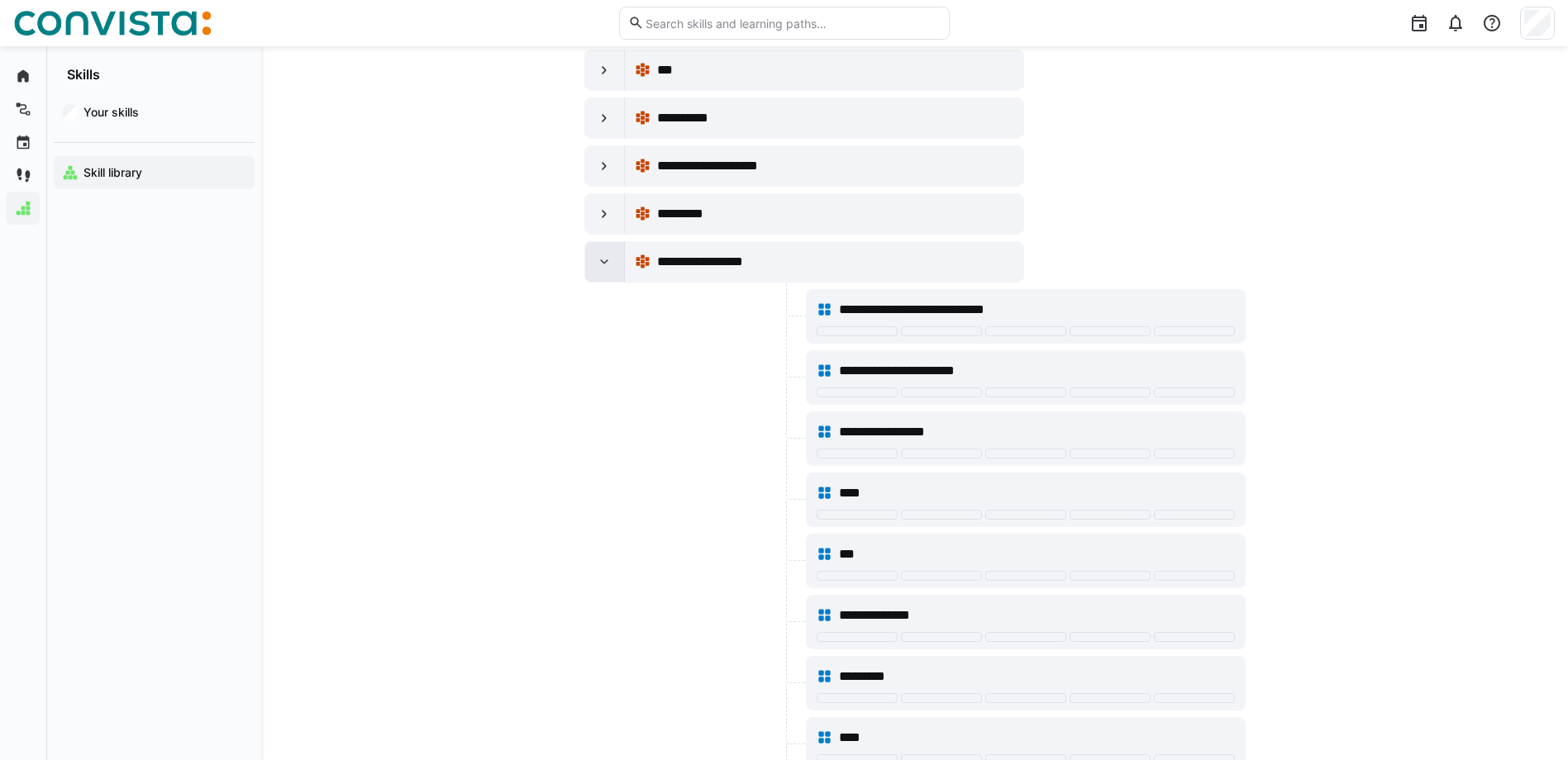
click at [607, 276] on div at bounding box center [605, 262] width 40 height 40
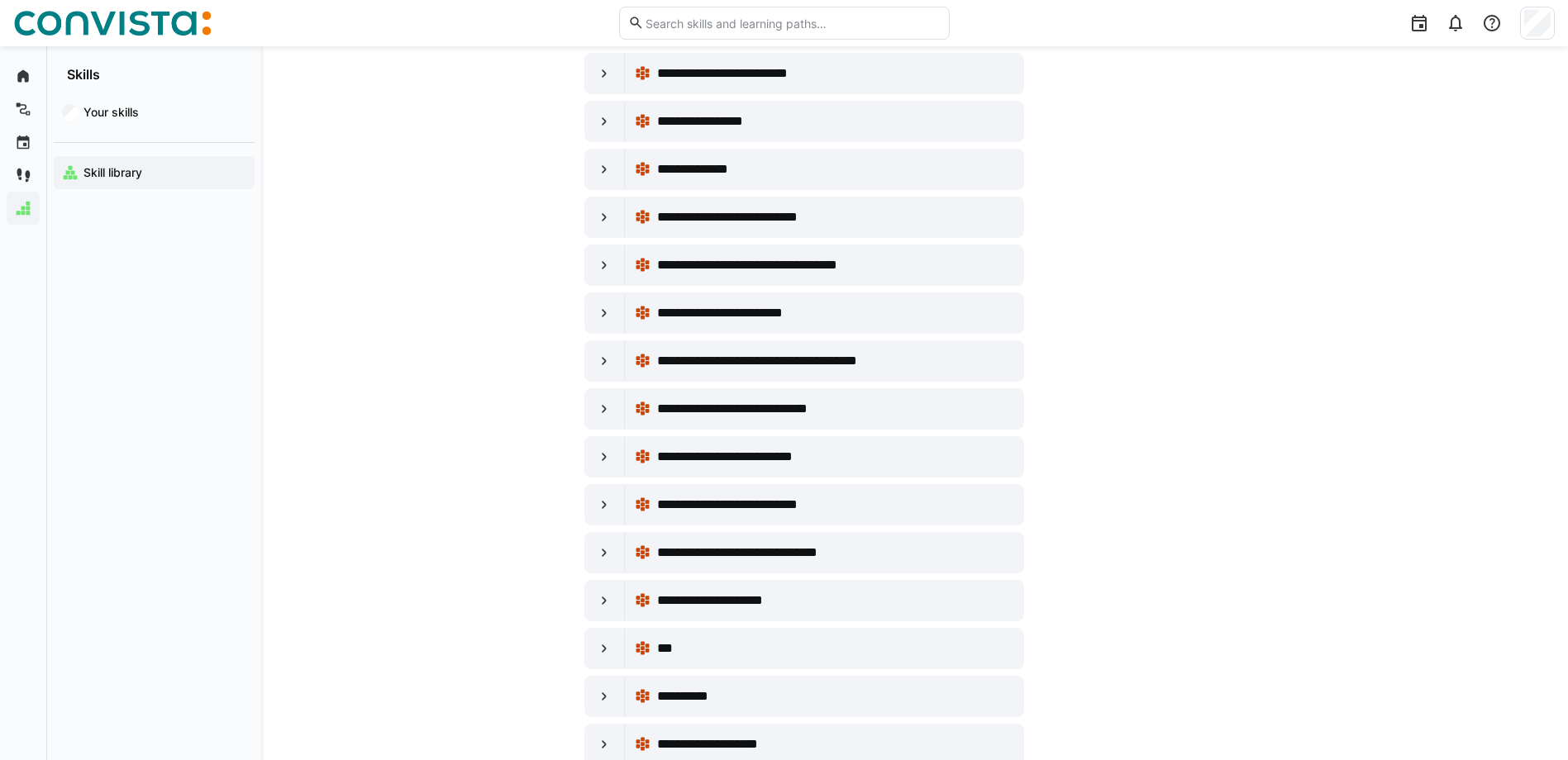
scroll to position [1617, 0]
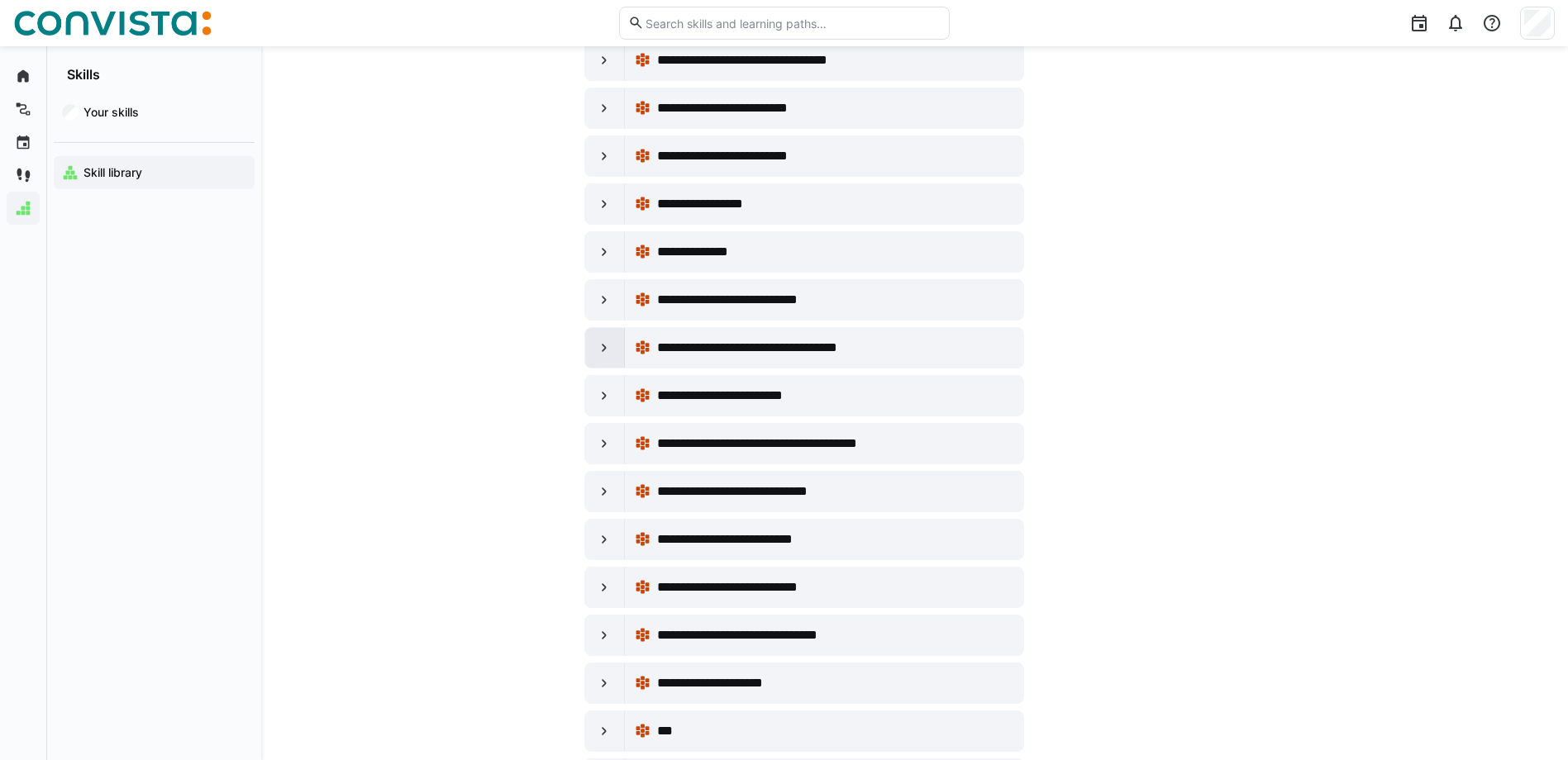
click at [620, 350] on div at bounding box center [605, 348] width 40 height 40
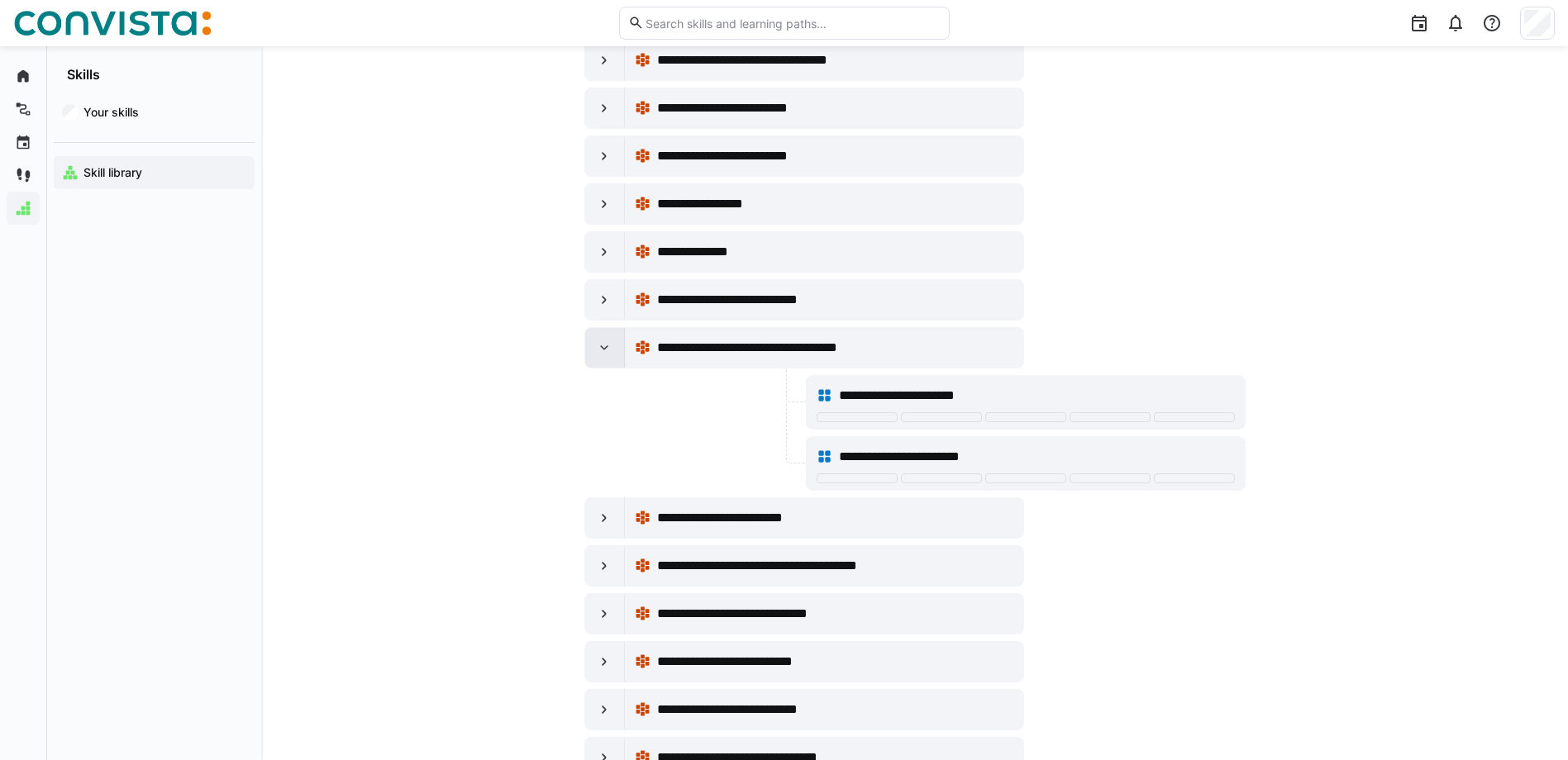
click at [620, 350] on div at bounding box center [605, 348] width 40 height 40
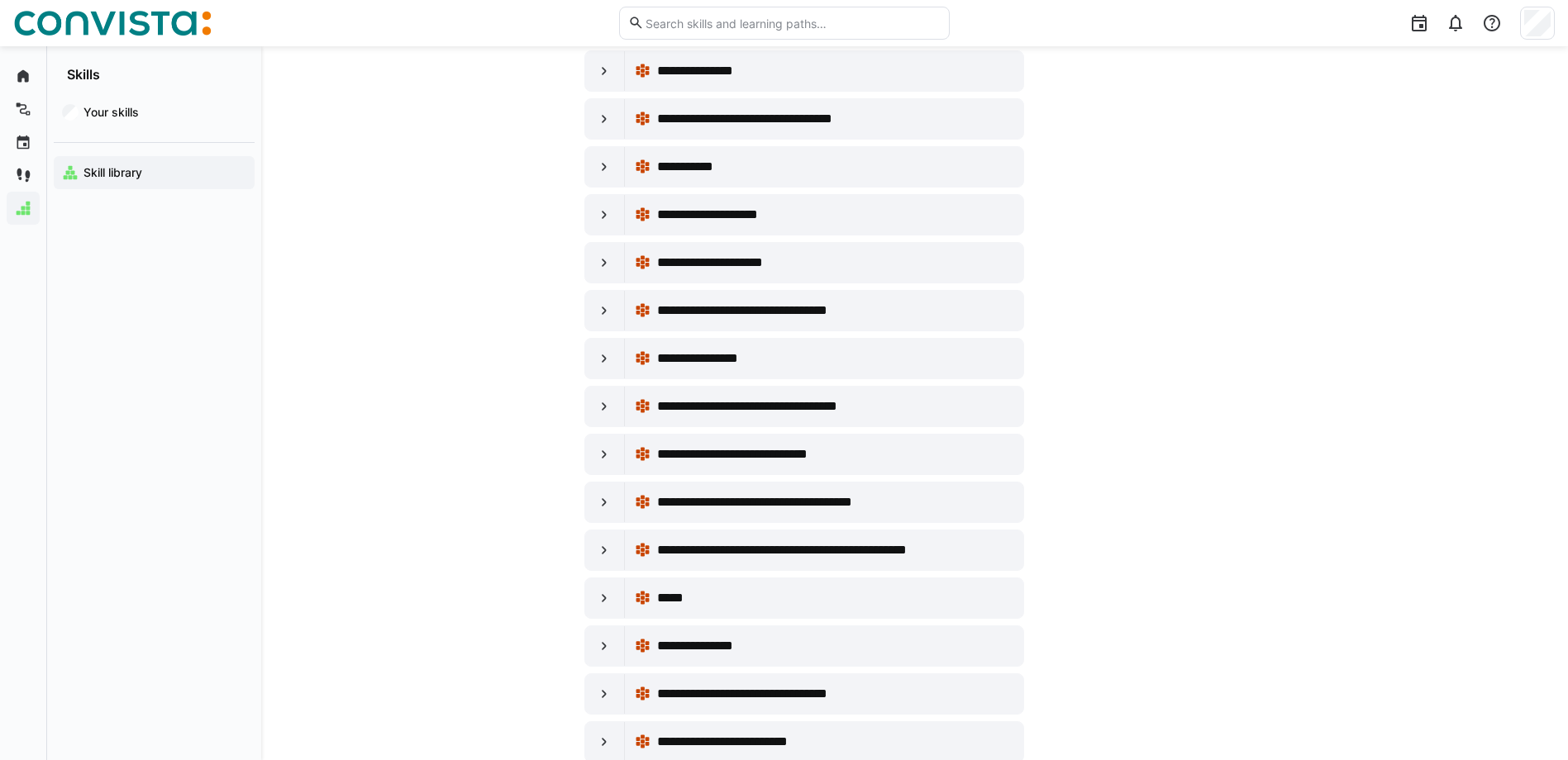
scroll to position [956, 0]
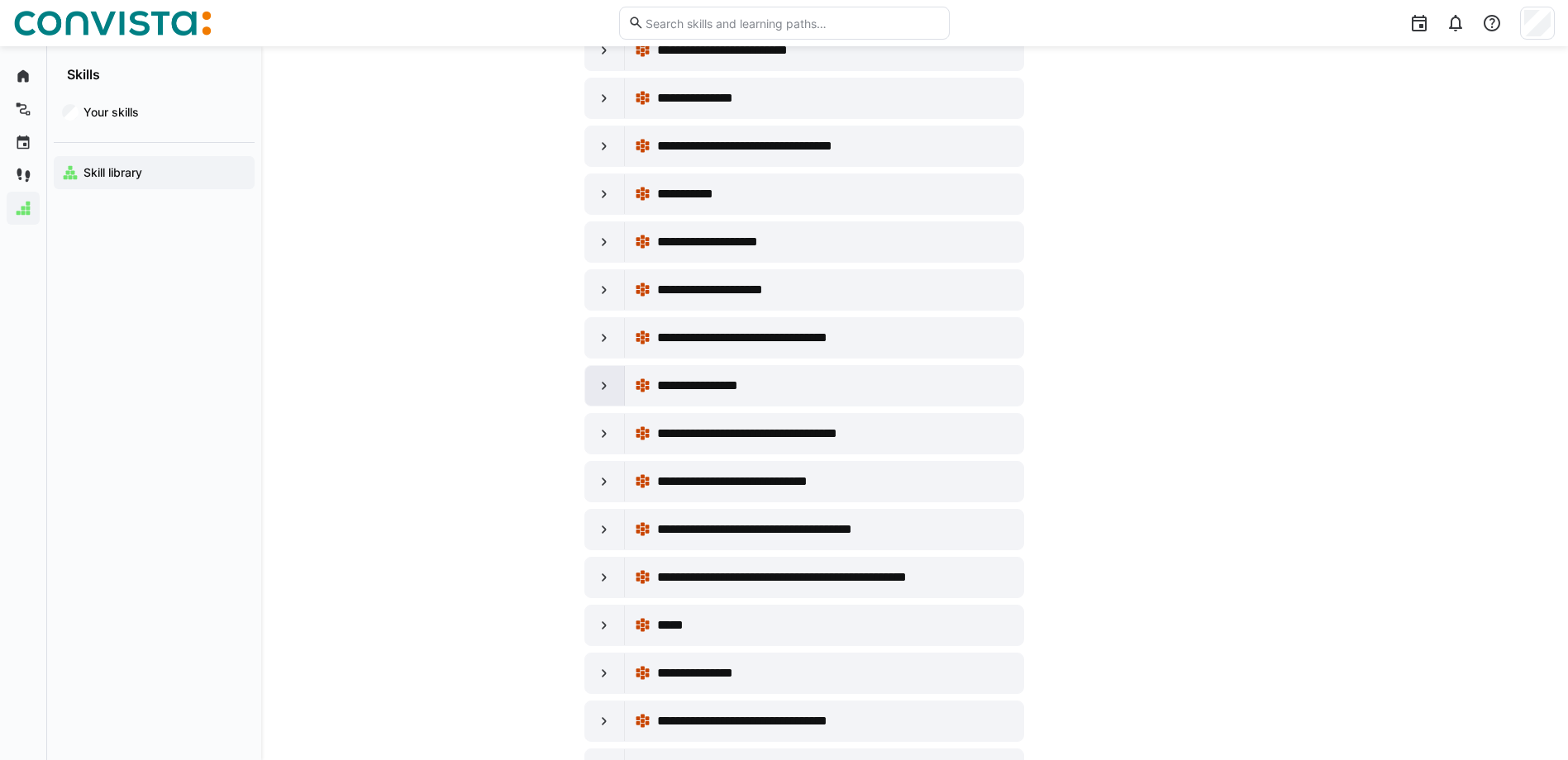
click at [598, 384] on eds-icon at bounding box center [604, 386] width 17 height 17
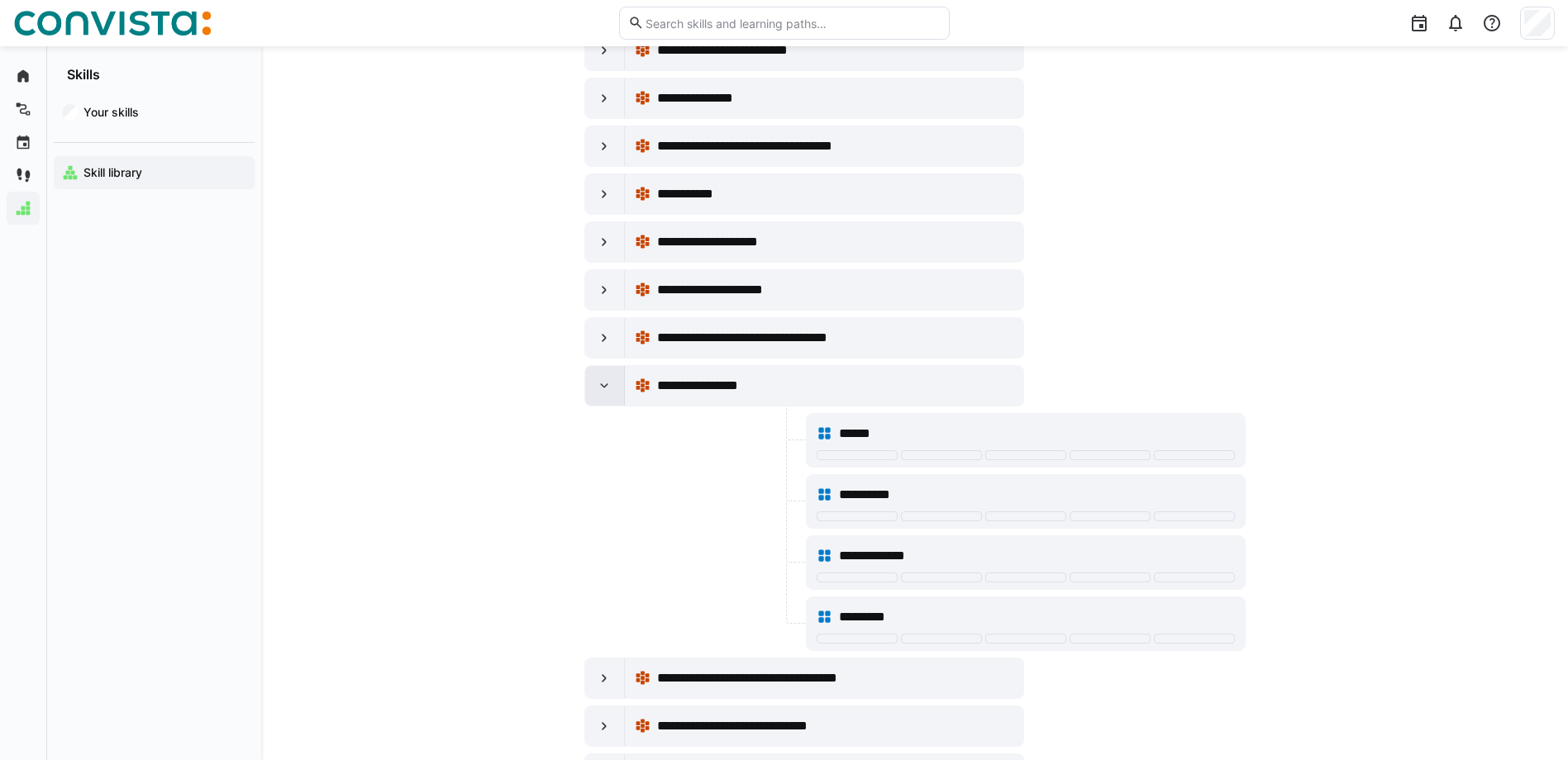
click at [598, 384] on eds-icon at bounding box center [604, 386] width 17 height 17
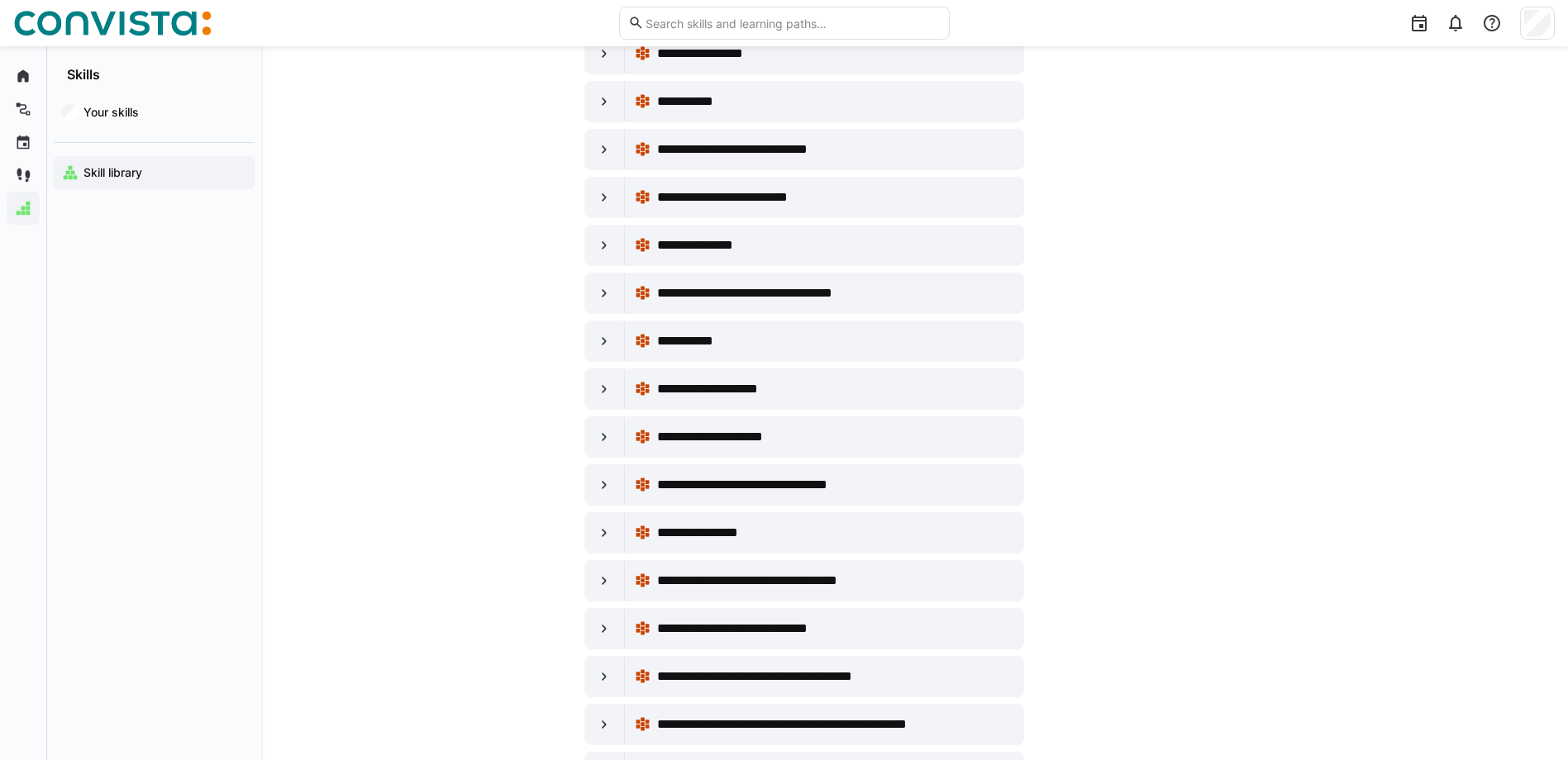
scroll to position [791, 0]
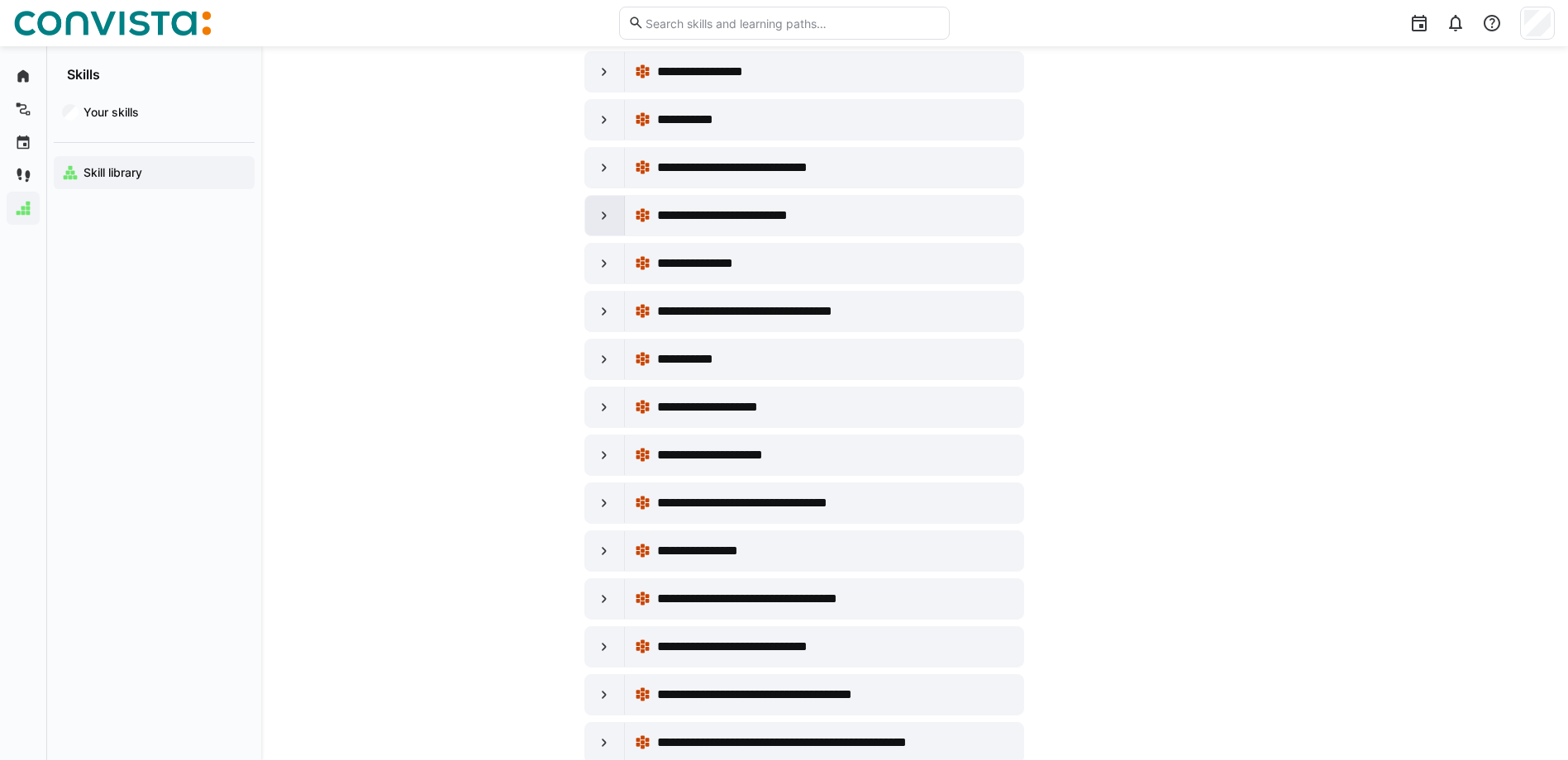
click at [608, 223] on eds-icon at bounding box center [604, 216] width 17 height 17
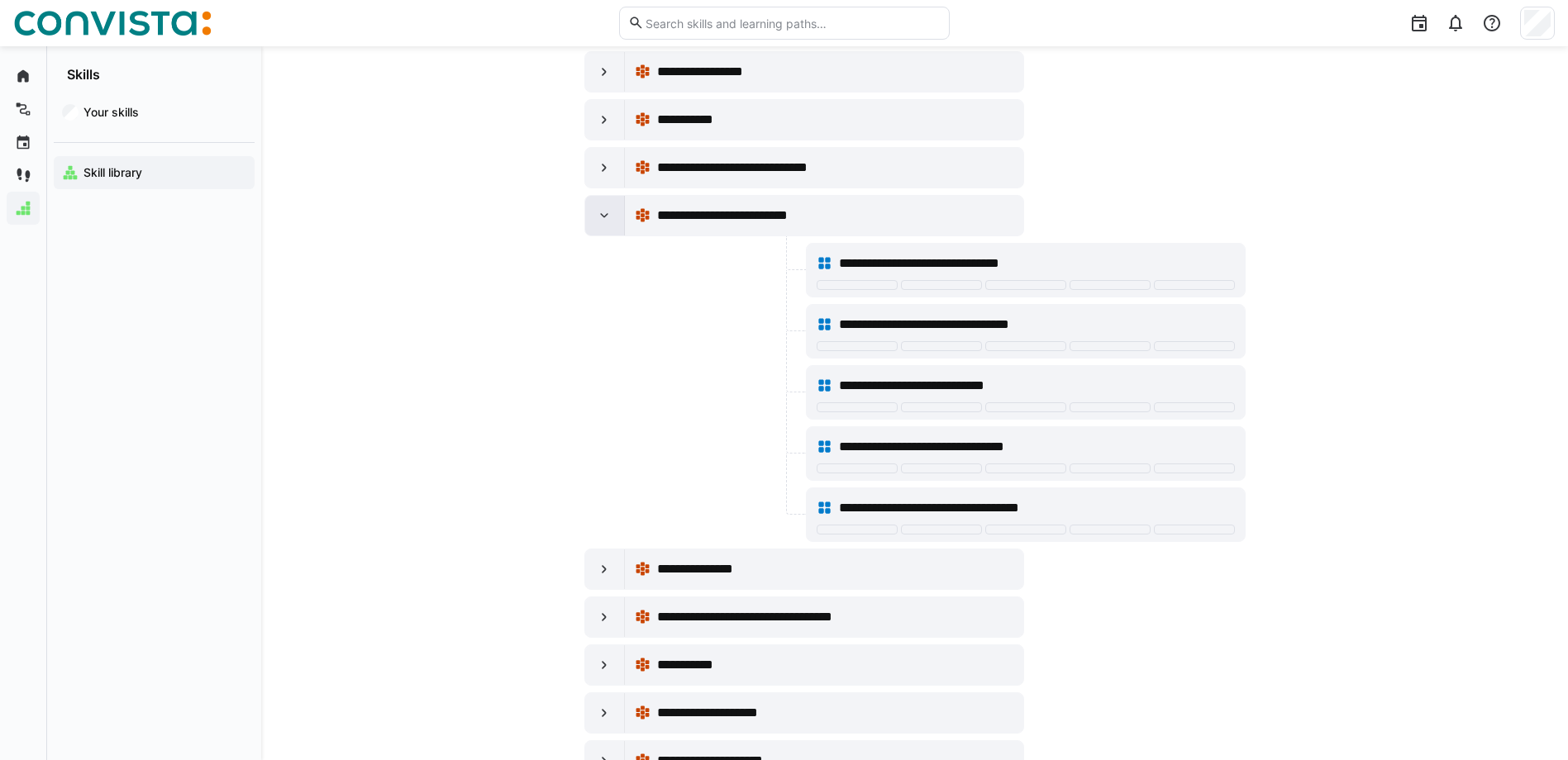
click at [593, 222] on div at bounding box center [605, 216] width 40 height 40
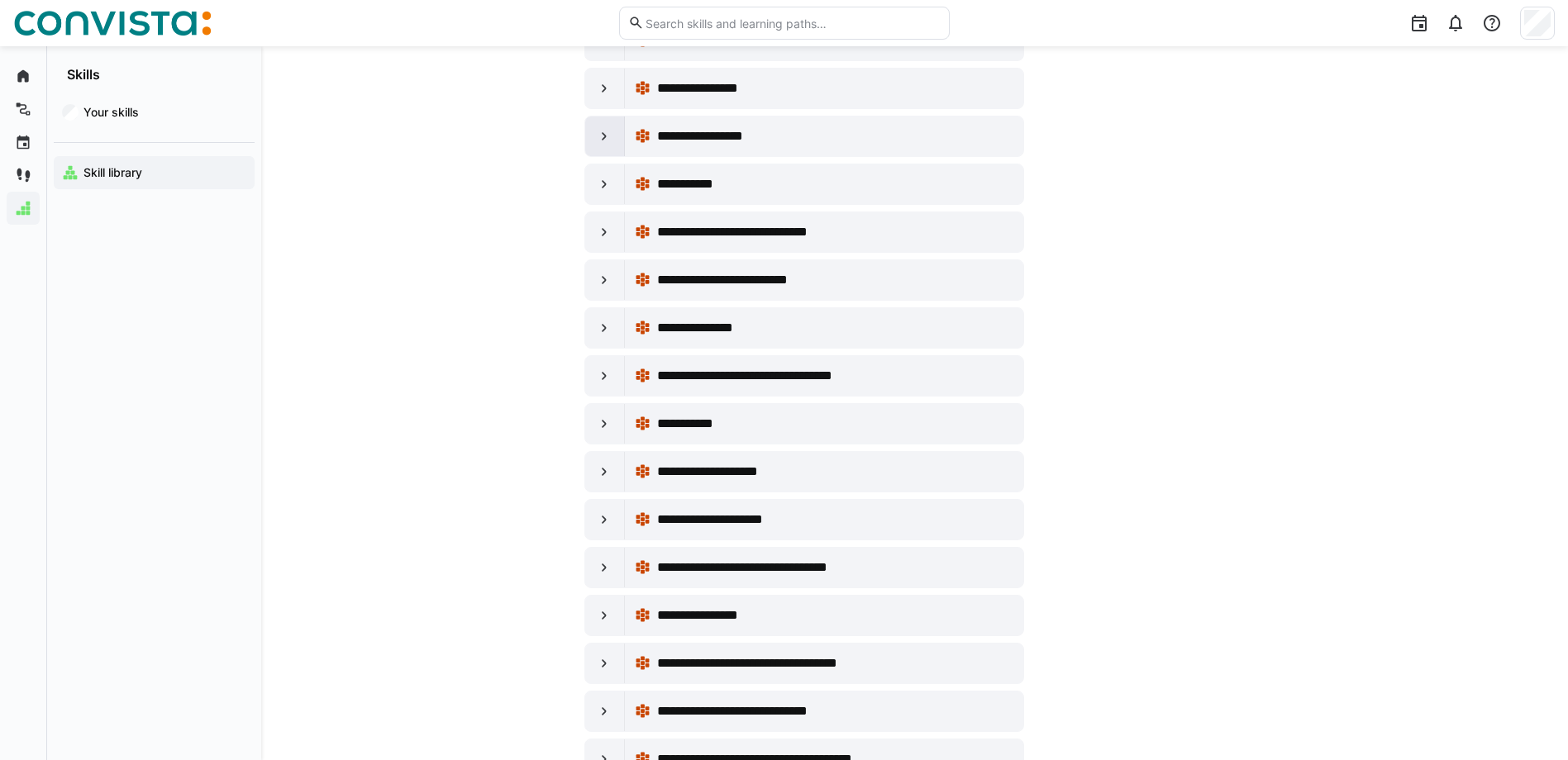
scroll to position [625, 0]
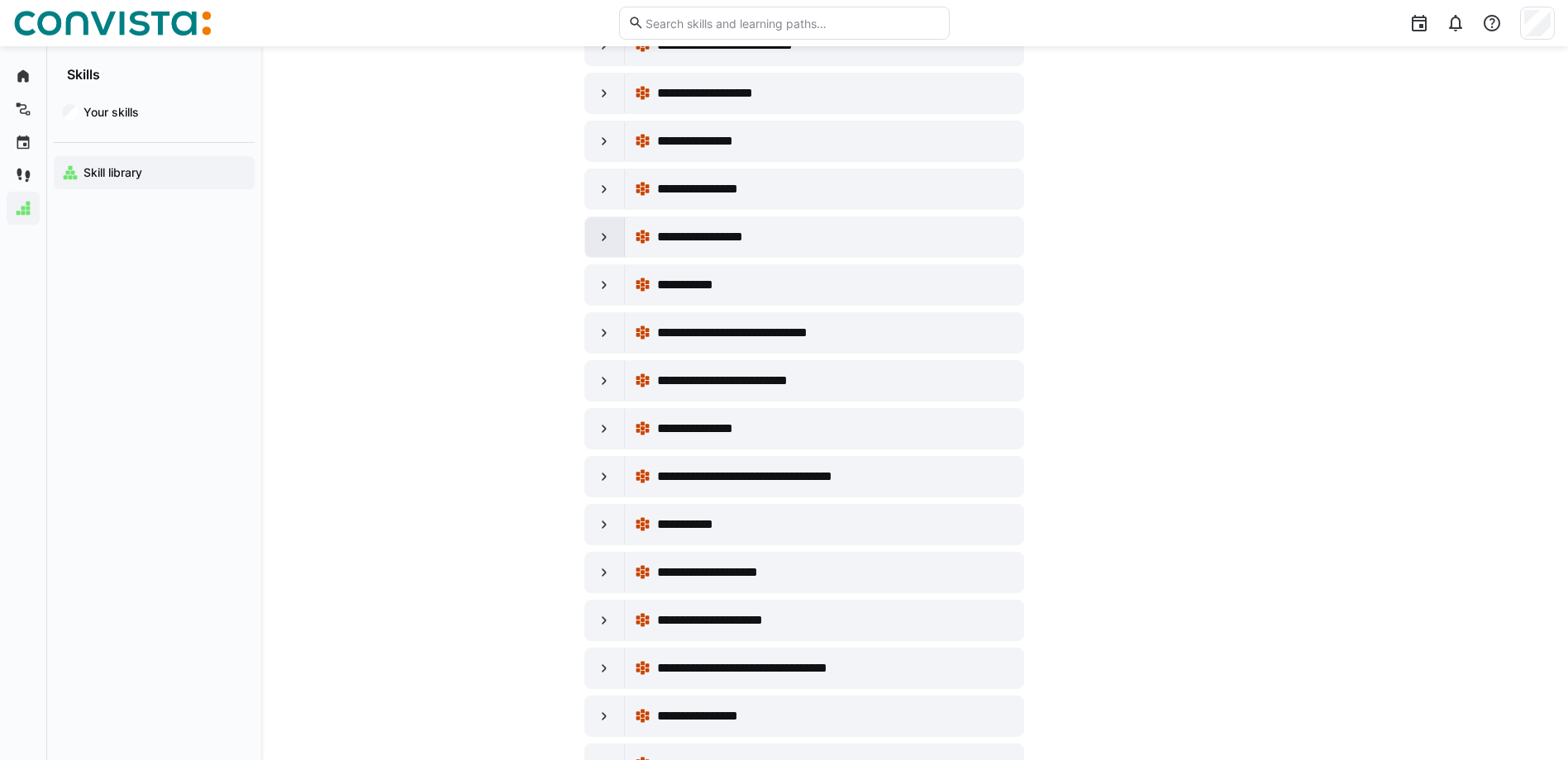
click at [605, 244] on eds-icon at bounding box center [604, 237] width 17 height 17
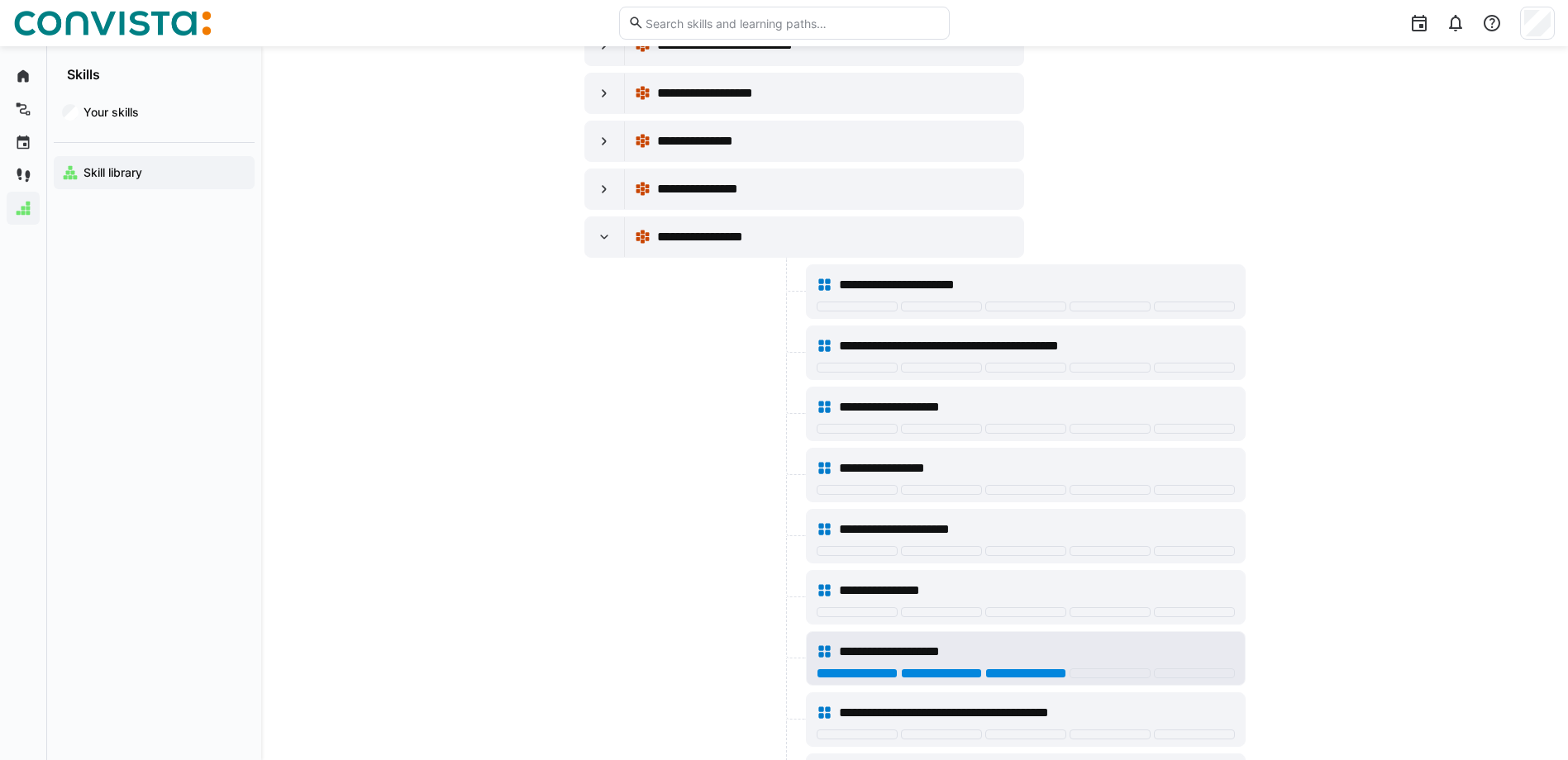
click at [1050, 675] on div at bounding box center [1027, 674] width 81 height 10
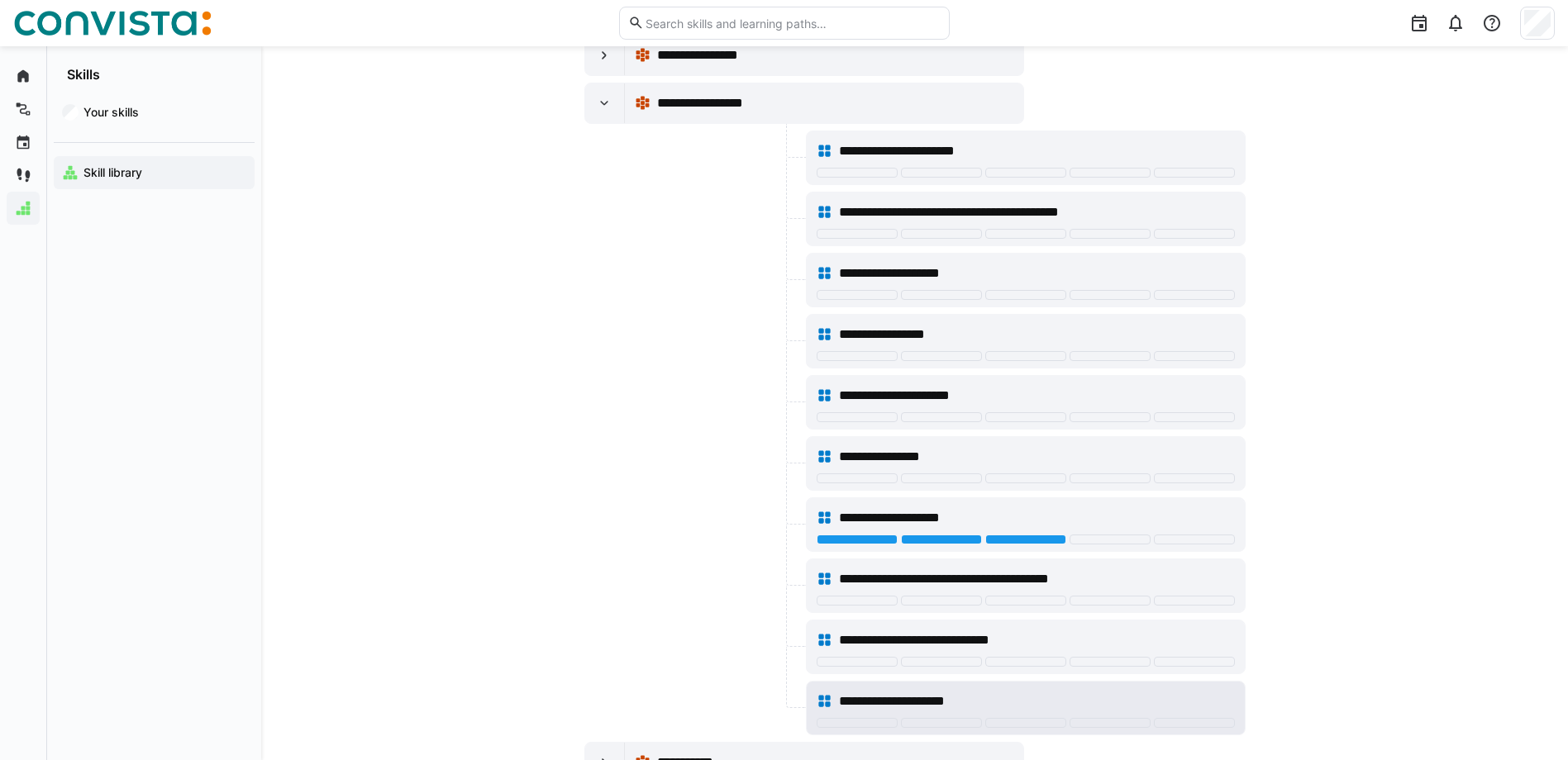
scroll to position [791, 0]
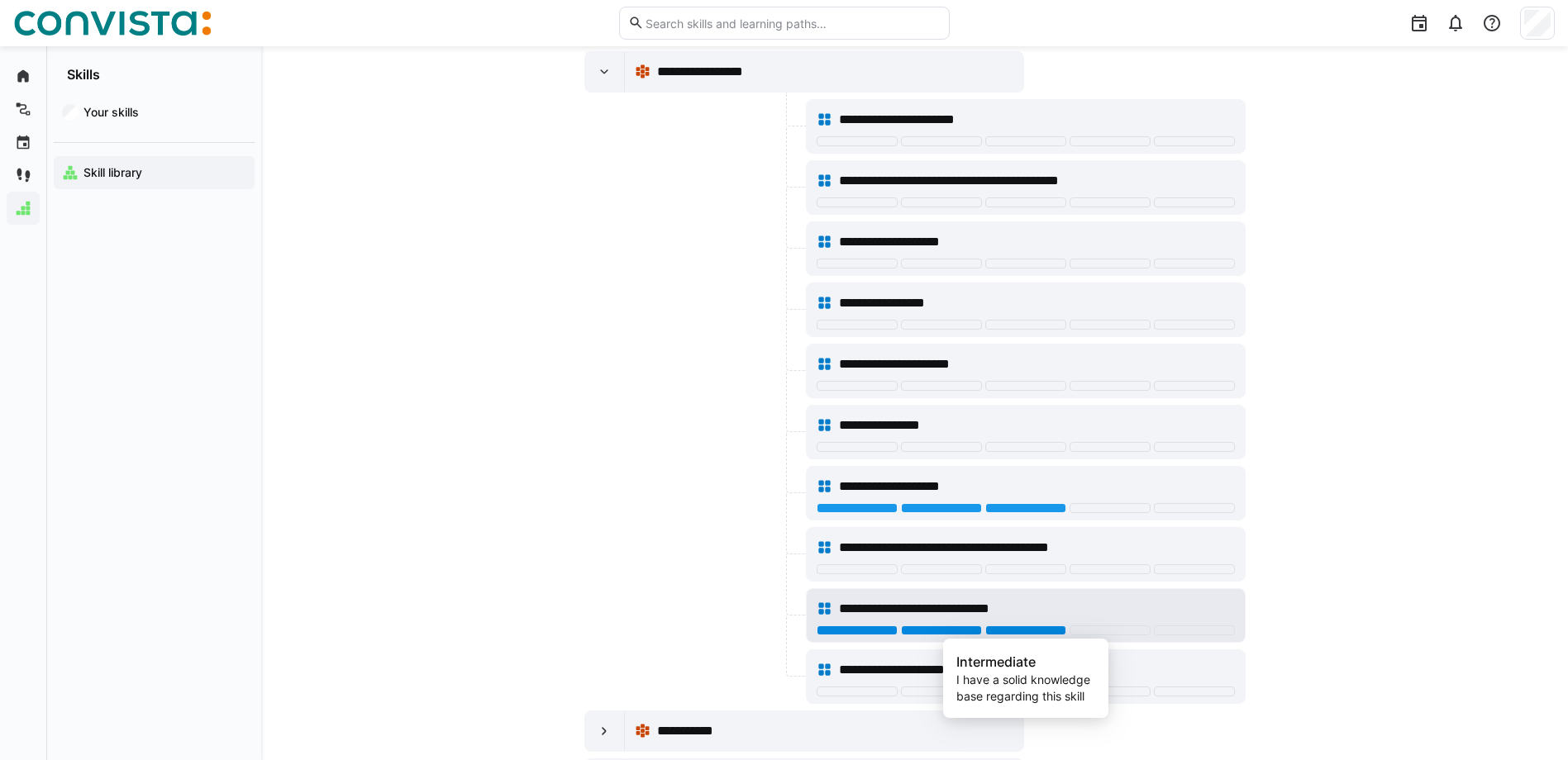
click at [1035, 634] on div at bounding box center [1027, 630] width 81 height 10
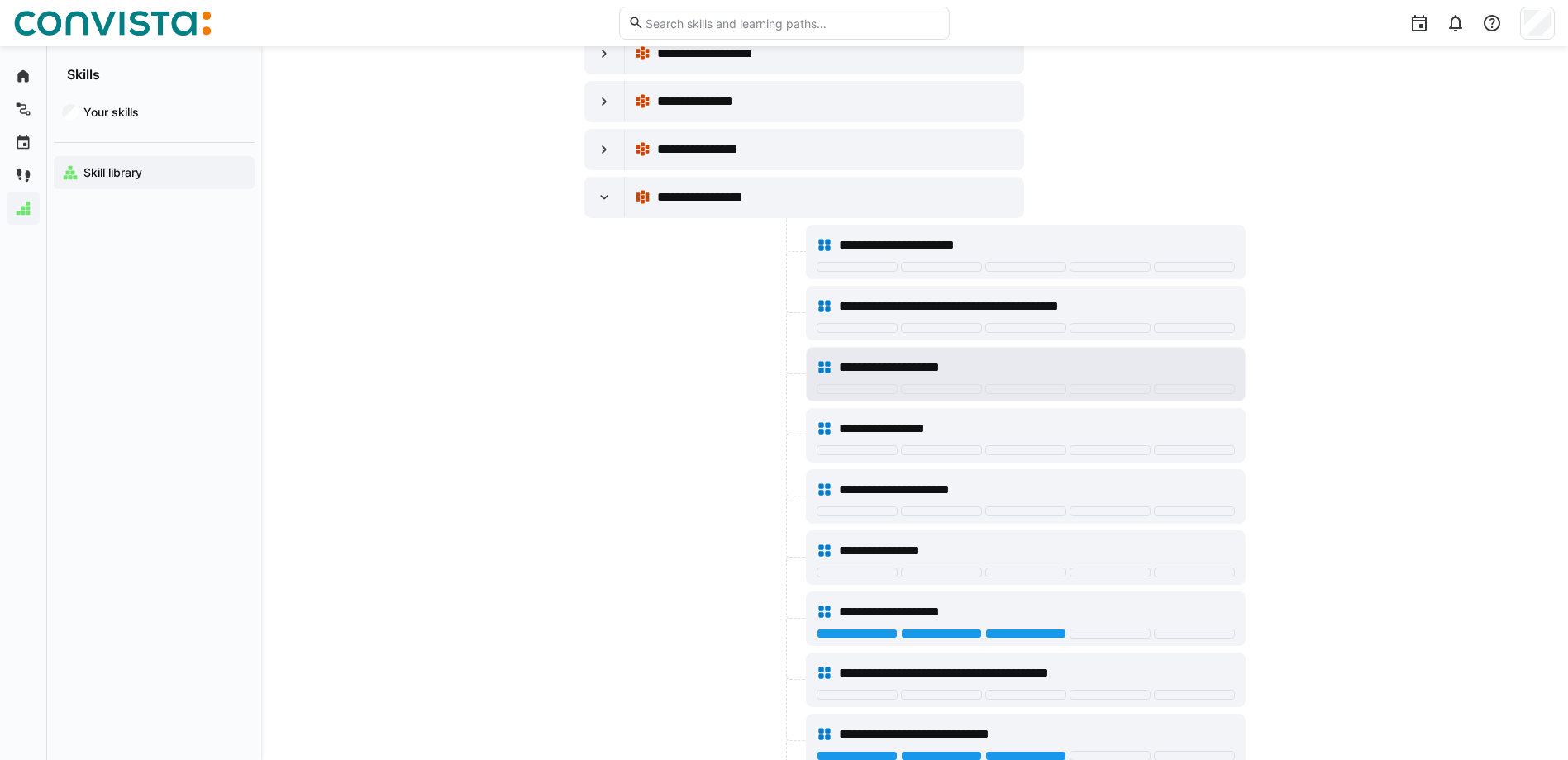
scroll to position [625, 0]
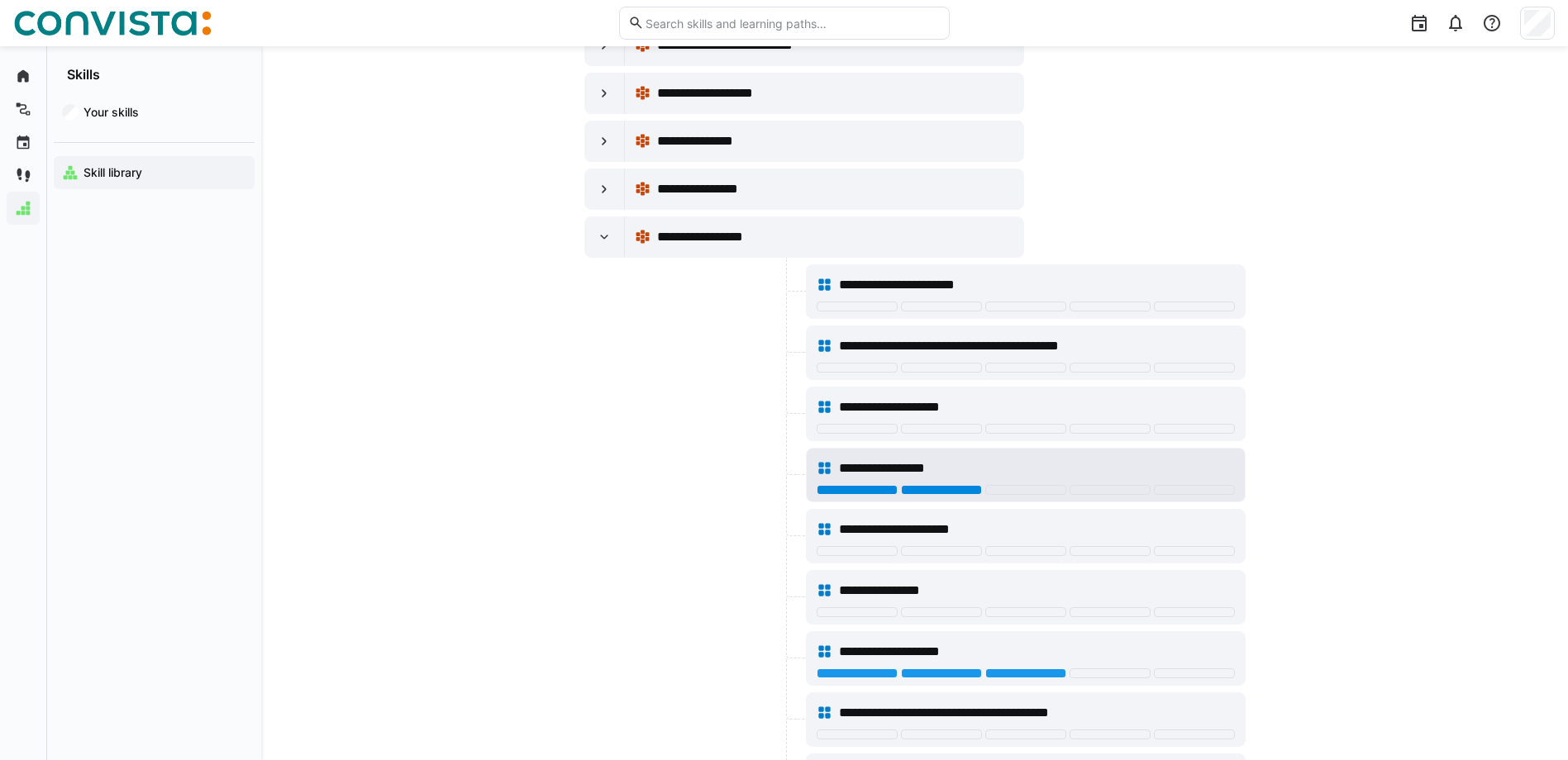
click at [965, 493] on div at bounding box center [941, 490] width 81 height 10
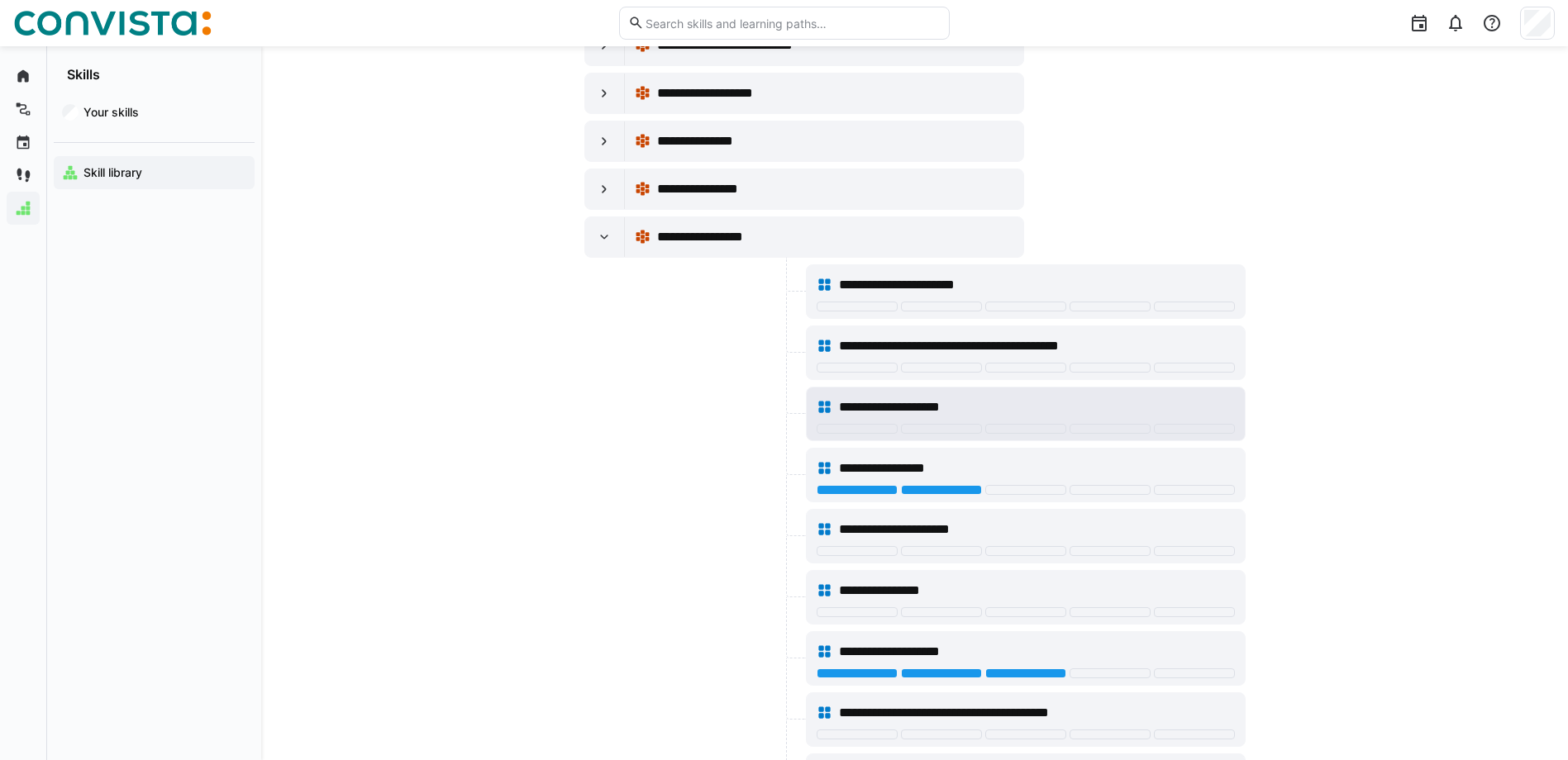
click at [1005, 422] on div "**********" at bounding box center [1026, 407] width 419 height 33
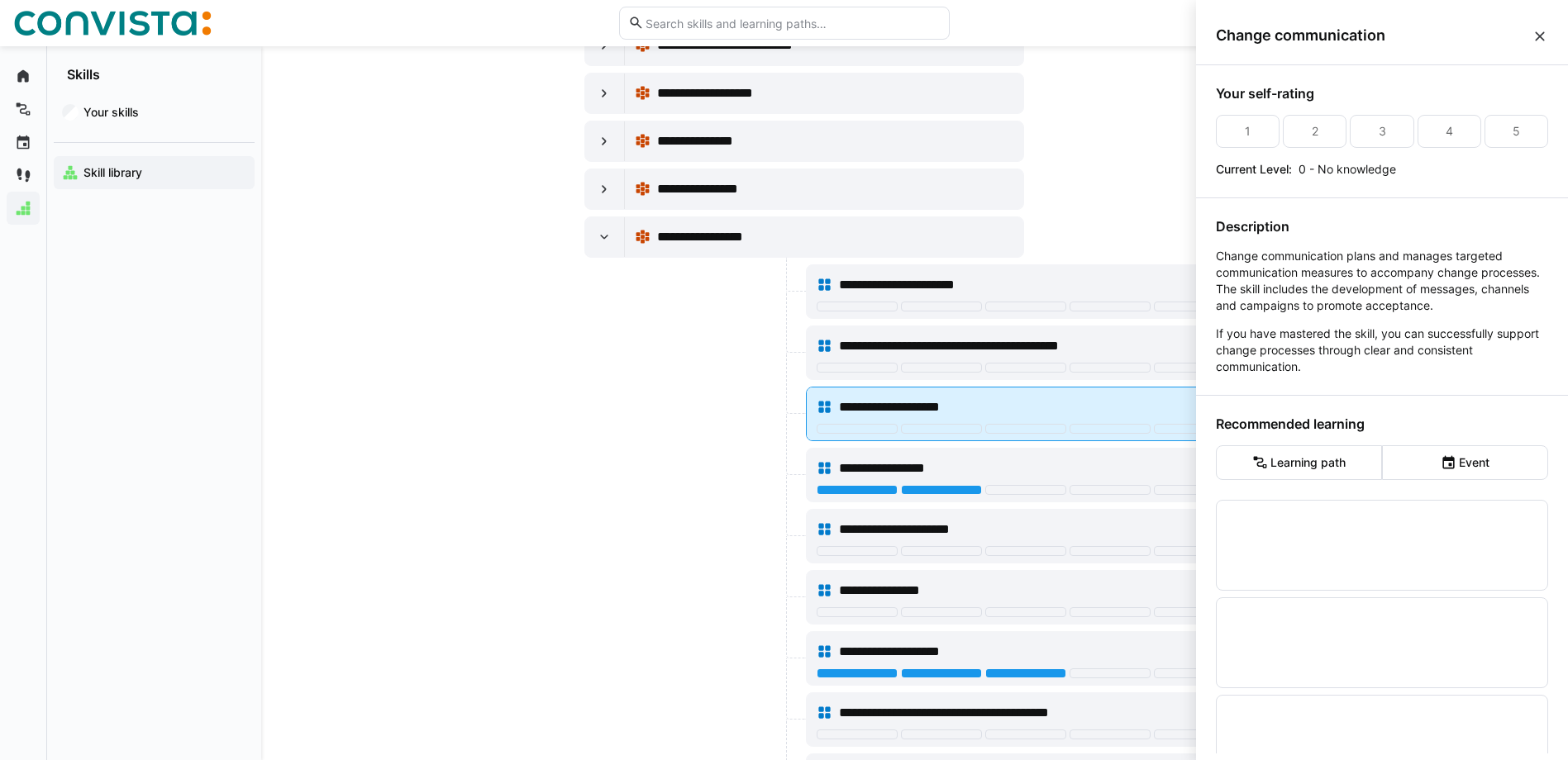
scroll to position [0, 0]
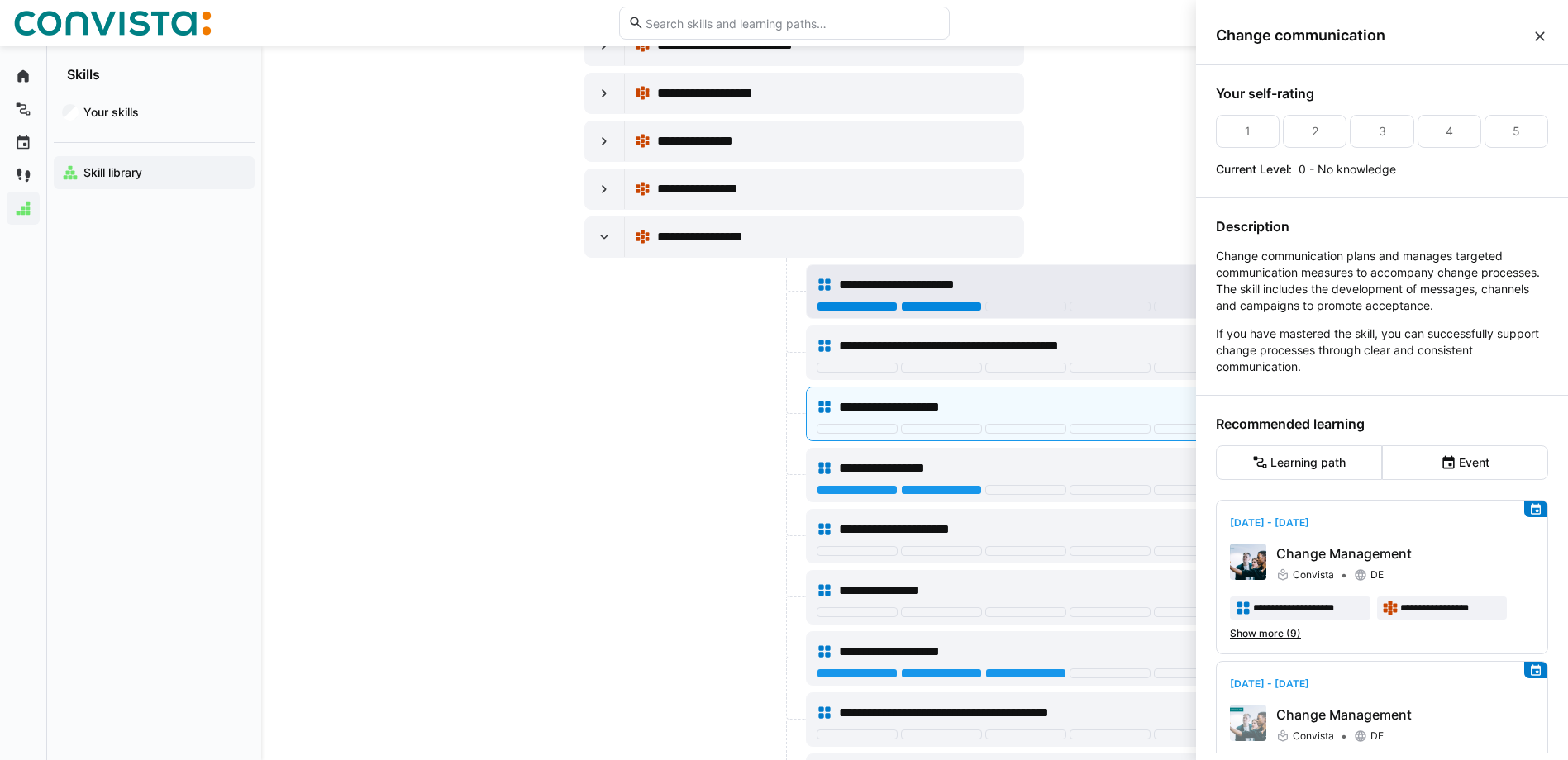
click at [958, 309] on div at bounding box center [941, 307] width 81 height 10
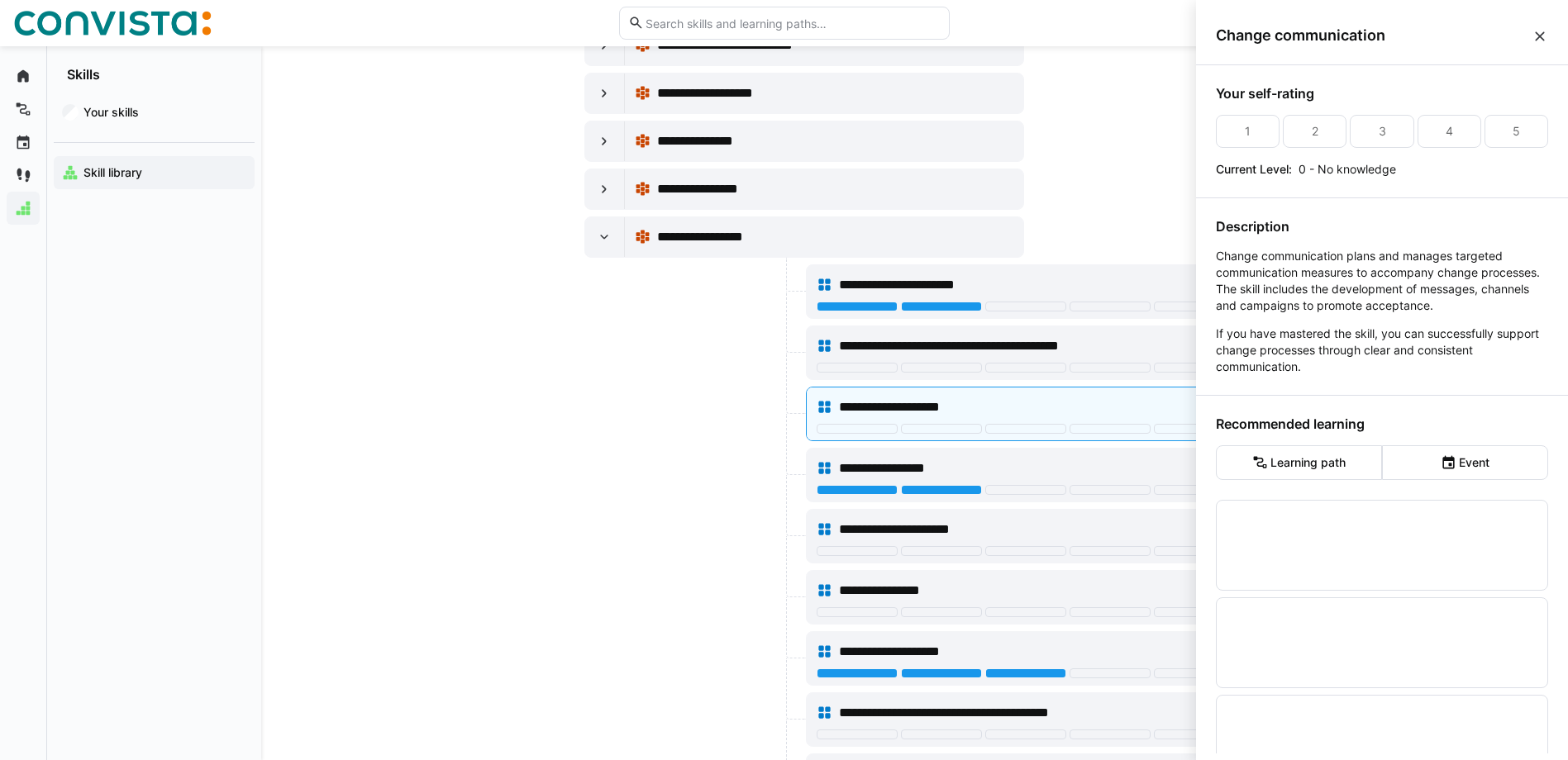
click at [702, 408] on div at bounding box center [693, 414] width 218 height 54
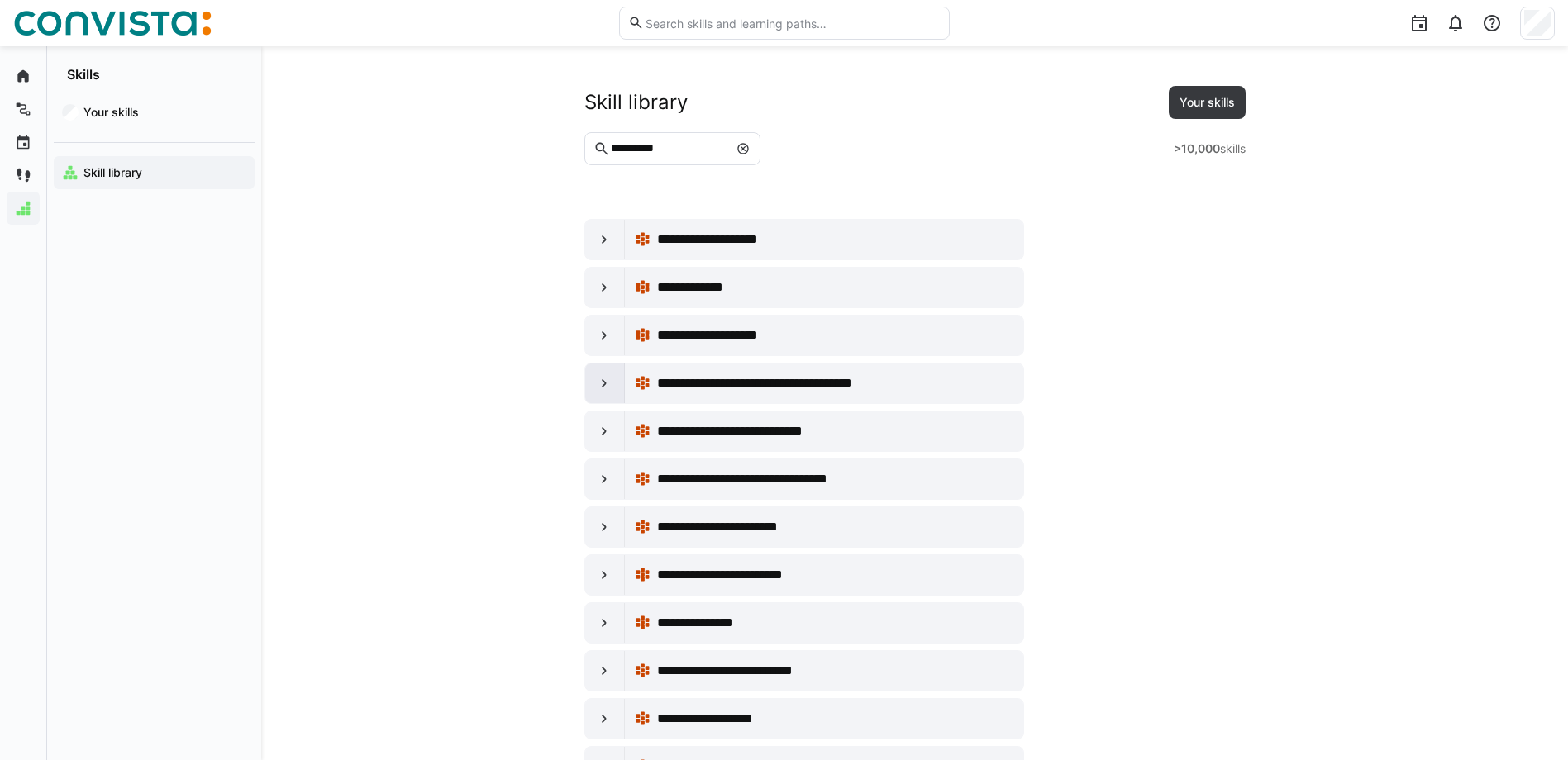
click at [596, 375] on eds-icon at bounding box center [604, 383] width 17 height 17
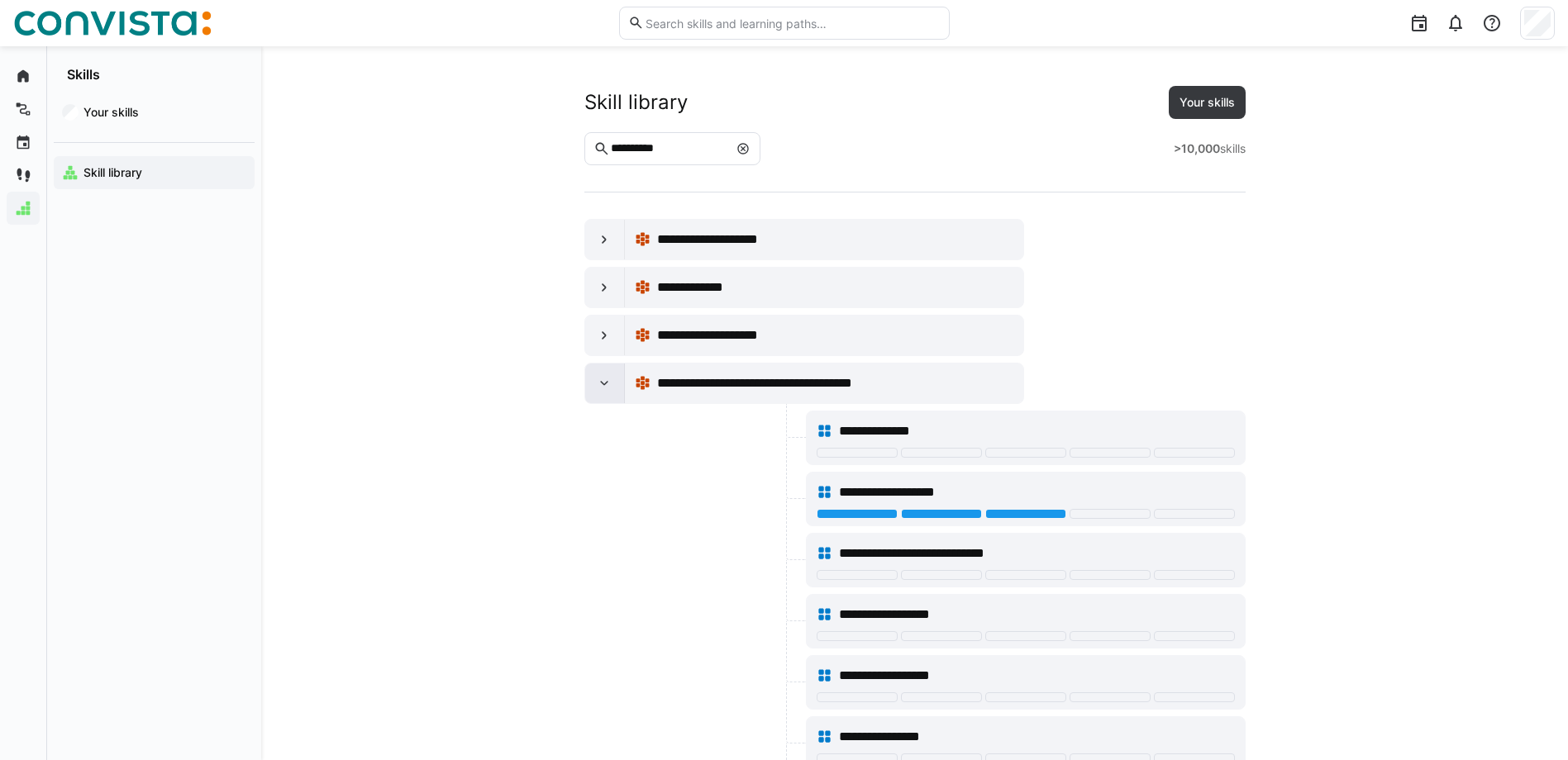
click at [596, 375] on eds-icon at bounding box center [604, 383] width 17 height 17
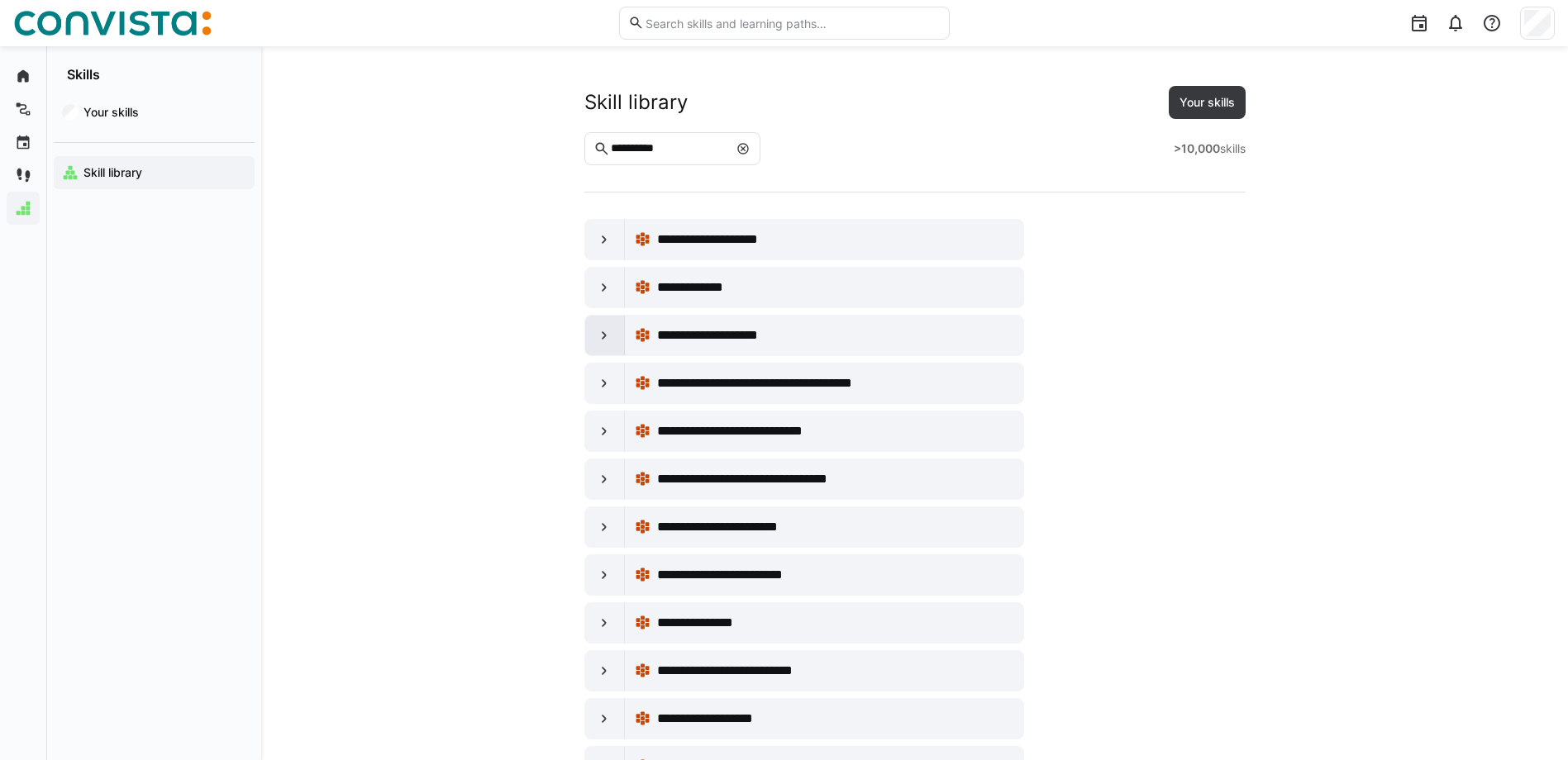
click at [609, 332] on eds-icon at bounding box center [604, 335] width 17 height 17
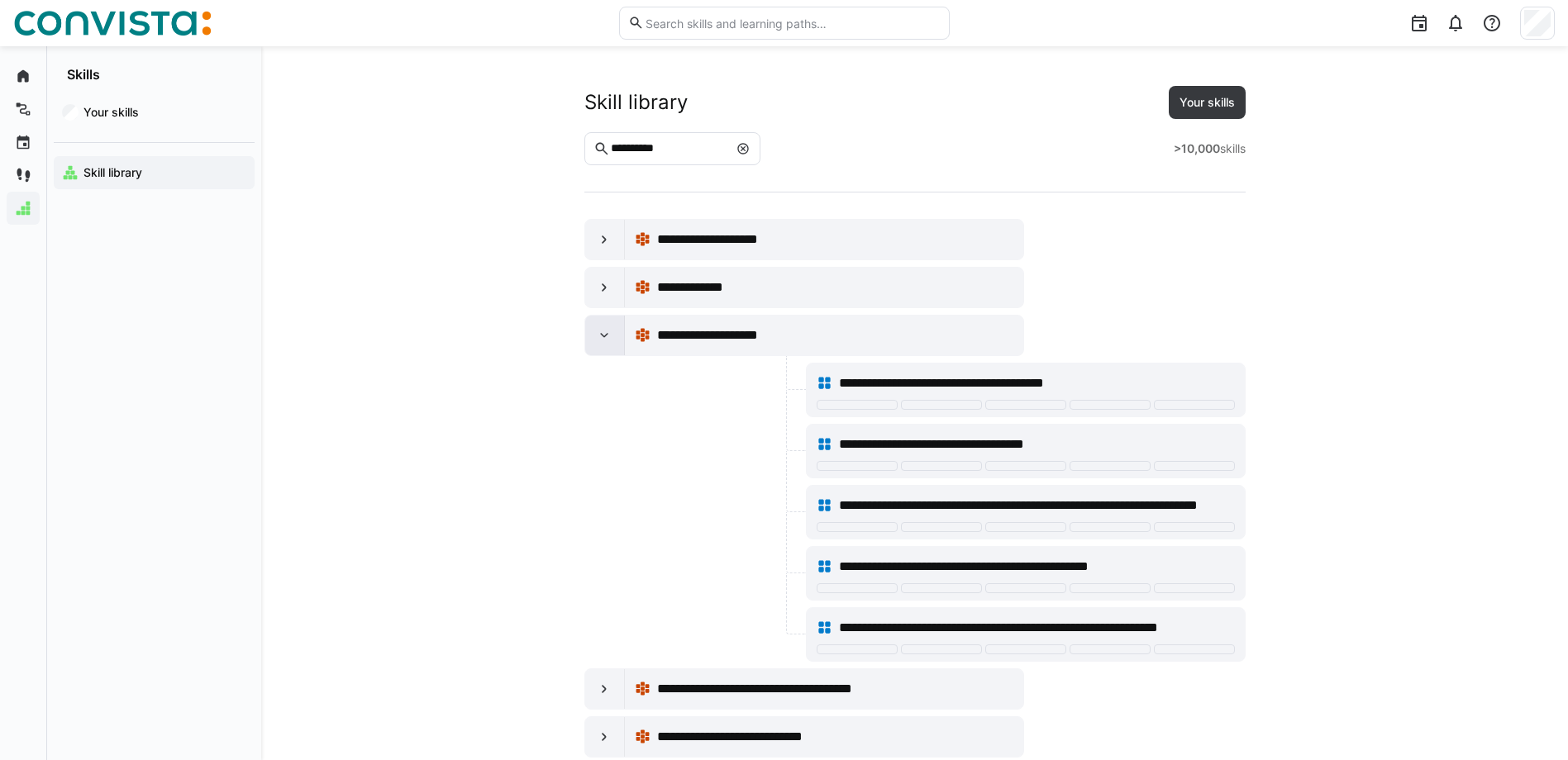
click at [609, 332] on eds-icon at bounding box center [604, 335] width 17 height 17
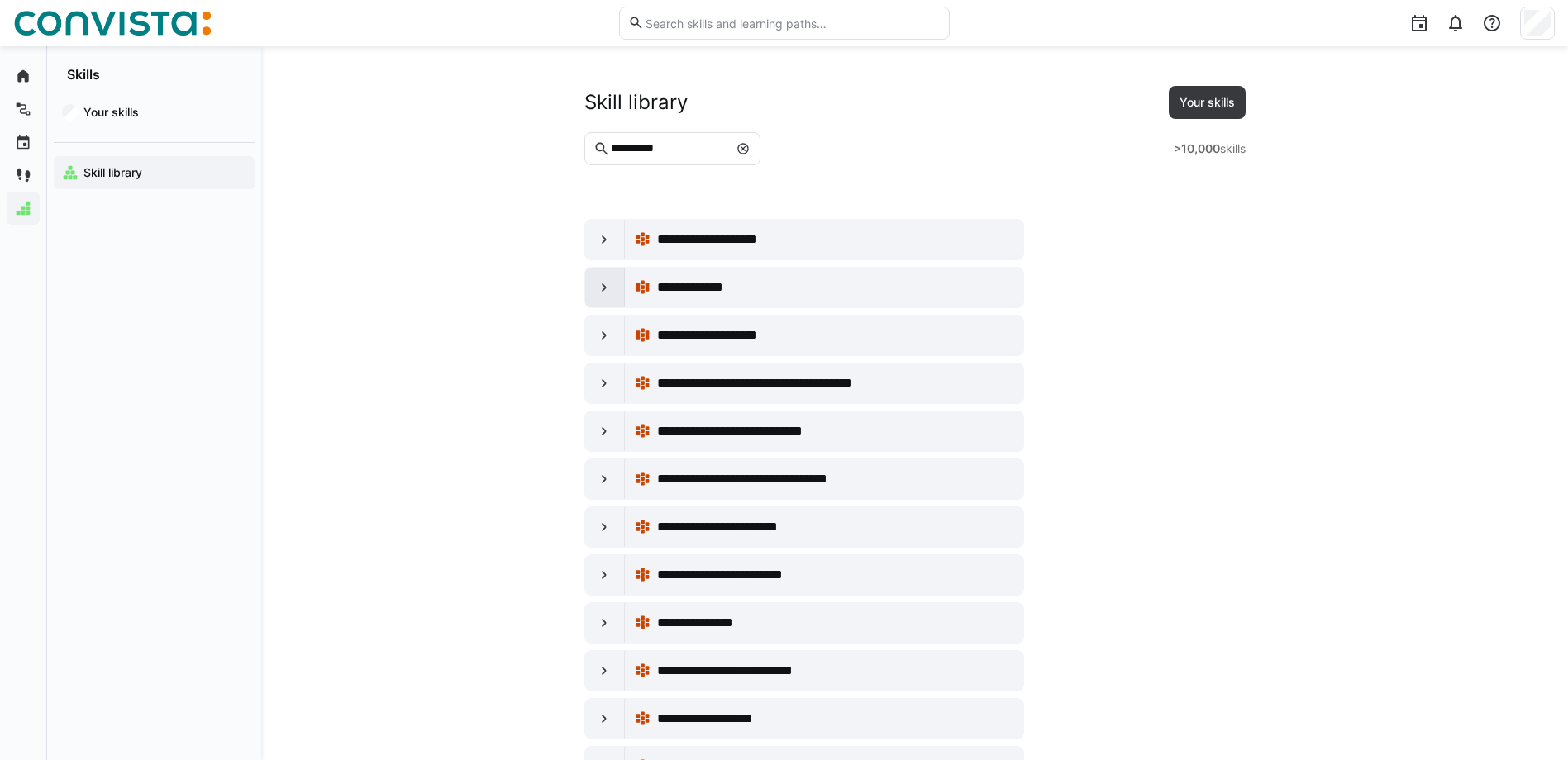
click at [610, 301] on div at bounding box center [605, 288] width 40 height 40
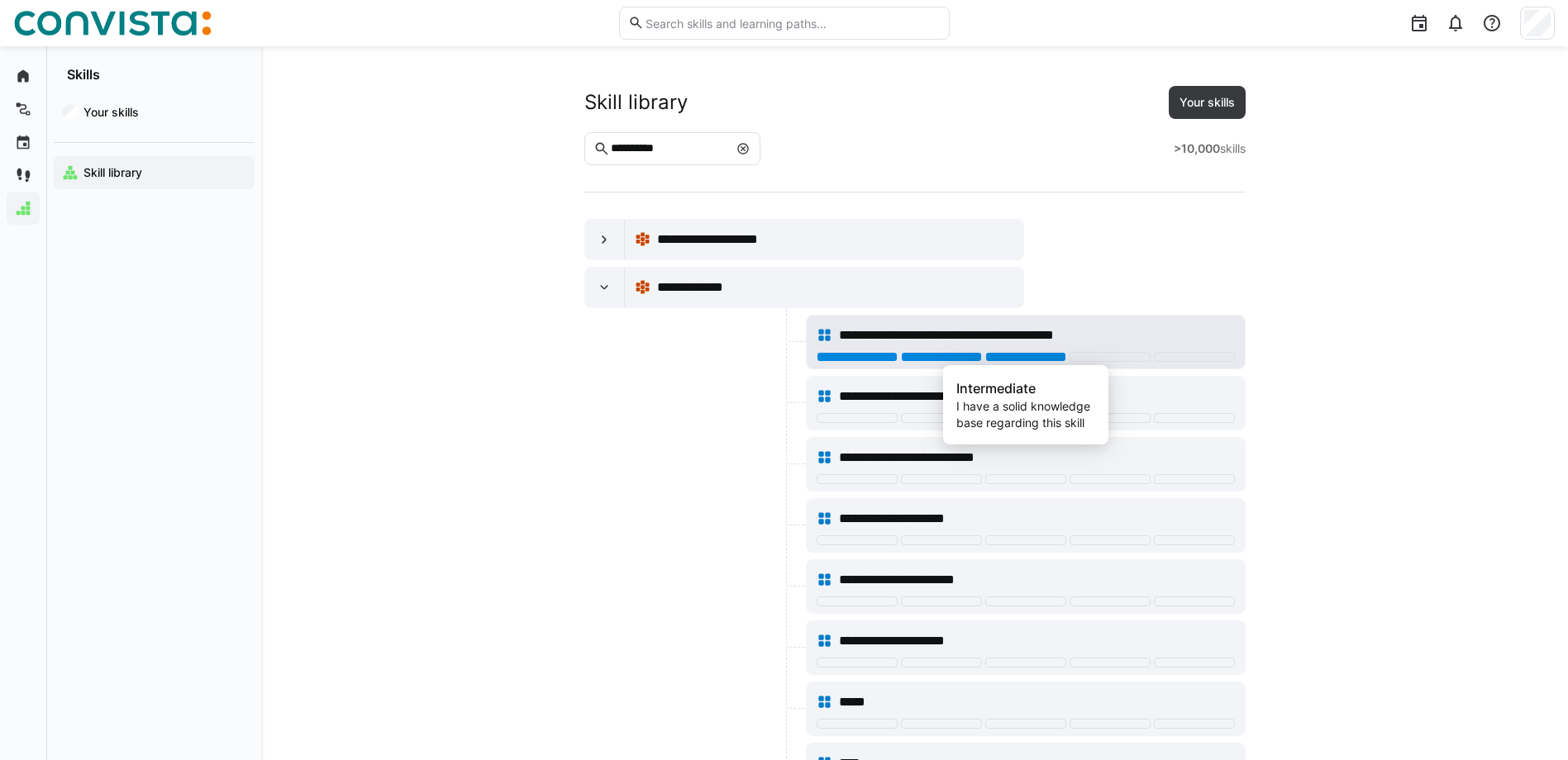
click at [1045, 356] on div at bounding box center [1027, 357] width 81 height 10
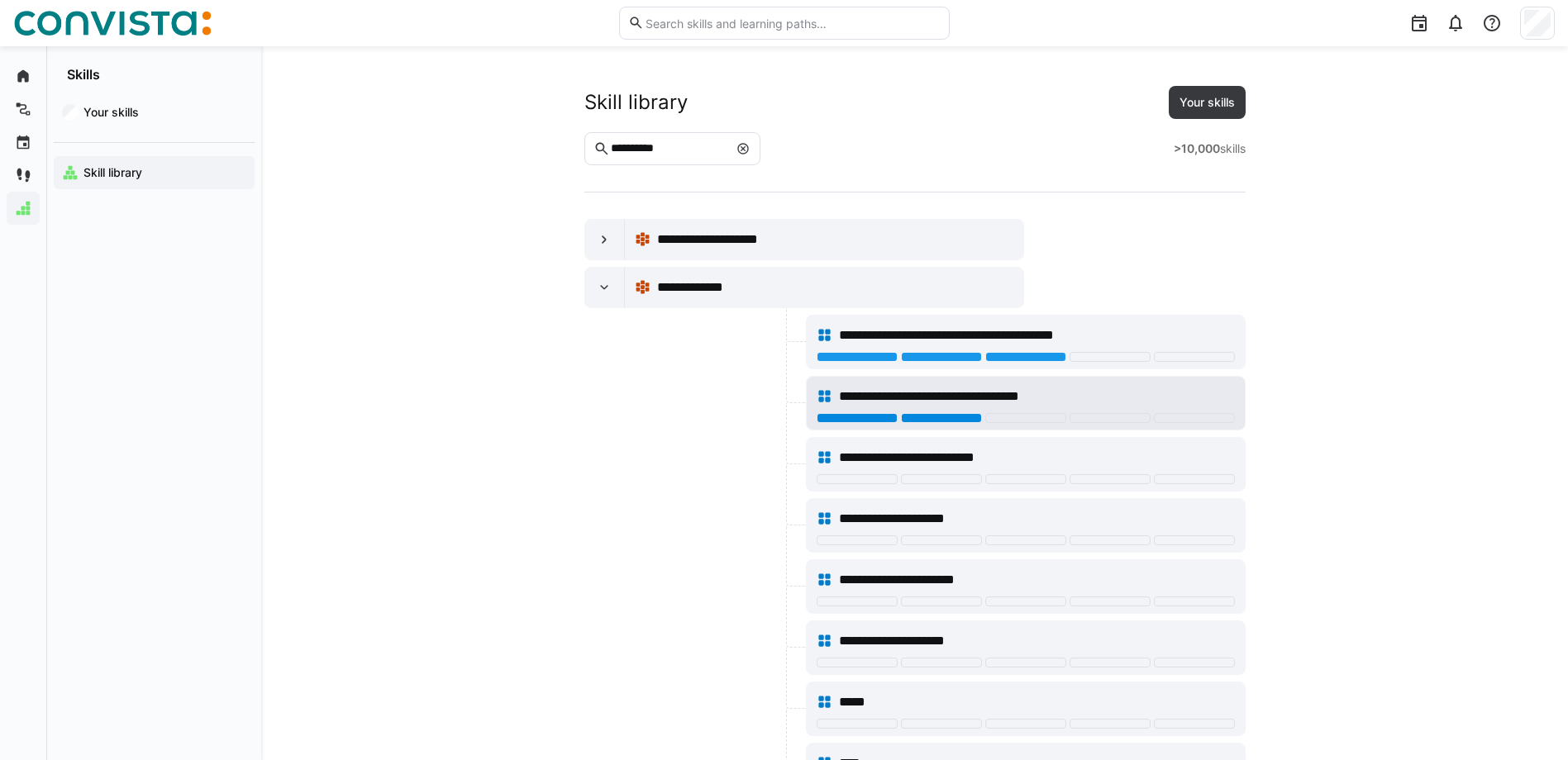
click at [958, 419] on div at bounding box center [941, 419] width 81 height 10
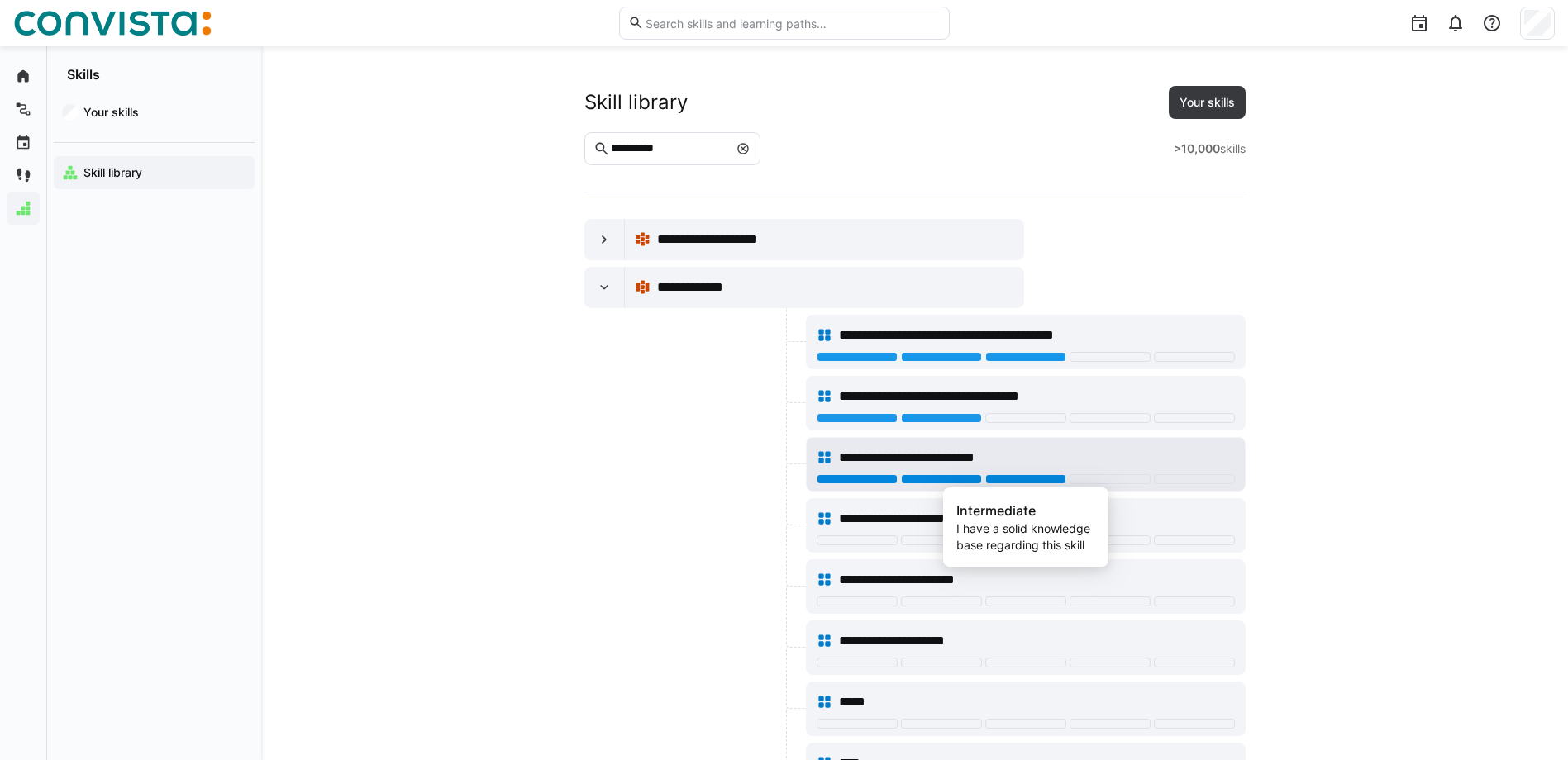
click at [996, 481] on div at bounding box center [1027, 479] width 81 height 10
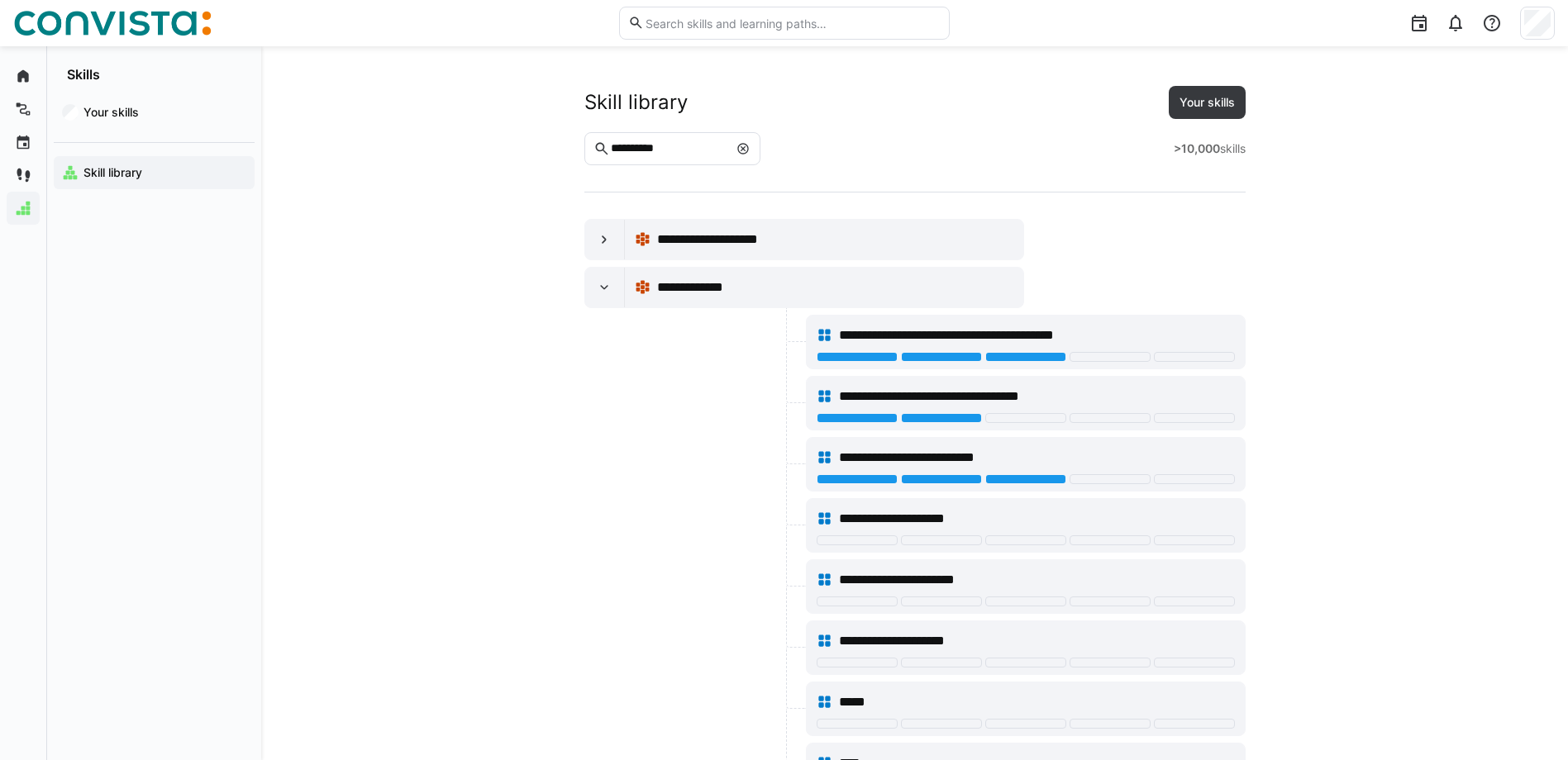
click at [1231, 111] on span "Your skills" at bounding box center [1208, 102] width 77 height 33
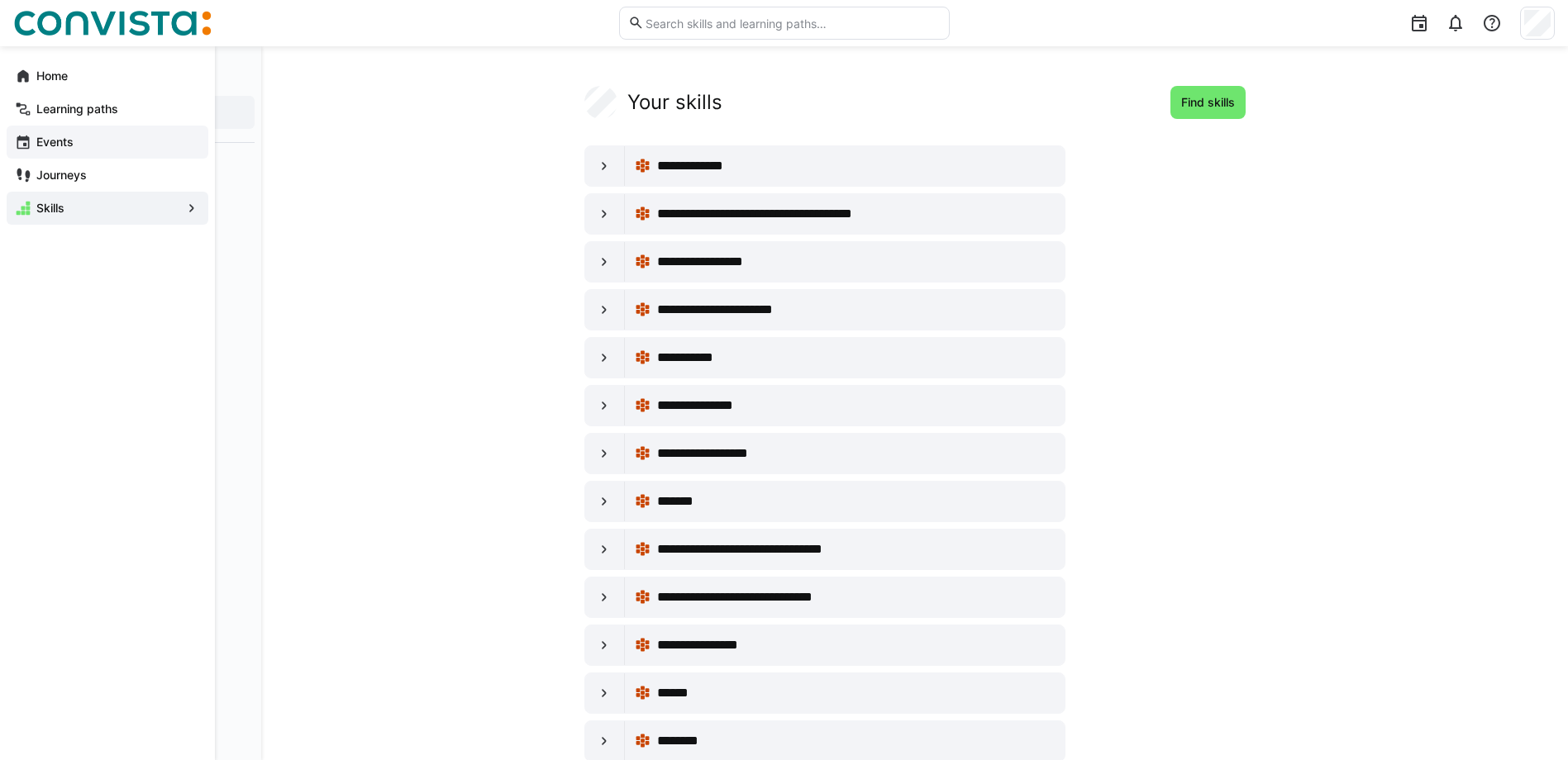
click at [74, 133] on div "Events" at bounding box center [108, 142] width 202 height 33
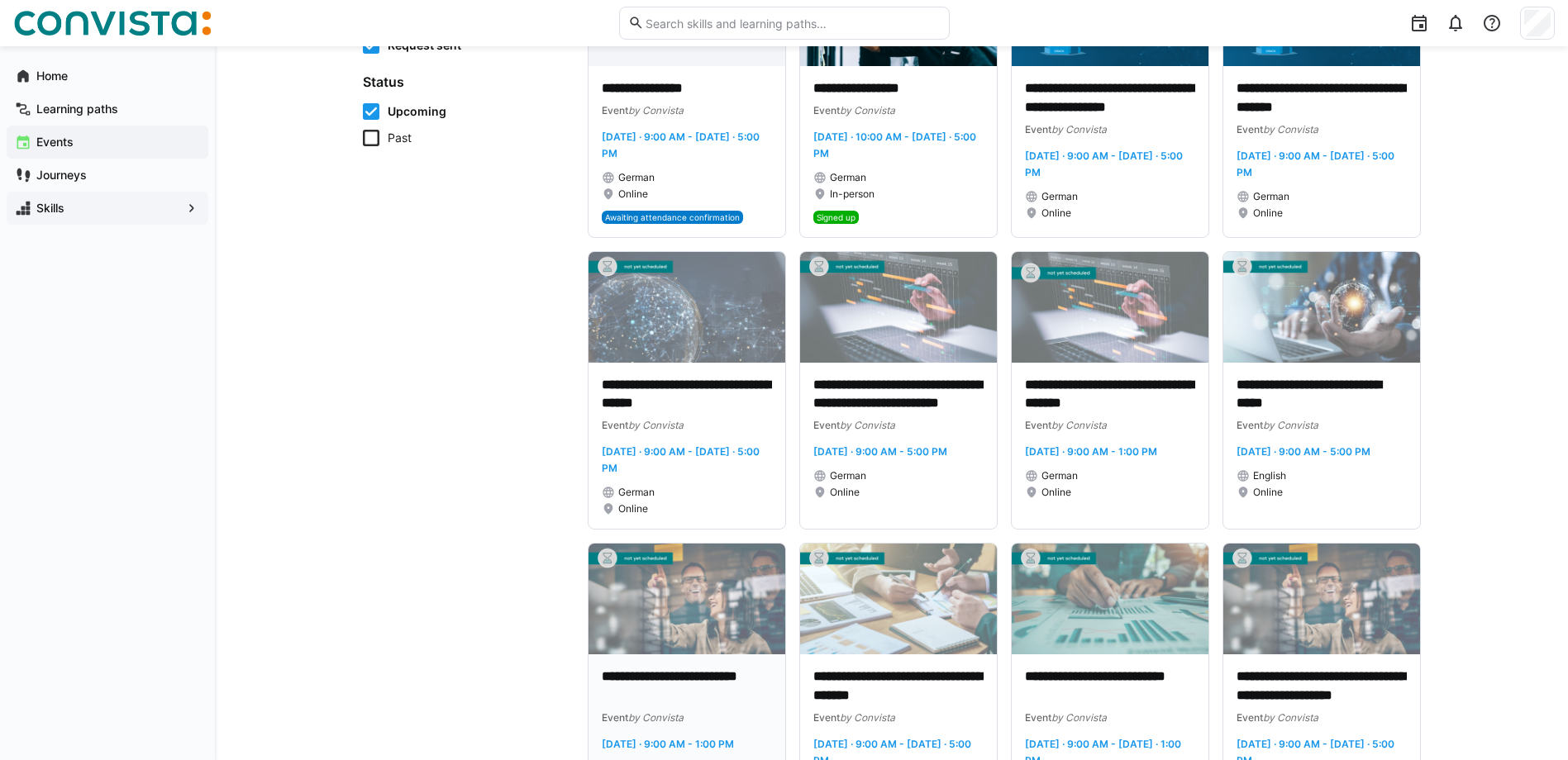
scroll to position [83, 0]
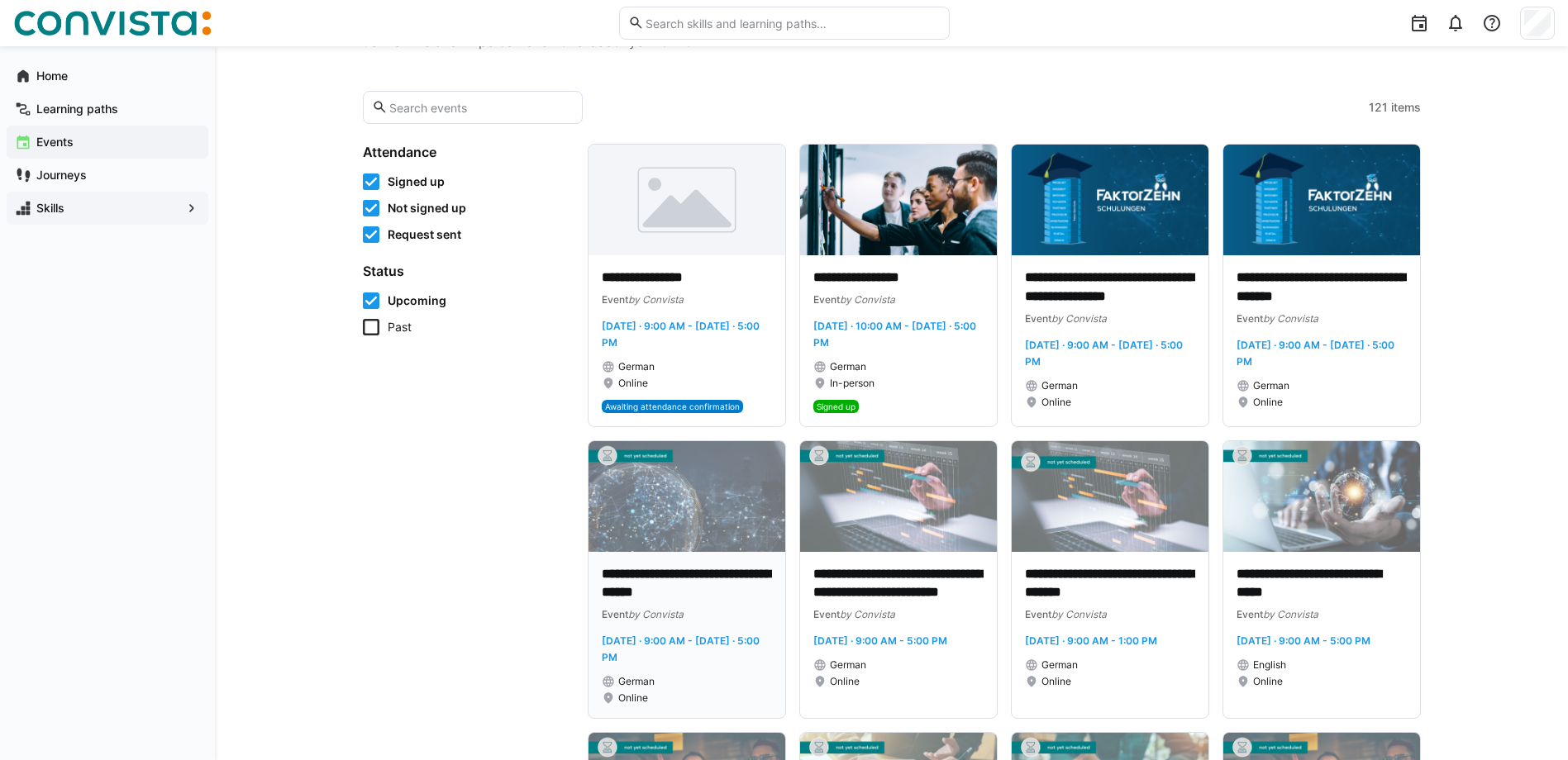
click at [674, 523] on img at bounding box center [687, 497] width 197 height 111
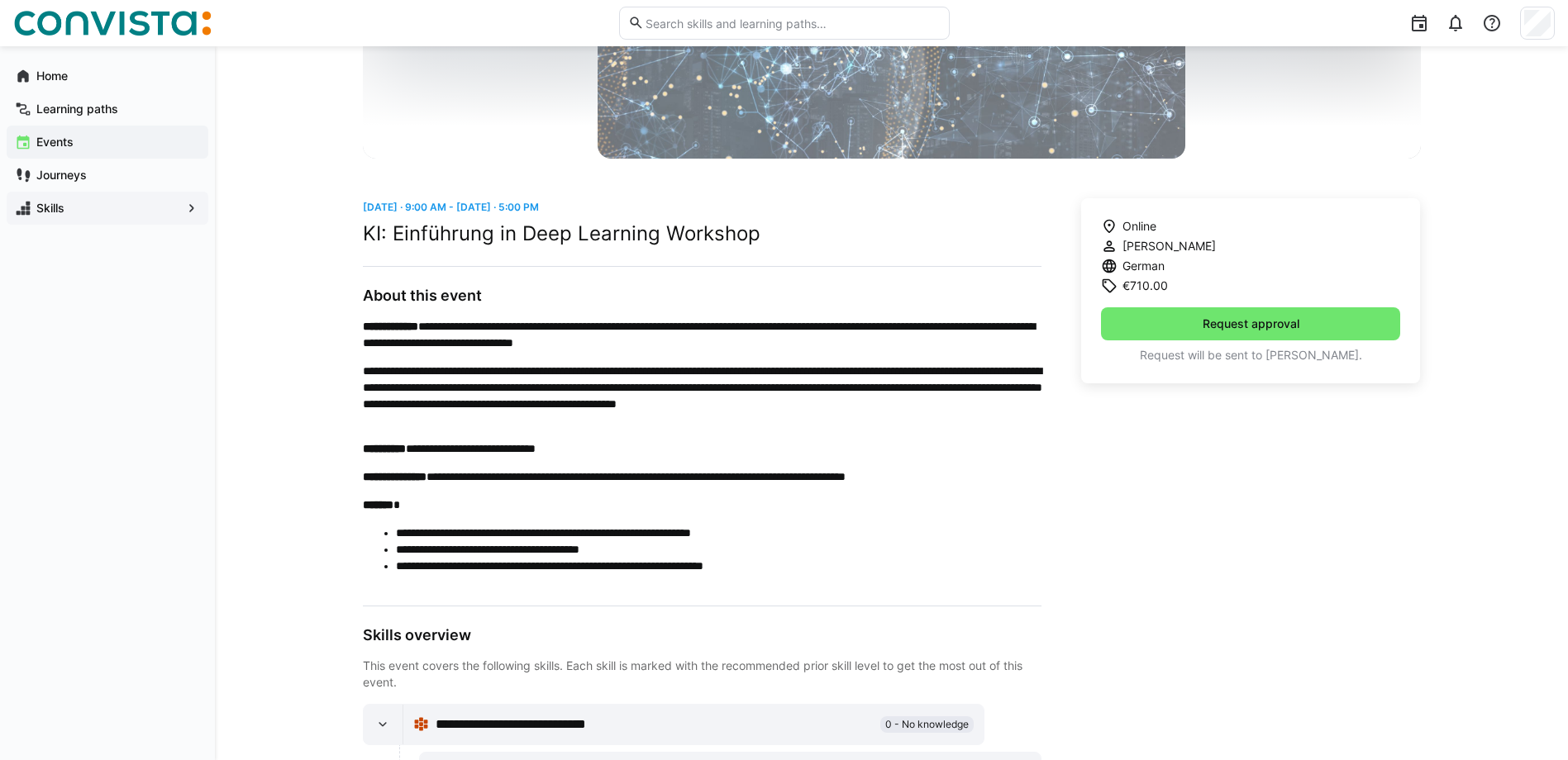
scroll to position [331, 0]
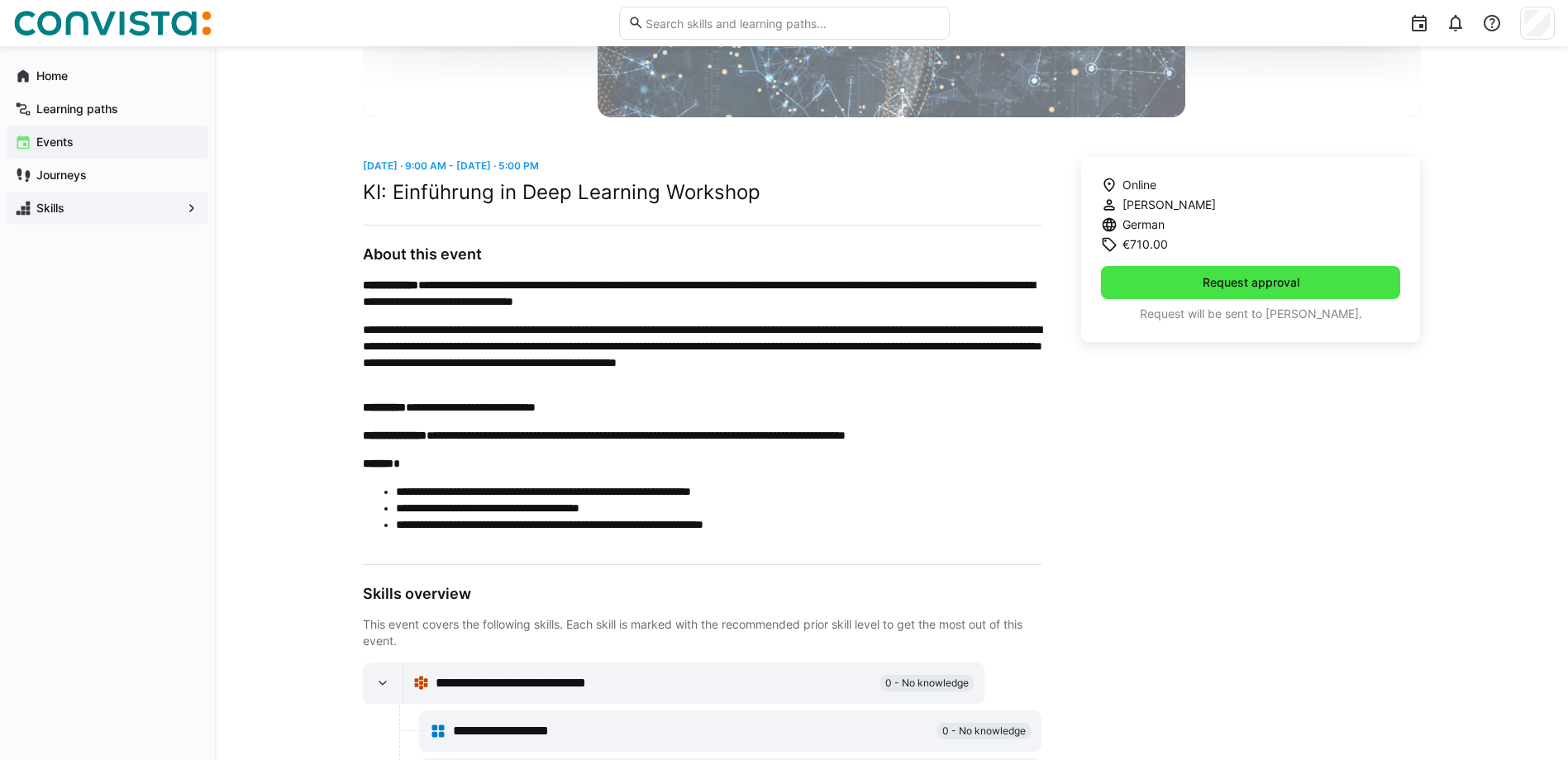
click at [1154, 274] on span "Request approval" at bounding box center [1250, 282] width 300 height 33
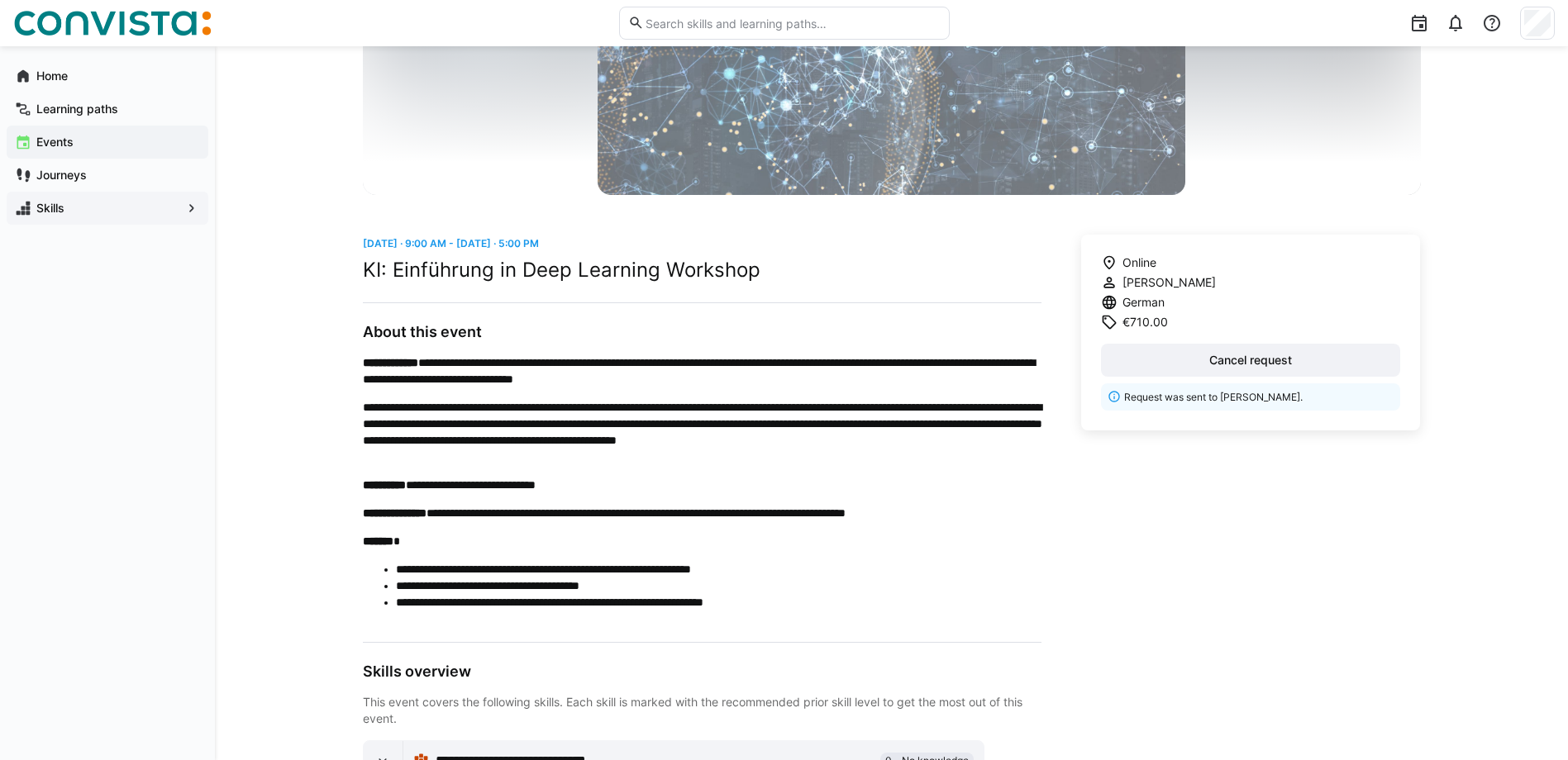
scroll to position [175, 0]
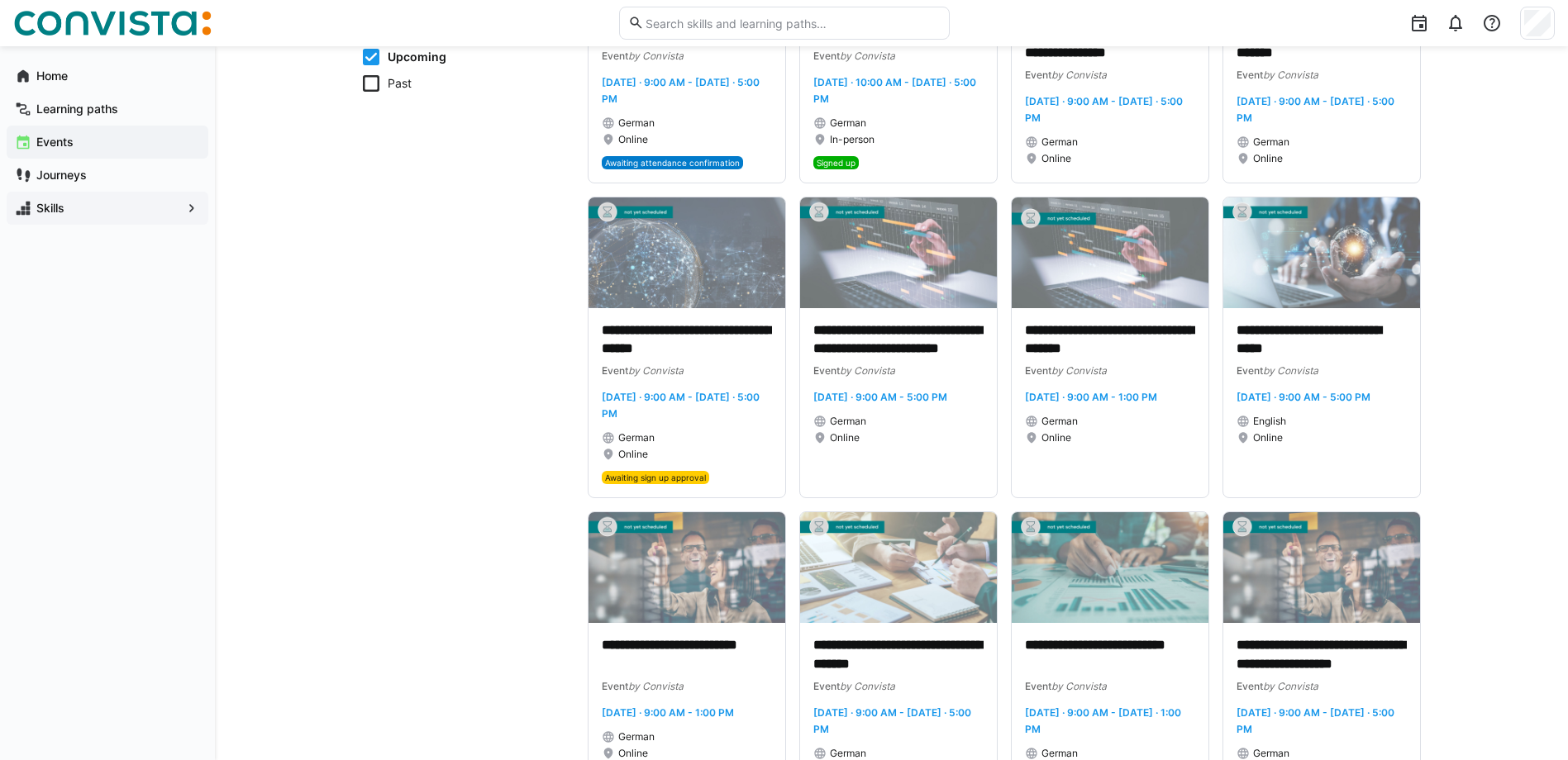
scroll to position [331, 0]
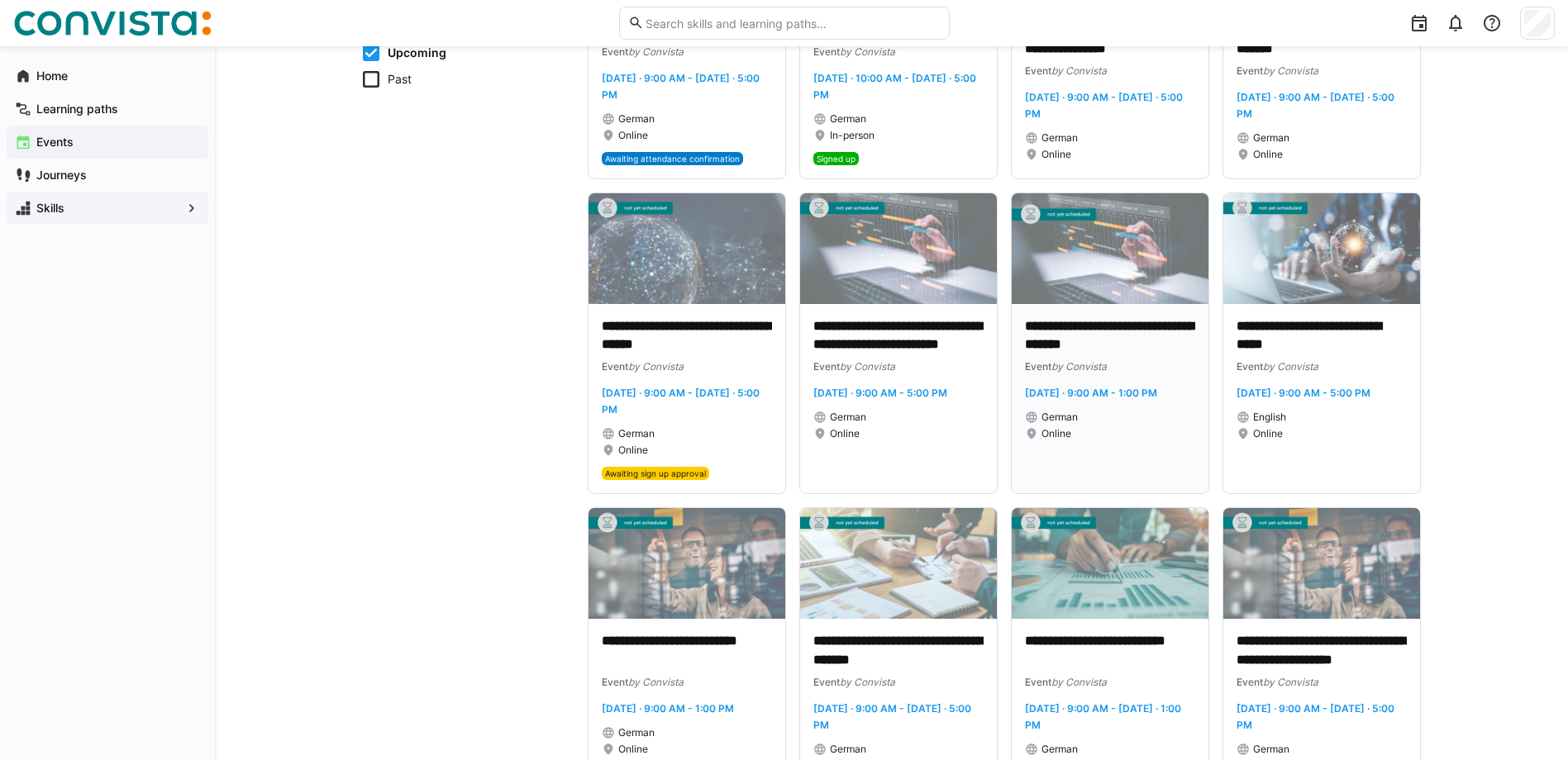
click at [1091, 261] on img at bounding box center [1110, 248] width 197 height 111
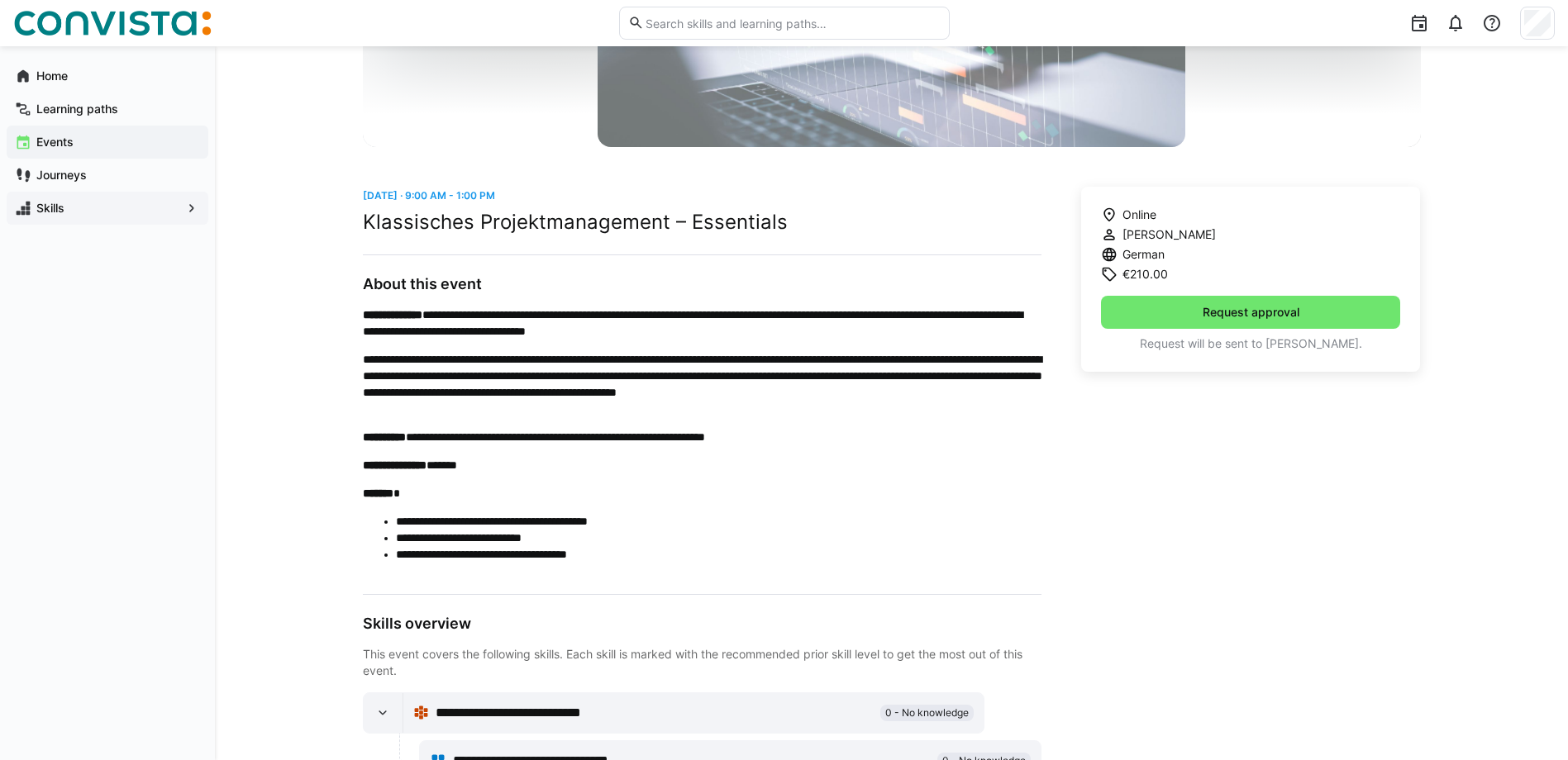
scroll to position [331, 0]
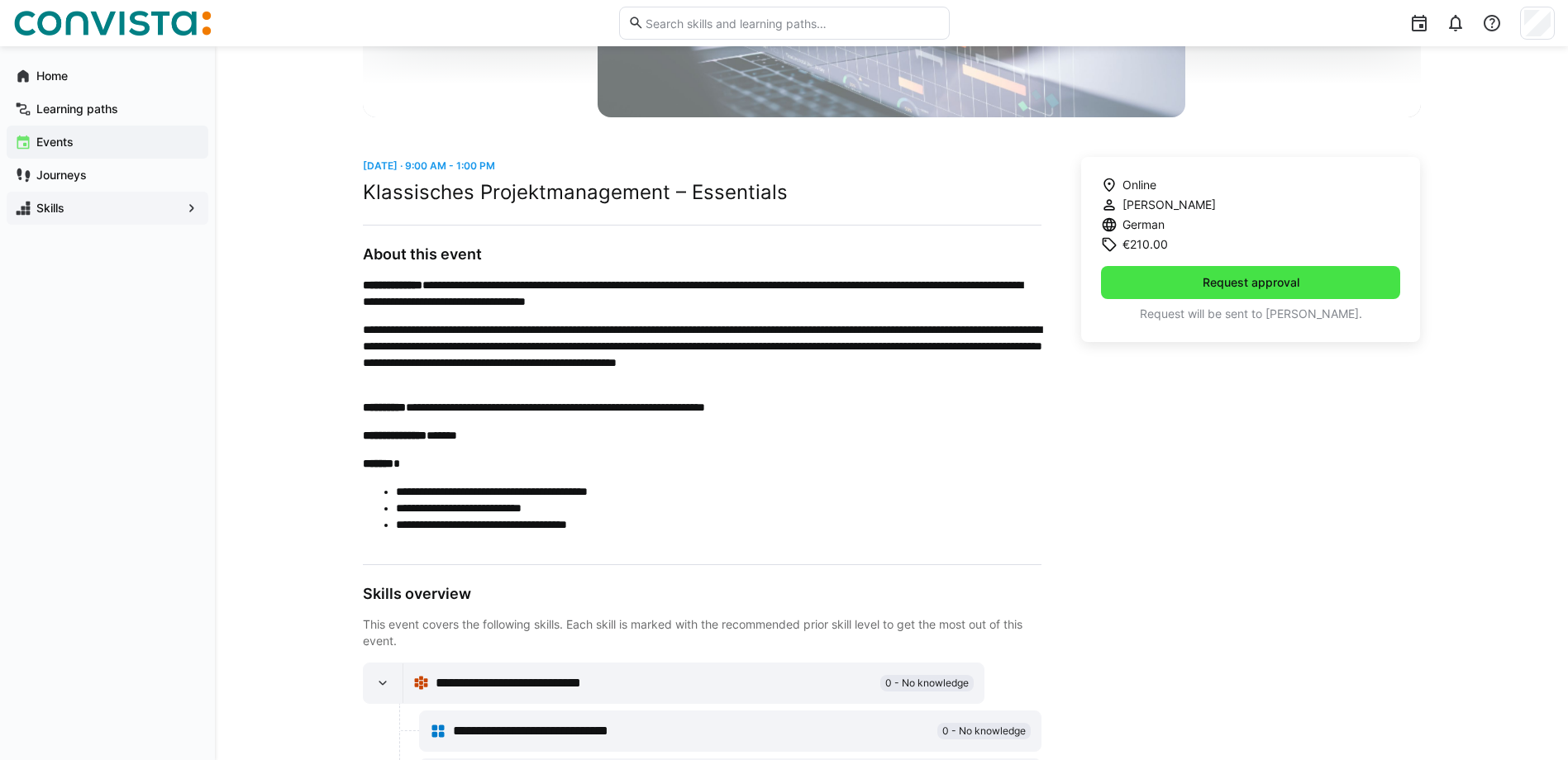
click at [1182, 283] on span "Request approval" at bounding box center [1250, 282] width 300 height 33
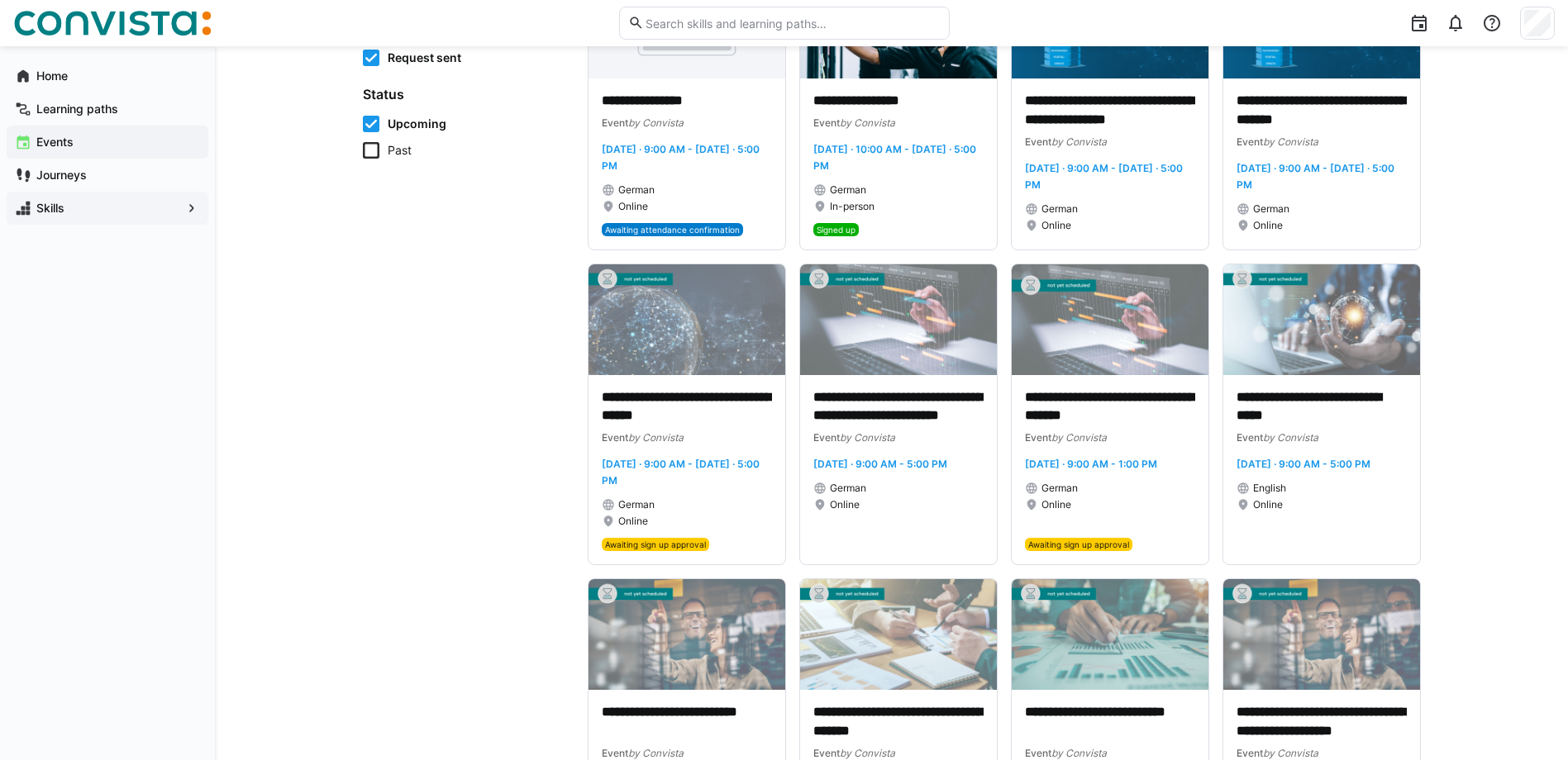
scroll to position [331, 0]
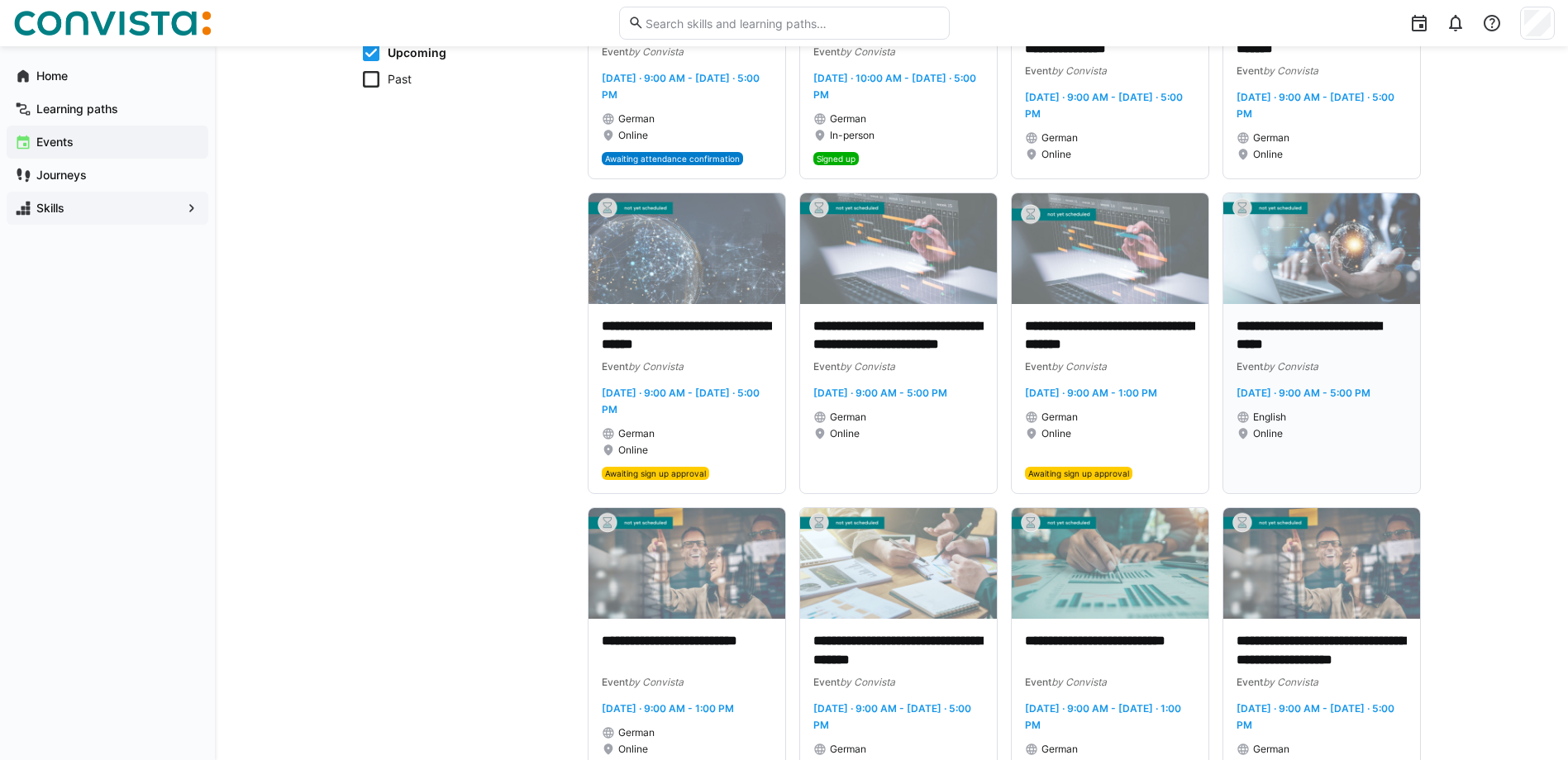
click at [1322, 279] on img at bounding box center [1322, 248] width 197 height 111
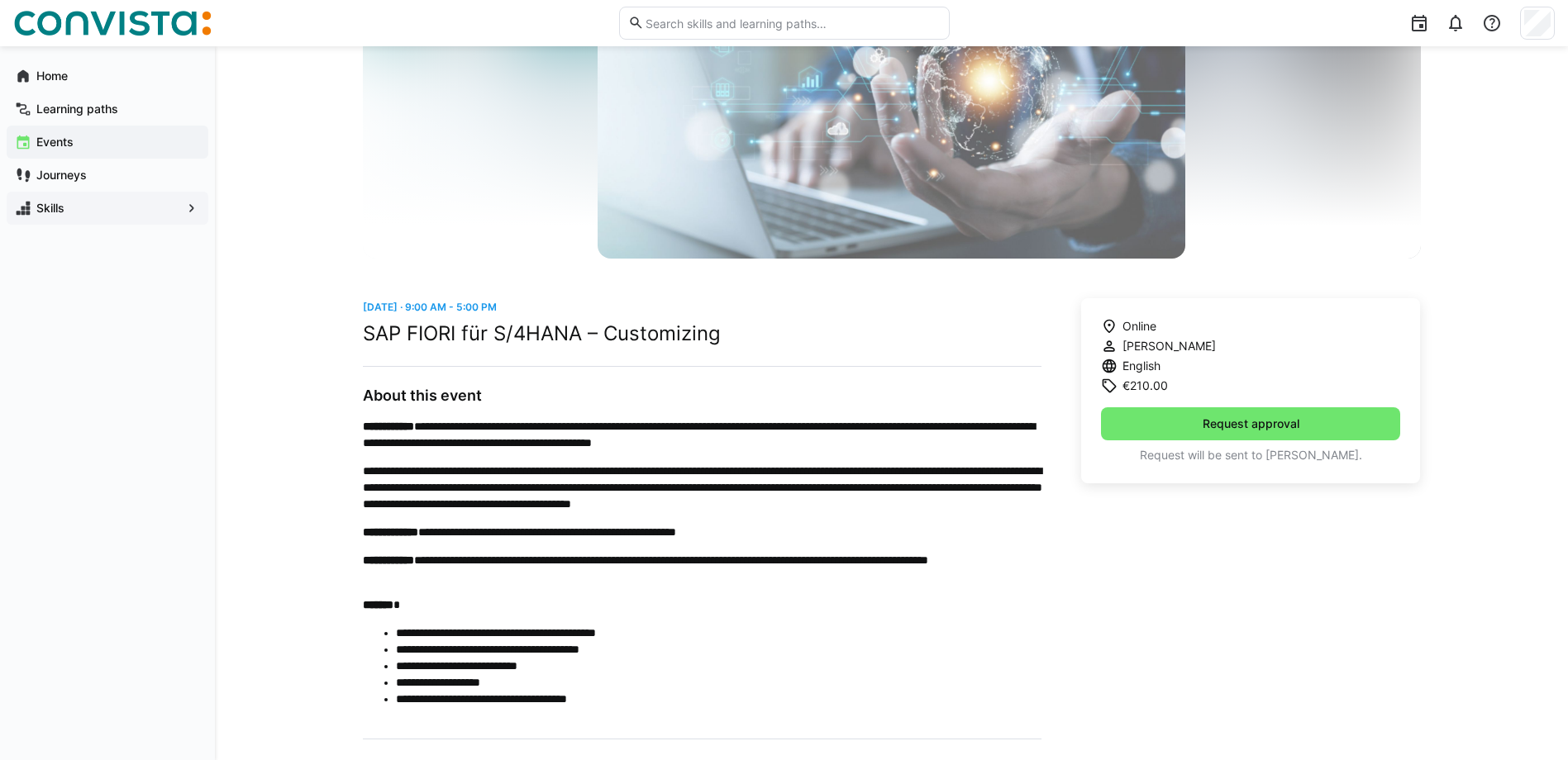
scroll to position [160, 0]
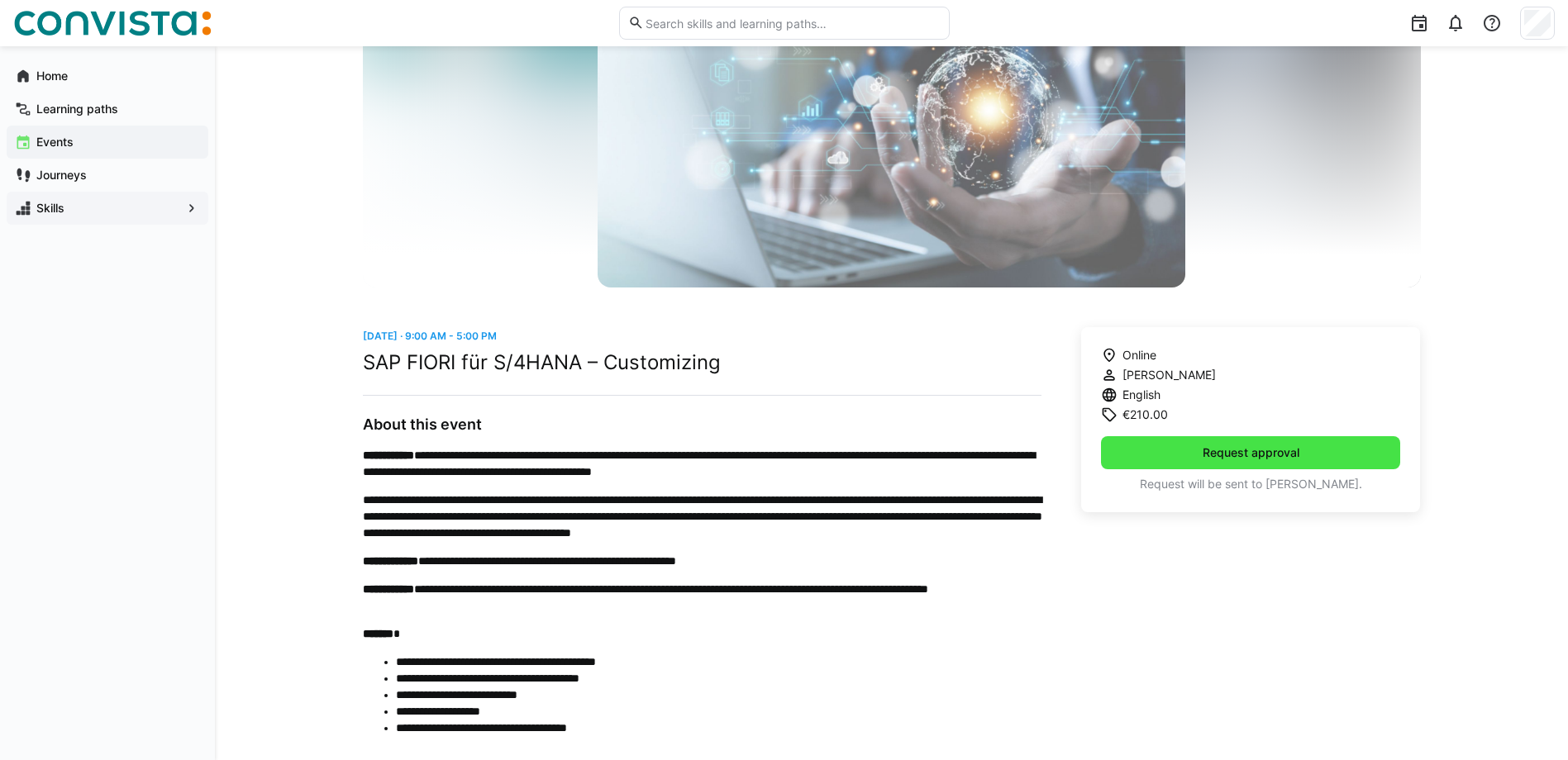
click at [1222, 452] on span "Request approval" at bounding box center [1251, 452] width 102 height 17
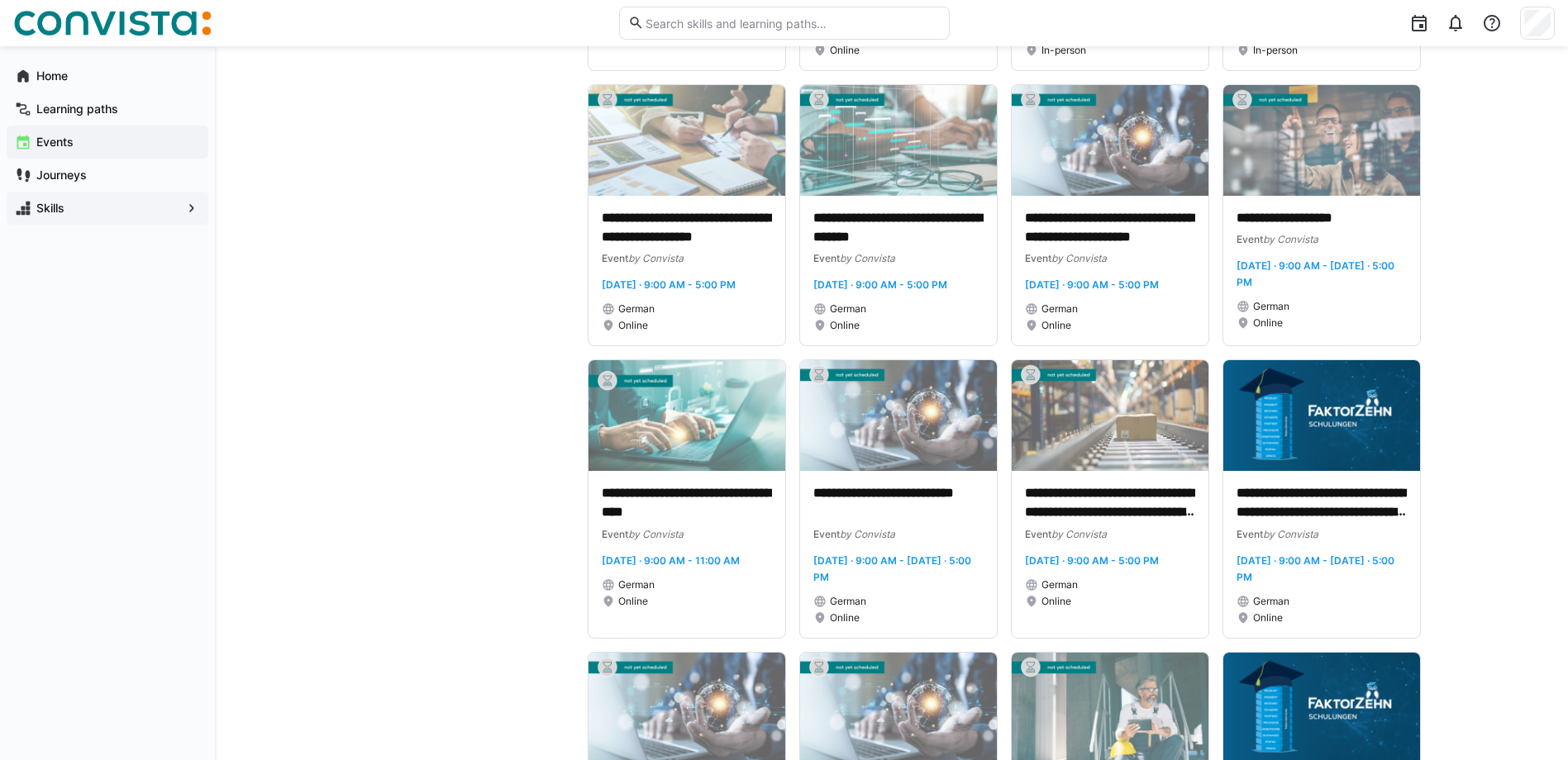
scroll to position [1075, 0]
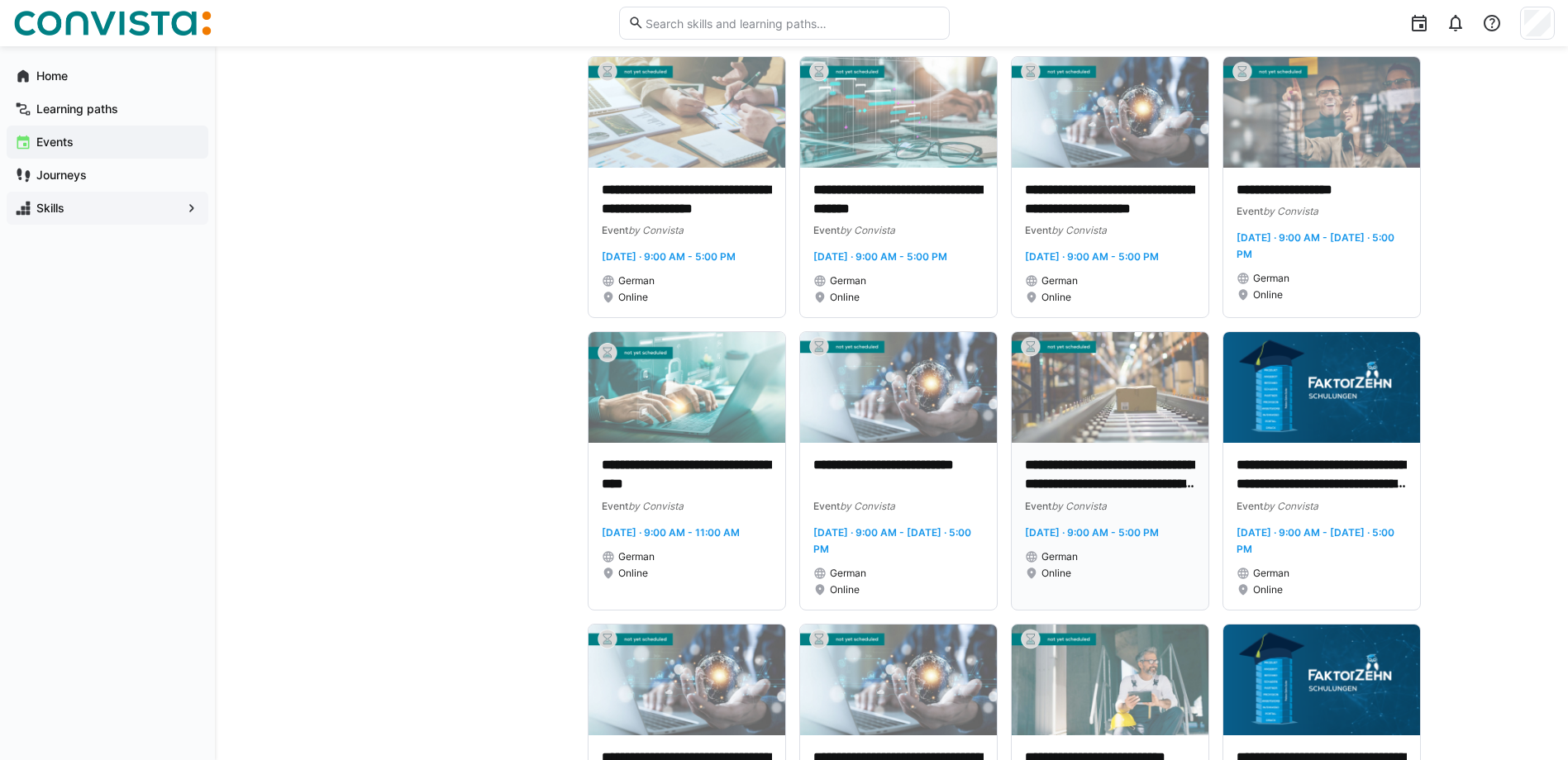
click at [1111, 443] on img at bounding box center [1110, 388] width 197 height 111
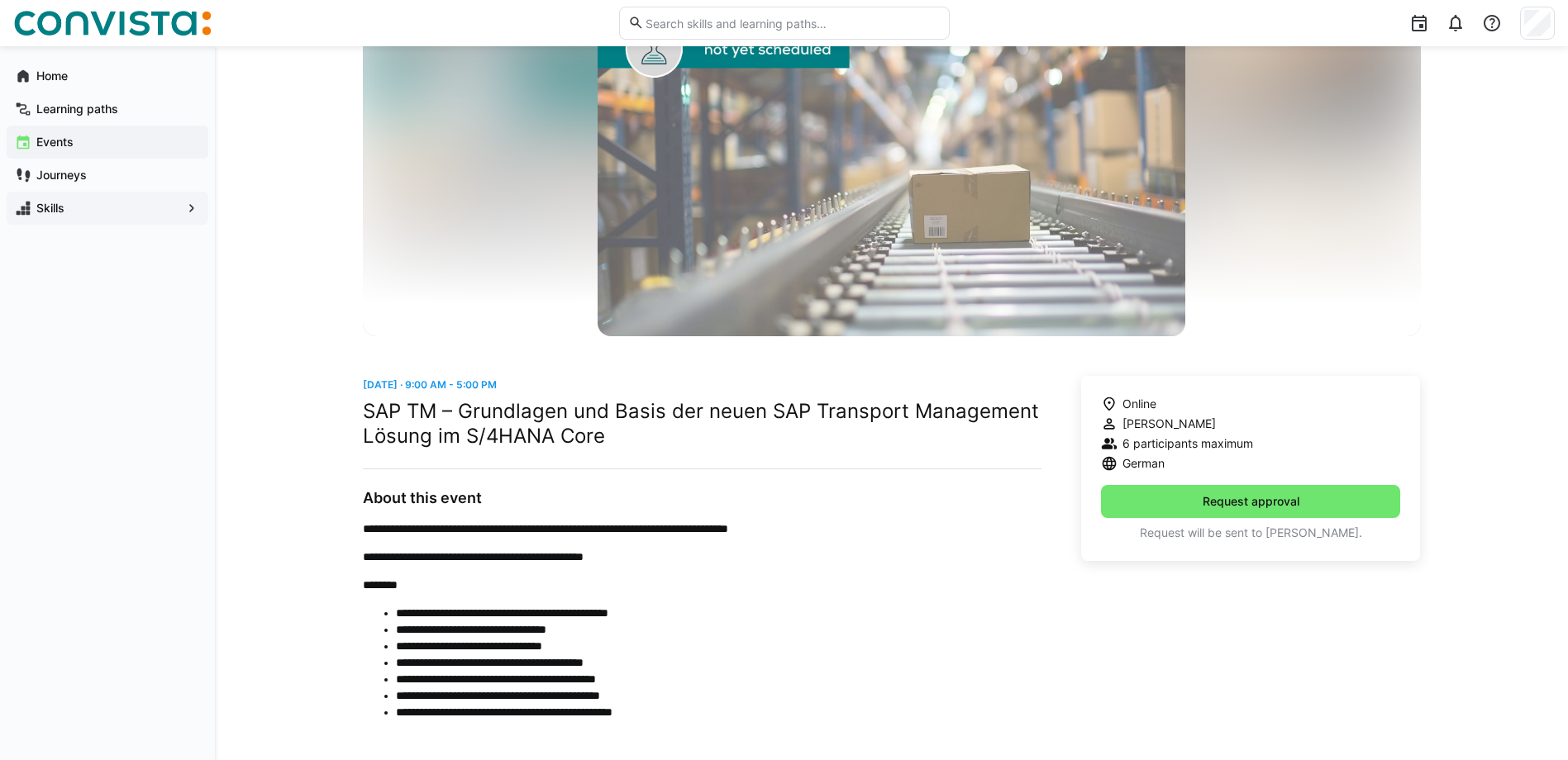
scroll to position [140, 0]
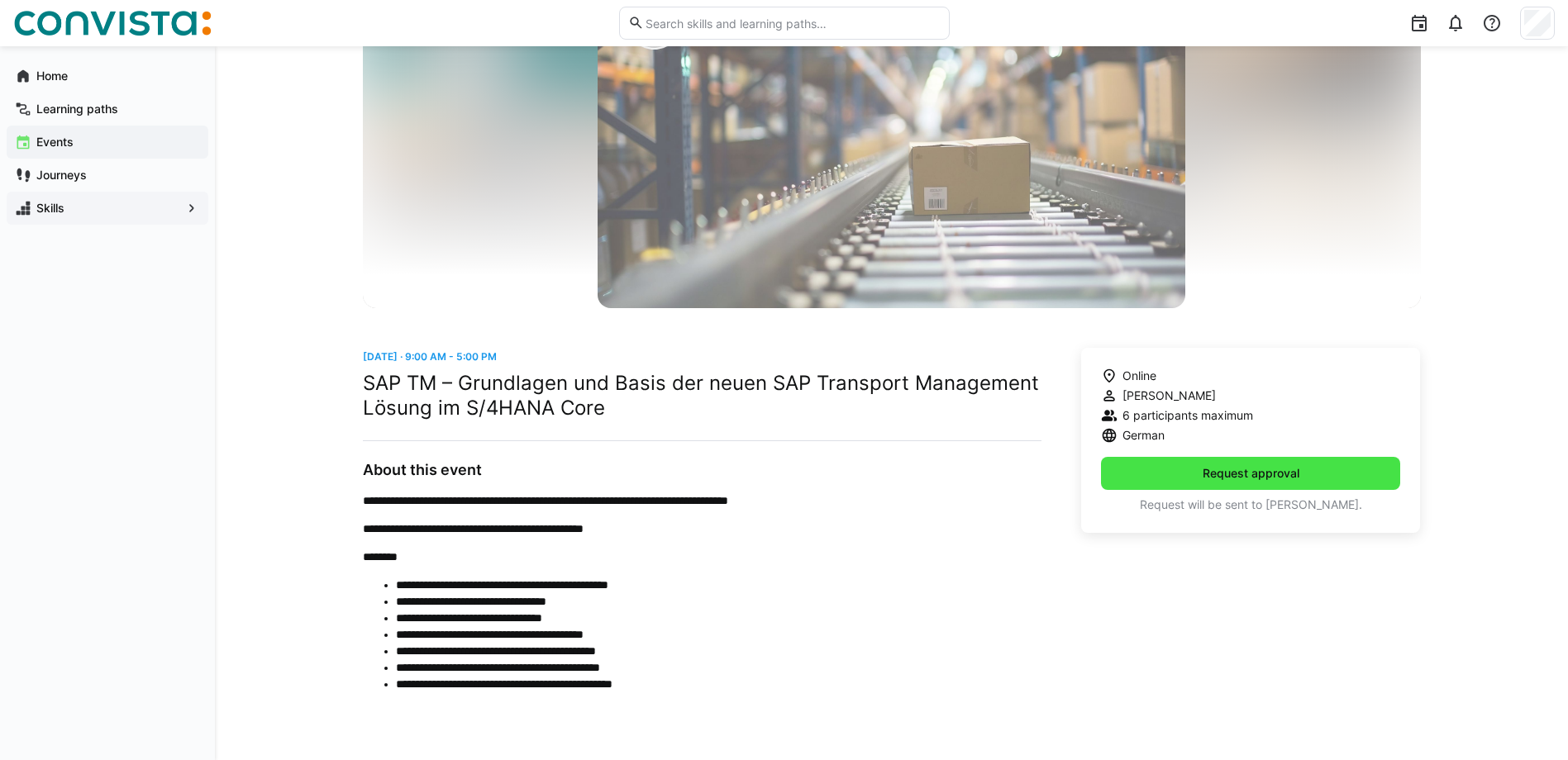
click at [1236, 476] on span "Request approval" at bounding box center [1251, 473] width 102 height 17
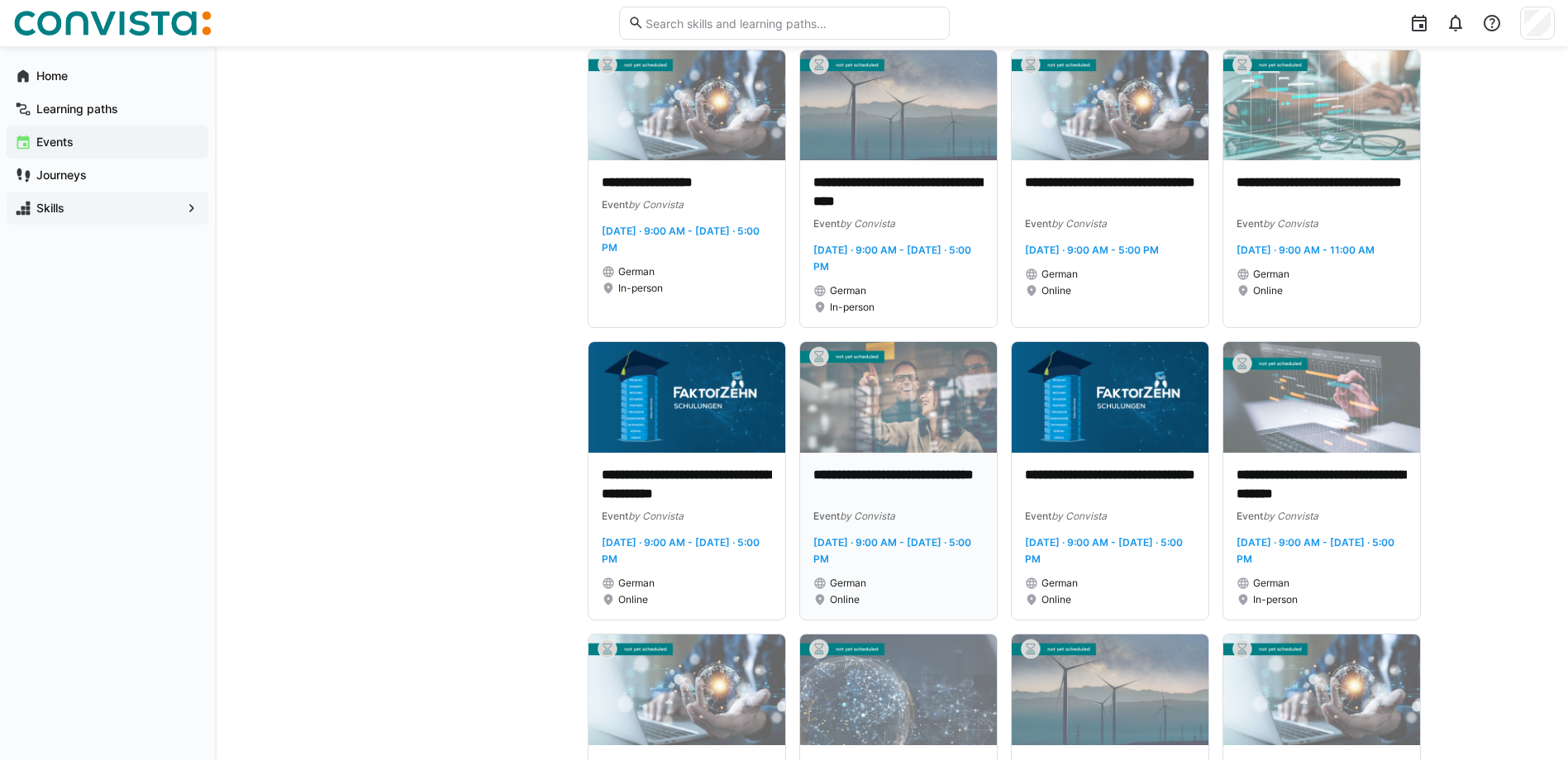
scroll to position [2562, 0]
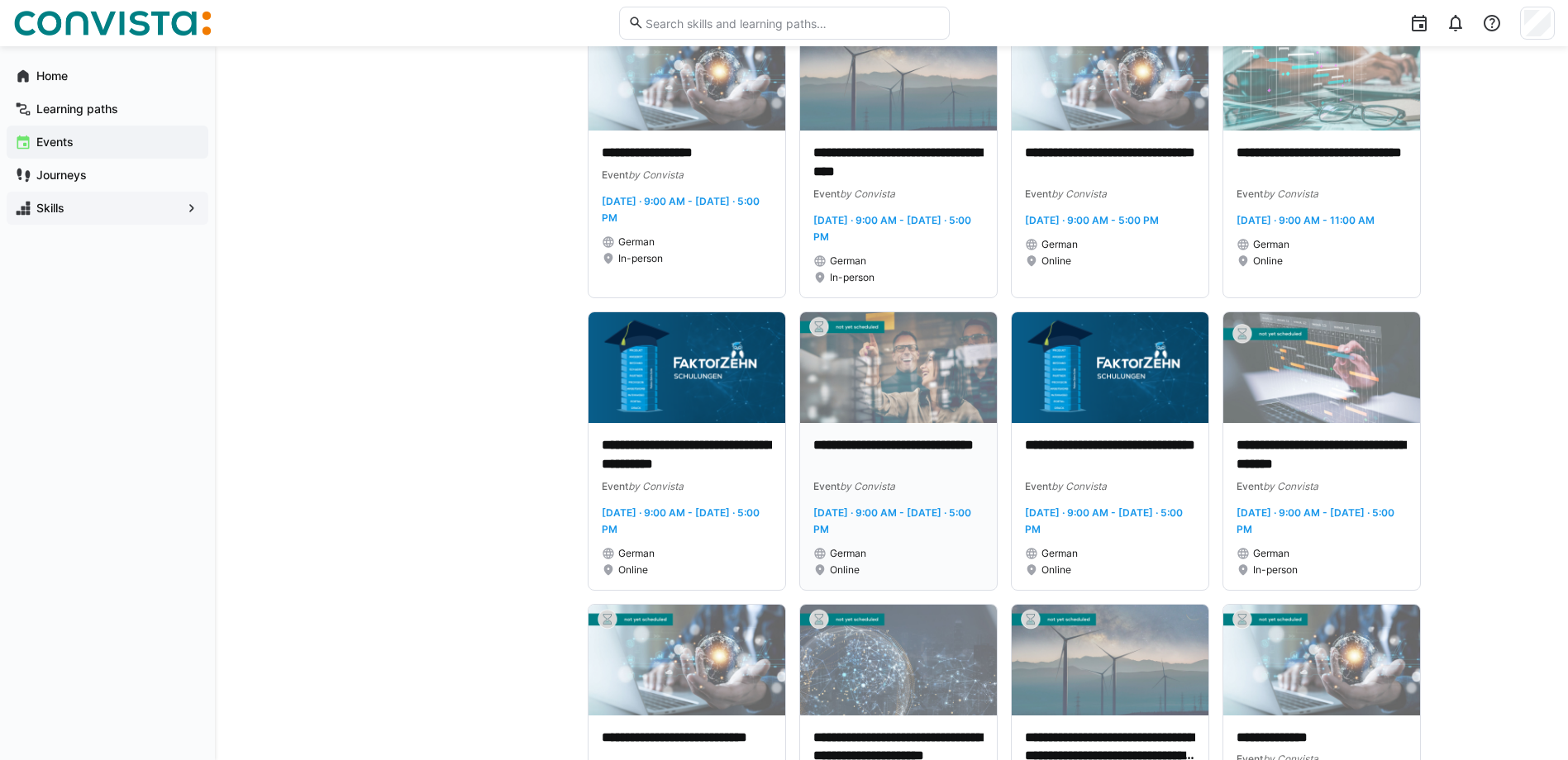
click at [844, 424] on img at bounding box center [898, 368] width 197 height 111
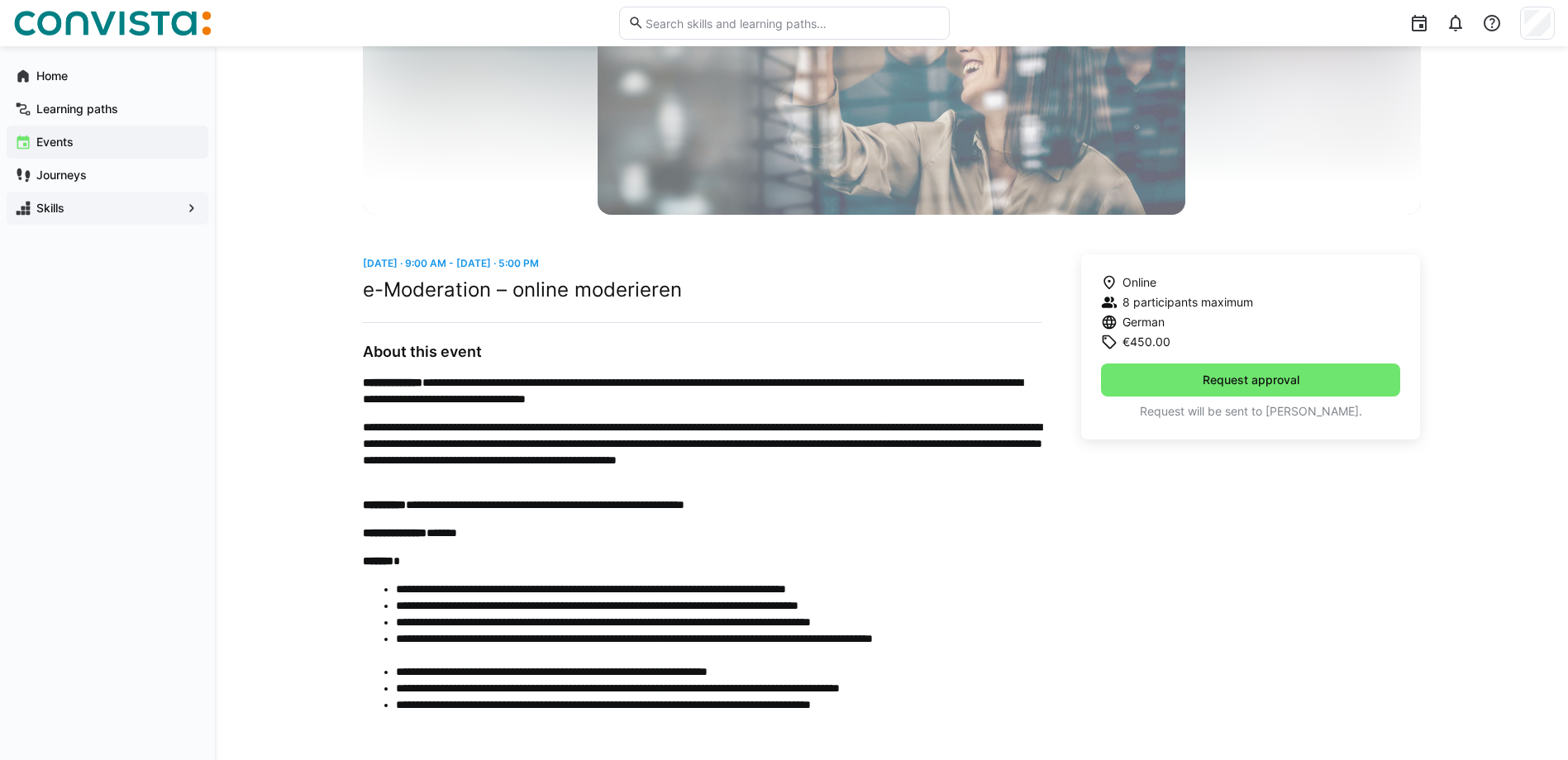
scroll to position [238, 0]
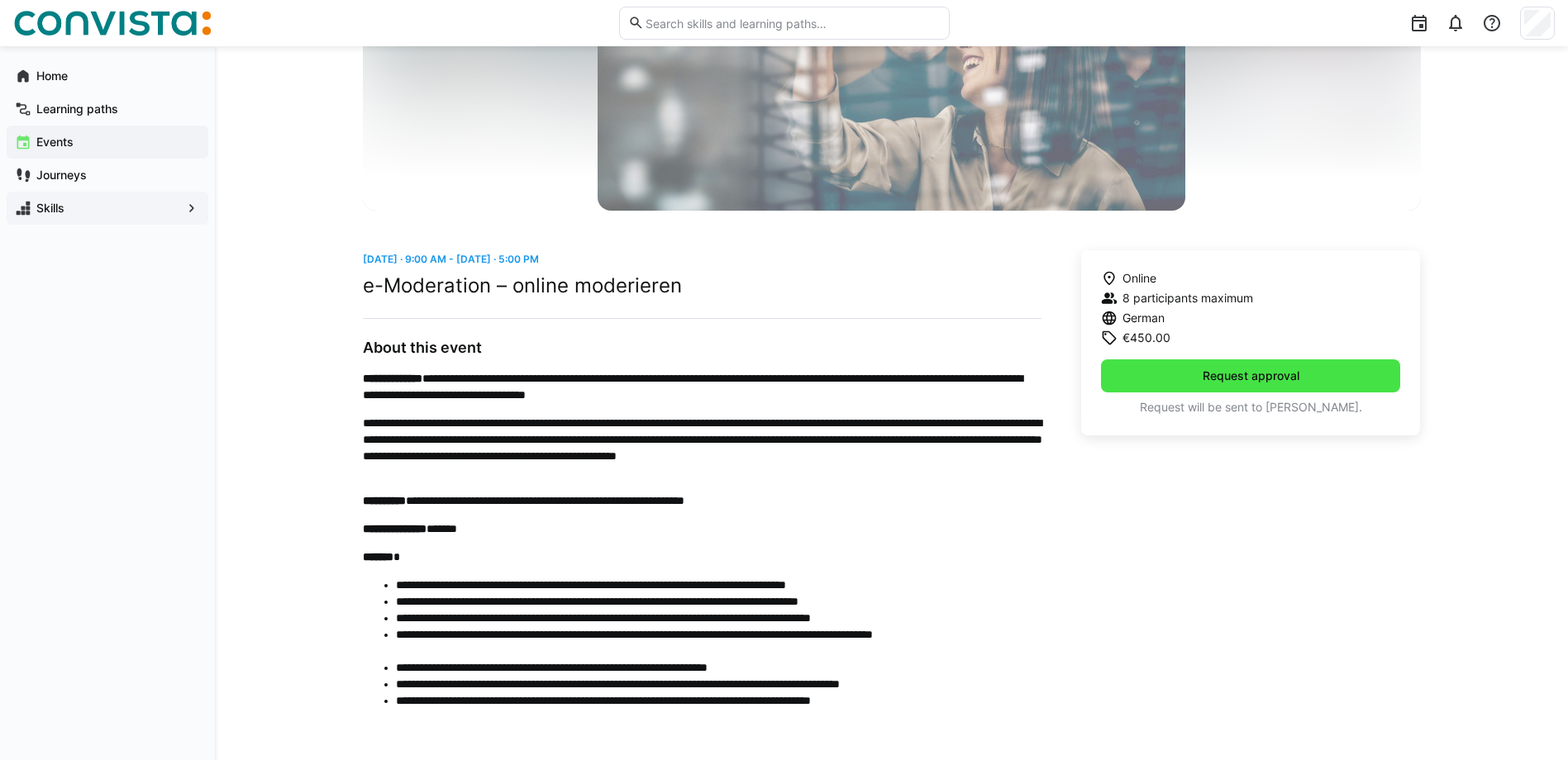
click at [1205, 380] on span "Request approval" at bounding box center [1251, 376] width 102 height 17
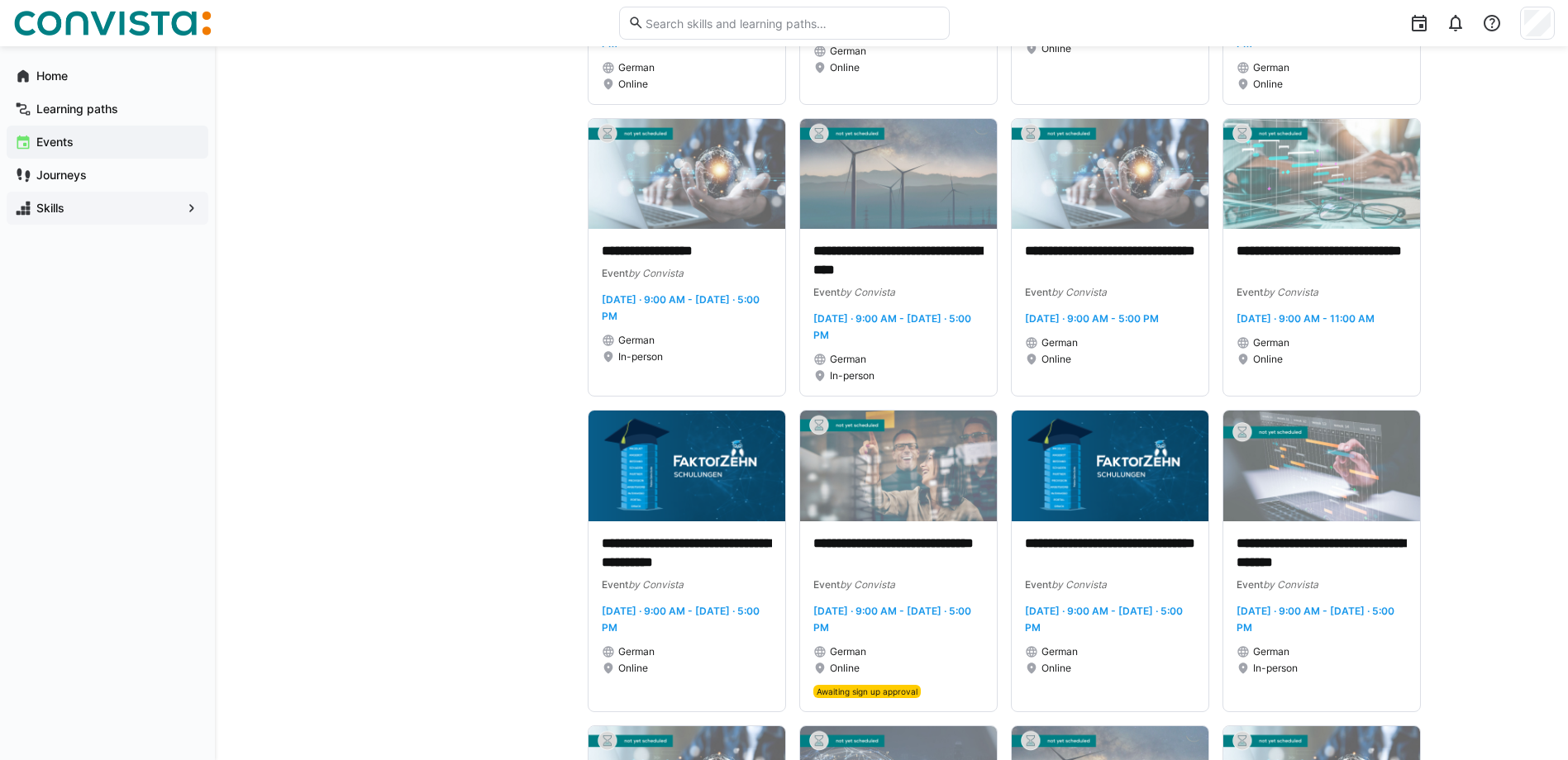
scroll to position [2479, 0]
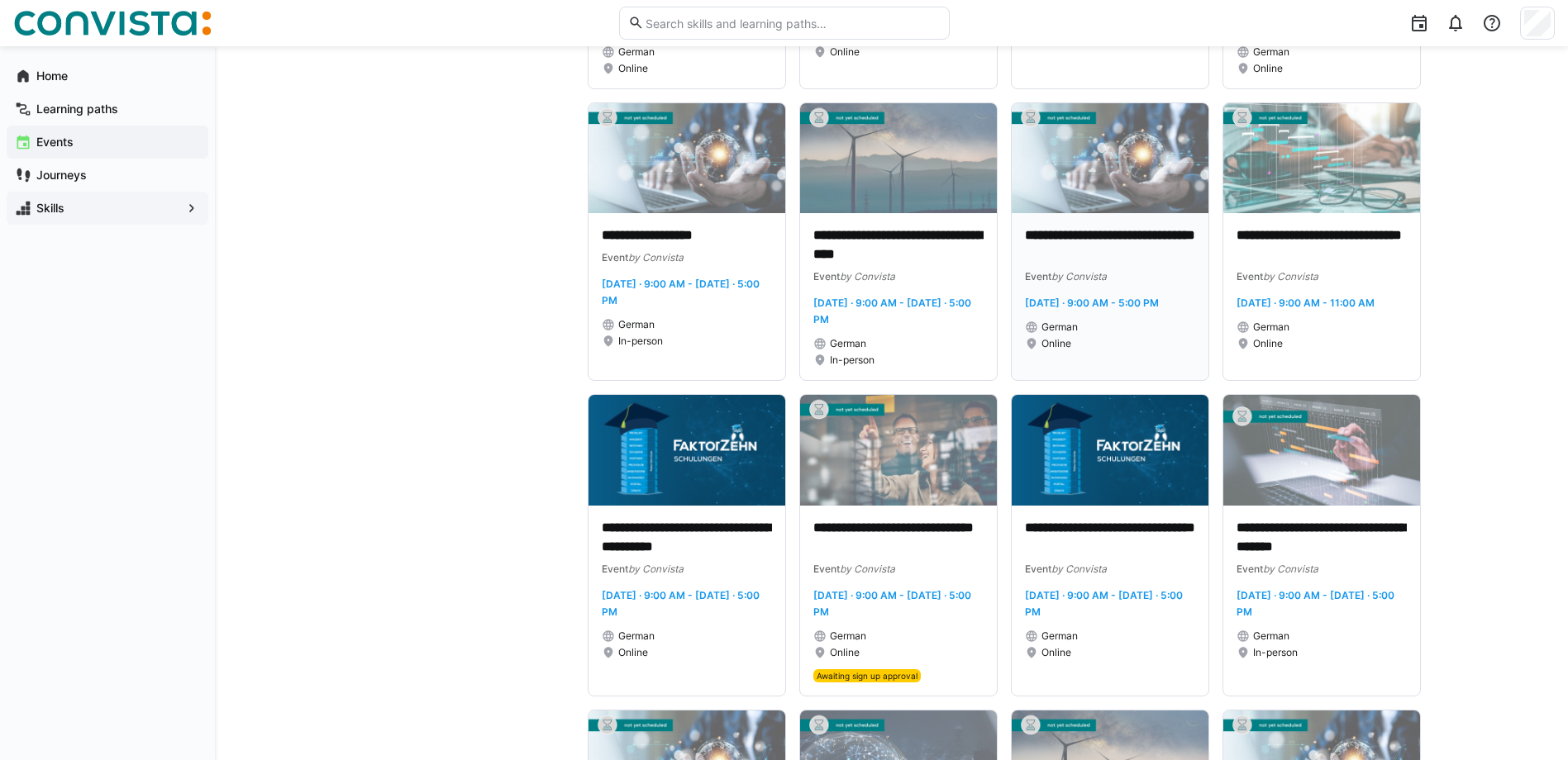
click at [1106, 214] on img at bounding box center [1110, 158] width 197 height 111
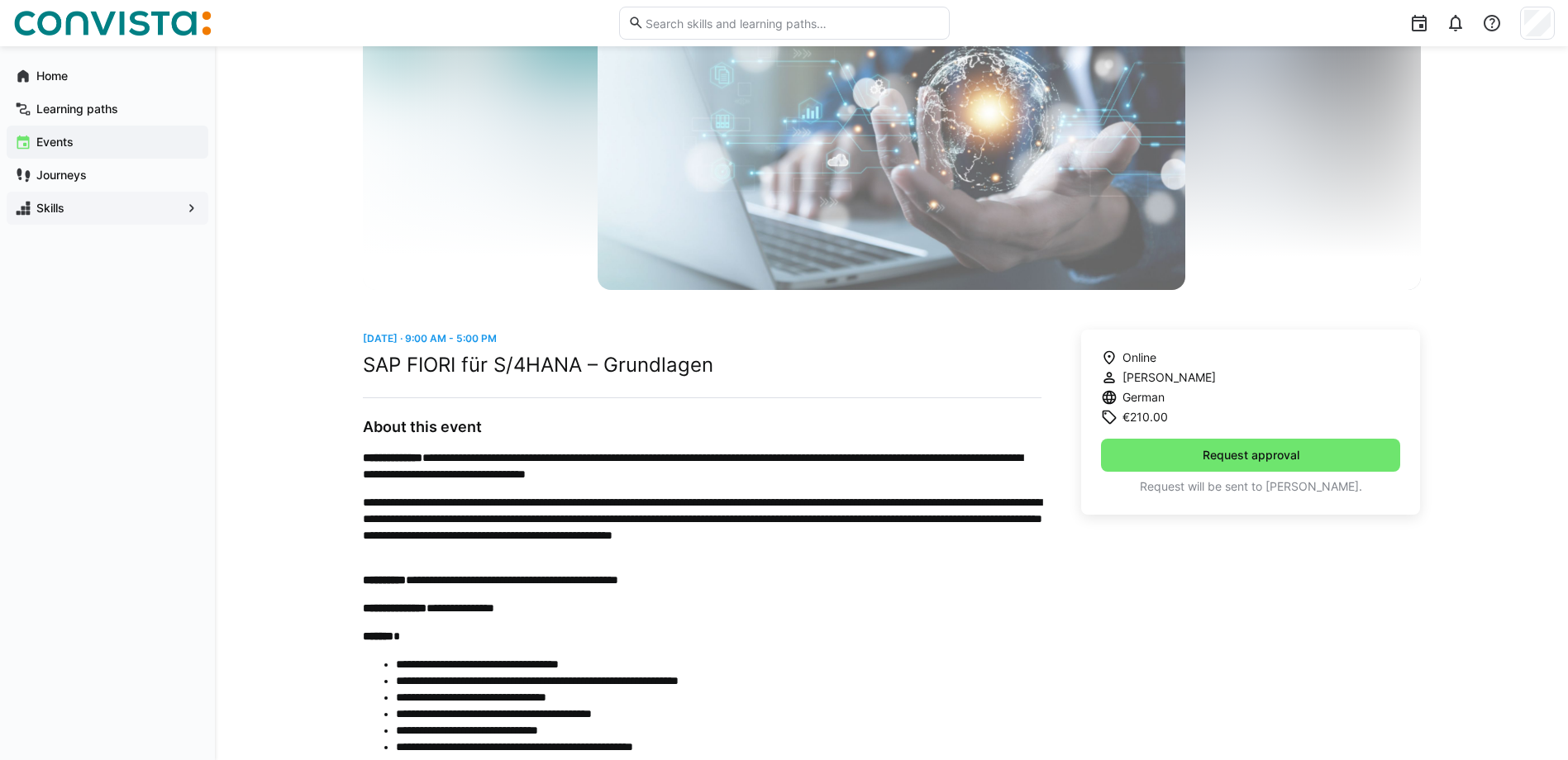
scroll to position [165, 0]
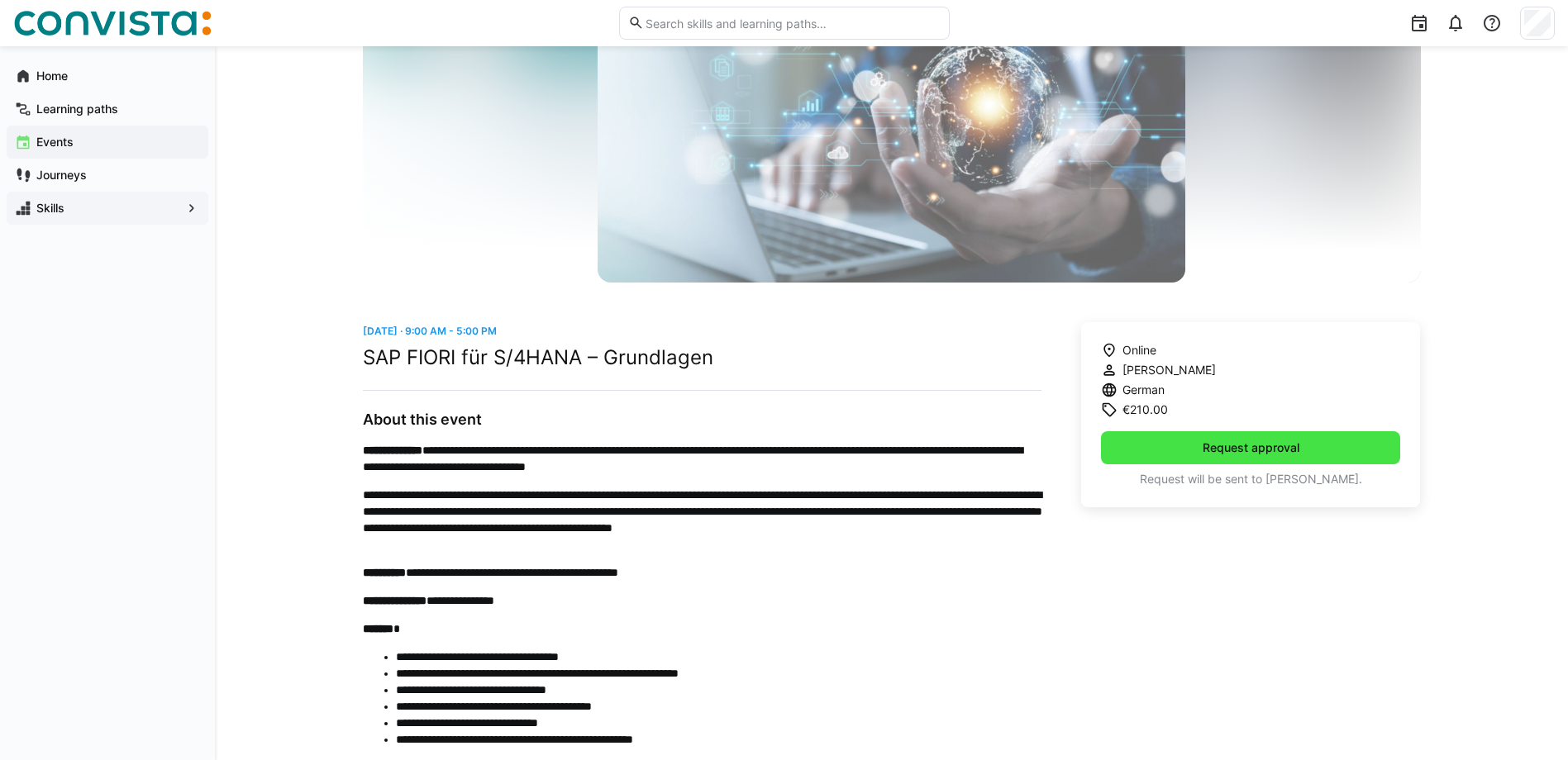
click at [1160, 455] on span "Request approval" at bounding box center [1250, 447] width 300 height 33
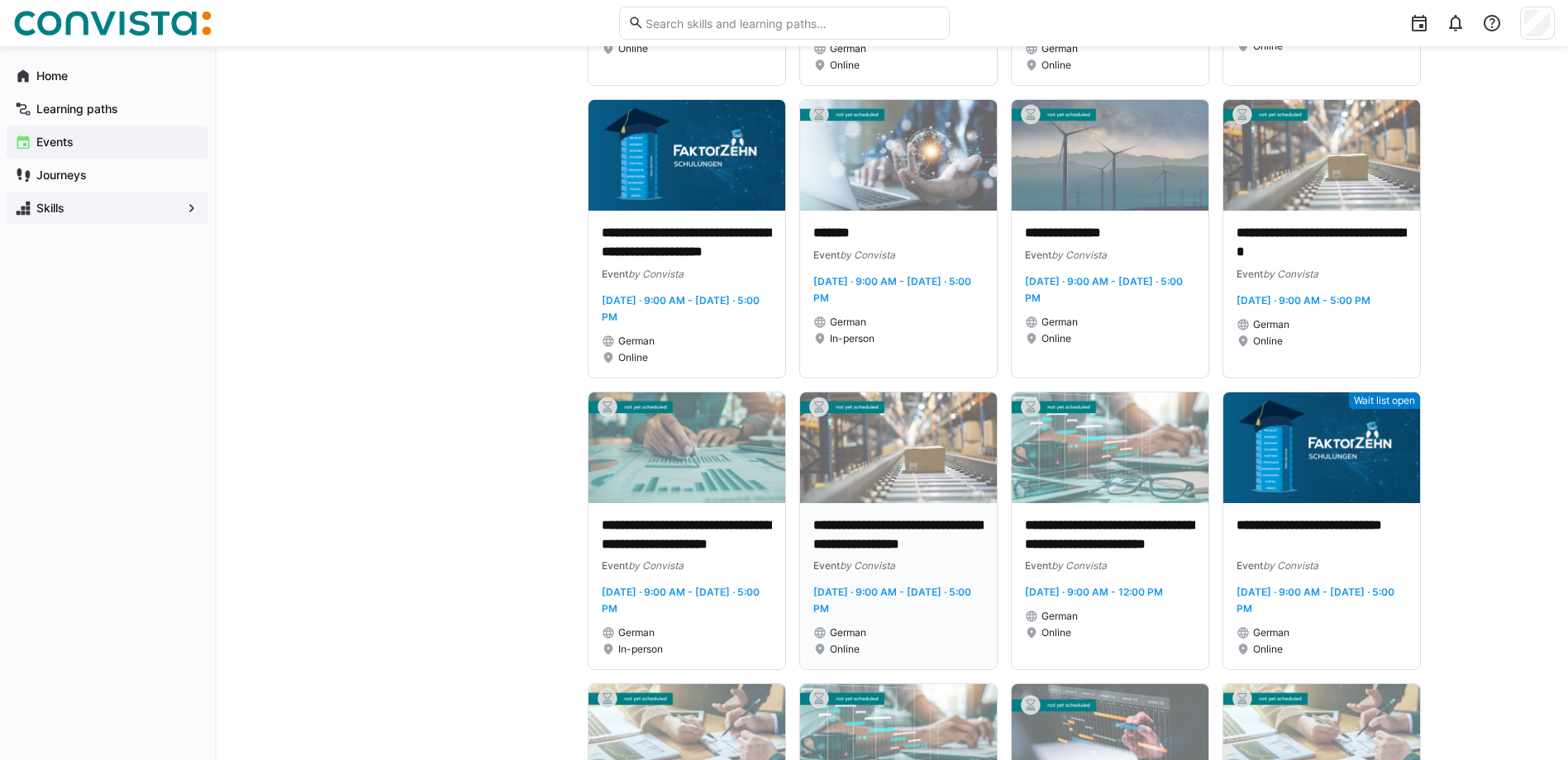
scroll to position [3471, 0]
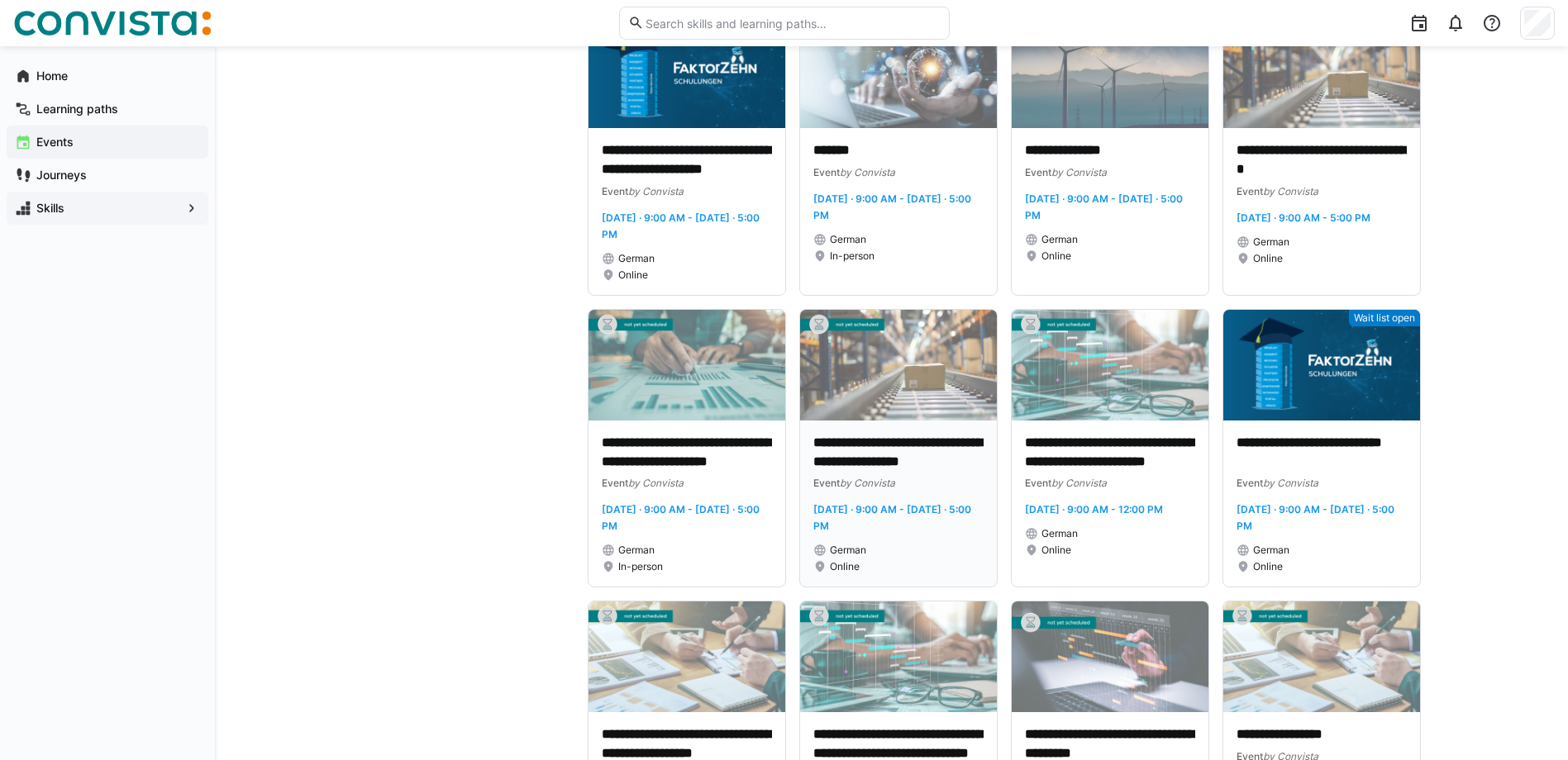
click at [941, 421] on img at bounding box center [898, 365] width 197 height 111
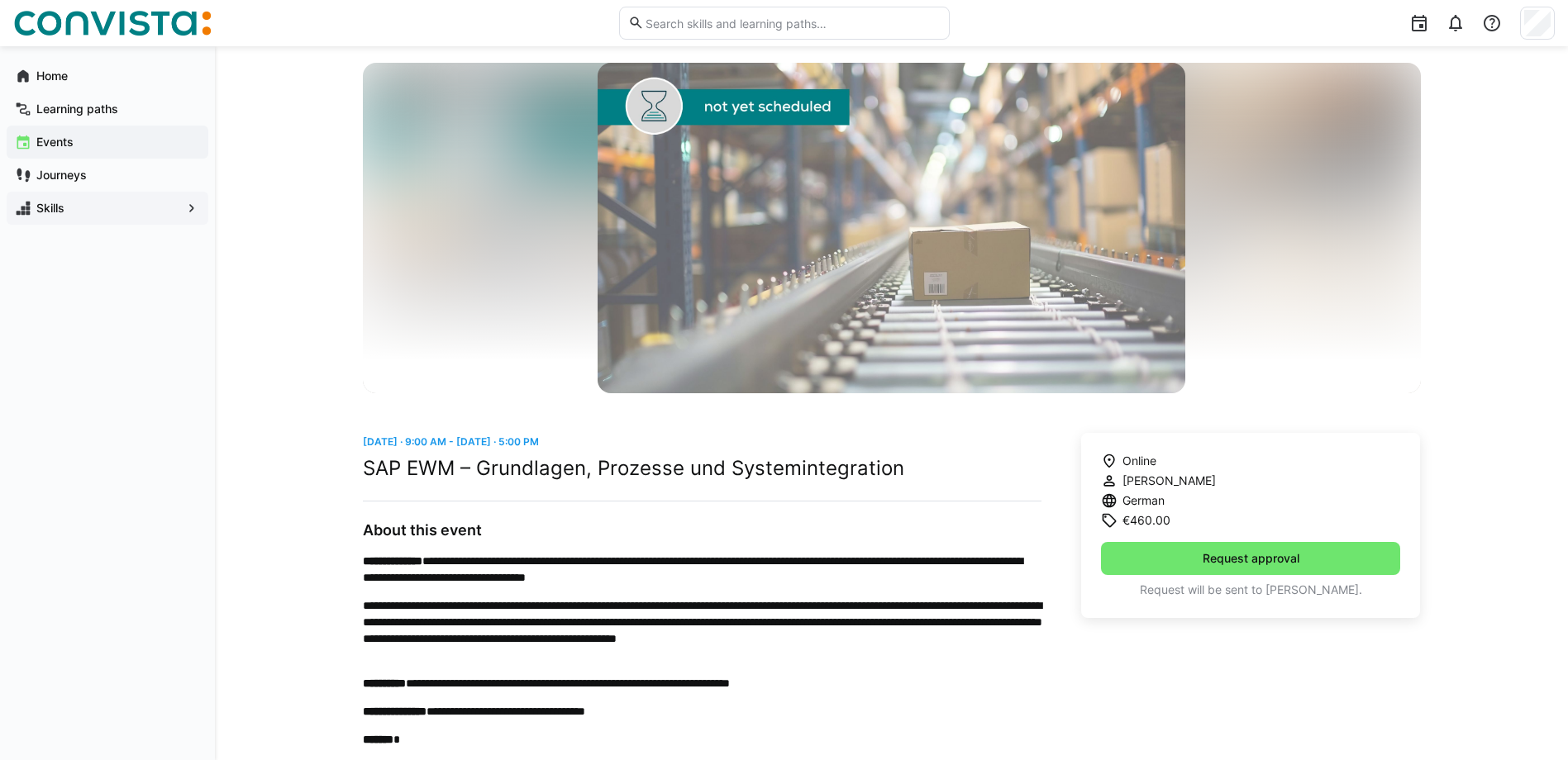
scroll to position [83, 0]
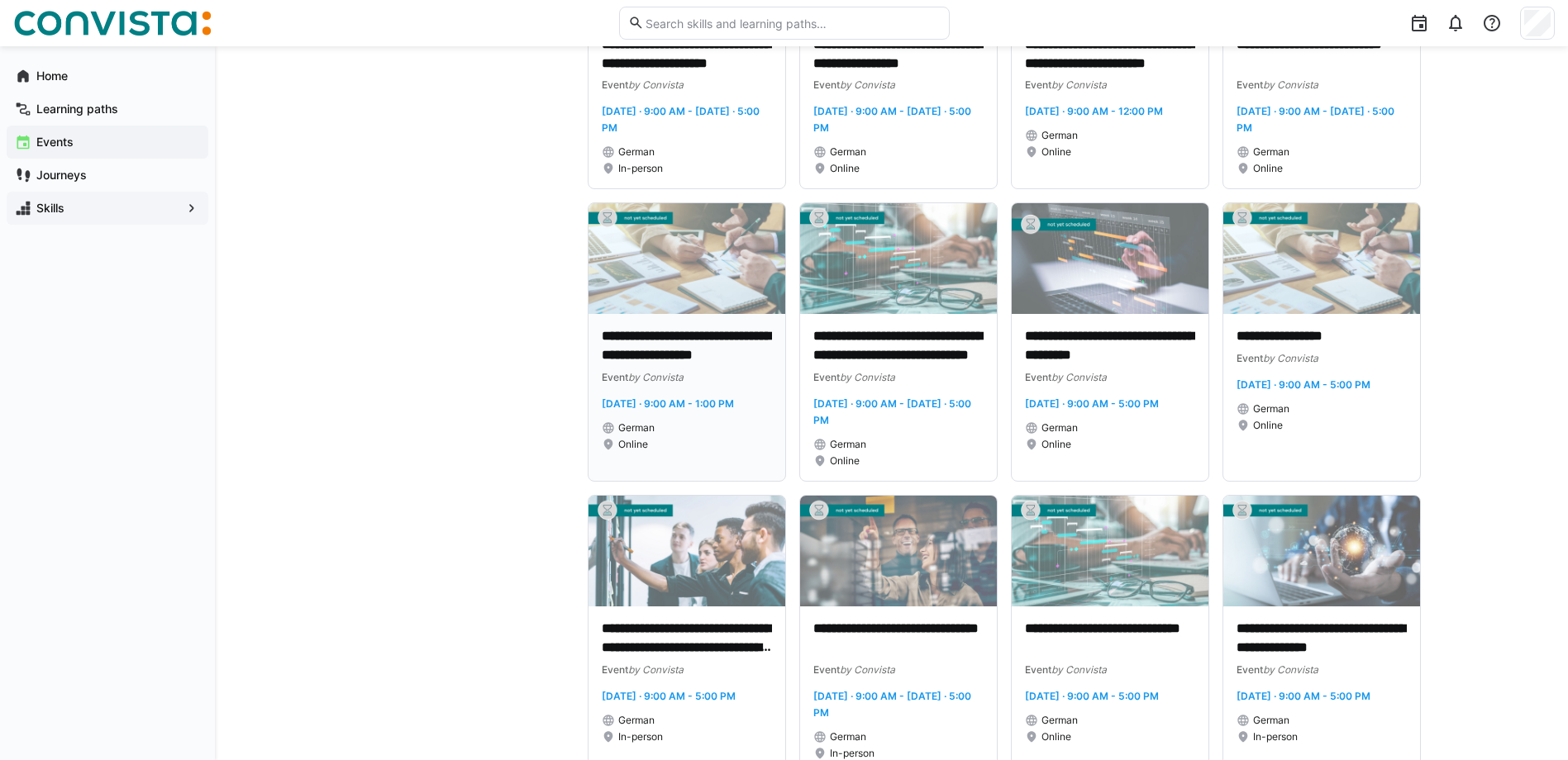
scroll to position [3884, 0]
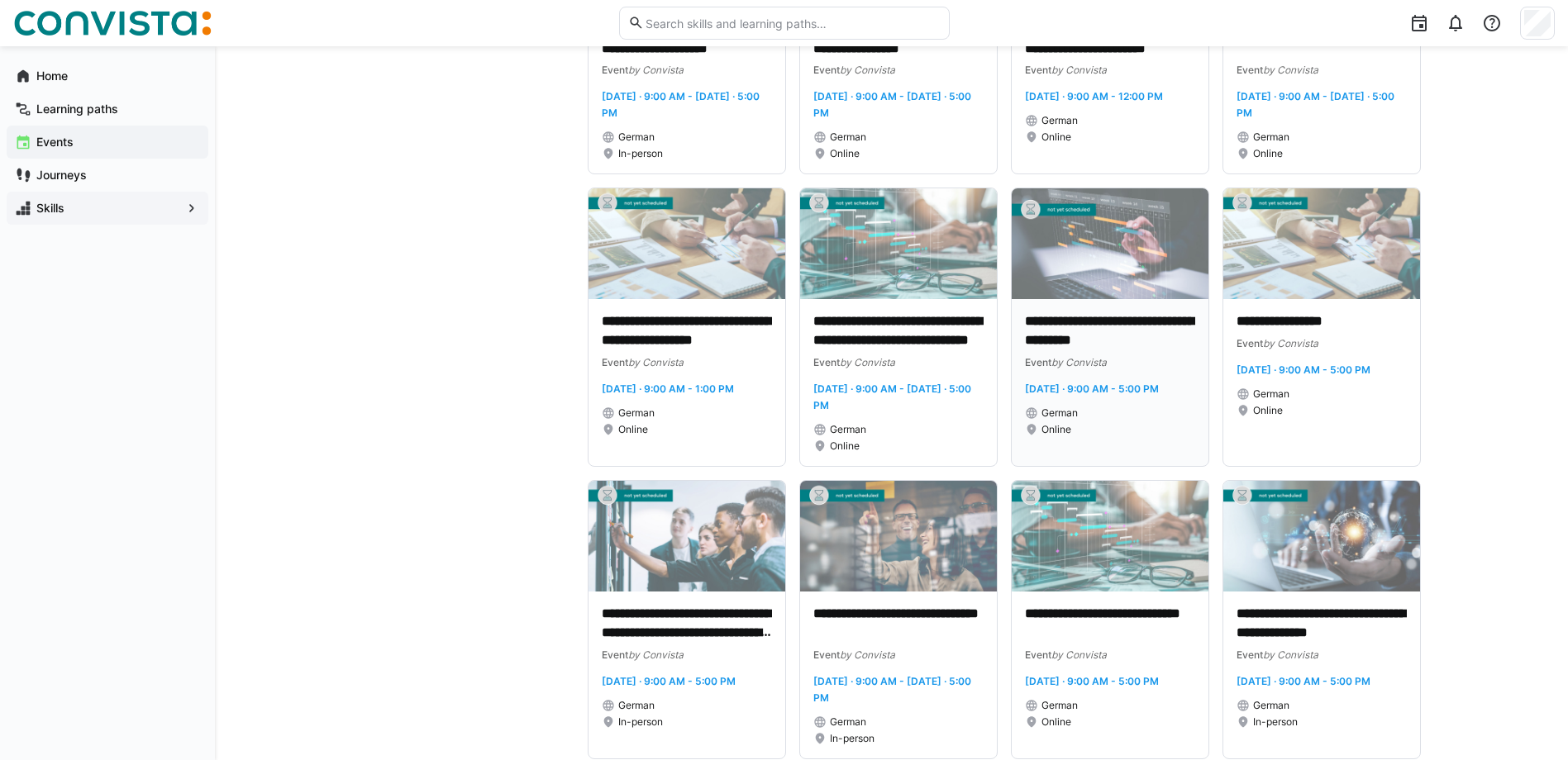
click at [1091, 299] on img at bounding box center [1110, 243] width 197 height 111
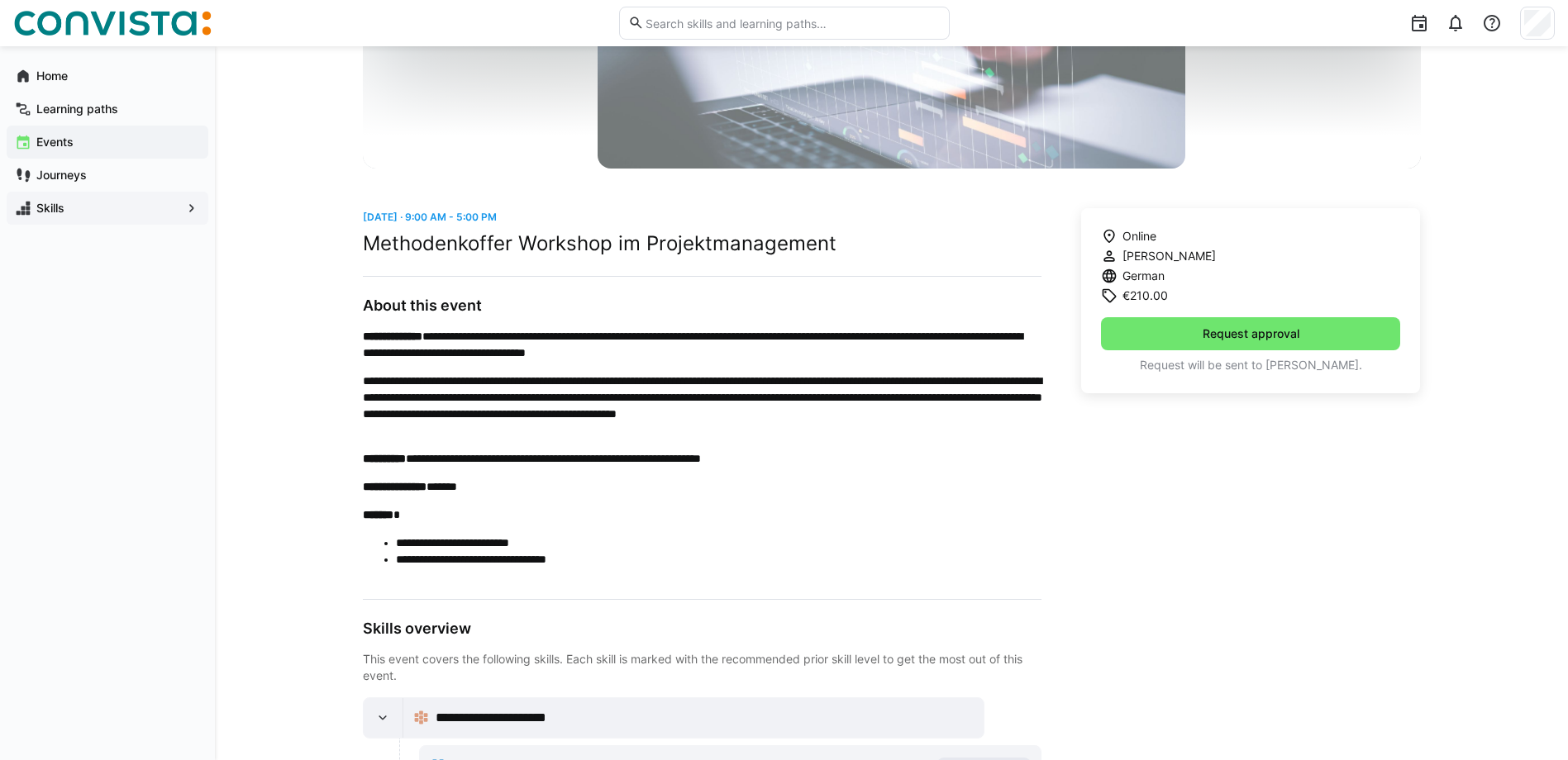
scroll to position [276, 0]
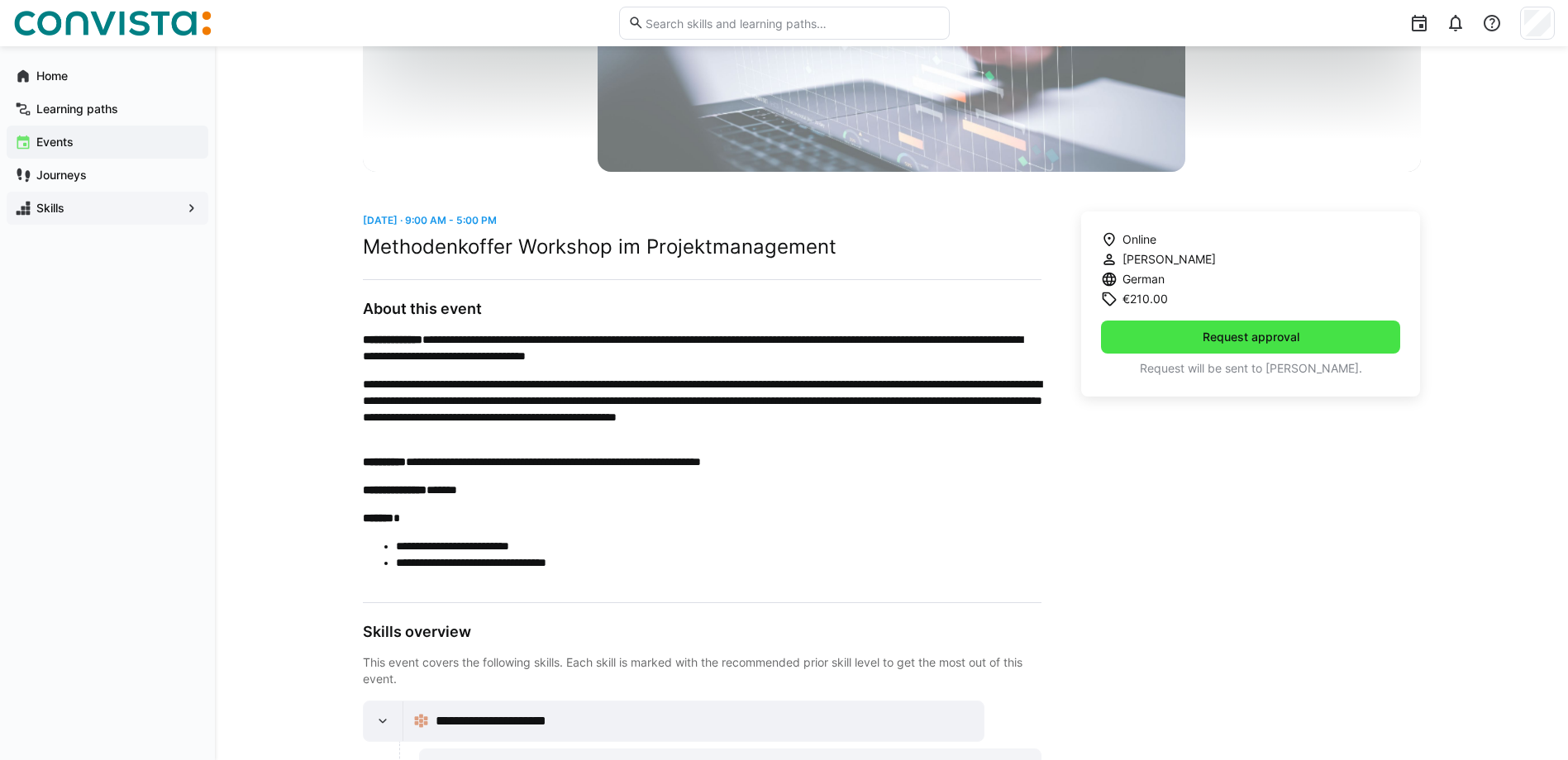
click at [1136, 324] on span "Request approval" at bounding box center [1250, 336] width 300 height 33
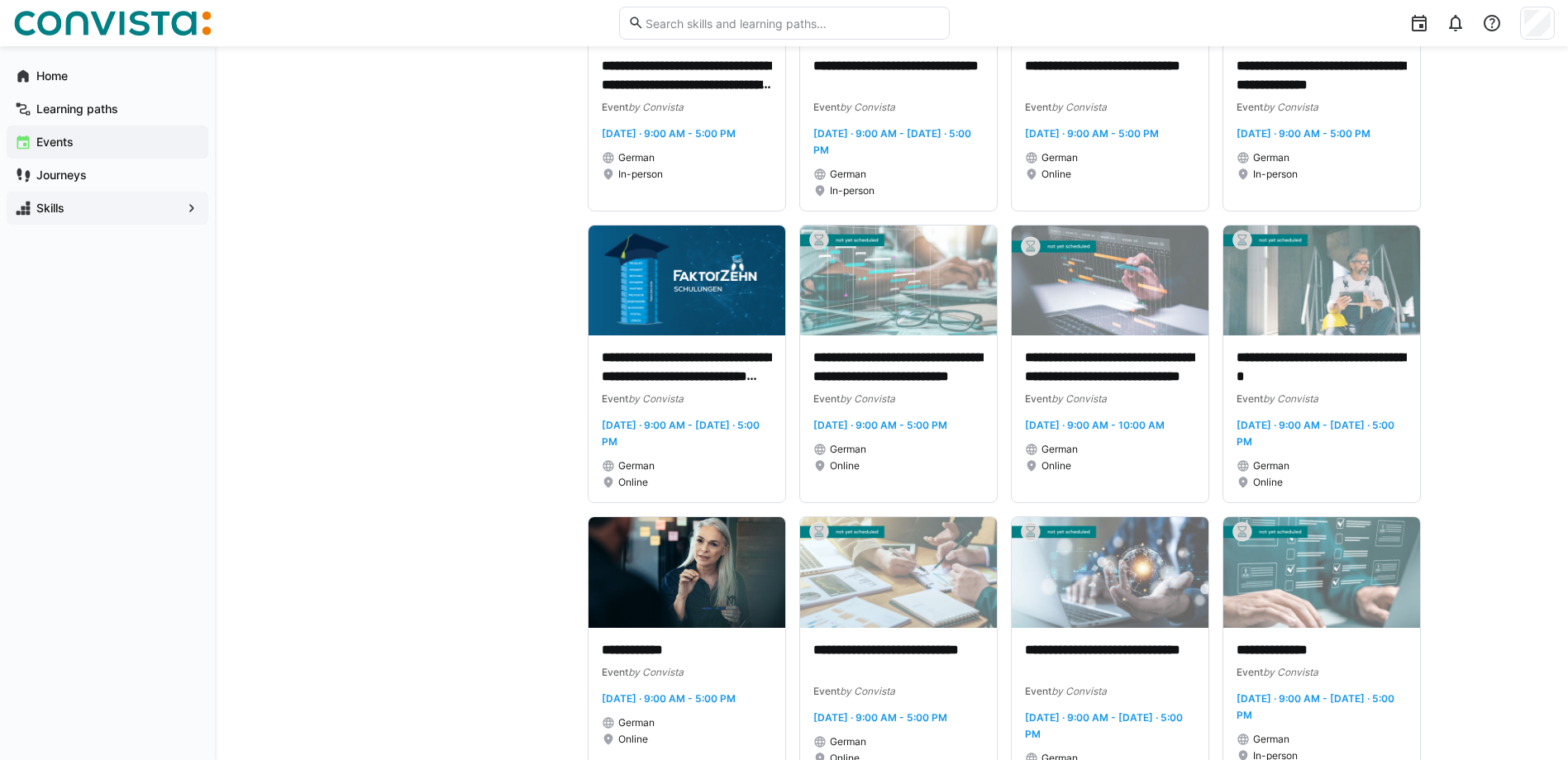
scroll to position [4463, 0]
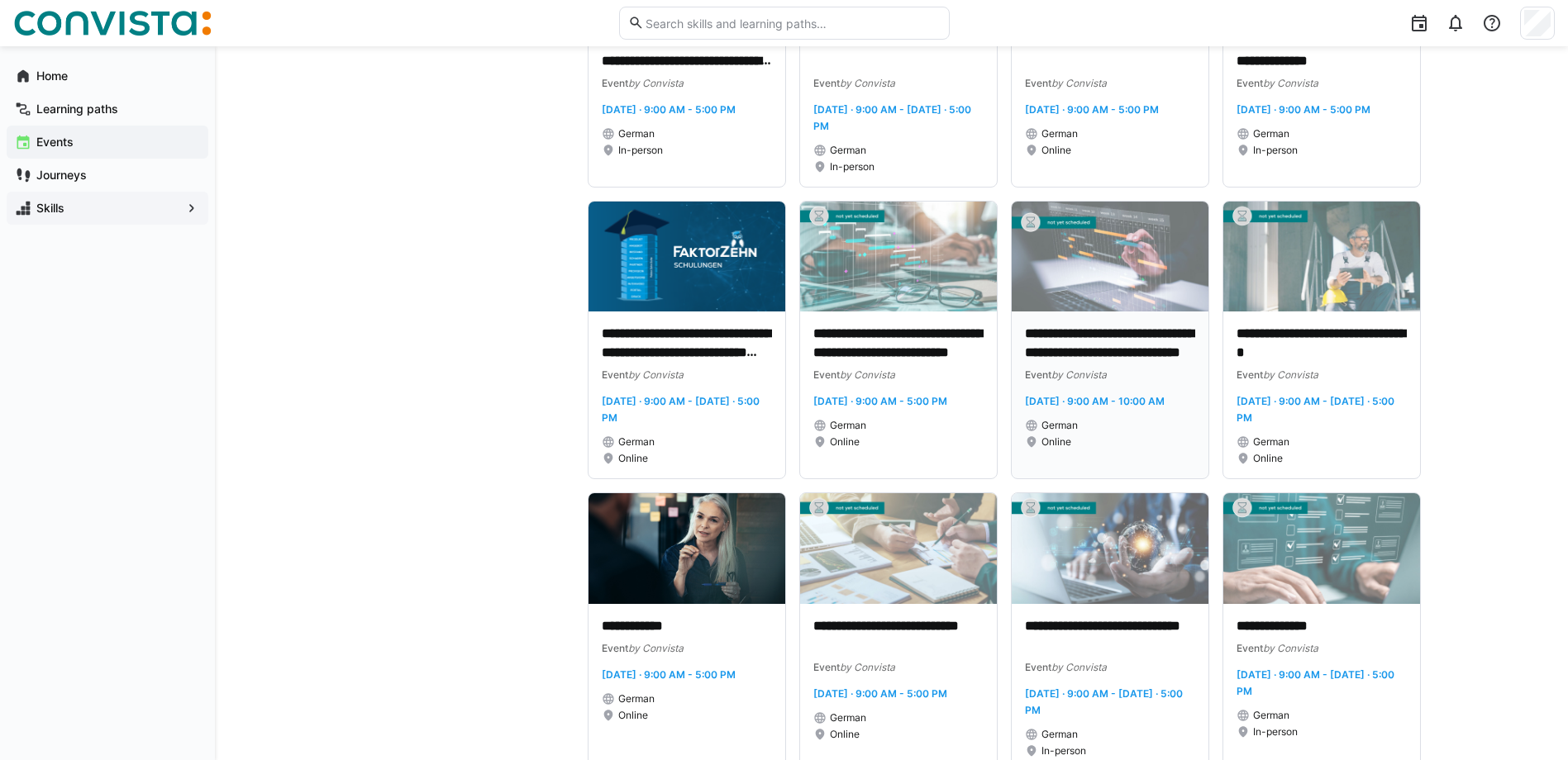
click at [1092, 313] on img at bounding box center [1110, 257] width 197 height 111
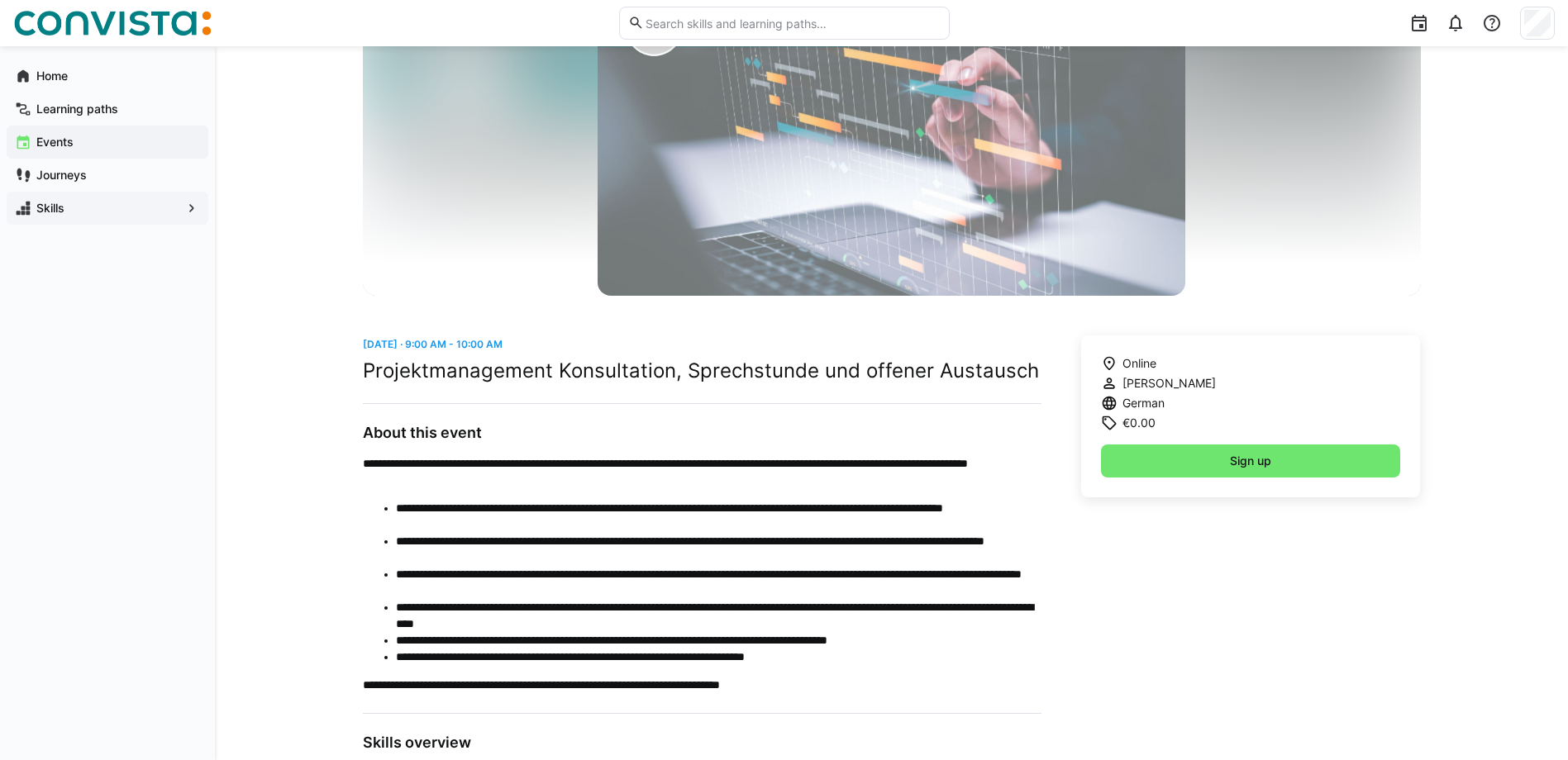
scroll to position [165, 0]
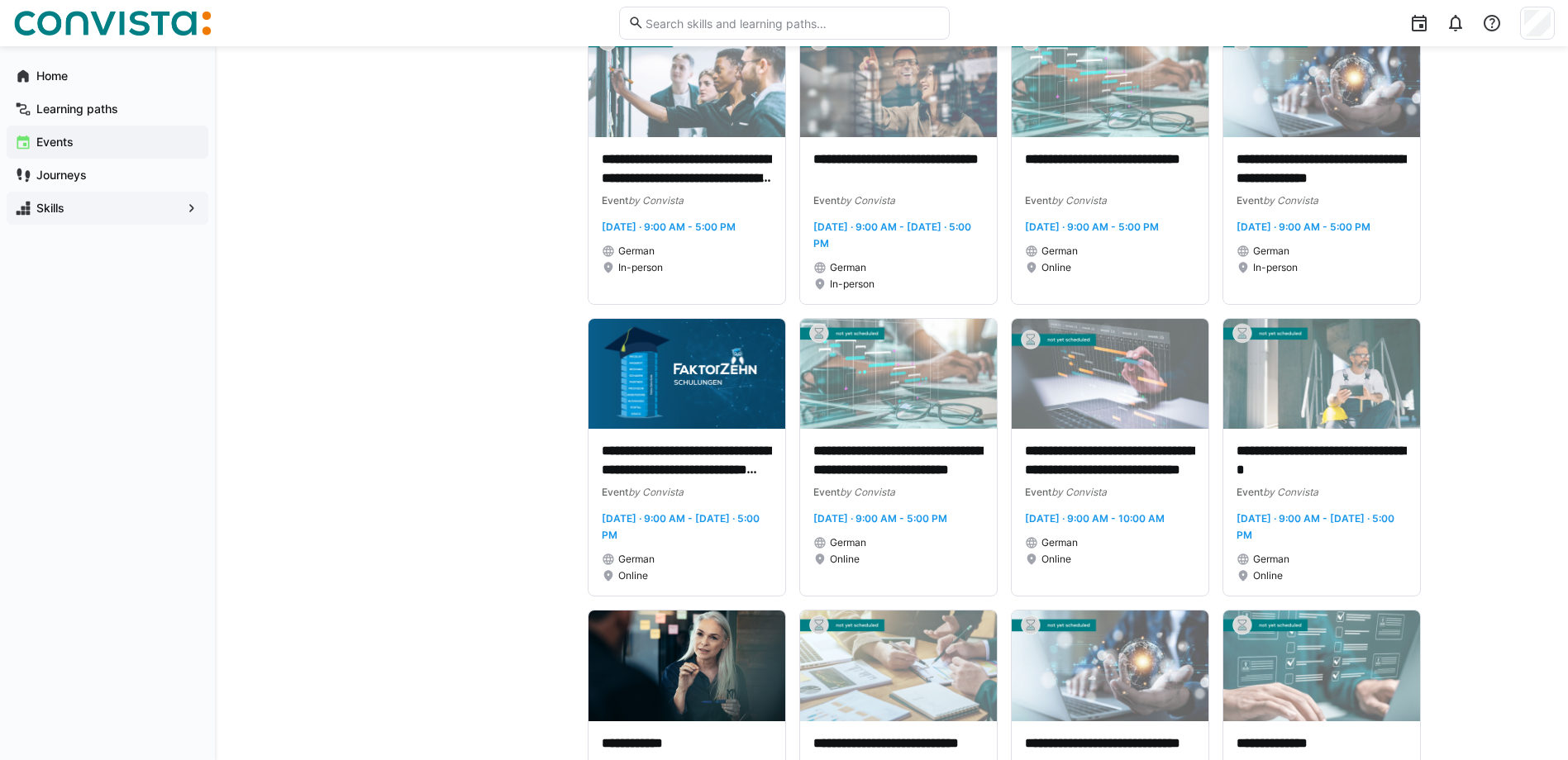
scroll to position [4545, 0]
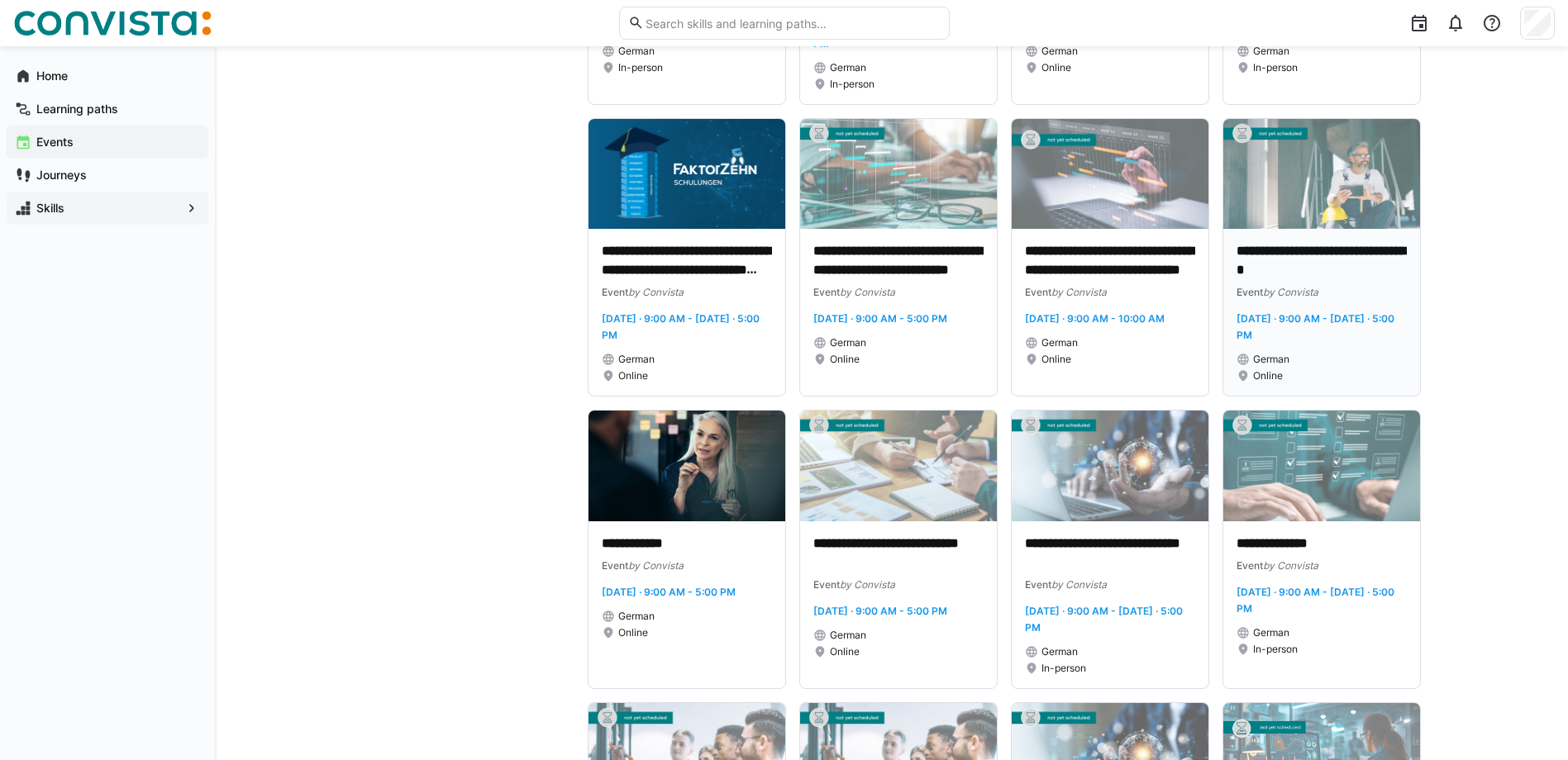
click at [1339, 230] on img at bounding box center [1322, 174] width 197 height 111
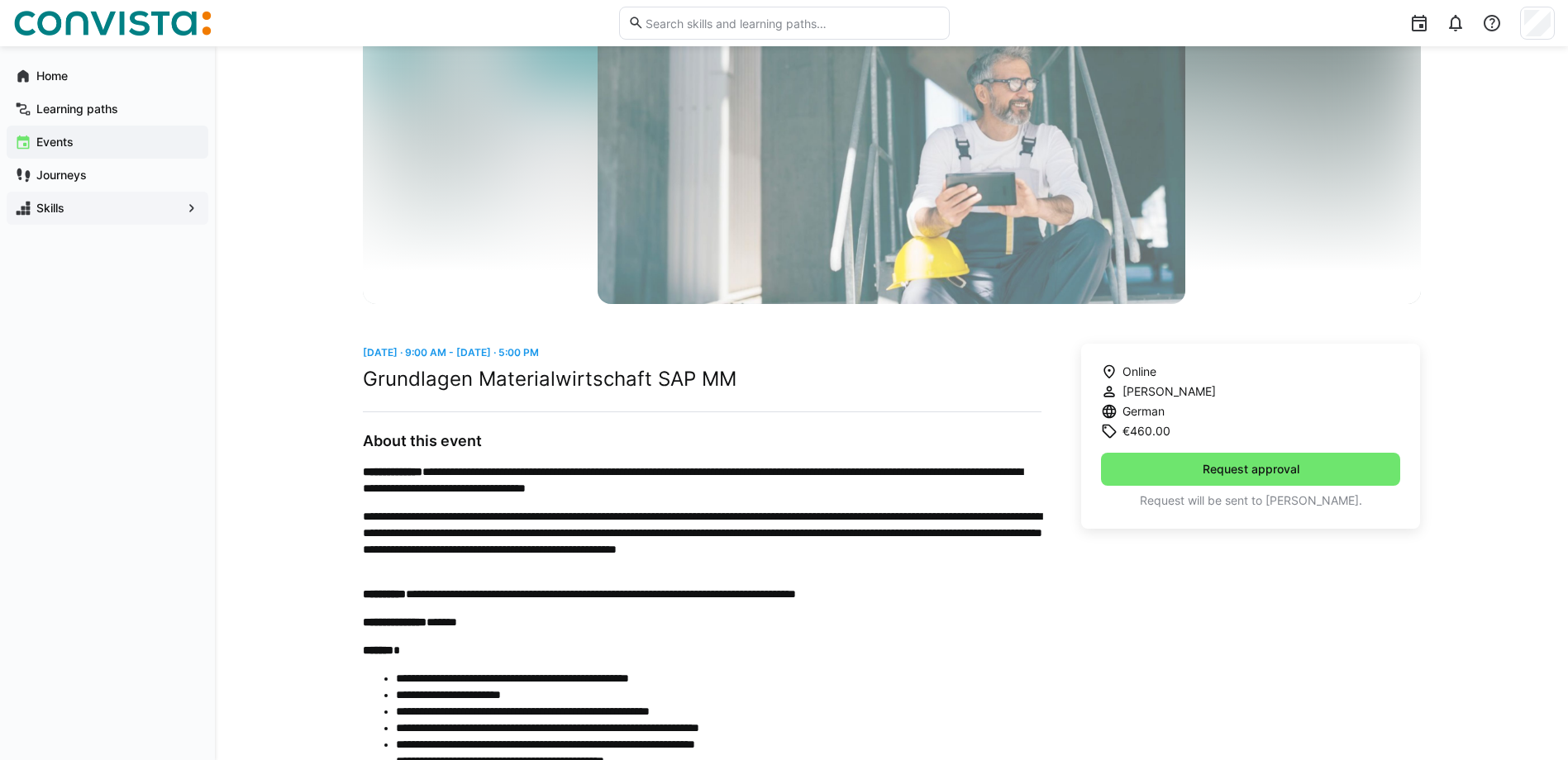
scroll to position [248, 0]
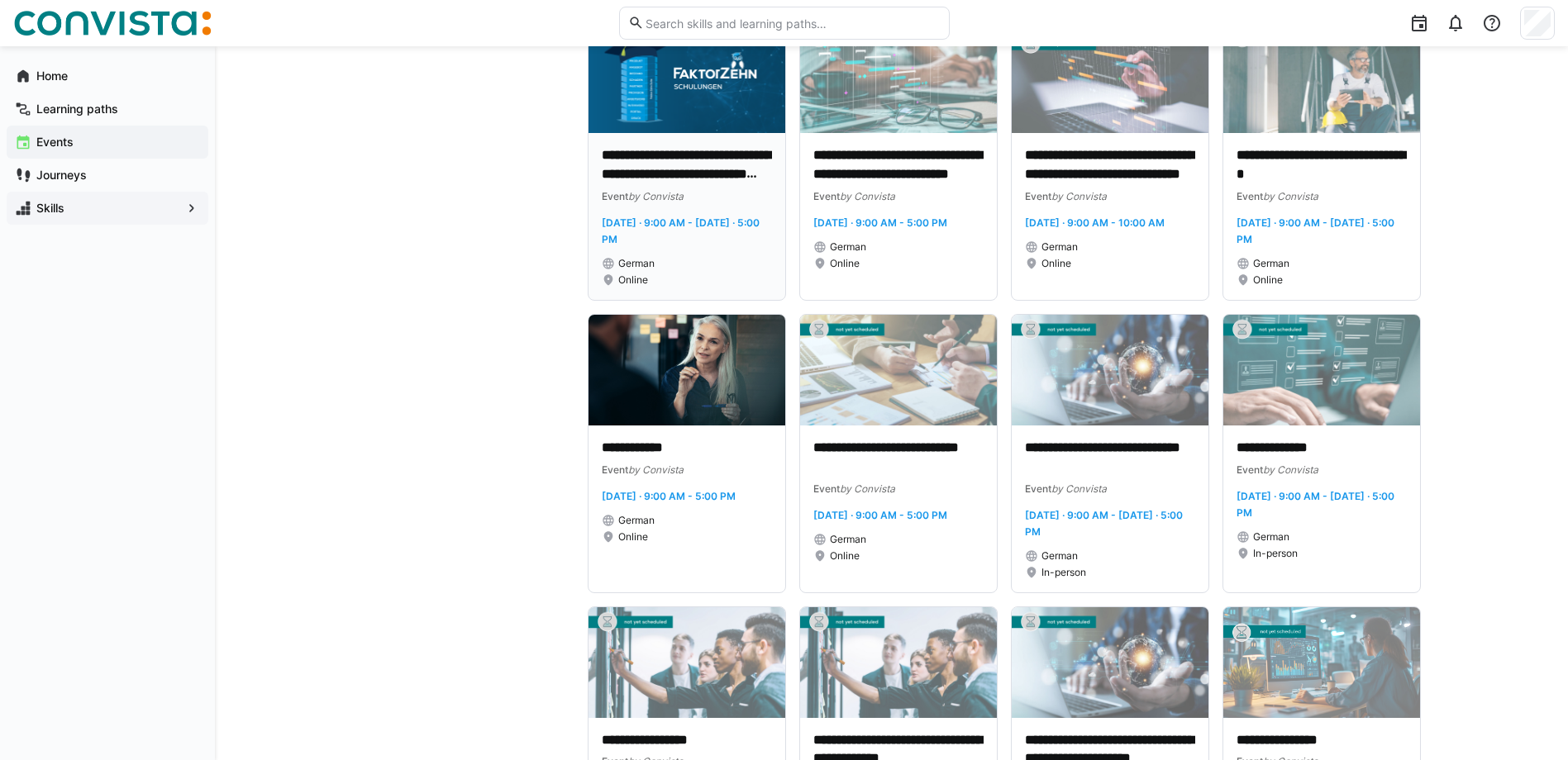
scroll to position [4628, 0]
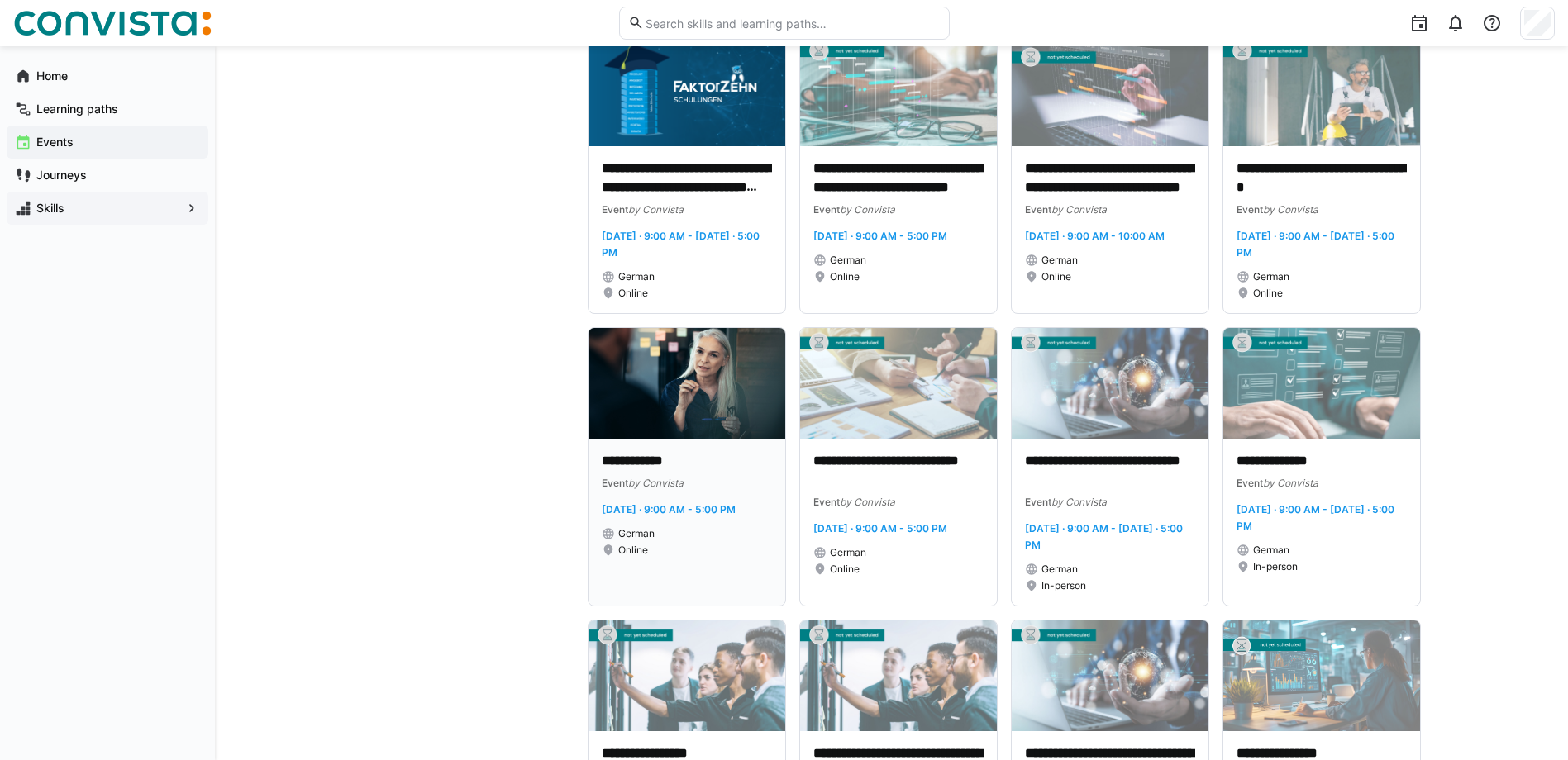
click at [735, 430] on img at bounding box center [687, 384] width 197 height 111
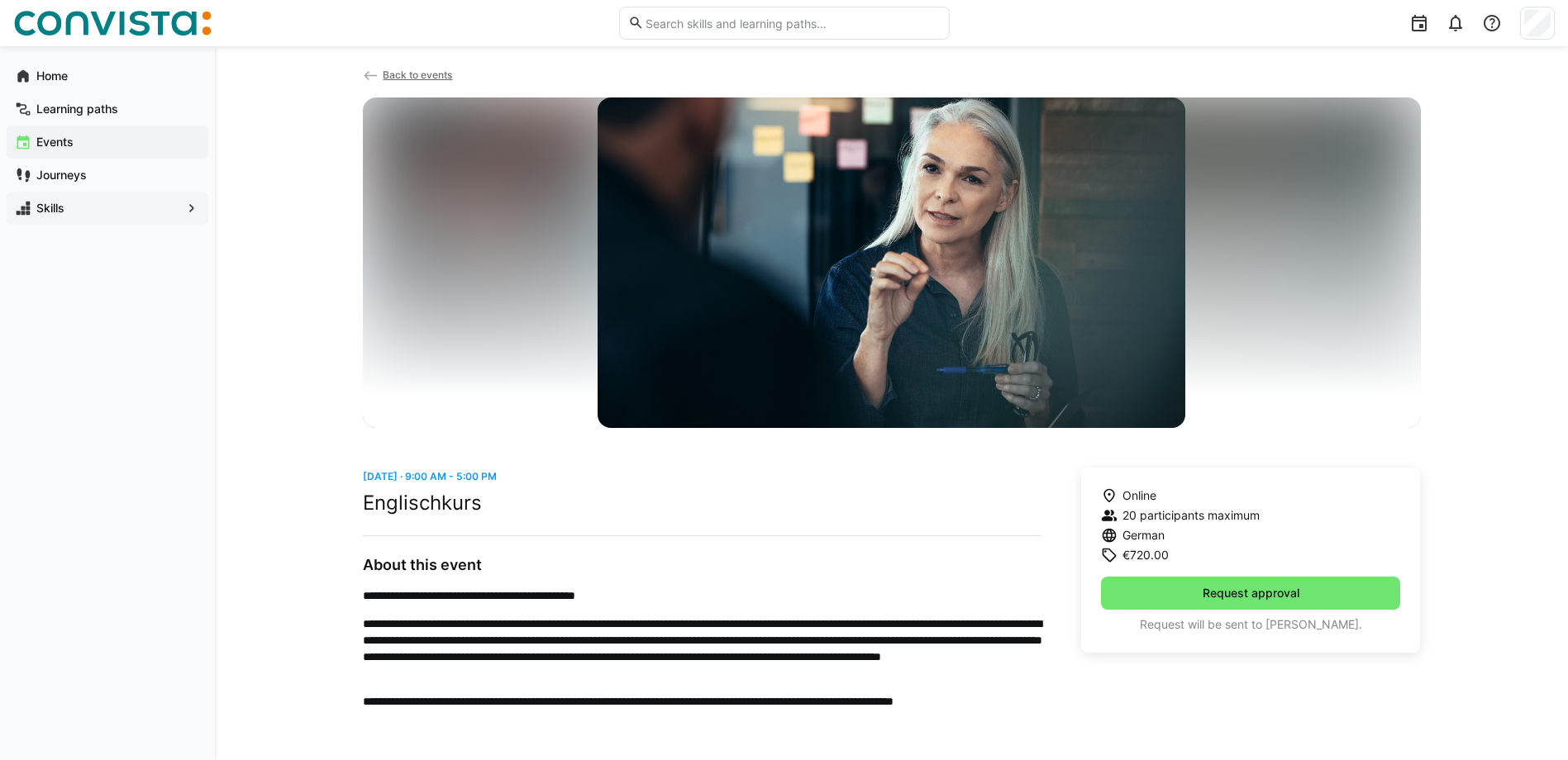
scroll to position [26, 0]
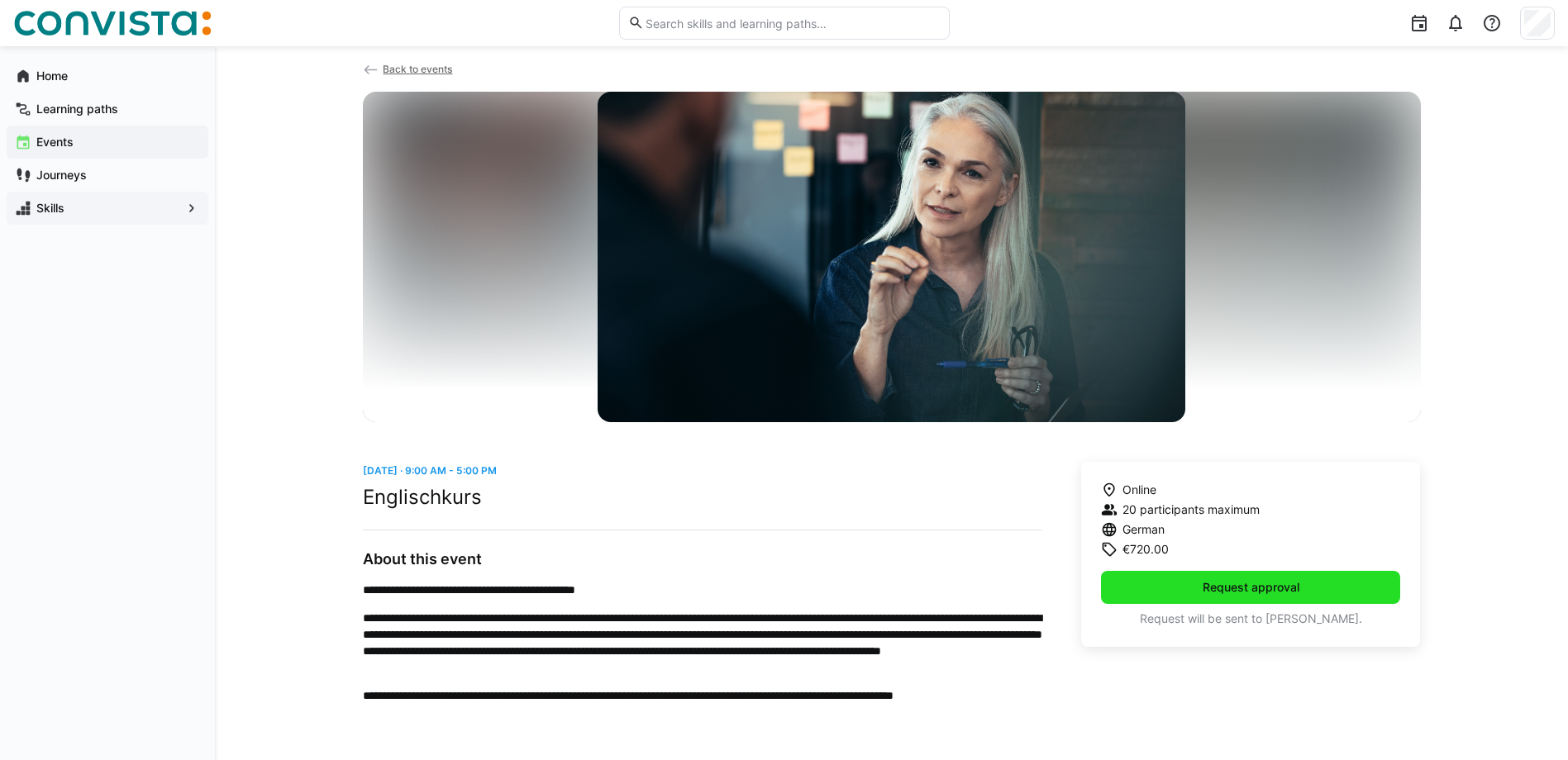
click at [1231, 590] on span "Request approval" at bounding box center [1251, 587] width 102 height 17
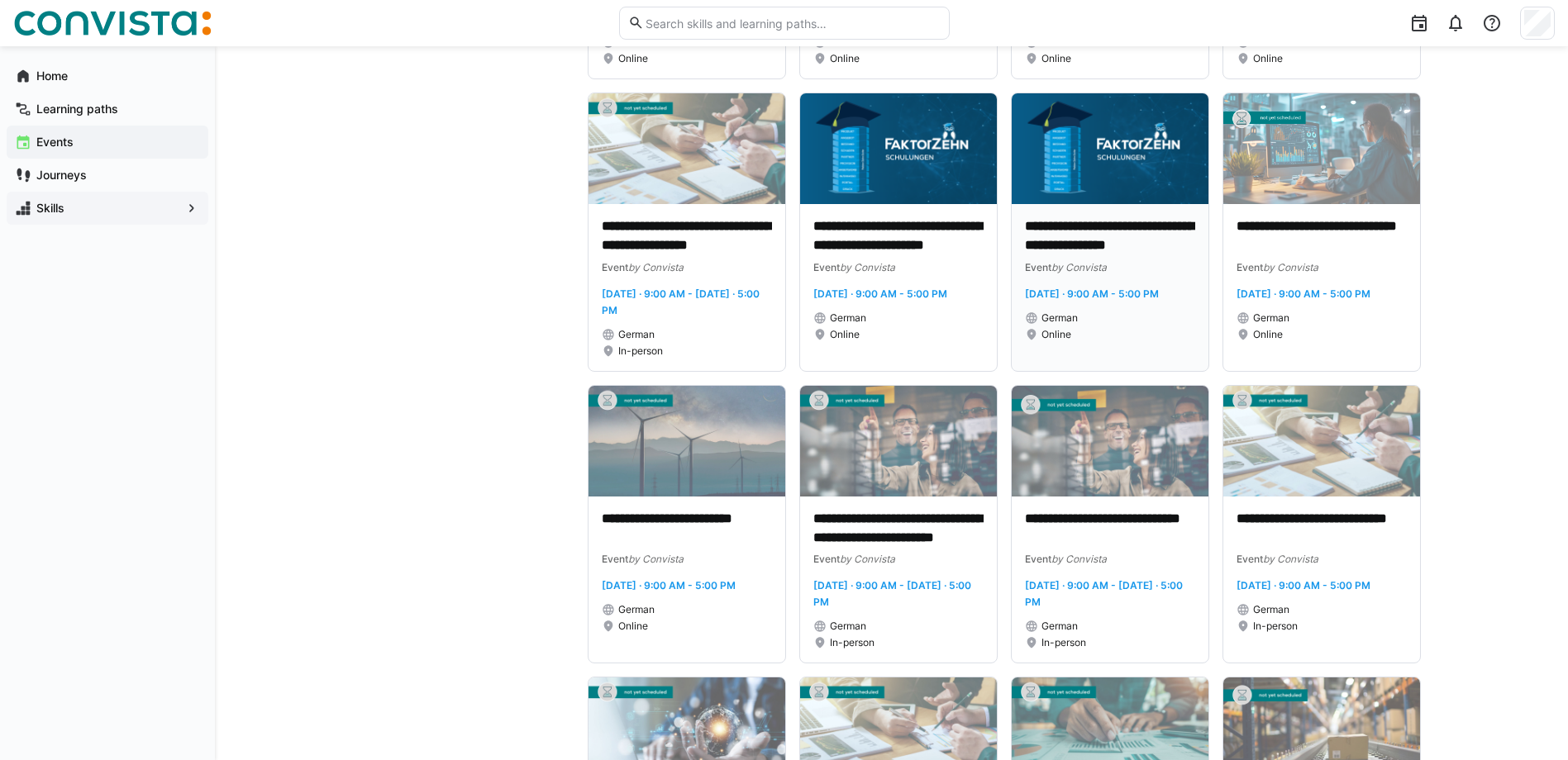
scroll to position [6033, 0]
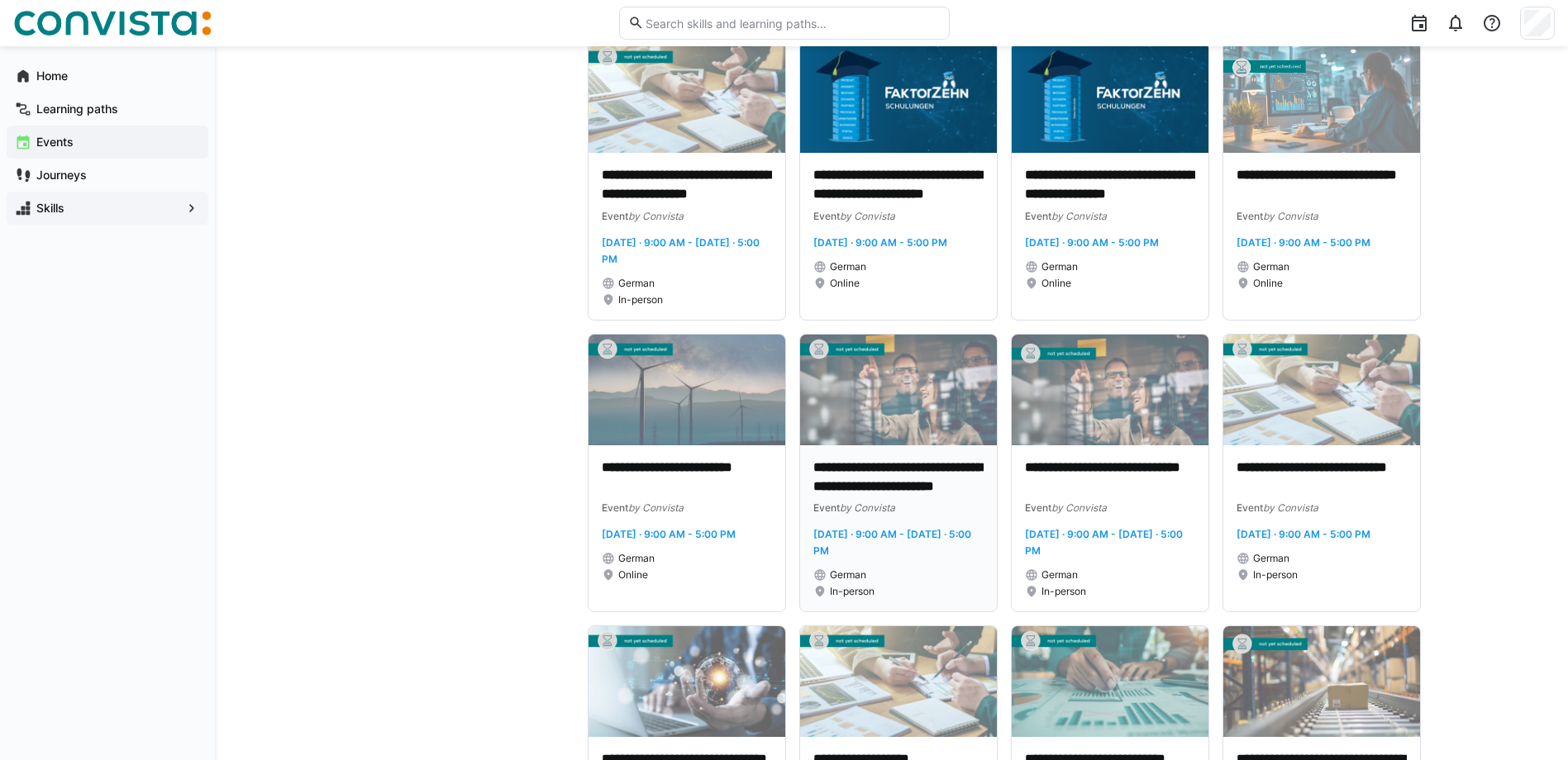
click at [913, 445] on img at bounding box center [898, 390] width 197 height 111
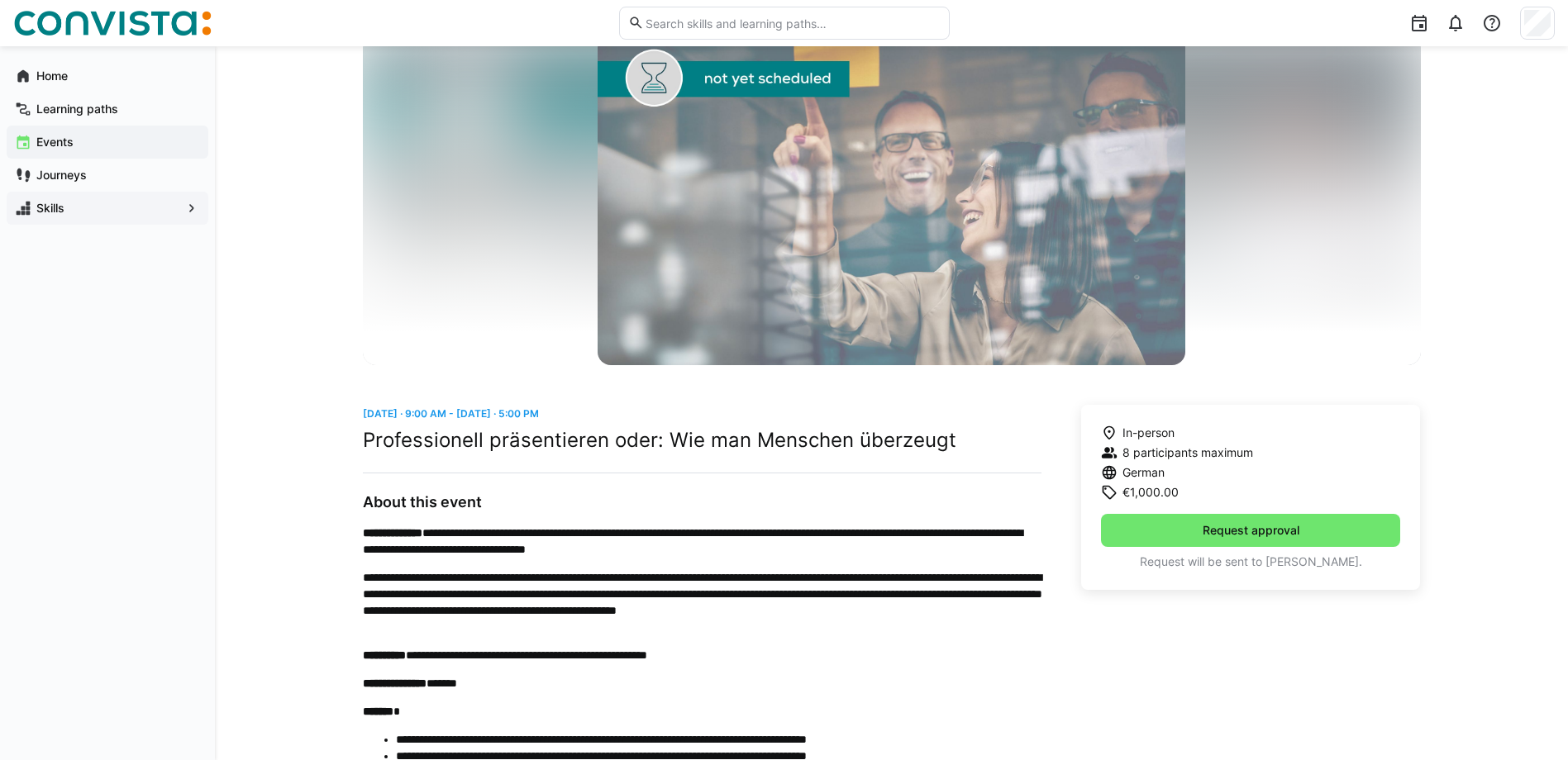
scroll to position [165, 0]
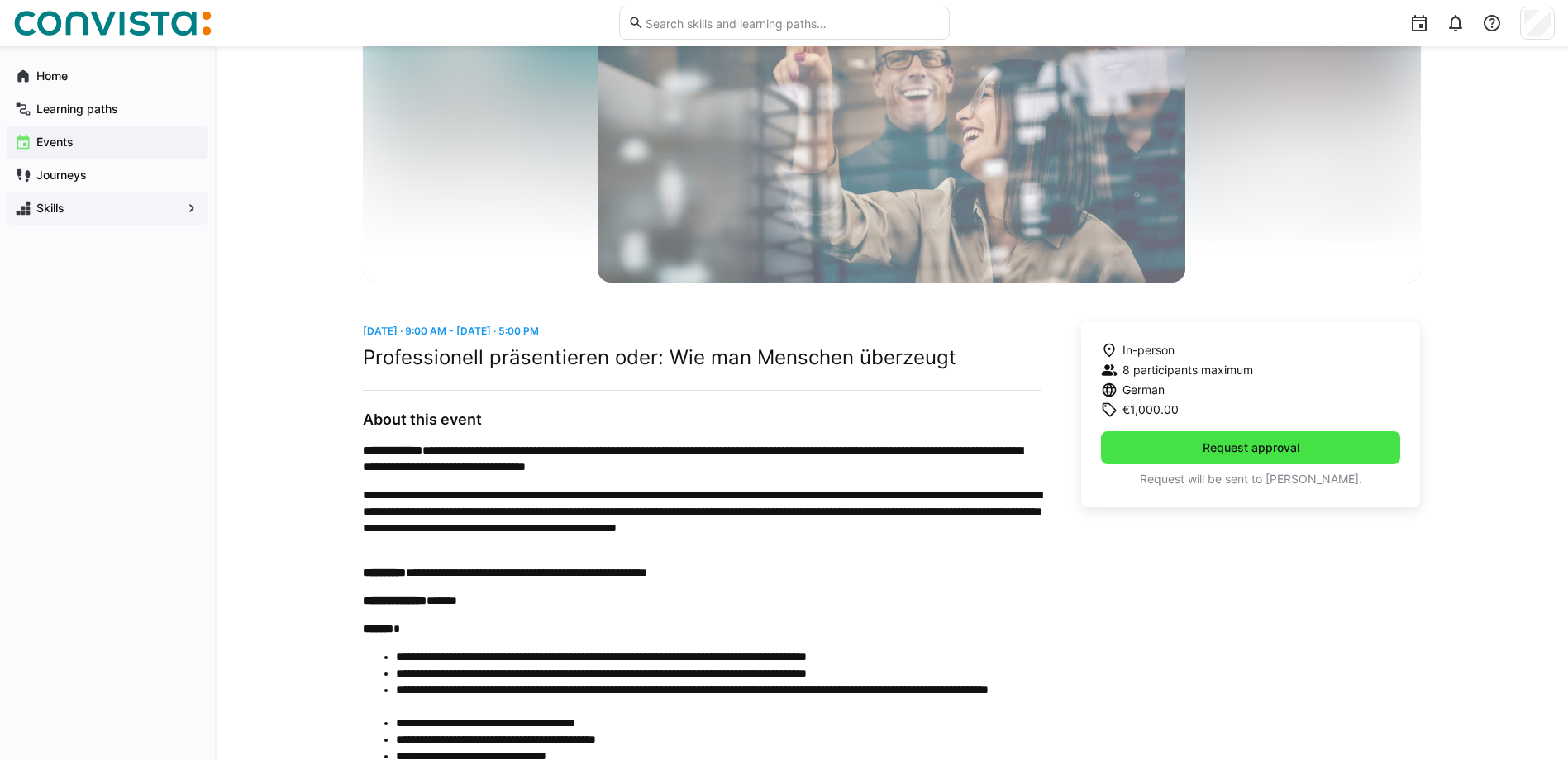
click at [1178, 455] on span "Request approval" at bounding box center [1250, 447] width 300 height 33
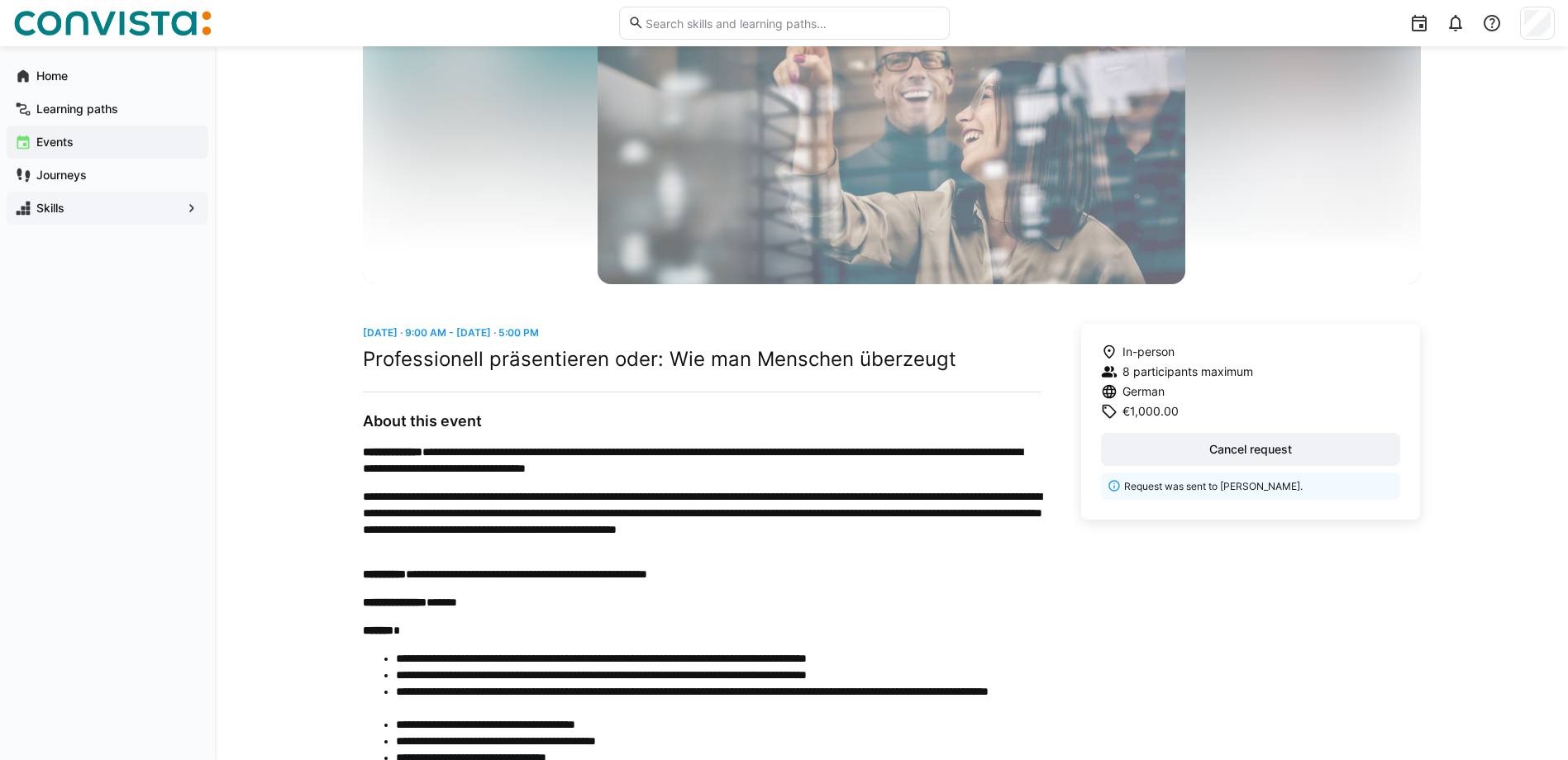
scroll to position [98, 0]
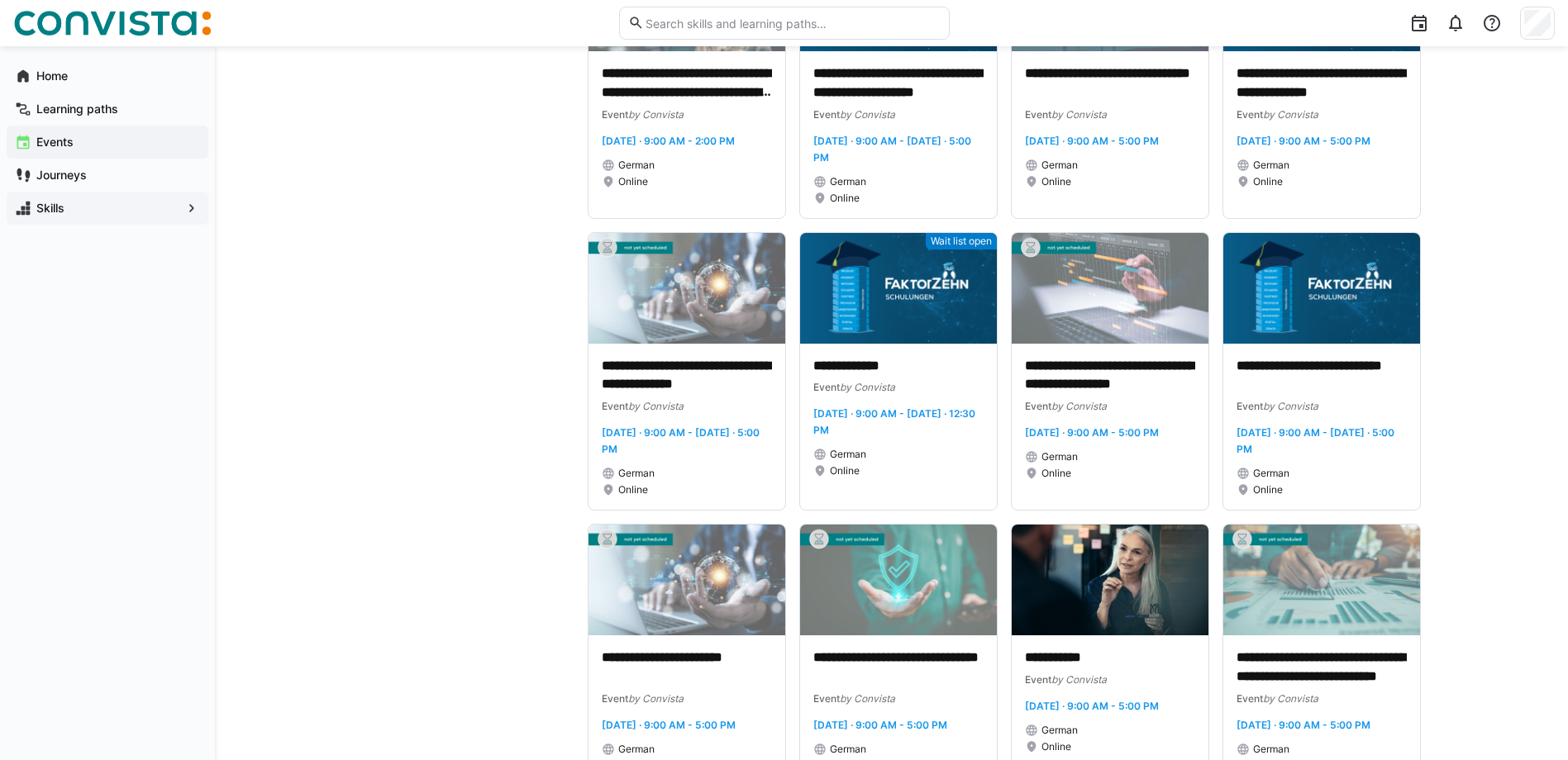
scroll to position [7603, 0]
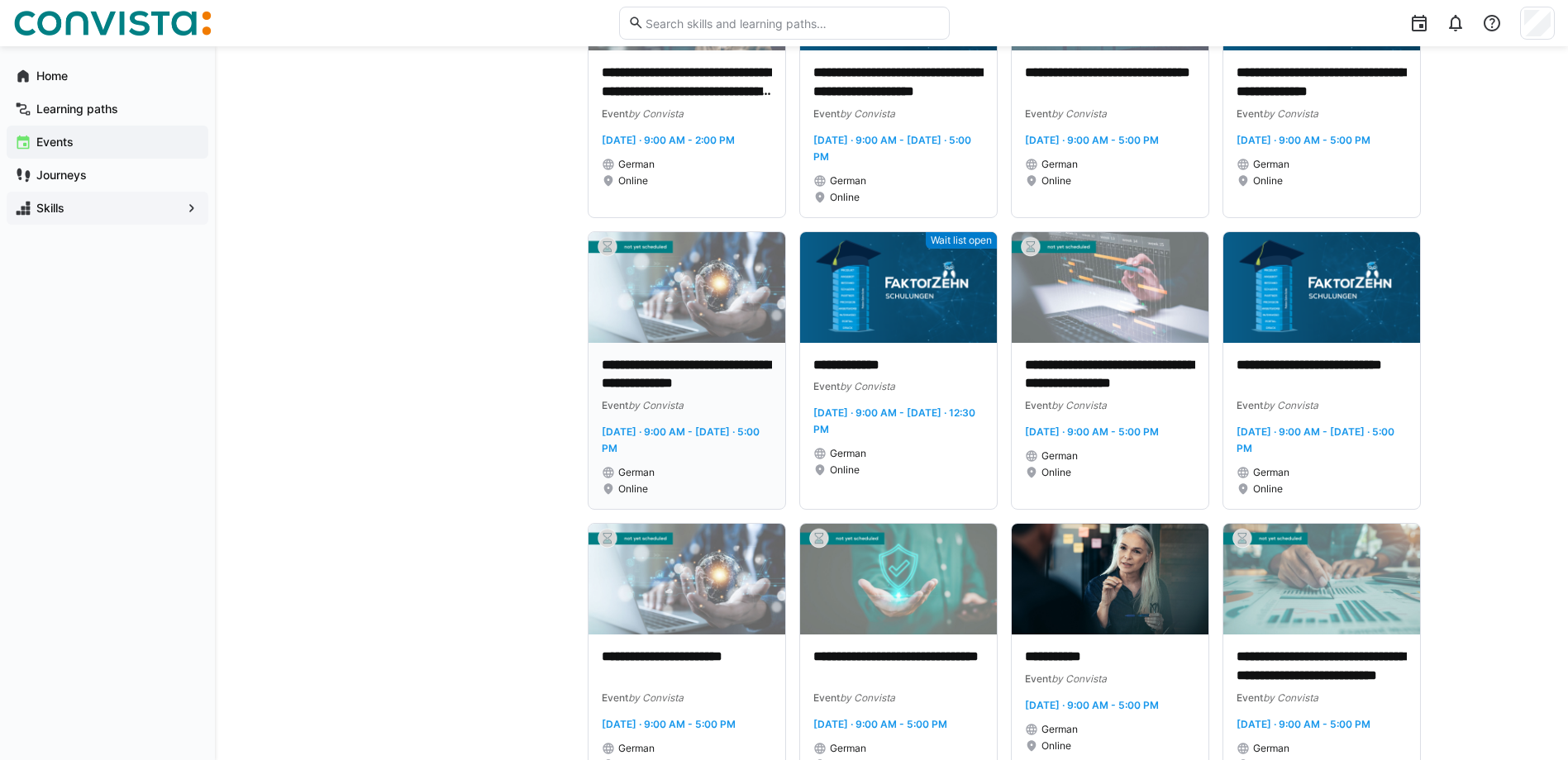
click at [664, 394] on p "**********" at bounding box center [687, 375] width 170 height 38
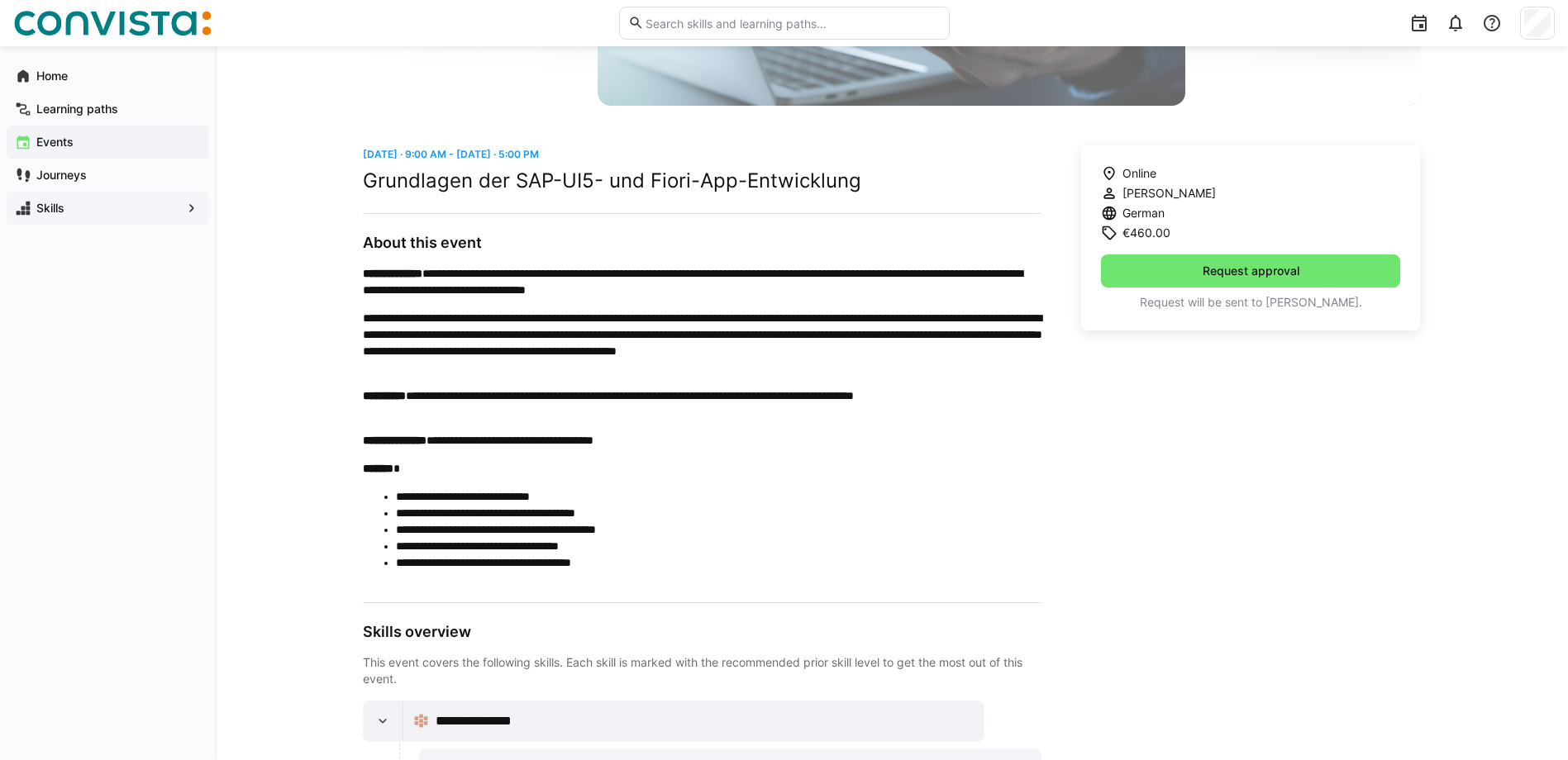
scroll to position [414, 0]
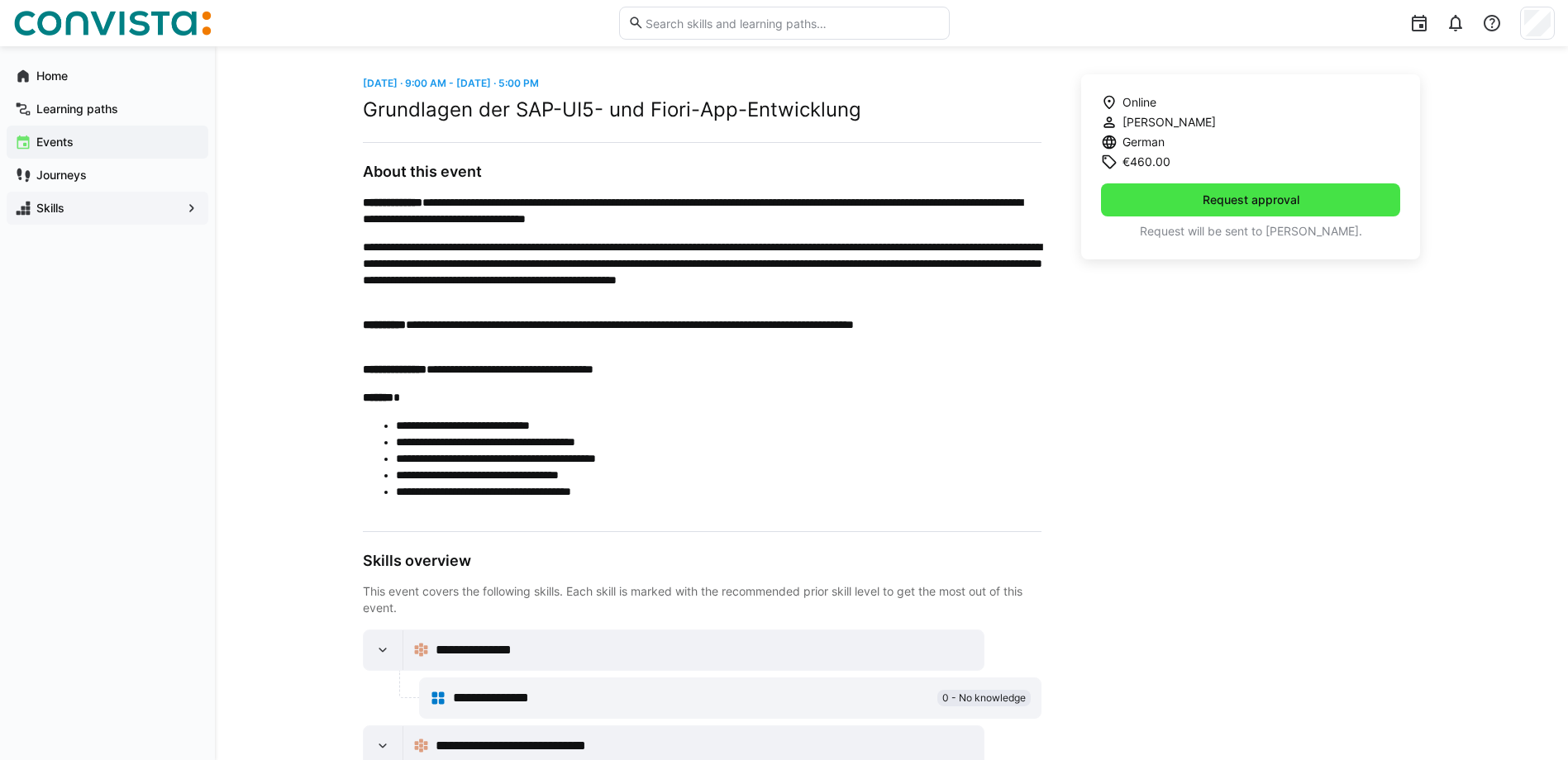
click at [1340, 201] on span "Request approval" at bounding box center [1250, 199] width 300 height 33
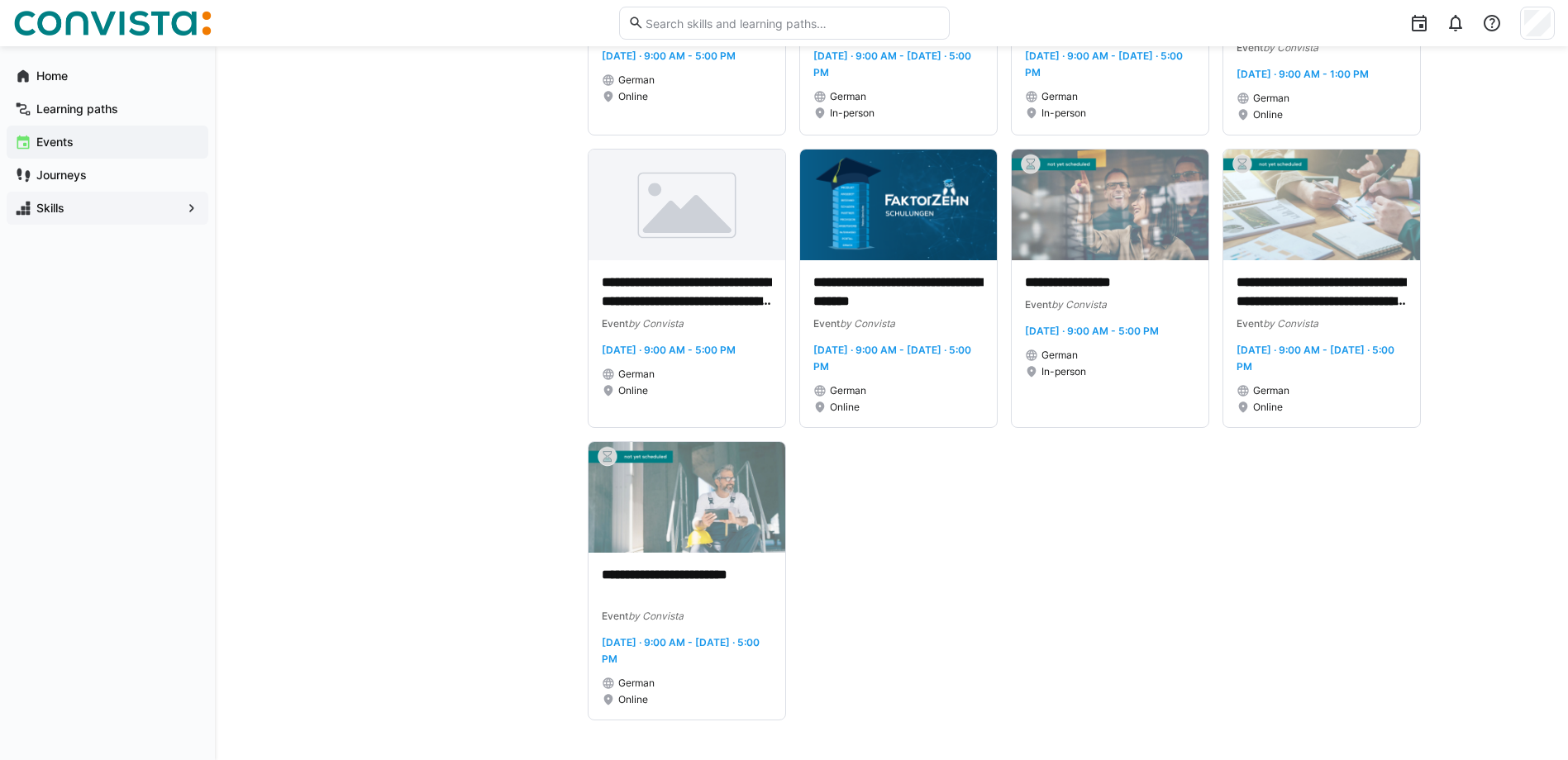
scroll to position [8557, 0]
click at [1322, 260] on img at bounding box center [1322, 205] width 197 height 111
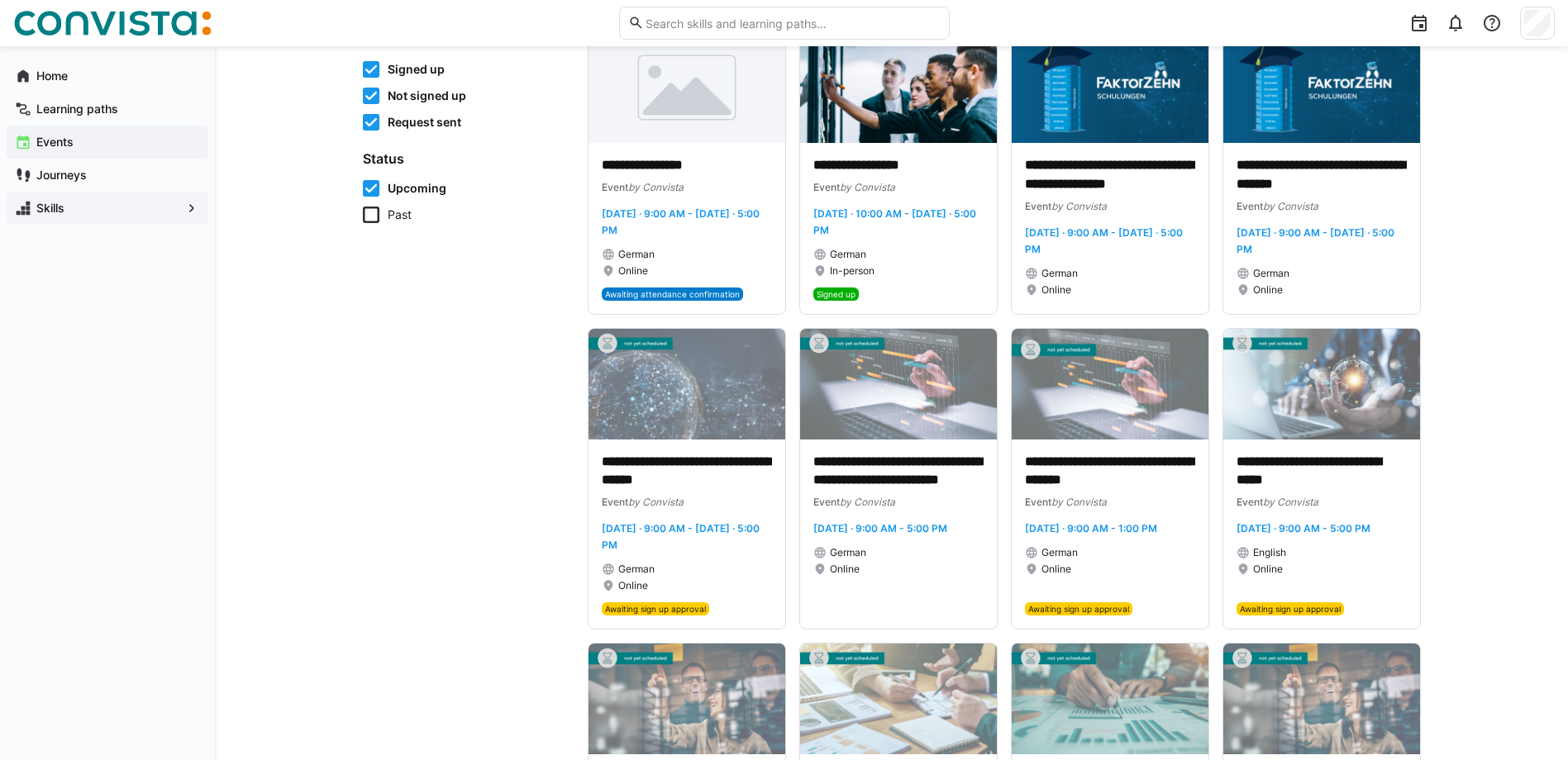
scroll to position [165, 0]
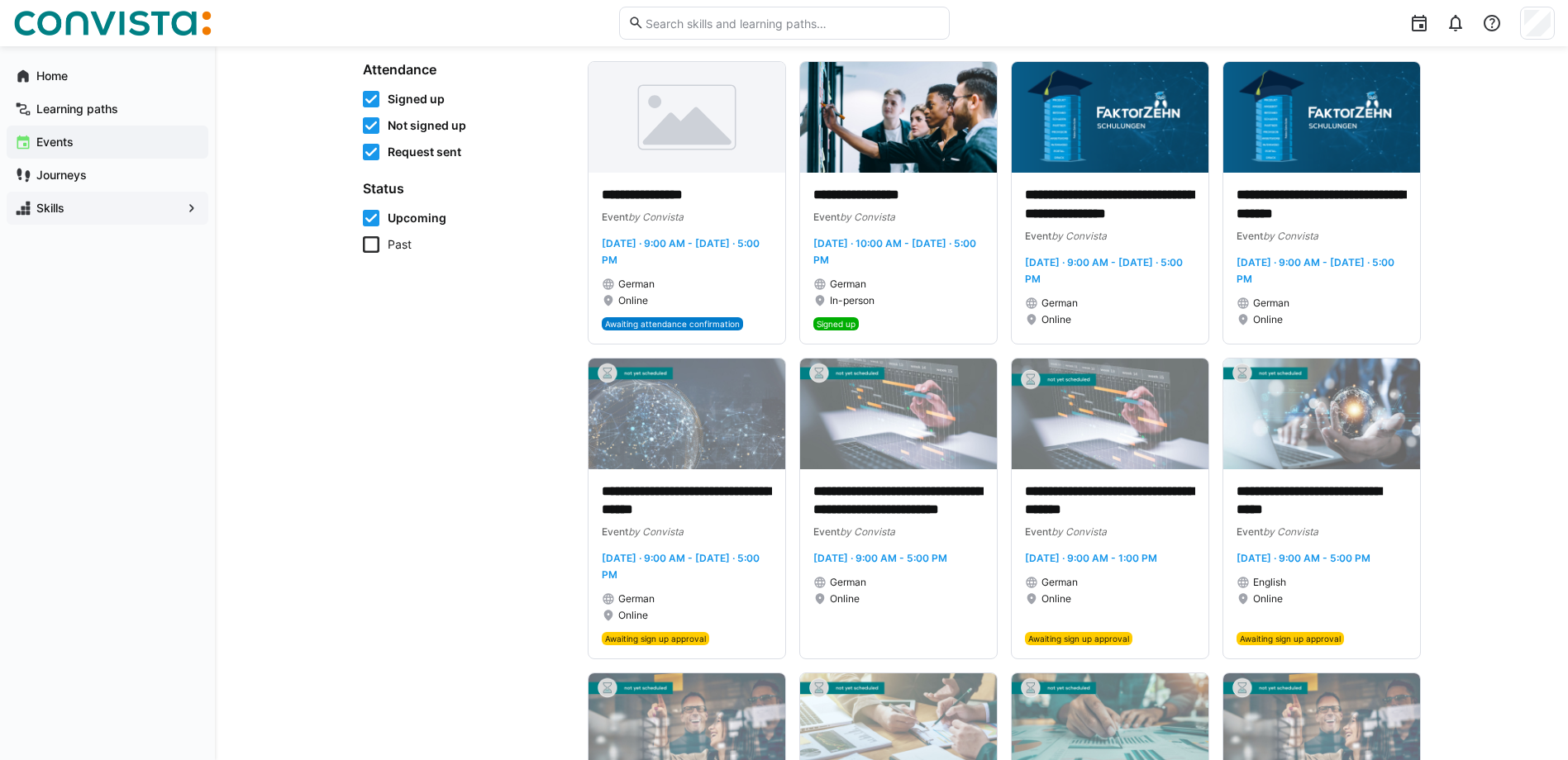
click at [369, 130] on icon at bounding box center [371, 126] width 17 height 17
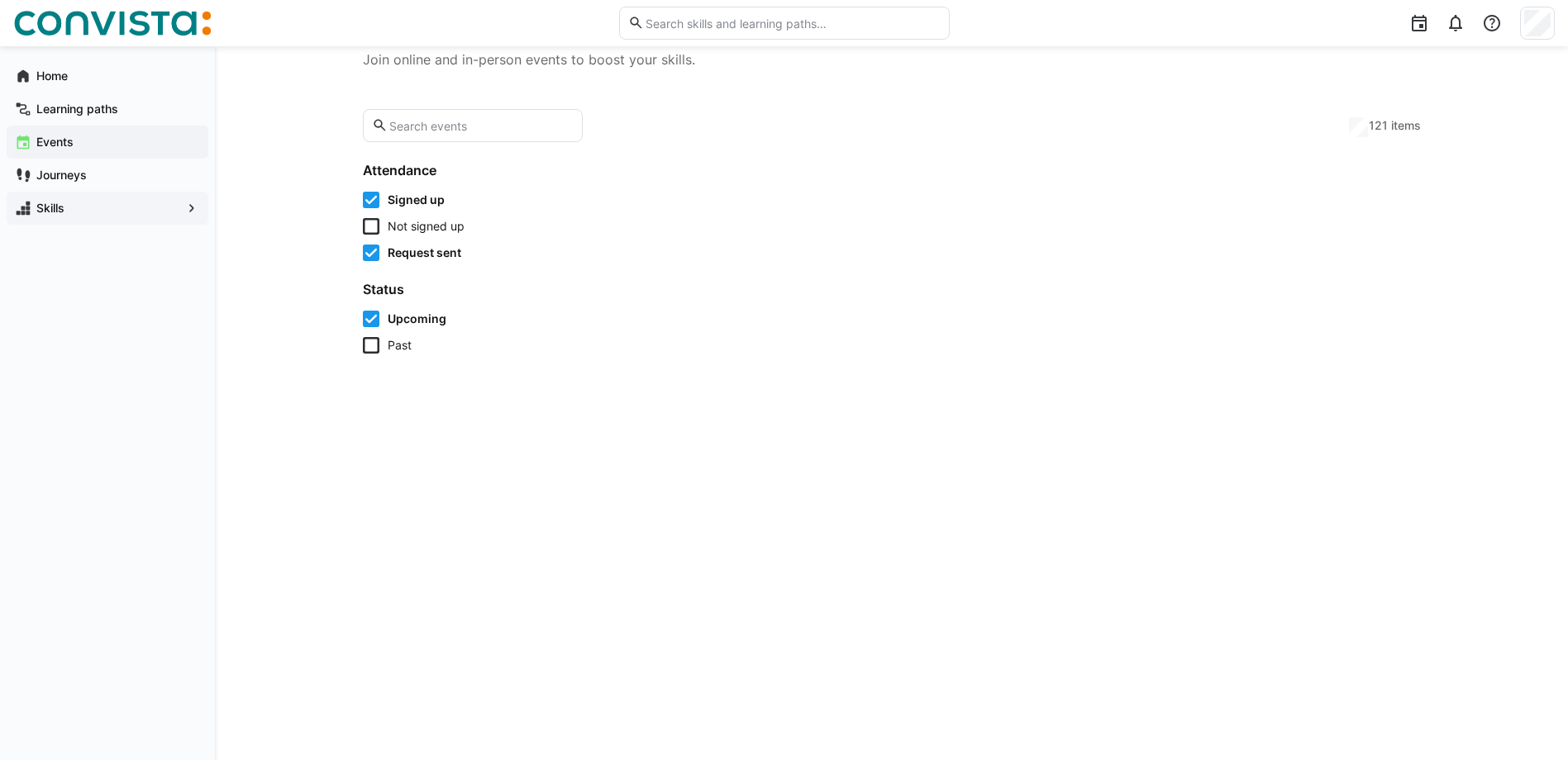
click at [372, 194] on icon at bounding box center [371, 200] width 17 height 17
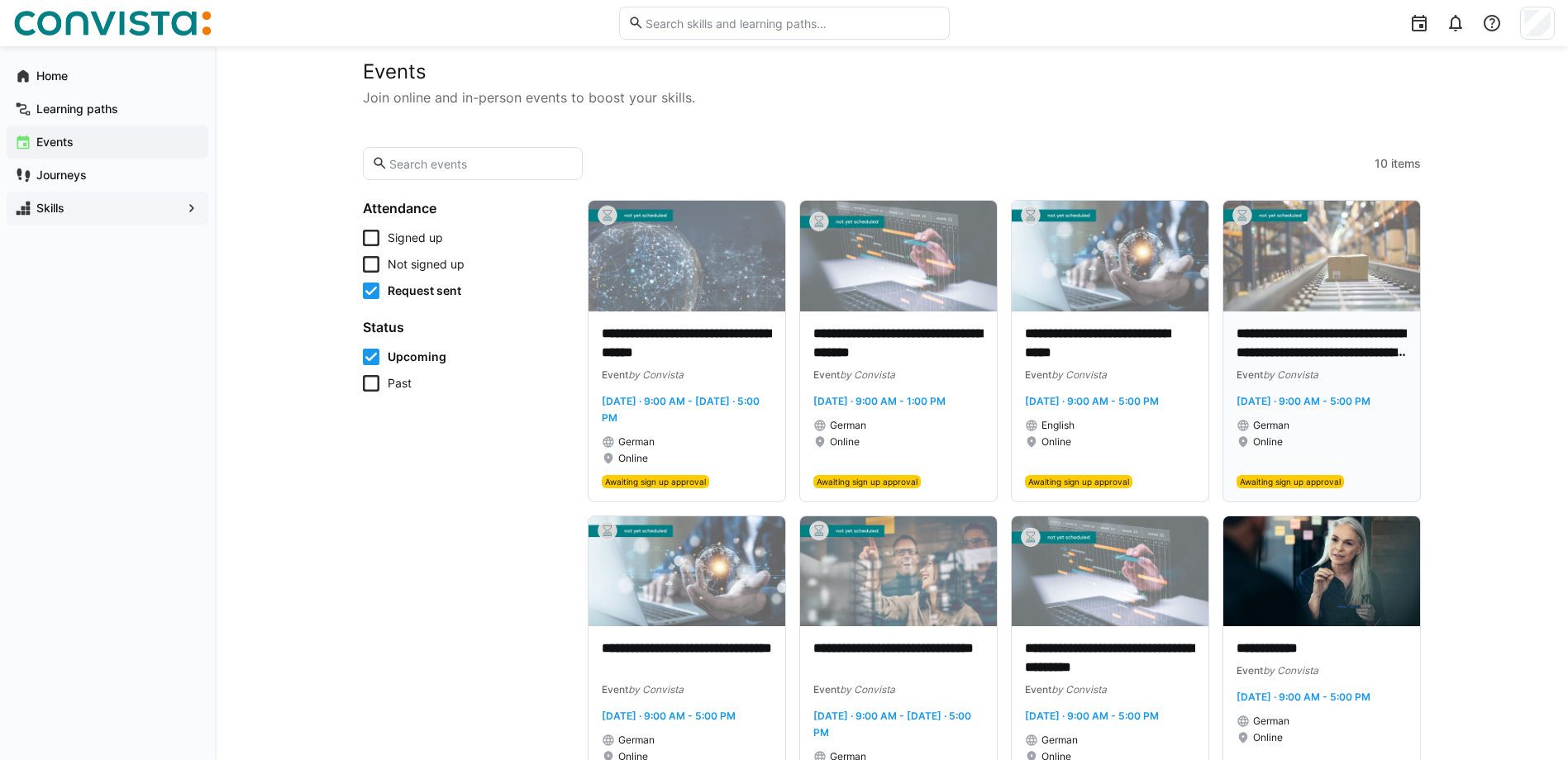
scroll to position [0, 0]
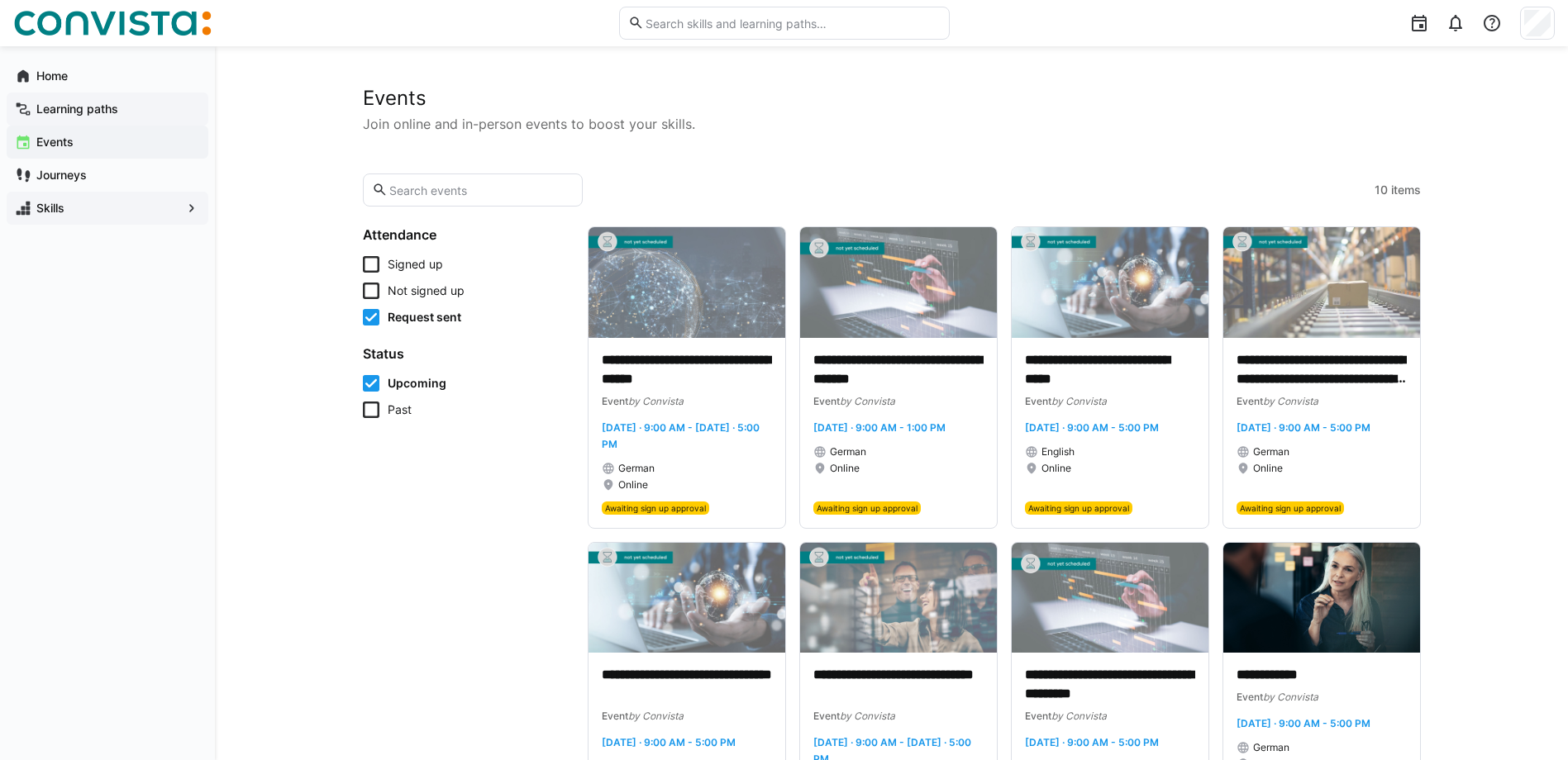
click at [56, 100] on div "Learning paths" at bounding box center [108, 109] width 202 height 33
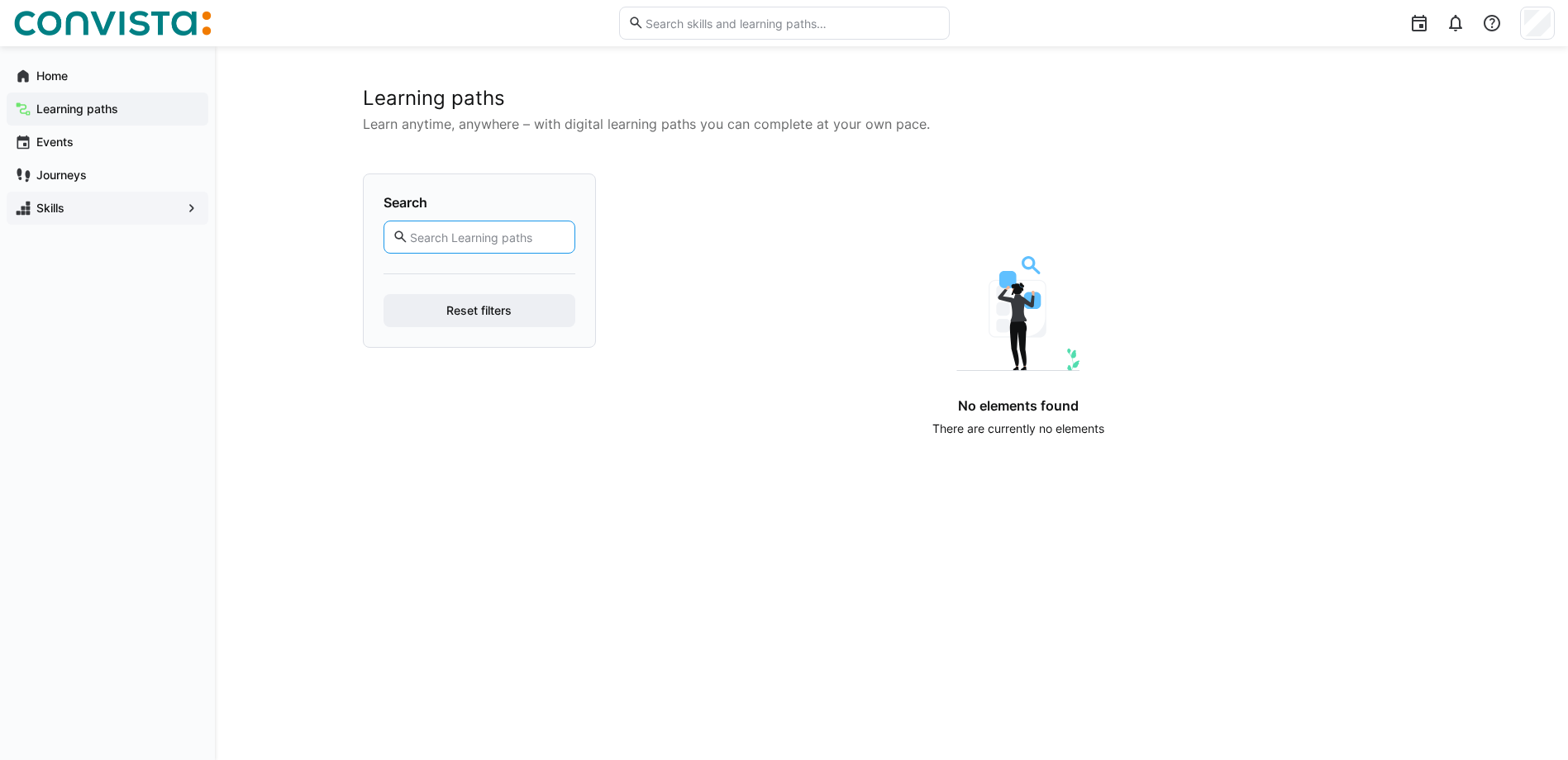
click at [521, 242] on input "text" at bounding box center [487, 237] width 157 height 15
click at [384, 294] on button "Reset filters" at bounding box center [480, 310] width 192 height 33
type input "ewm"
click at [384, 294] on button "Reset filters" at bounding box center [480, 310] width 192 height 33
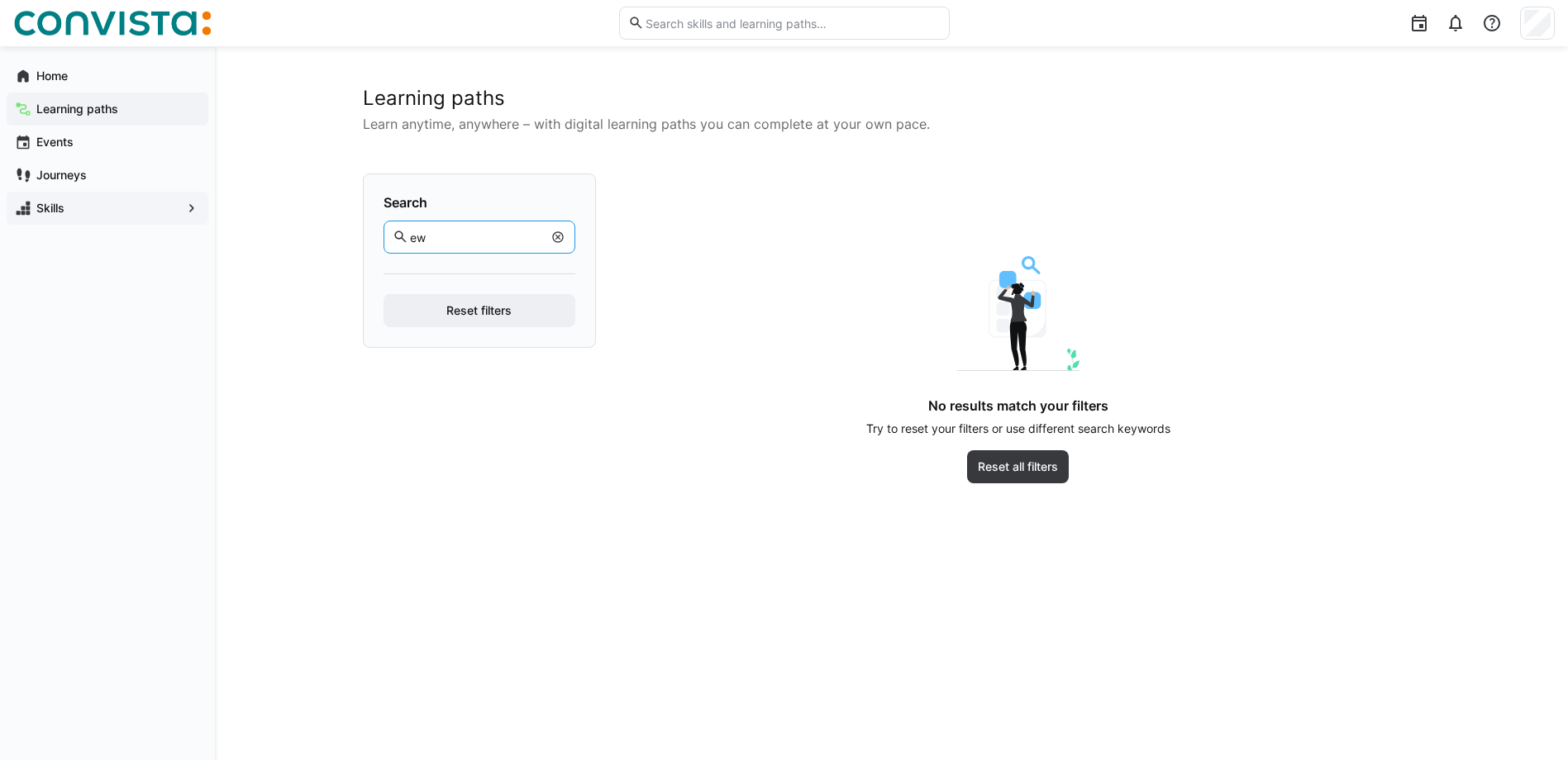
type input "e"
type input "consultant"
click at [384, 294] on button "Reset filters" at bounding box center [480, 310] width 192 height 33
click at [564, 235] on eds-icon at bounding box center [557, 237] width 13 height 13
click at [550, 305] on span "Reset filters" at bounding box center [480, 310] width 192 height 33
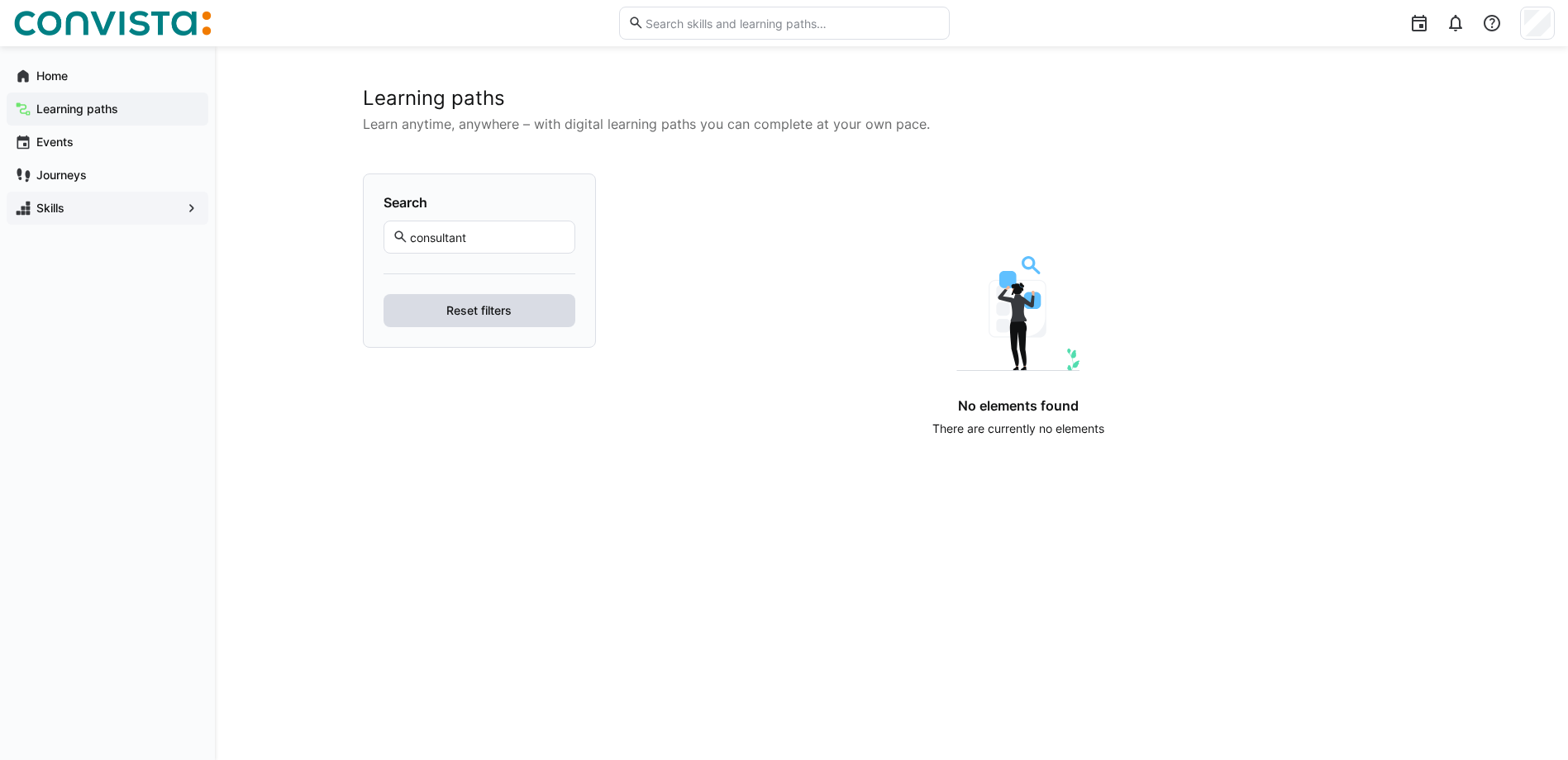
click at [551, 313] on span "Reset filters" at bounding box center [480, 310] width 192 height 33
click at [551, 309] on span "Reset filters" at bounding box center [480, 310] width 192 height 33
click at [550, 304] on span "Reset filters" at bounding box center [480, 310] width 192 height 33
click at [544, 302] on span "Reset filters" at bounding box center [480, 310] width 192 height 33
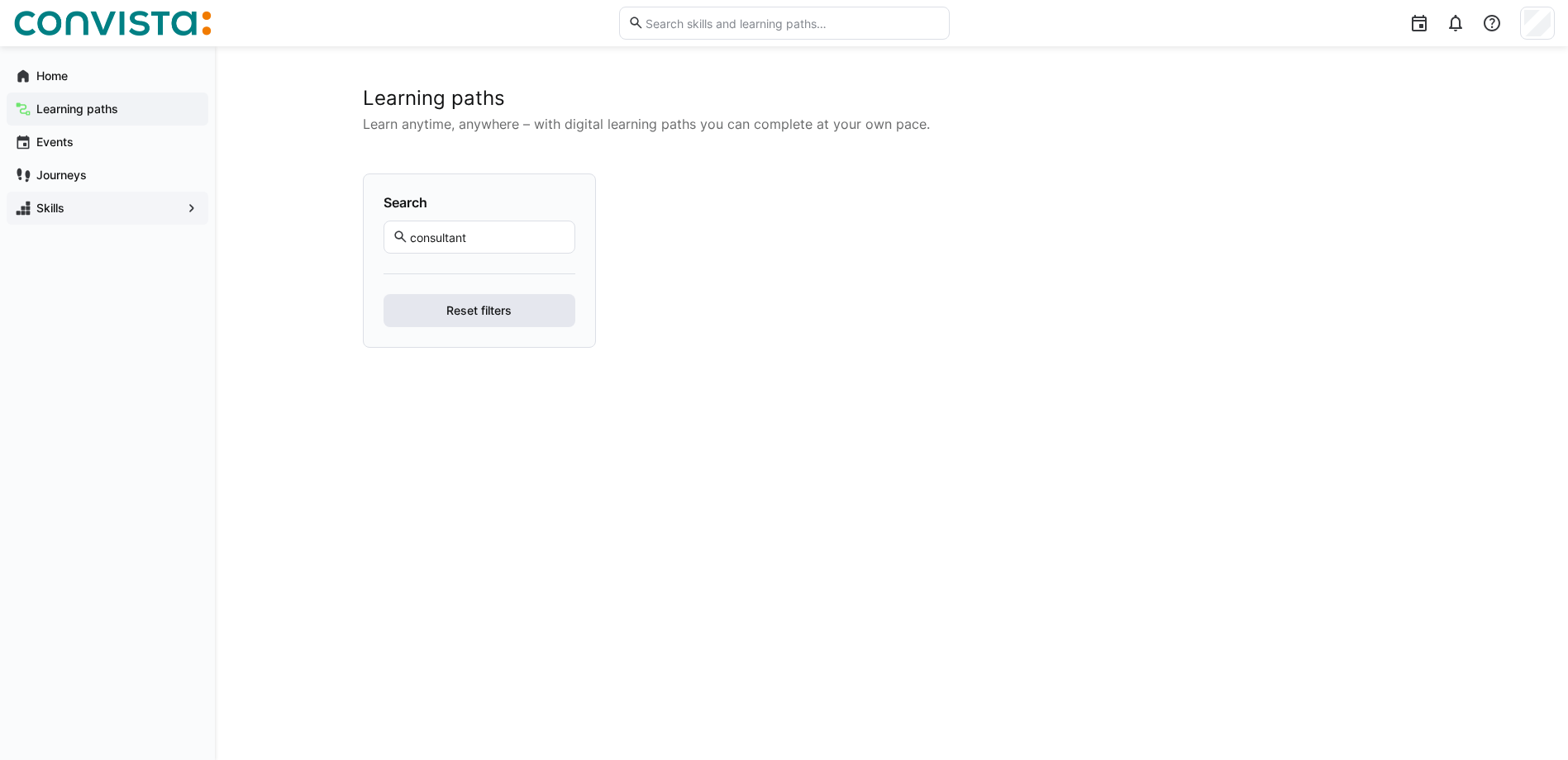
drag, startPoint x: 544, startPoint y: 296, endPoint x: 529, endPoint y: 305, distance: 17.5
click at [537, 303] on span "Reset filters" at bounding box center [480, 310] width 192 height 33
click at [0, 0] on app-navigation-label "Events" at bounding box center [0, 0] width 0 height 0
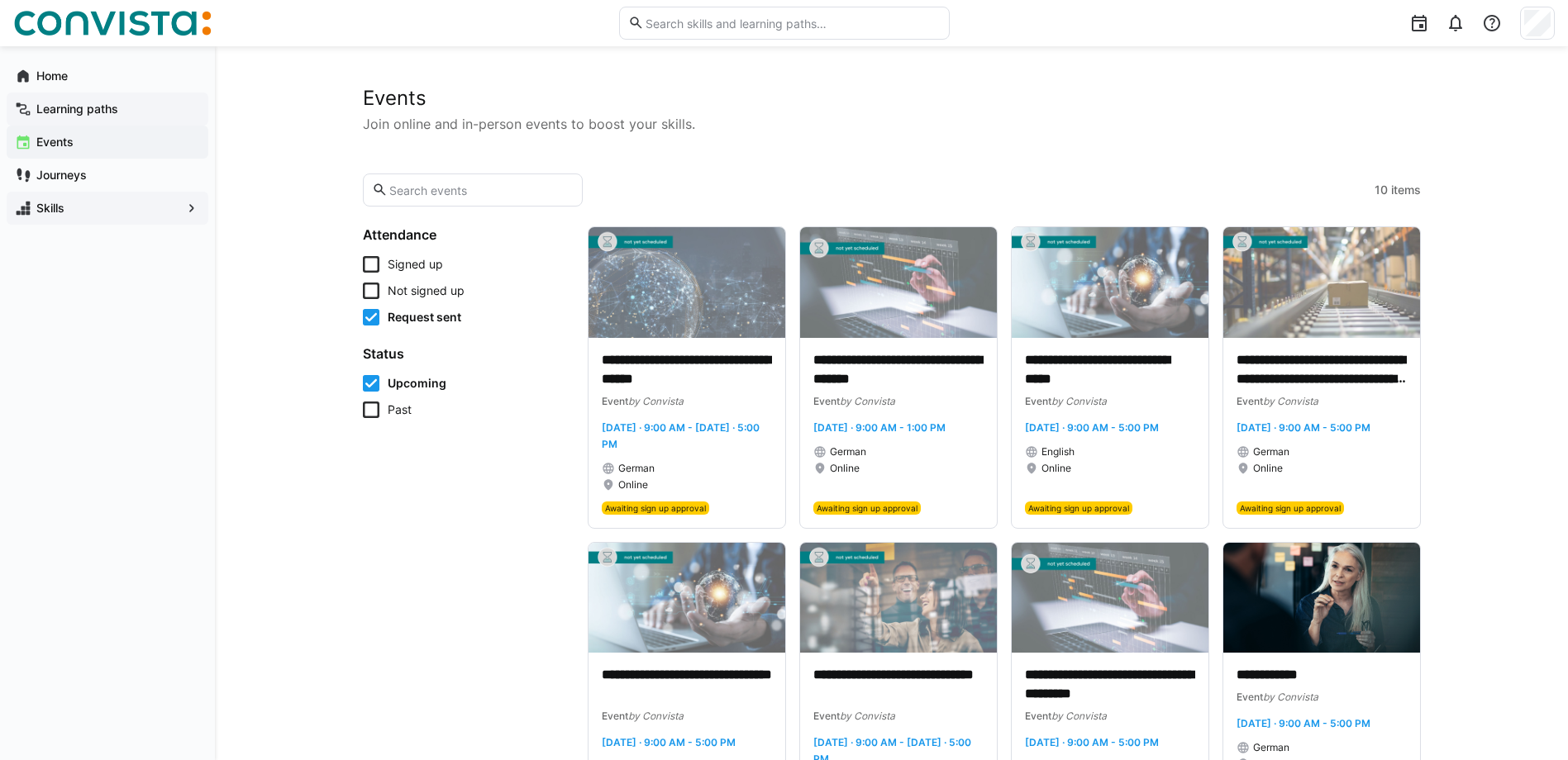
click at [55, 95] on div "Learning paths" at bounding box center [108, 109] width 202 height 33
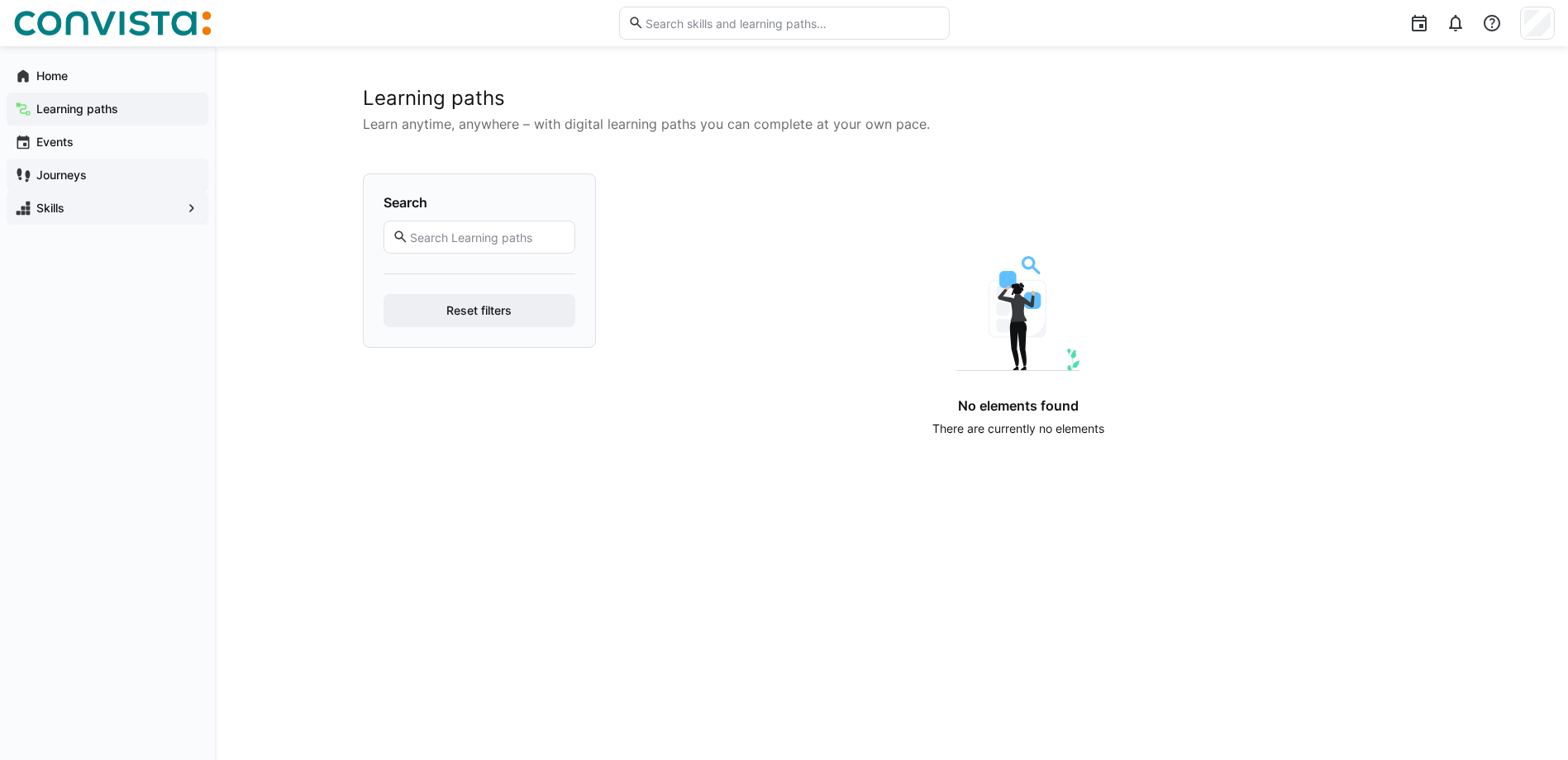
click at [0, 0] on app-navigation-label "Journeys" at bounding box center [0, 0] width 0 height 0
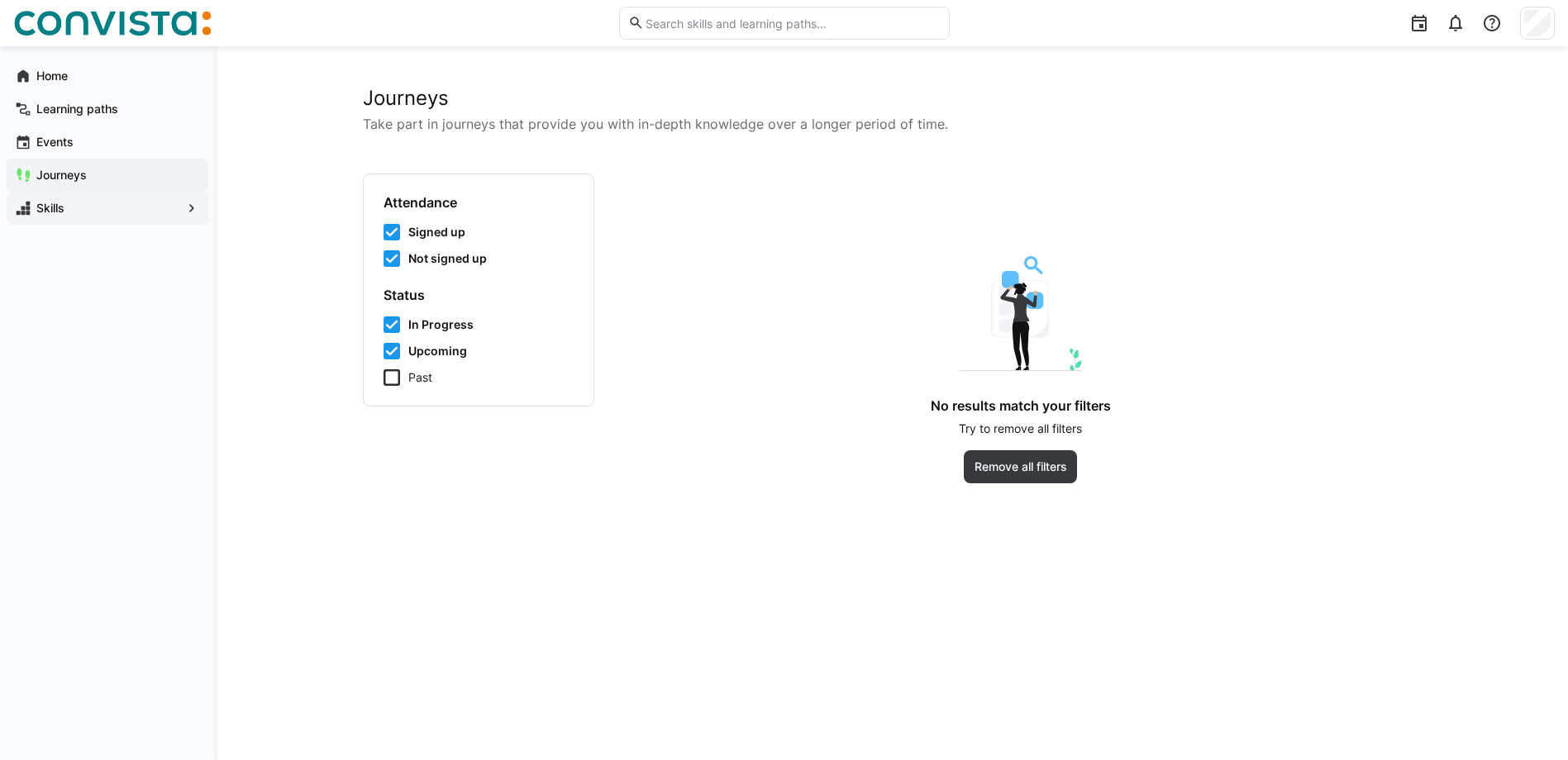
click at [127, 210] on span "Skills" at bounding box center [107, 208] width 147 height 17
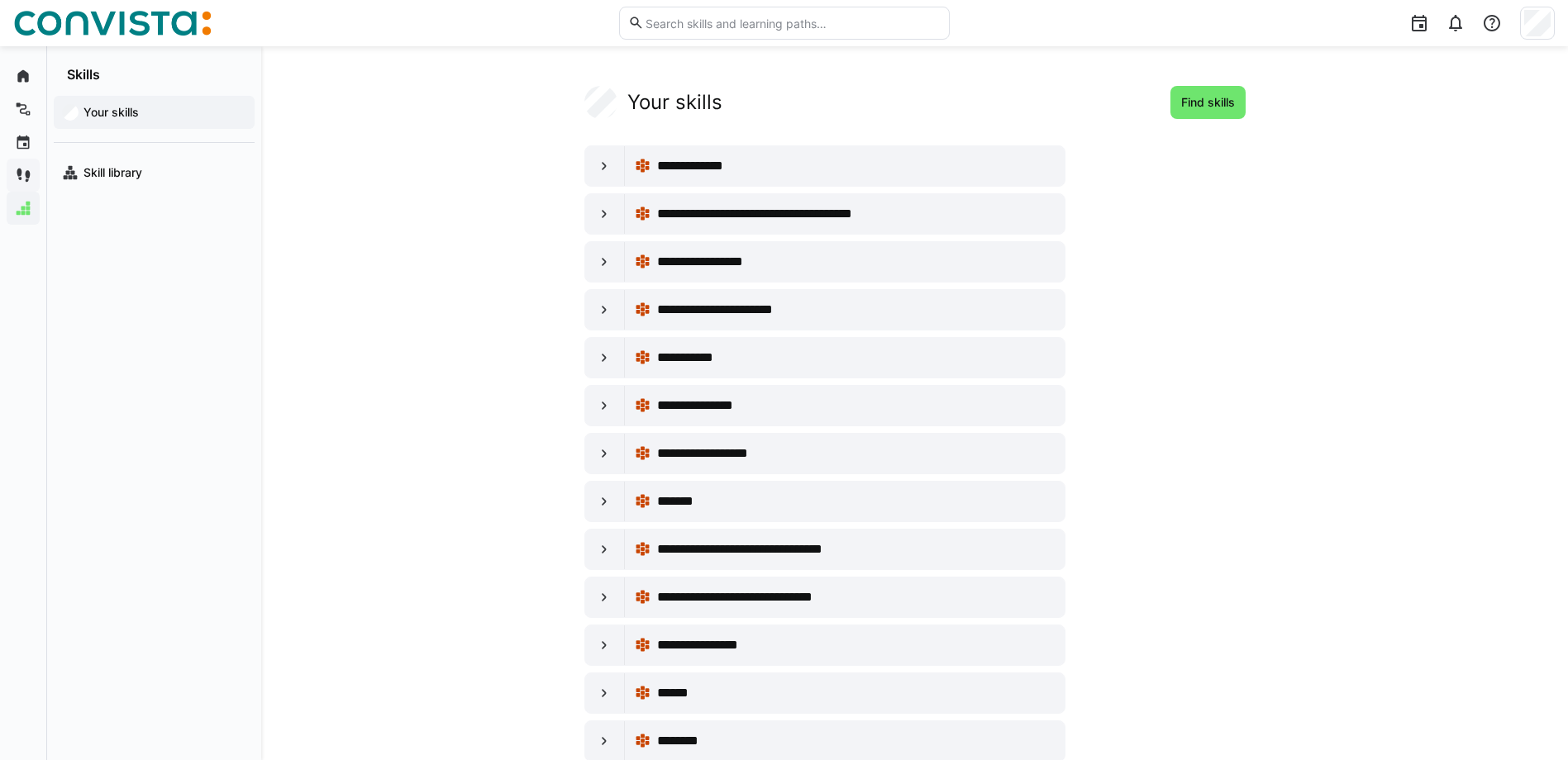
click at [1166, 90] on div "Find skills" at bounding box center [1205, 102] width 82 height 33
click at [1175, 91] on div "Find skills" at bounding box center [1205, 102] width 82 height 33
click at [1221, 100] on span "Find skills" at bounding box center [1208, 102] width 58 height 17
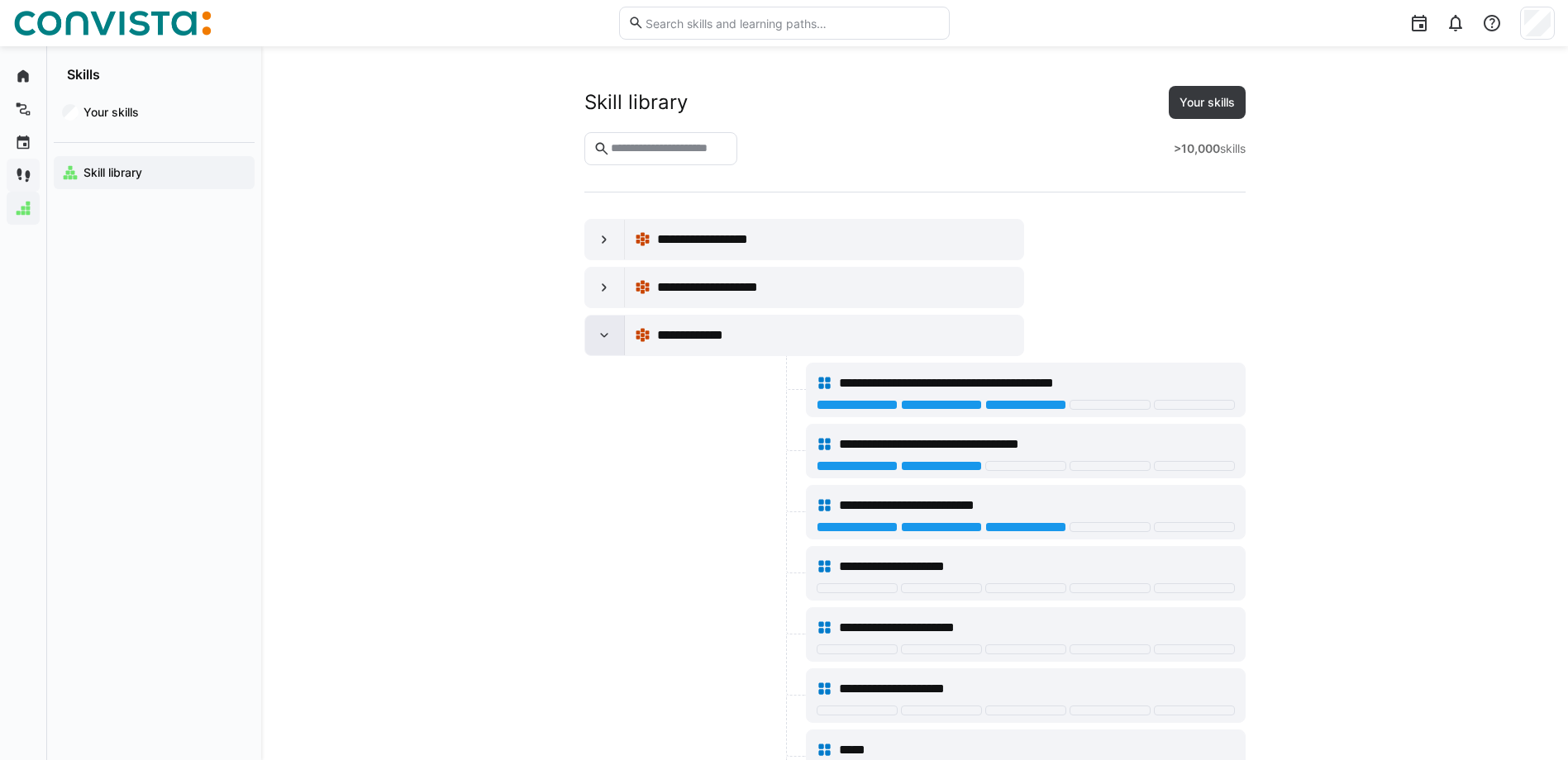
click at [614, 346] on div at bounding box center [605, 335] width 40 height 40
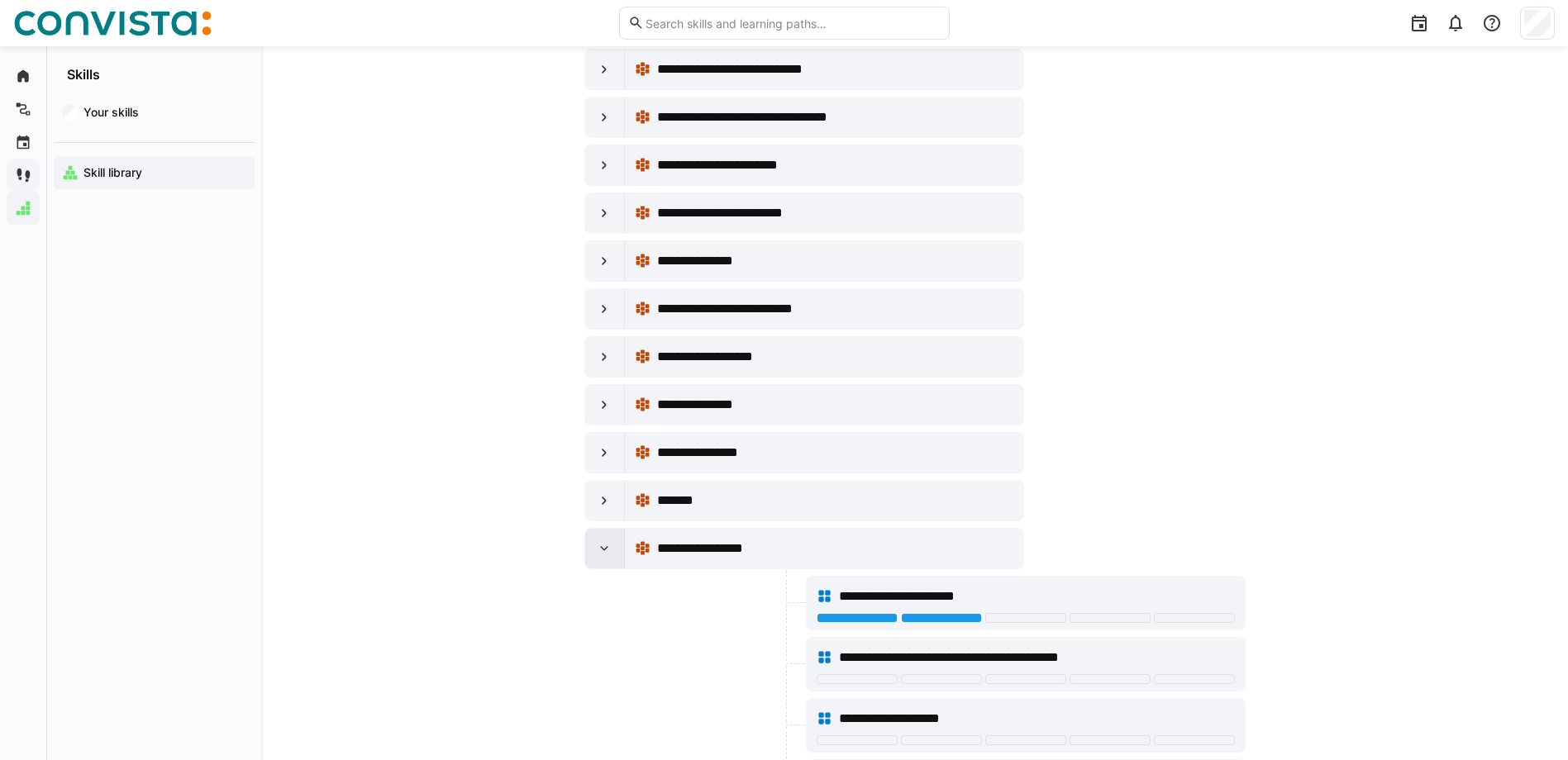
scroll to position [496, 0]
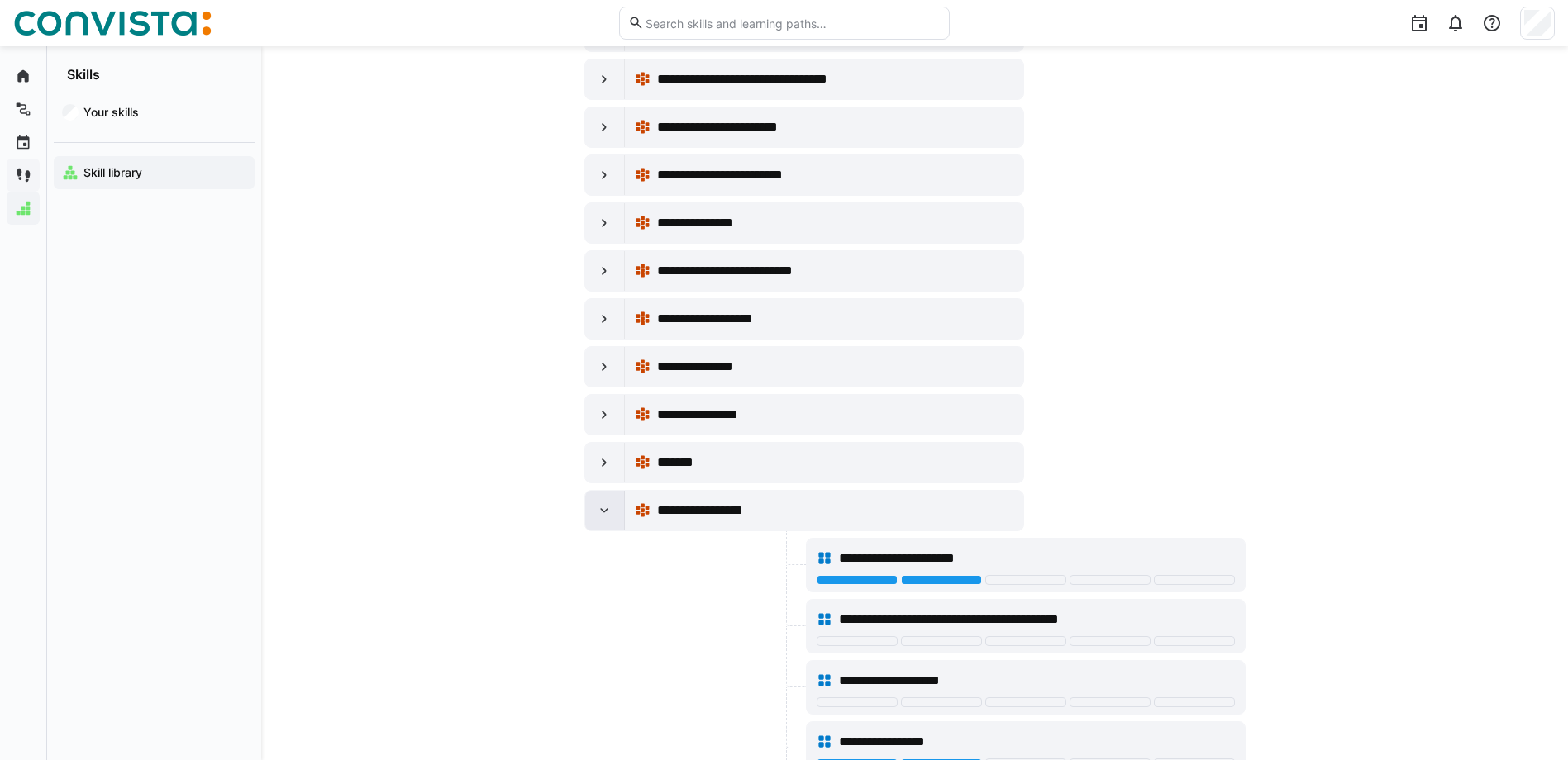
click at [598, 500] on div at bounding box center [605, 511] width 40 height 40
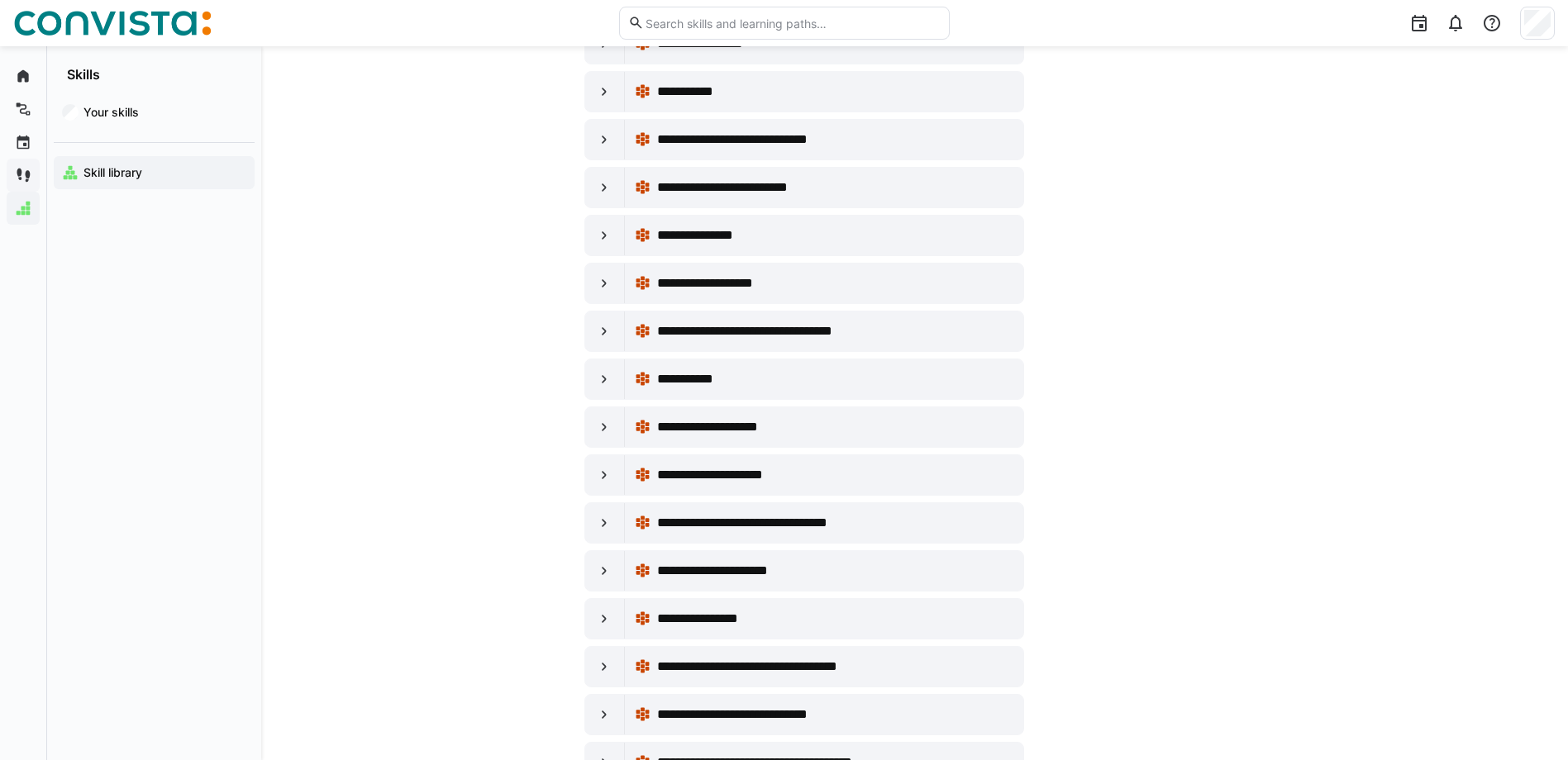
scroll to position [992, 0]
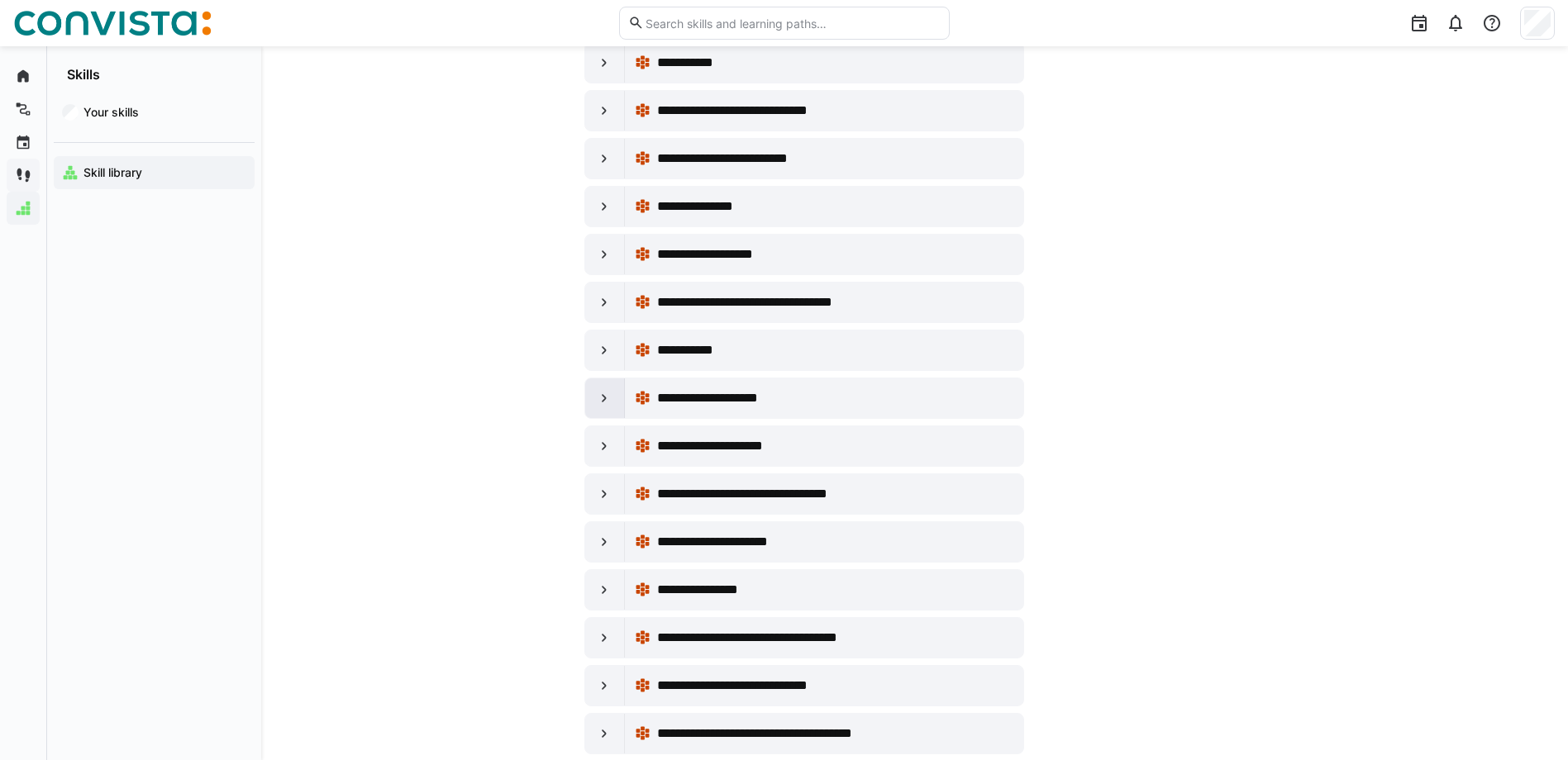
click at [603, 396] on eds-icon at bounding box center [604, 398] width 17 height 17
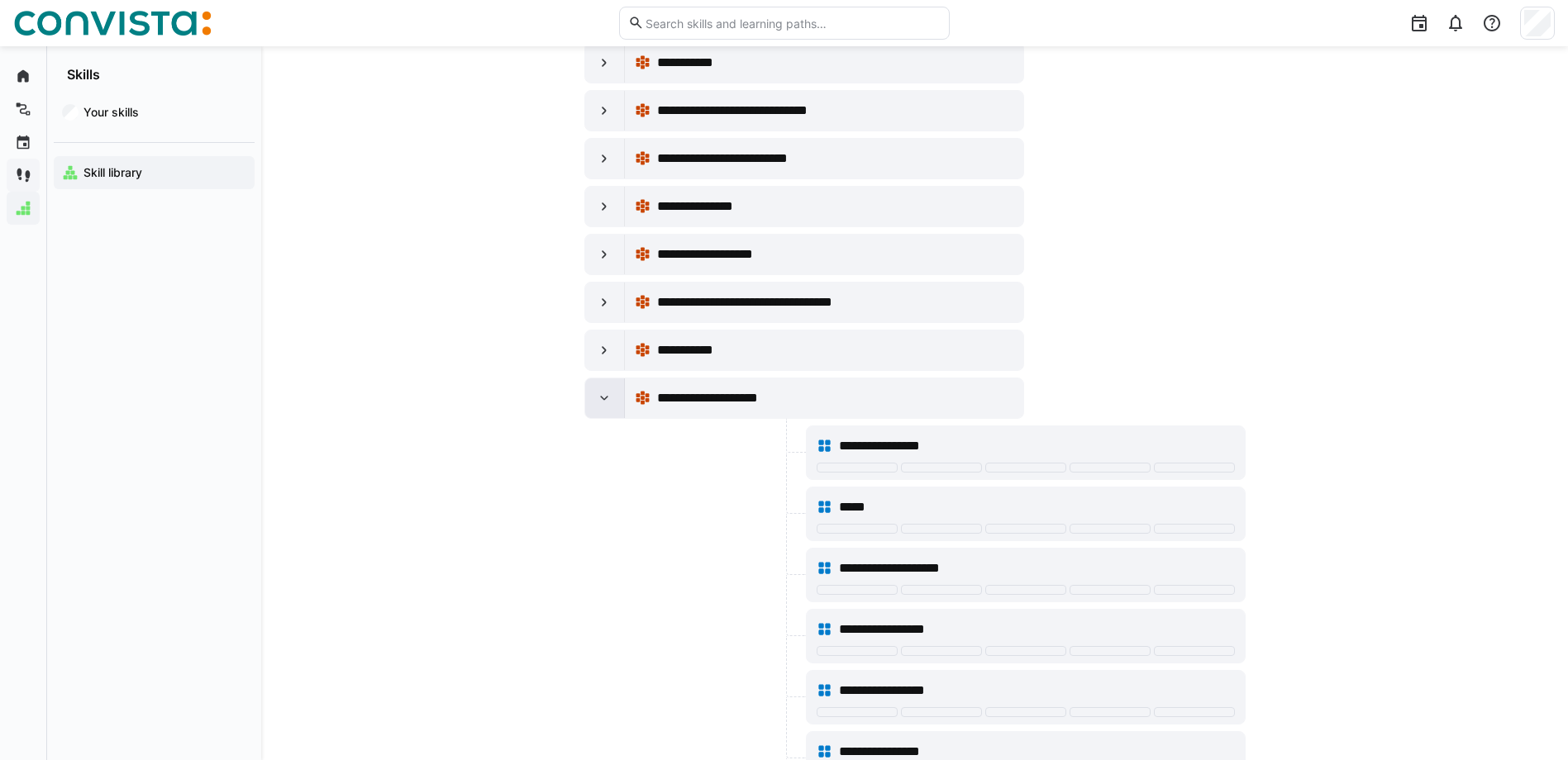
click at [616, 394] on div at bounding box center [605, 399] width 40 height 40
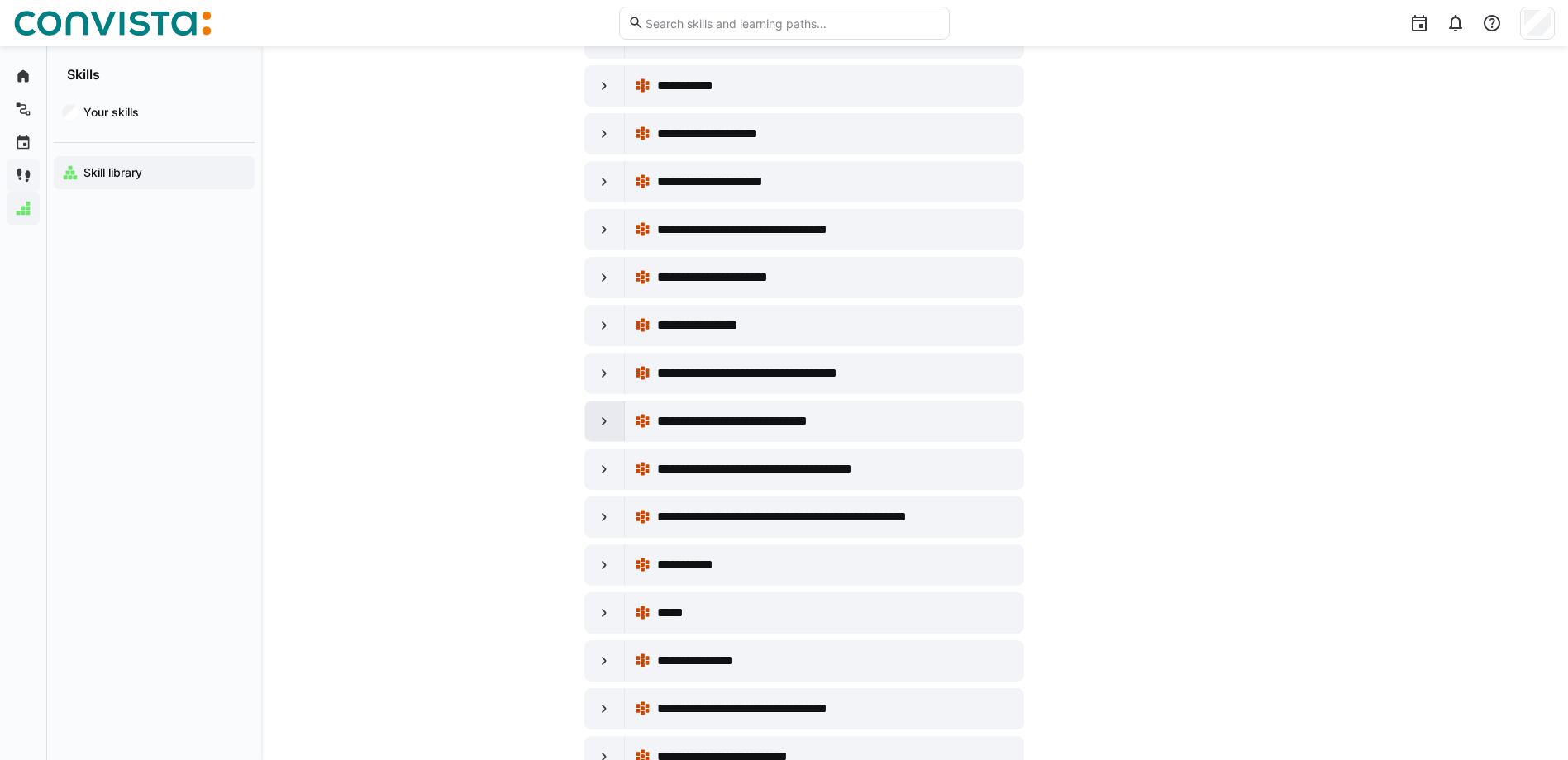
scroll to position [1322, 0]
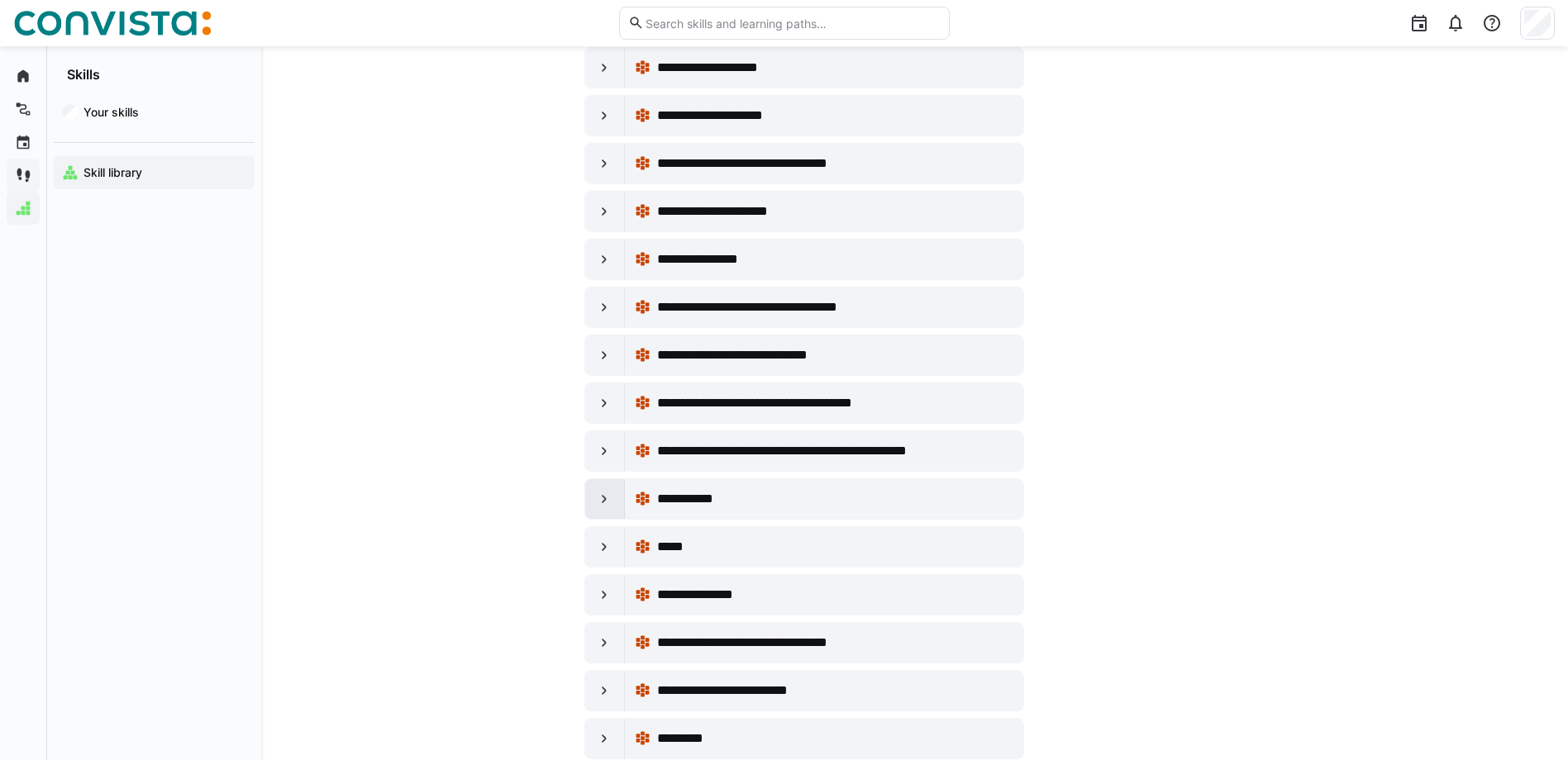
click at [601, 499] on eds-icon at bounding box center [604, 499] width 17 height 17
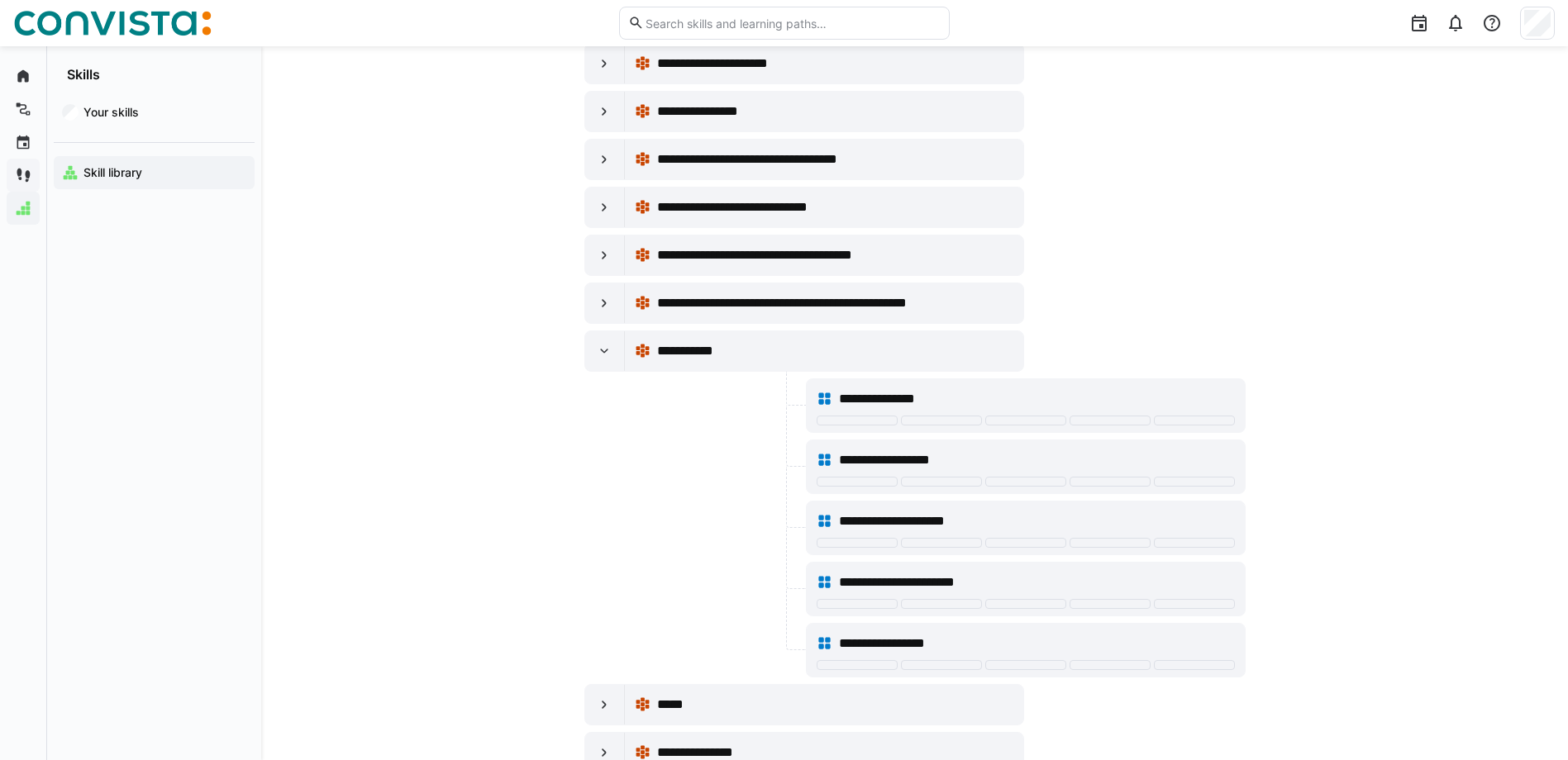
scroll to position [1570, 0]
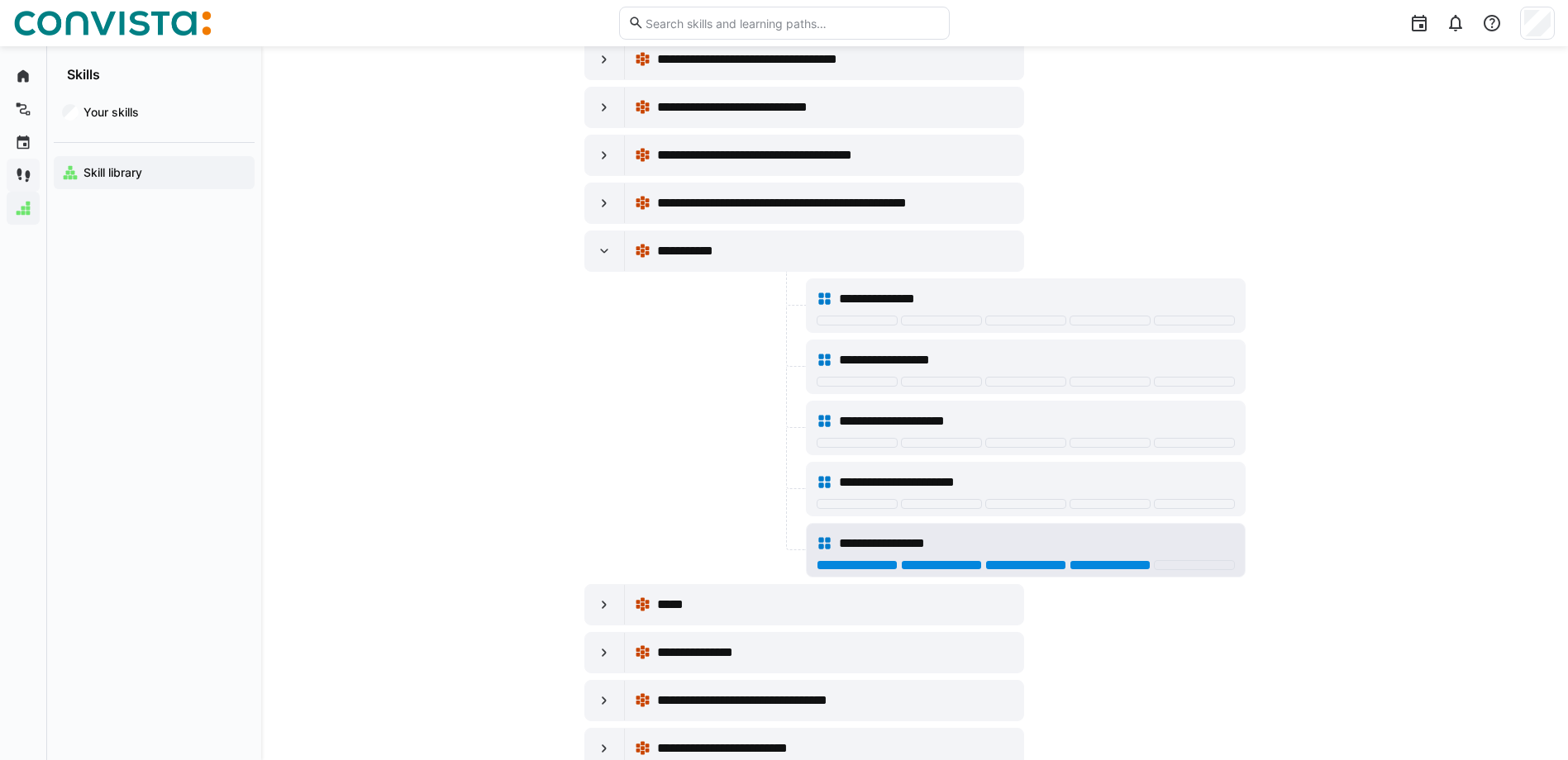
click at [1096, 568] on div at bounding box center [1111, 565] width 81 height 10
click at [594, 246] on div at bounding box center [605, 251] width 40 height 40
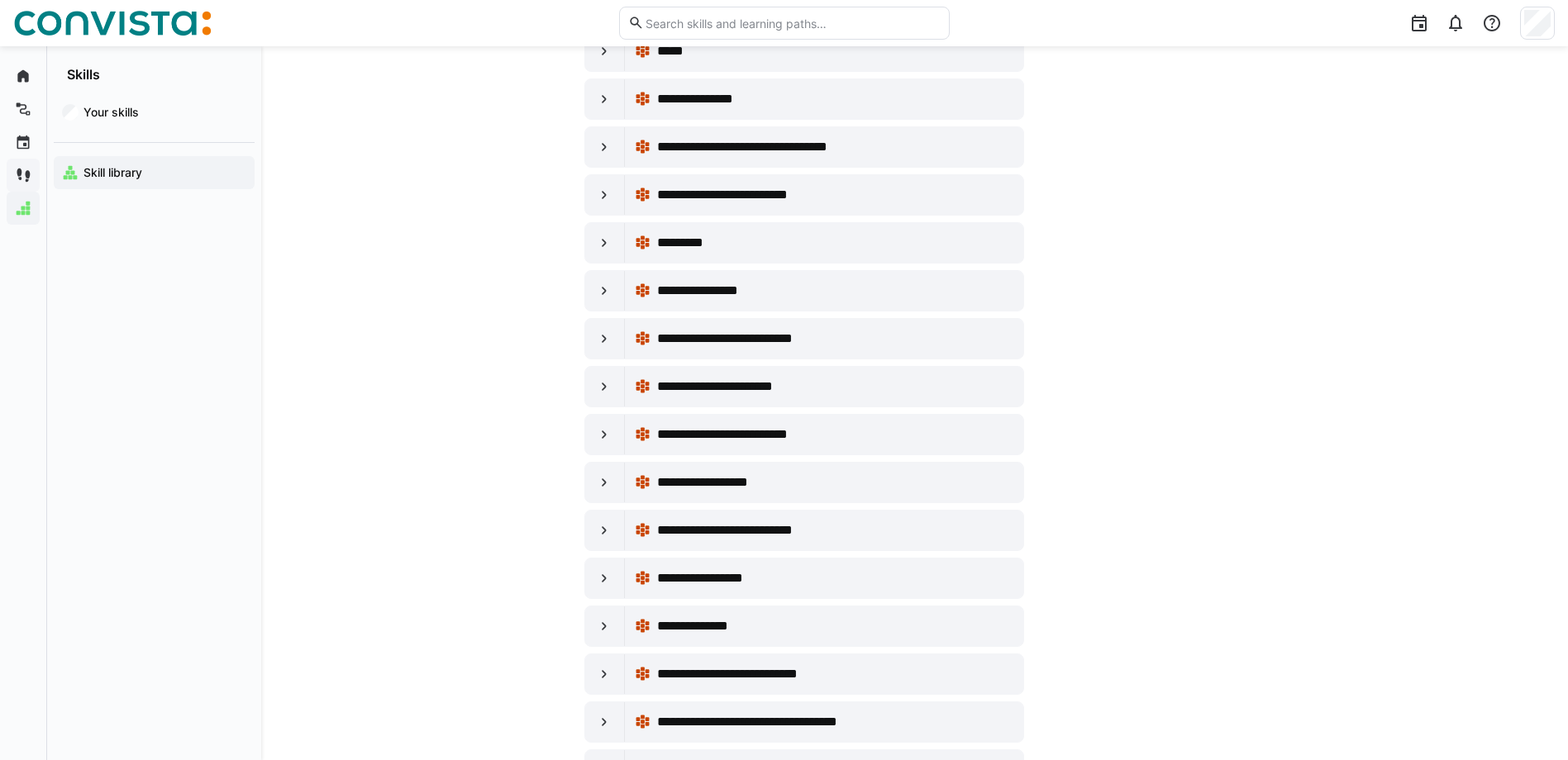
scroll to position [1736, 0]
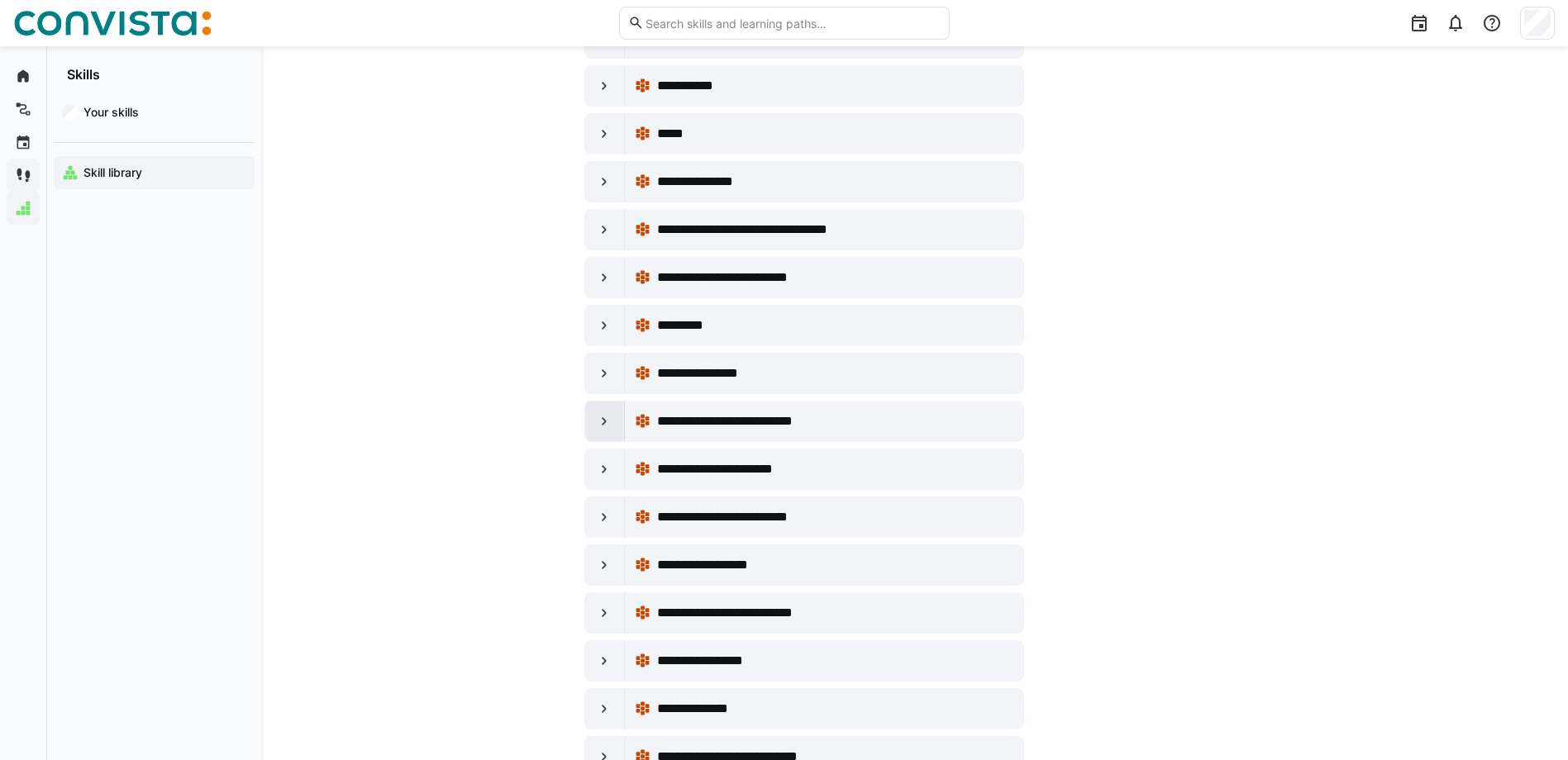
click at [593, 414] on div at bounding box center [605, 422] width 40 height 40
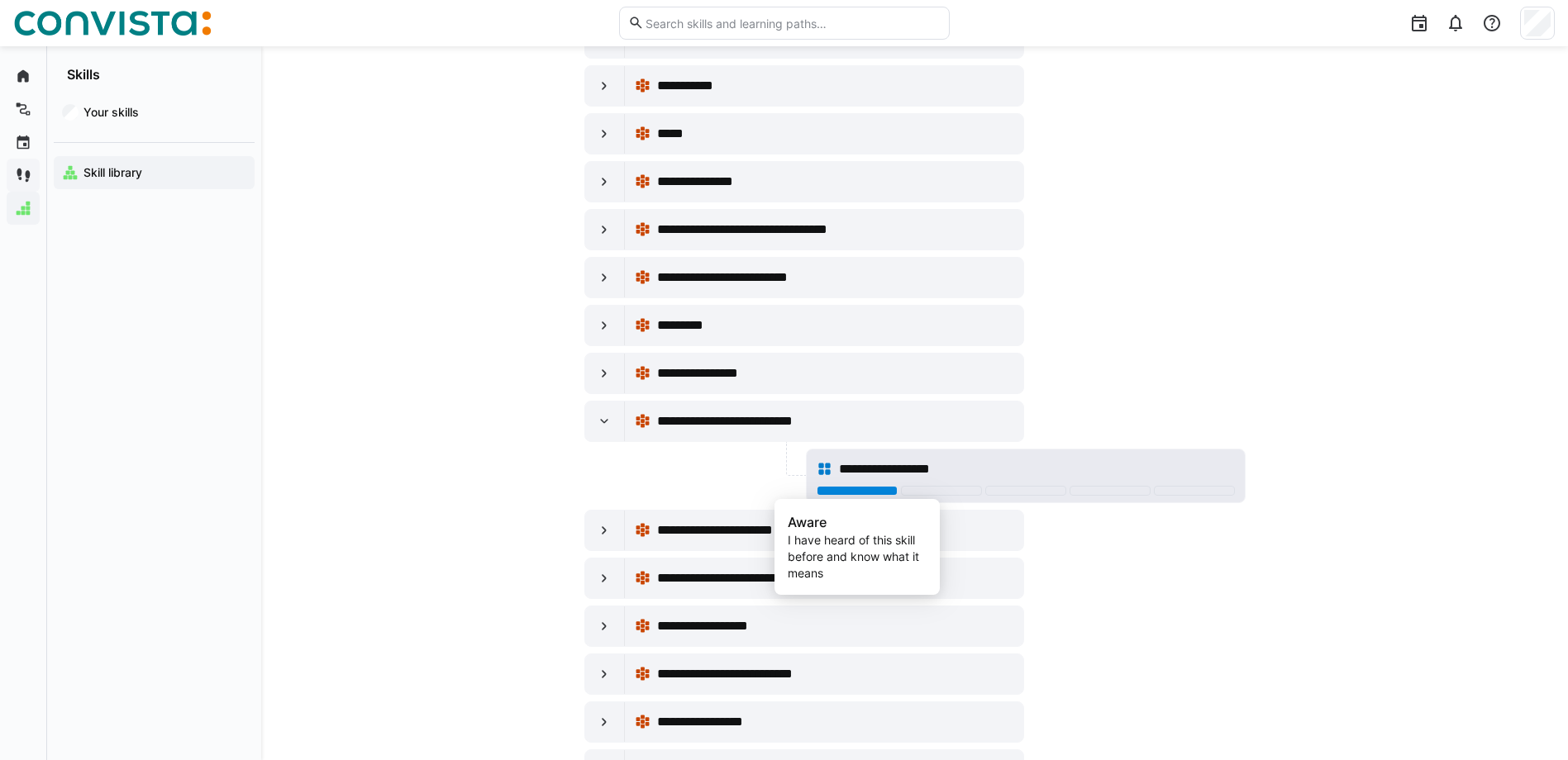
click at [853, 492] on div at bounding box center [857, 491] width 81 height 10
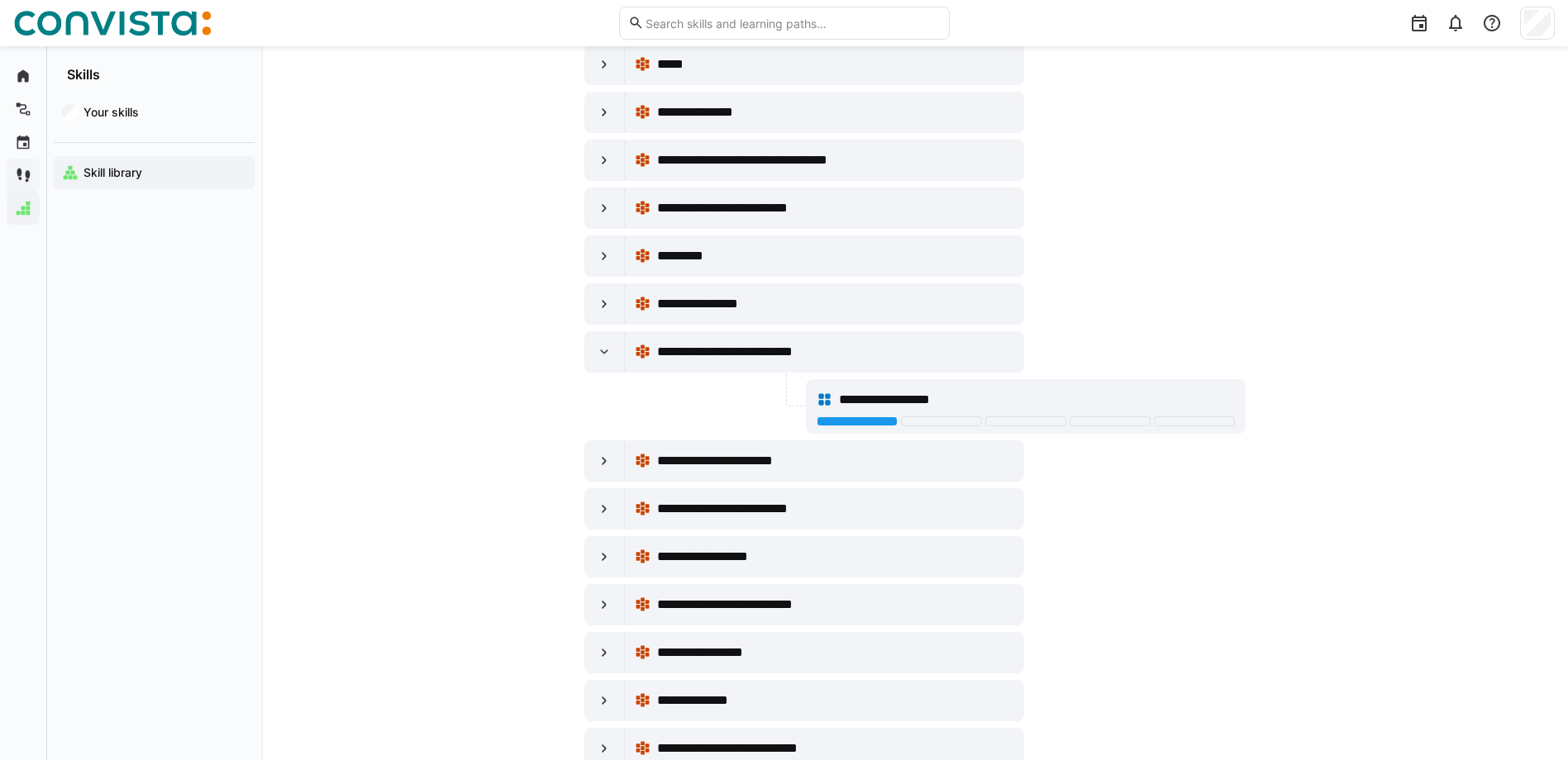
scroll to position [1901, 0]
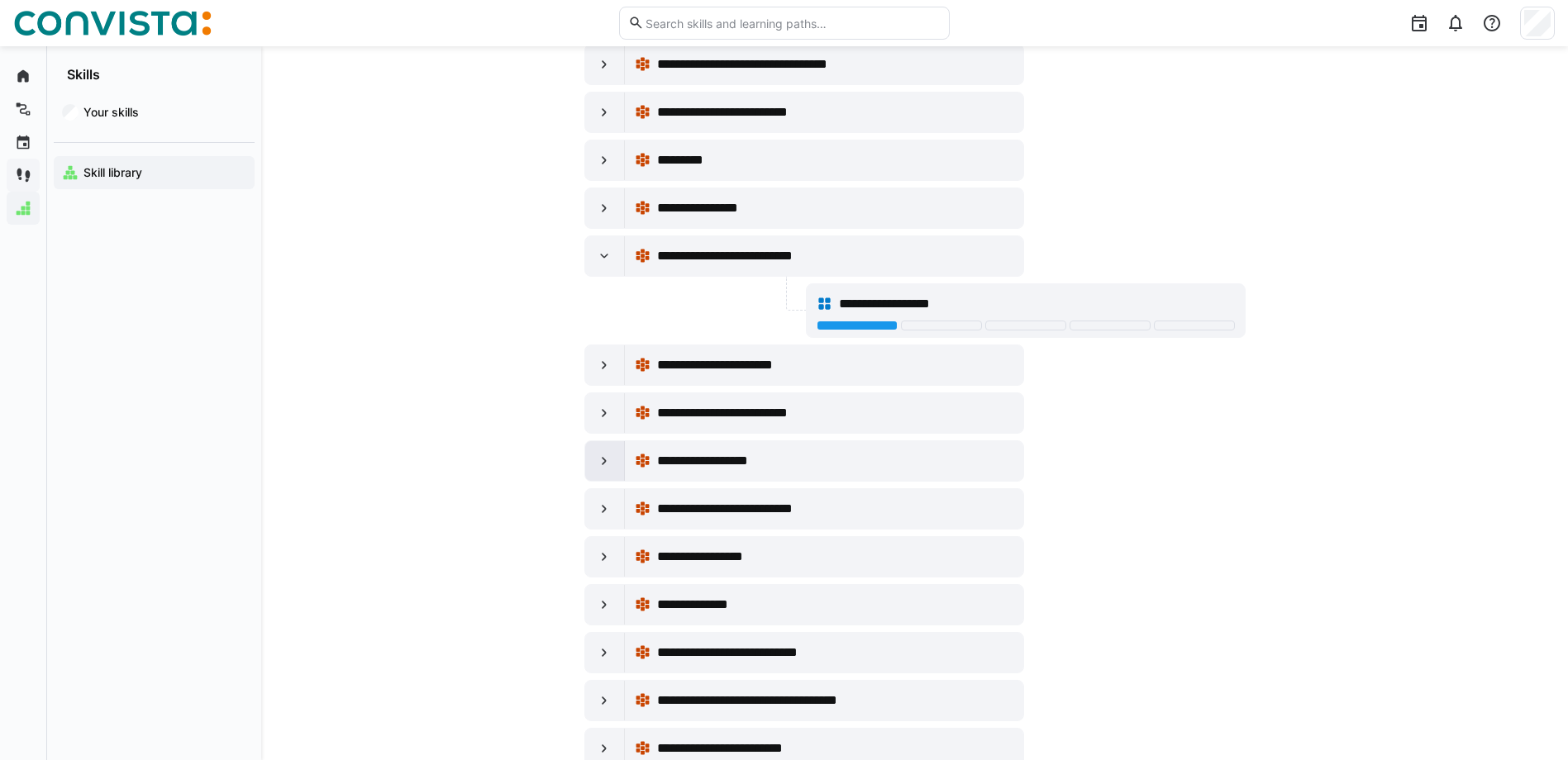
click at [615, 461] on div at bounding box center [605, 461] width 40 height 40
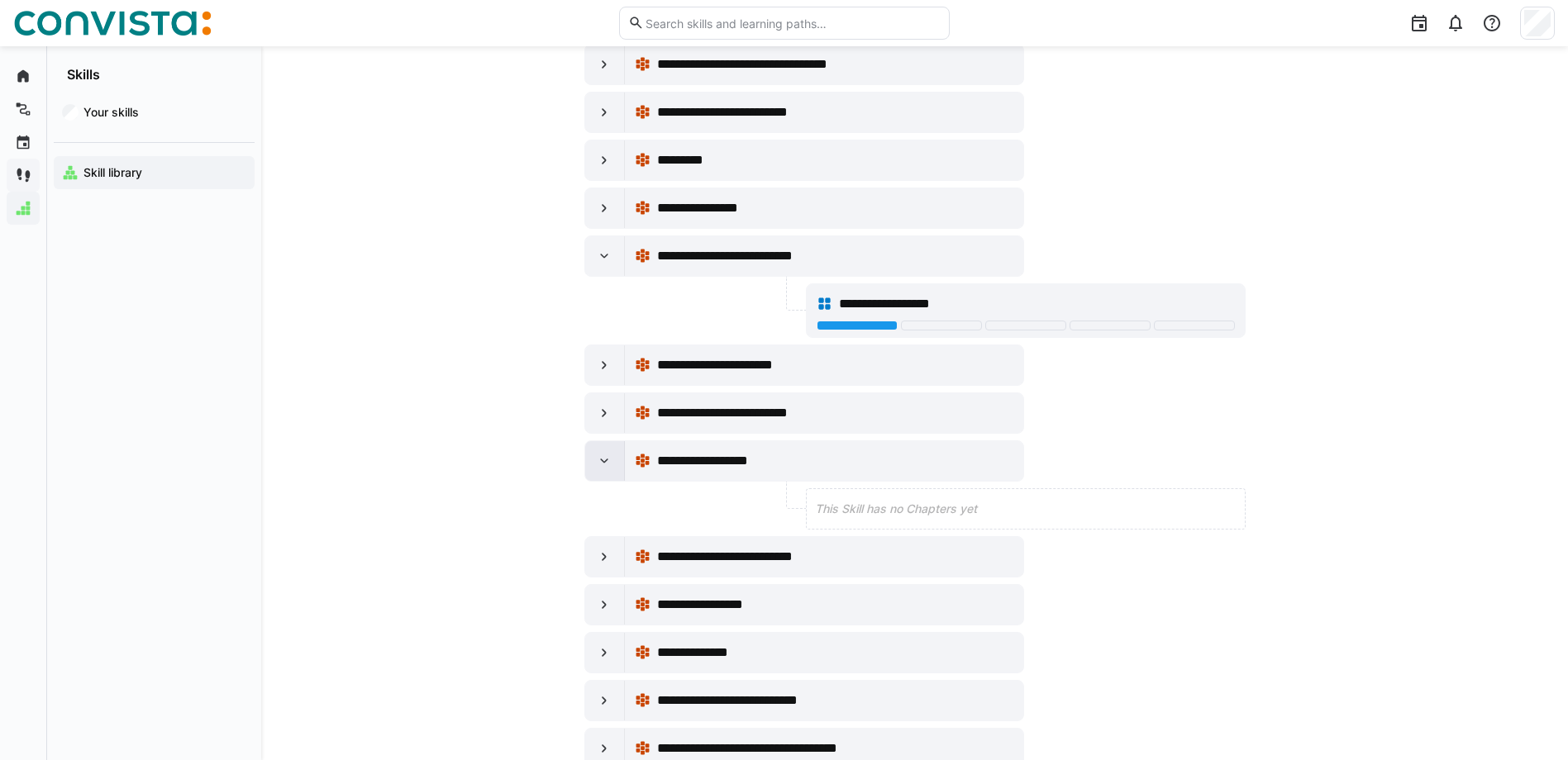
click at [614, 460] on div at bounding box center [605, 461] width 40 height 40
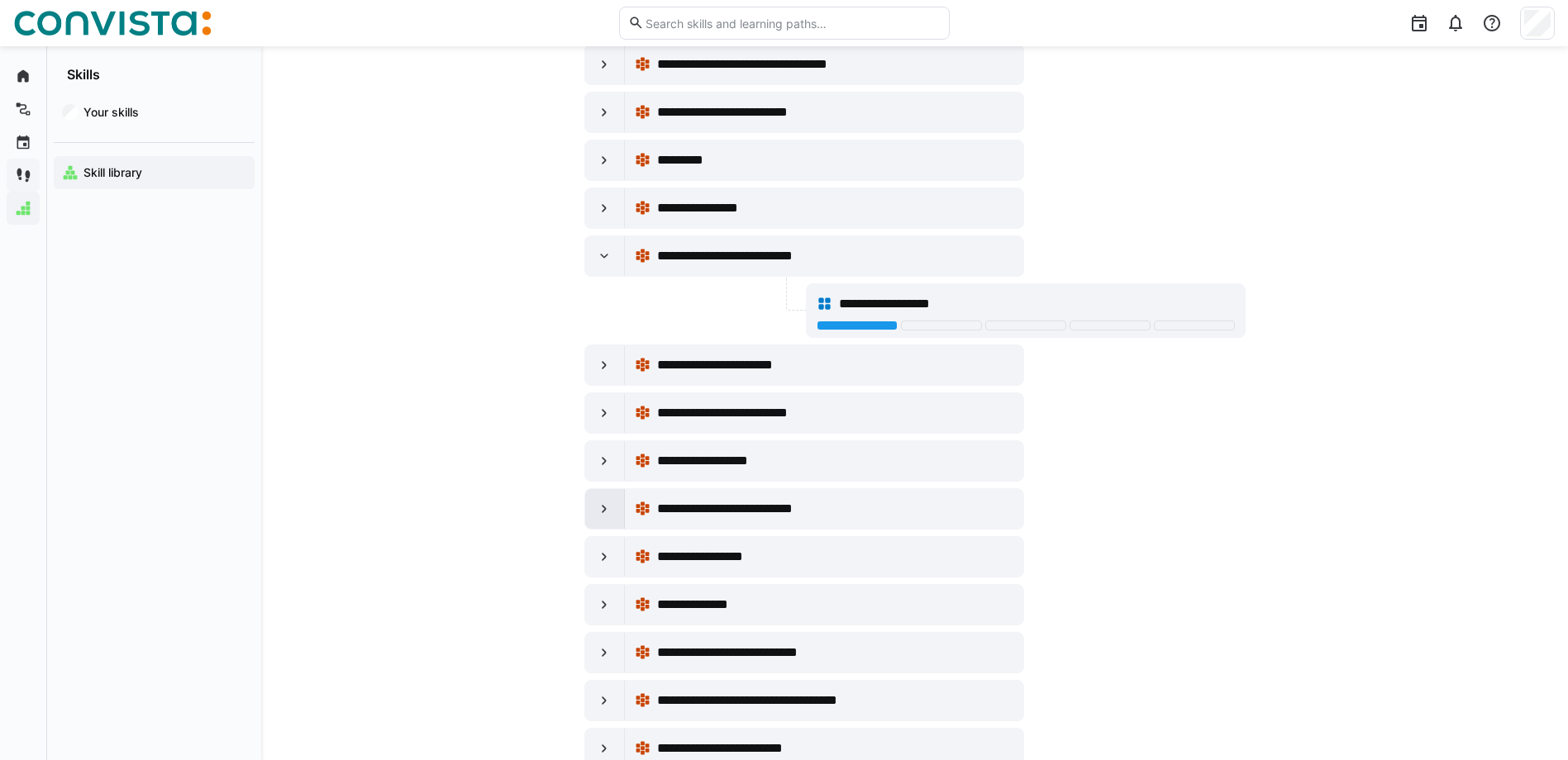
click at [602, 518] on div at bounding box center [605, 509] width 40 height 40
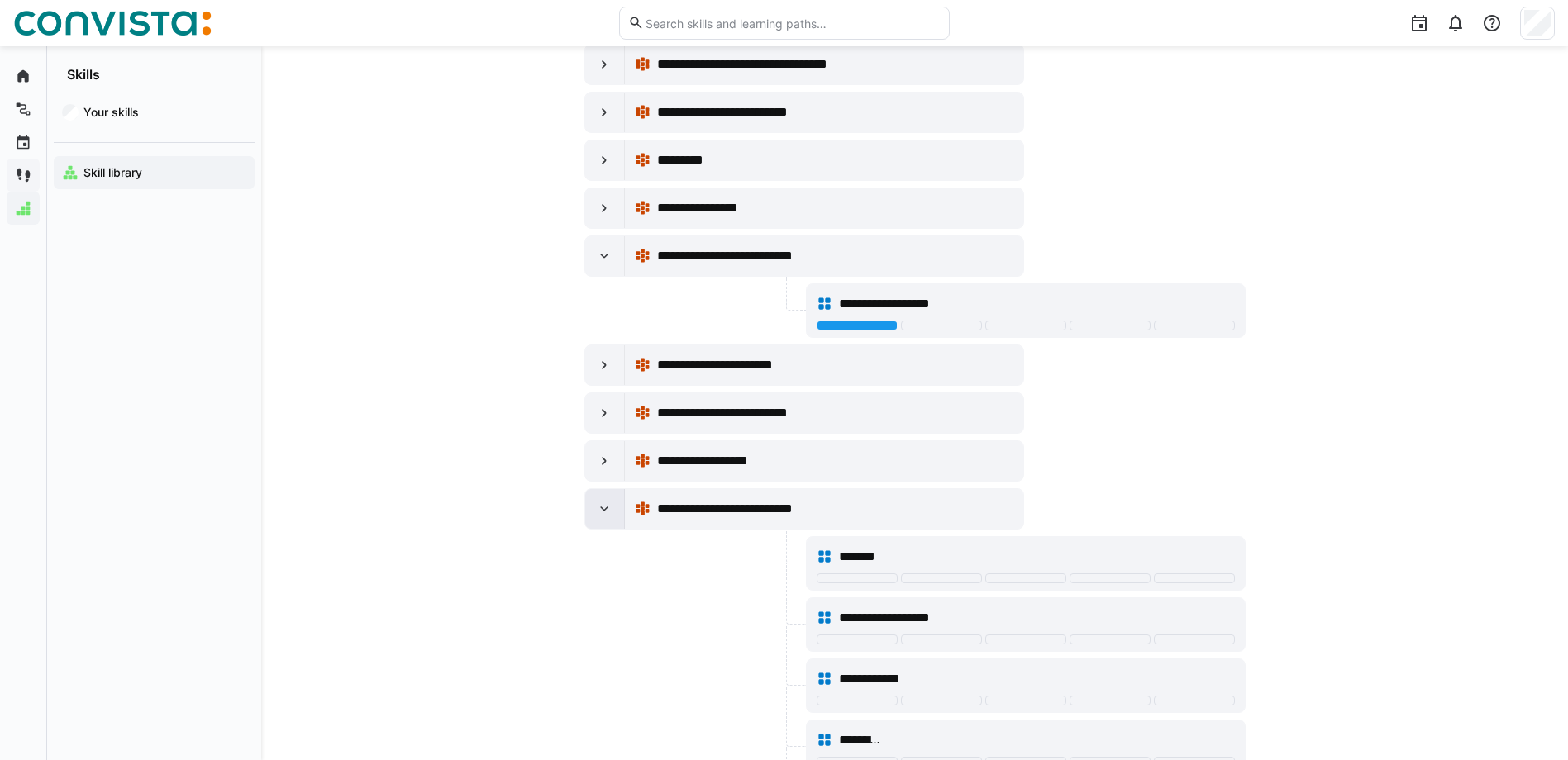
click at [602, 518] on div at bounding box center [605, 509] width 40 height 40
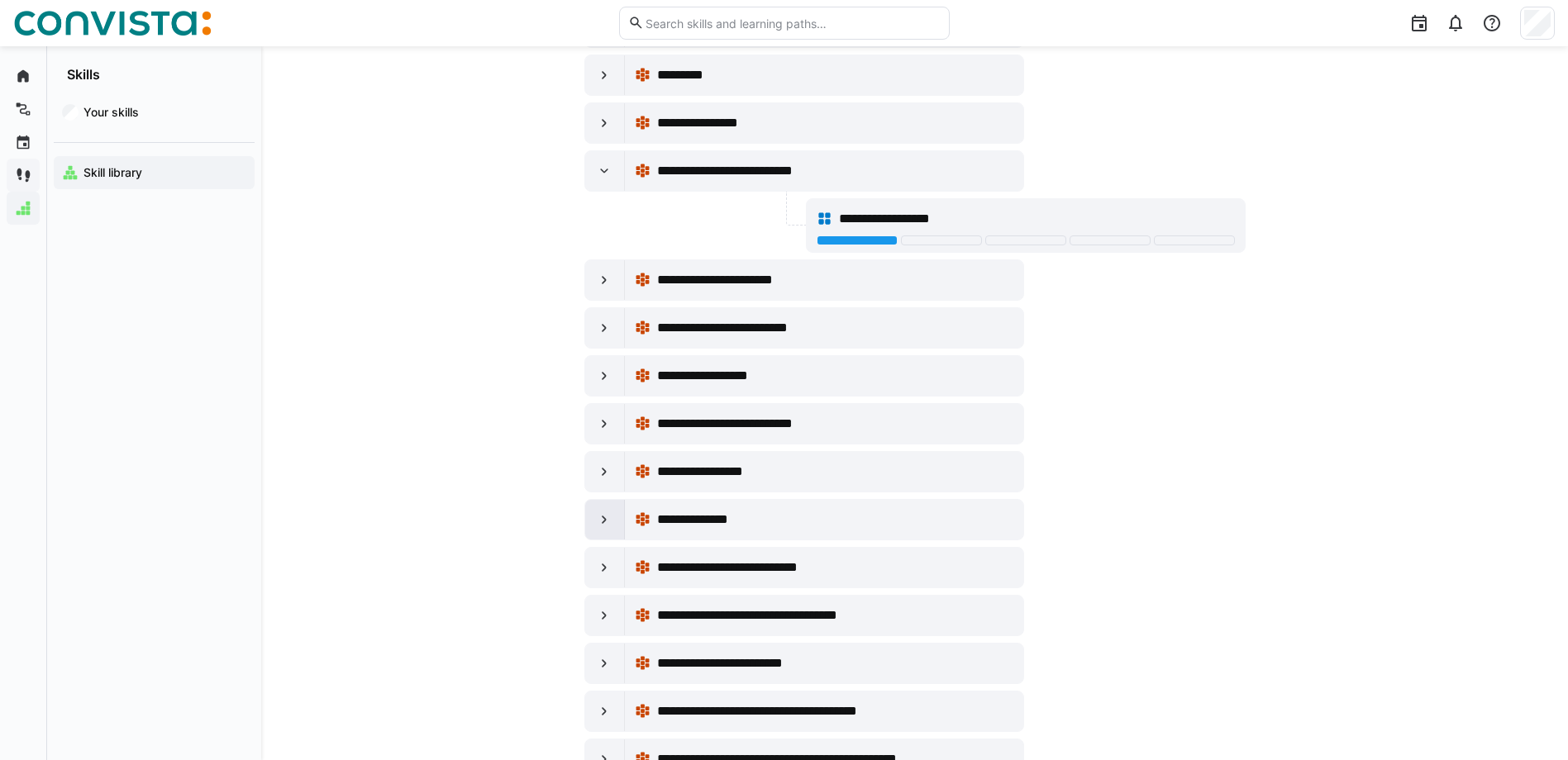
scroll to position [1983, 0]
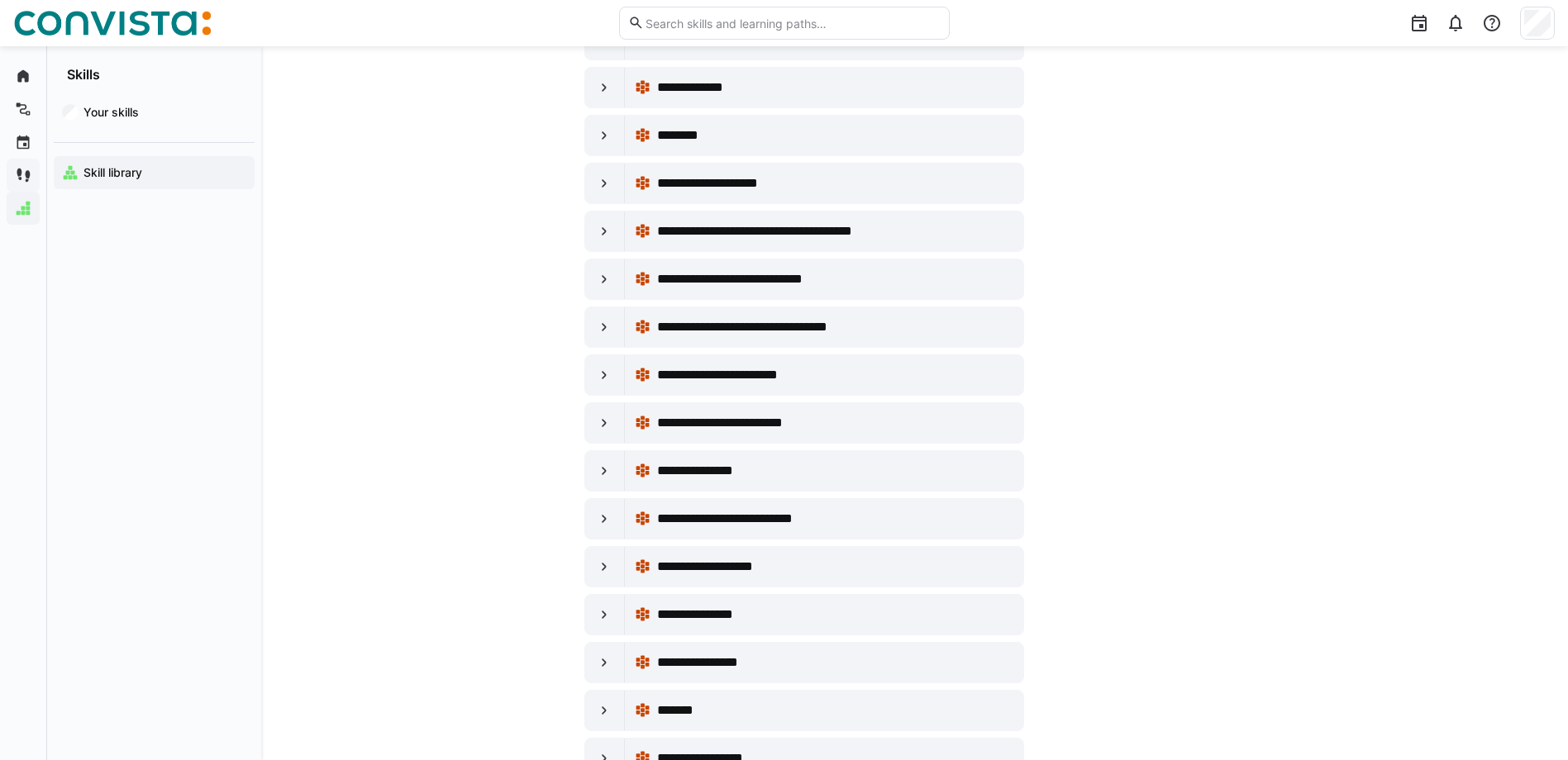
scroll to position [0, 0]
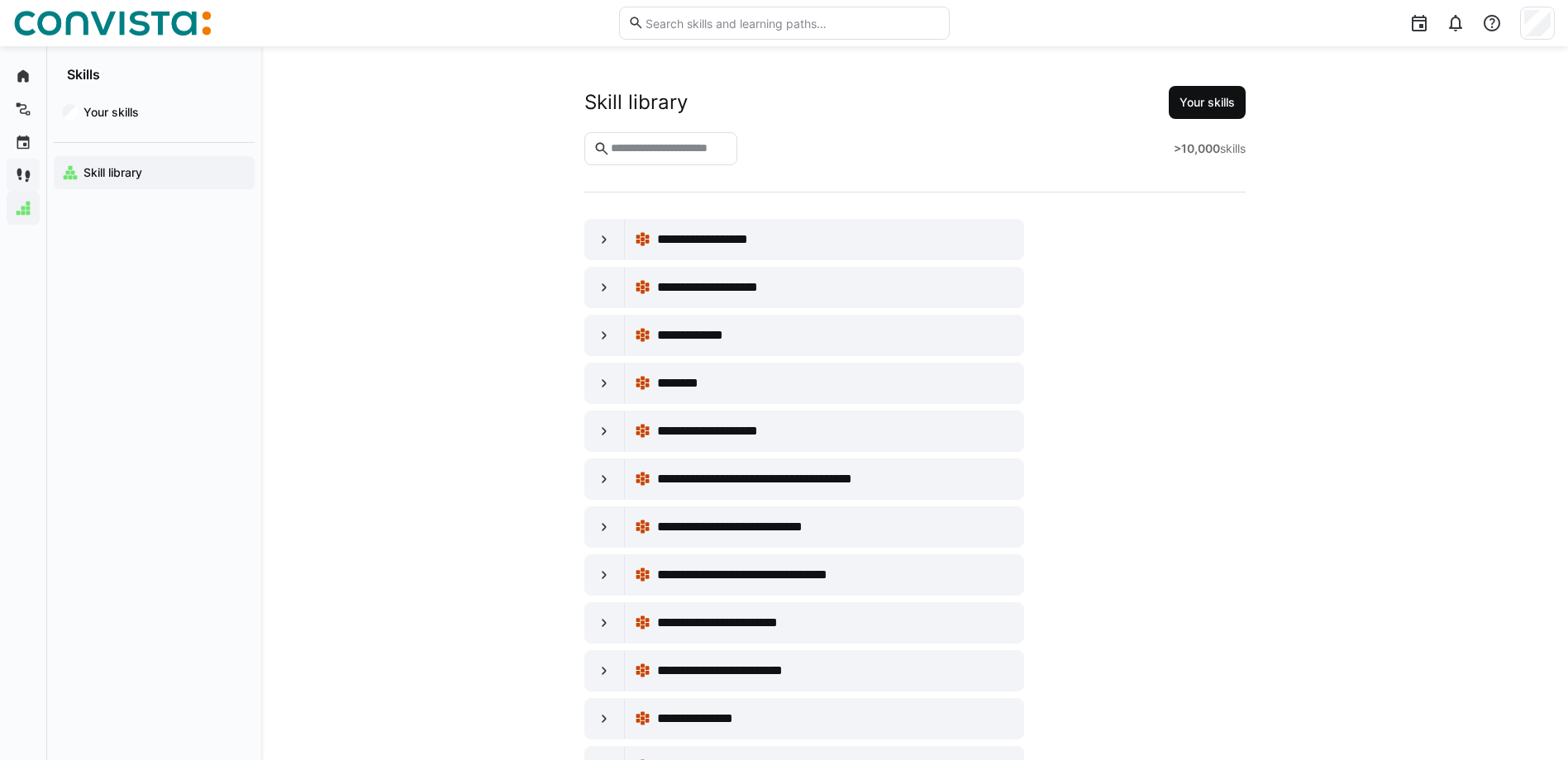
click at [1198, 105] on span "Your skills" at bounding box center [1207, 102] width 60 height 17
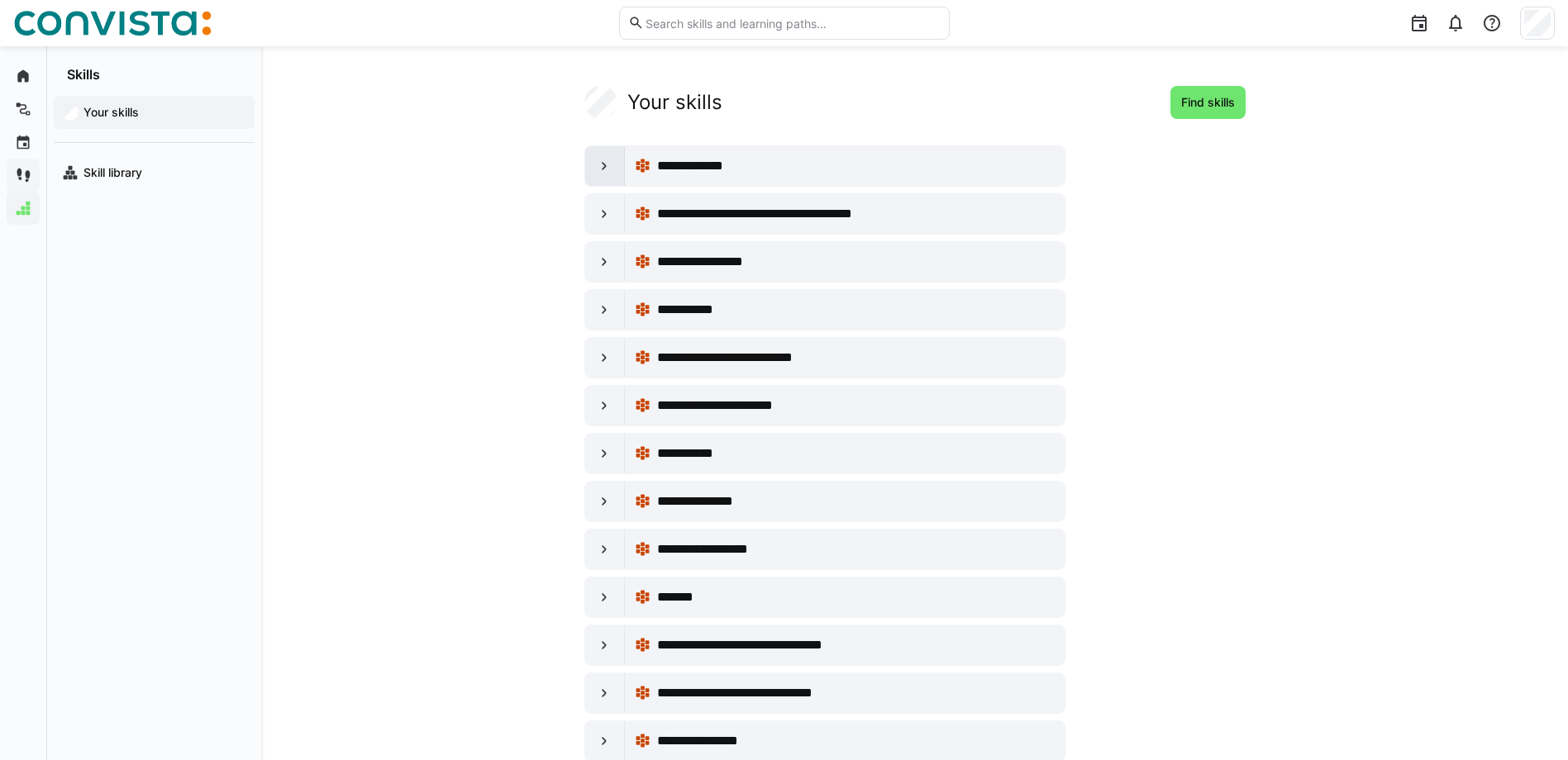
click at [616, 163] on div at bounding box center [605, 166] width 40 height 40
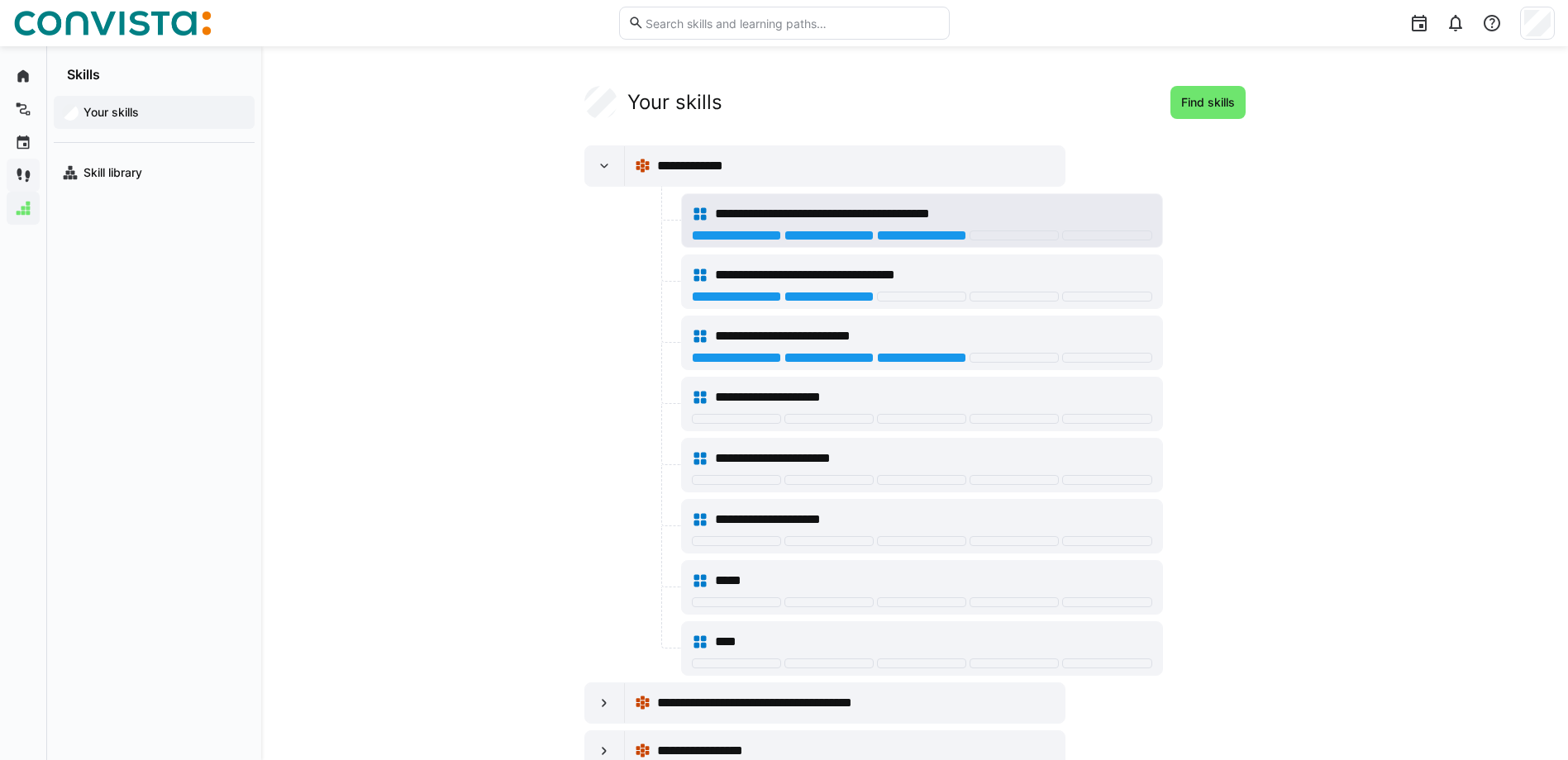
click at [860, 233] on div "**********" at bounding box center [922, 220] width 480 height 52
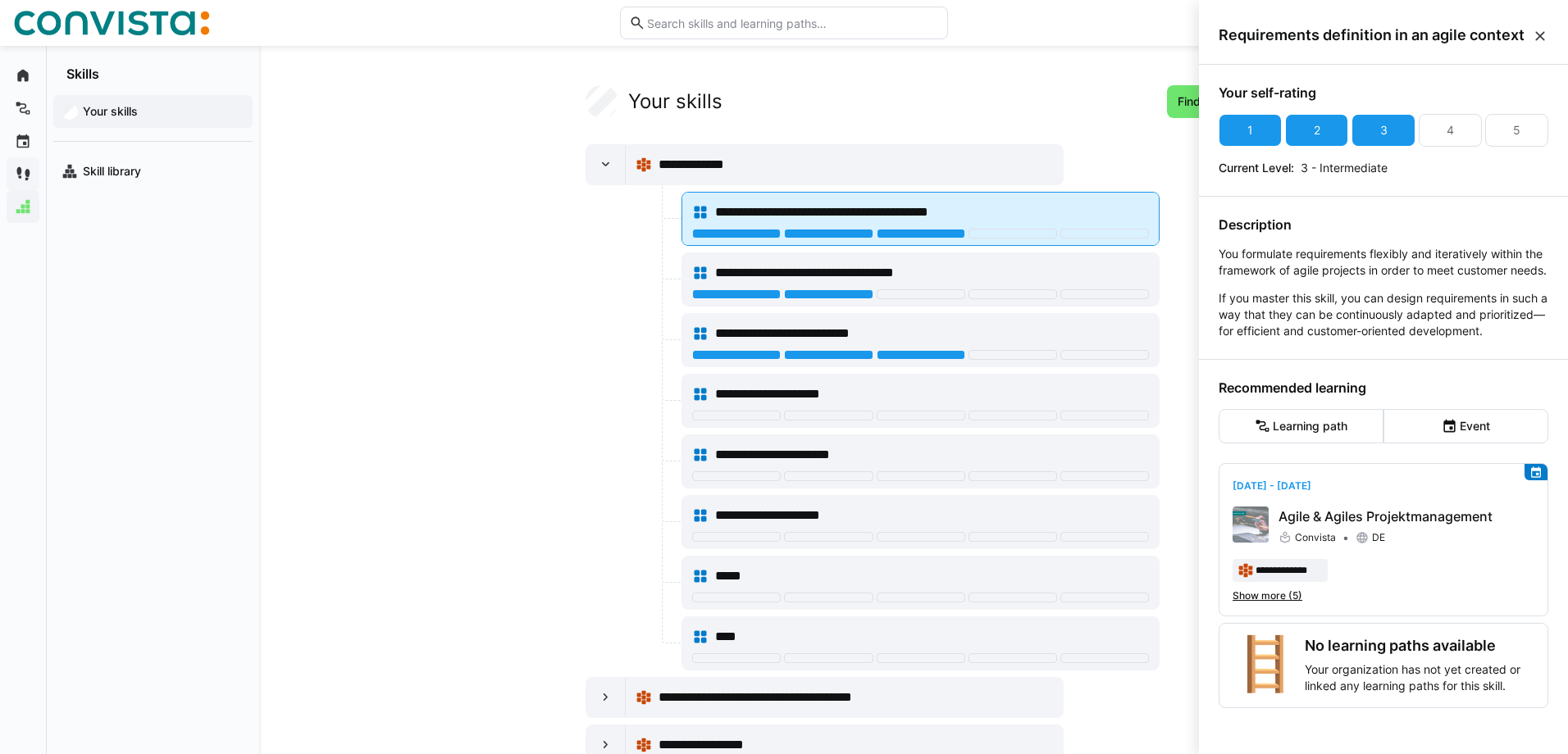
click at [825, 242] on div at bounding box center [920, 235] width 457 height 13
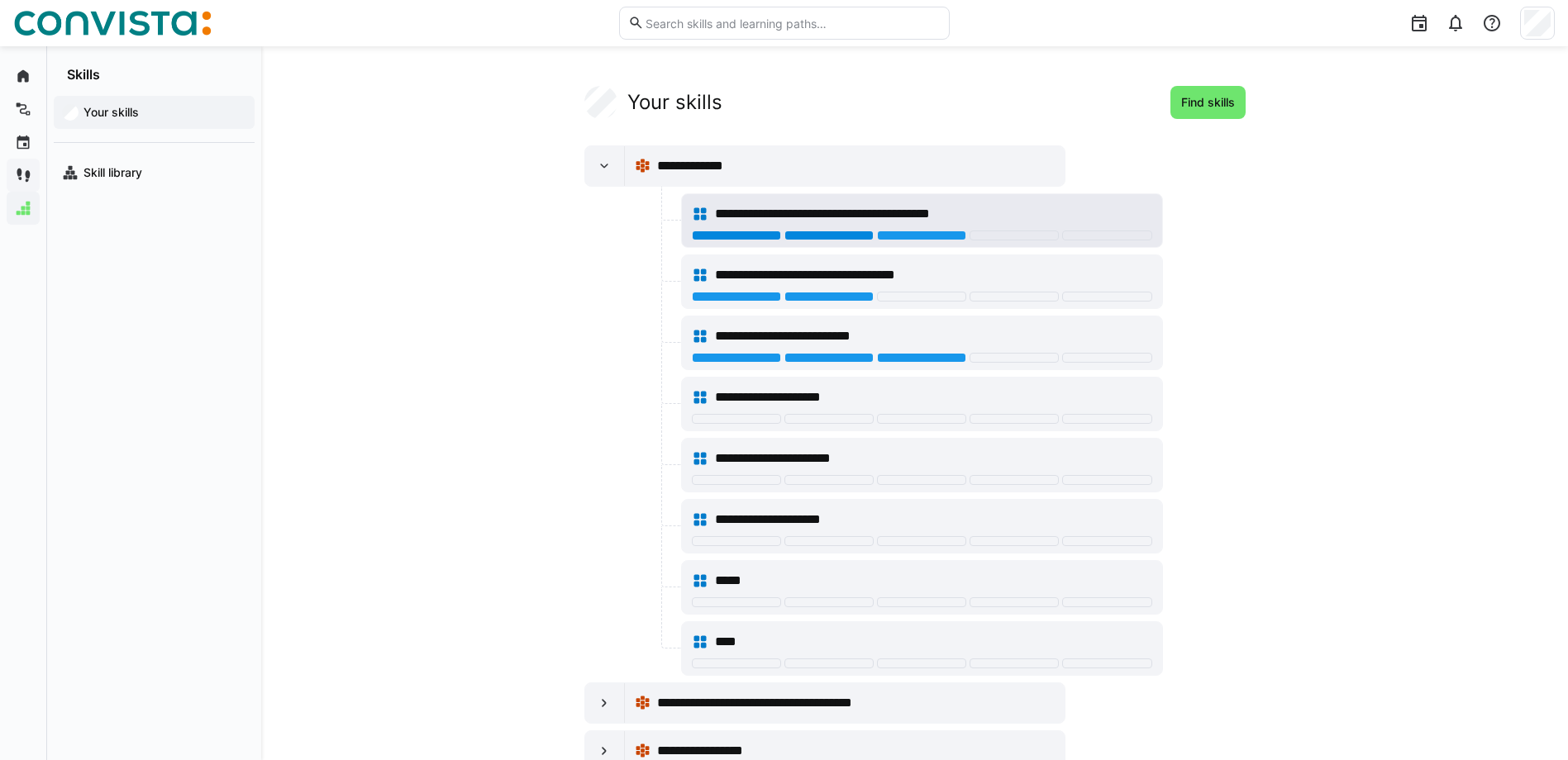
click at [833, 235] on div at bounding box center [830, 236] width 89 height 10
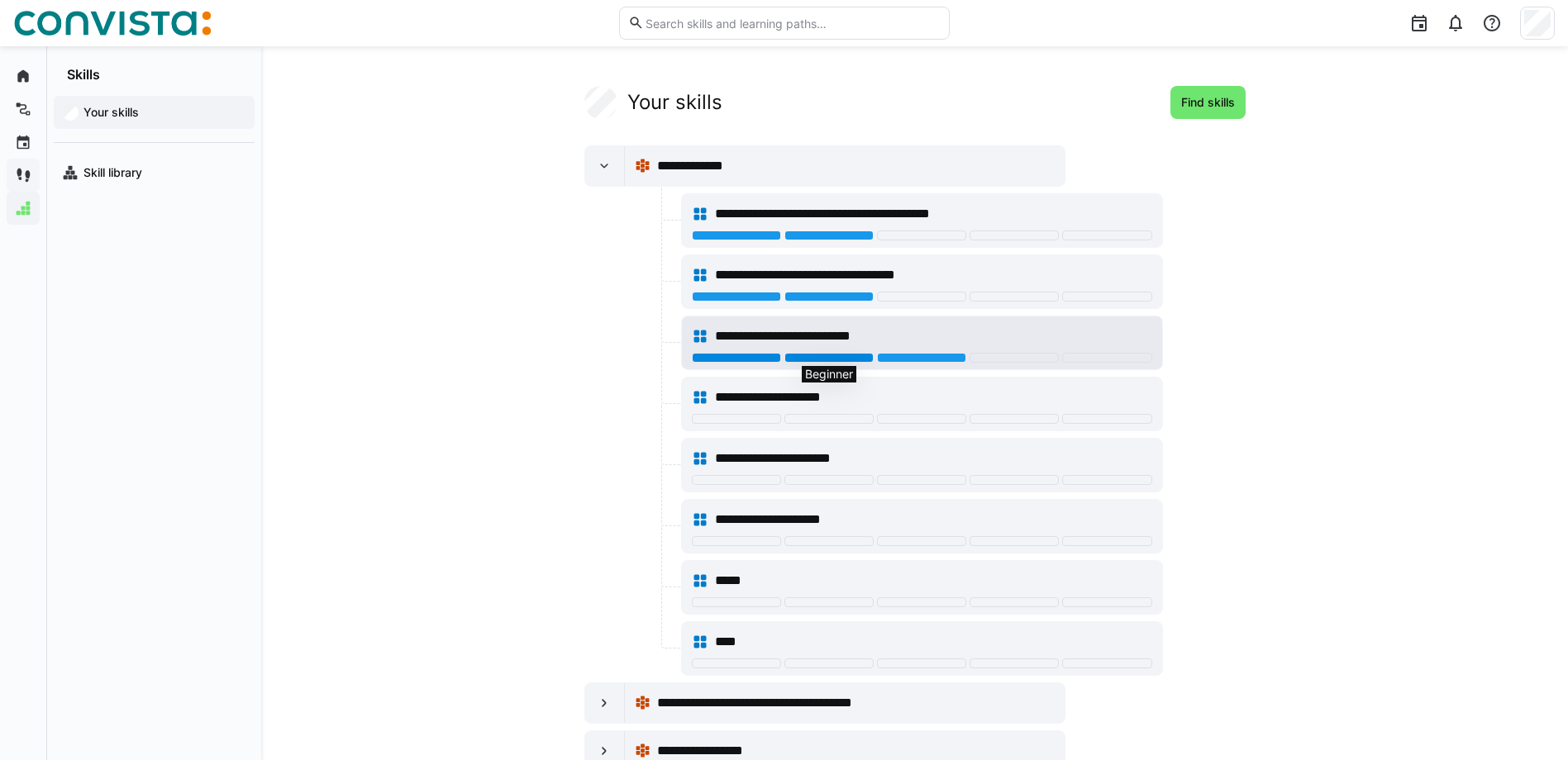
click at [813, 359] on div at bounding box center [830, 358] width 89 height 10
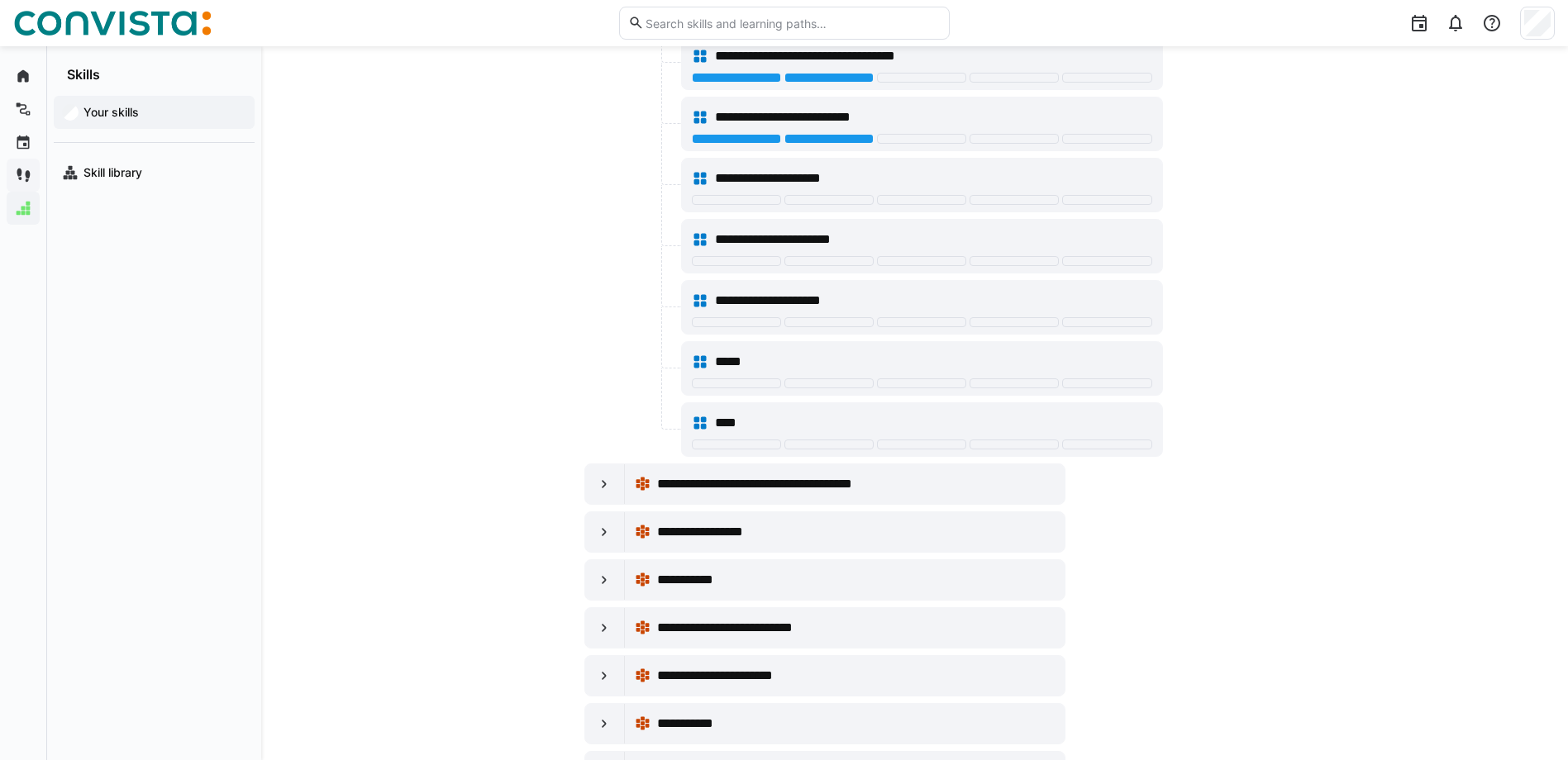
scroll to position [248, 0]
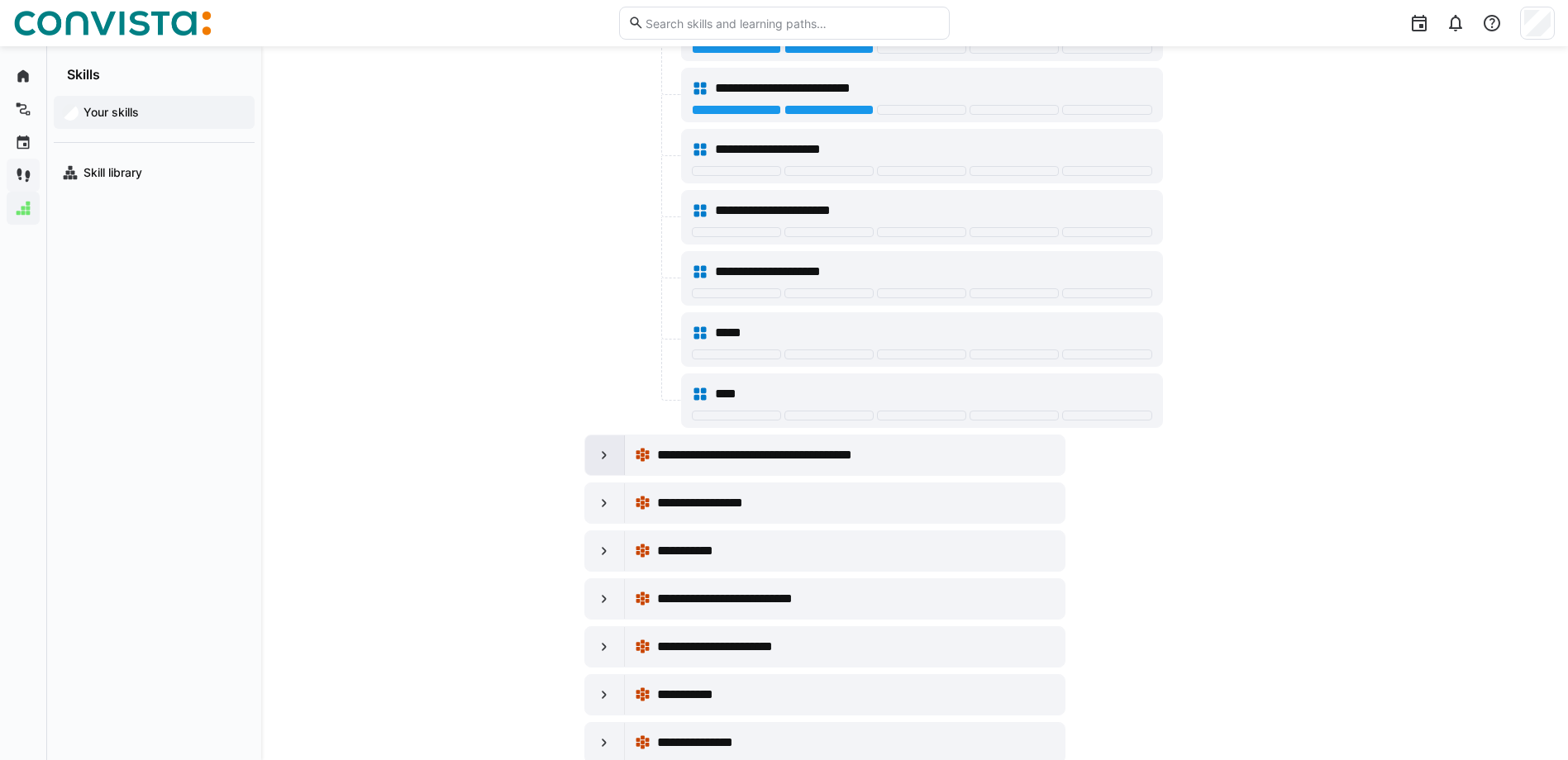
click at [604, 450] on eds-icon at bounding box center [604, 455] width 17 height 17
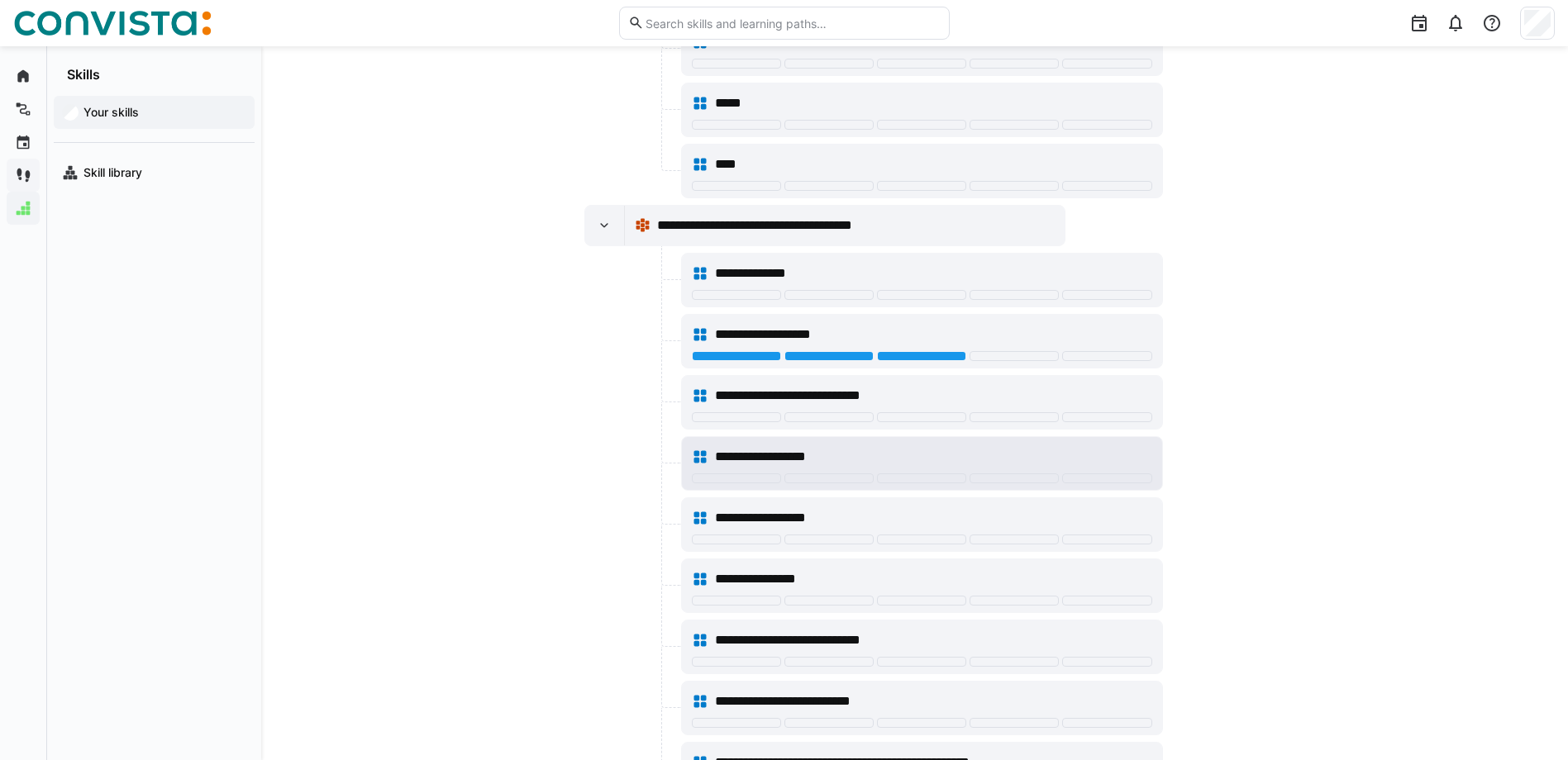
scroll to position [579, 0]
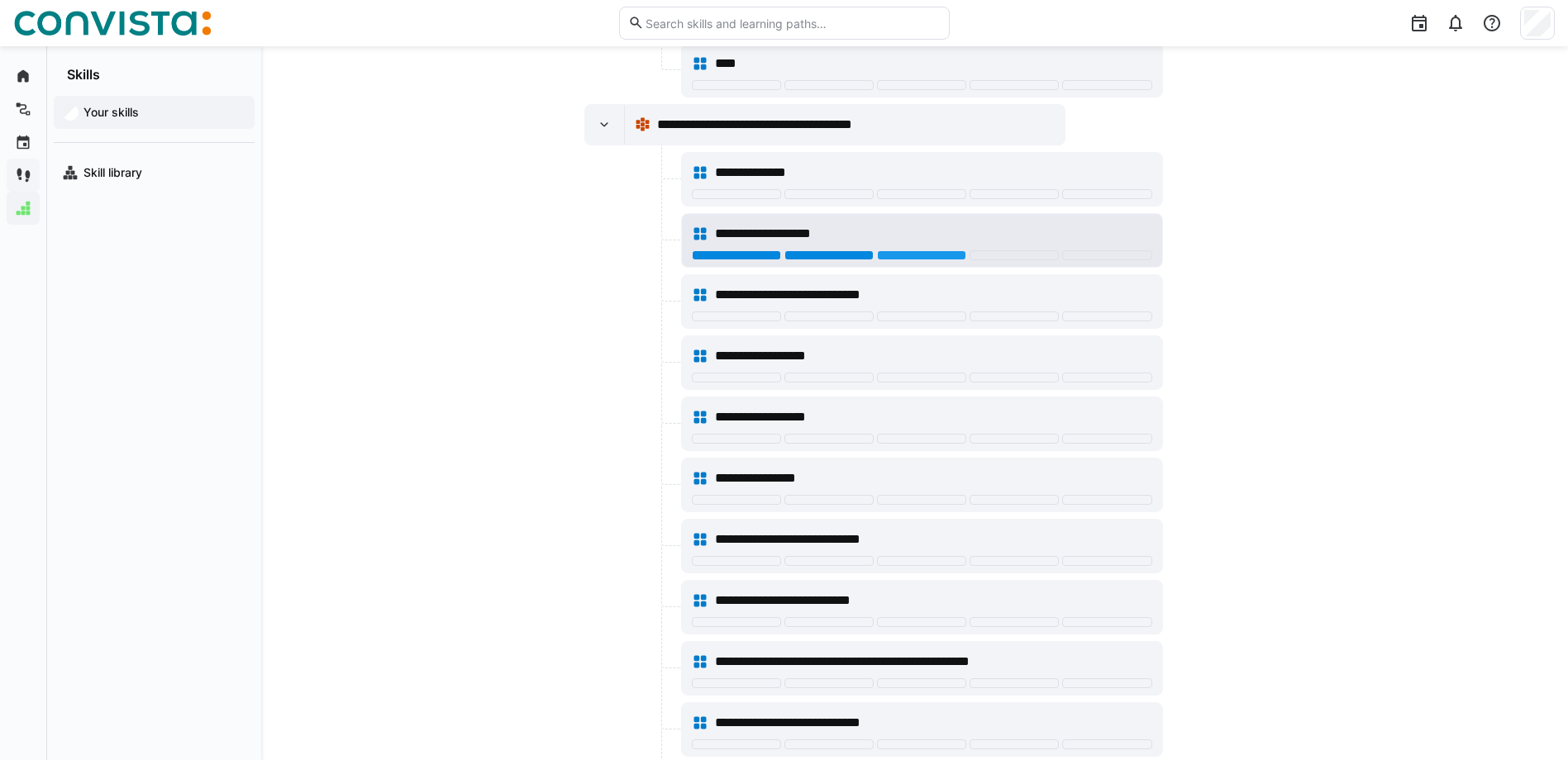
click at [831, 255] on div at bounding box center [830, 255] width 89 height 10
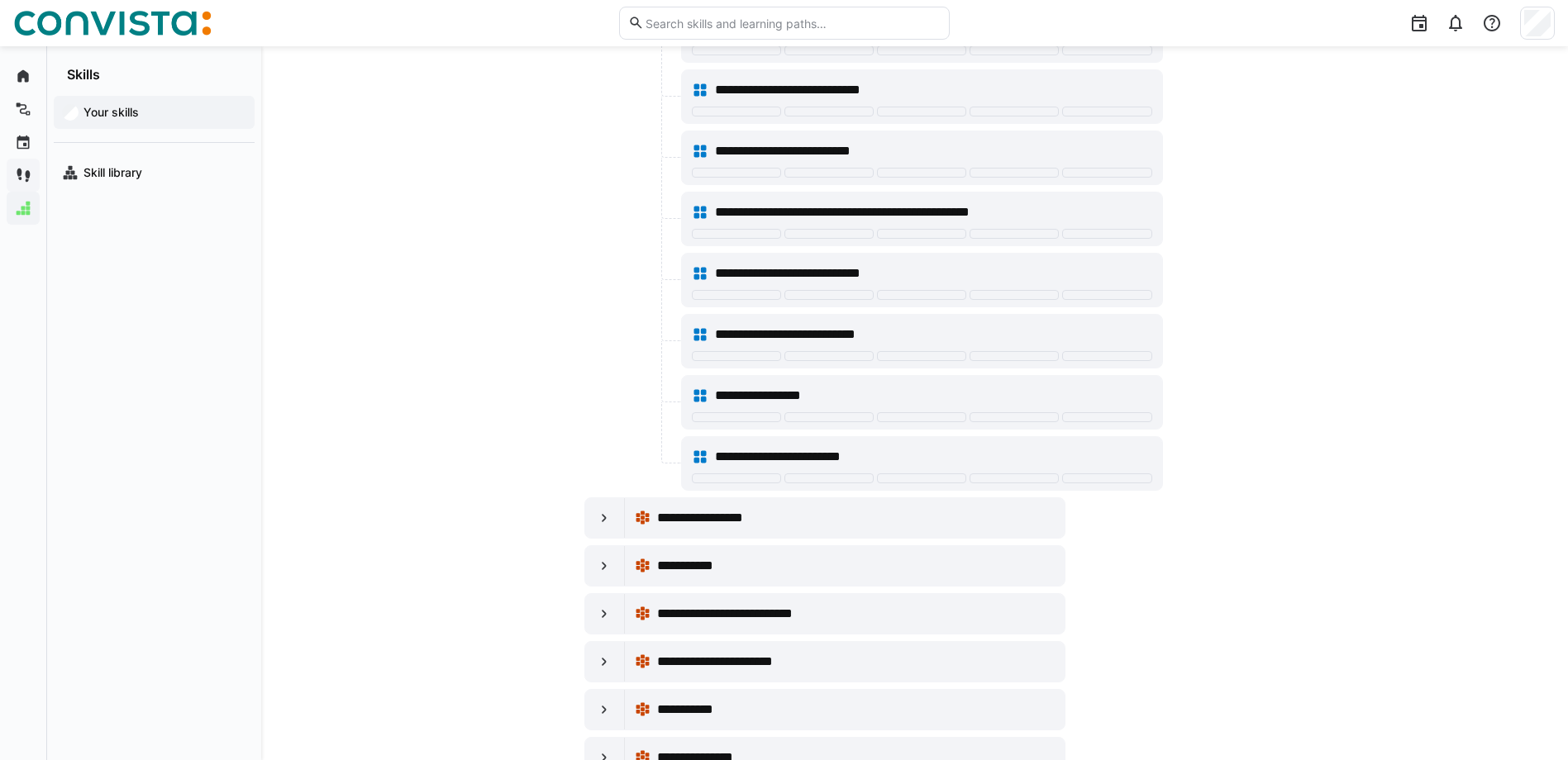
scroll to position [1075, 0]
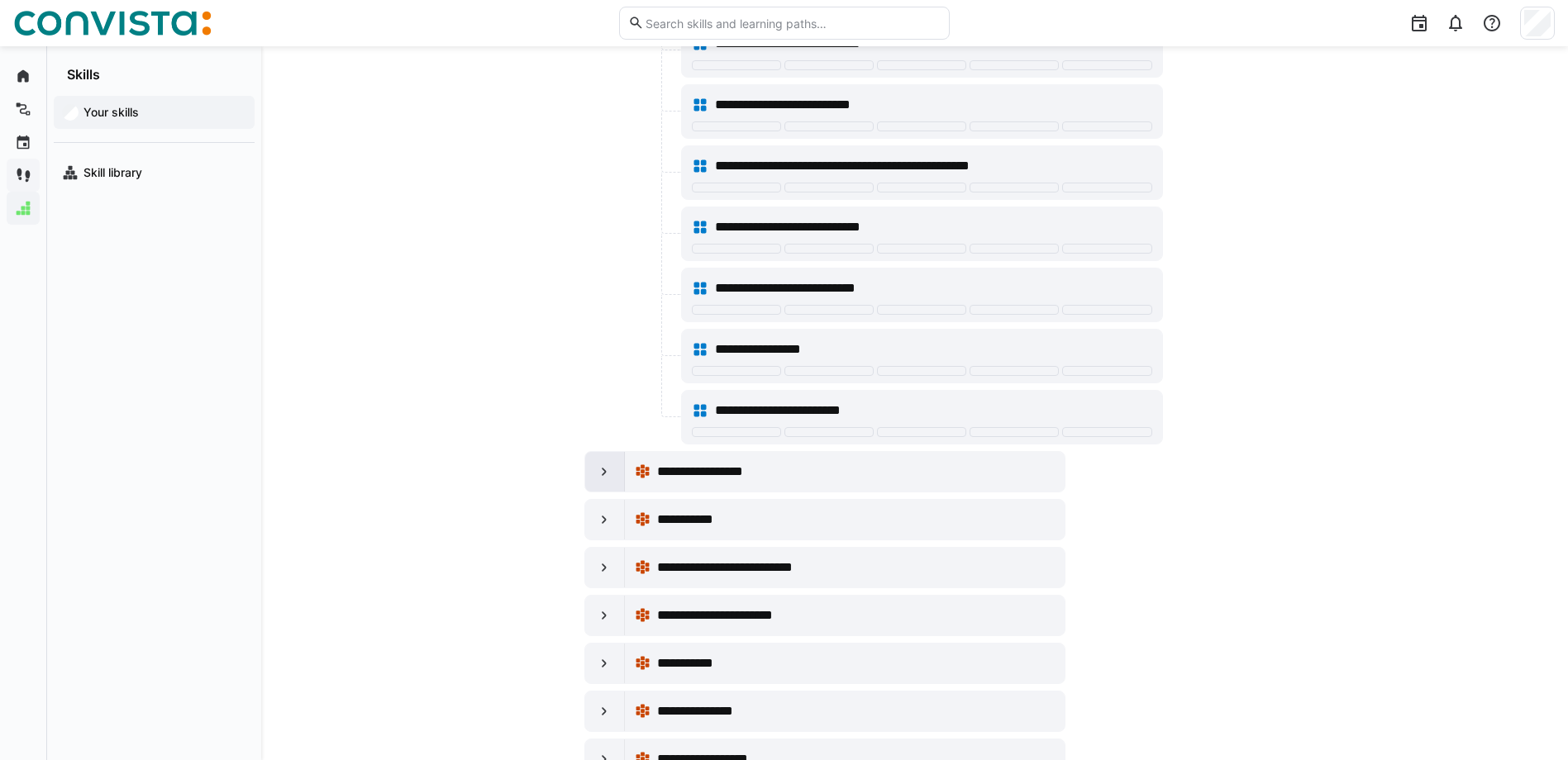
click at [613, 479] on div at bounding box center [605, 472] width 40 height 40
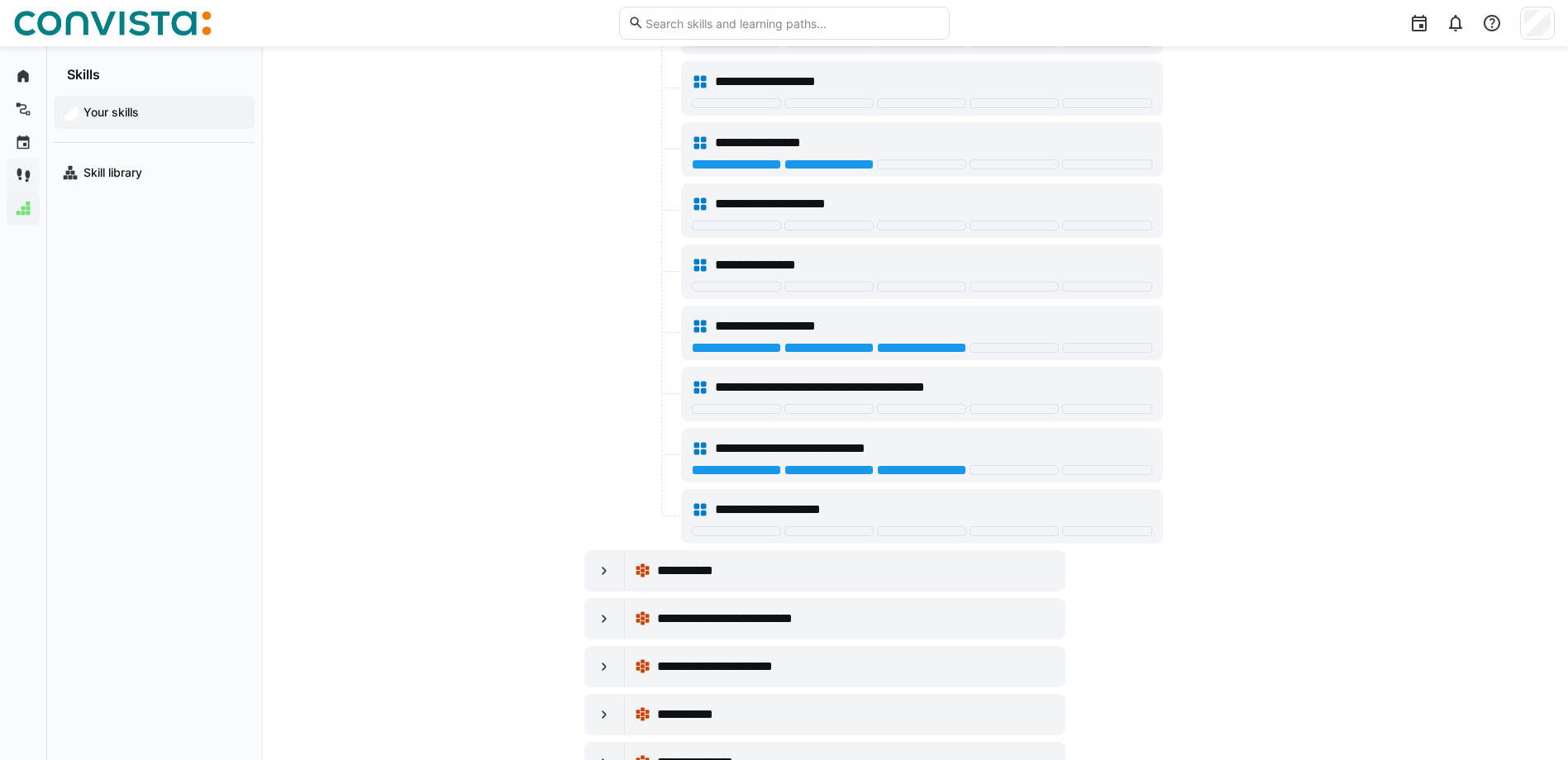
scroll to position [1818, 0]
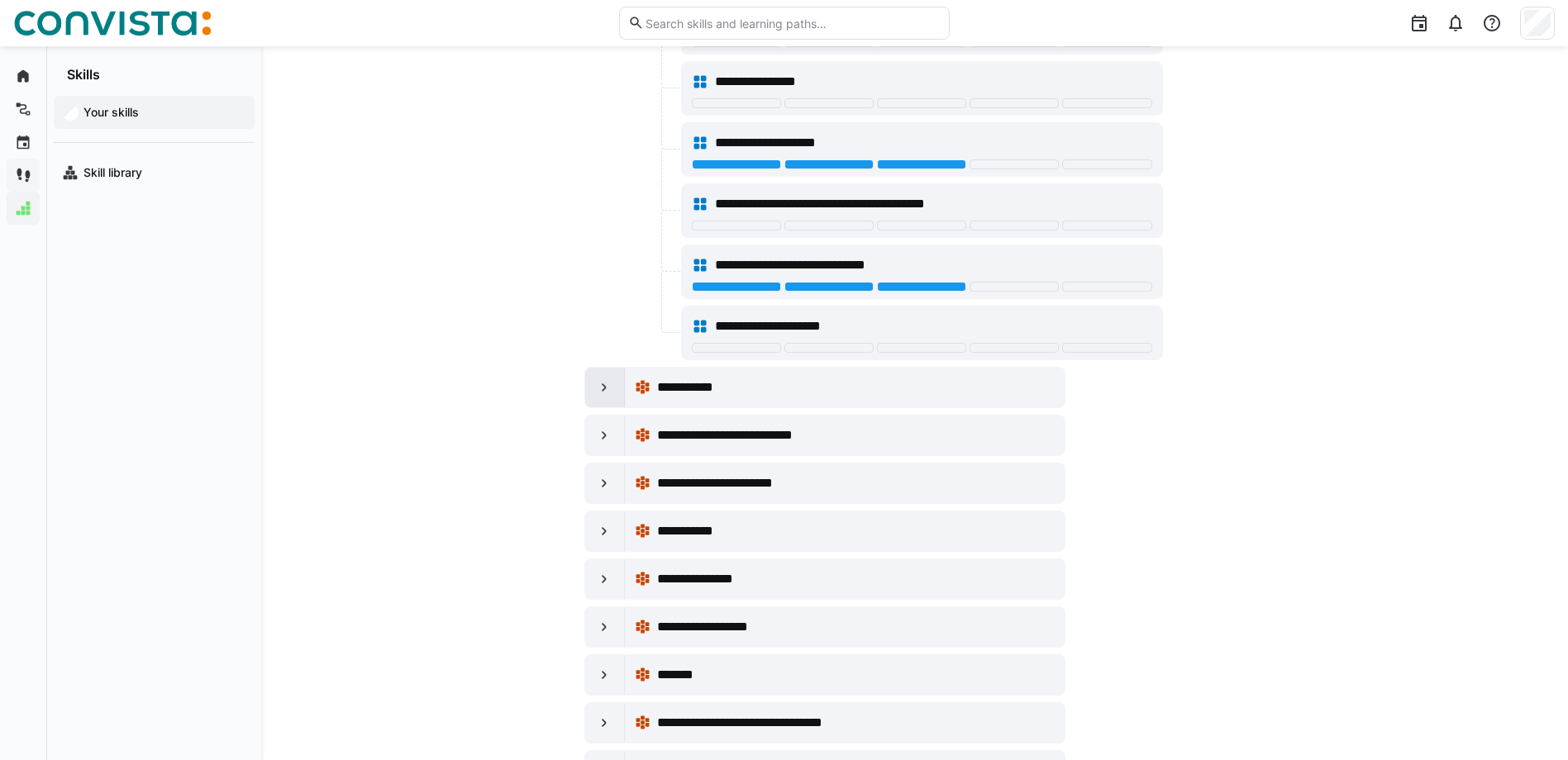
click at [617, 389] on div at bounding box center [605, 388] width 40 height 40
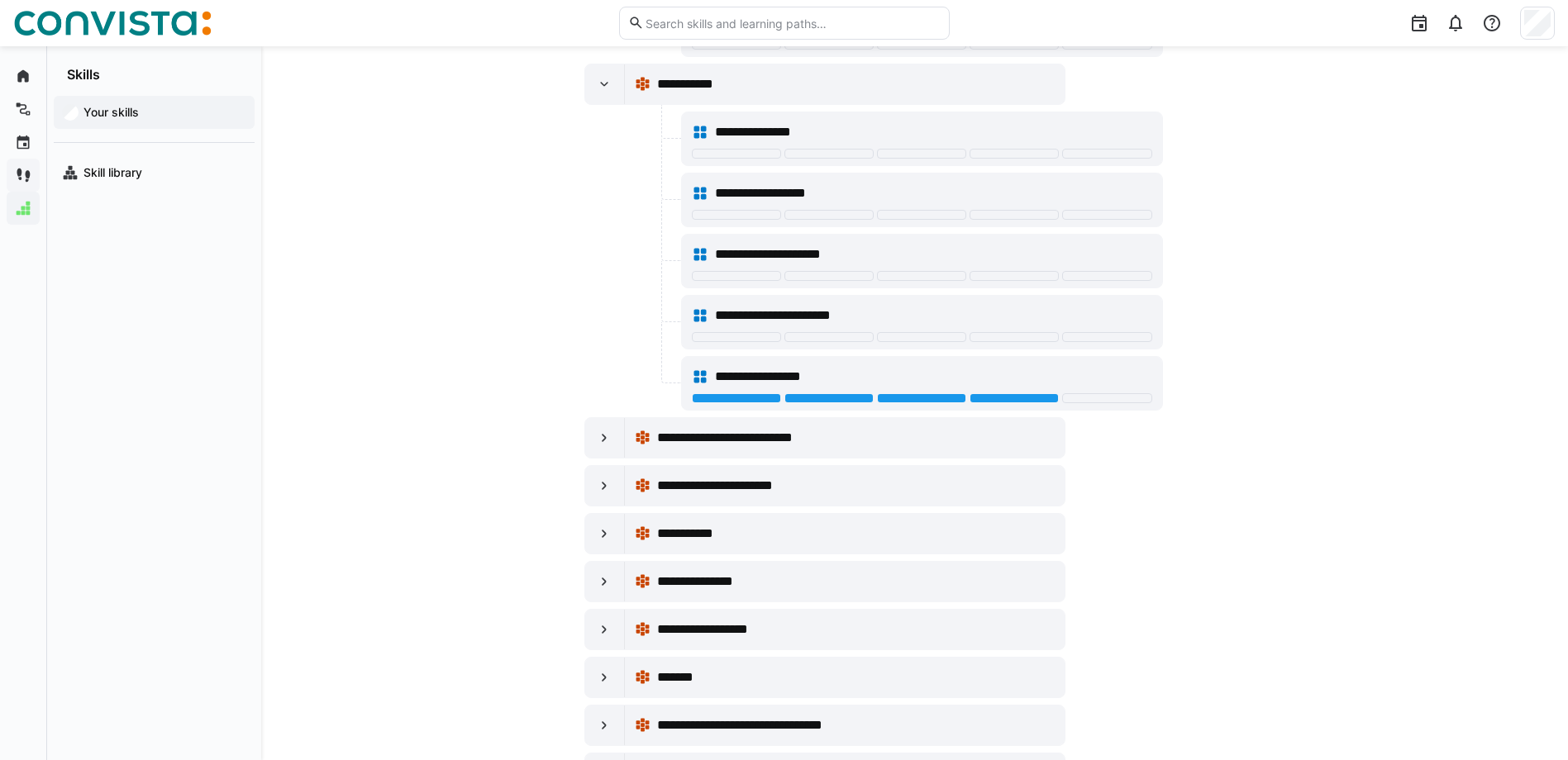
scroll to position [2148, 0]
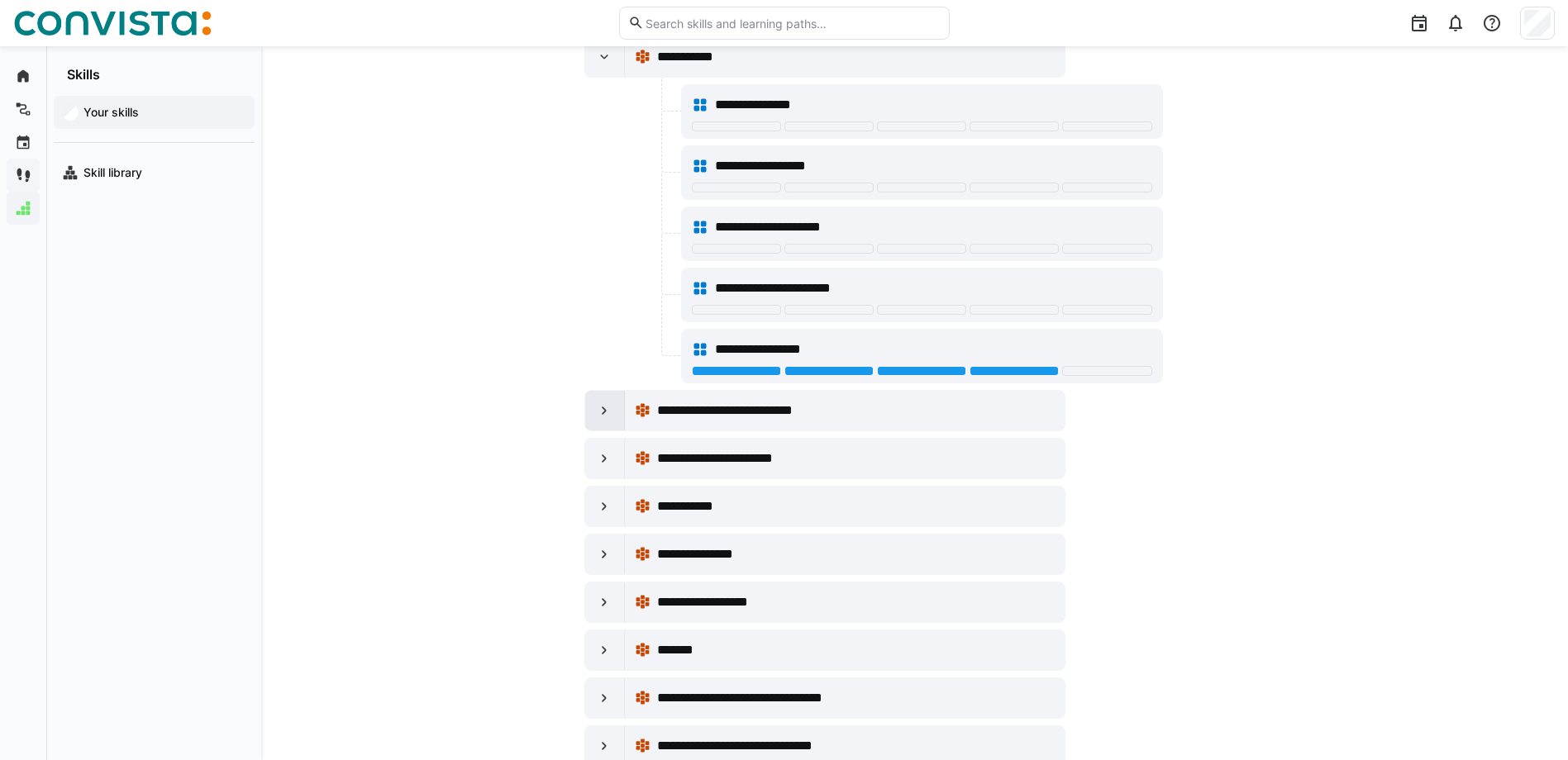
click at [605, 414] on eds-icon at bounding box center [604, 411] width 17 height 17
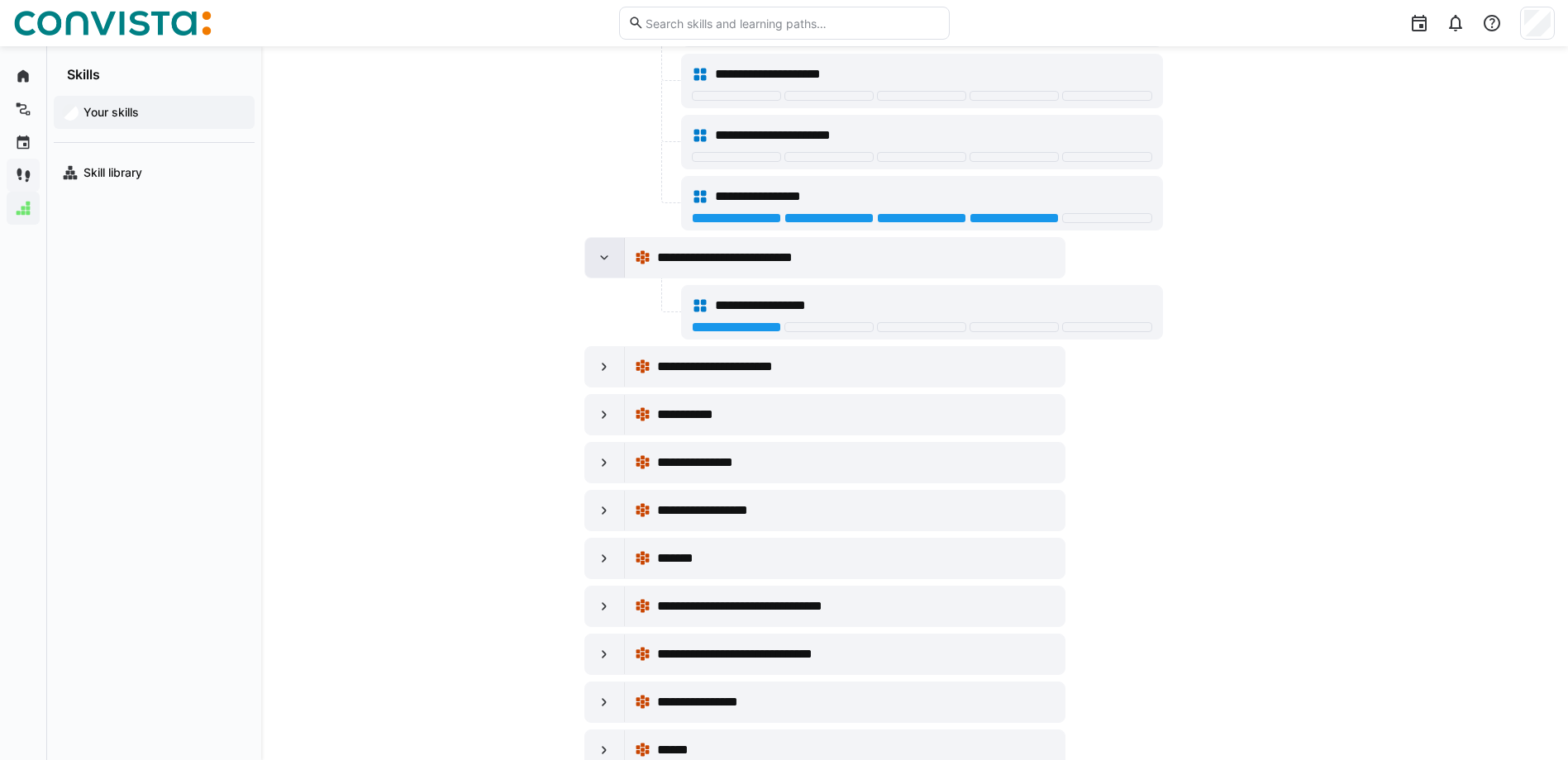
scroll to position [2314, 0]
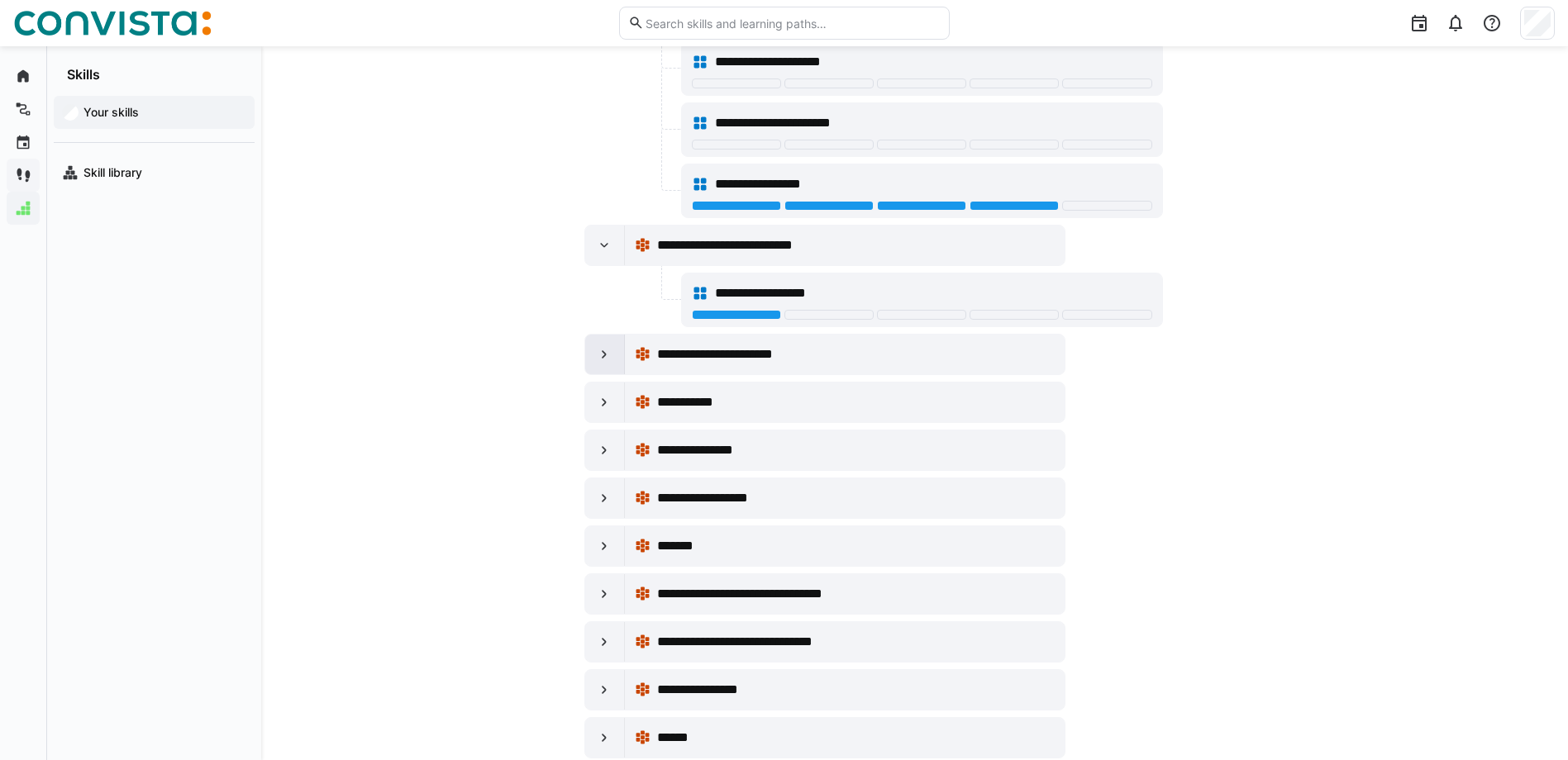
click at [608, 354] on eds-icon at bounding box center [604, 354] width 17 height 17
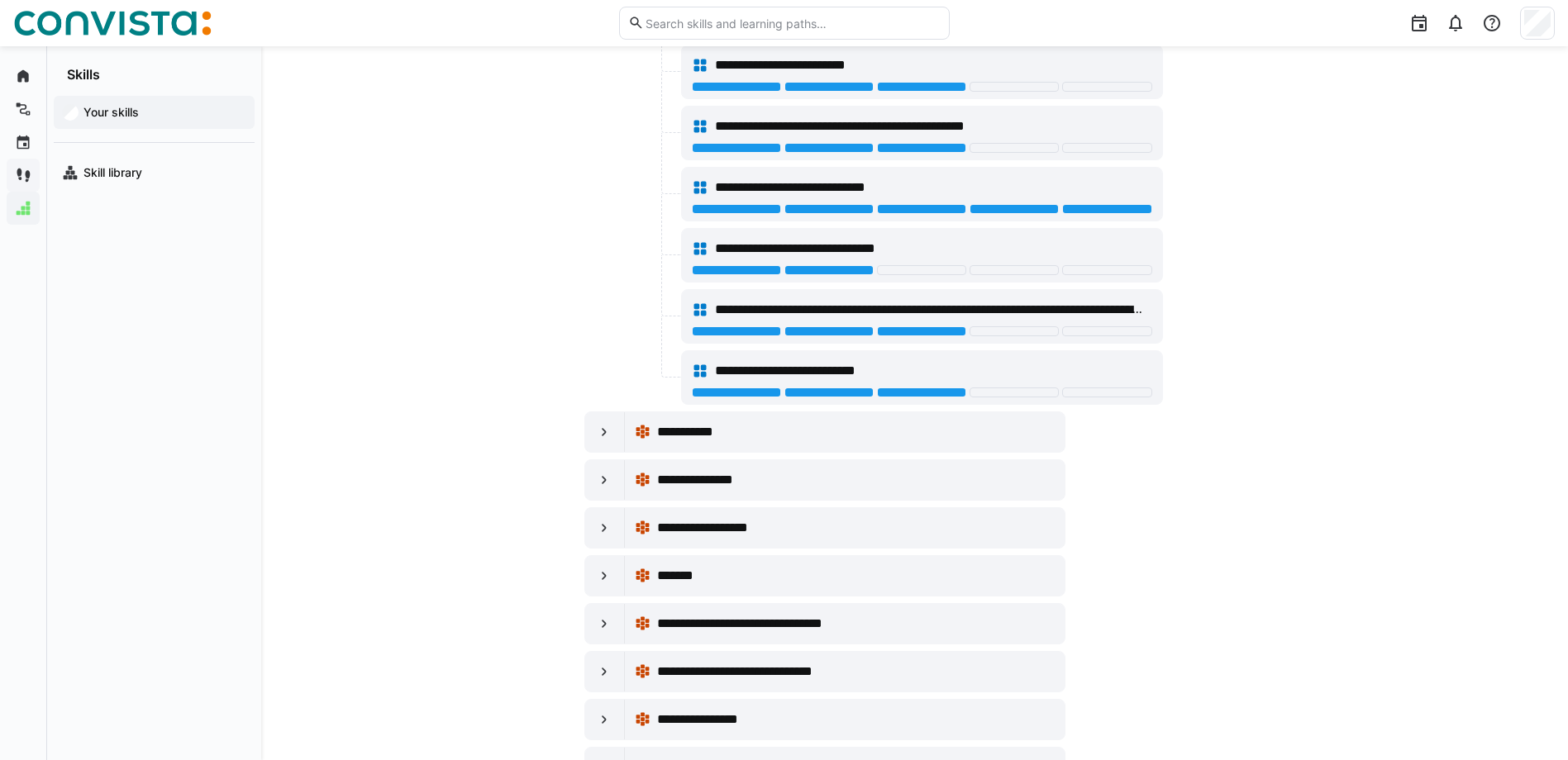
scroll to position [3243, 0]
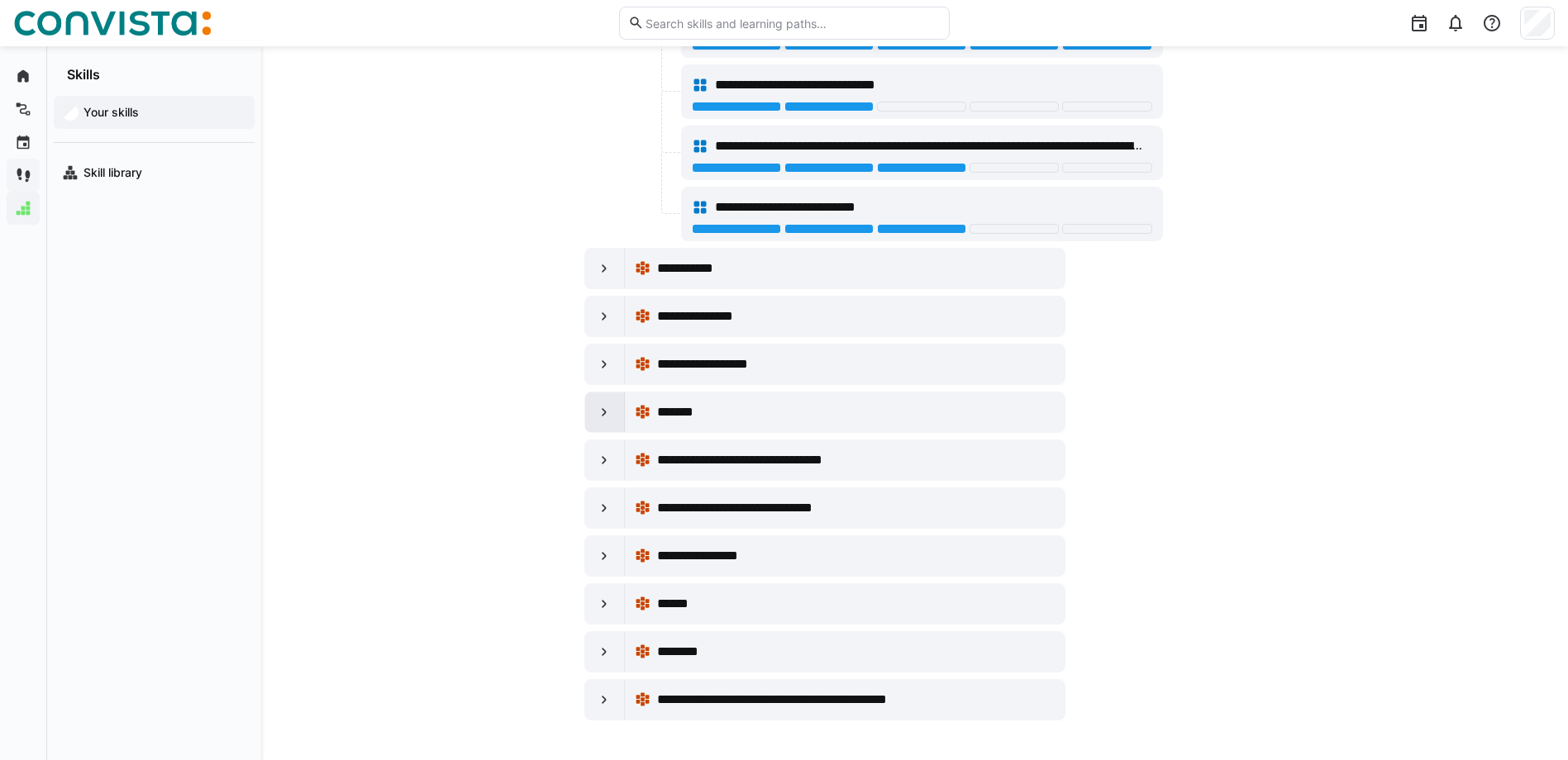
click at [589, 413] on div at bounding box center [605, 413] width 40 height 40
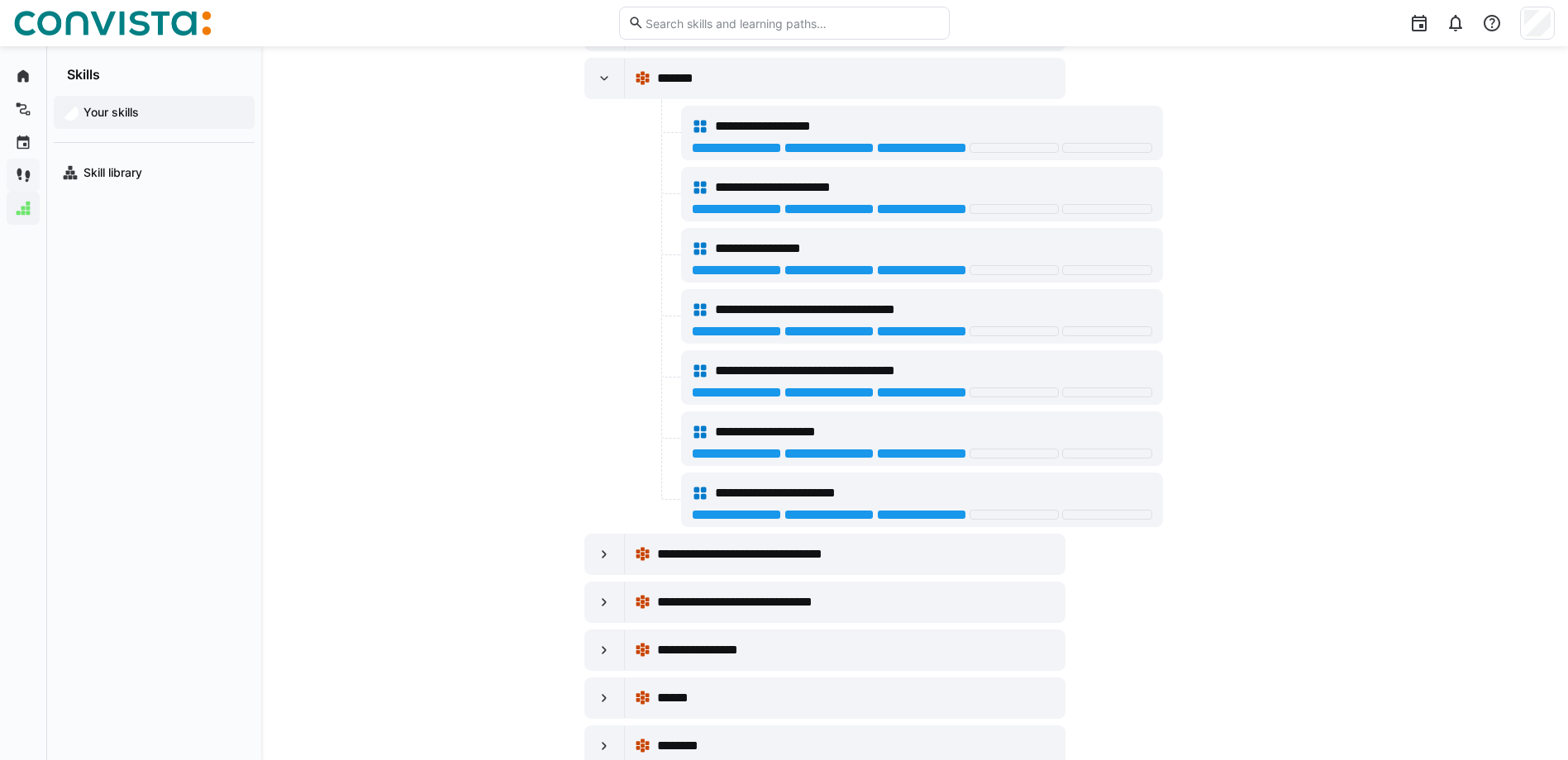
scroll to position [3657, 0]
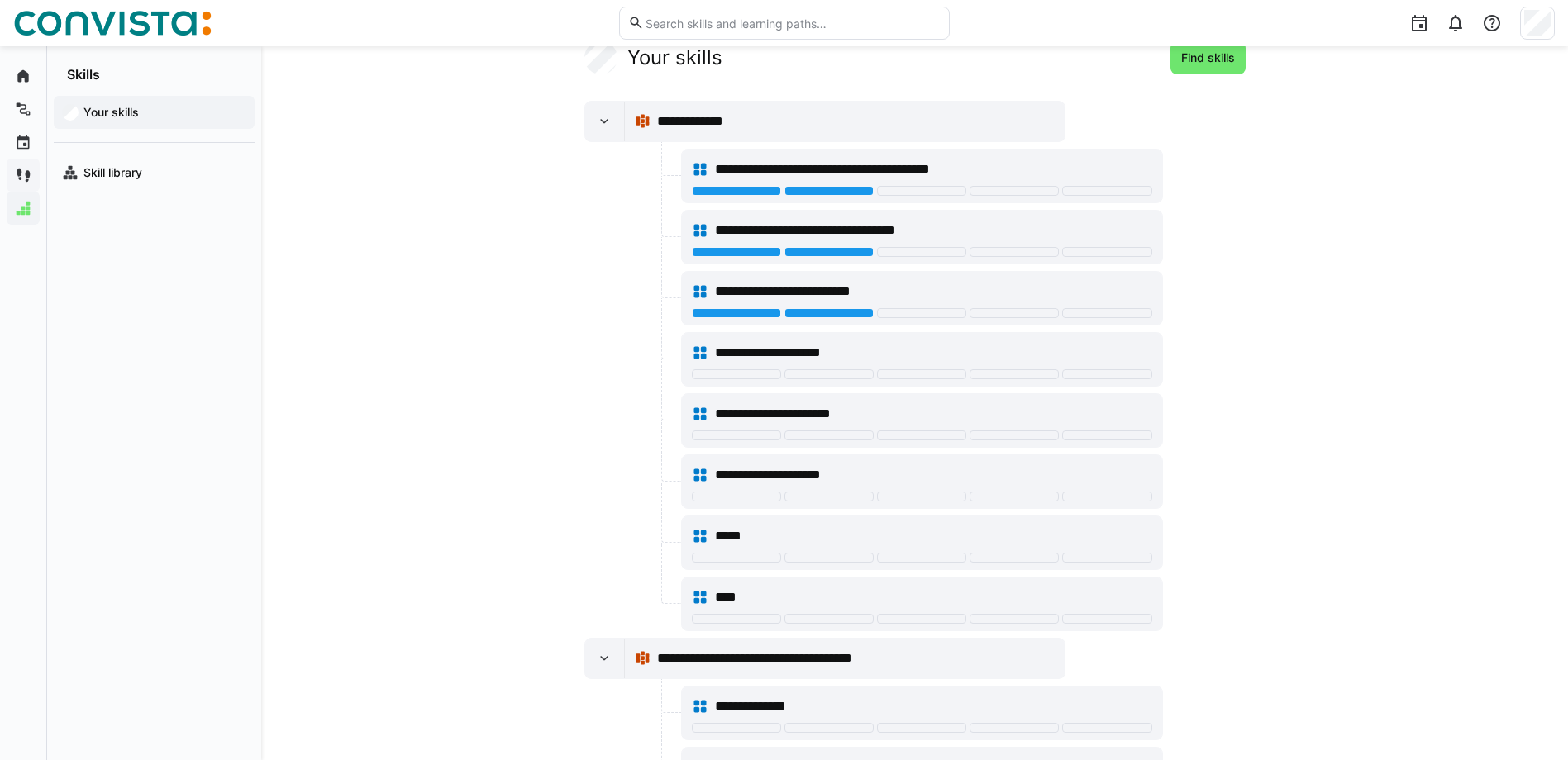
scroll to position [0, 0]
